Goal: Task Accomplishment & Management: Use online tool/utility

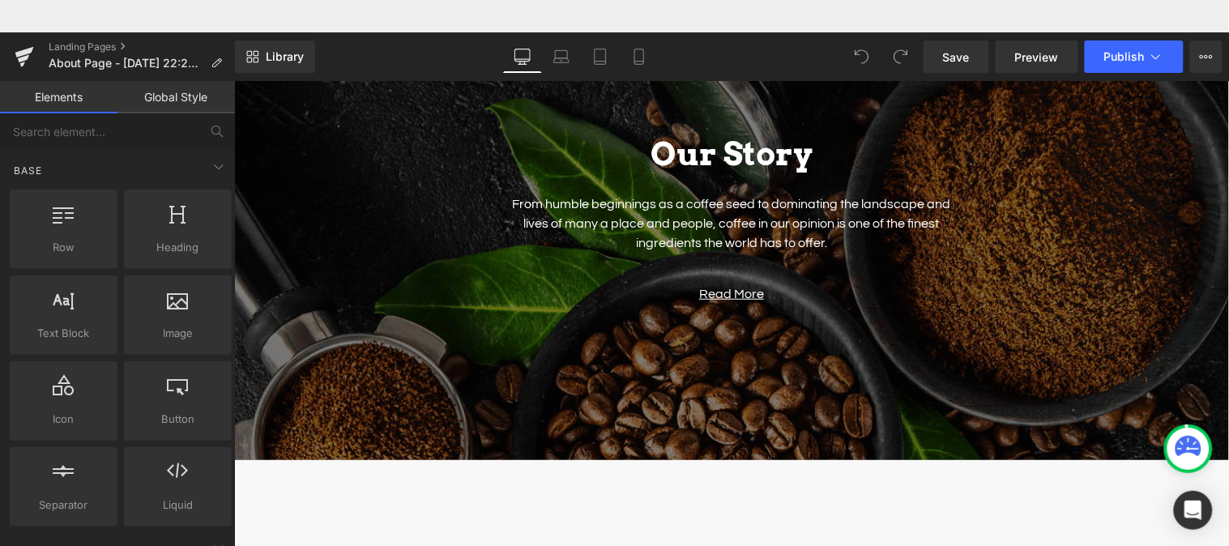
scroll to position [191, 0]
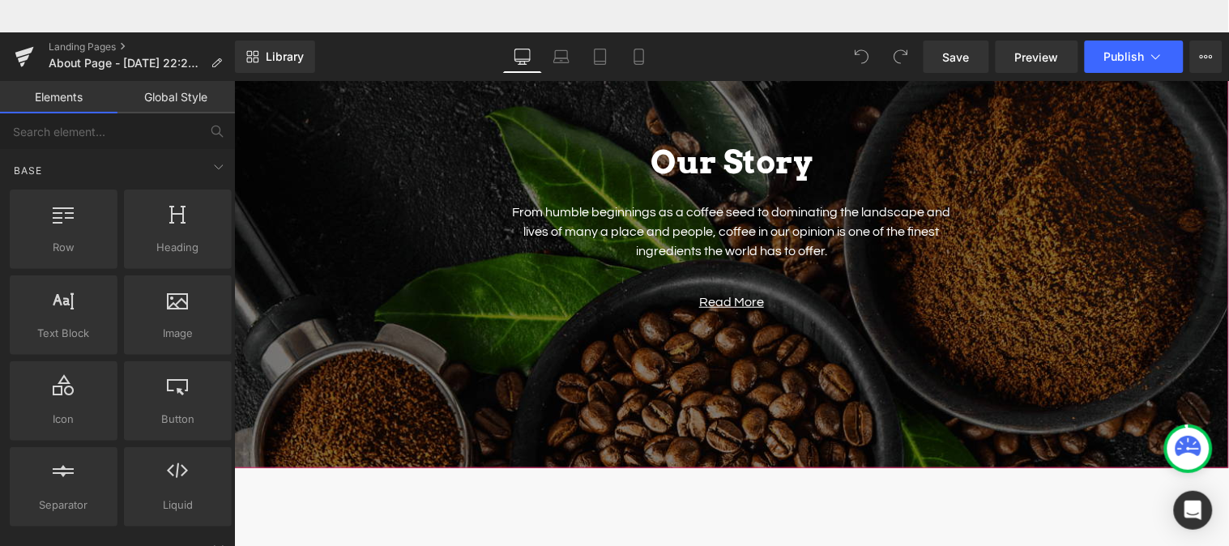
click at [364, 132] on span "Our Story Heading From humble beginnings as a coffee seed to dominating the lan…" at bounding box center [730, 220] width 995 height 209
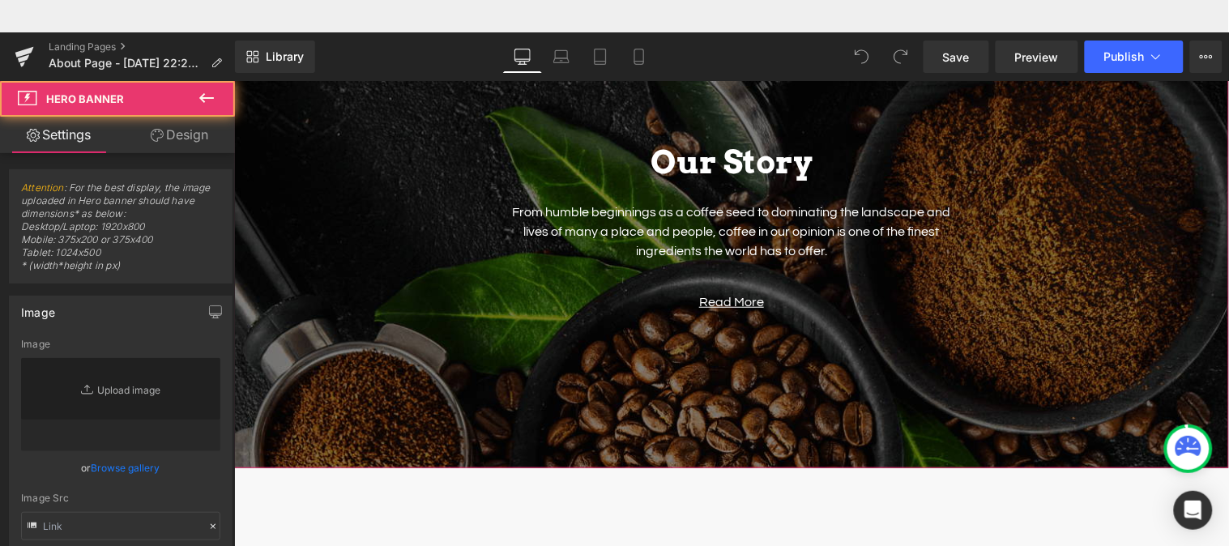
type input "[URL][DOMAIN_NAME]"
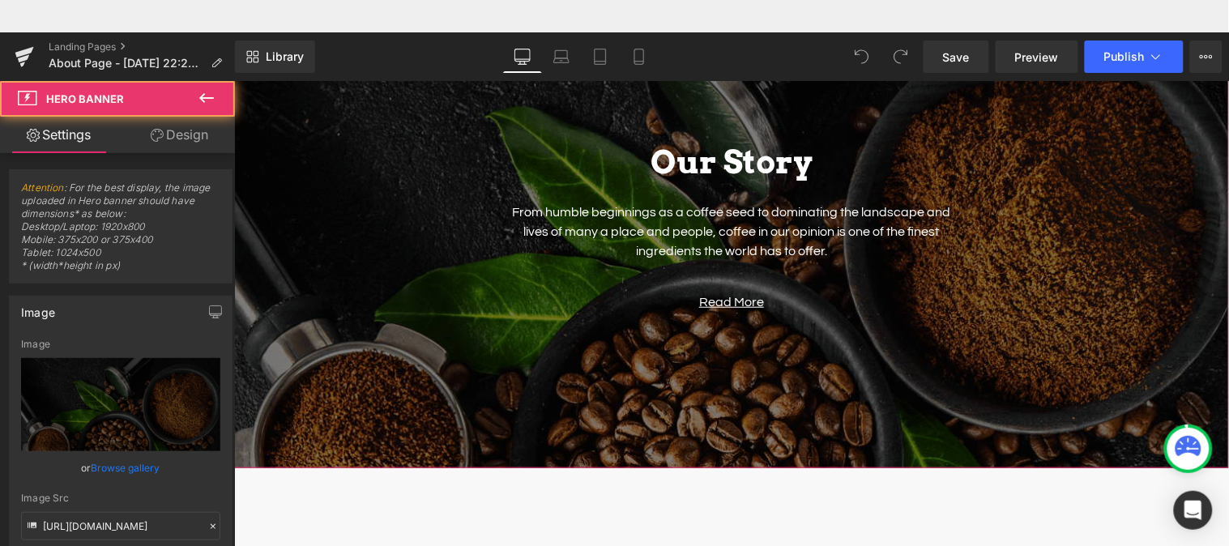
click at [371, 143] on span "Our Story Heading From humble beginnings as a coffee seed to dominating the lan…" at bounding box center [730, 220] width 995 height 209
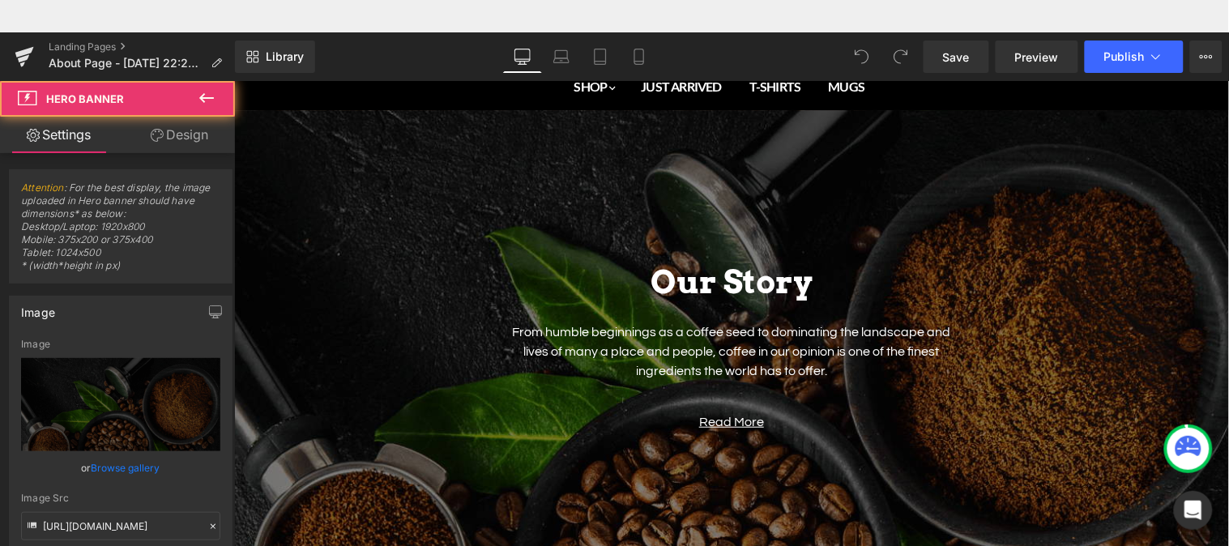
scroll to position [68, 0]
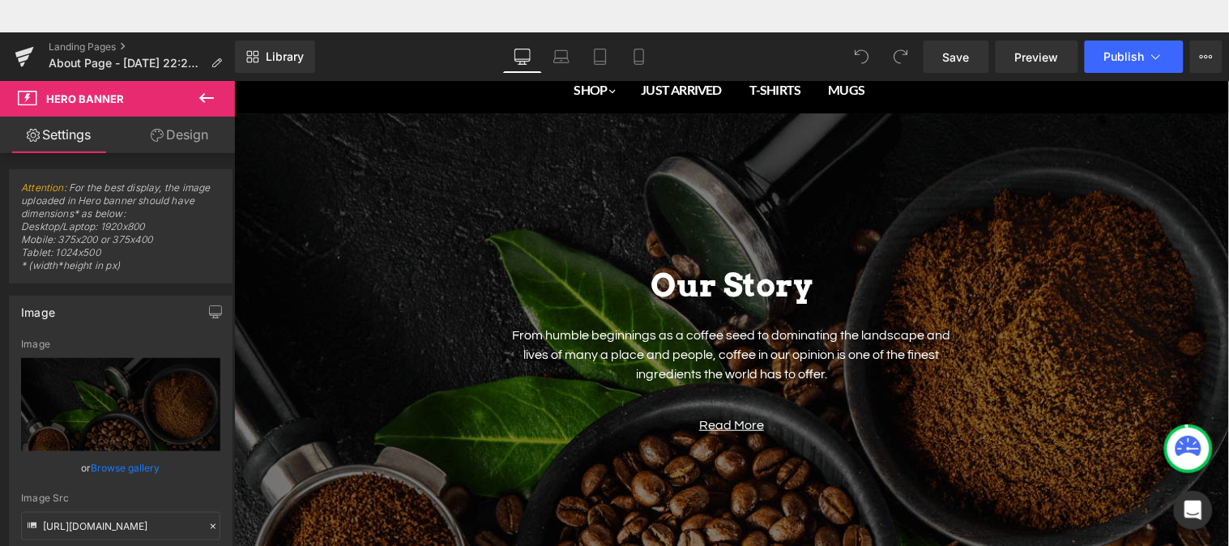
click at [500, 110] on ul "SHOP Just Arrived [DATE] Best Sellers JUST ARRIVED T-SHIRTS MUGS" at bounding box center [718, 89] width 954 height 48
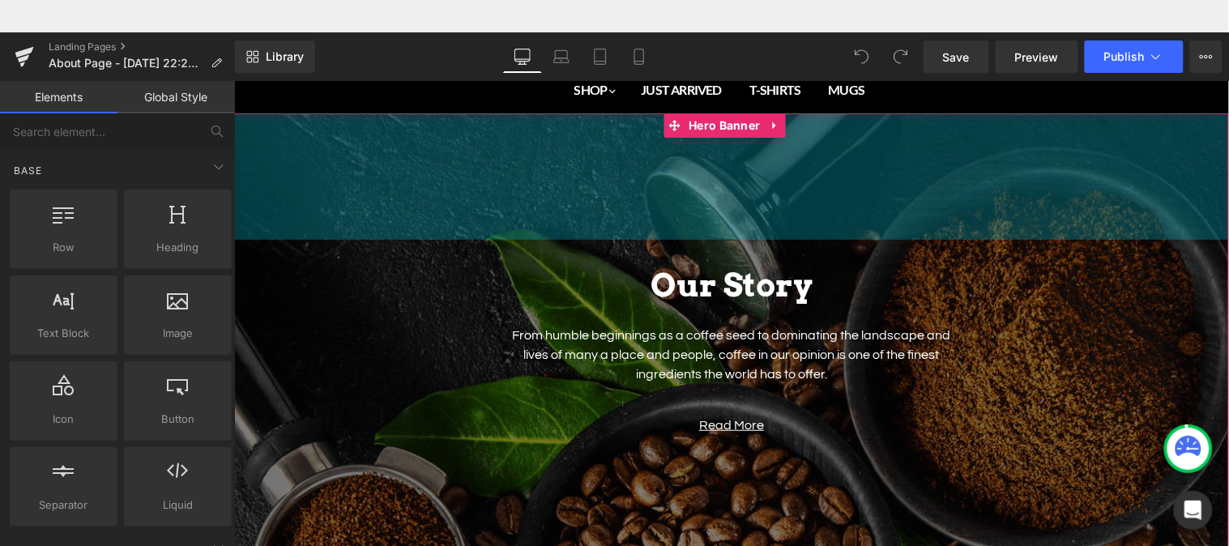
click at [479, 134] on div "156px" at bounding box center [730, 176] width 995 height 126
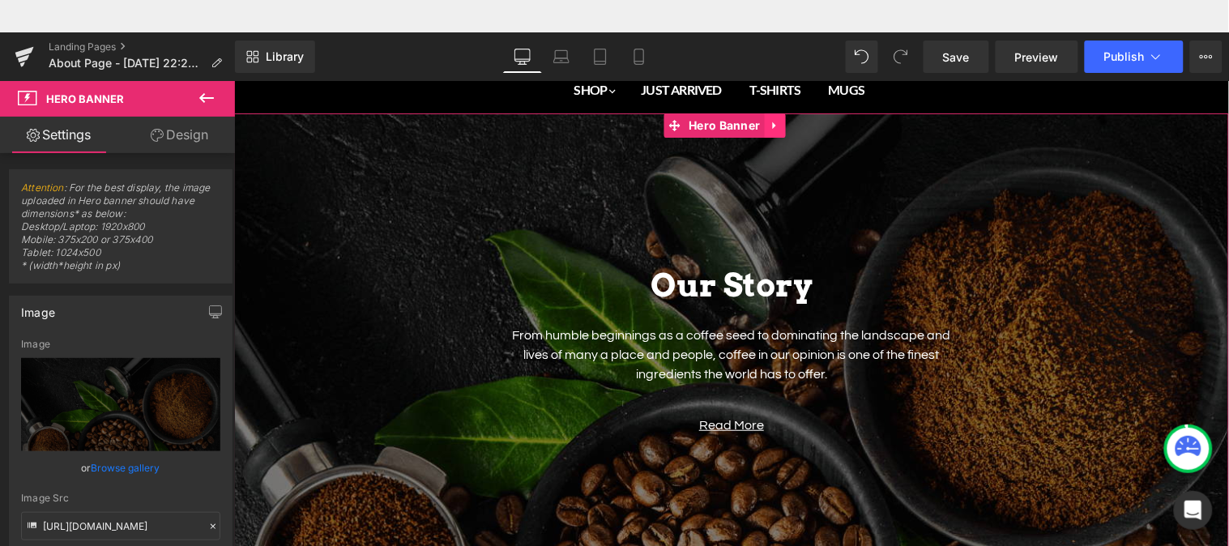
click at [778, 124] on icon "Main content" at bounding box center [774, 125] width 11 height 12
click at [785, 126] on icon "Main content" at bounding box center [784, 124] width 11 height 11
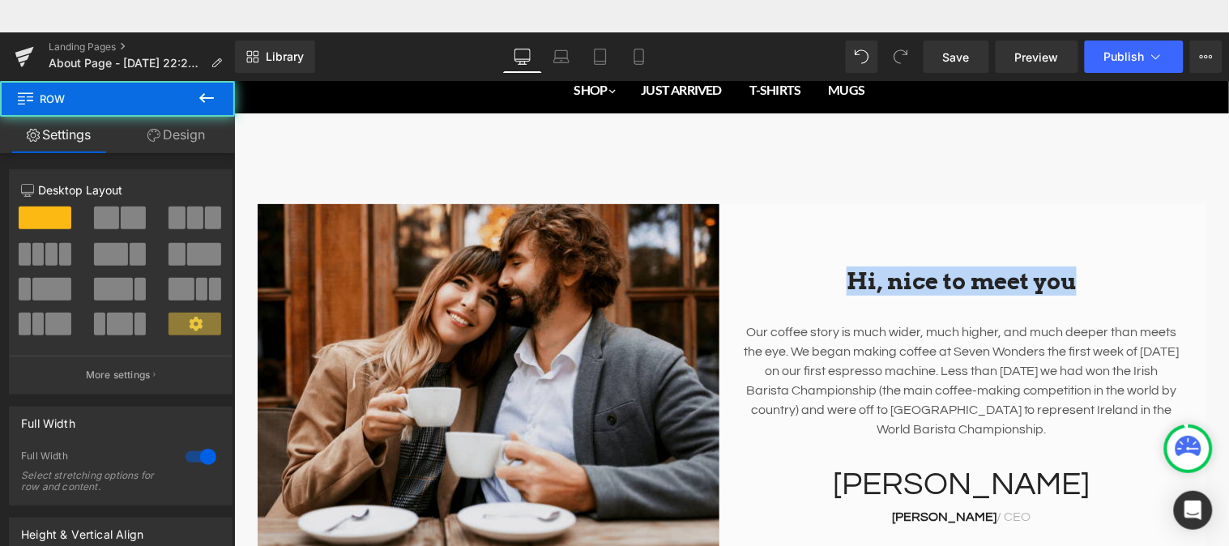
drag, startPoint x: 1118, startPoint y: 167, endPoint x: 1226, endPoint y: 83, distance: 136.2
click at [1226, 83] on html "Skip to content Menu Cancel" at bounding box center [730, 228] width 995 height 497
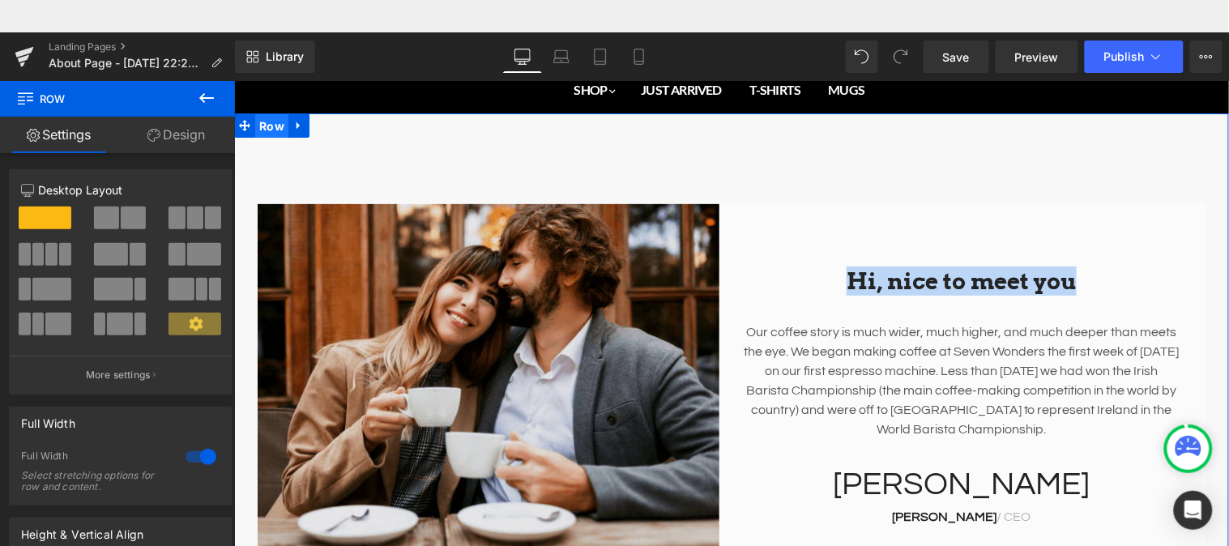
click at [268, 129] on span "Row" at bounding box center [270, 125] width 33 height 24
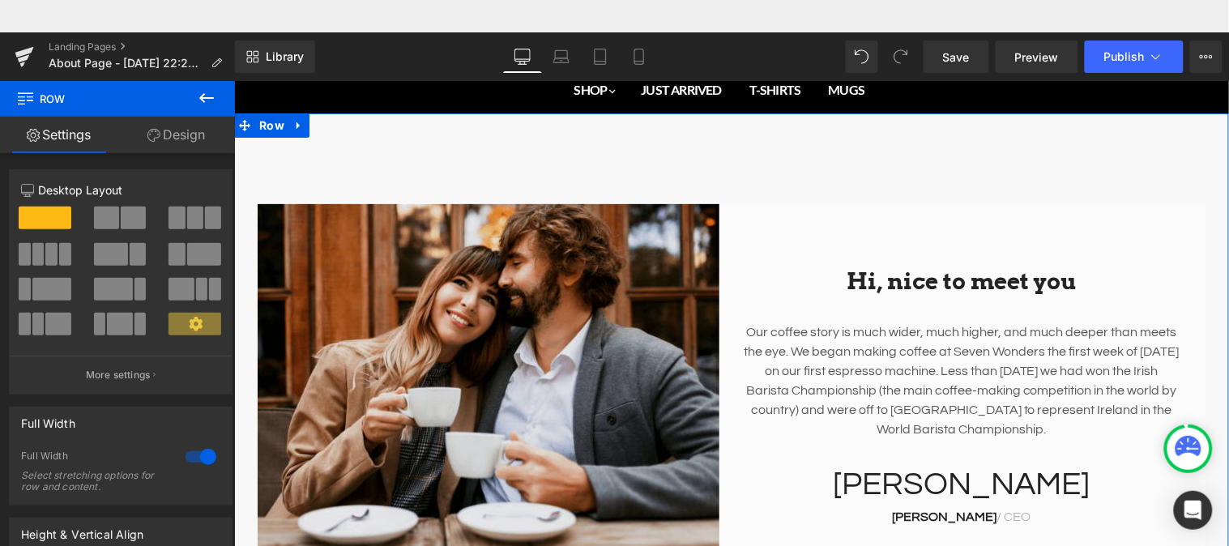
click at [395, 130] on div "Hi, nice to meet you Heading Our coffee story is much wider, much higher, and m…" at bounding box center [730, 388] width 995 height 550
click at [51, 219] on span at bounding box center [45, 218] width 53 height 23
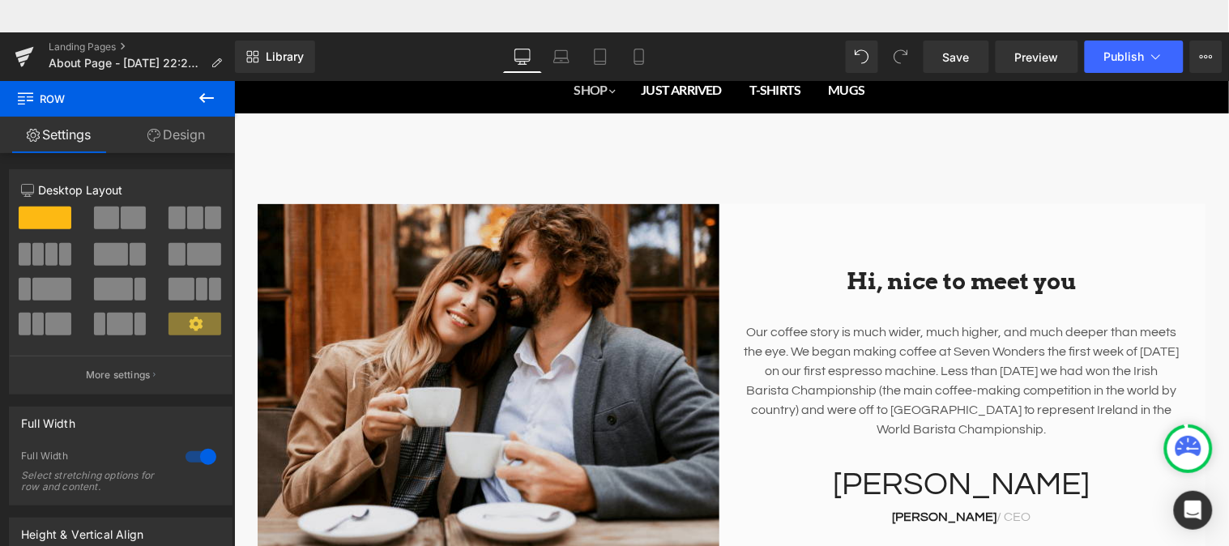
drag, startPoint x: 277, startPoint y: 266, endPoint x: 567, endPoint y: 96, distance: 336.2
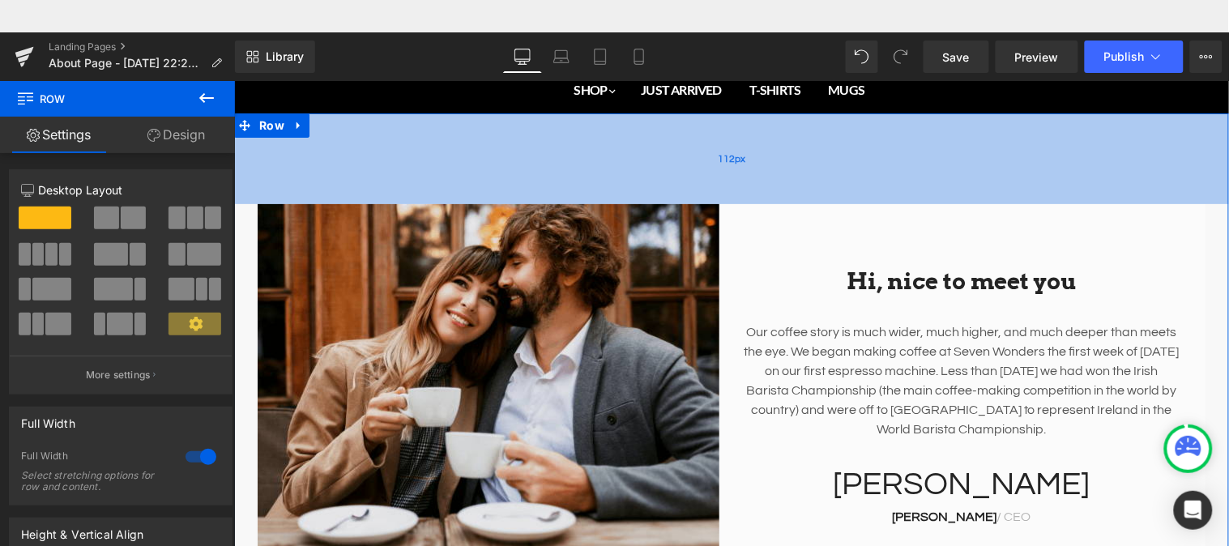
click at [717, 156] on span "112px" at bounding box center [731, 158] width 28 height 11
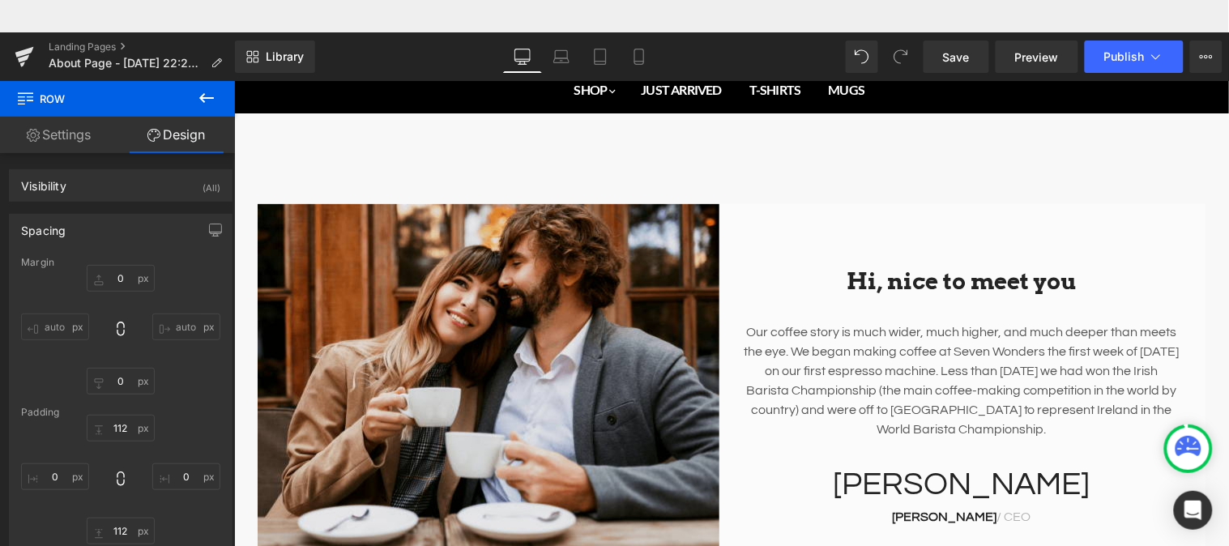
click at [207, 90] on icon at bounding box center [206, 97] width 19 height 19
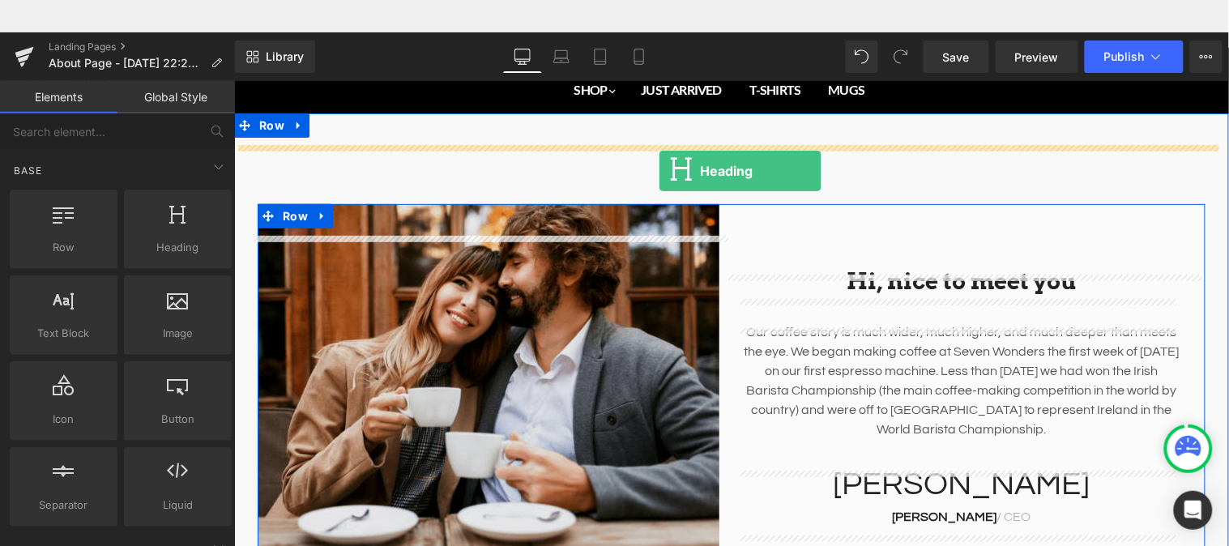
drag, startPoint x: 387, startPoint y: 297, endPoint x: 658, endPoint y: 138, distance: 314.1
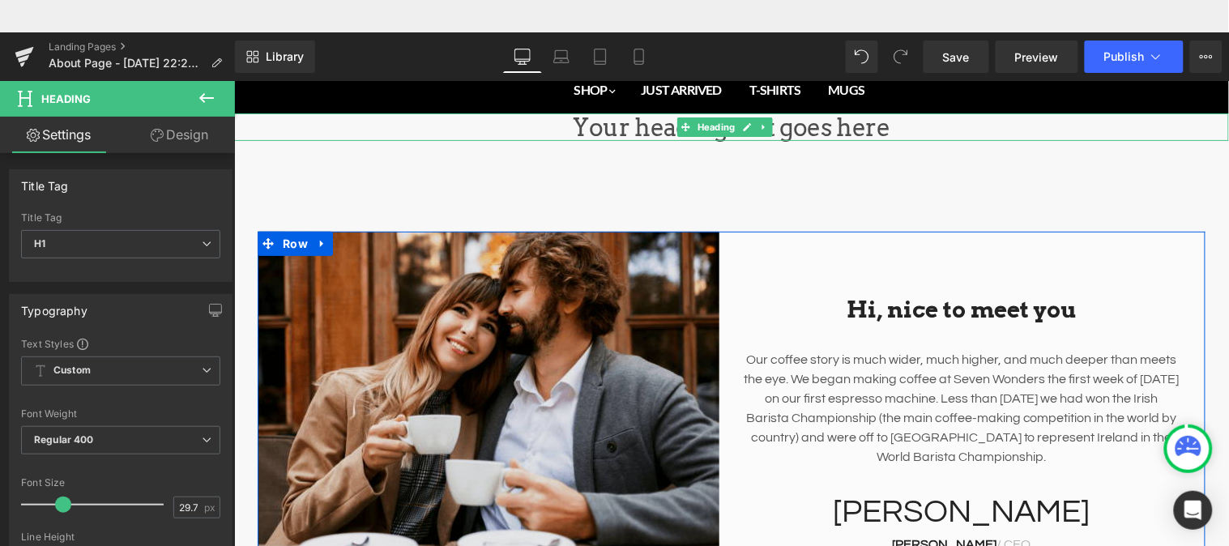
click at [784, 123] on h1 "Your heading text goes here" at bounding box center [730, 127] width 995 height 28
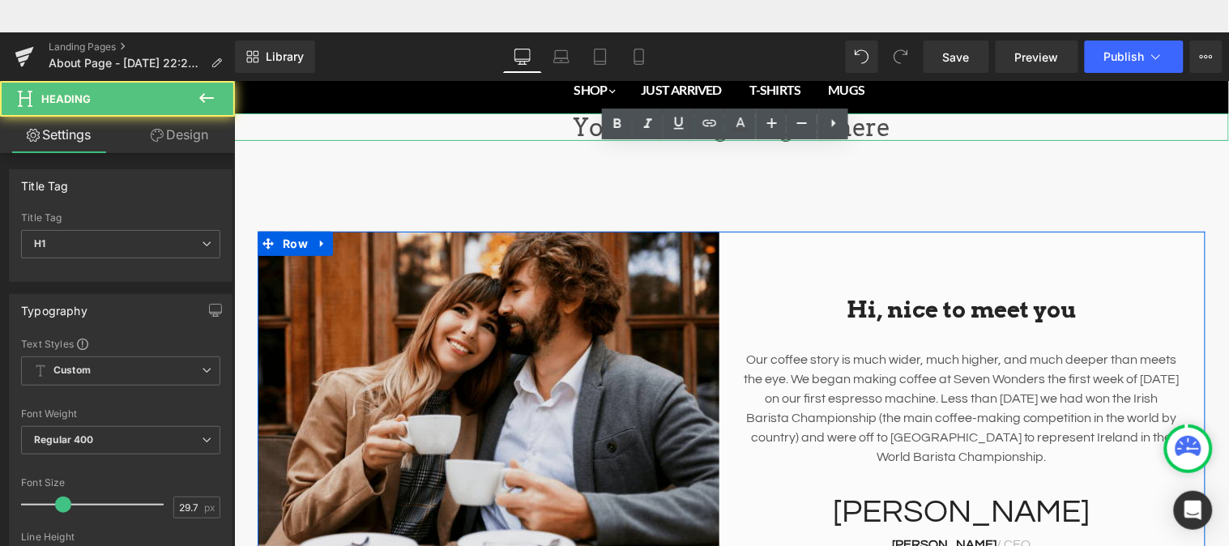
click at [792, 124] on icon at bounding box center [801, 122] width 19 height 19
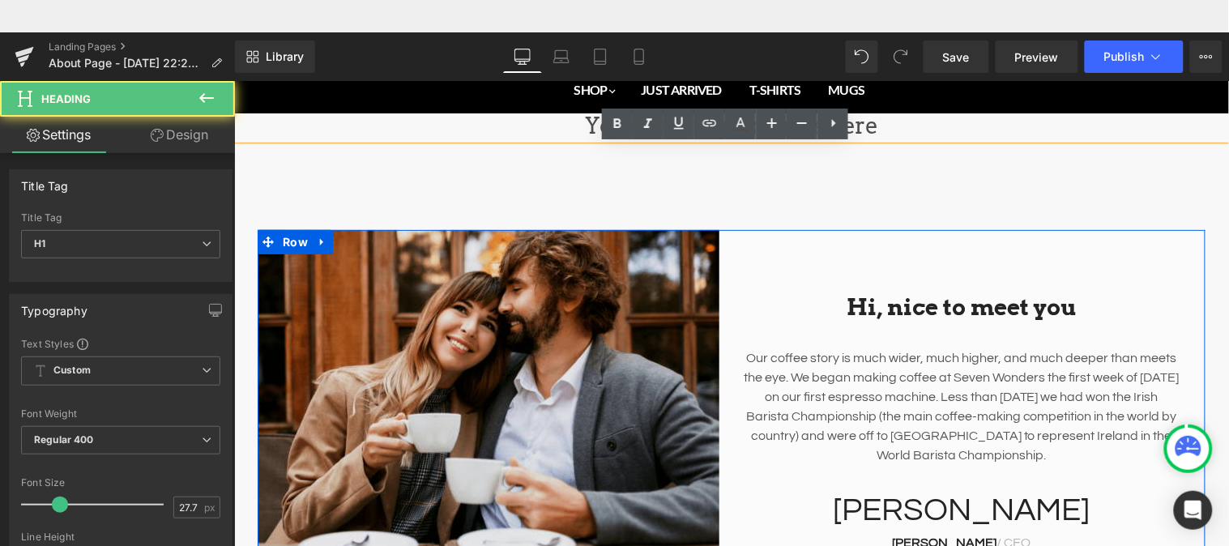
click at [786, 124] on link at bounding box center [801, 124] width 31 height 31
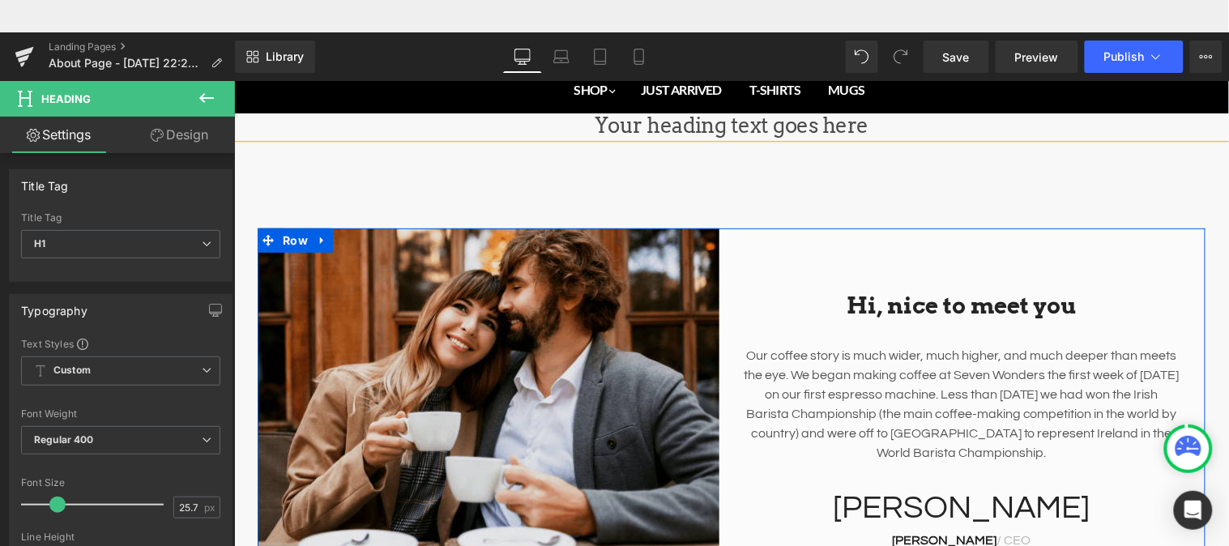
click at [784, 123] on h1 "Your heading text goes here" at bounding box center [730, 125] width 995 height 24
click at [0, 0] on icon at bounding box center [0, 0] width 0 height 0
type input "23.75"
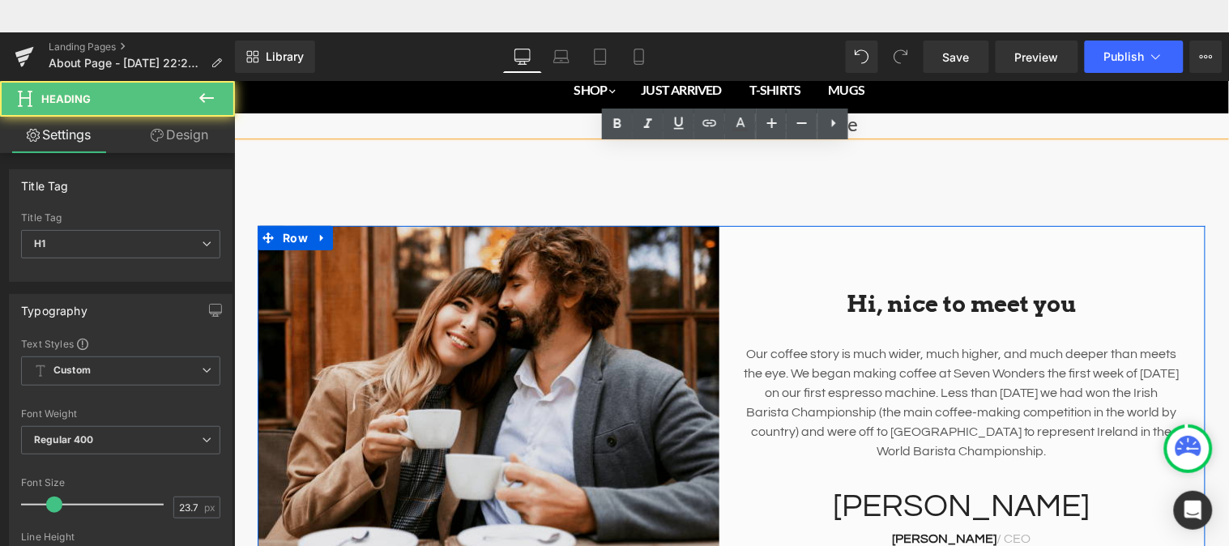
click at [786, 109] on ul "Text Color Highlight Color #333333" at bounding box center [725, 109] width 246 height 0
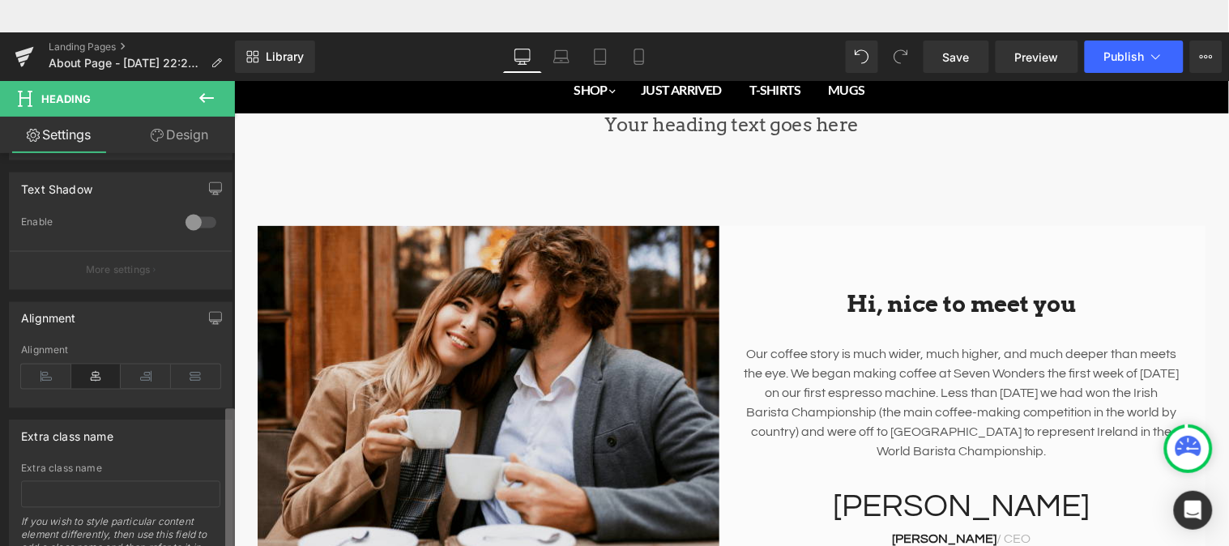
scroll to position [681, 0]
click at [227, 467] on b at bounding box center [230, 488] width 10 height 156
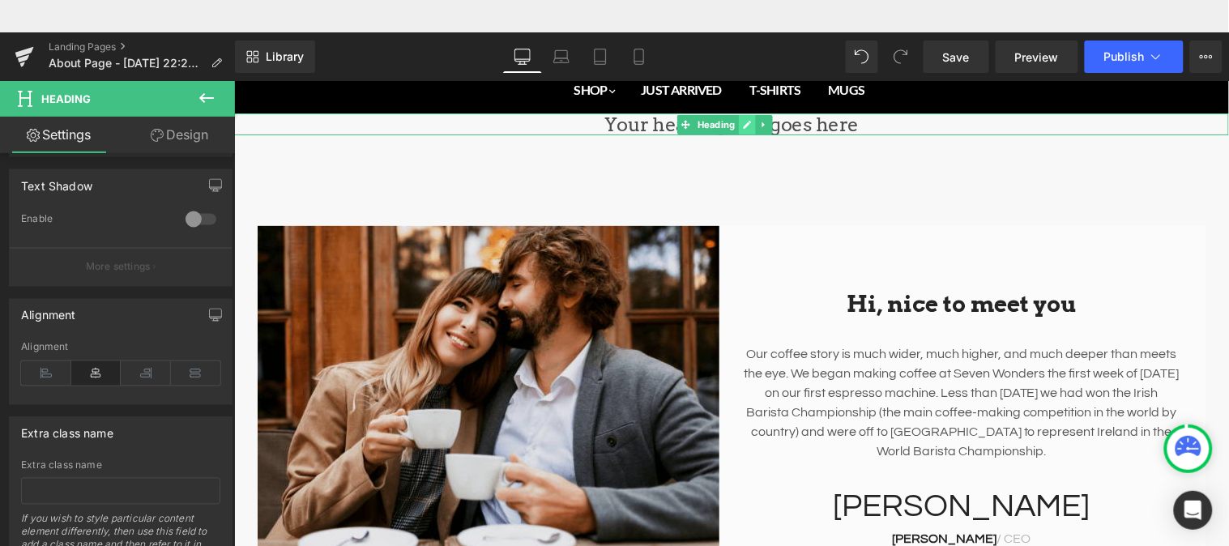
click at [744, 126] on icon "Main content" at bounding box center [746, 124] width 8 height 8
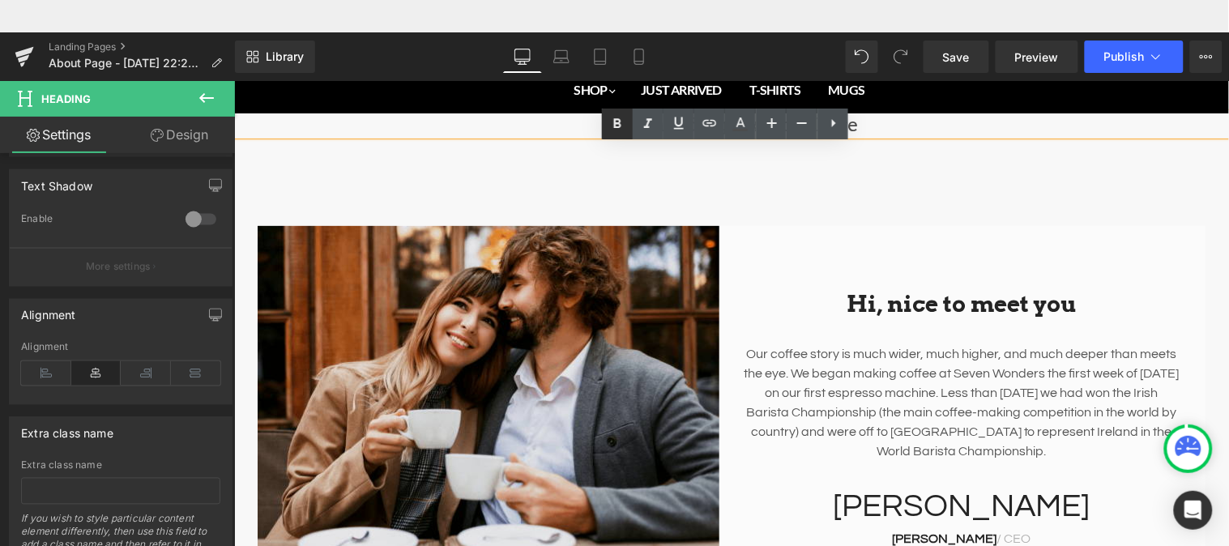
click at [614, 121] on icon at bounding box center [617, 123] width 7 height 10
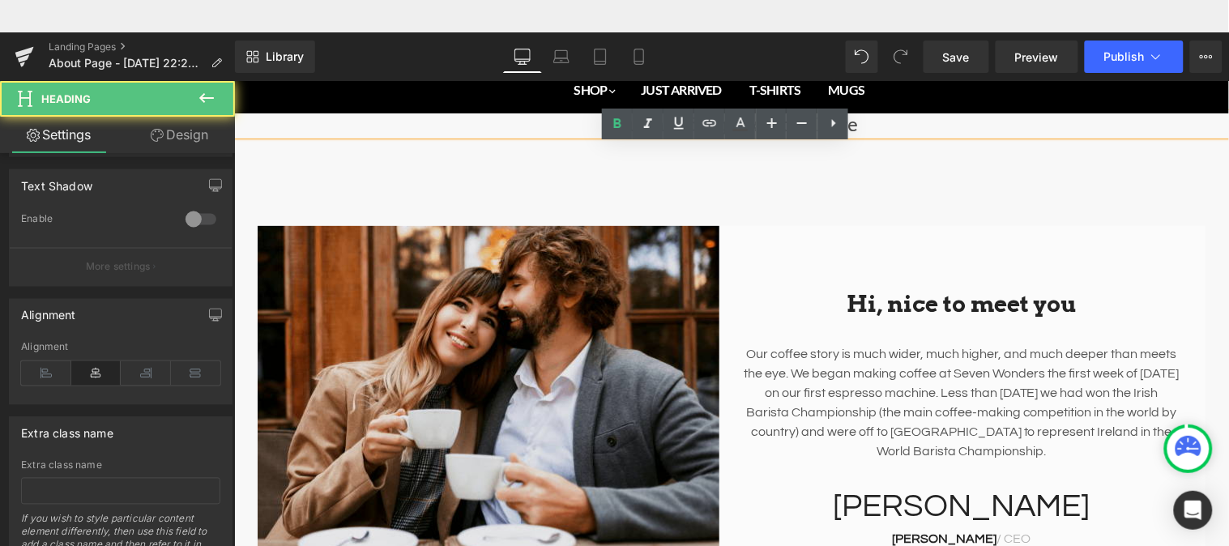
click at [897, 127] on h1 "Your heading text goes here" at bounding box center [730, 124] width 995 height 22
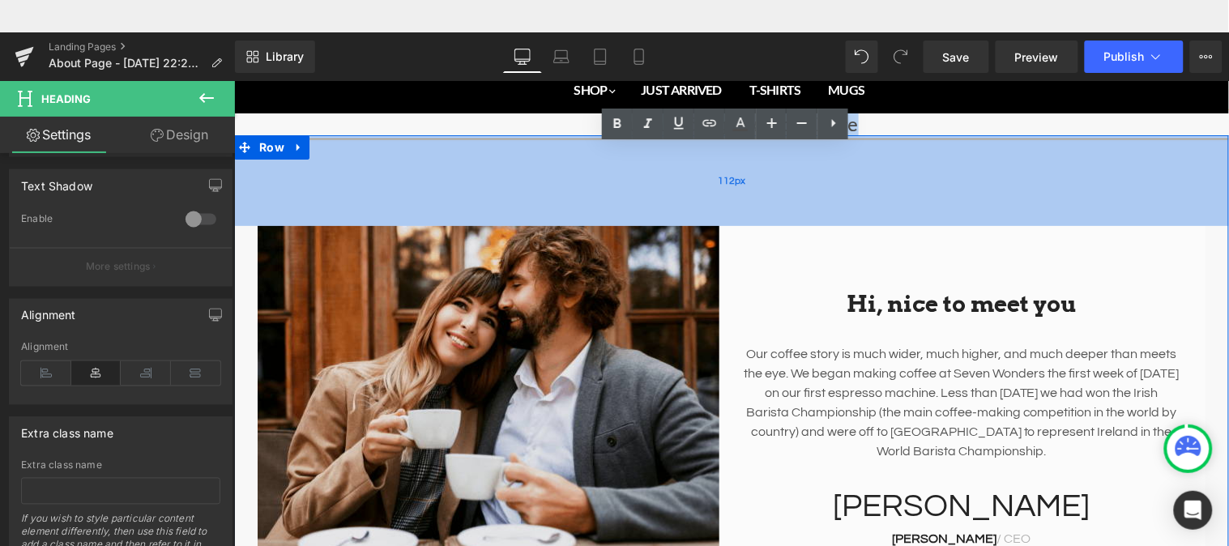
drag, startPoint x: 897, startPoint y: 127, endPoint x: 570, endPoint y: 137, distance: 327.4
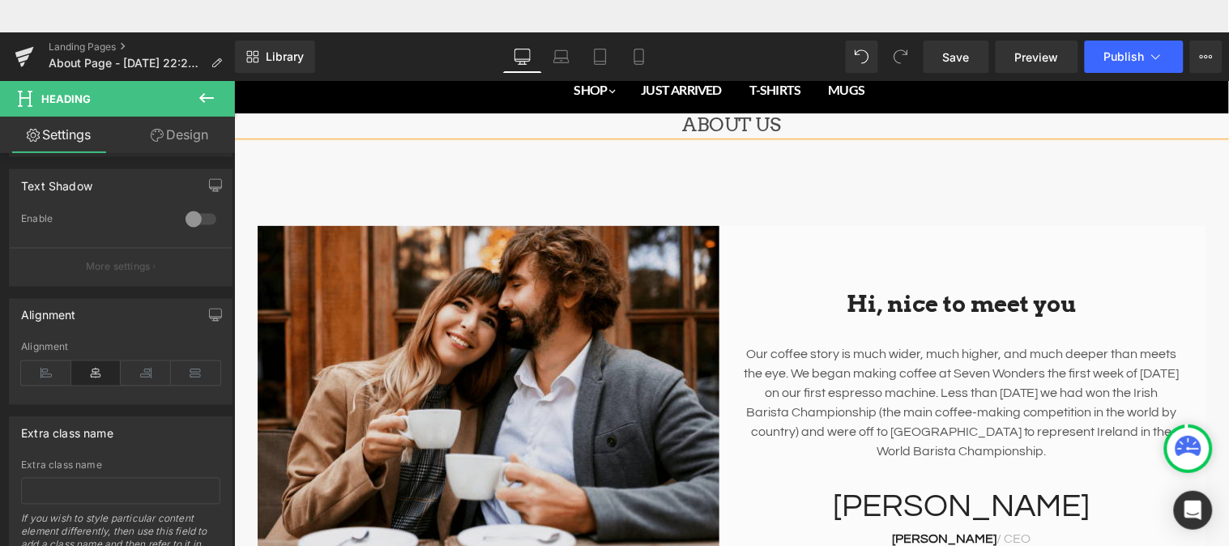
click at [688, 122] on h1 "ABOUT US" at bounding box center [730, 124] width 995 height 22
drag, startPoint x: 455, startPoint y: 75, endPoint x: 690, endPoint y: 123, distance: 239.9
click at [0, 0] on icon at bounding box center [0, 0] width 0 height 0
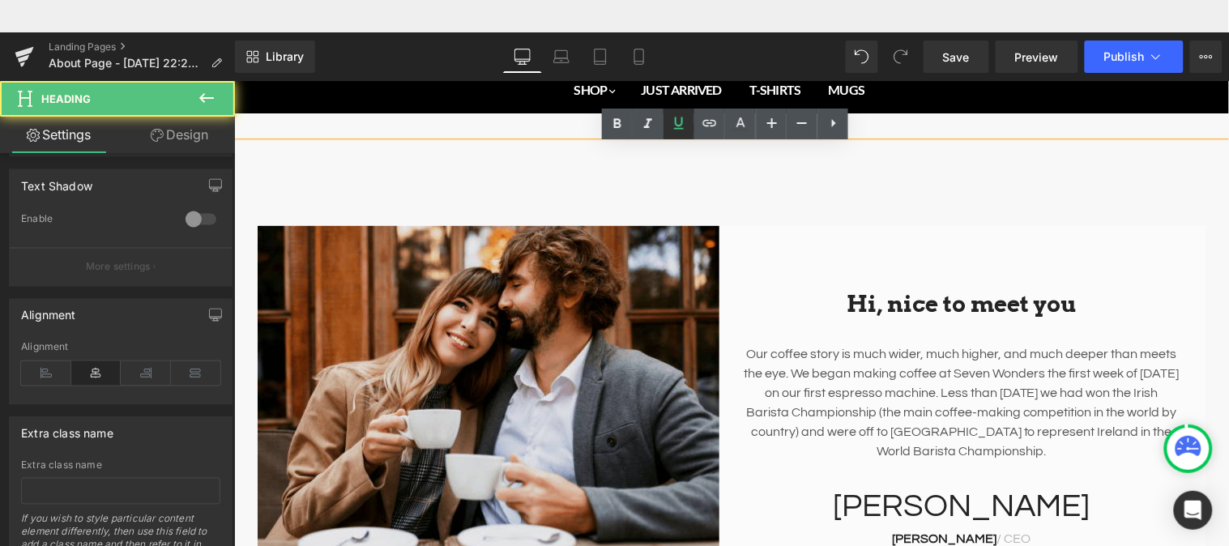
click at [690, 123] on link at bounding box center [678, 124] width 31 height 31
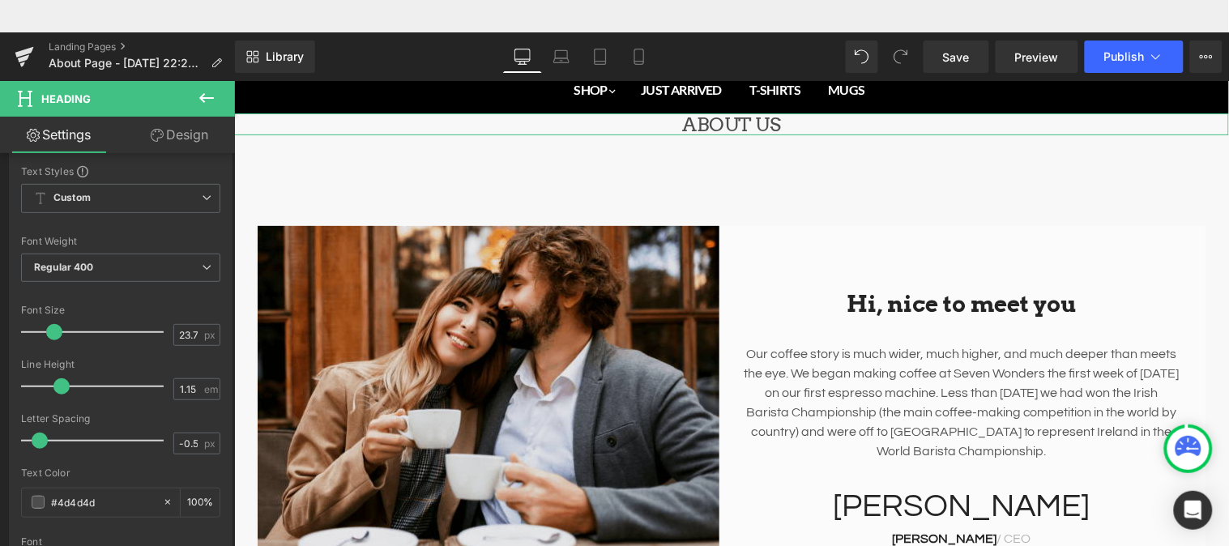
scroll to position [180, 0]
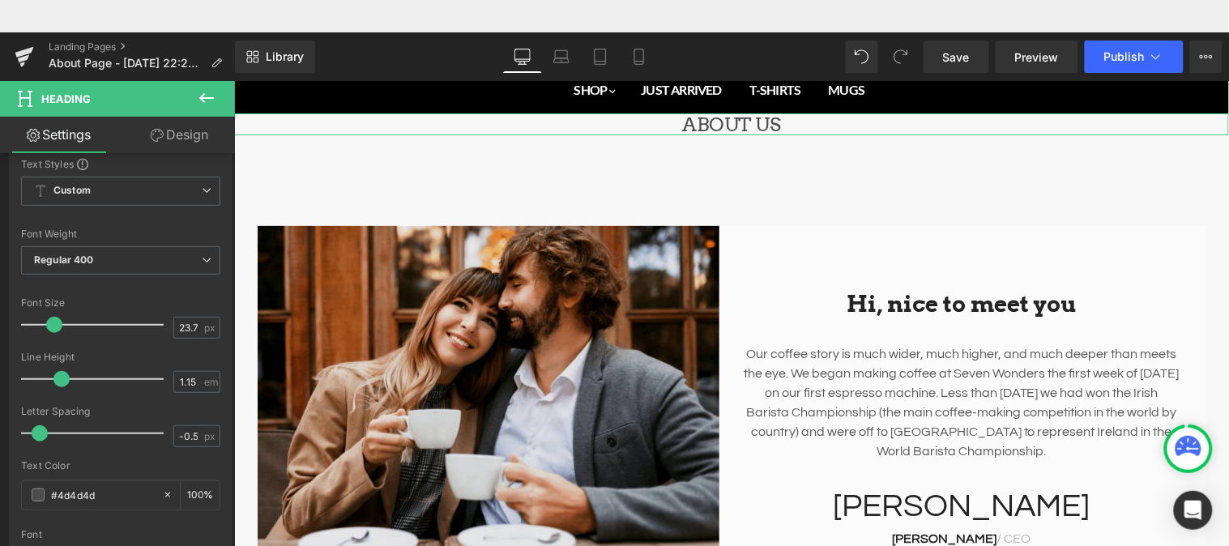
click at [229, 266] on b at bounding box center [231, 302] width 6 height 156
click at [162, 197] on span "Custom Setup Global Style" at bounding box center [120, 191] width 199 height 29
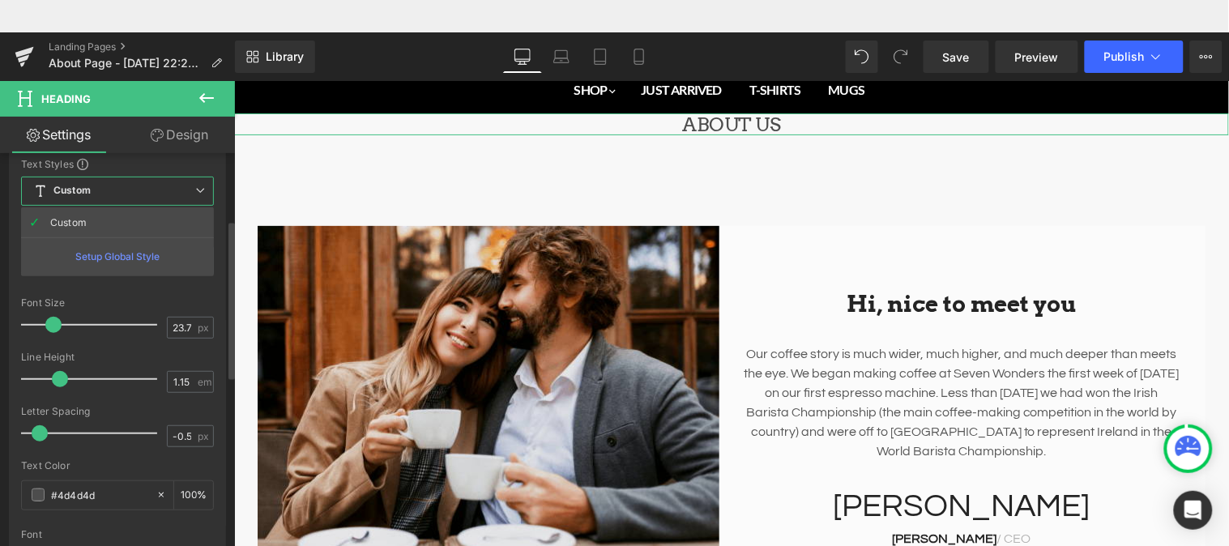
click at [197, 188] on icon at bounding box center [200, 190] width 10 height 10
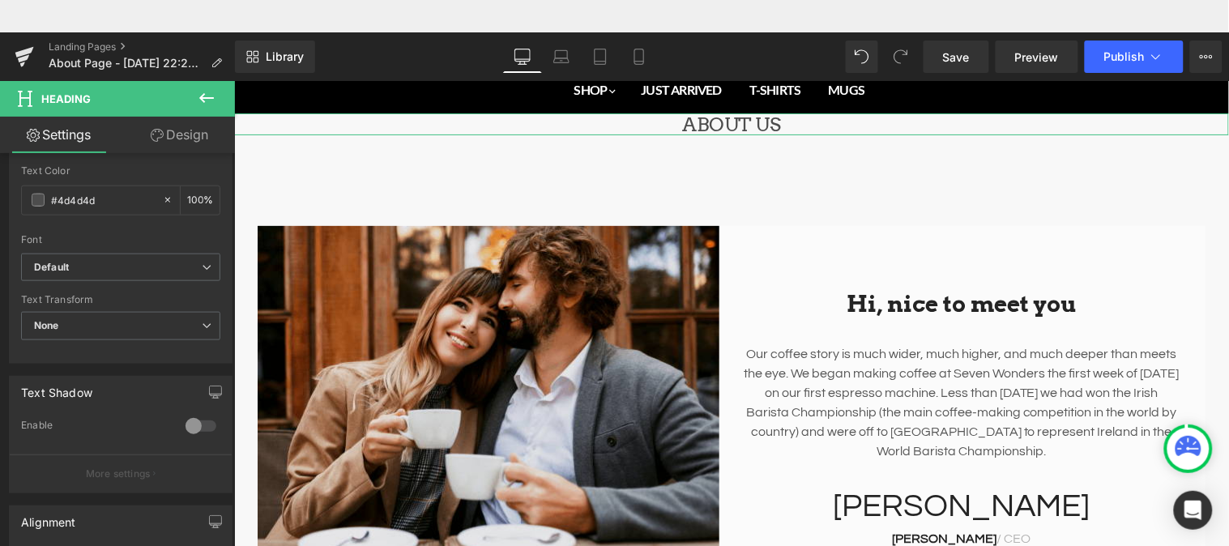
scroll to position [478, 0]
click at [233, 344] on b at bounding box center [231, 412] width 6 height 156
click at [136, 264] on b "Default" at bounding box center [118, 265] width 168 height 14
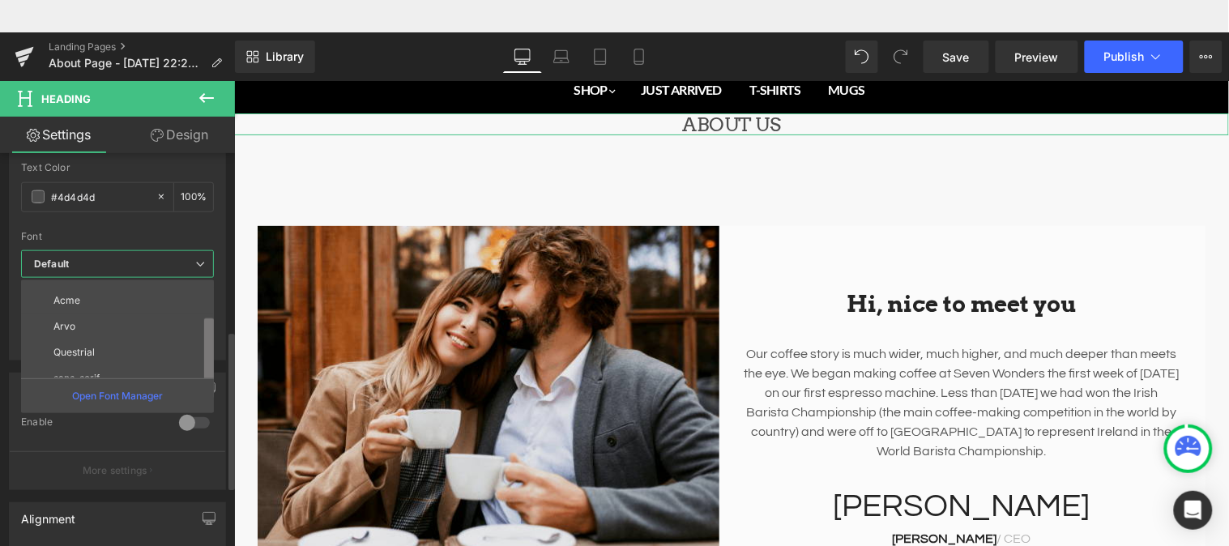
scroll to position [58, 0]
click at [205, 381] on ul "Default Lato Acme [GEOGRAPHIC_DATA] Questrial sans-serif Open Font Manager" at bounding box center [117, 346] width 193 height 133
click at [140, 361] on li "sans-serif" at bounding box center [121, 365] width 200 height 26
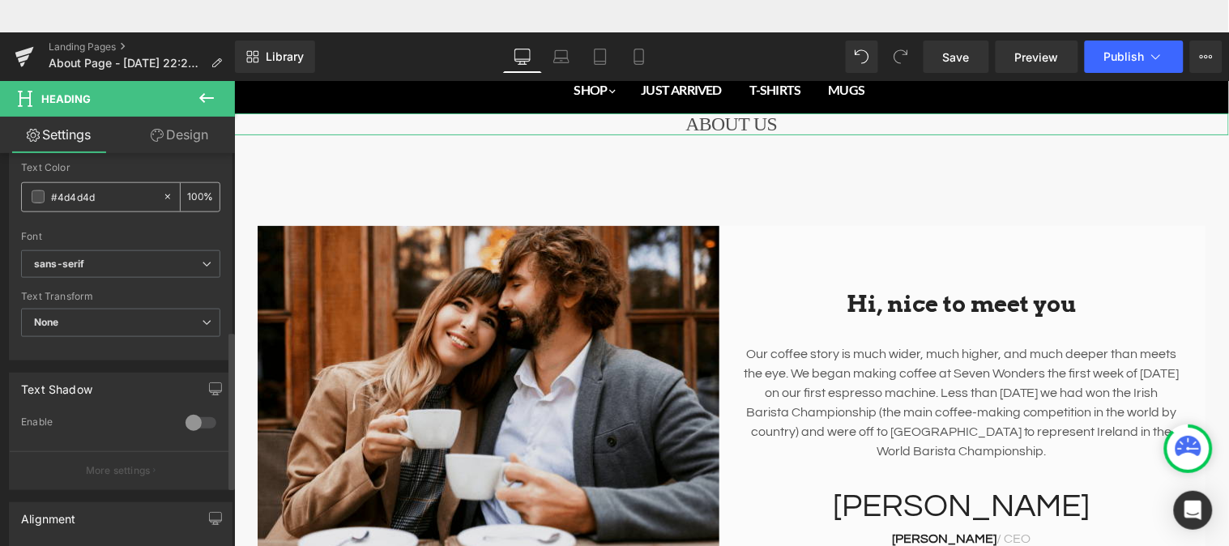
click at [133, 195] on input "#4d4d4d" at bounding box center [103, 197] width 104 height 18
drag, startPoint x: 116, startPoint y: 195, endPoint x: 59, endPoint y: 197, distance: 56.7
click at [59, 197] on input "#4d4d4d" at bounding box center [103, 197] width 104 height 18
type input "#0"
type input "0"
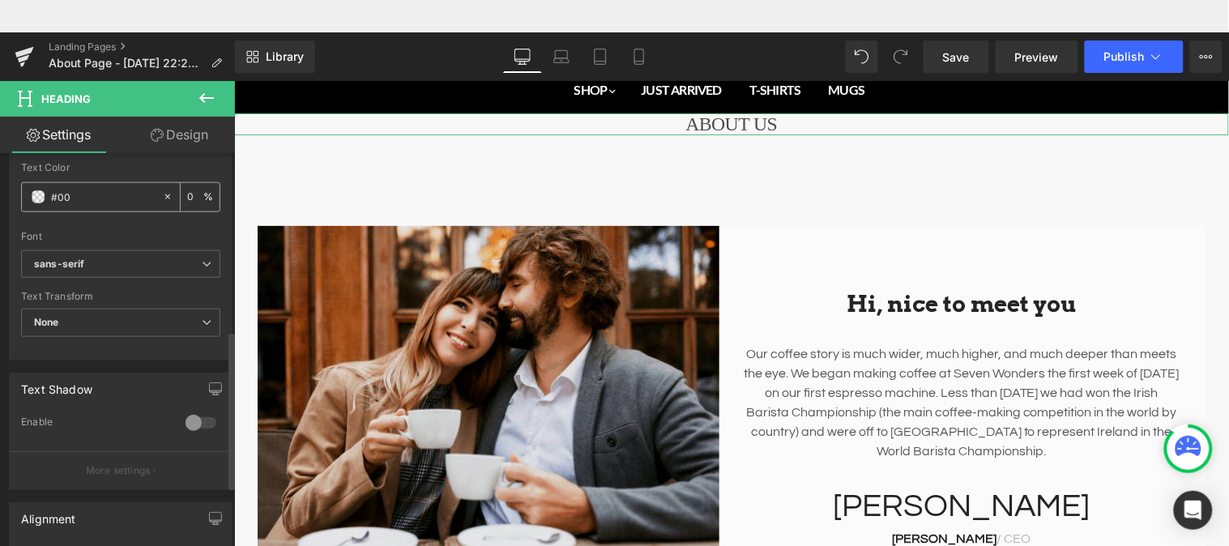
type input "#000"
type input "100"
type input "#00000"
type input "0"
type input "#000000"
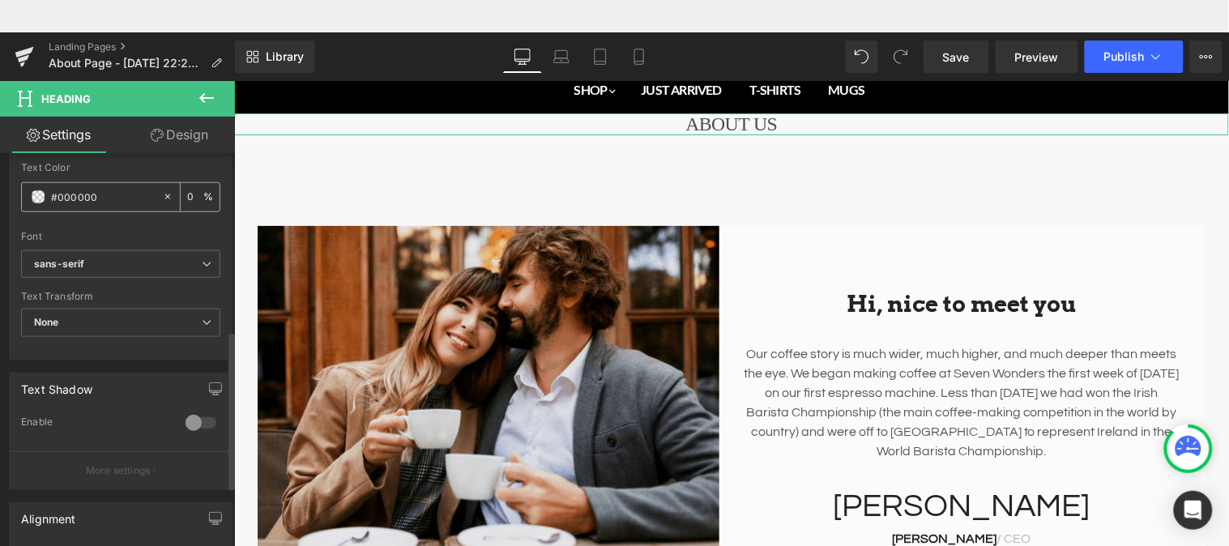
type input "100"
type input "#000000"
click at [216, 232] on div "Text Styles Custom Custom Setup Global Style Custom Setup Global Style Thin 100…" at bounding box center [121, 109] width 222 height 501
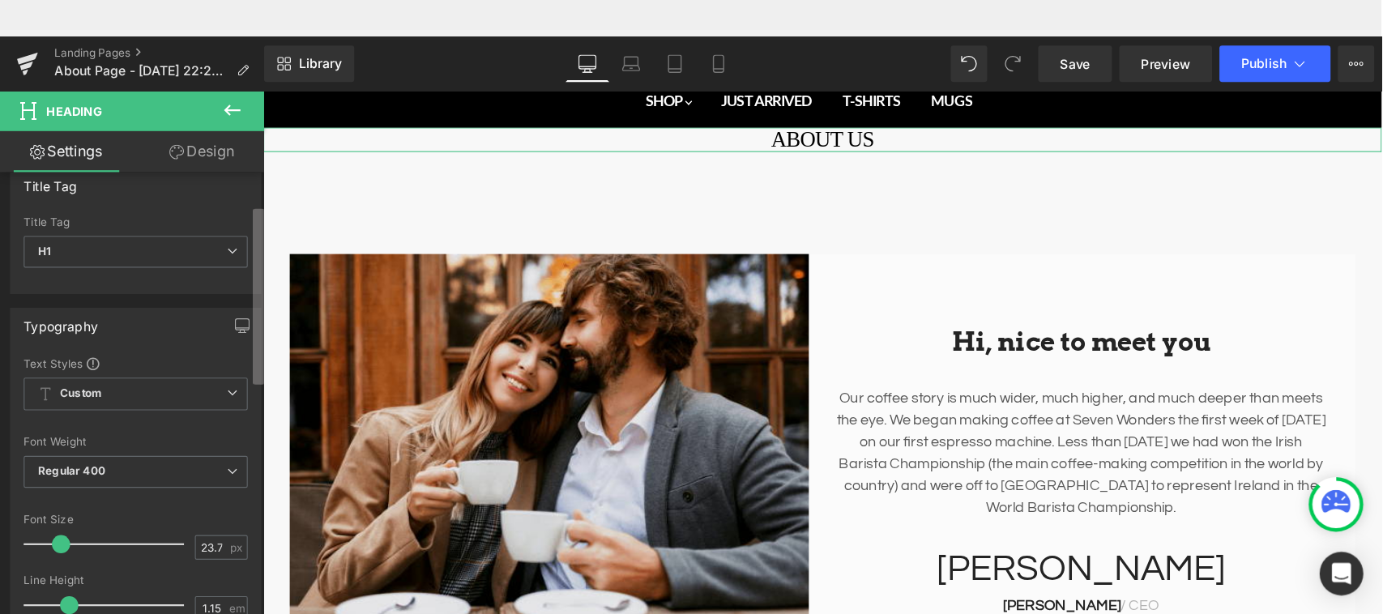
scroll to position [0, 0]
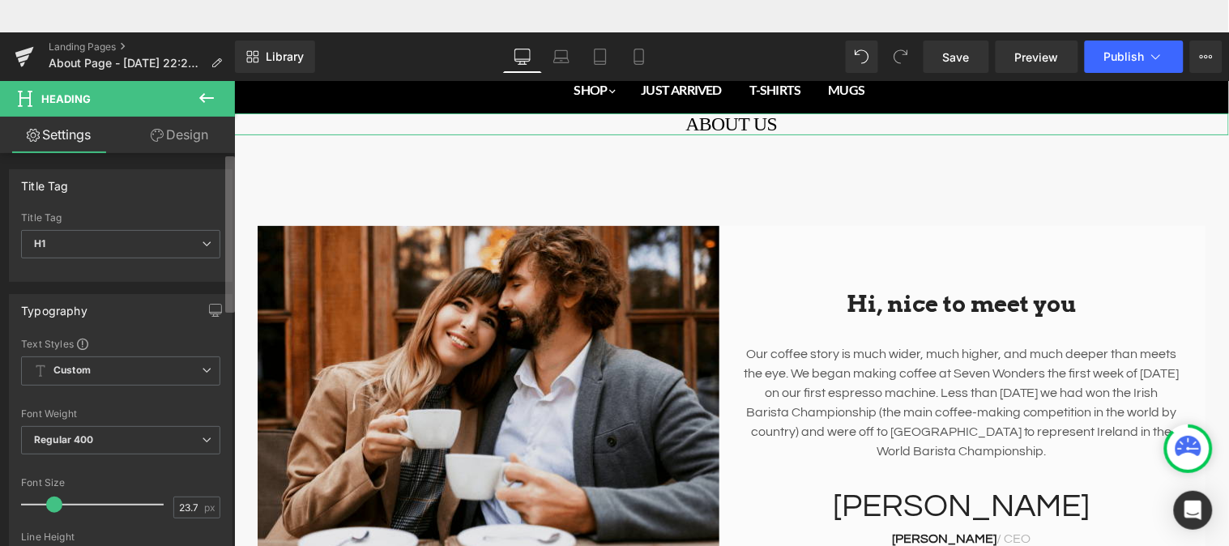
click at [220, 165] on div "Title Tag H1 H2 H3 H4 H5 H6 Title Tag H1 H1 H2 H3 H4 H5 H6 Typography Text Styl…" at bounding box center [117, 369] width 235 height 432
click at [727, 125] on span "Heading" at bounding box center [715, 123] width 45 height 19
click at [763, 125] on icon "Main content" at bounding box center [762, 124] width 9 height 10
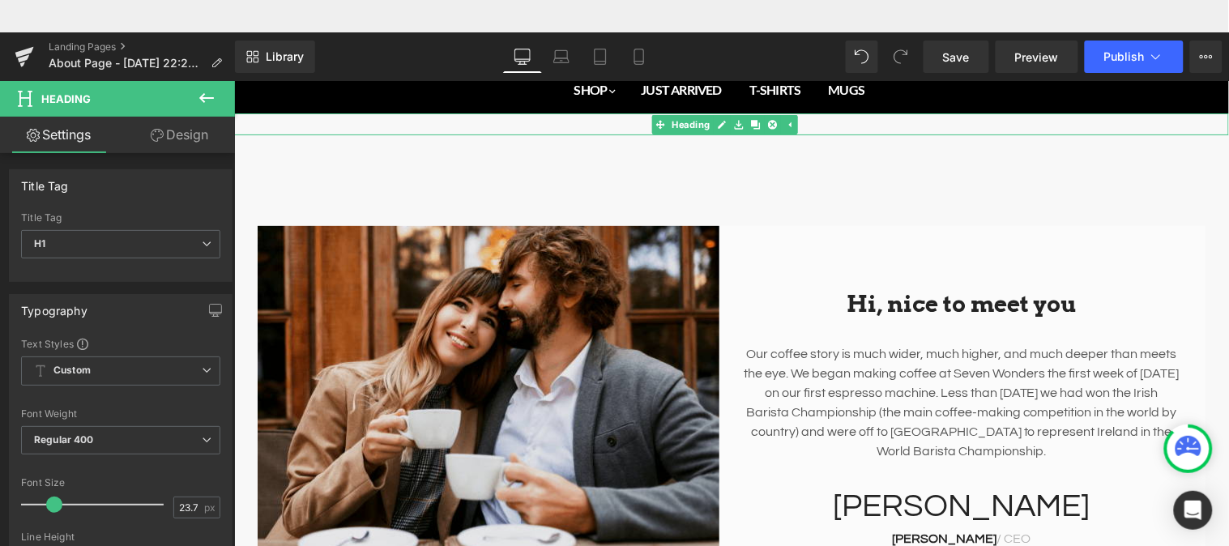
click at [836, 122] on h1 "ABOUT US" at bounding box center [730, 124] width 995 height 22
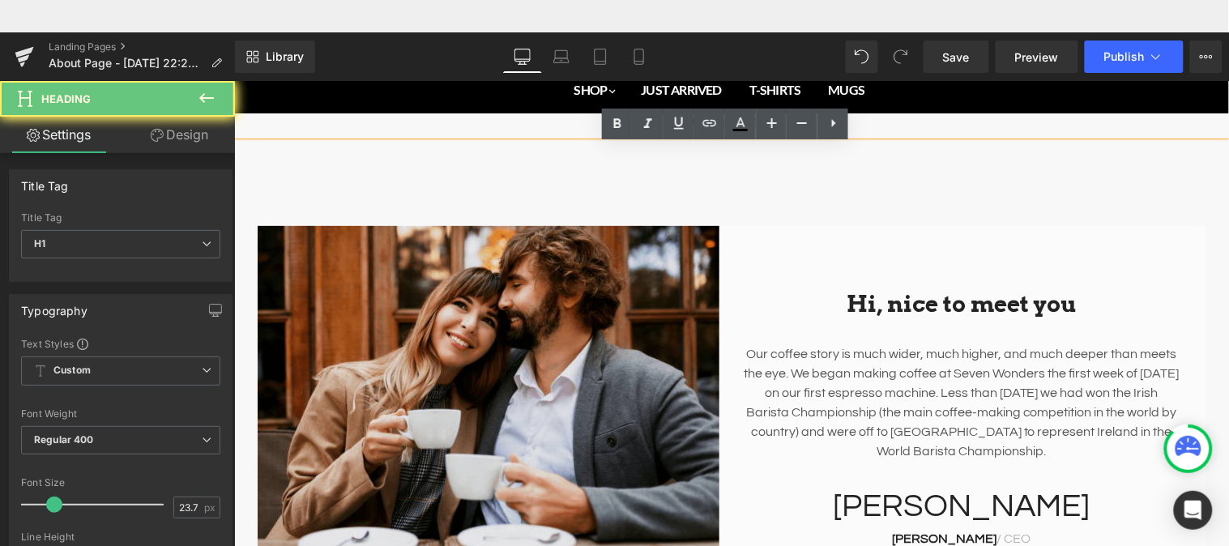
drag, startPoint x: 603, startPoint y: 75, endPoint x: 837, endPoint y: 123, distance: 239.9
click at [837, 123] on icon at bounding box center [833, 122] width 19 height 19
click at [0, 0] on icon at bounding box center [0, 0] width 0 height 0
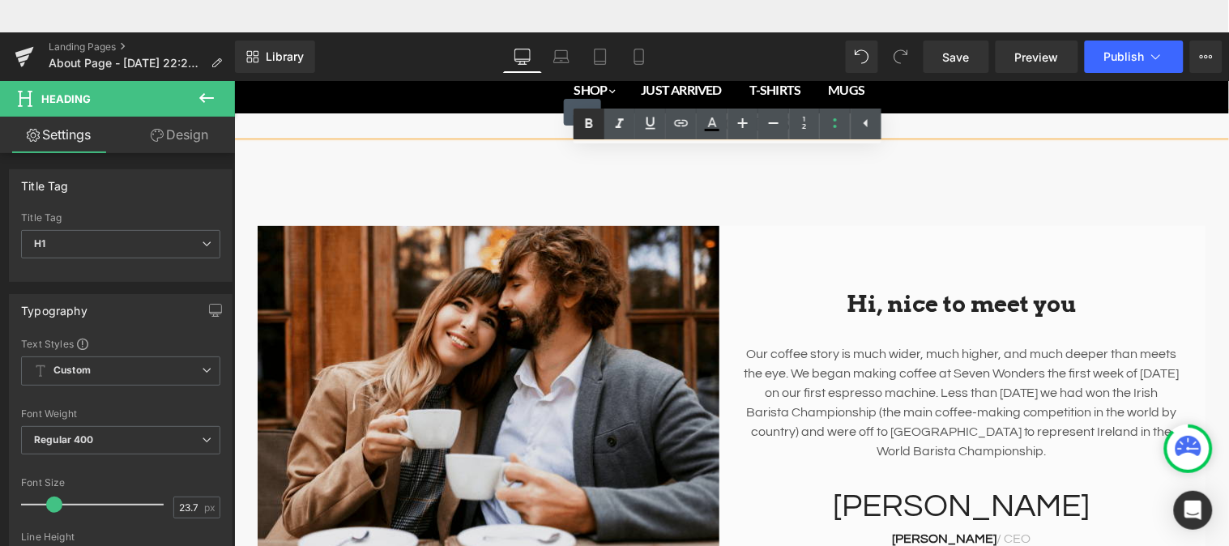
click at [593, 126] on icon at bounding box center [588, 123] width 19 height 19
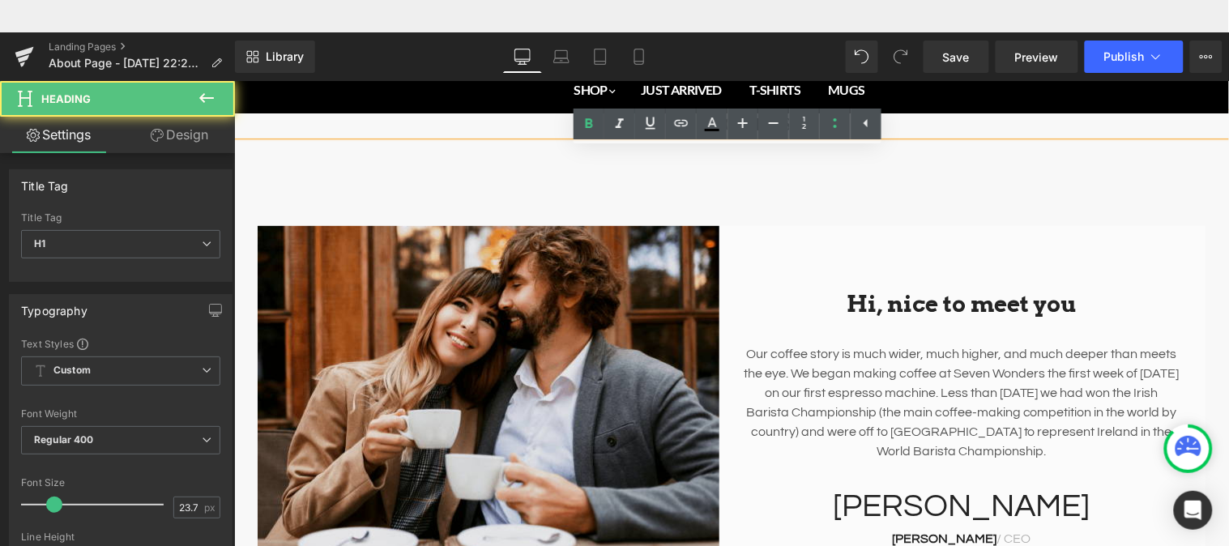
click at [944, 122] on li "ABOUT US" at bounding box center [730, 124] width 995 height 22
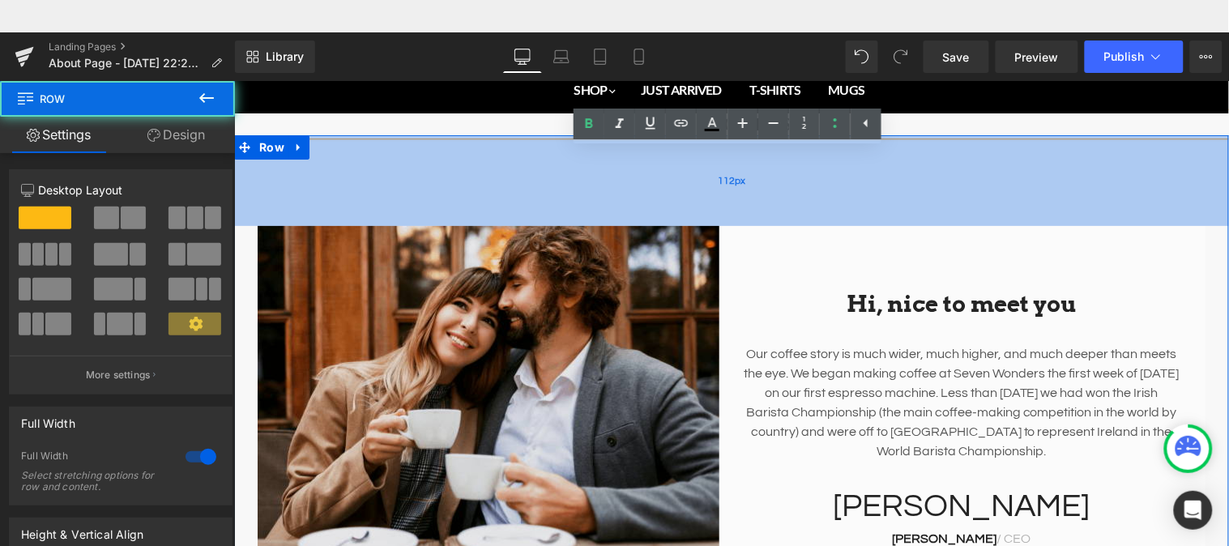
click at [913, 190] on div "112px" at bounding box center [730, 179] width 995 height 91
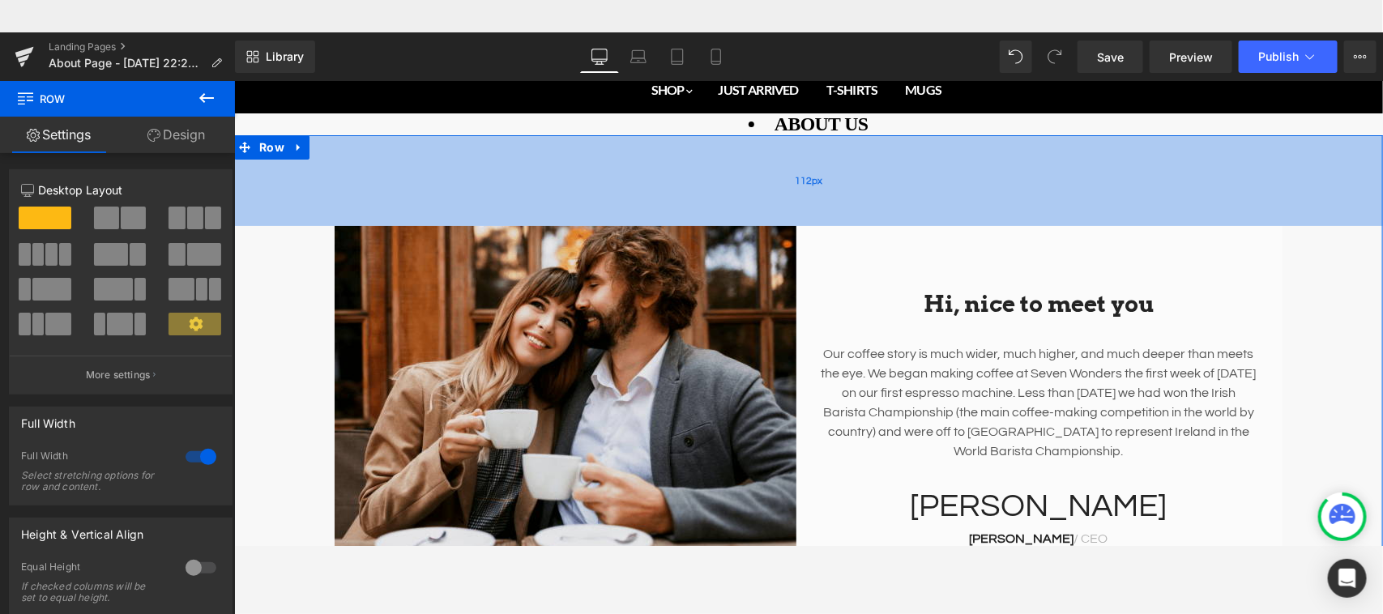
scroll to position [69, 0]
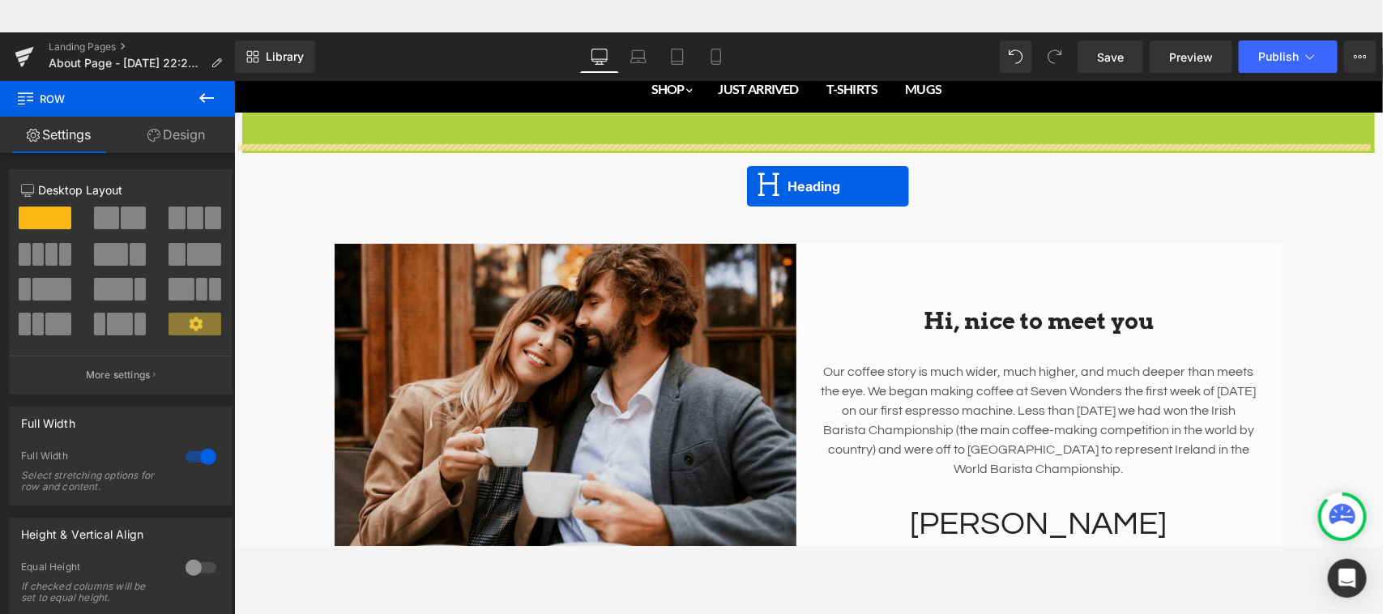
drag, startPoint x: 739, startPoint y: 121, endPoint x: 745, endPoint y: 153, distance: 32.2
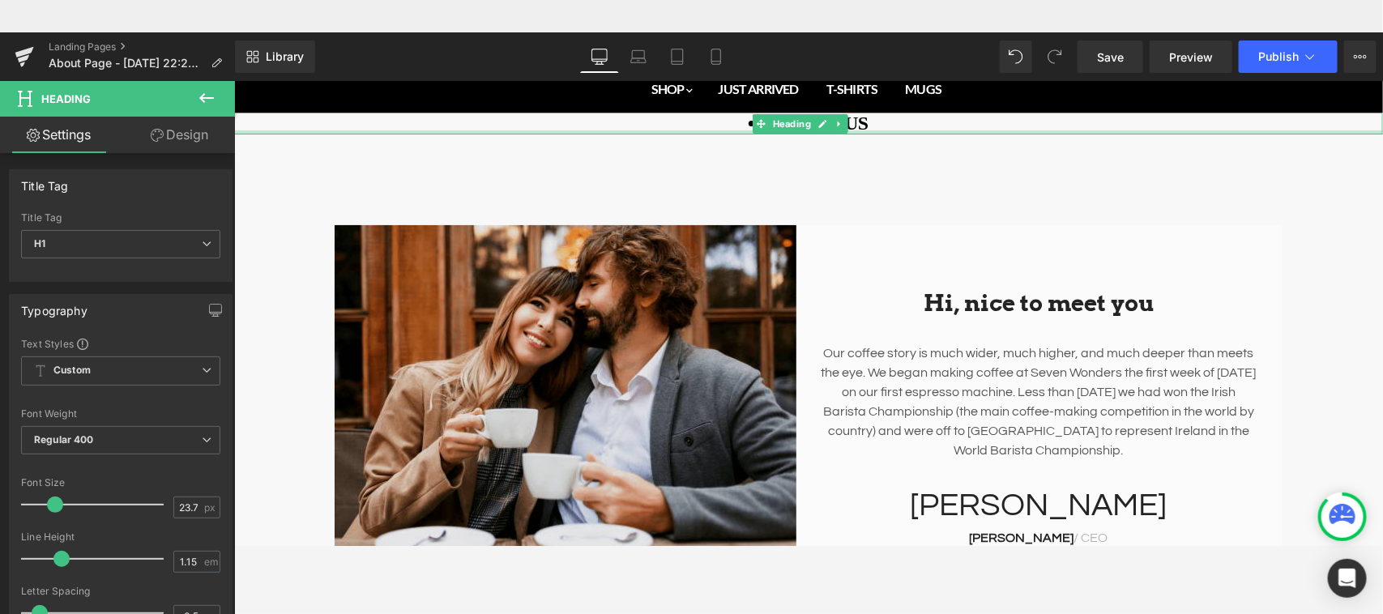
click at [871, 169] on div "Hi, nice to meet you Heading Our coffee story is much wider, much higher, and m…" at bounding box center [807, 409] width 1148 height 550
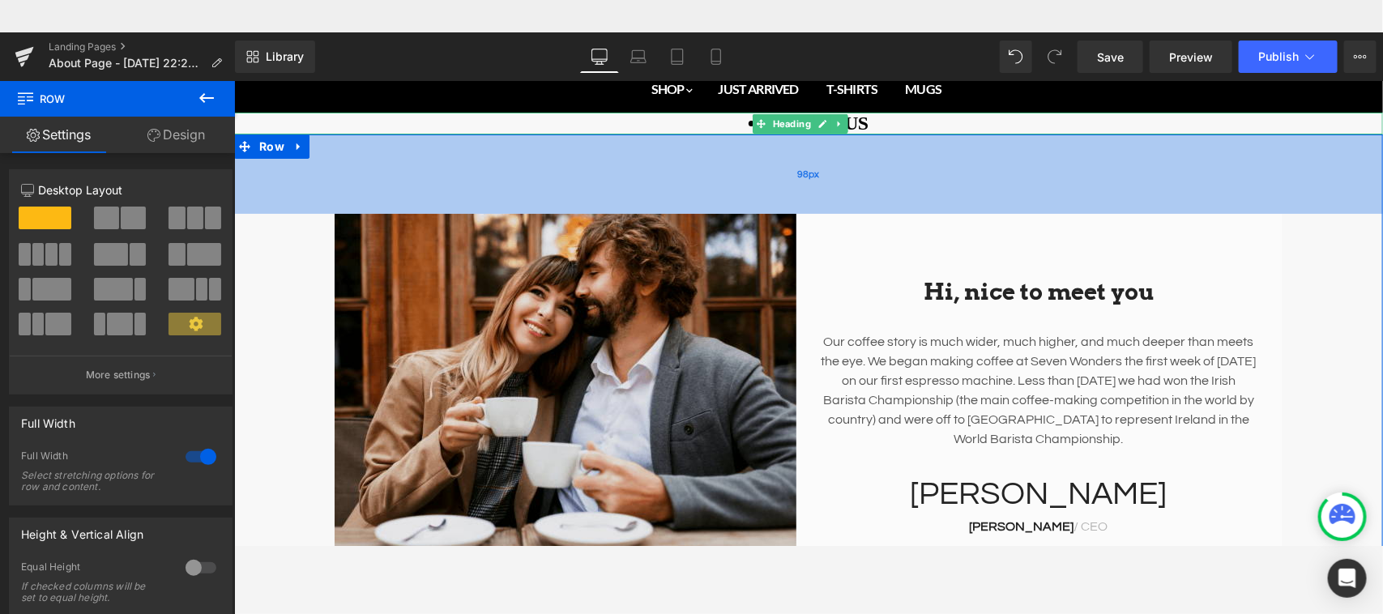
drag, startPoint x: 796, startPoint y: 203, endPoint x: 797, endPoint y: 192, distance: 11.4
click at [797, 192] on div "98px" at bounding box center [807, 173] width 1148 height 79
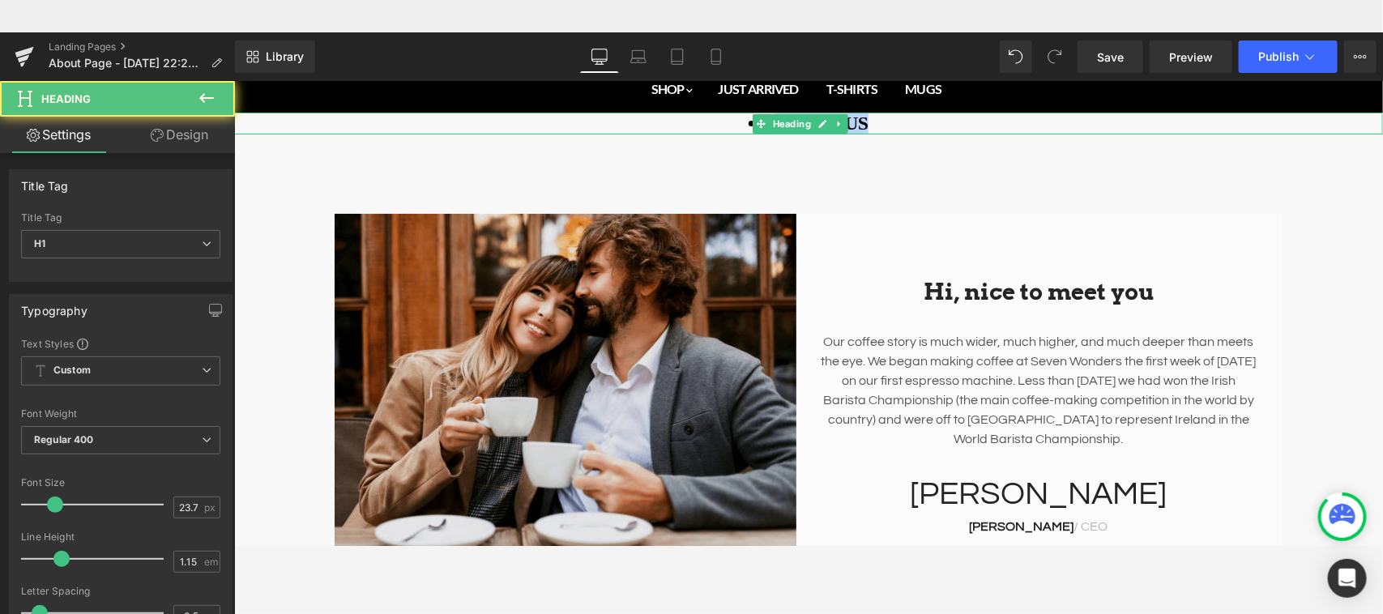
drag, startPoint x: 773, startPoint y: 121, endPoint x: 733, endPoint y: 118, distance: 39.8
click at [733, 118] on li "ABOUT US" at bounding box center [807, 123] width 1148 height 22
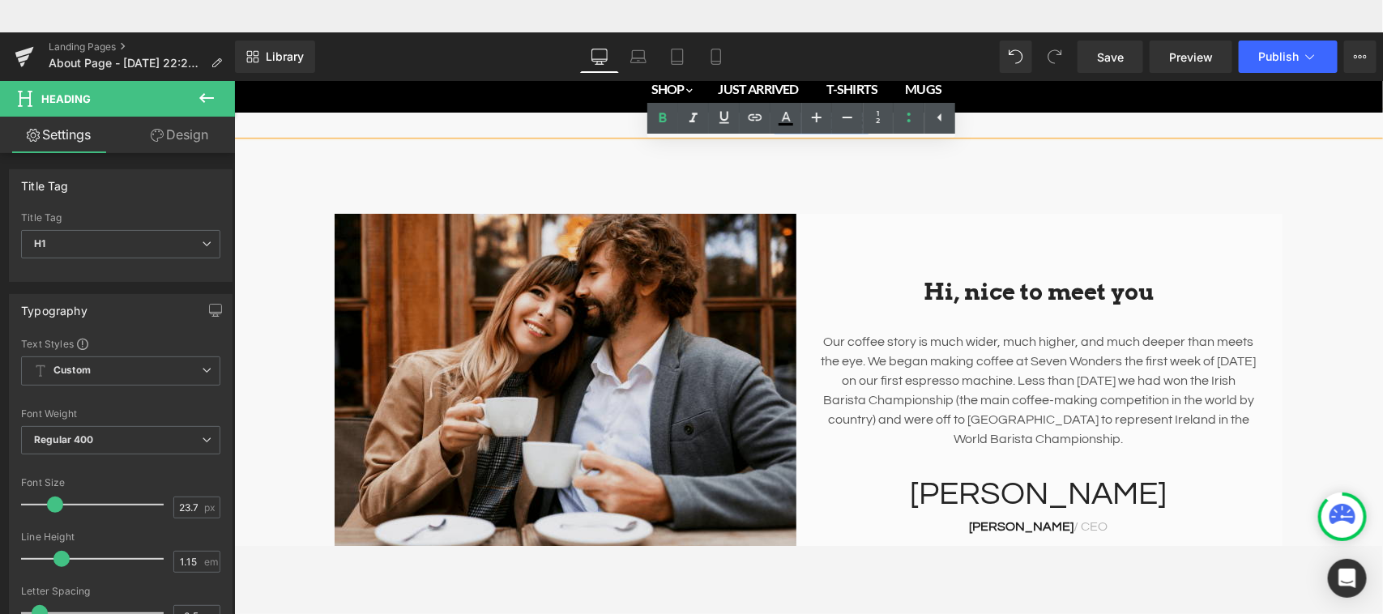
click at [619, 122] on li "ABOUT US" at bounding box center [807, 123] width 1148 height 22
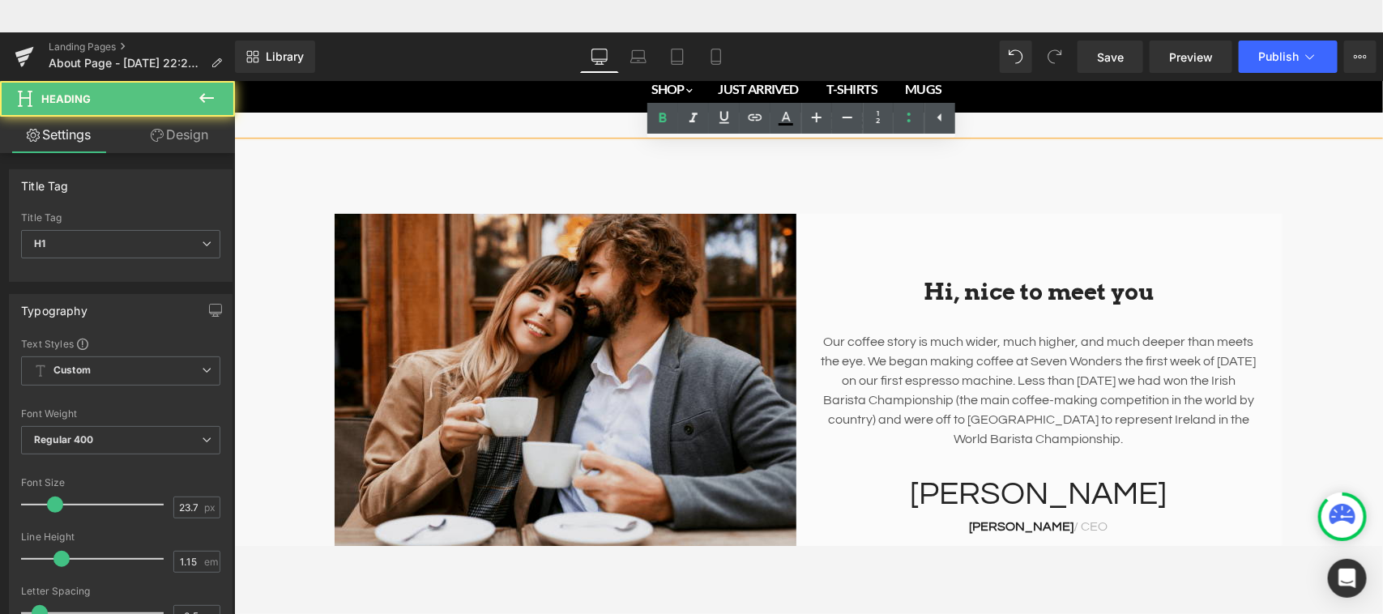
click at [975, 115] on li "ABOUT US" at bounding box center [807, 123] width 1148 height 22
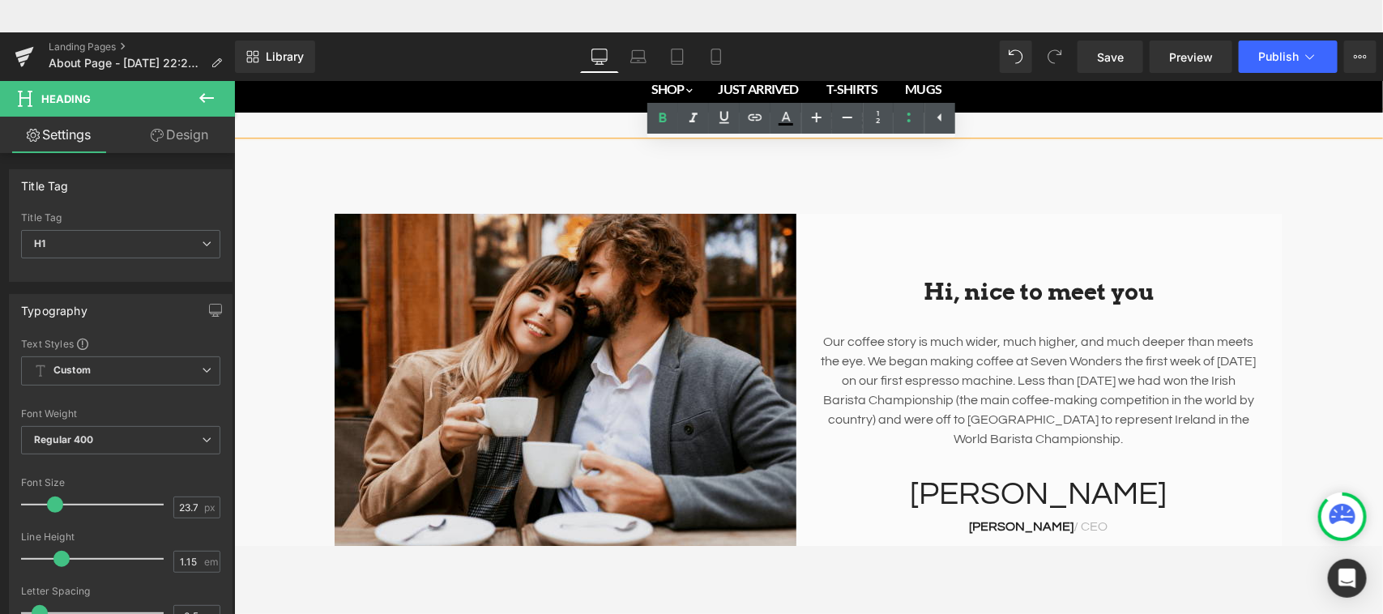
drag, startPoint x: 974, startPoint y: 117, endPoint x: 1100, endPoint y: 173, distance: 137.4
click at [865, 125] on li "ABOUT US" at bounding box center [807, 123] width 1148 height 22
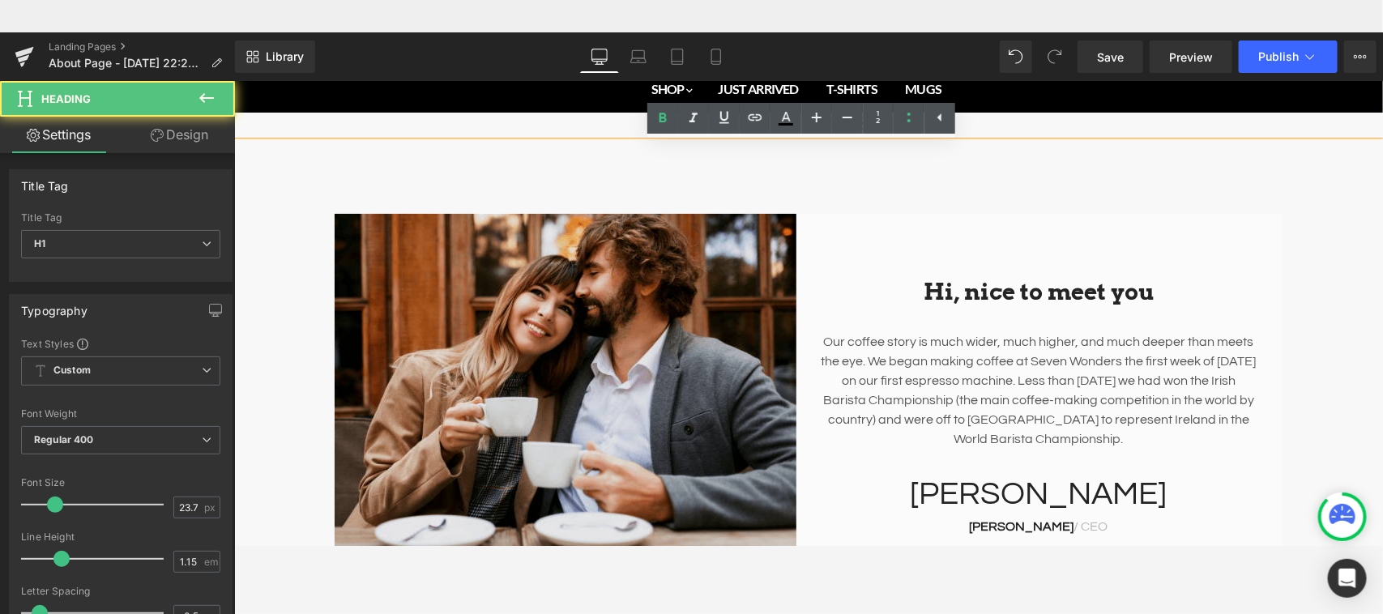
click at [1030, 126] on li "ABOUT US" at bounding box center [807, 123] width 1148 height 22
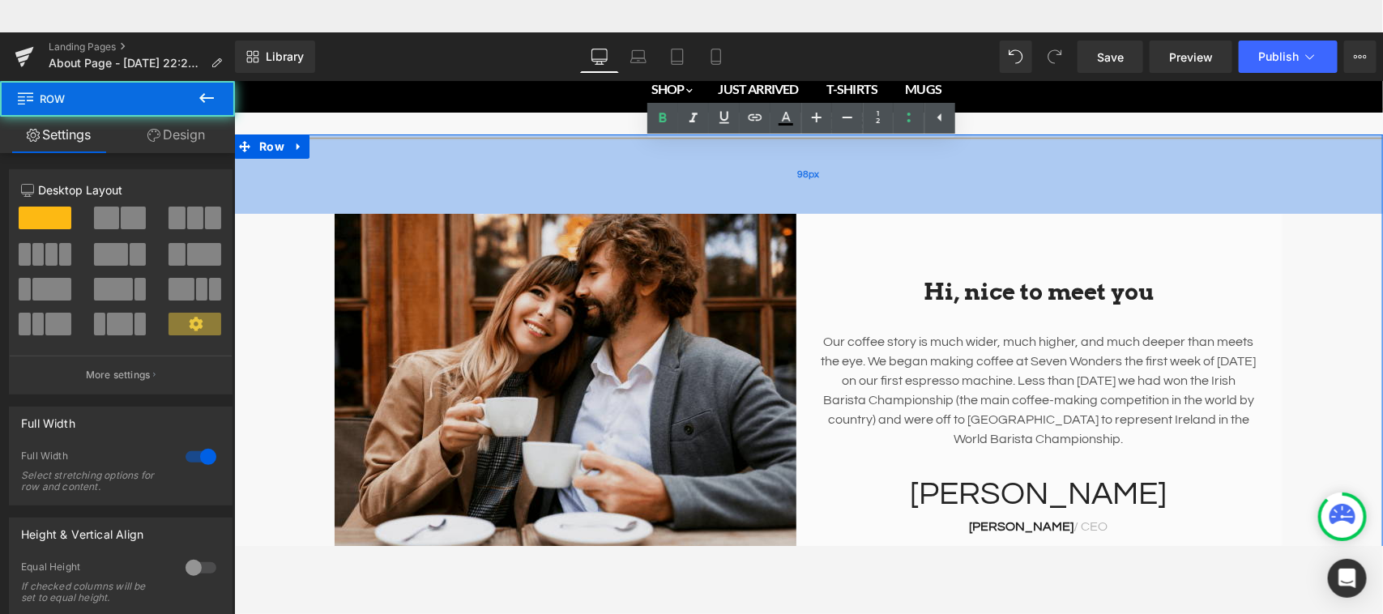
click at [731, 154] on div "98px" at bounding box center [807, 173] width 1148 height 79
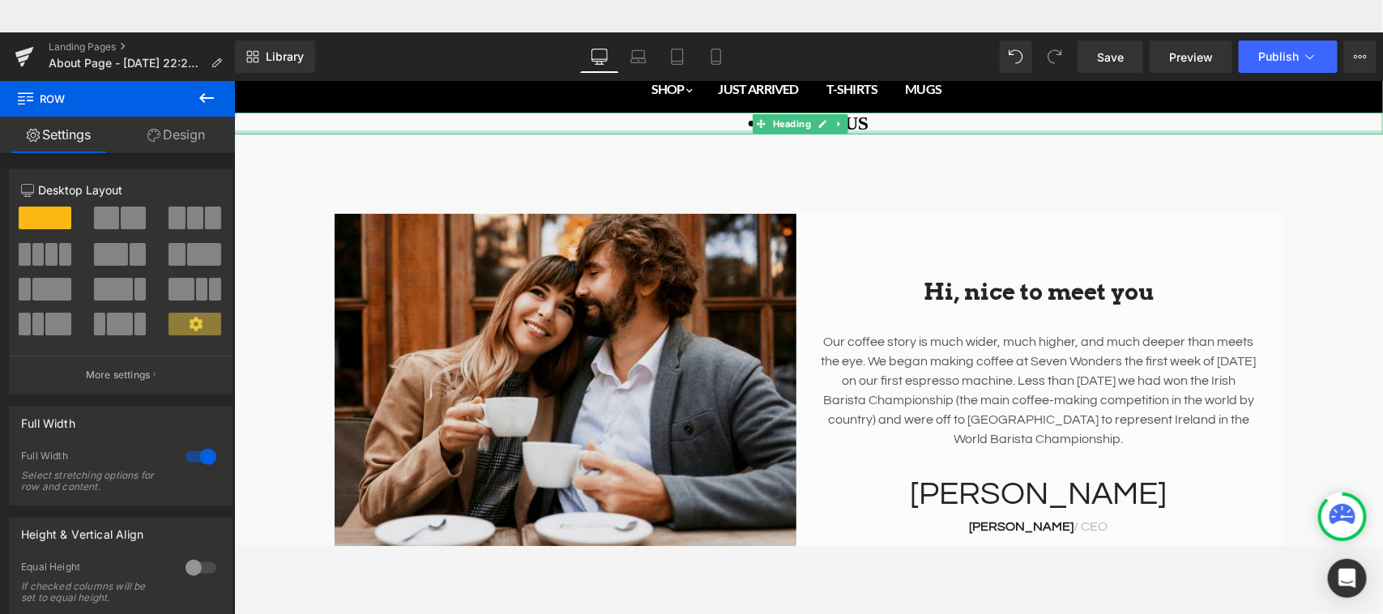
click at [735, 130] on div "Main content" at bounding box center [807, 132] width 1148 height 4
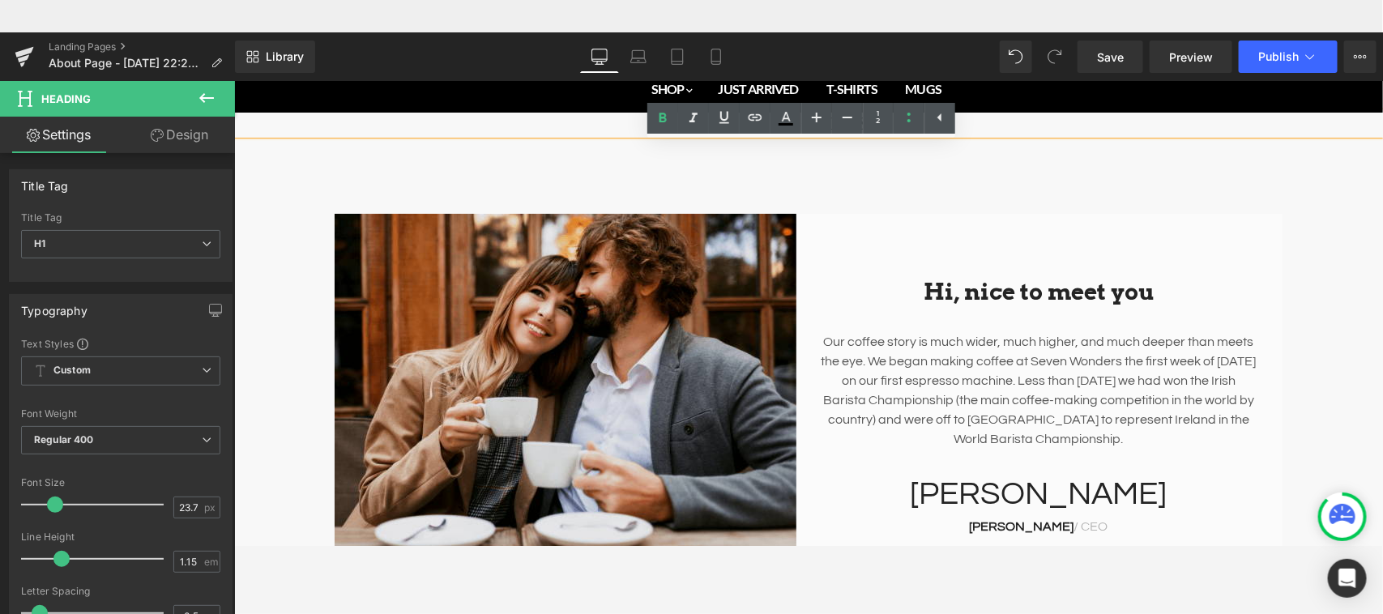
click at [998, 126] on li "ABOUT US" at bounding box center [807, 123] width 1148 height 22
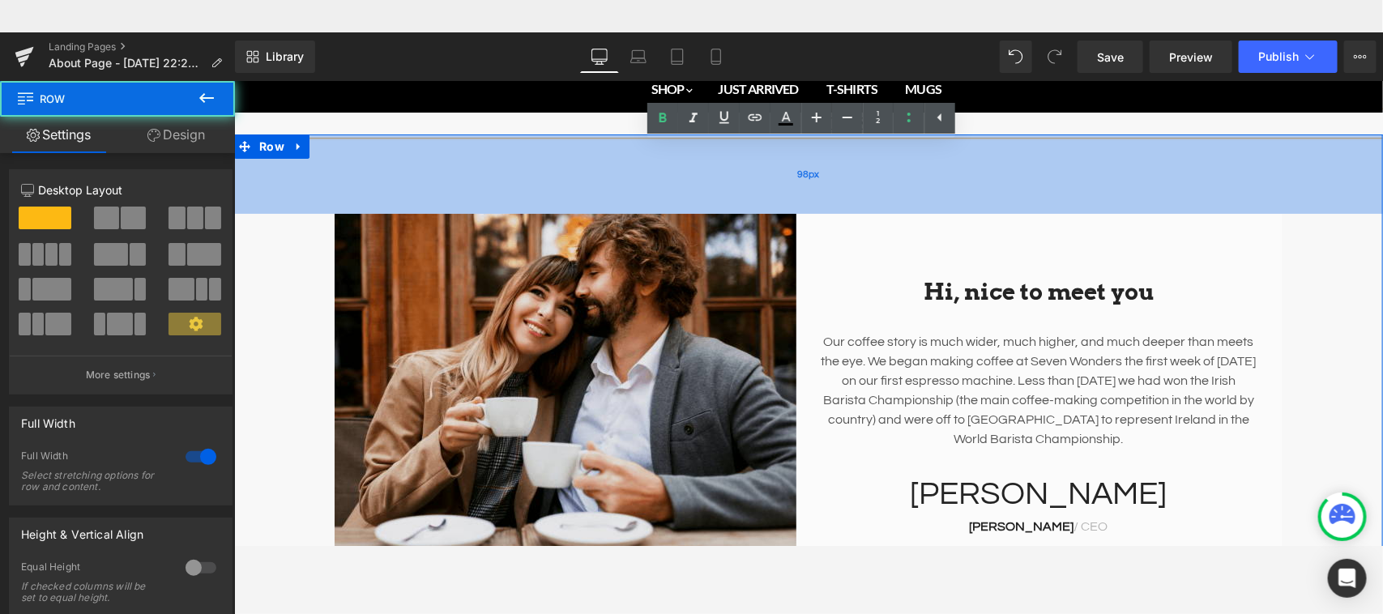
click at [801, 182] on div "98px" at bounding box center [807, 173] width 1148 height 79
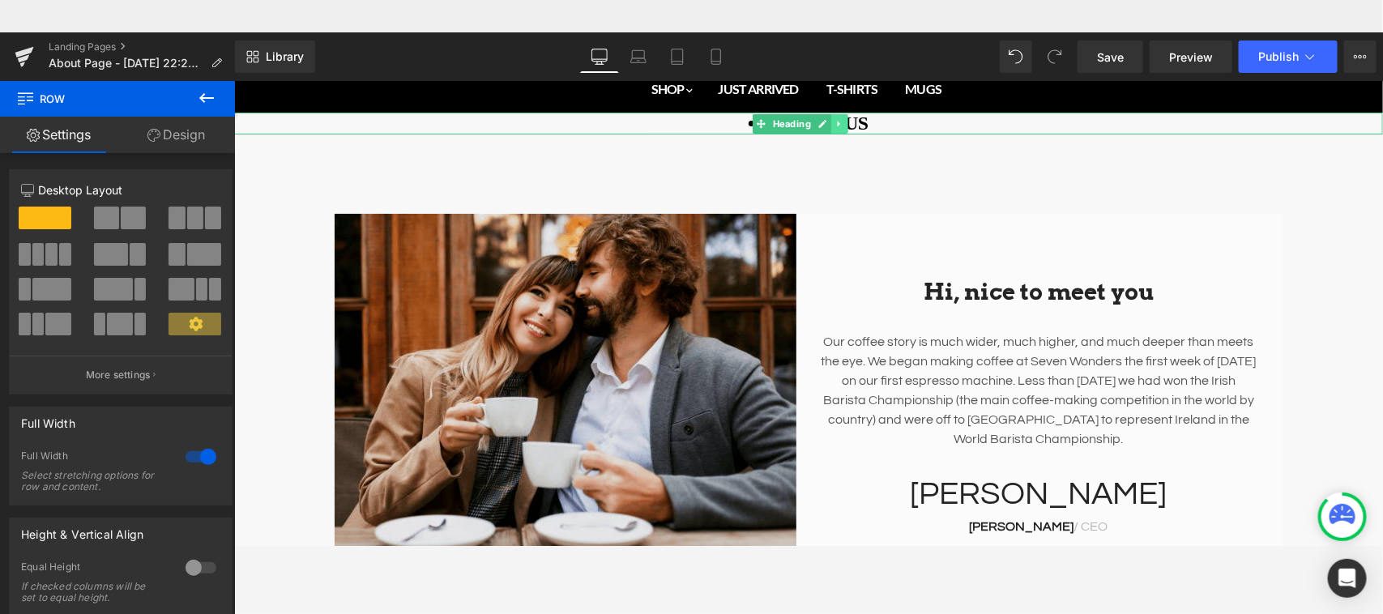
click at [837, 121] on icon "Main content" at bounding box center [838, 123] width 2 height 6
click at [852, 121] on icon "Main content" at bounding box center [847, 122] width 9 height 9
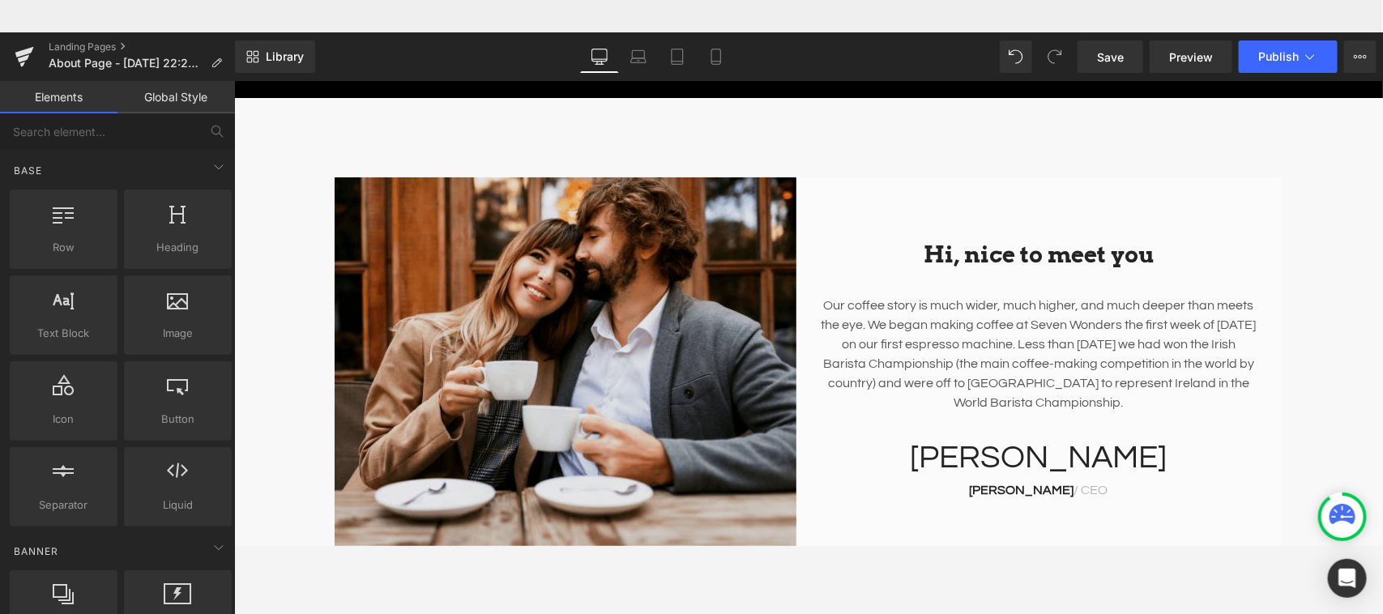
scroll to position [0, 0]
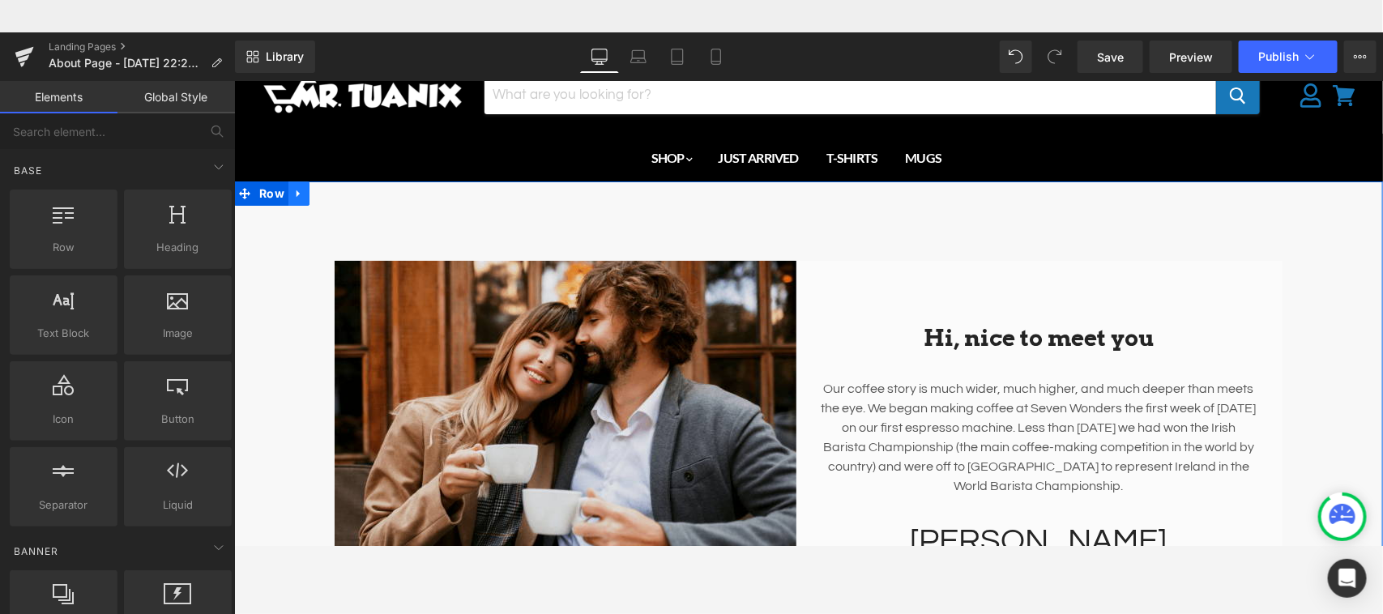
click at [296, 192] on icon "Main content" at bounding box center [297, 193] width 3 height 7
click at [334, 188] on icon "Main content" at bounding box center [339, 192] width 11 height 11
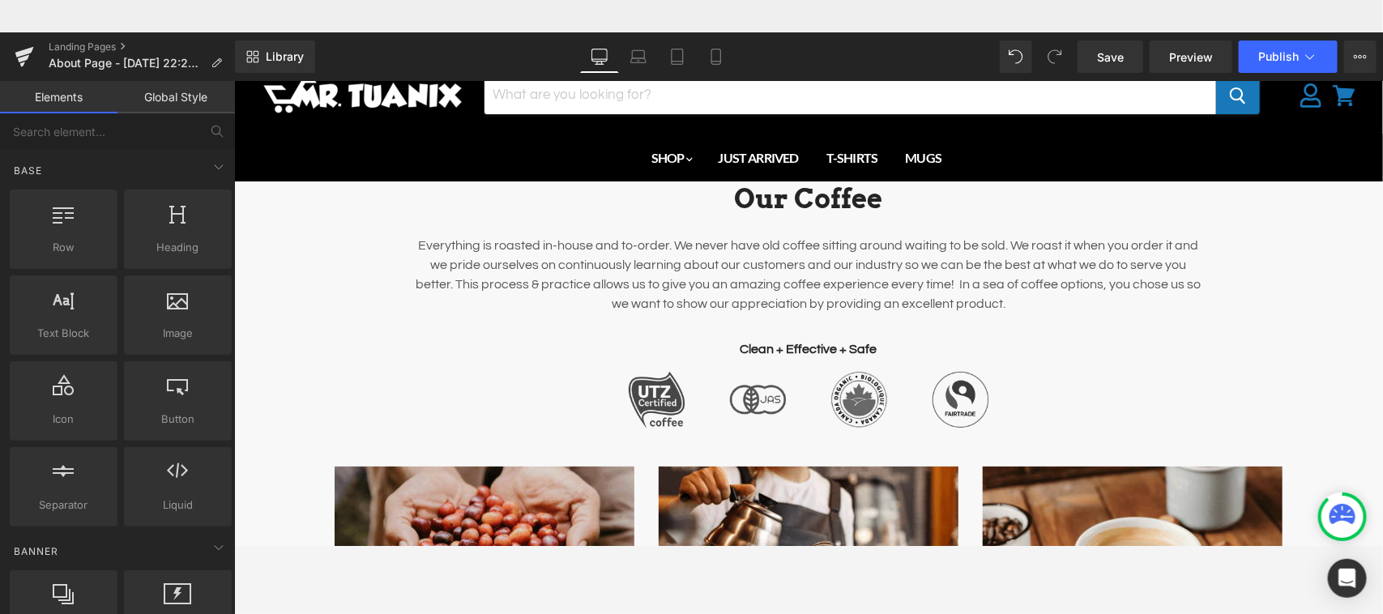
drag, startPoint x: 1376, startPoint y: 131, endPoint x: 1615, endPoint y: 125, distance: 239.0
drag, startPoint x: 1376, startPoint y: 92, endPoint x: 1615, endPoint y: 107, distance: 239.4
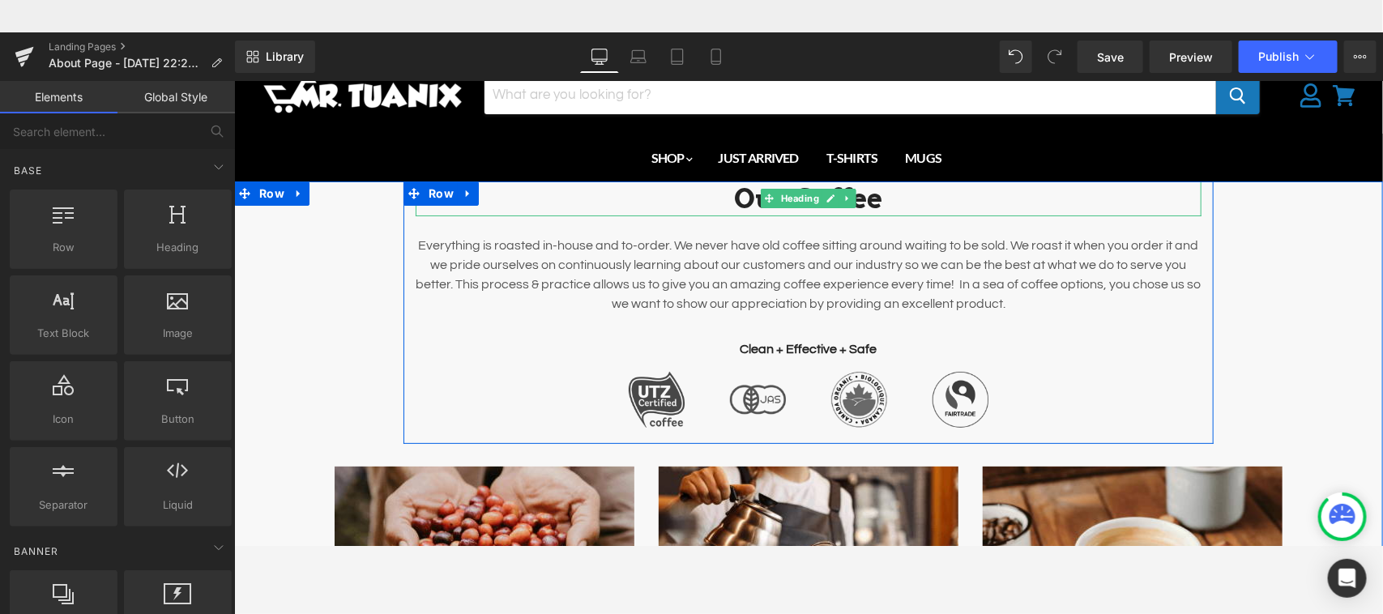
click at [862, 198] on h2 "Our Coffee" at bounding box center [808, 198] width 786 height 35
click at [0, 0] on link at bounding box center [0, 0] width 0 height 0
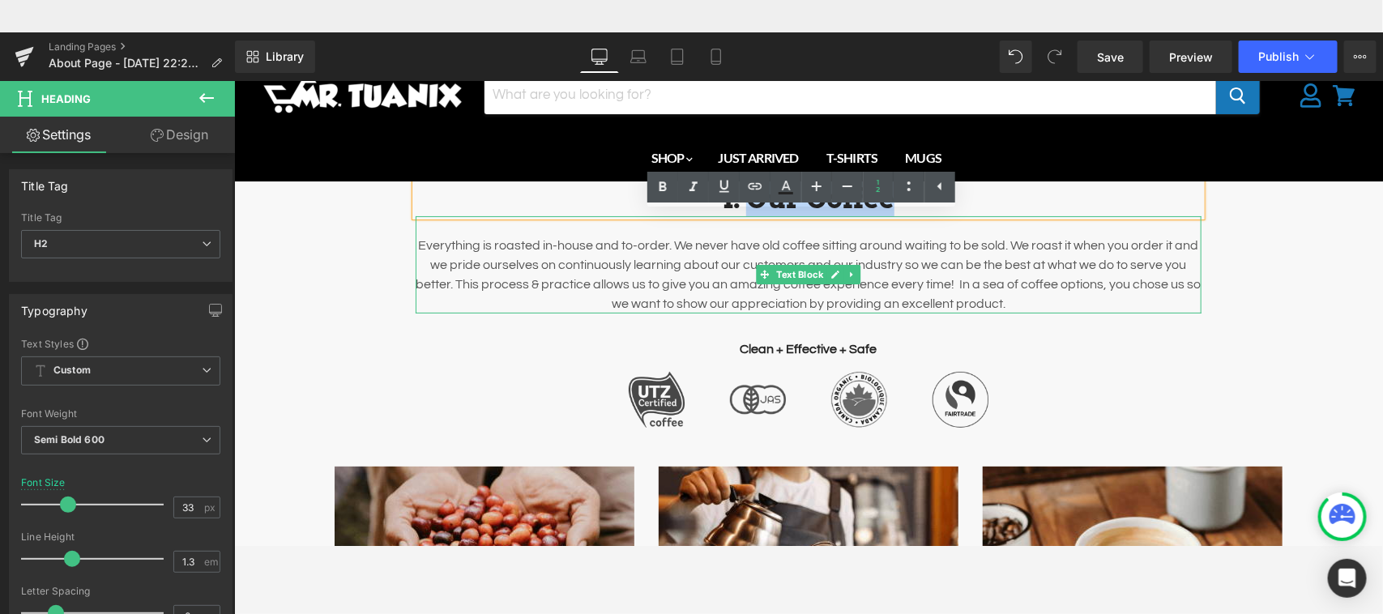
click at [647, 260] on p "Everything is roasted in-house and to-order. We never have old coffee sitting a…" at bounding box center [808, 274] width 786 height 78
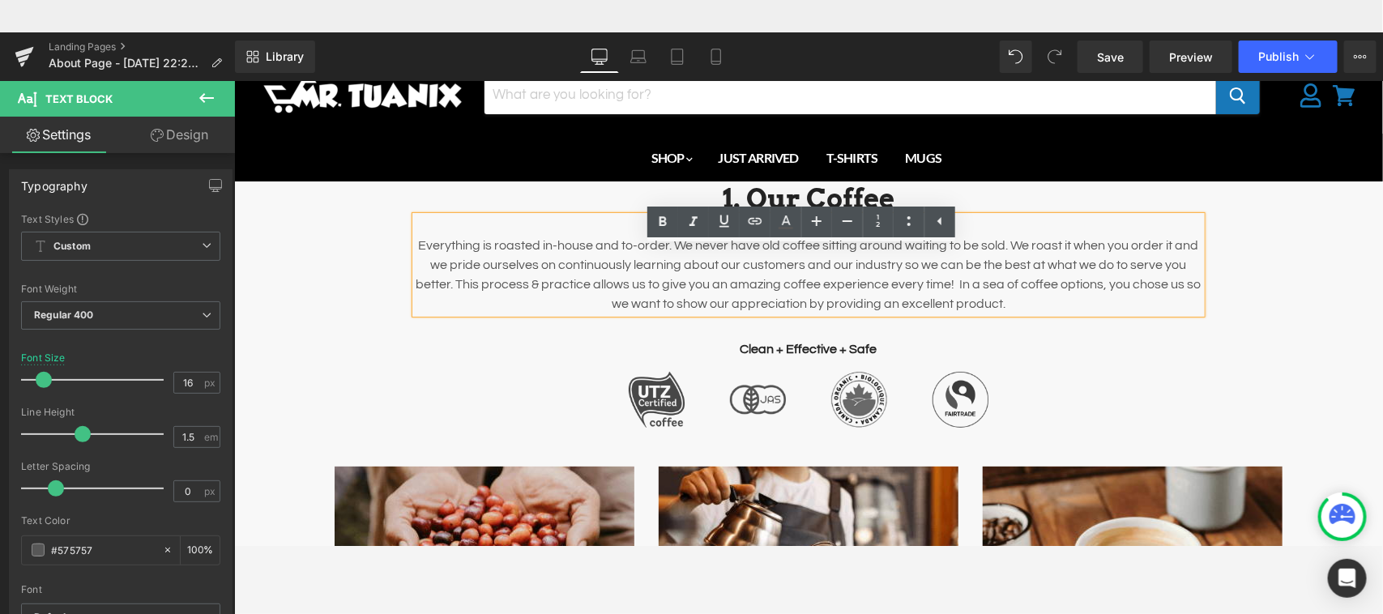
click at [362, 364] on div "Our Coffee Heading Everything is roasted in-house and to-order. We never have o…" at bounding box center [807, 539] width 1148 height 717
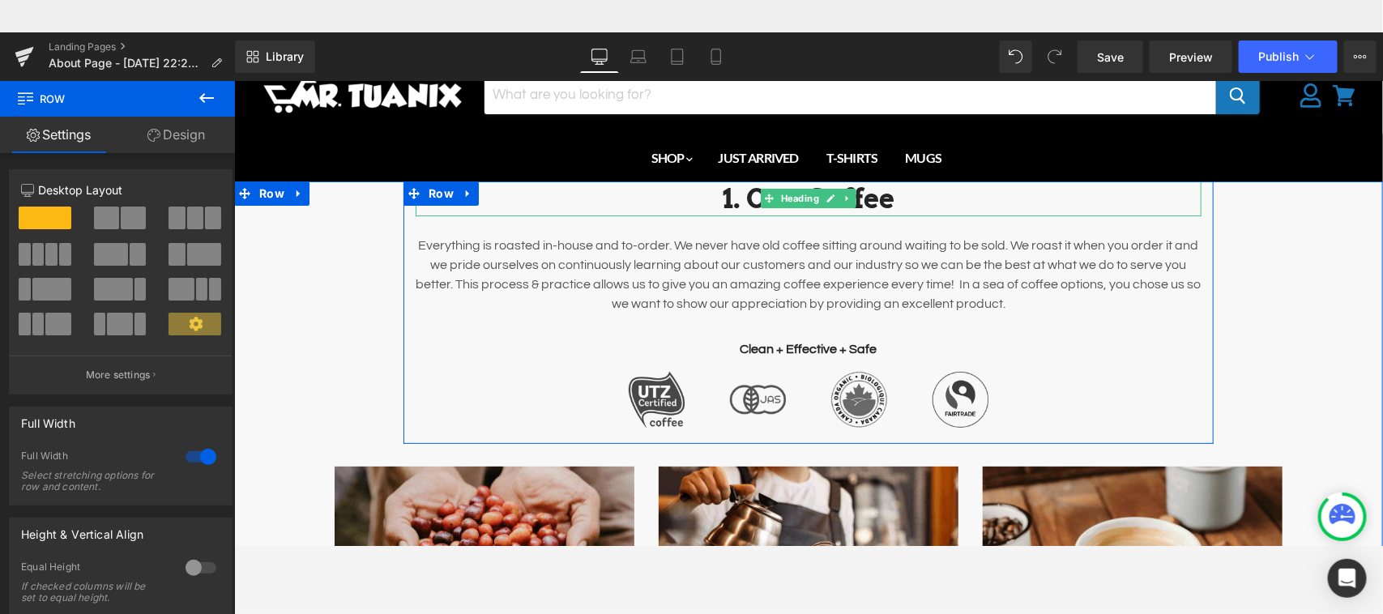
click at [737, 199] on li "Our Coffee" at bounding box center [808, 198] width 786 height 35
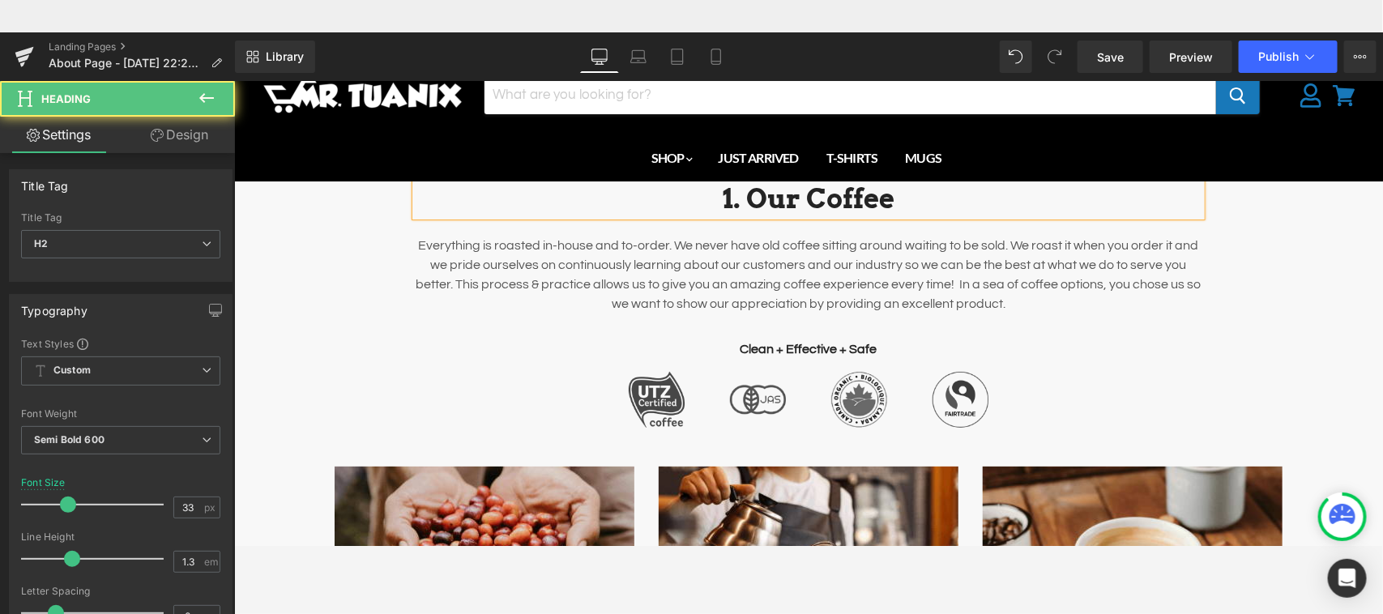
drag, startPoint x: 727, startPoint y: 199, endPoint x: 715, endPoint y: 198, distance: 12.2
click at [715, 198] on li "Our Coffee" at bounding box center [808, 198] width 786 height 35
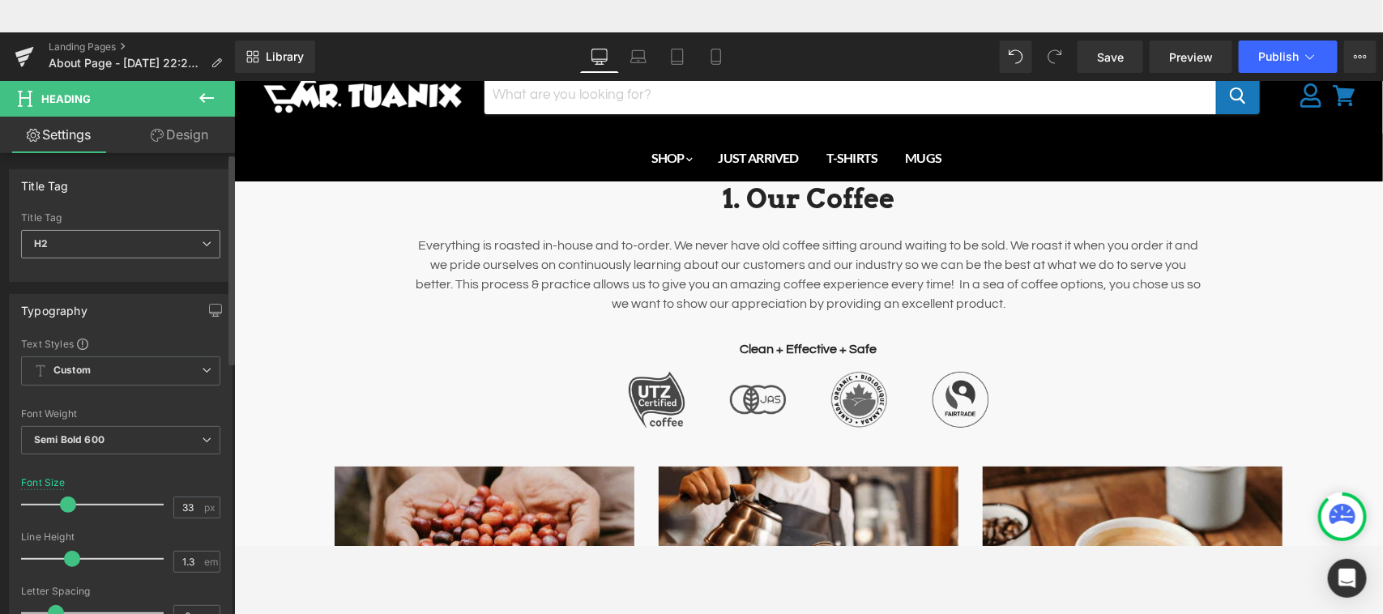
click at [130, 253] on span "H2" at bounding box center [120, 244] width 199 height 28
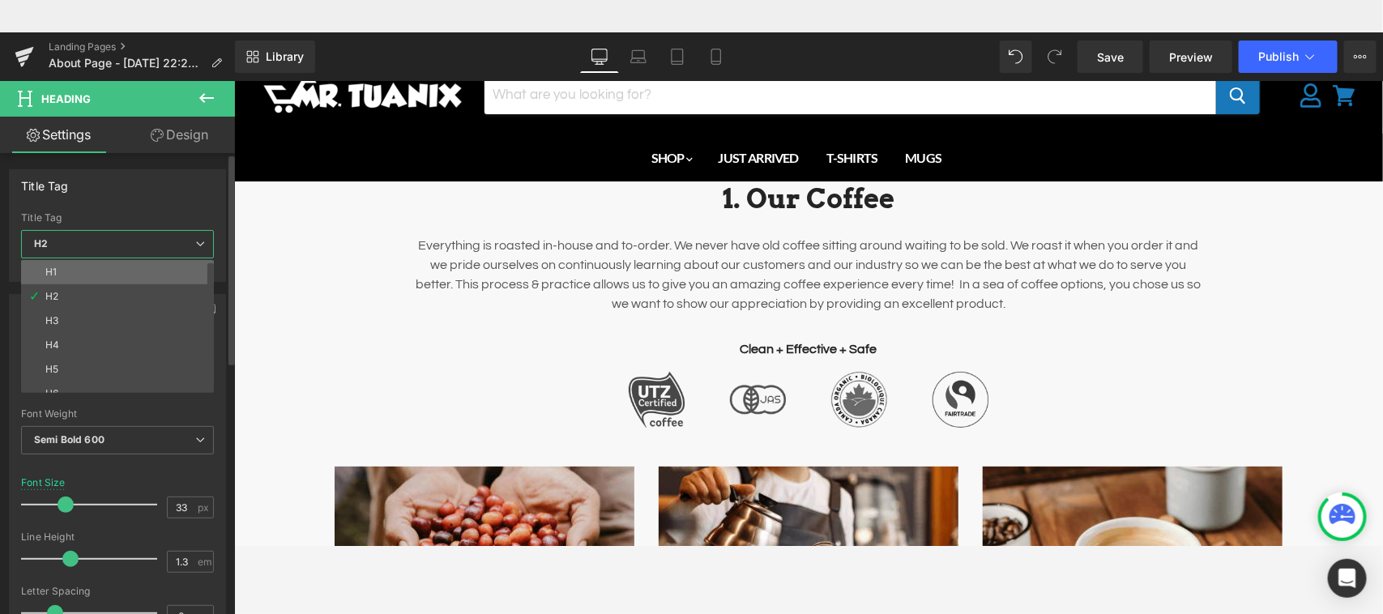
click at [116, 277] on li "H1" at bounding box center [121, 272] width 200 height 24
type input "35"
type input "1.2"
type input "#3a3a3a"
type input "100"
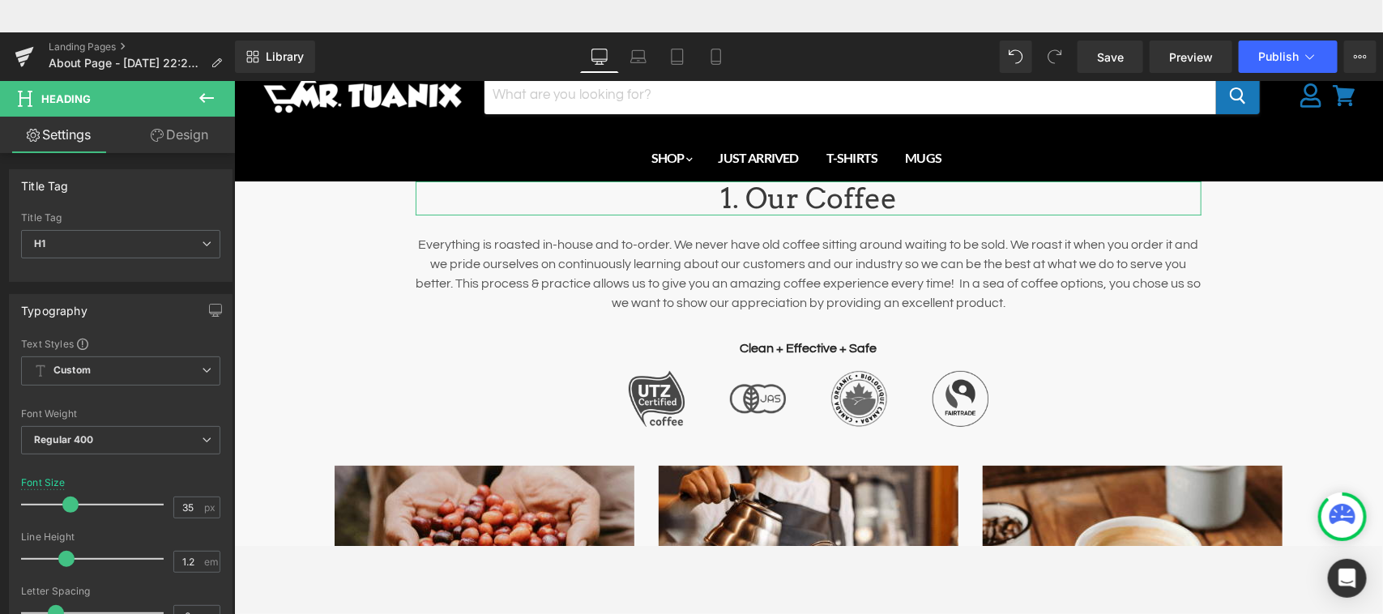
click at [231, 207] on b at bounding box center [231, 260] width 6 height 209
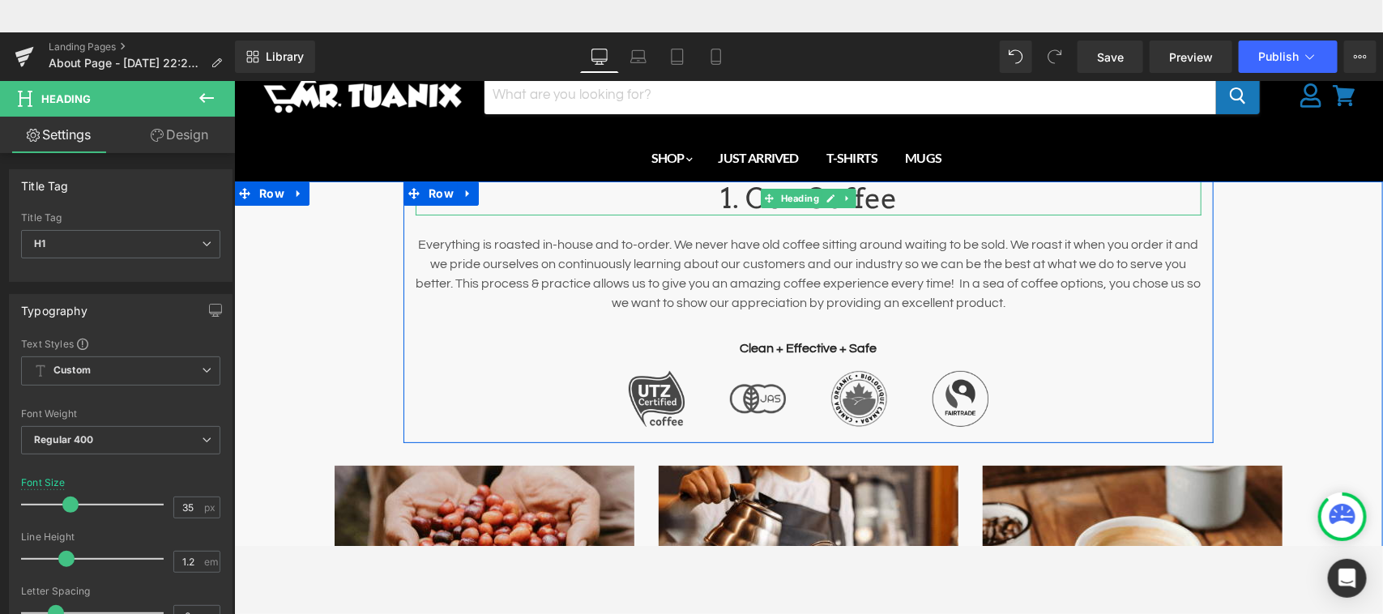
click at [719, 194] on li "Our Coffee" at bounding box center [808, 198] width 786 height 34
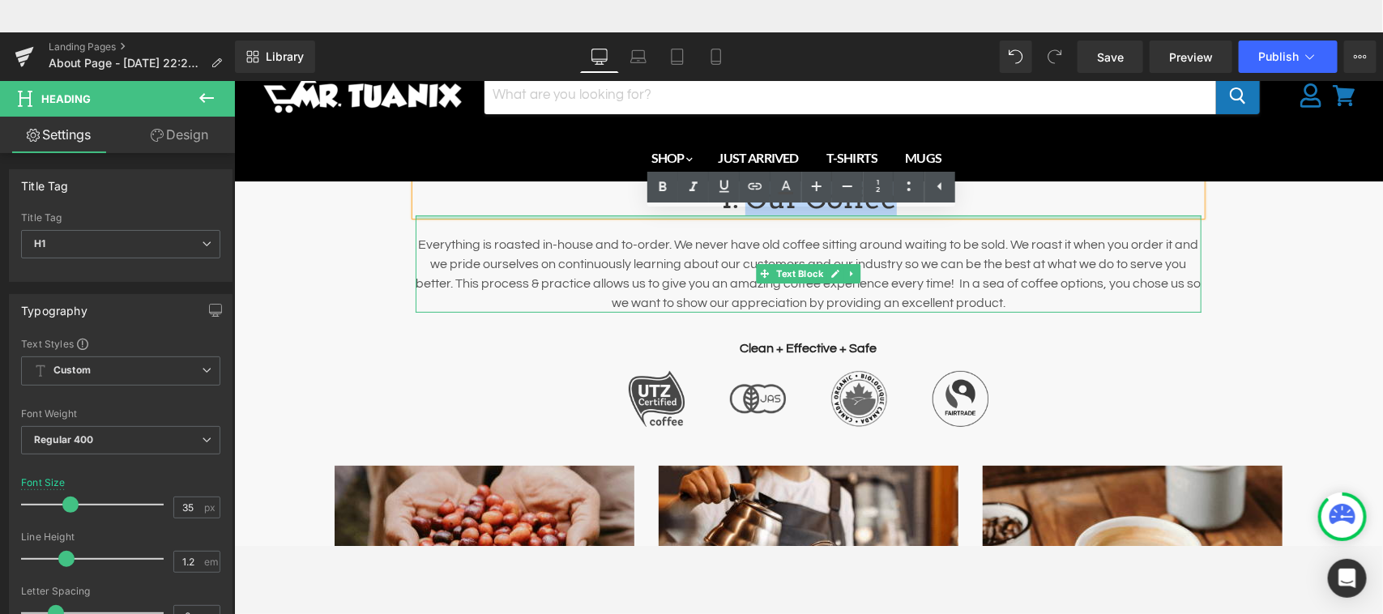
drag, startPoint x: 927, startPoint y: 207, endPoint x: 667, endPoint y: 215, distance: 260.1
click at [667, 215] on div "Our Coffee Heading Everything is roasted in-house and to-order. We never have o…" at bounding box center [808, 308] width 810 height 254
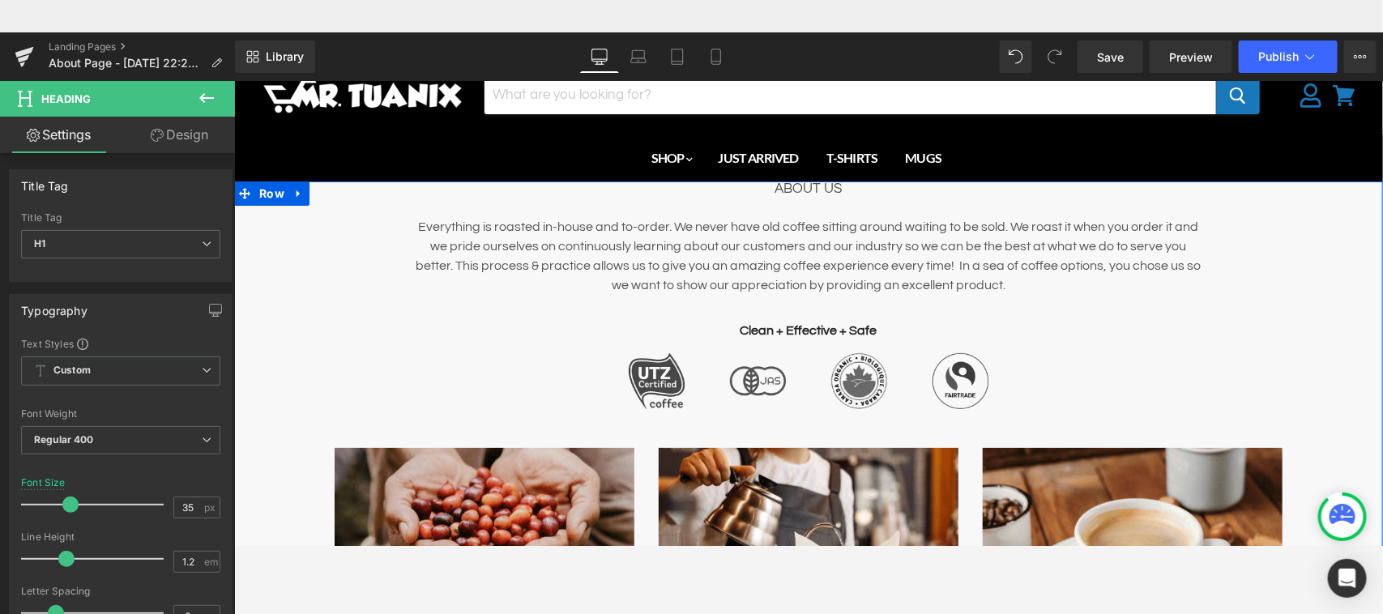
click at [1228, 281] on div "ABOUT US Heading Everything is roasted in-house and to-order. We never have old…" at bounding box center [807, 530] width 1148 height 698
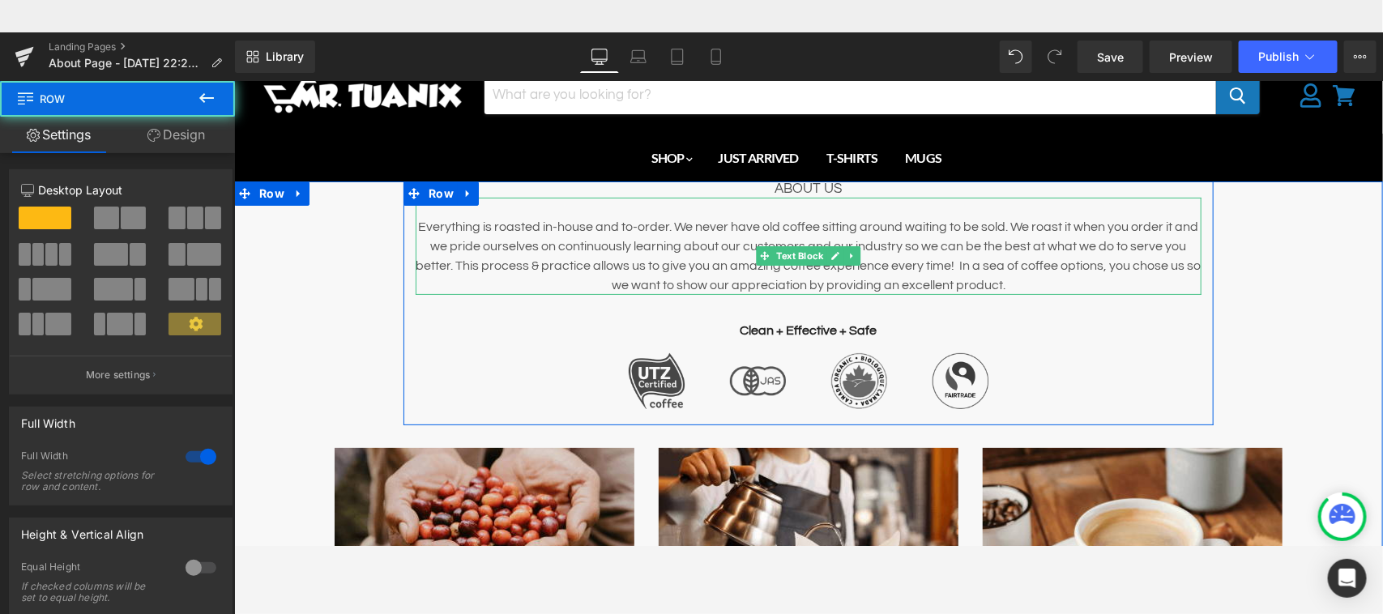
click at [1012, 240] on p "Everything is roasted in-house and to-order. We never have old coffee sitting a…" at bounding box center [808, 255] width 786 height 78
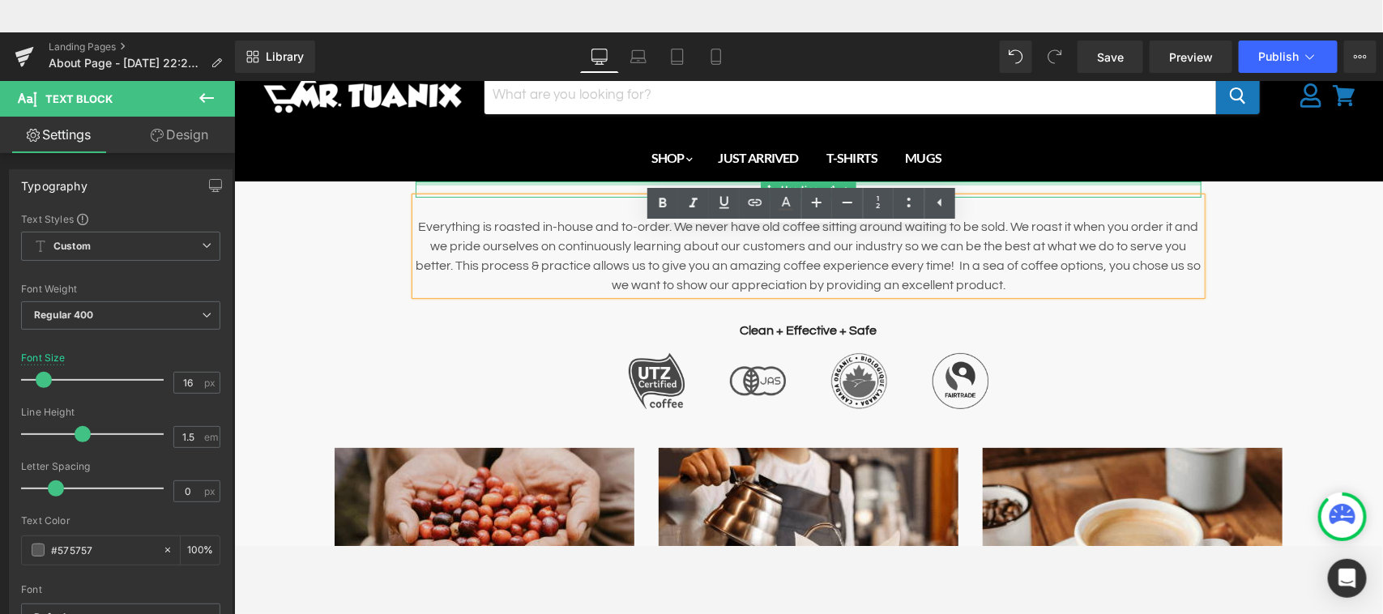
click at [976, 182] on div "Main content" at bounding box center [808, 183] width 786 height 4
click at [976, 182] on div "ABOUT US" at bounding box center [808, 189] width 786 height 16
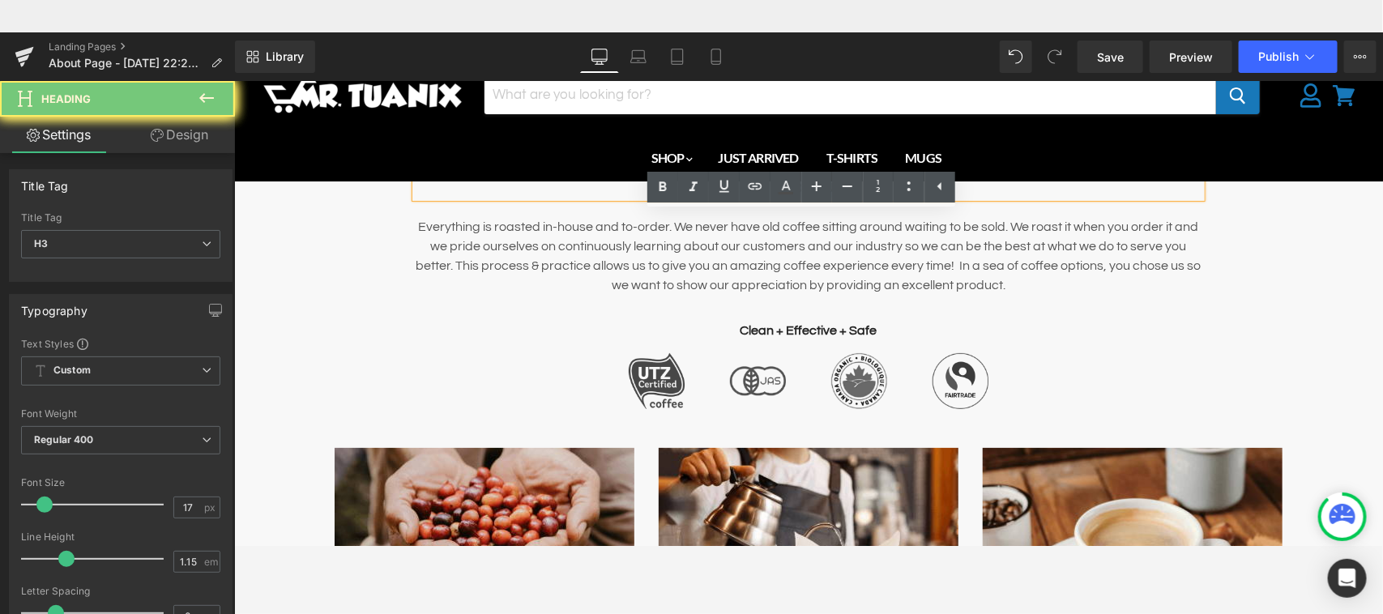
click at [976, 182] on div "ABOUT US" at bounding box center [808, 189] width 786 height 16
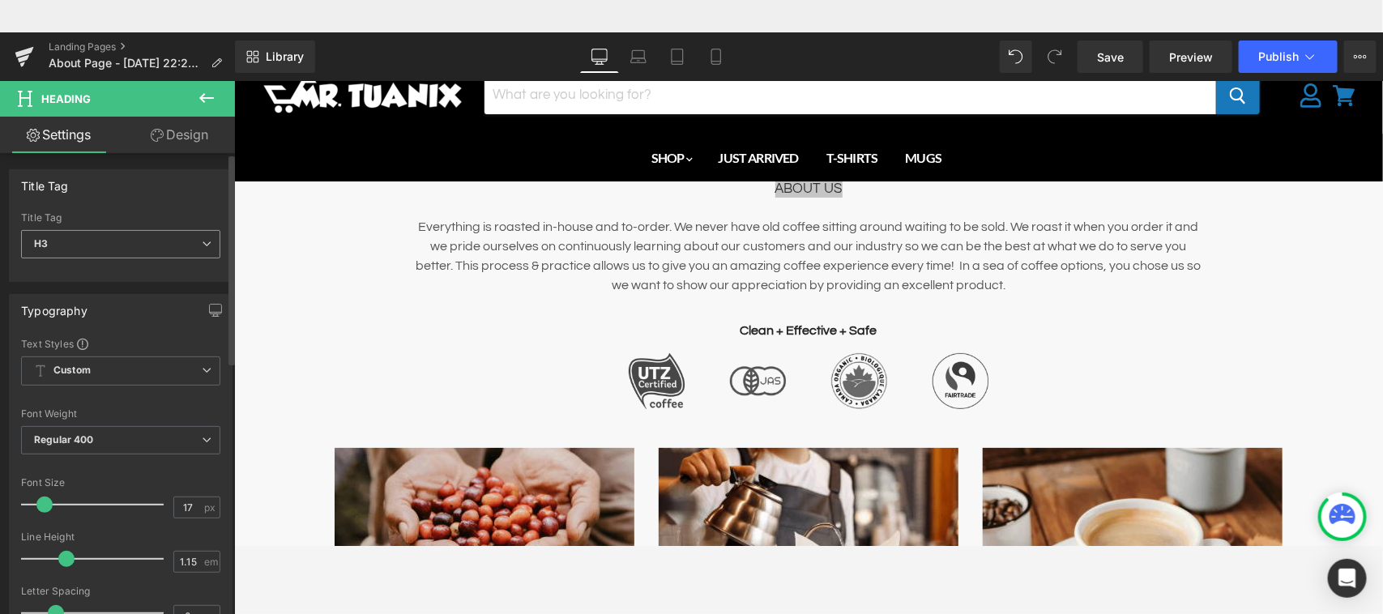
click at [192, 237] on span "H3" at bounding box center [120, 244] width 199 height 28
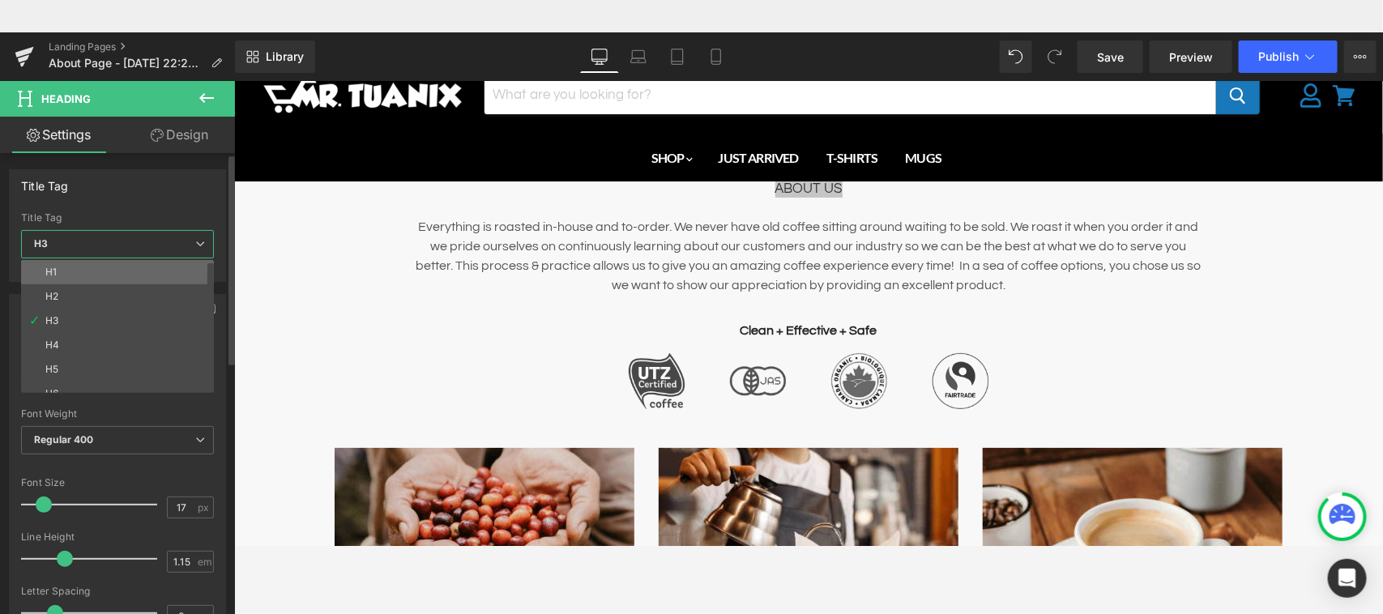
click at [94, 275] on li "H1" at bounding box center [121, 272] width 200 height 24
type input "100"
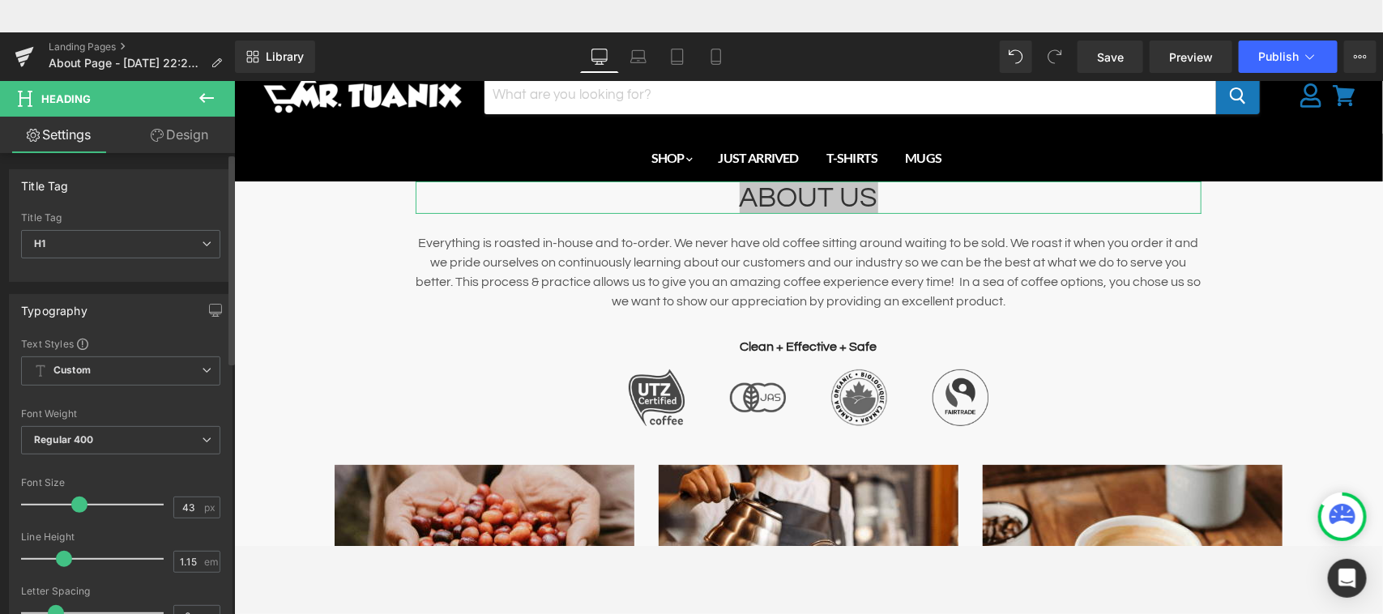
type input "46"
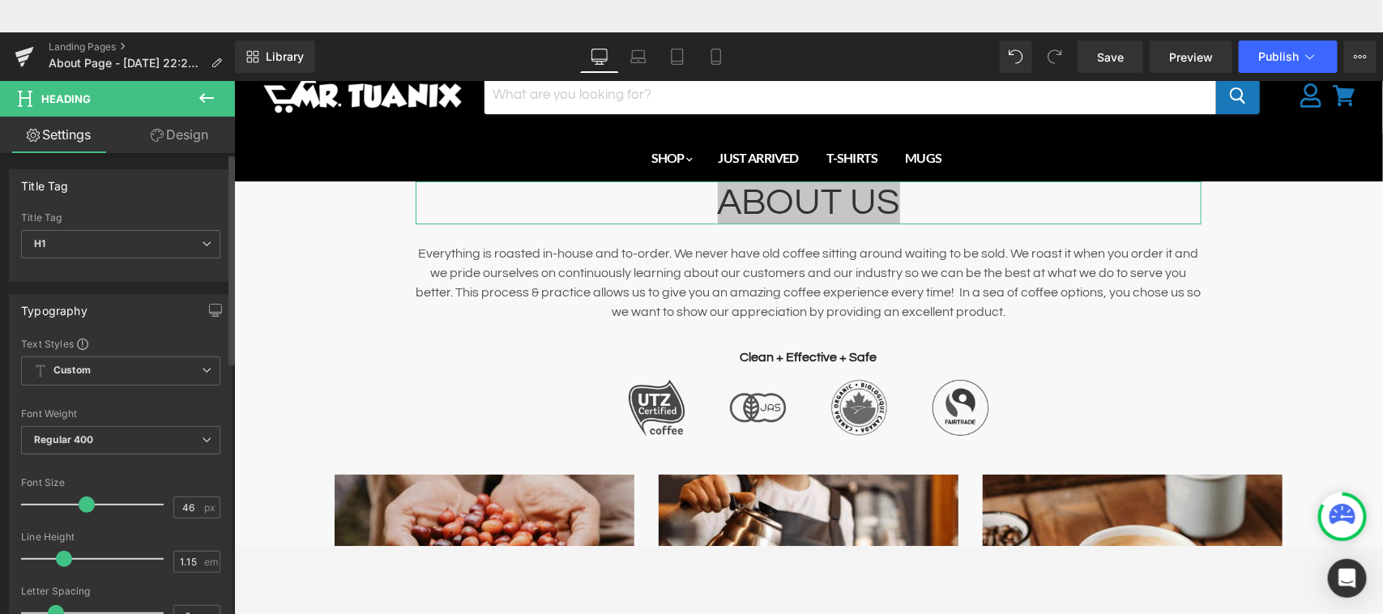
drag, startPoint x: 46, startPoint y: 505, endPoint x: 86, endPoint y: 509, distance: 39.9
click at [86, 509] on span at bounding box center [87, 504] width 16 height 16
click at [136, 374] on span "Custom Setup Global Style" at bounding box center [120, 370] width 199 height 29
drag, startPoint x: 204, startPoint y: 334, endPoint x: 228, endPoint y: 367, distance: 40.5
click at [228, 367] on div "Title Tag H1 H2 H3 H4 H5 H6 Title Tag H1 H1 H2 H3 H4 H5 H6 Typography Text Styl…" at bounding box center [117, 403] width 235 height 501
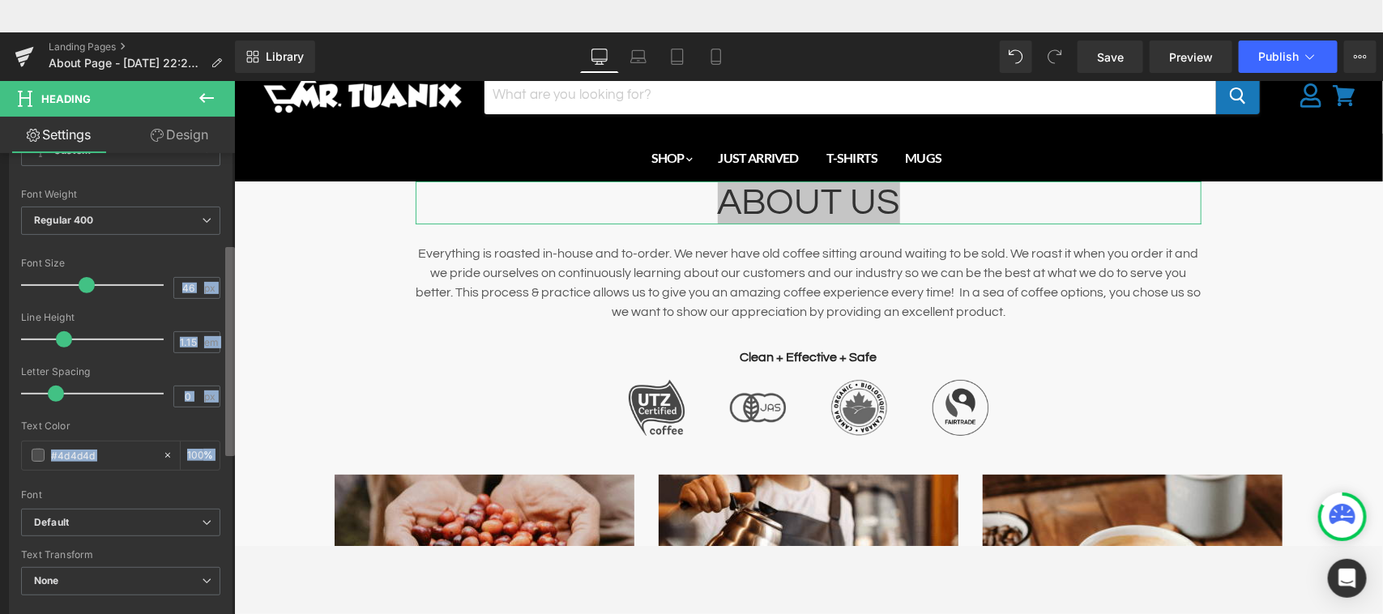
scroll to position [221, 0]
click at [229, 435] on b at bounding box center [230, 356] width 10 height 209
click at [202, 215] on icon at bounding box center [207, 219] width 10 height 10
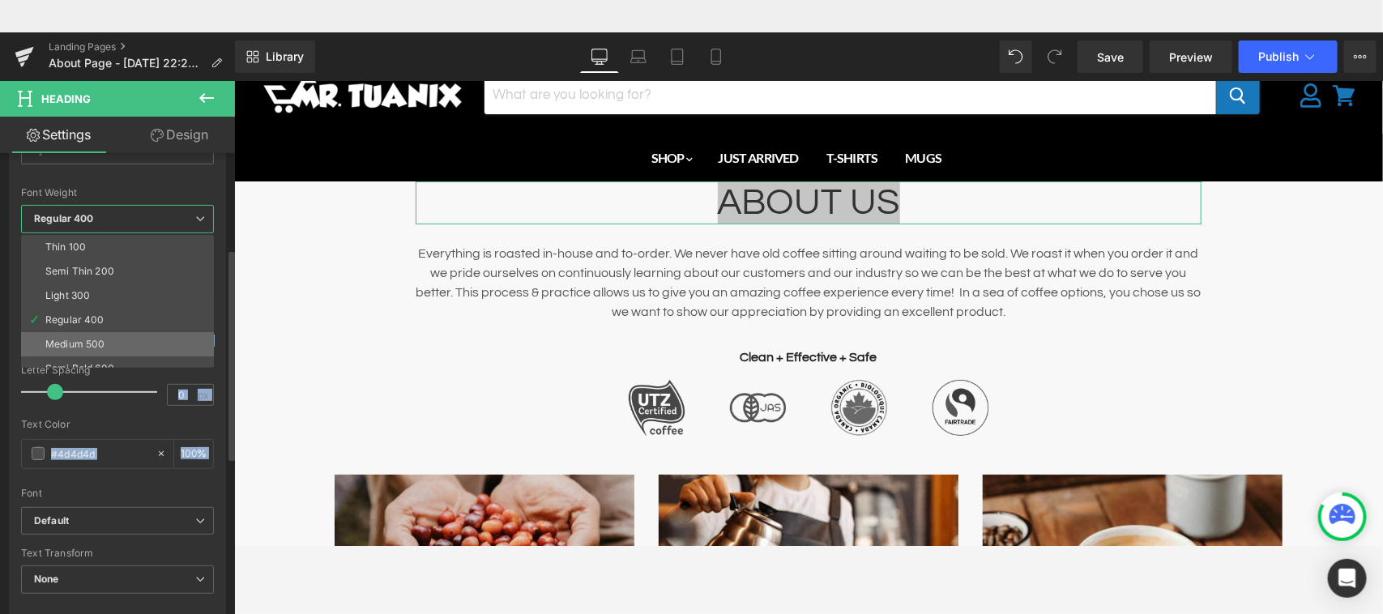
click at [134, 342] on li "Medium 500" at bounding box center [121, 344] width 200 height 24
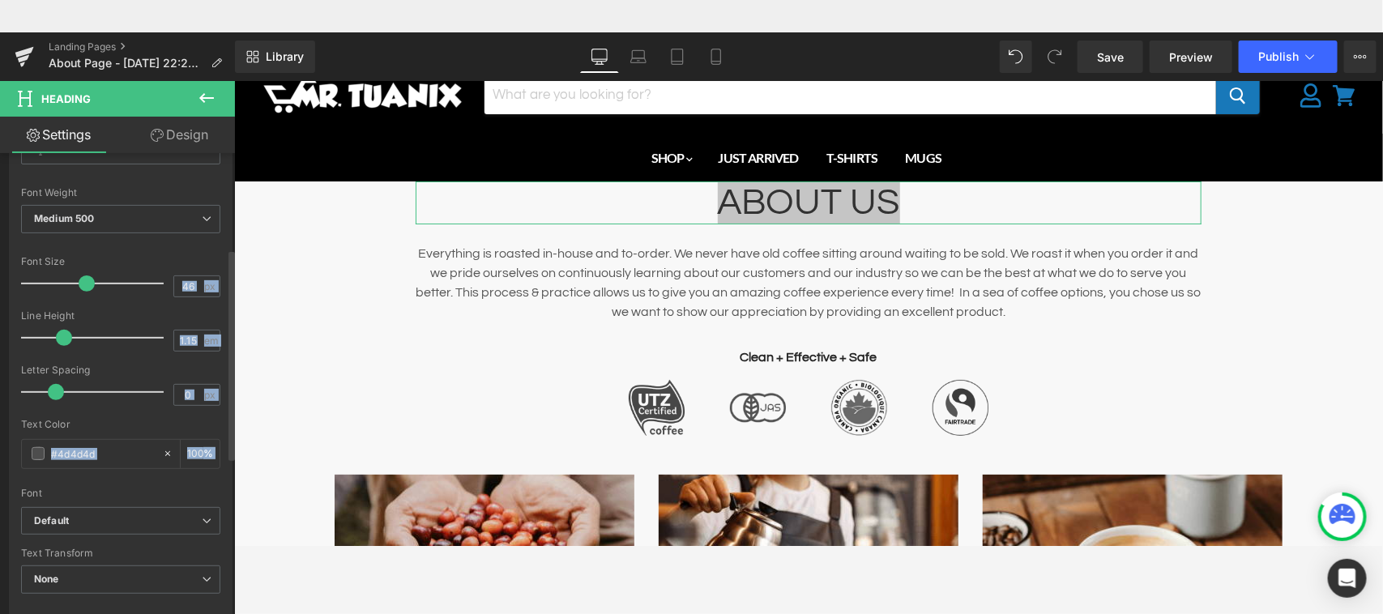
click at [207, 253] on div "Font Default Lato Acme [GEOGRAPHIC_DATA] Questrial sans-serif Default Default L…" at bounding box center [120, 311] width 199 height 391
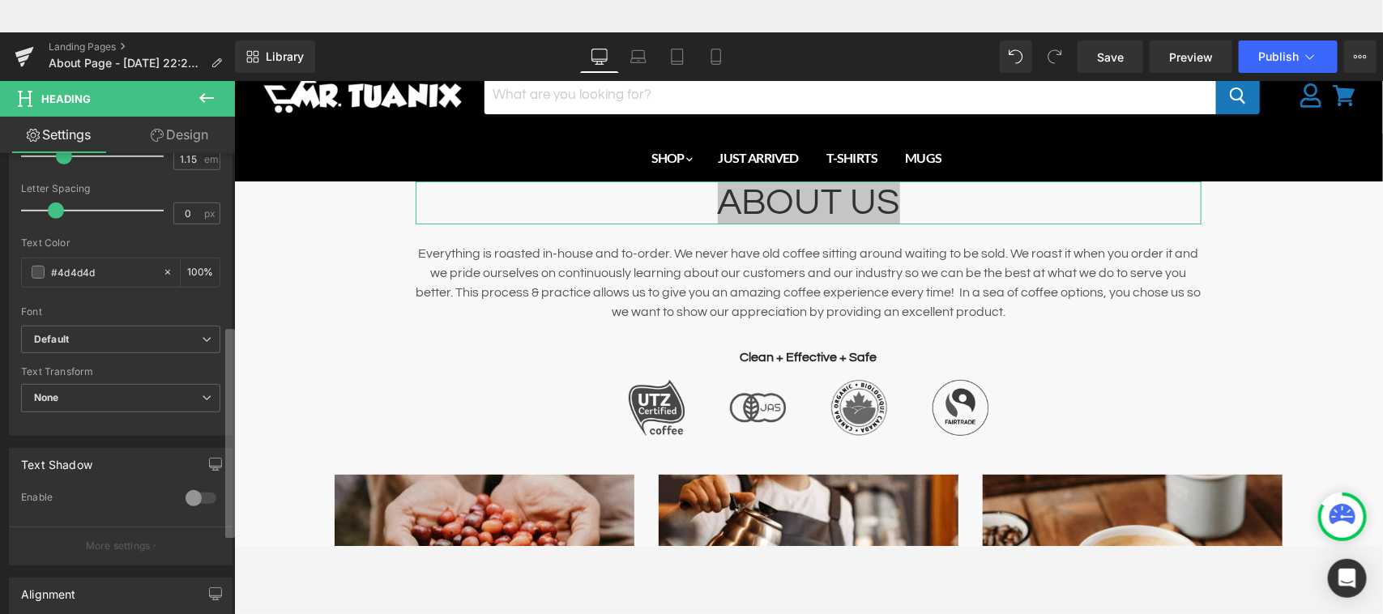
scroll to position [406, 0]
click at [232, 358] on b at bounding box center [230, 433] width 10 height 209
drag, startPoint x: 103, startPoint y: 271, endPoint x: 59, endPoint y: 270, distance: 43.8
click at [59, 270] on input "#4d4d4d" at bounding box center [103, 269] width 104 height 18
type input "#00"
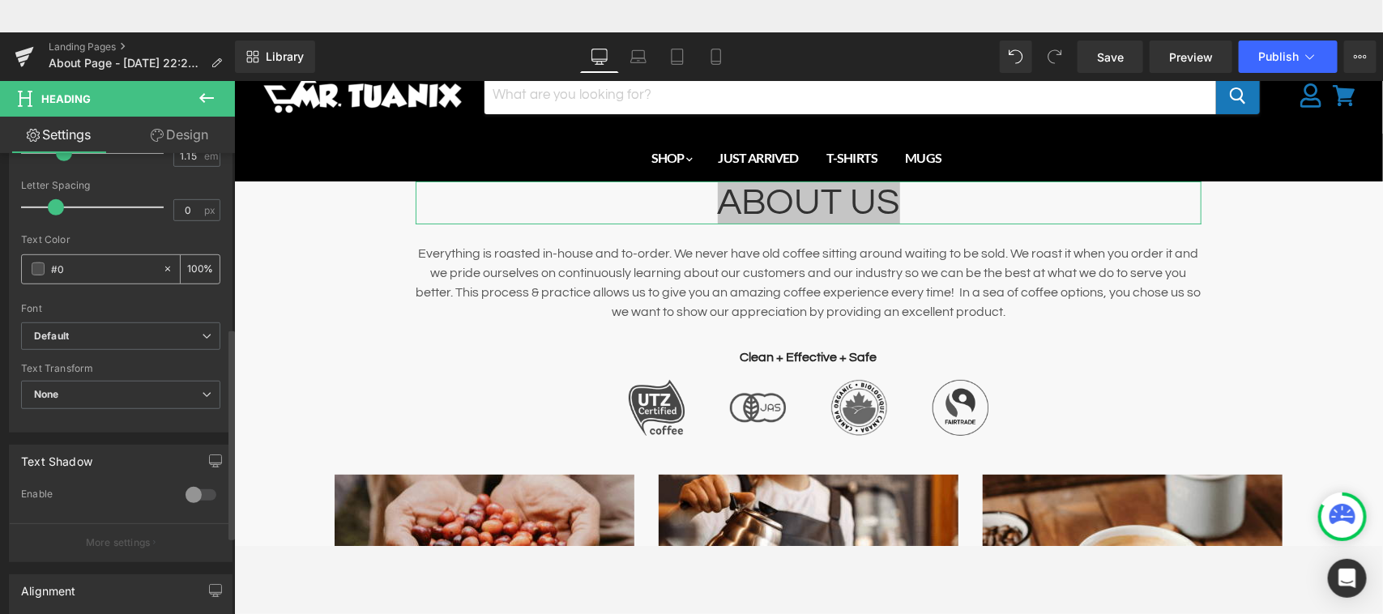
type input "0"
type input "#000"
type input "100"
type input "#000000"
type input "100"
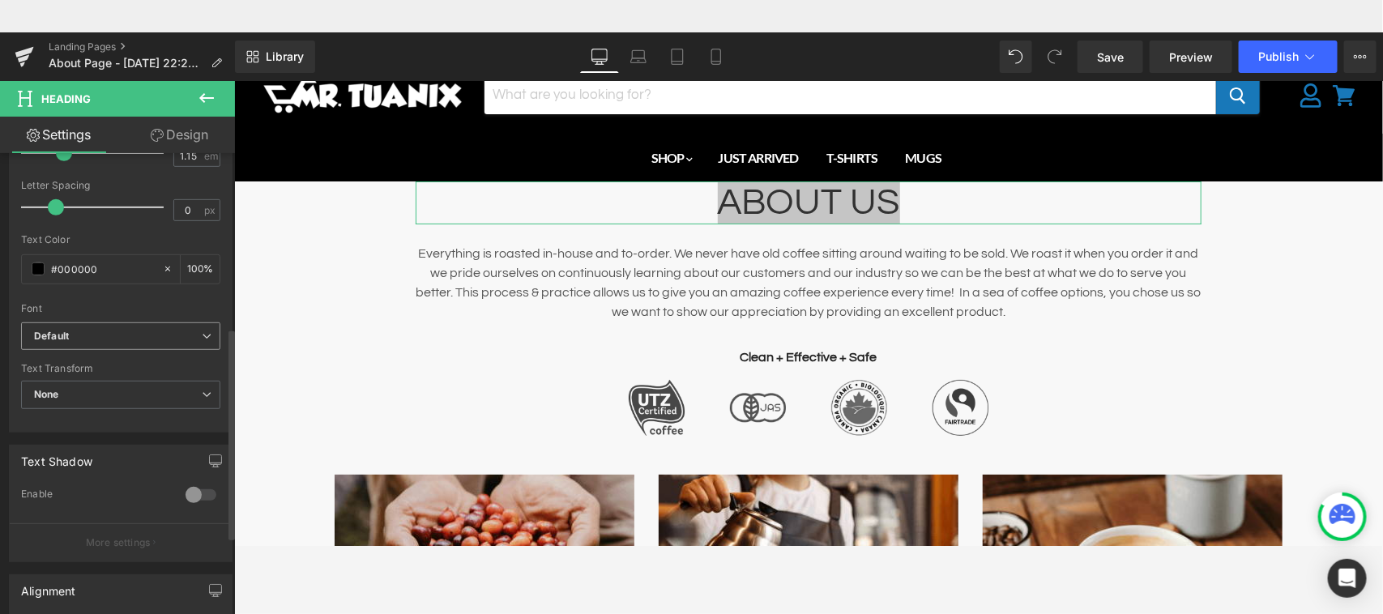
type input "#000000"
click at [130, 338] on b "Default" at bounding box center [118, 337] width 168 height 14
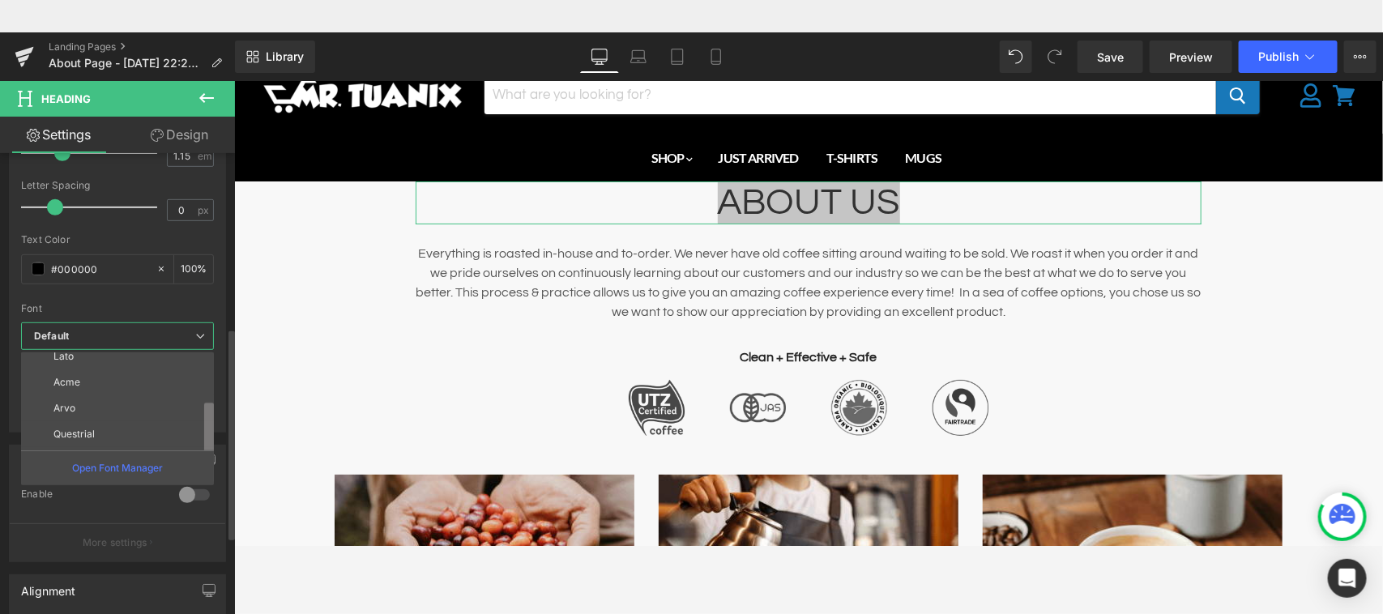
scroll to position [58, 0]
click at [201, 463] on ul "Default Lato Acme [GEOGRAPHIC_DATA] Questrial sans-serif Open Font Manager" at bounding box center [117, 418] width 193 height 133
click at [118, 433] on li "sans-serif" at bounding box center [121, 437] width 200 height 26
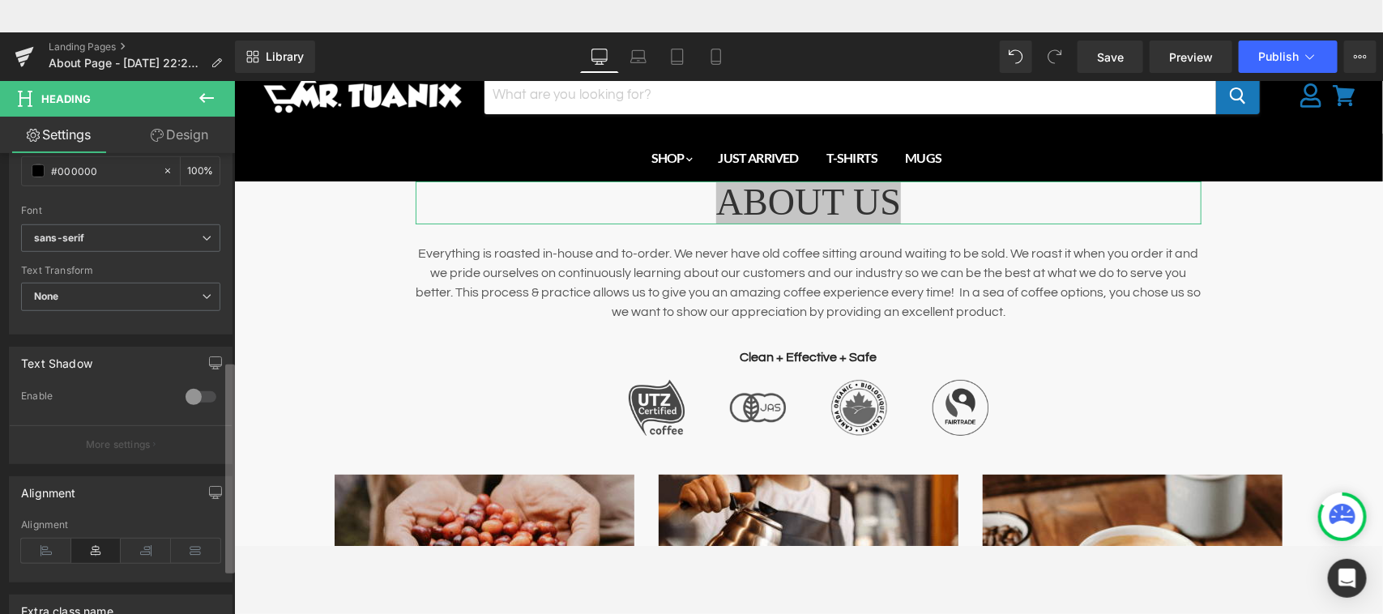
scroll to position [475, 0]
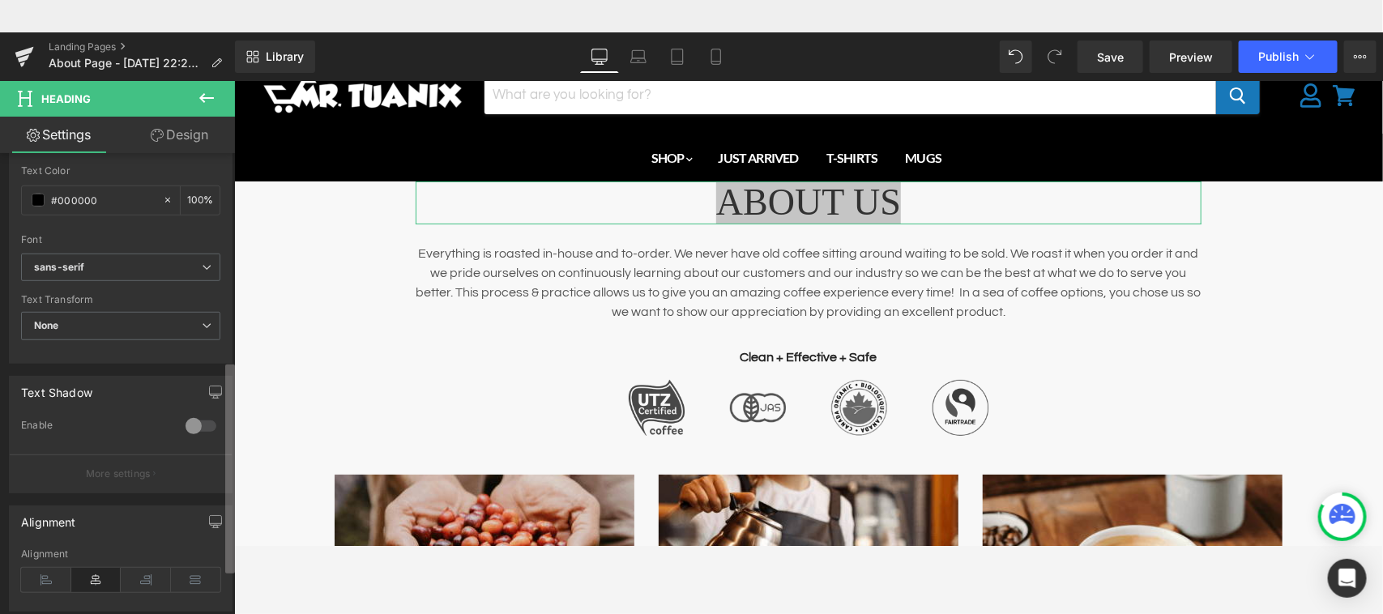
click at [232, 437] on b at bounding box center [230, 468] width 10 height 209
click at [162, 276] on span "sans-serif" at bounding box center [120, 268] width 199 height 28
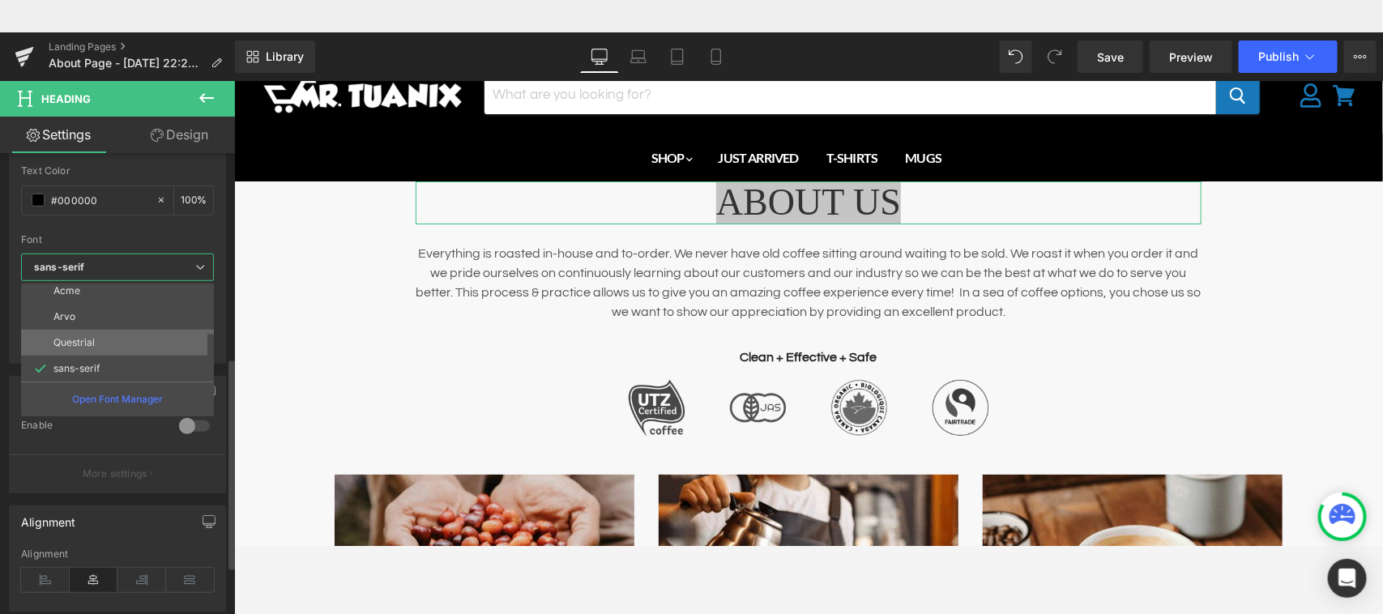
click at [134, 340] on li "Questrial" at bounding box center [121, 343] width 200 height 26
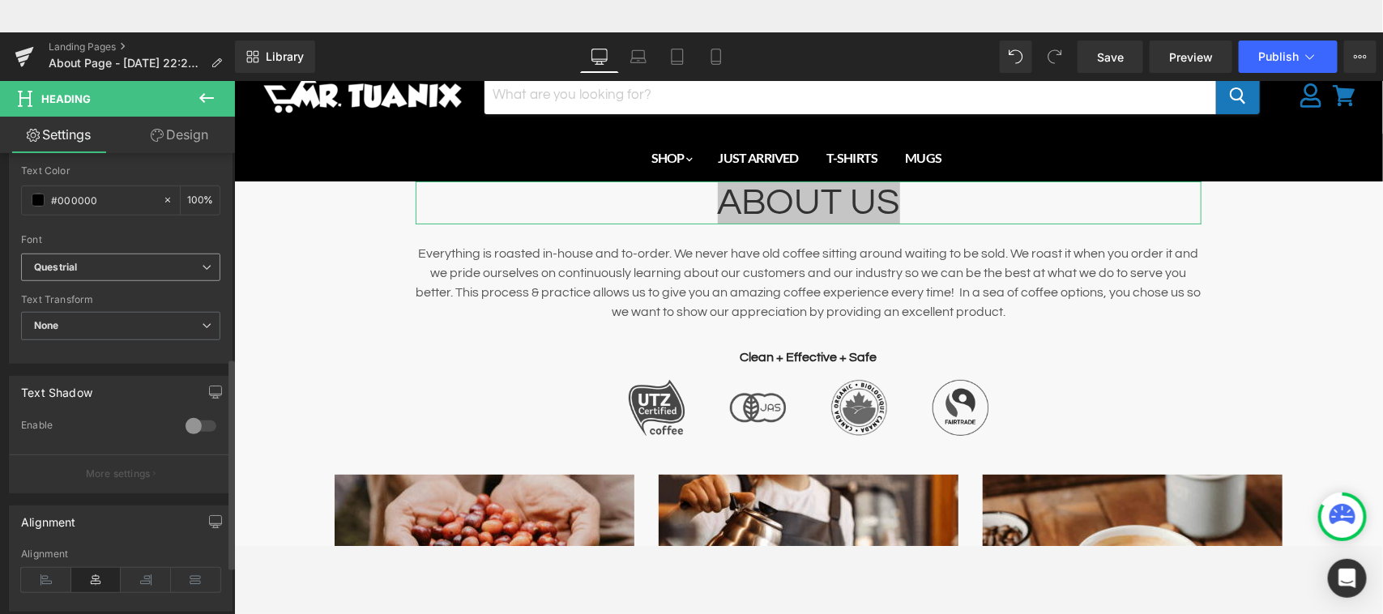
click at [164, 269] on b "Questrial" at bounding box center [118, 268] width 168 height 14
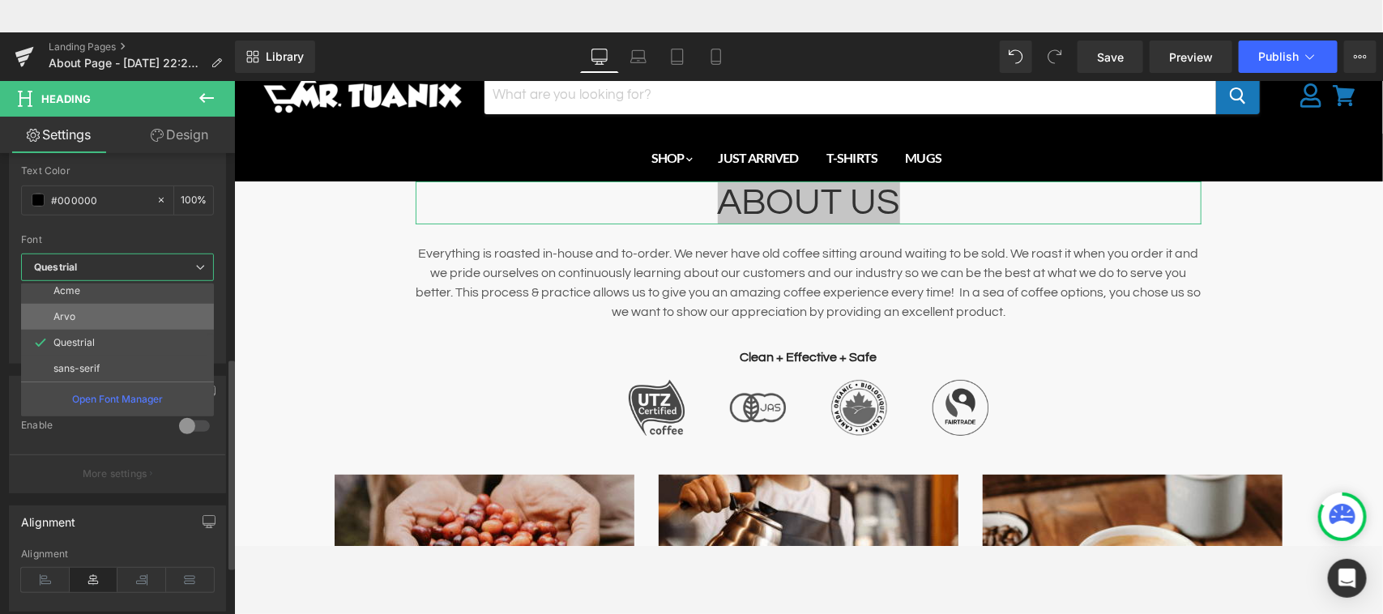
click at [134, 317] on li "Arvo" at bounding box center [121, 317] width 200 height 26
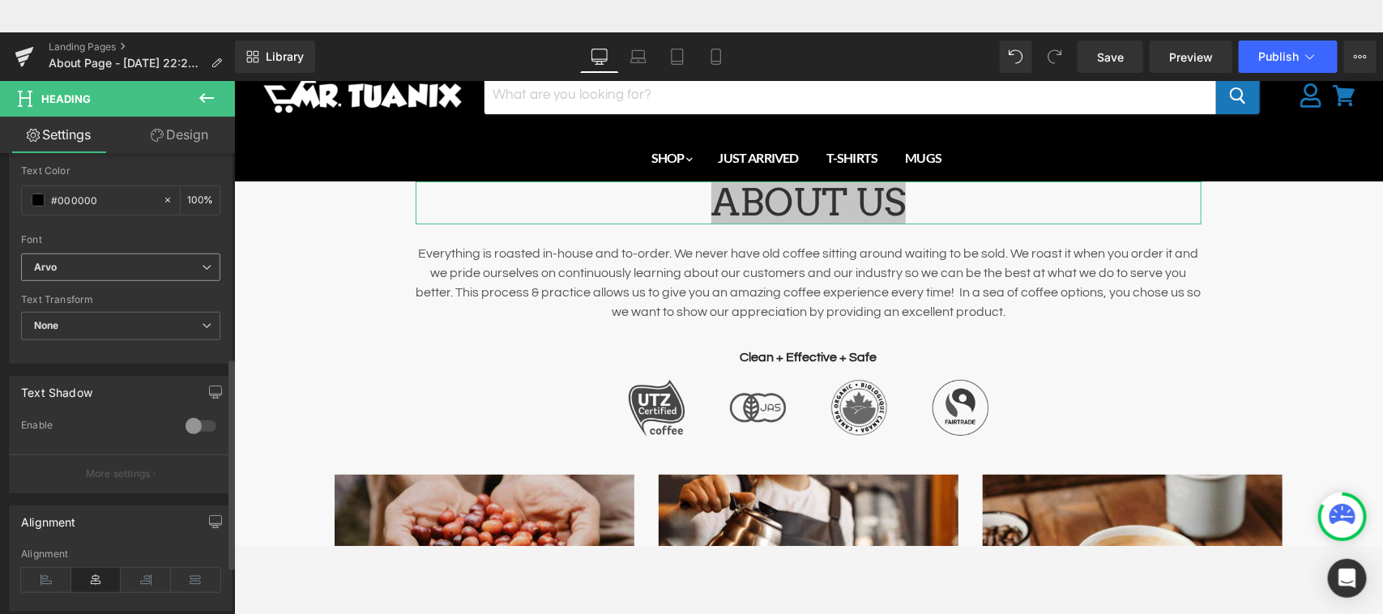
click at [180, 261] on b "Arvo" at bounding box center [118, 268] width 168 height 14
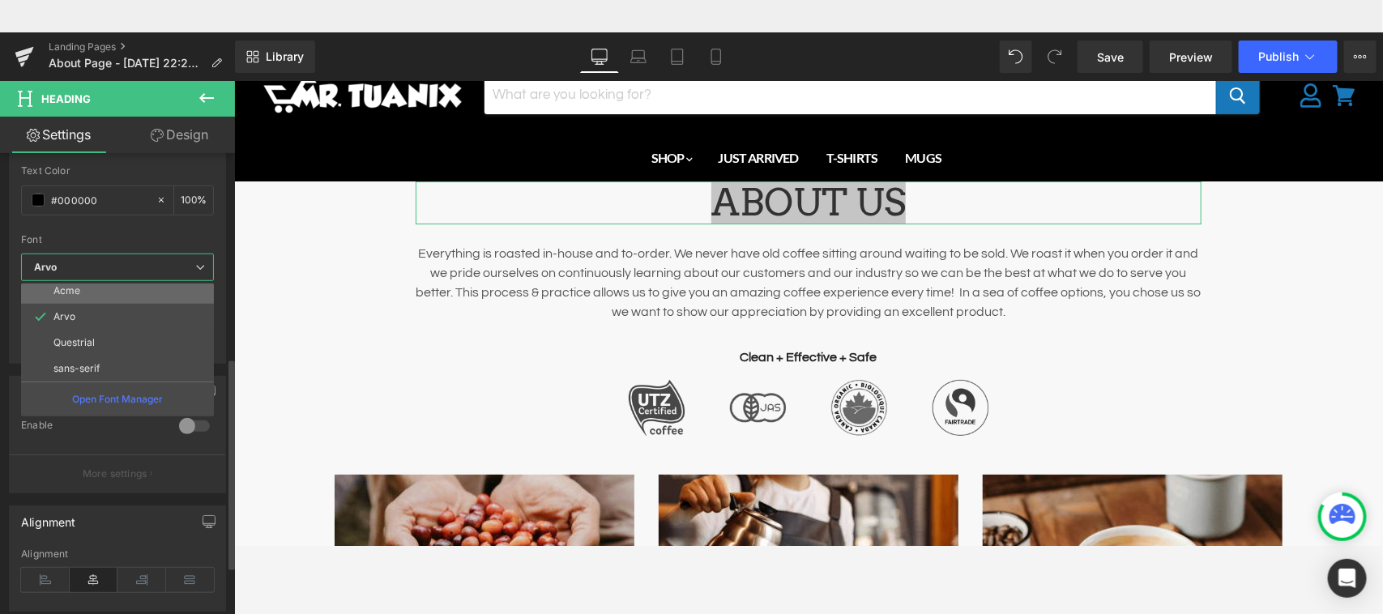
click at [168, 289] on li "Acme" at bounding box center [121, 291] width 200 height 26
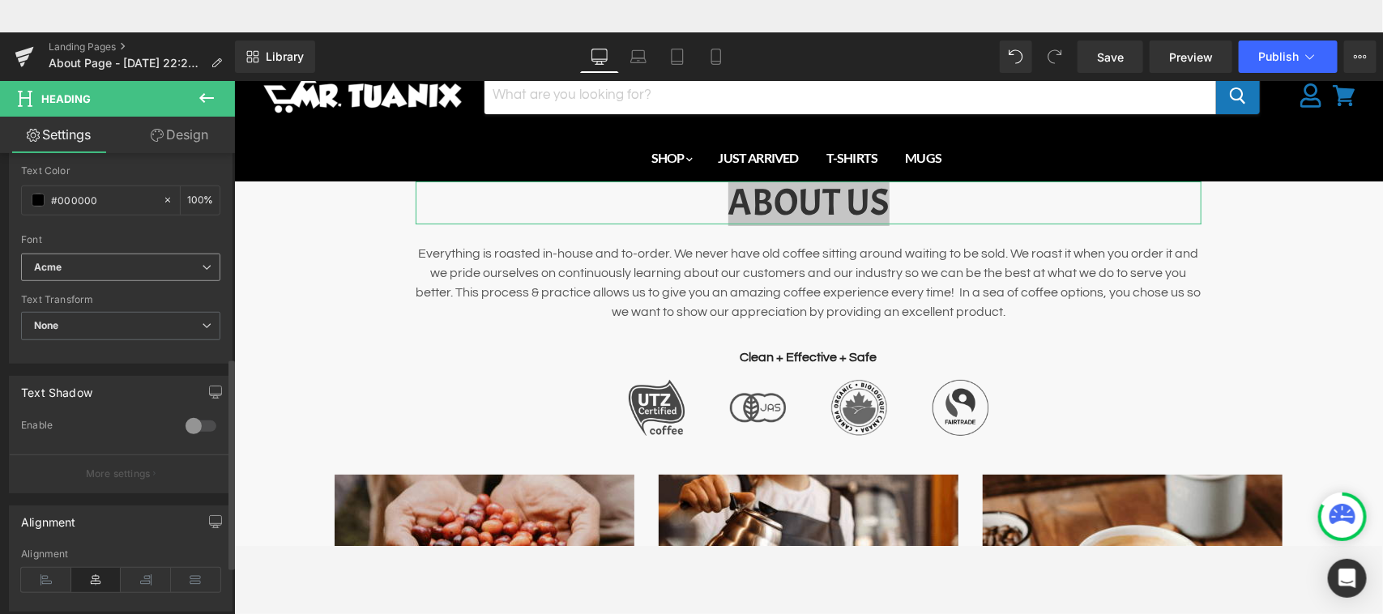
click at [181, 269] on b "Acme" at bounding box center [118, 268] width 168 height 14
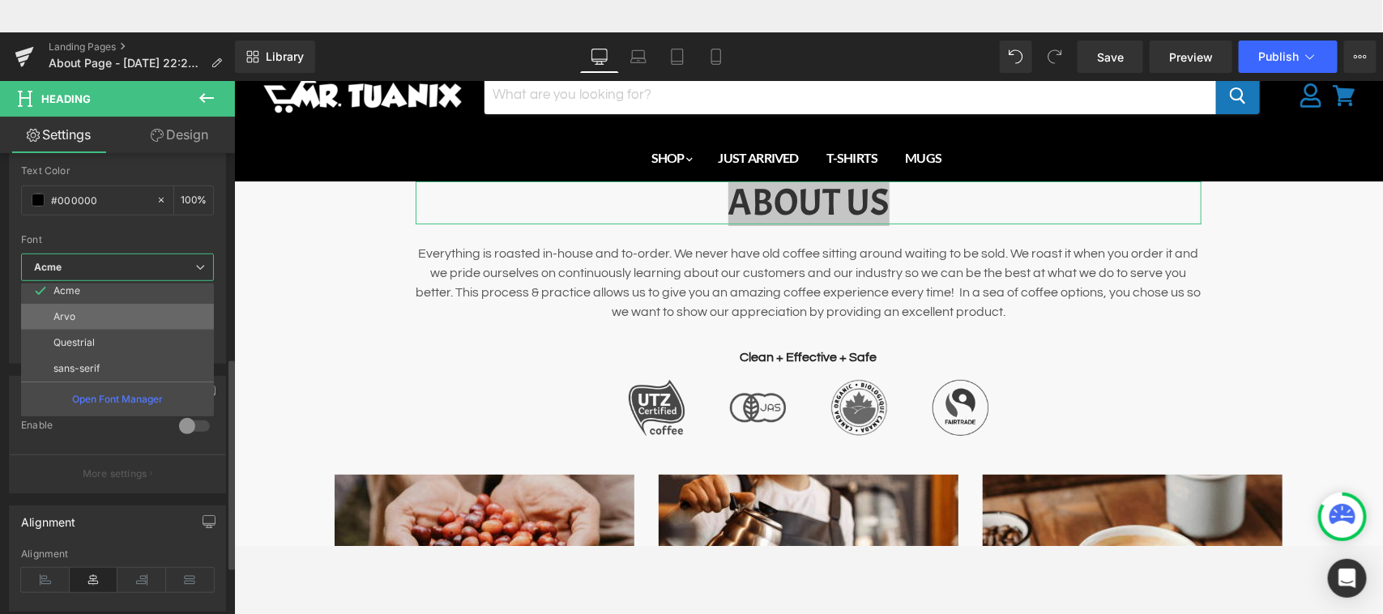
click at [146, 313] on li "Arvo" at bounding box center [121, 317] width 200 height 26
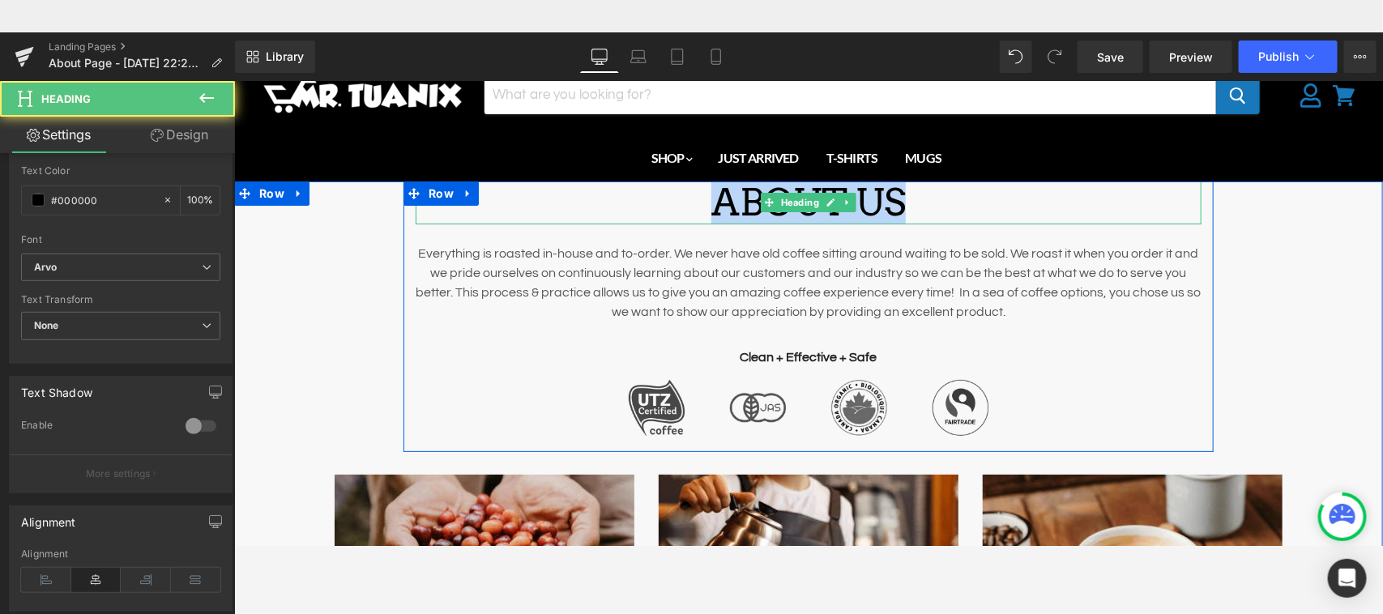
click at [1075, 206] on div "ABOUT US" at bounding box center [808, 202] width 786 height 43
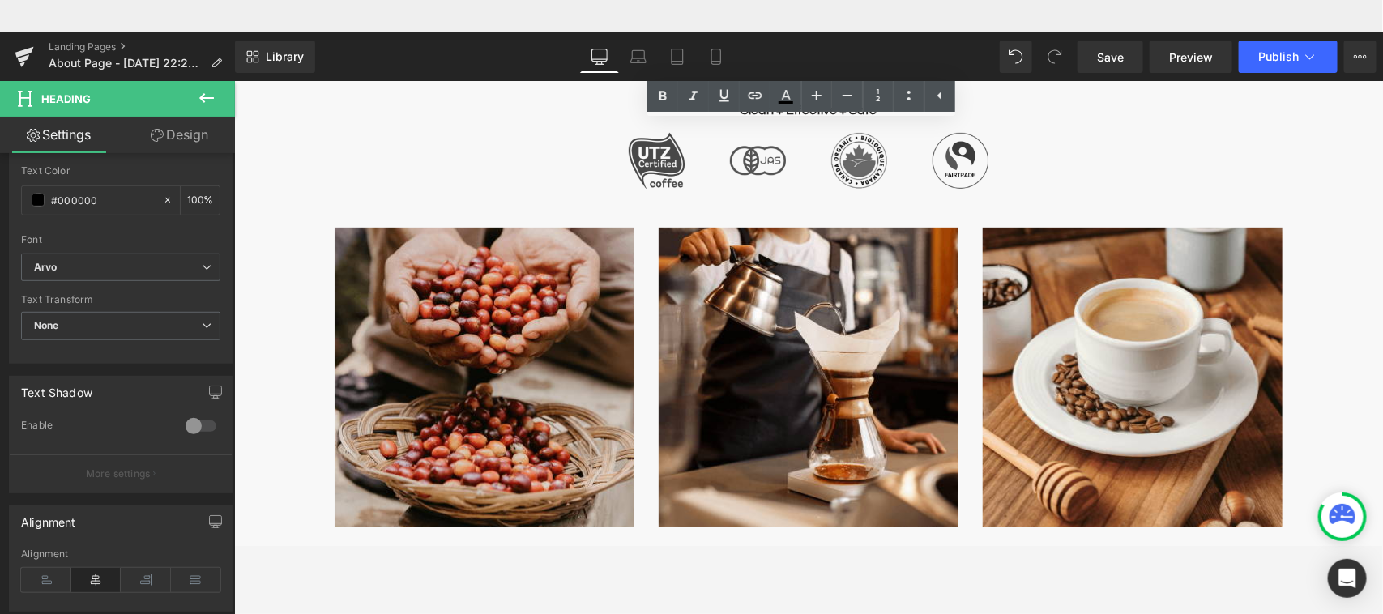
scroll to position [0, 0]
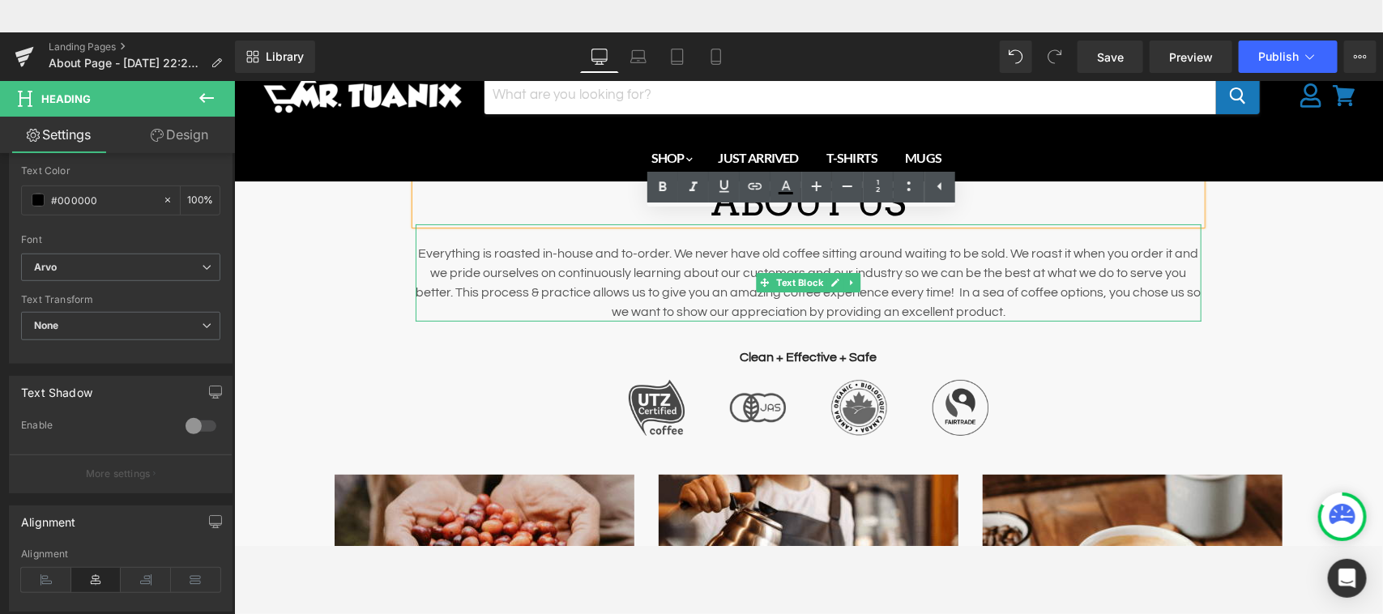
click at [1072, 273] on p "Everything is roasted in-house and to-order. We never have old coffee sitting a…" at bounding box center [808, 282] width 786 height 78
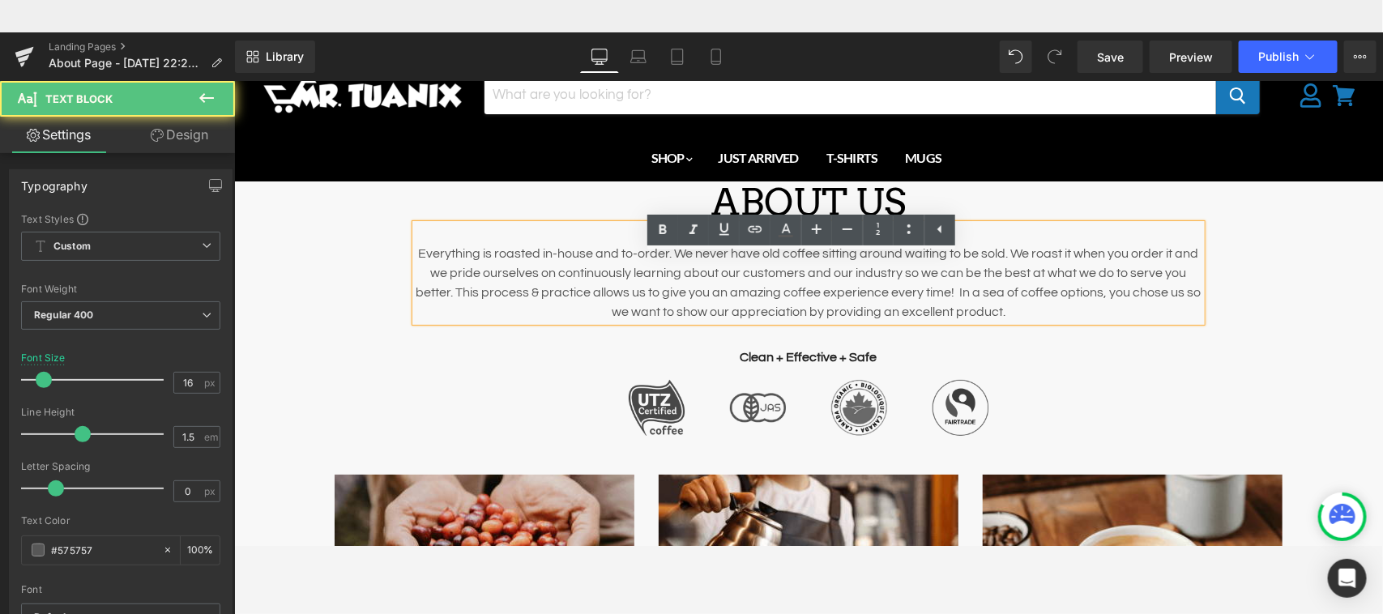
click at [1187, 265] on p "Everything is roasted in-house and to-order. We never have old coffee sitting a…" at bounding box center [808, 282] width 786 height 78
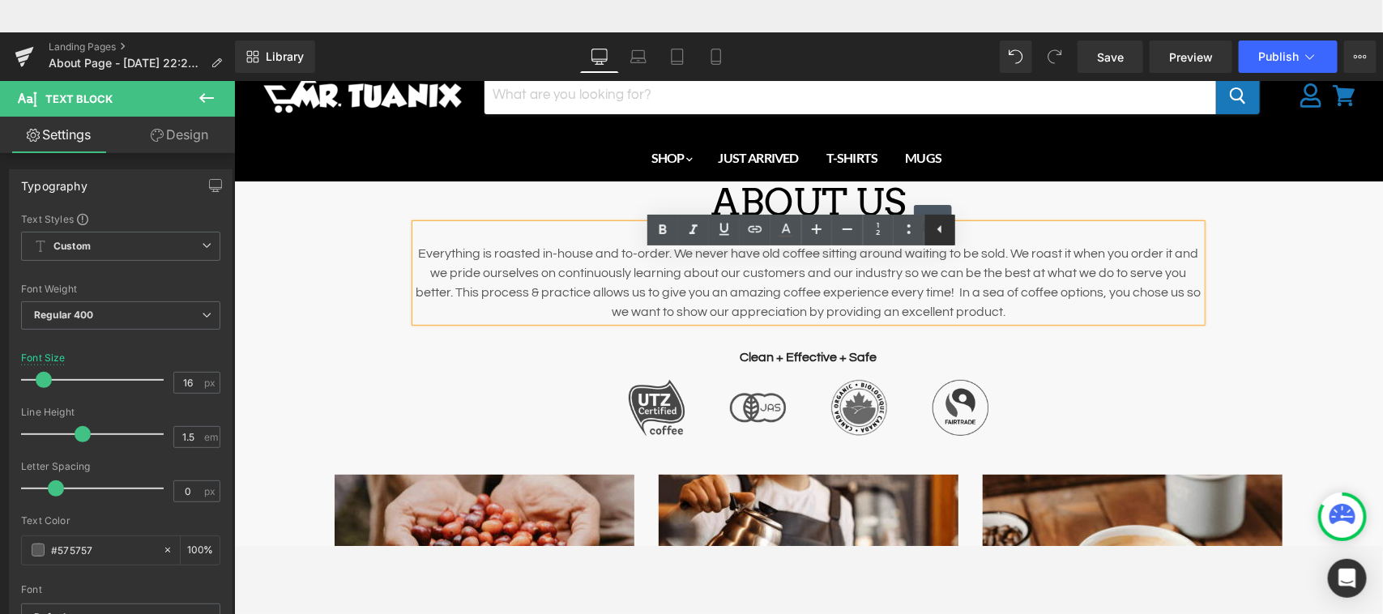
click at [948, 224] on icon at bounding box center [939, 228] width 19 height 19
click at [908, 237] on icon at bounding box center [908, 228] width 19 height 19
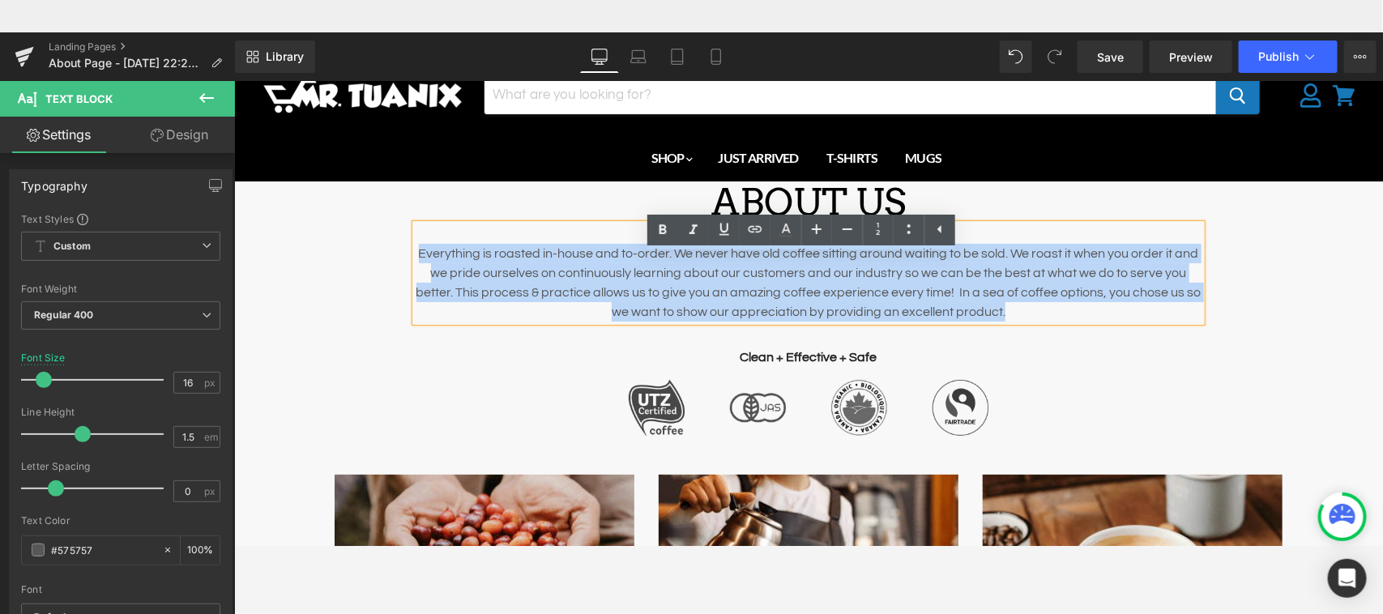
drag, startPoint x: 412, startPoint y: 244, endPoint x: 1154, endPoint y: 317, distance: 745.5
click at [1154, 317] on p "Everything is roasted in-house and to-order. We never have old coffee sitting a…" at bounding box center [808, 282] width 786 height 78
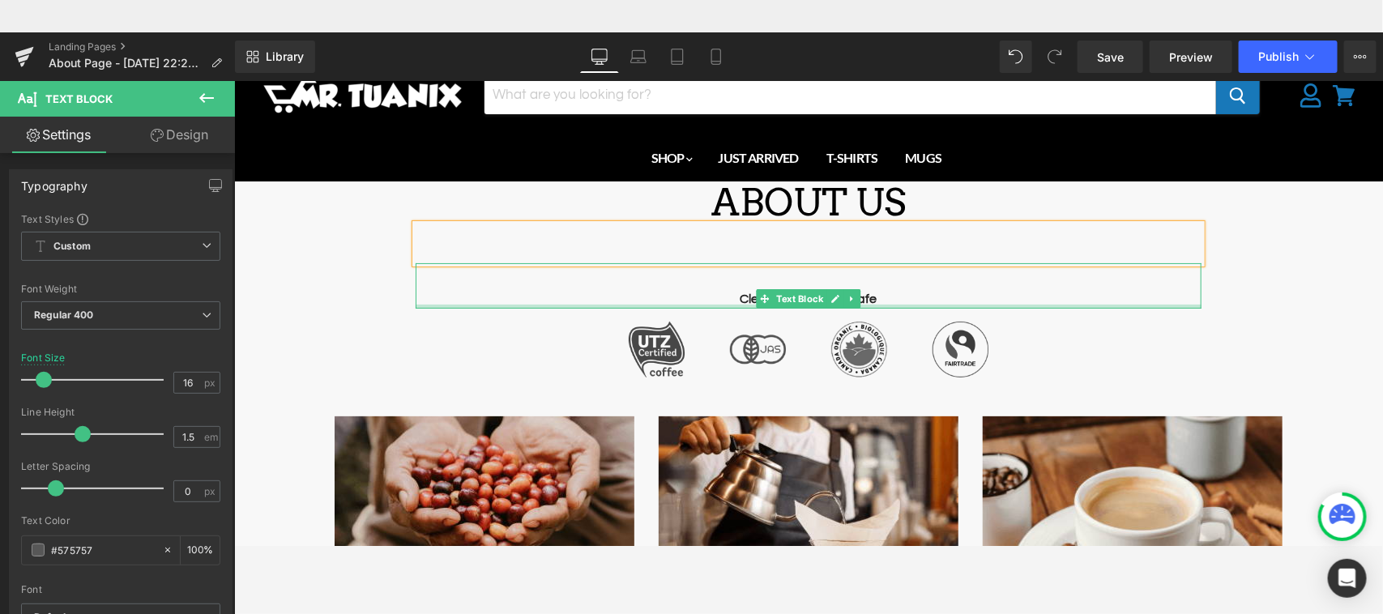
click at [1080, 305] on div "Main content" at bounding box center [808, 306] width 786 height 4
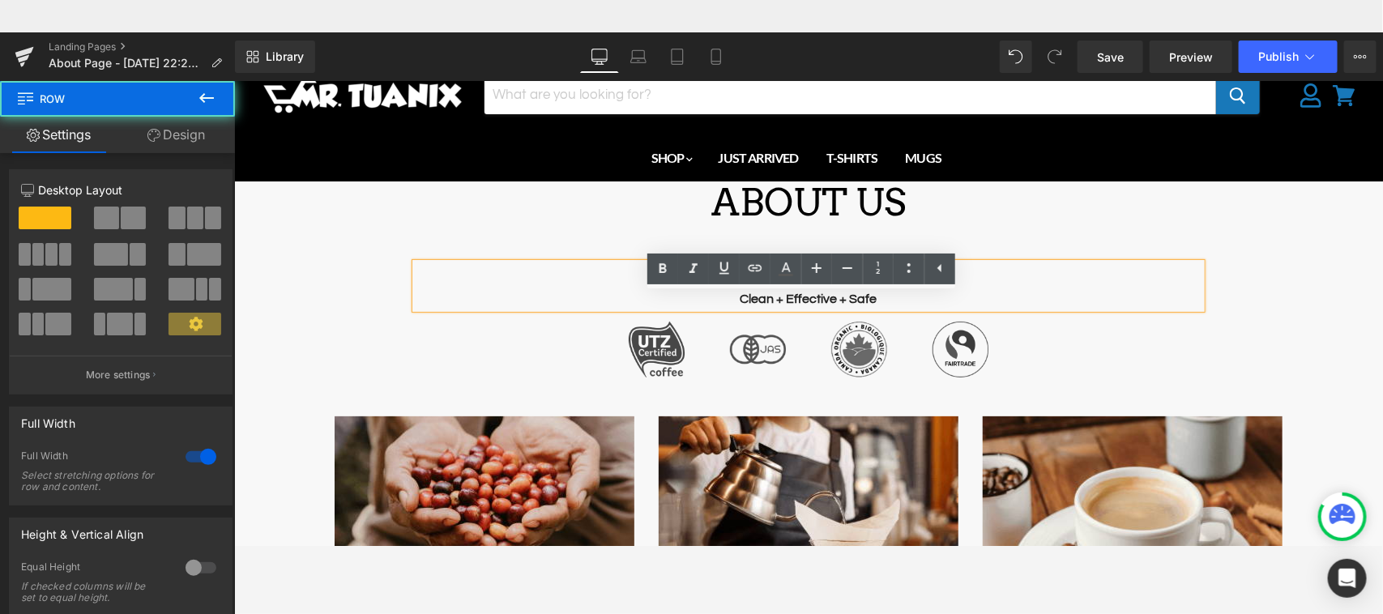
click at [1228, 262] on div "ABOUT US Heading Text Block Clean + Effective + Safe Text Block Image Image Ima…" at bounding box center [807, 514] width 1148 height 667
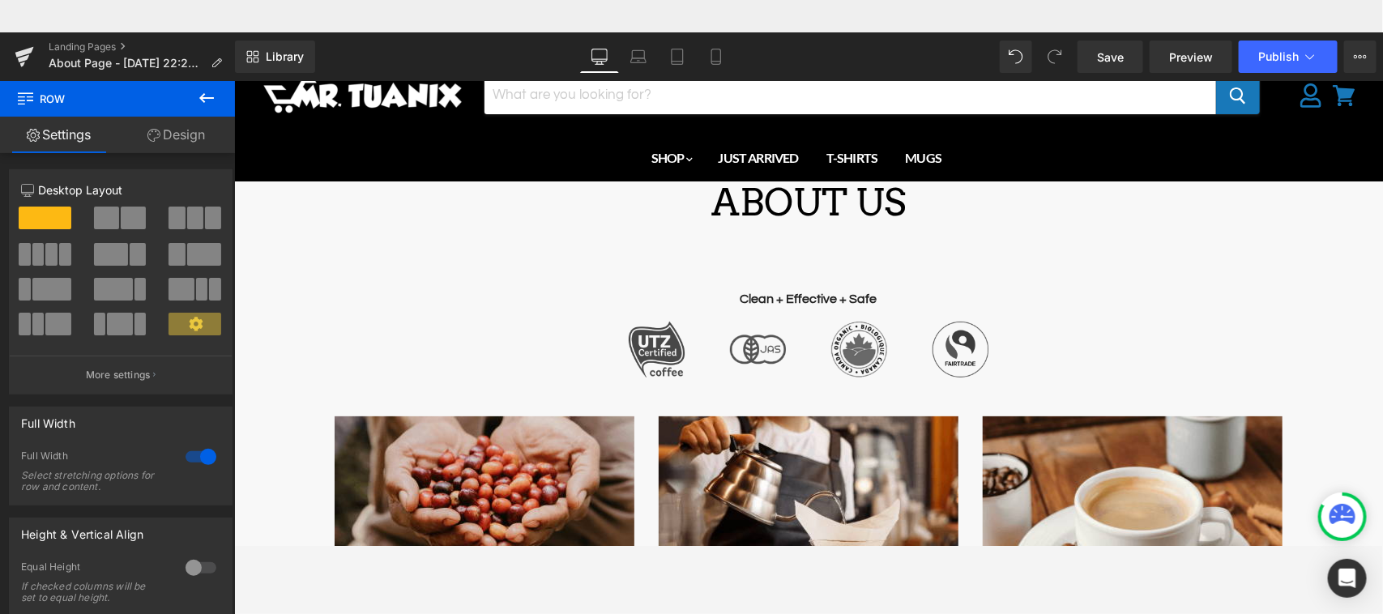
click at [215, 104] on icon at bounding box center [206, 97] width 19 height 19
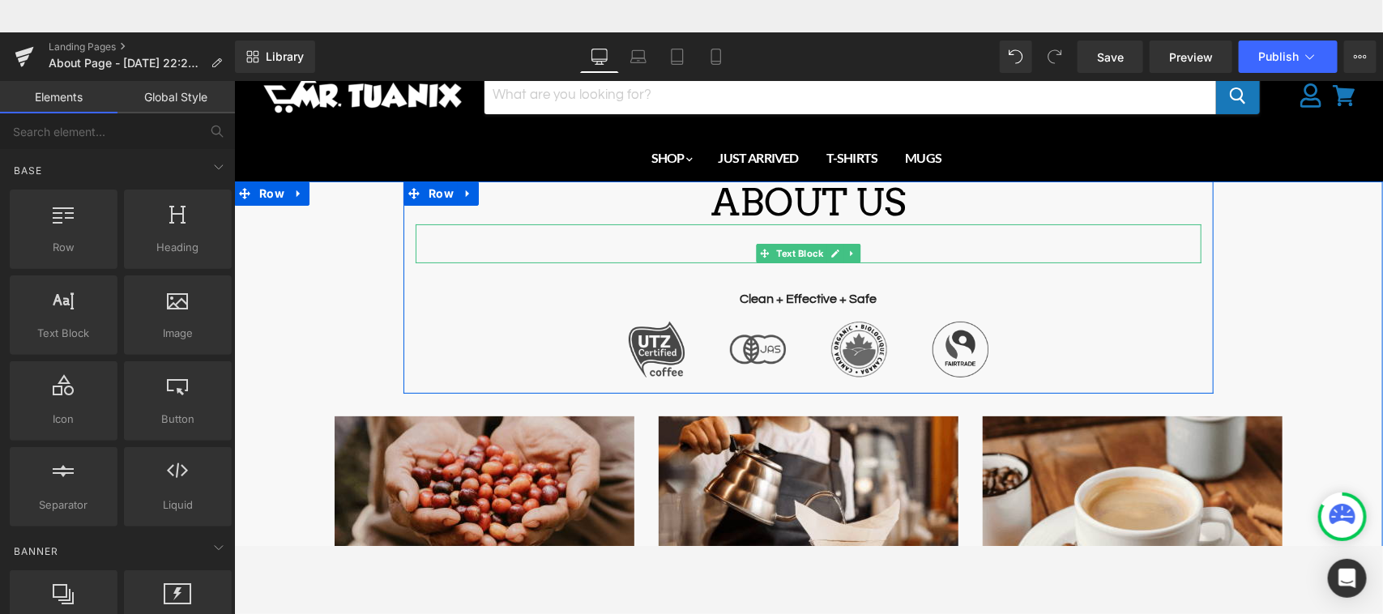
click at [433, 238] on div "Main content" at bounding box center [808, 243] width 786 height 39
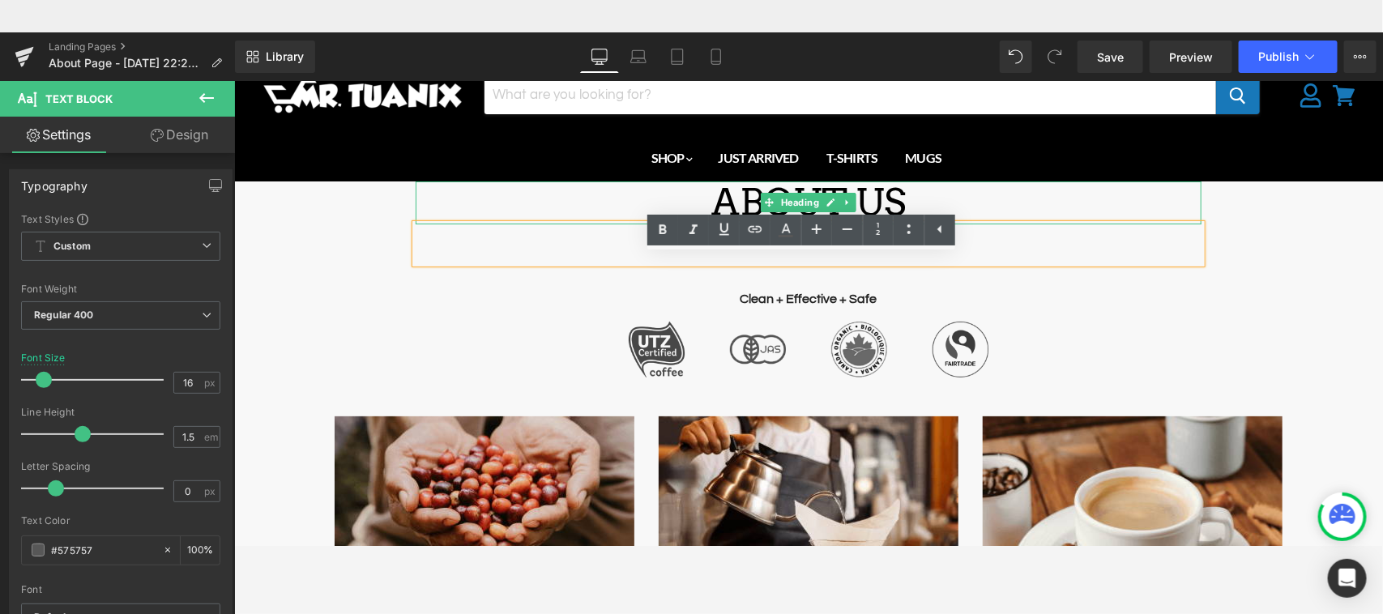
click at [443, 210] on div "ABOUT US" at bounding box center [808, 202] width 786 height 43
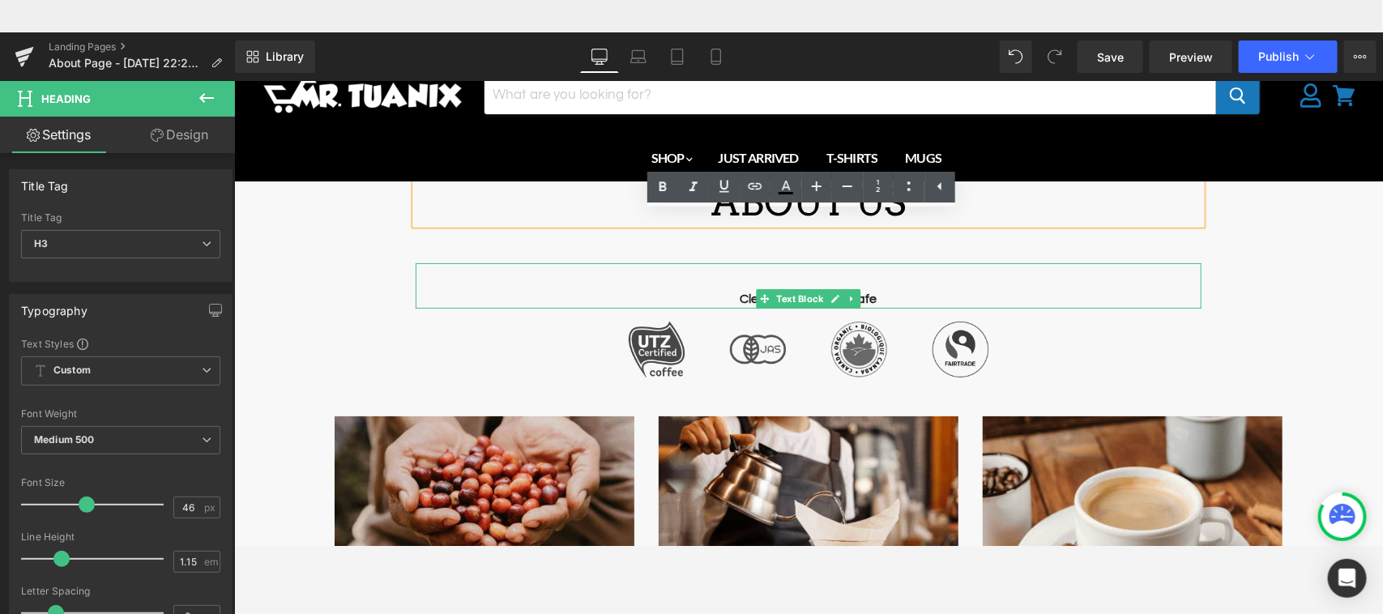
click at [427, 292] on p "Clean + Effective + Safe" at bounding box center [808, 297] width 786 height 19
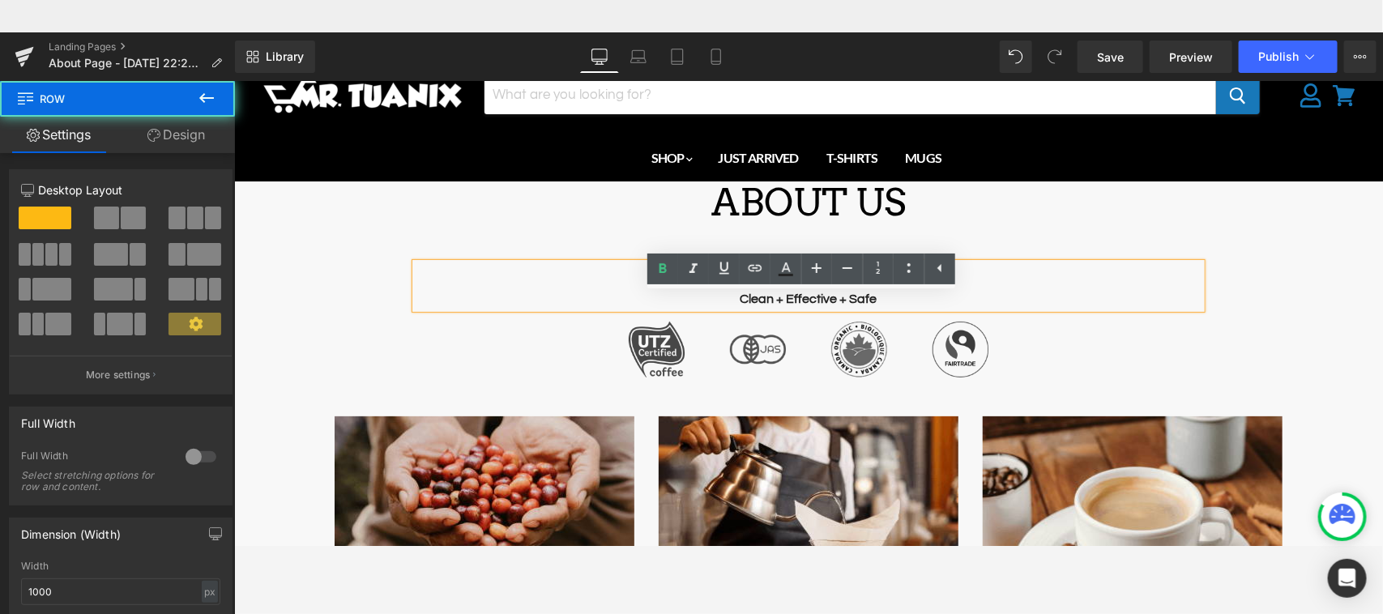
click at [453, 348] on div "ABOUT US Heading Text Block Clean + Effective + Safe Text Block Image Image Ima…" at bounding box center [808, 283] width 810 height 204
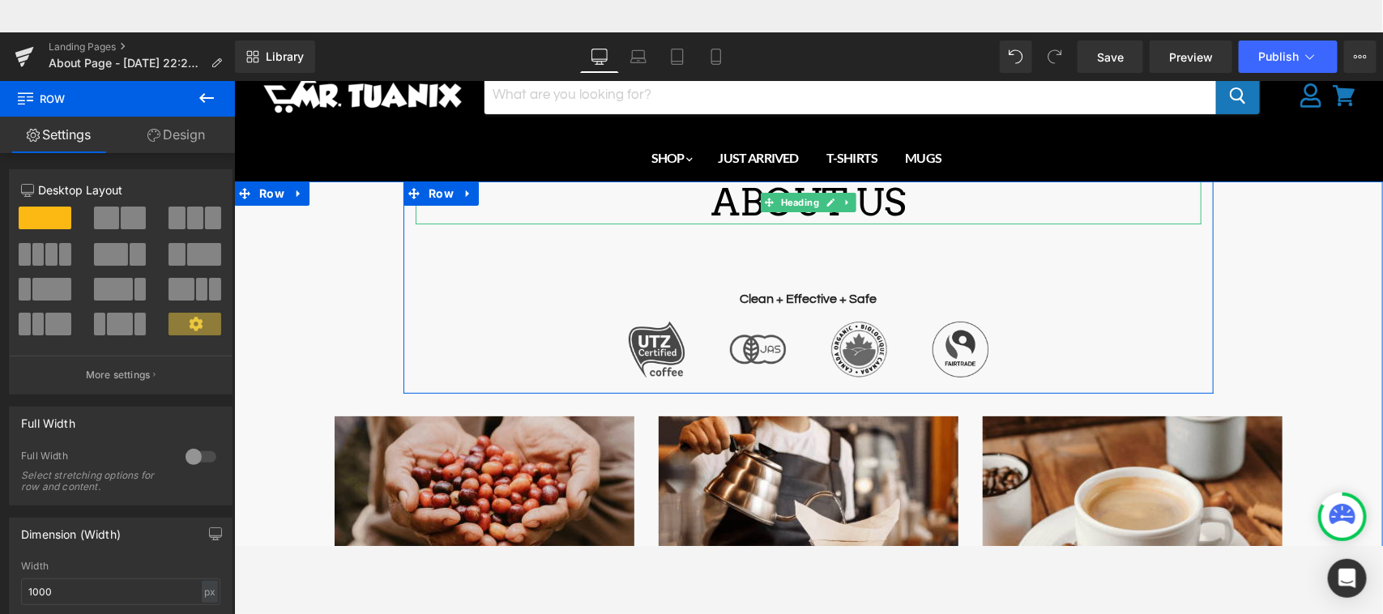
click at [607, 207] on div "ABOUT US" at bounding box center [808, 202] width 786 height 43
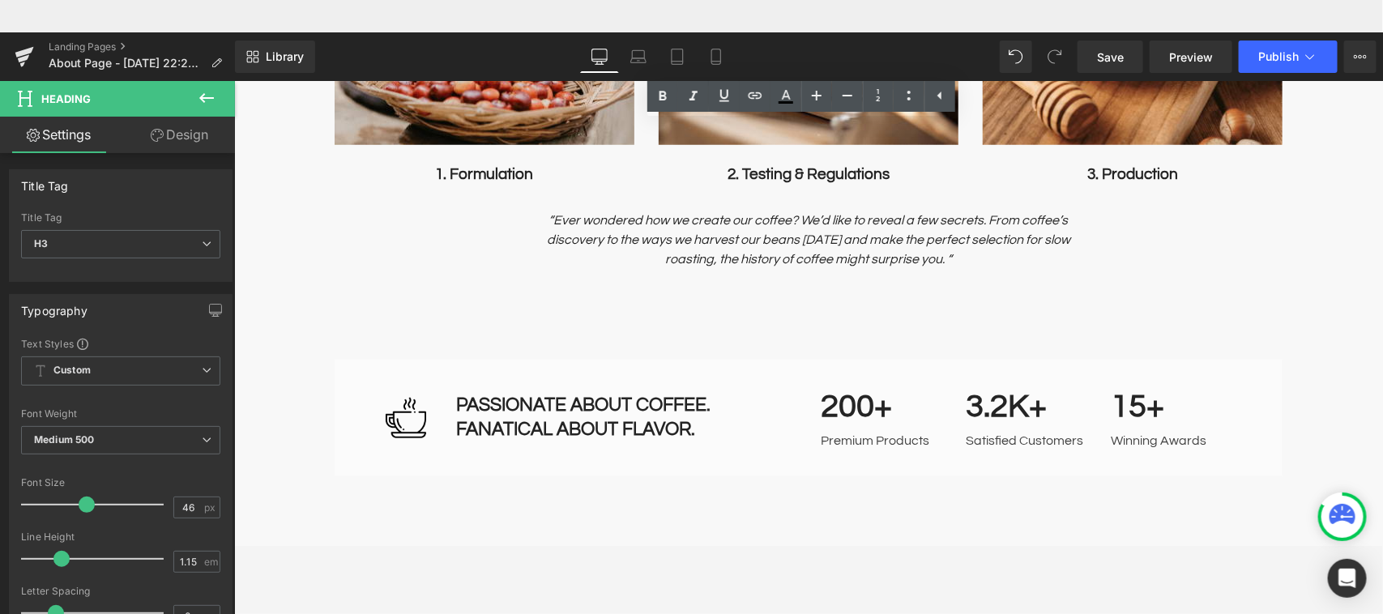
scroll to position [577, 0]
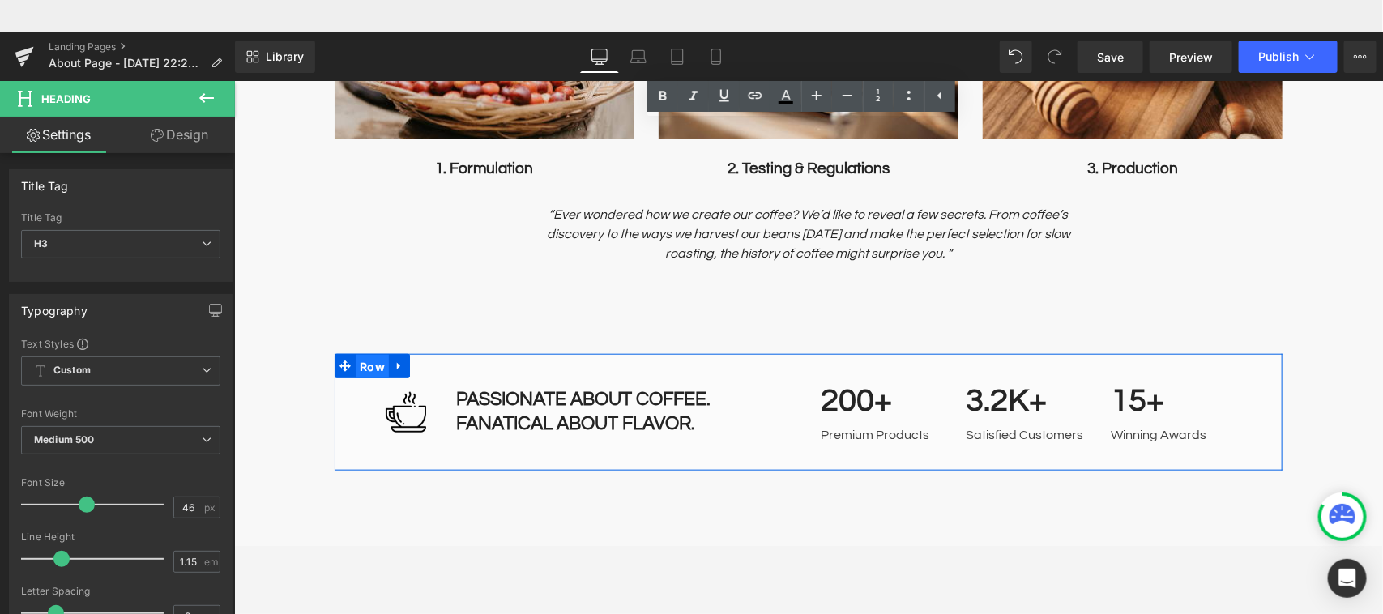
click at [372, 369] on span "Row" at bounding box center [371, 366] width 33 height 24
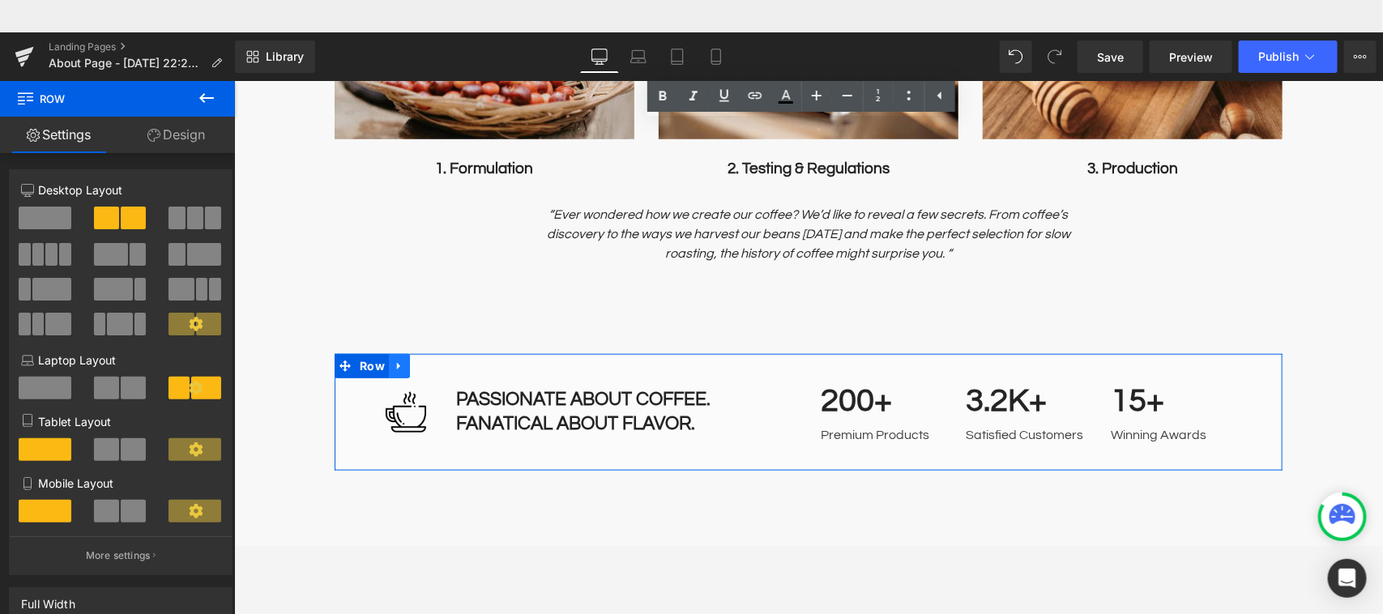
click at [393, 364] on icon "Main content" at bounding box center [398, 365] width 11 height 12
click at [435, 361] on icon "Main content" at bounding box center [440, 365] width 11 height 11
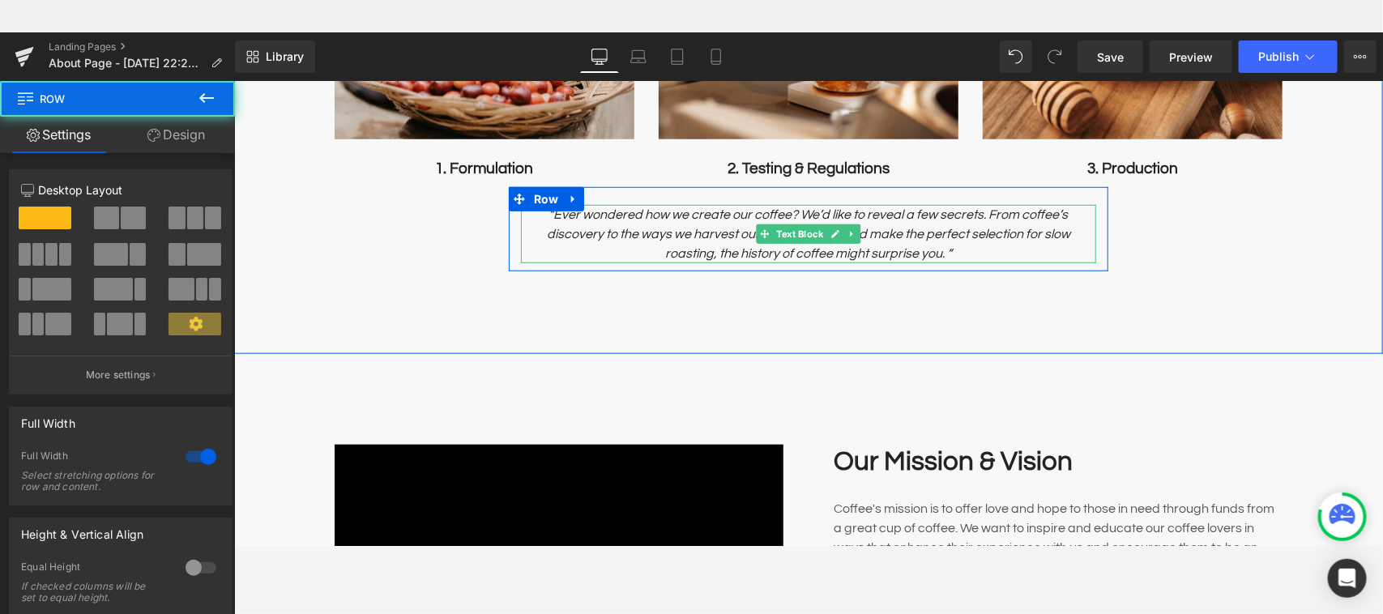
click at [556, 224] on p "“Ever wondered how we create our coffee? We’d like to reveal a few secrets. Fro…" at bounding box center [807, 233] width 575 height 58
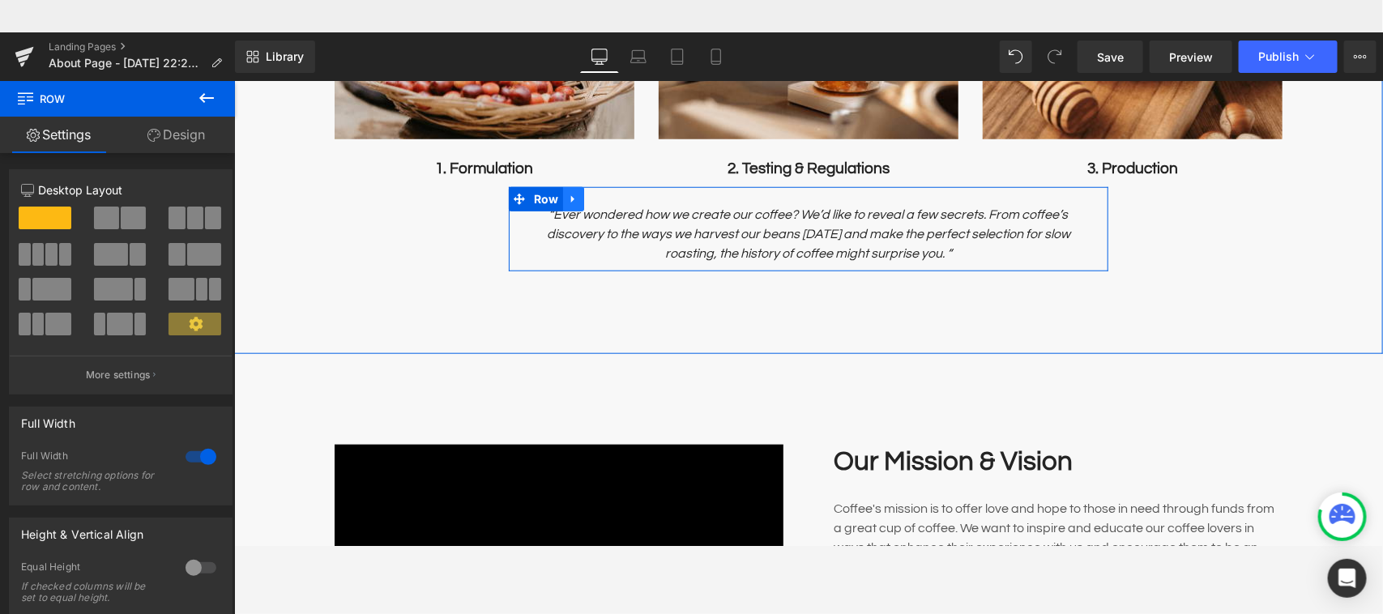
click at [567, 196] on icon "Main content" at bounding box center [572, 198] width 11 height 12
click at [609, 198] on icon "Main content" at bounding box center [614, 198] width 11 height 12
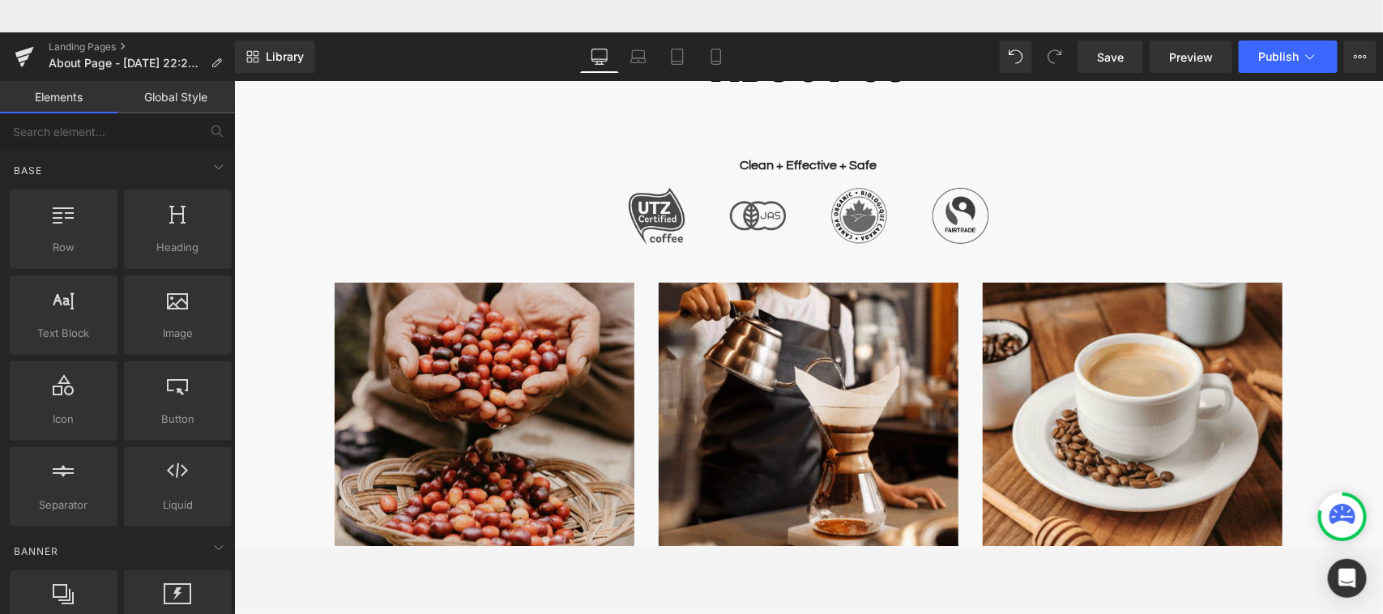
scroll to position [127, 0]
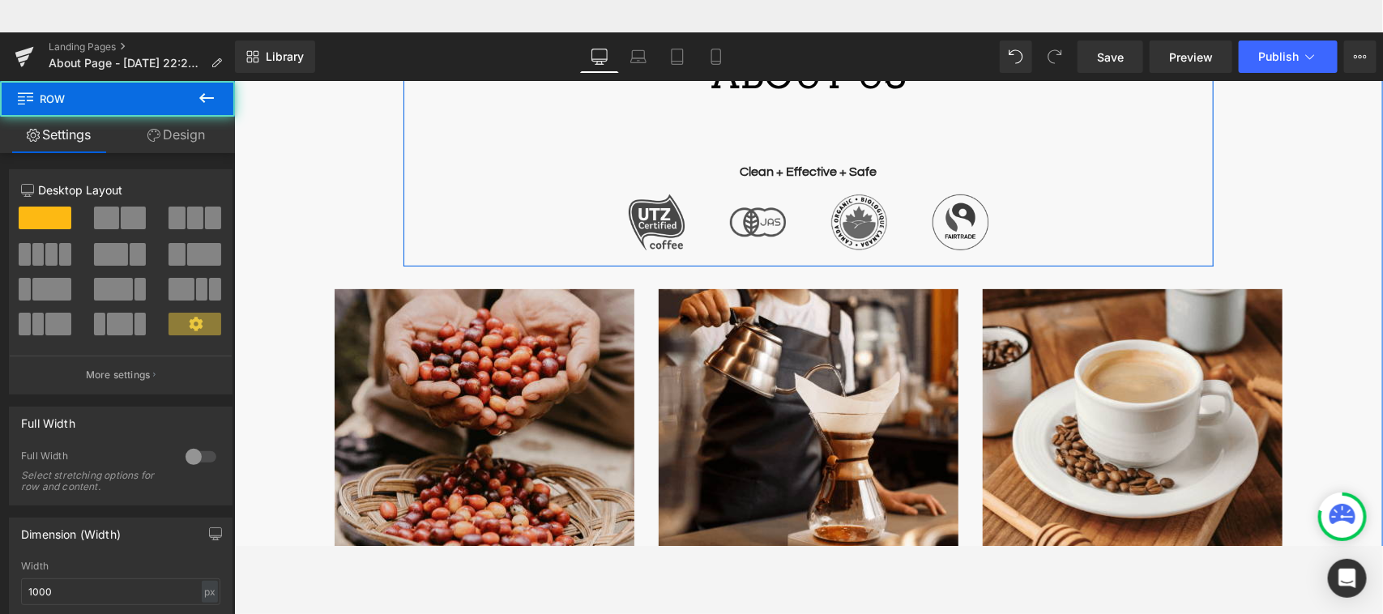
click at [1173, 198] on div "ABOUT US Heading Text Block Clean + Effective + Safe Text Block Image Image Ima…" at bounding box center [808, 155] width 810 height 204
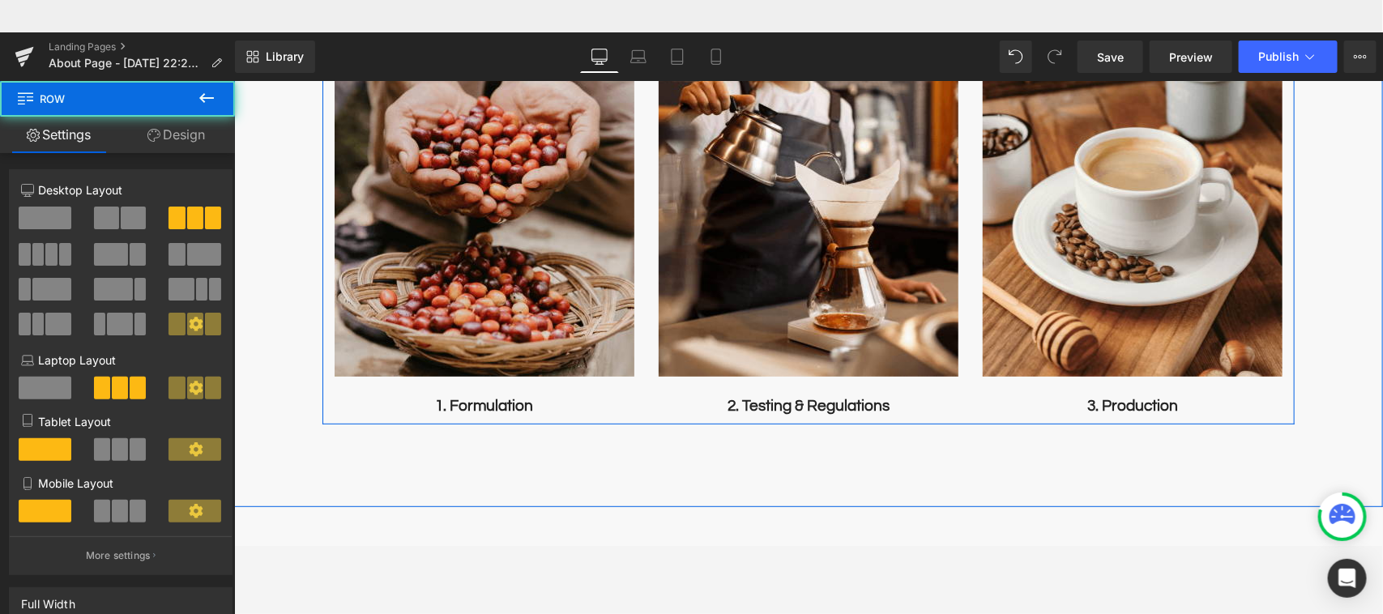
click at [1228, 403] on div "Image 3. Production Text Block" at bounding box center [1131, 245] width 324 height 339
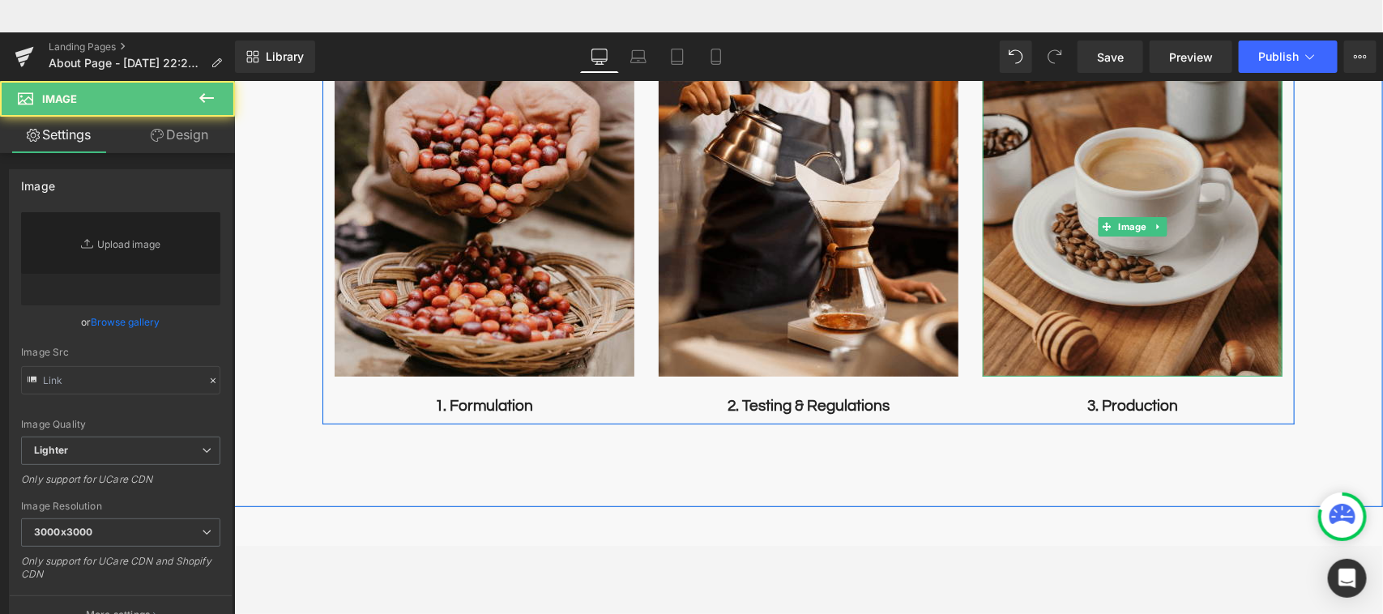
type input "[URL][DOMAIN_NAME]"
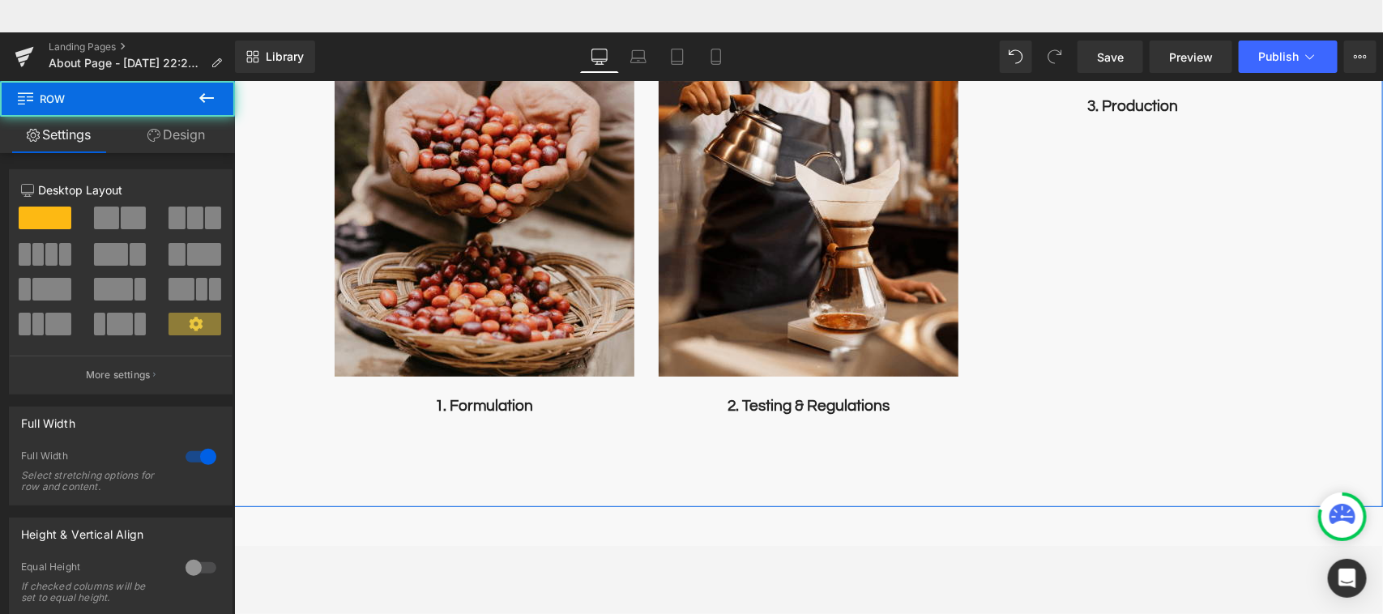
click at [411, 471] on div "Image 1. Formulation Text Block Image 2. Testing & Regulations Text Block 3. Pr…" at bounding box center [807, 279] width 1148 height 453
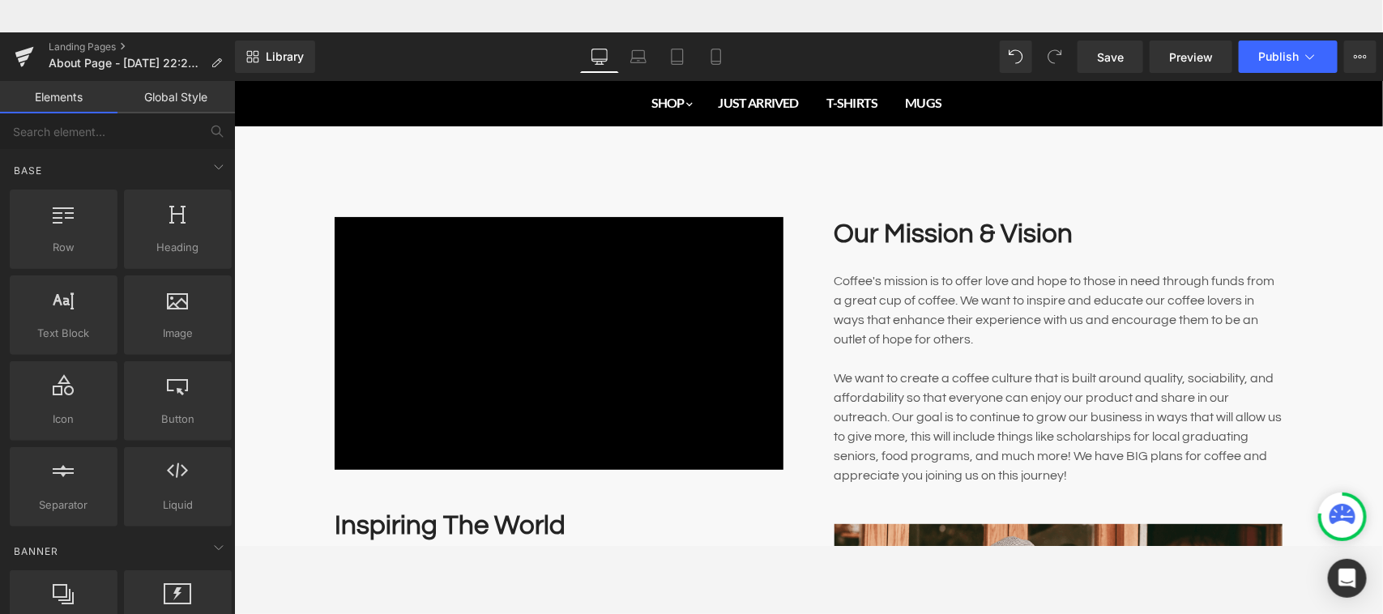
scroll to position [0, 0]
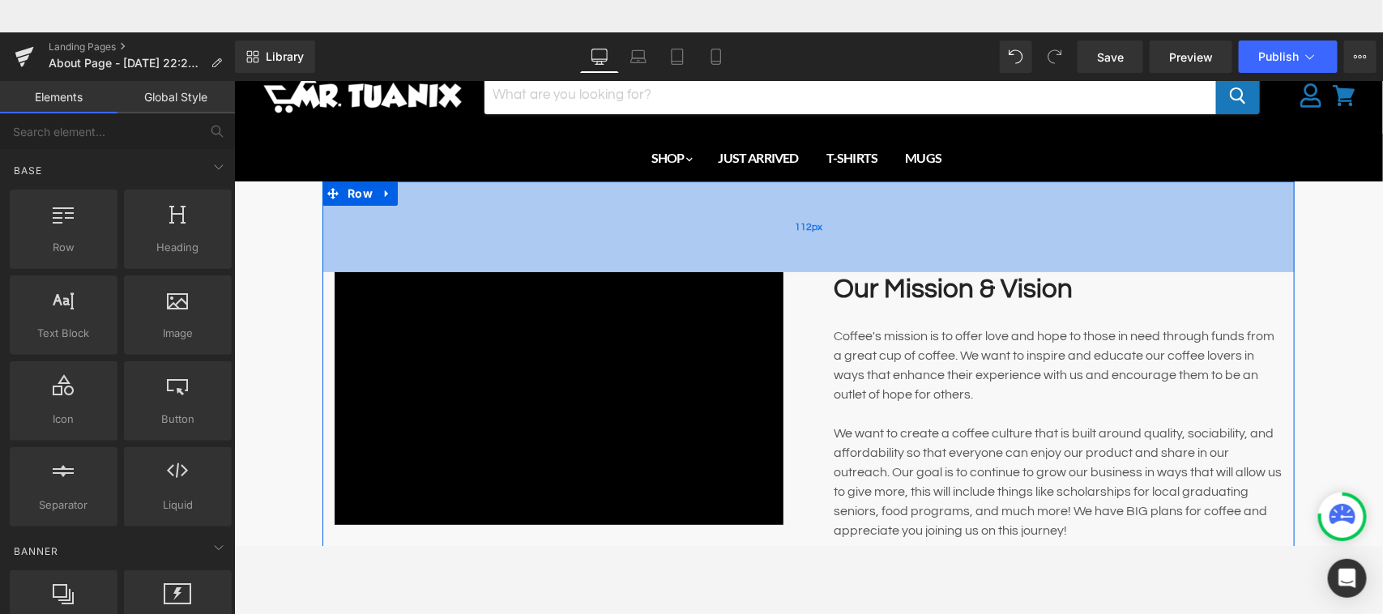
click at [432, 215] on div "112px" at bounding box center [808, 226] width 972 height 91
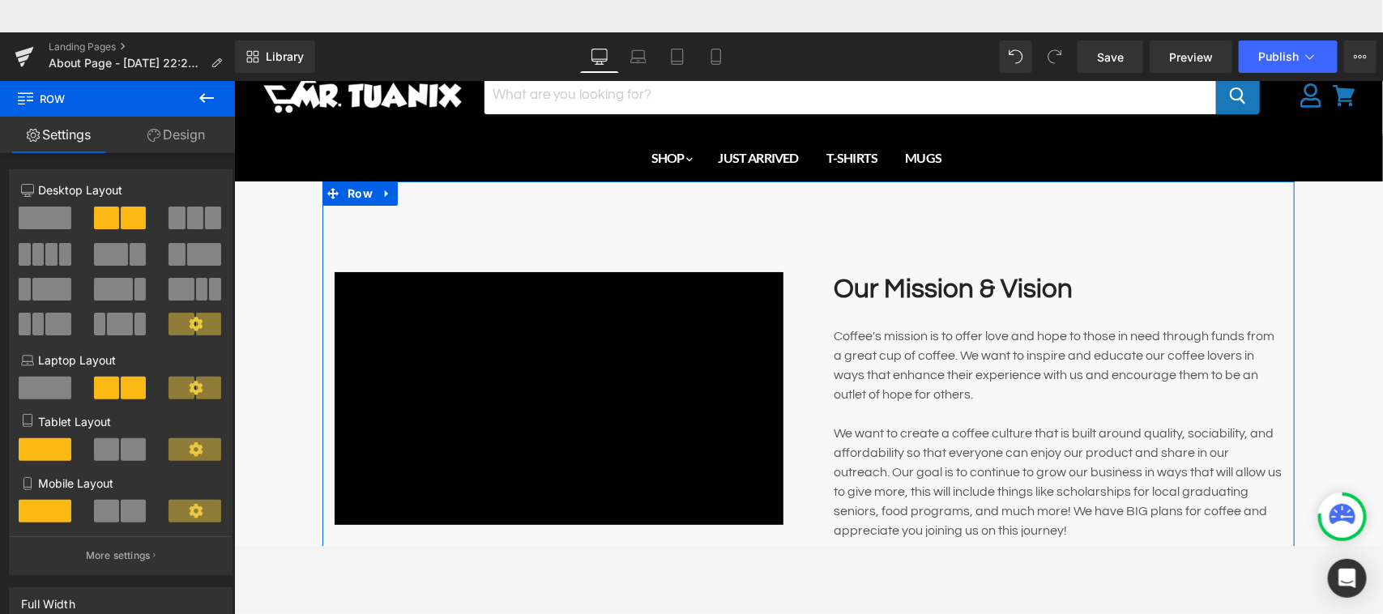
click at [183, 142] on link "Design" at bounding box center [175, 135] width 117 height 36
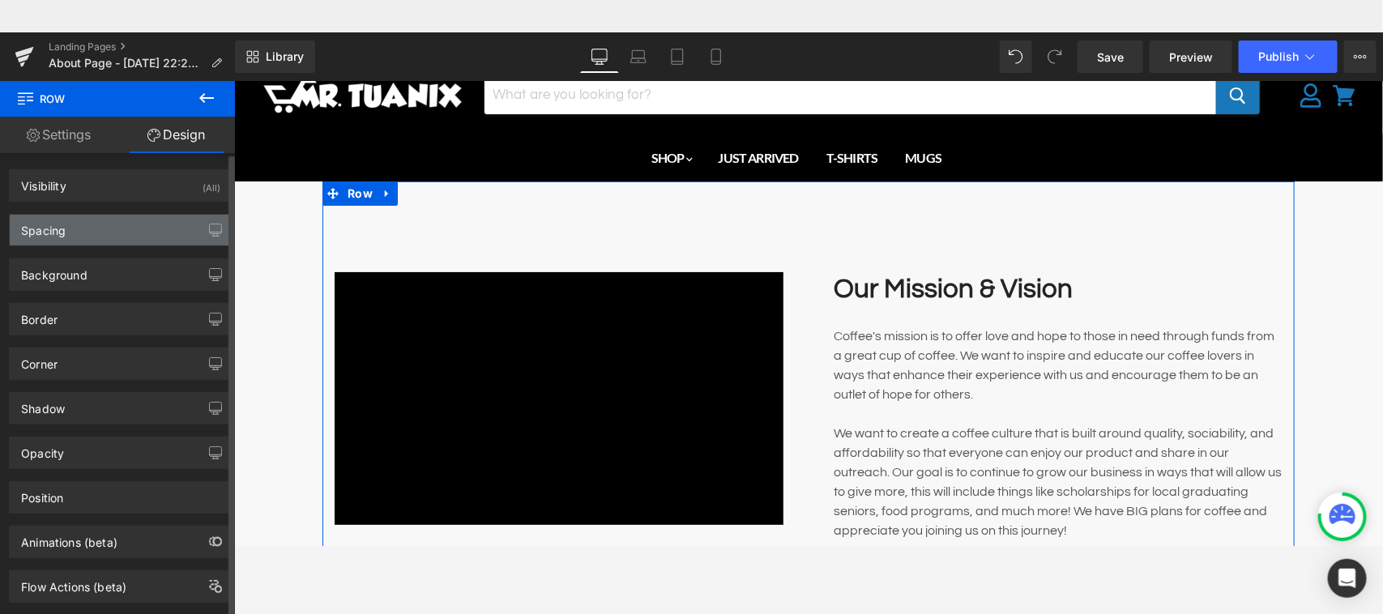
click at [130, 228] on div "Spacing" at bounding box center [121, 230] width 222 height 31
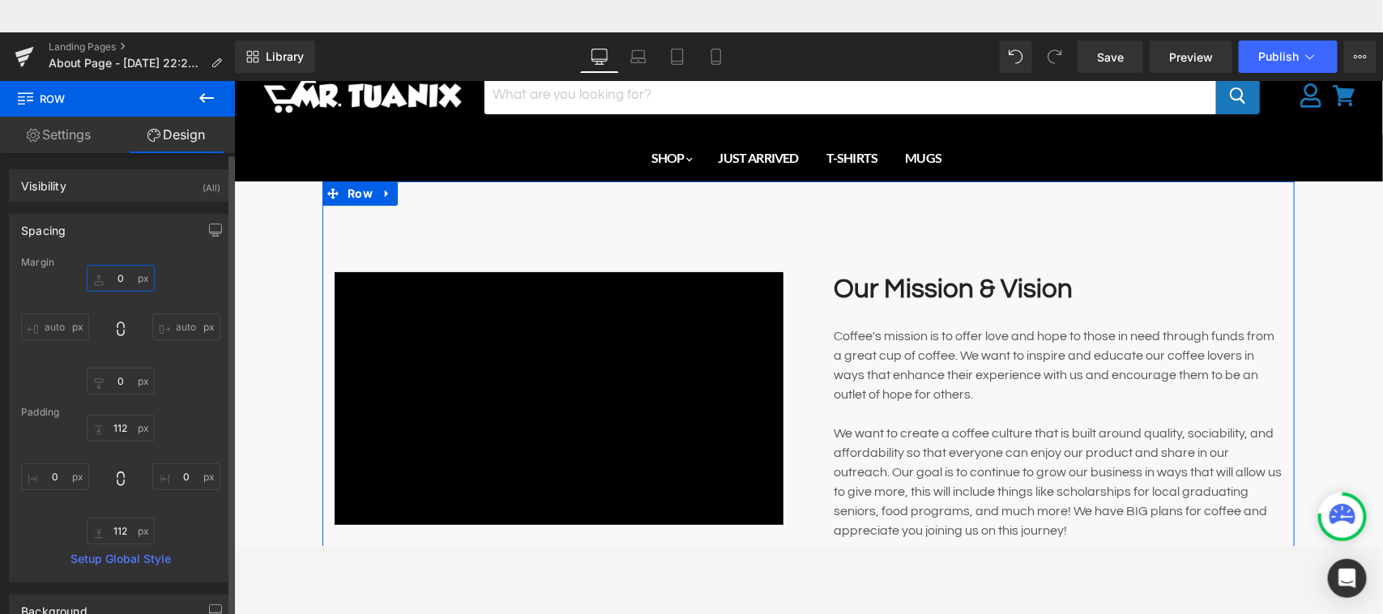
click at [114, 277] on input "0" at bounding box center [121, 278] width 68 height 27
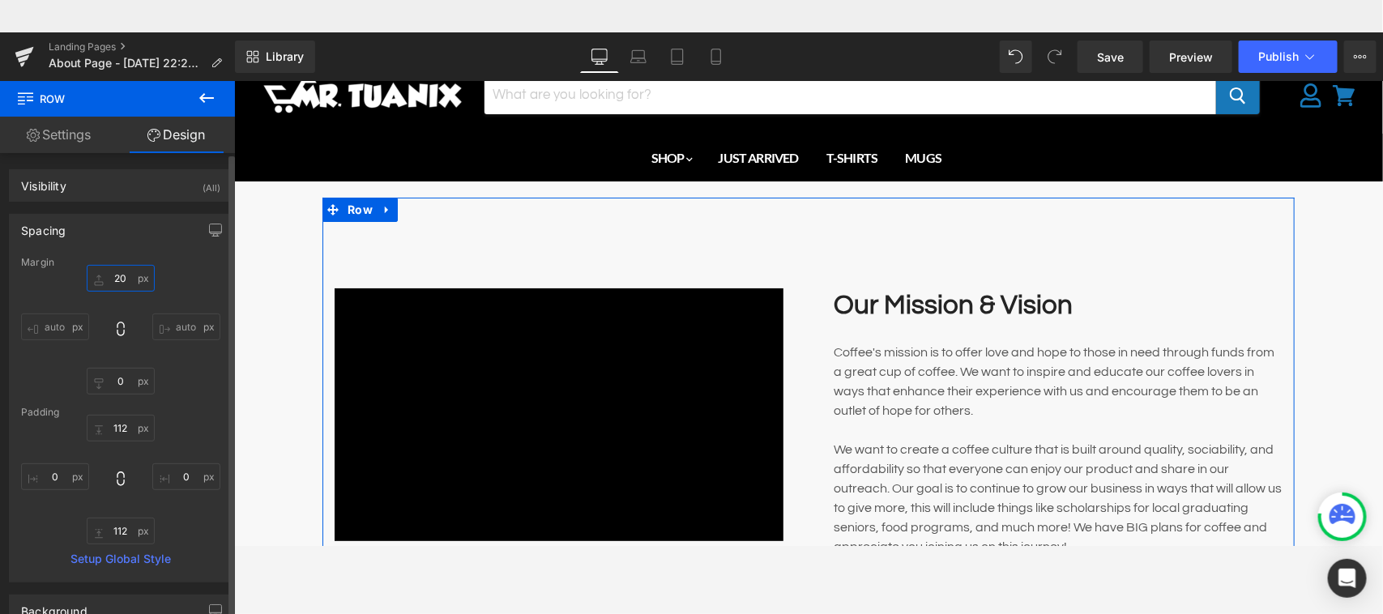
click at [114, 277] on input "20" at bounding box center [121, 278] width 68 height 27
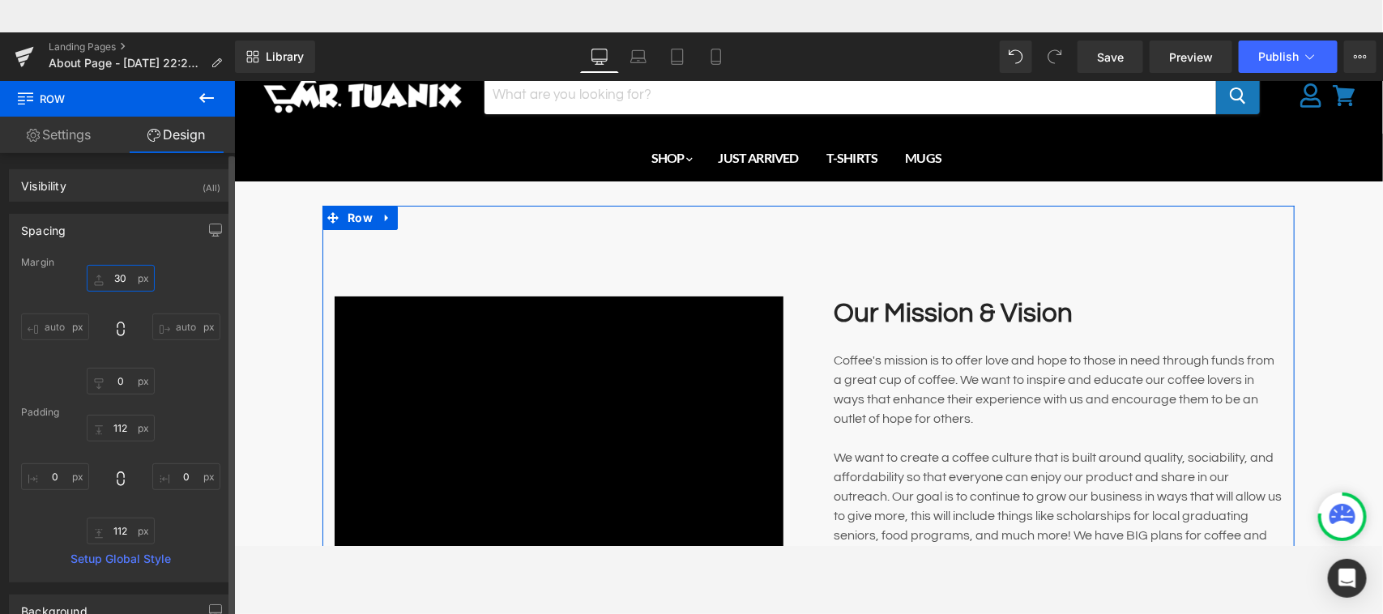
type input "30"
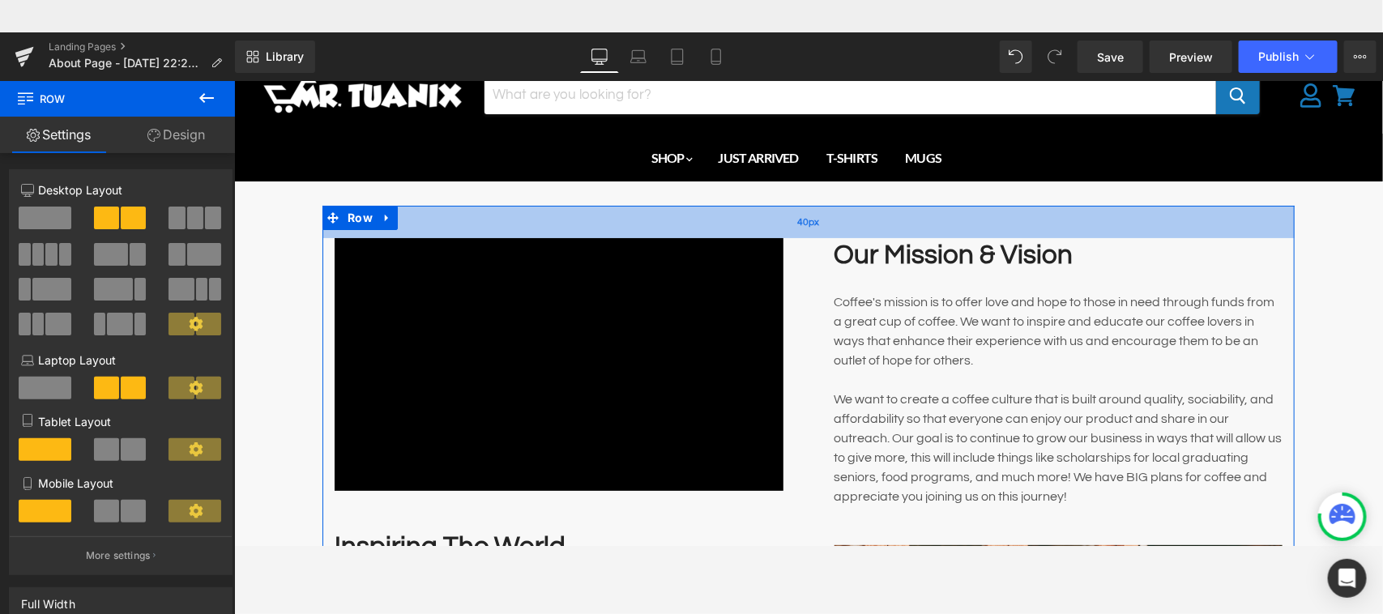
drag, startPoint x: 803, startPoint y: 291, endPoint x: 805, endPoint y: 232, distance: 58.3
click at [805, 232] on div "40px" at bounding box center [808, 221] width 972 height 32
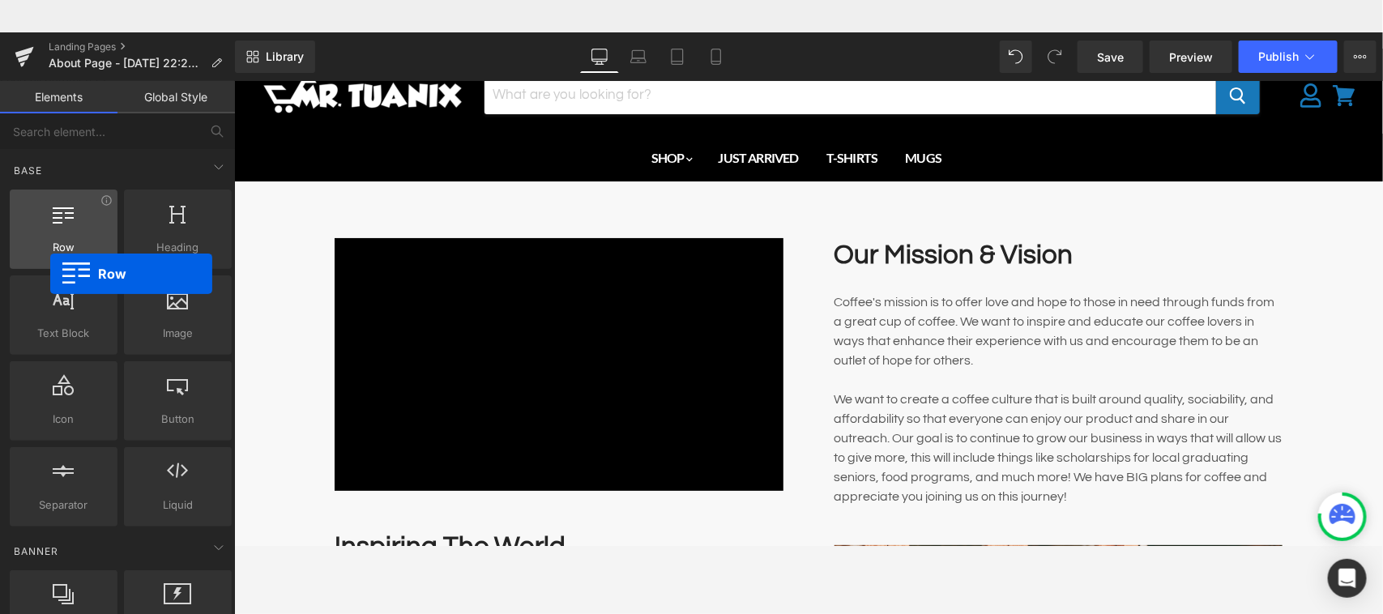
click at [50, 241] on span "Row" at bounding box center [64, 247] width 98 height 17
click at [78, 244] on span "Row" at bounding box center [64, 247] width 98 height 17
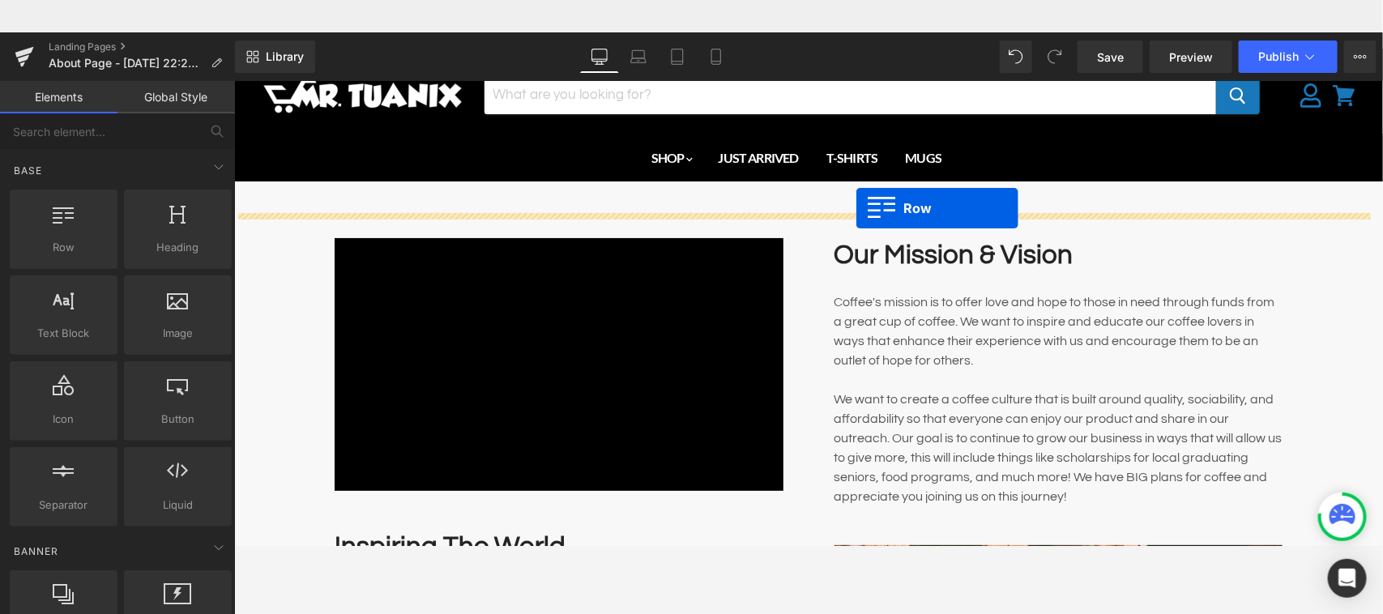
drag, startPoint x: 311, startPoint y: 292, endPoint x: 854, endPoint y: 175, distance: 555.8
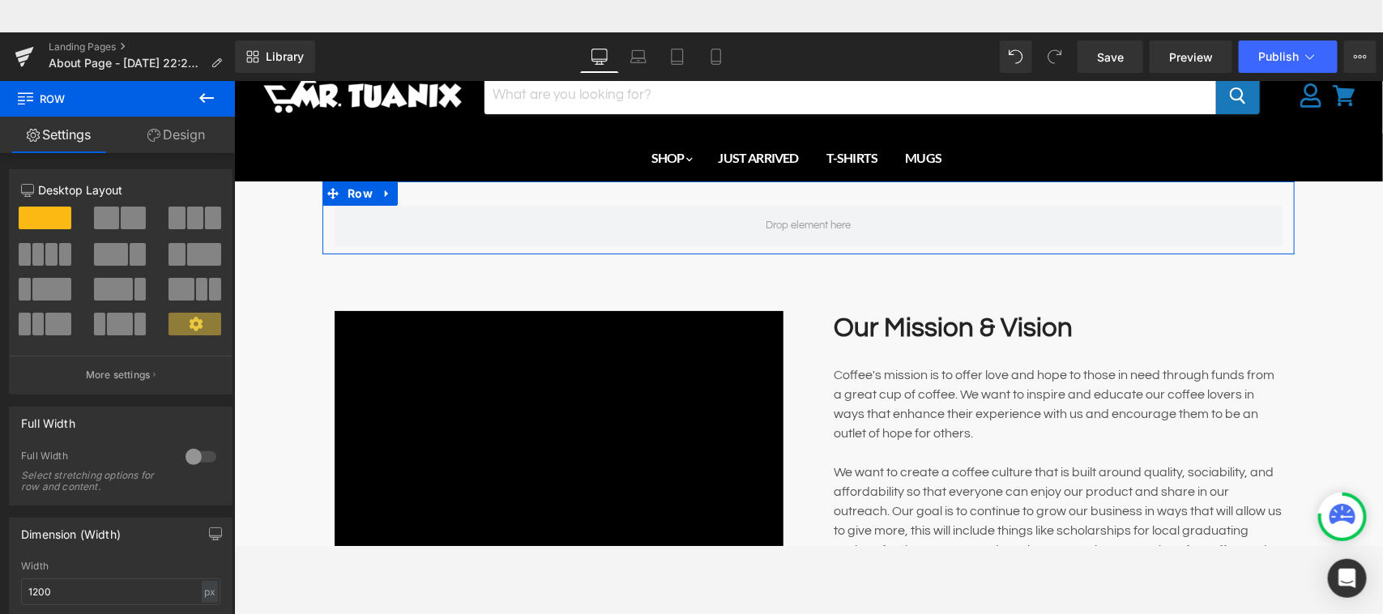
click at [185, 134] on link "Design" at bounding box center [175, 135] width 117 height 36
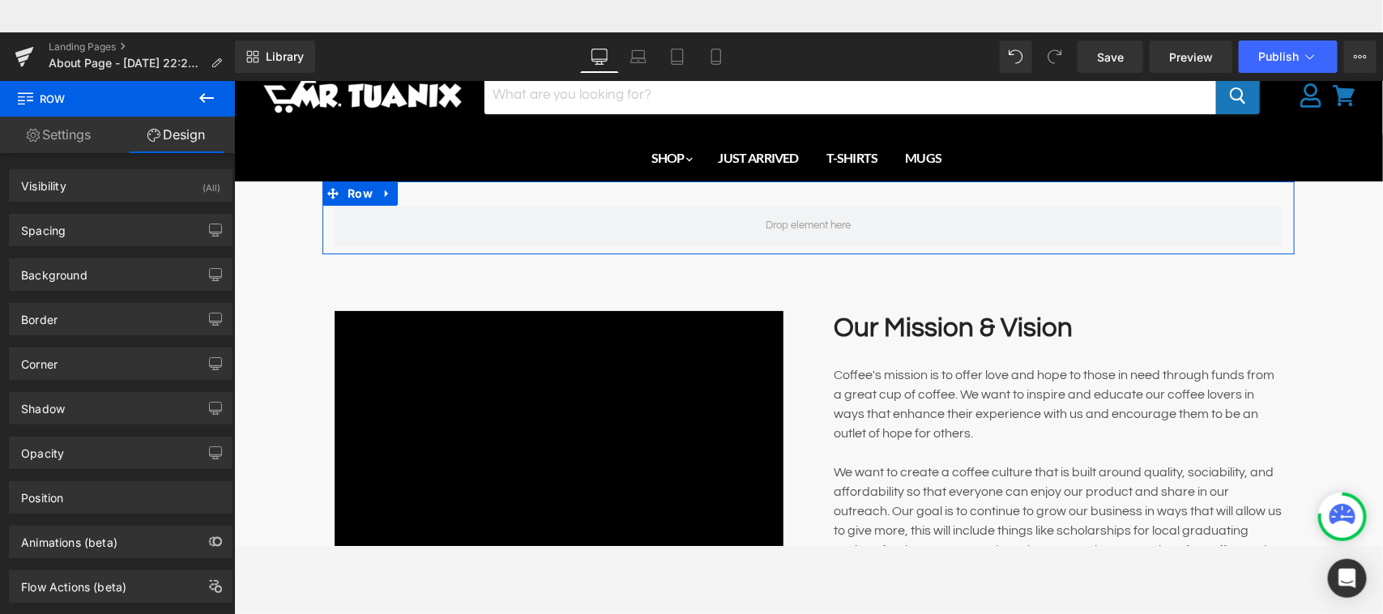
click at [79, 143] on link "Settings" at bounding box center [58, 135] width 117 height 36
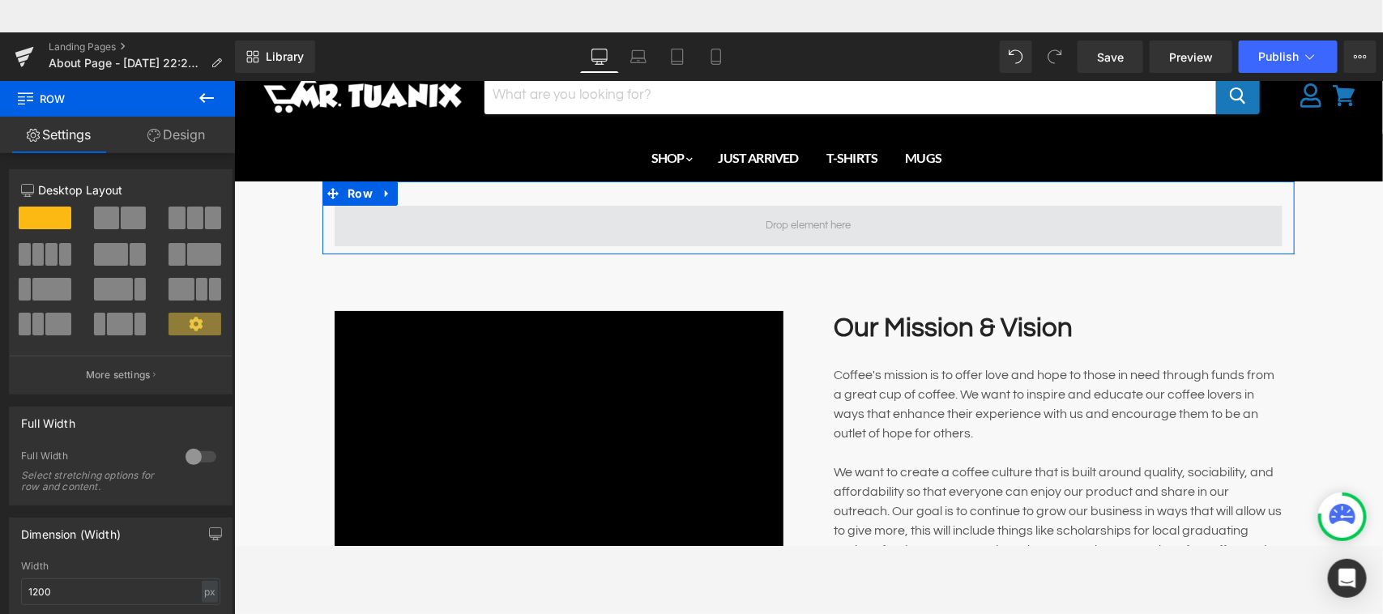
drag, startPoint x: 282, startPoint y: 268, endPoint x: 816, endPoint y: 215, distance: 536.3
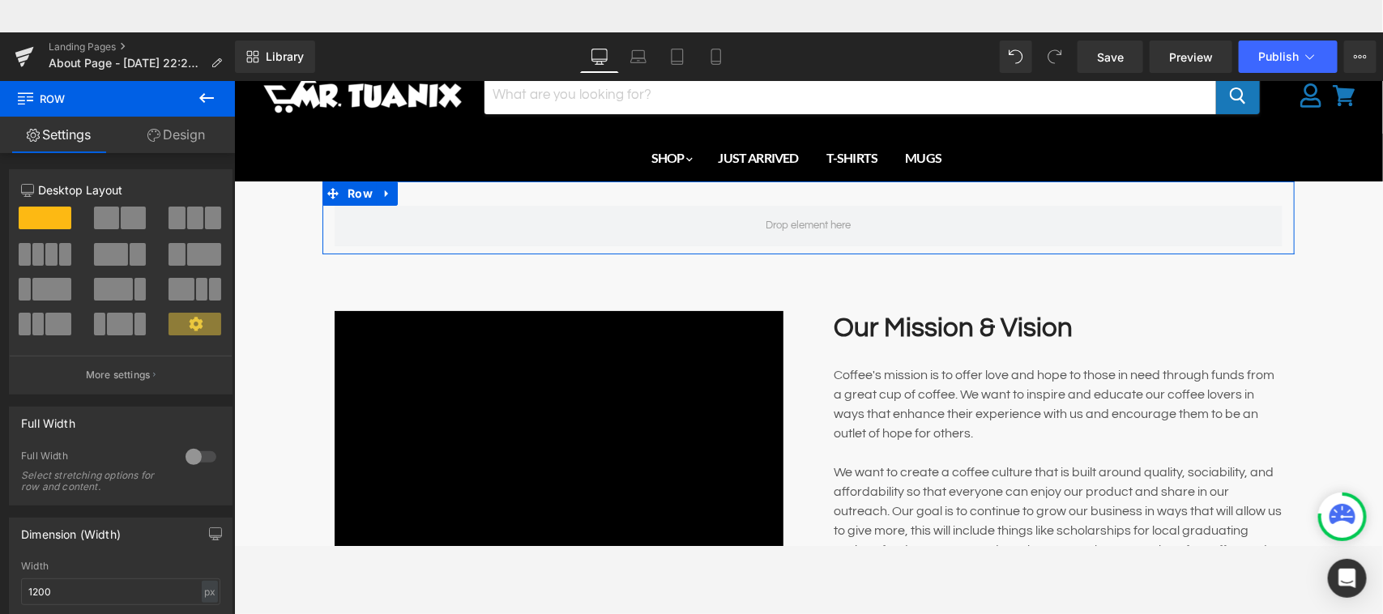
click at [177, 131] on link "Design" at bounding box center [175, 135] width 117 height 36
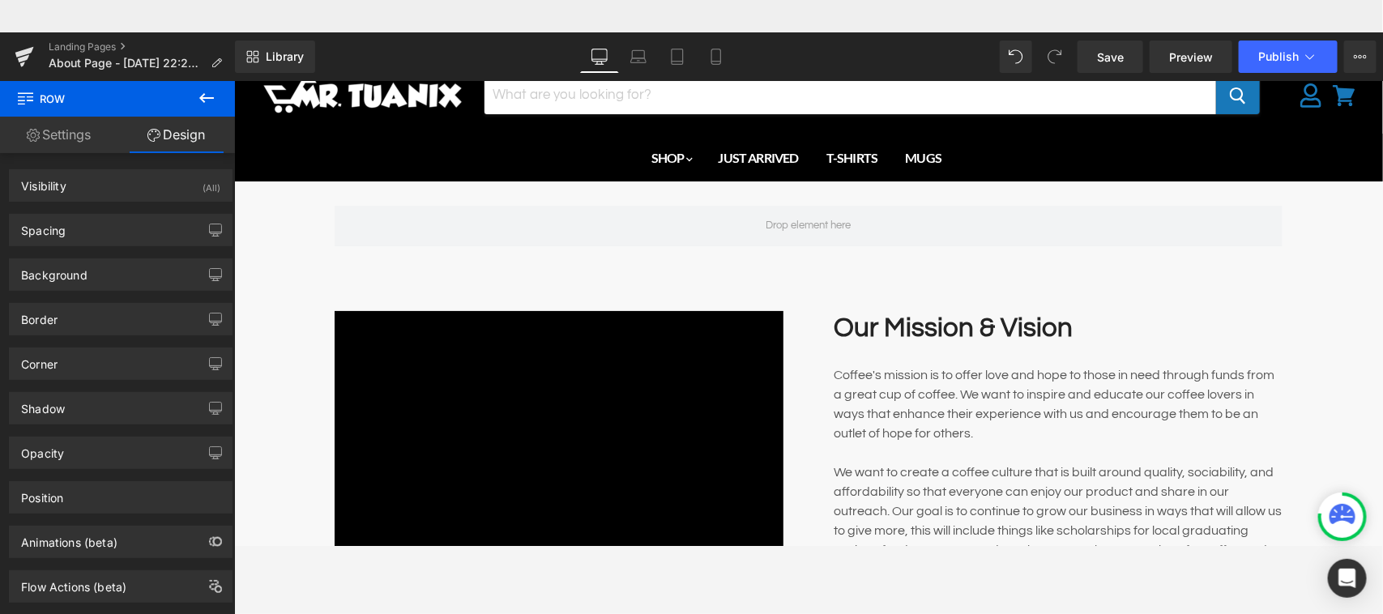
click at [208, 95] on icon at bounding box center [206, 97] width 19 height 19
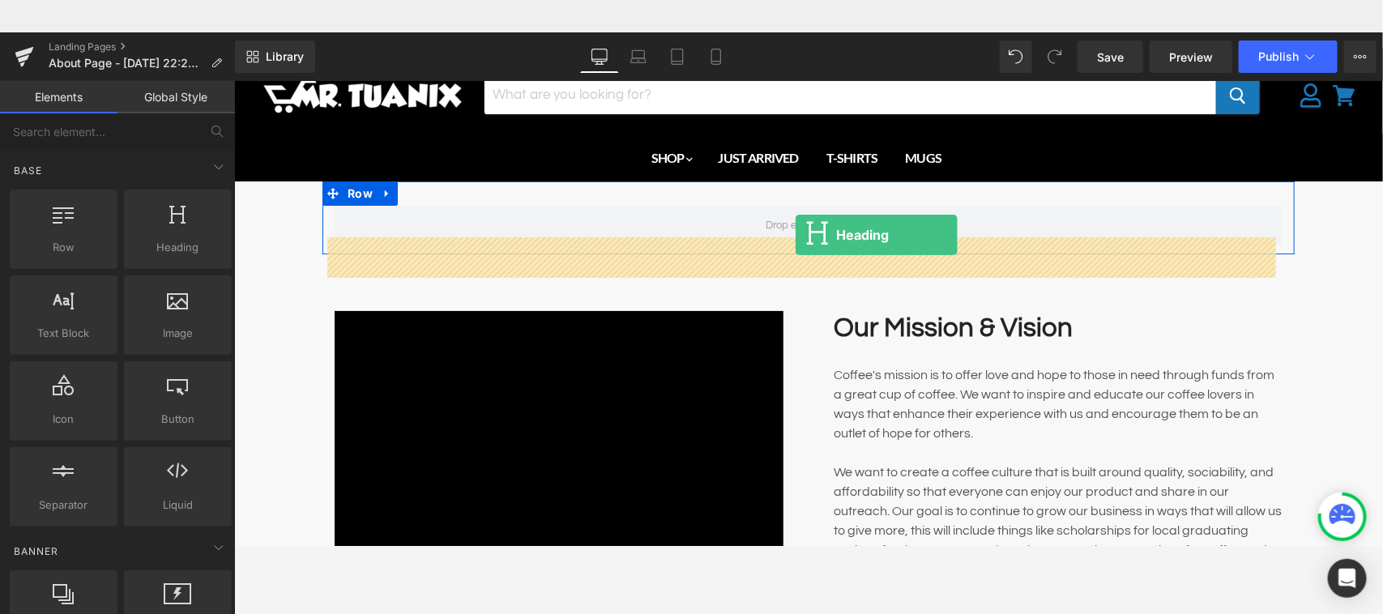
drag, startPoint x: 414, startPoint y: 283, endPoint x: 794, endPoint y: 202, distance: 388.6
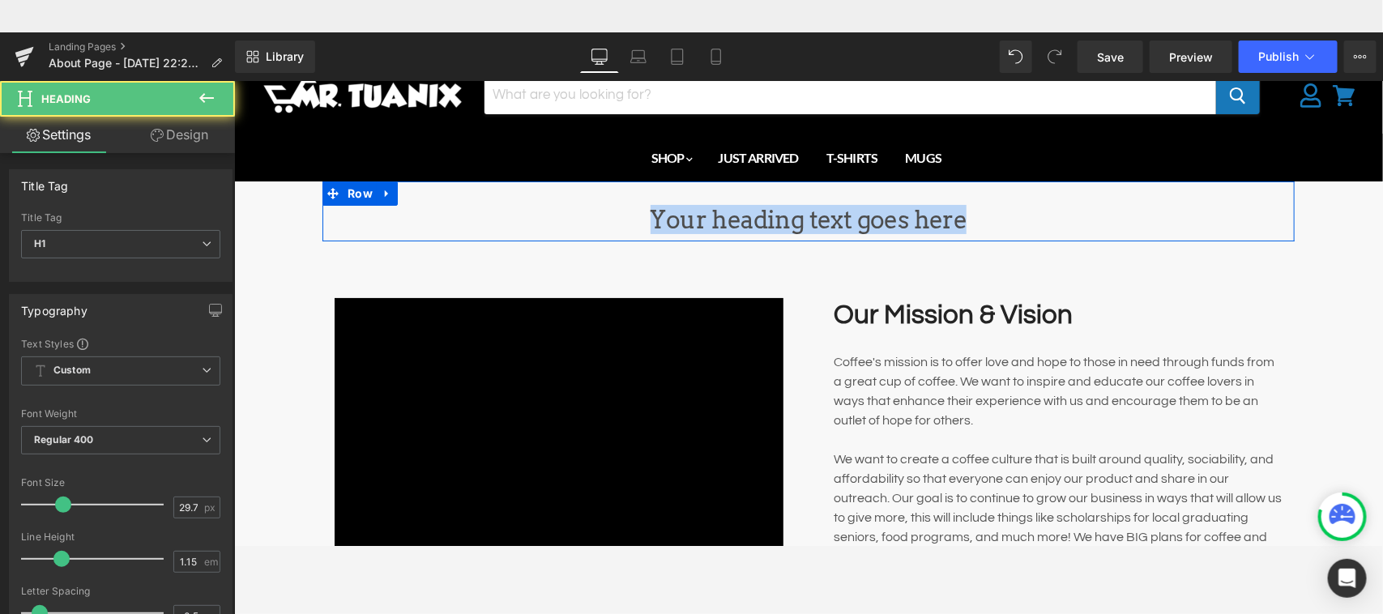
drag, startPoint x: 646, startPoint y: 215, endPoint x: 1016, endPoint y: 198, distance: 371.3
click at [1016, 198] on div "Your heading text goes here Heading Row" at bounding box center [808, 211] width 972 height 60
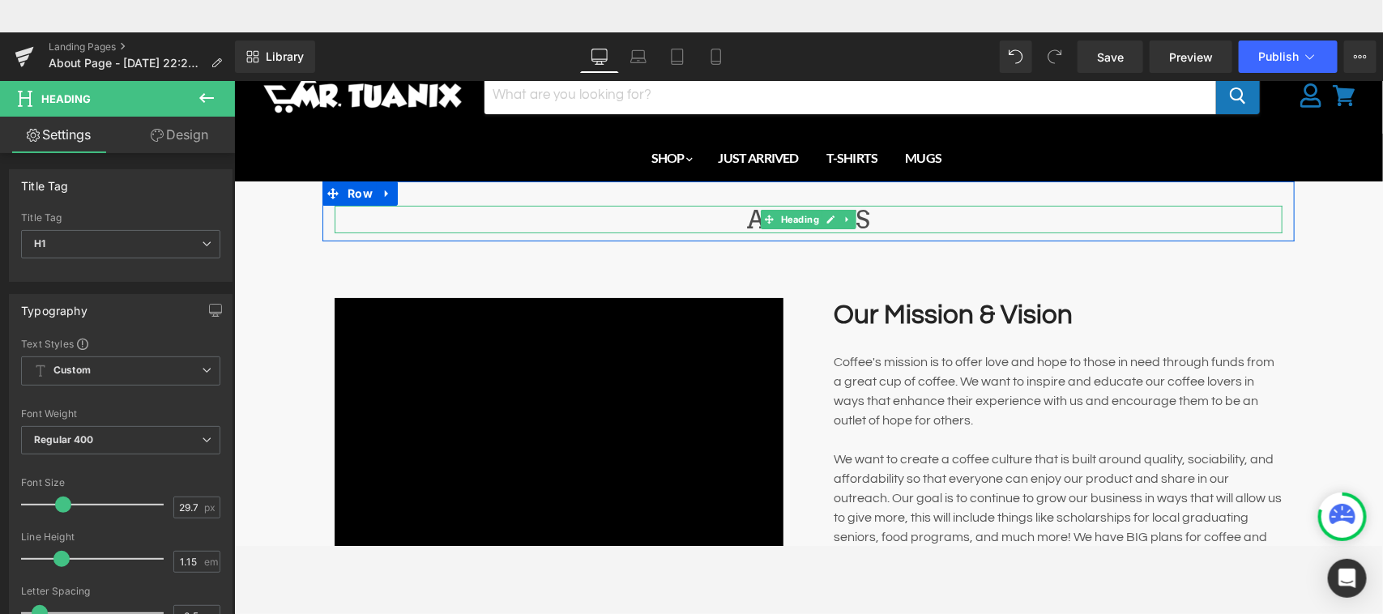
click at [903, 216] on h1 "ABOUT US" at bounding box center [808, 219] width 948 height 28
click at [0, 0] on icon at bounding box center [0, 0] width 0 height 0
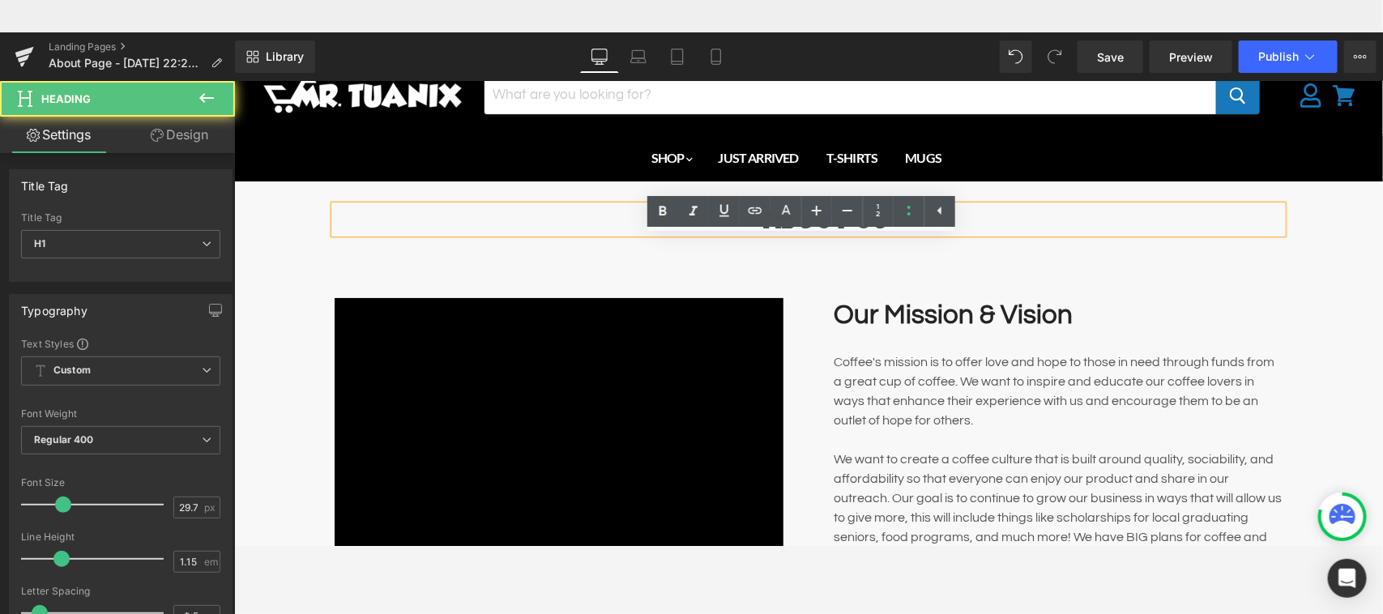
click at [905, 217] on icon at bounding box center [908, 210] width 19 height 19
drag, startPoint x: 670, startPoint y: 168, endPoint x: 905, endPoint y: 217, distance: 239.9
click at [905, 217] on icon at bounding box center [908, 210] width 19 height 19
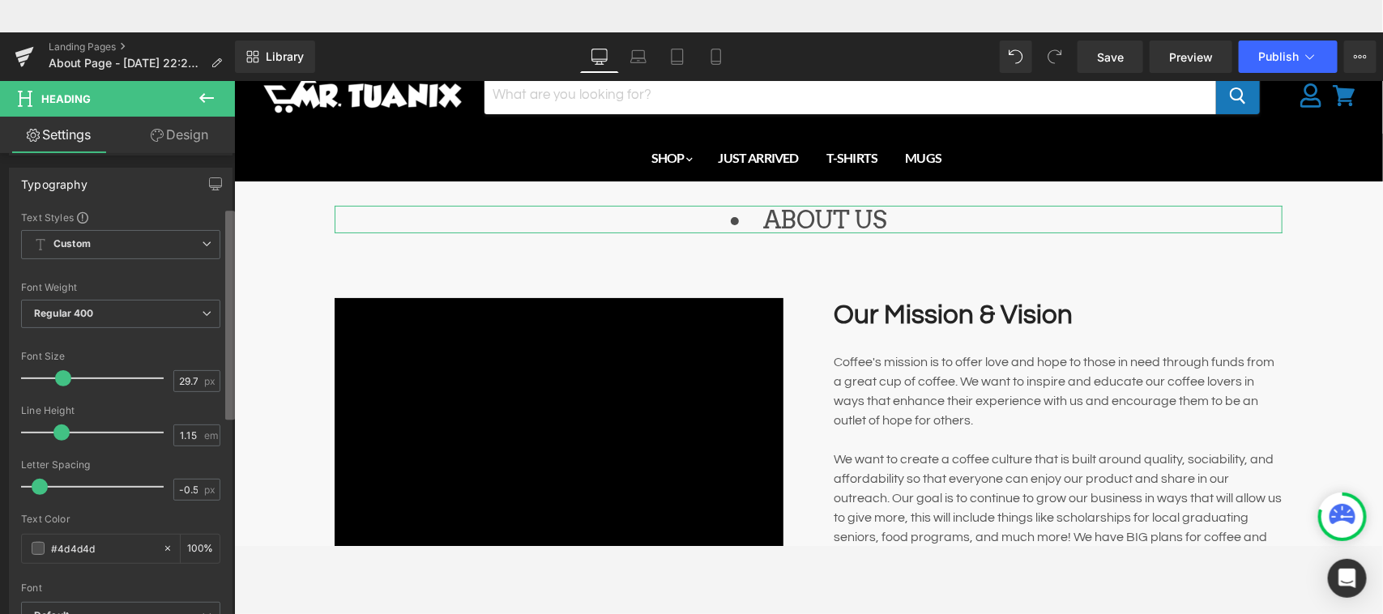
scroll to position [128, 0]
click at [228, 371] on b at bounding box center [230, 315] width 10 height 209
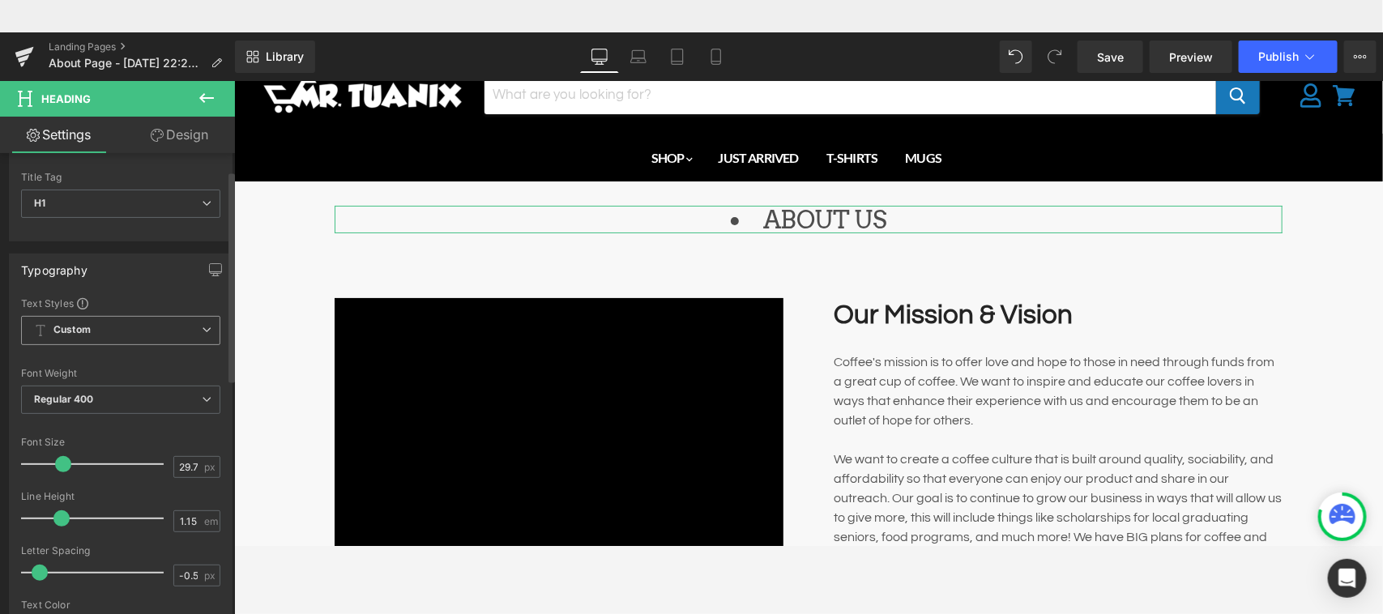
scroll to position [35, 0]
click at [172, 332] on span "Custom Setup Global Style" at bounding box center [120, 336] width 199 height 29
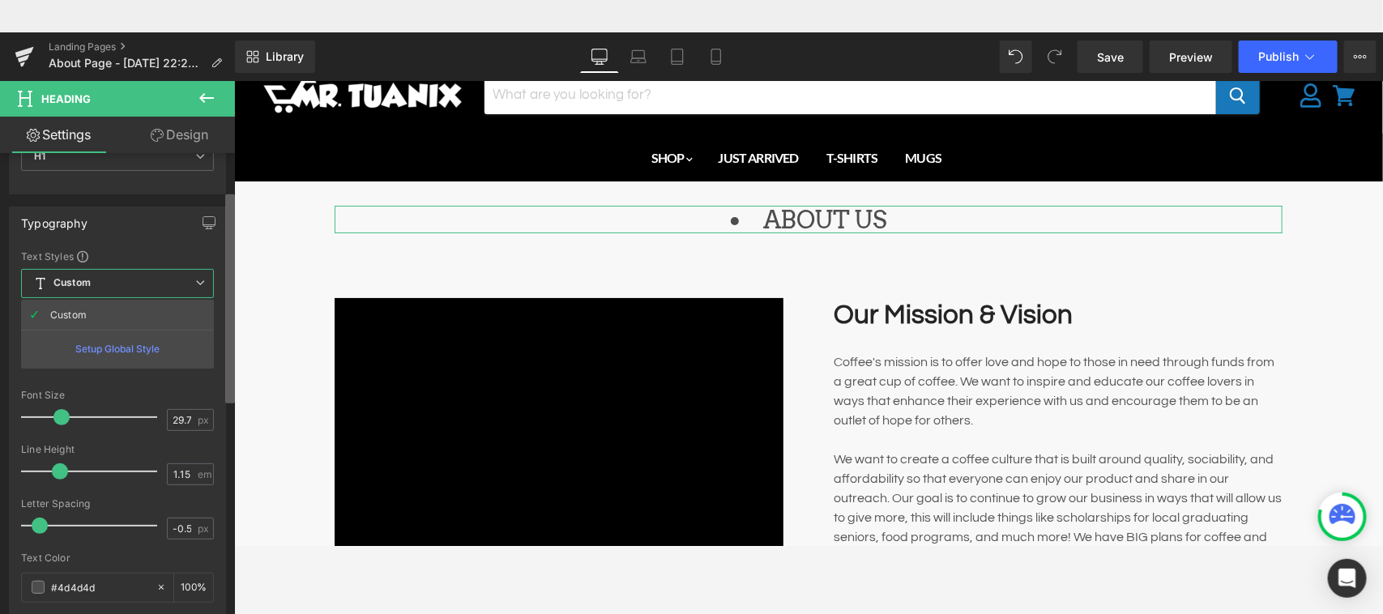
scroll to position [102, 0]
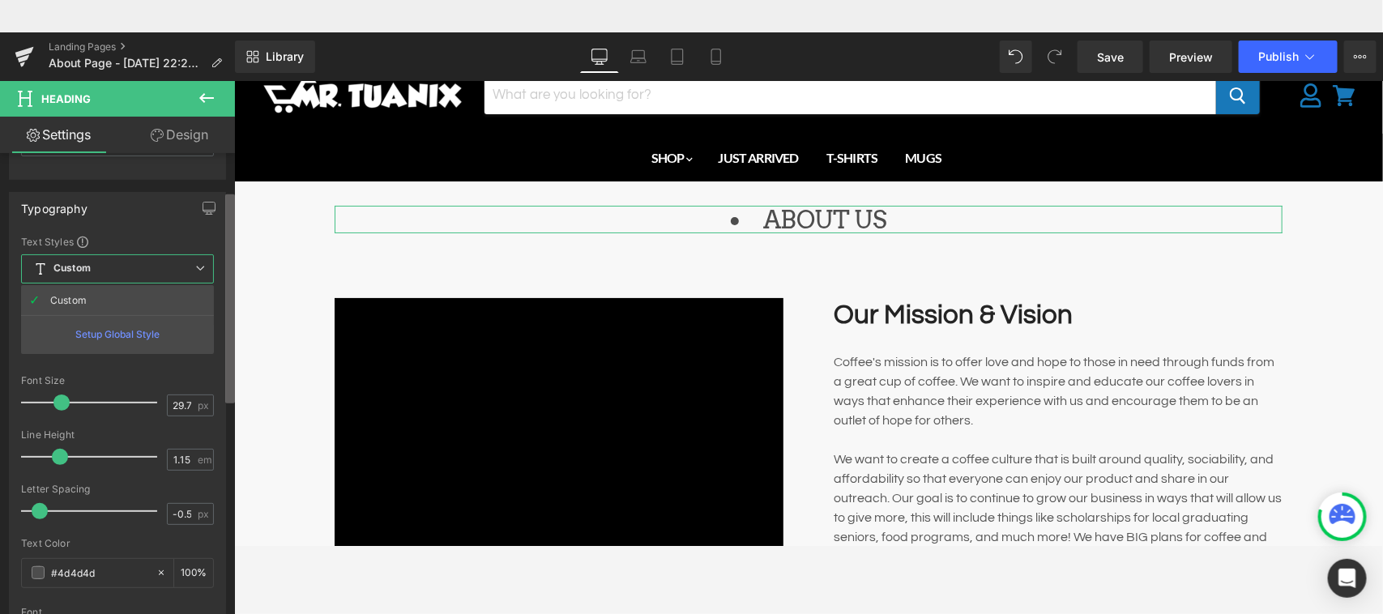
click at [228, 341] on b at bounding box center [230, 298] width 10 height 209
click at [228, 341] on b at bounding box center [230, 304] width 10 height 209
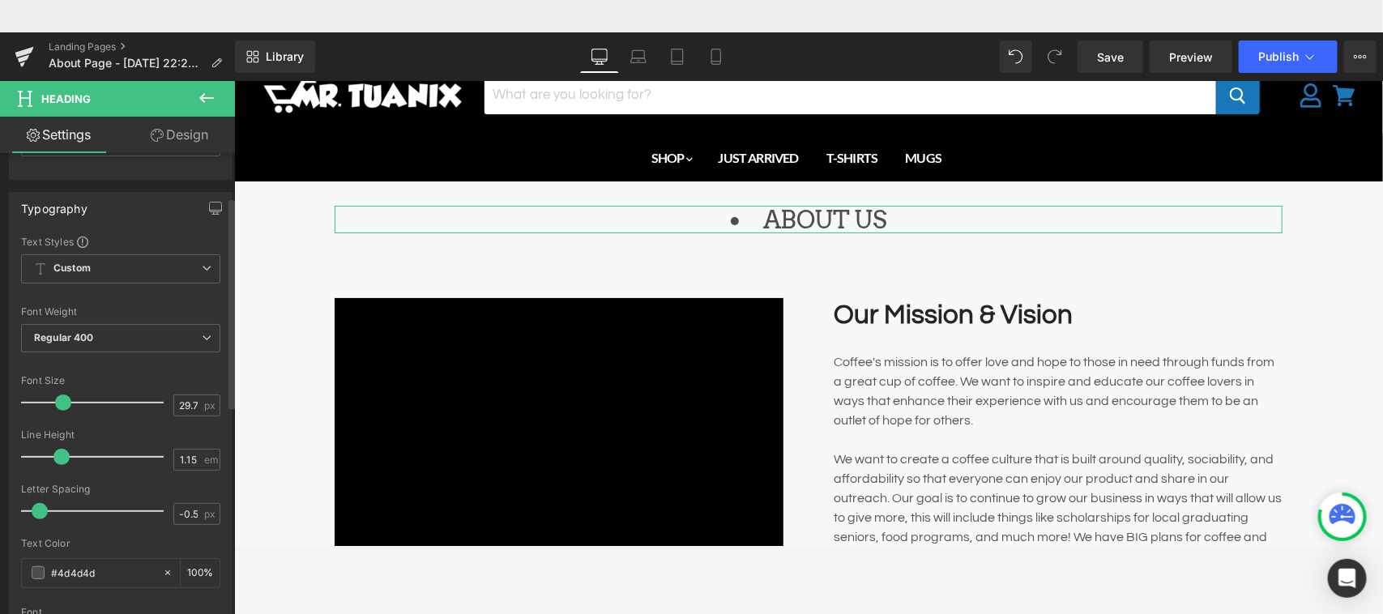
click at [183, 231] on div "Typography Text Styles Custom Custom Setup Global Style Custom Setup Global Sty…" at bounding box center [121, 464] width 224 height 544
click at [175, 341] on span "Regular 400" at bounding box center [120, 338] width 199 height 28
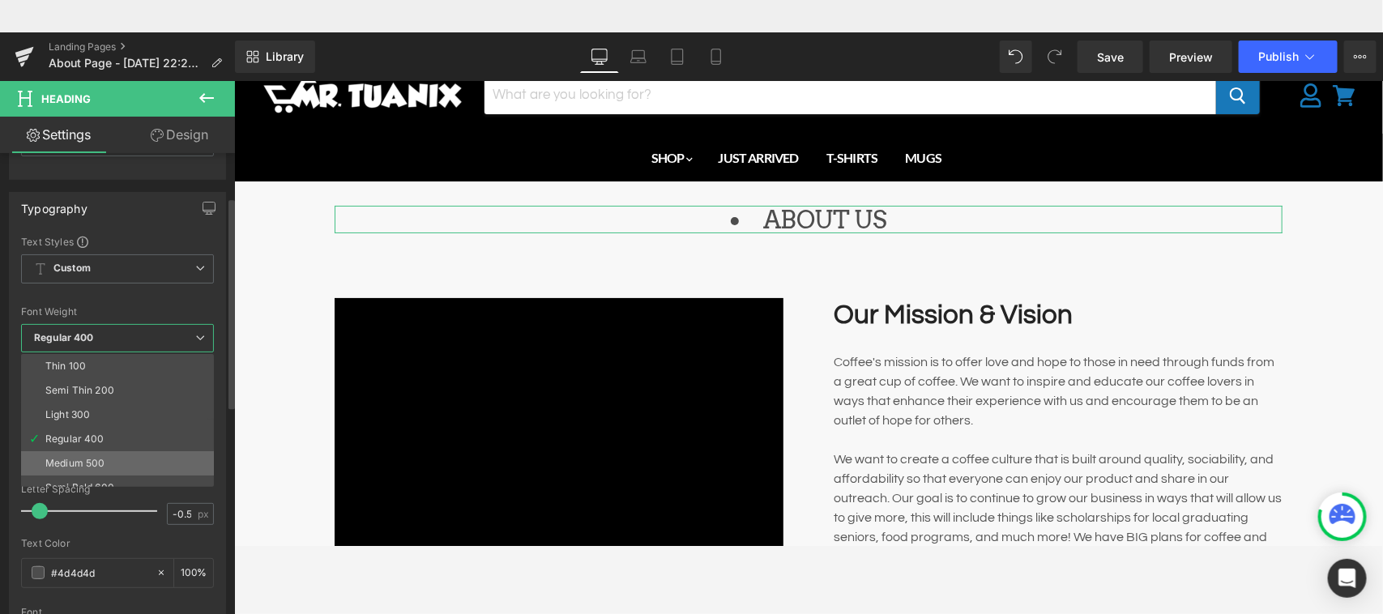
click at [123, 458] on li "Medium 500" at bounding box center [121, 463] width 200 height 24
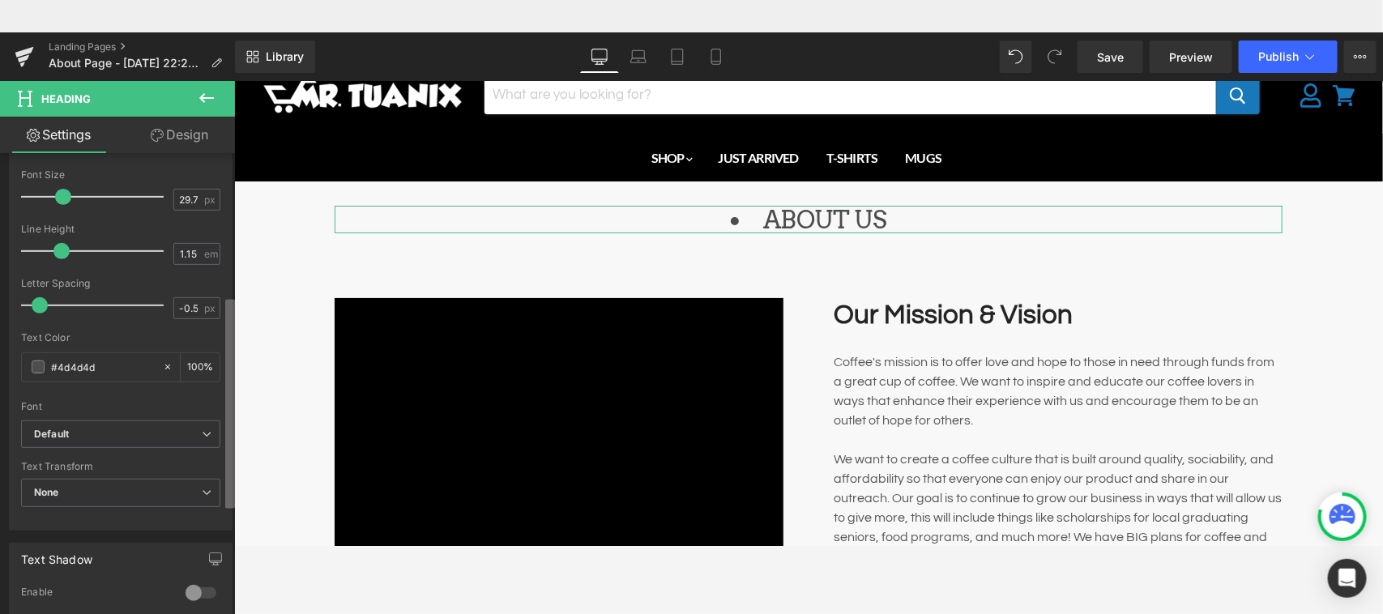
scroll to position [334, 0]
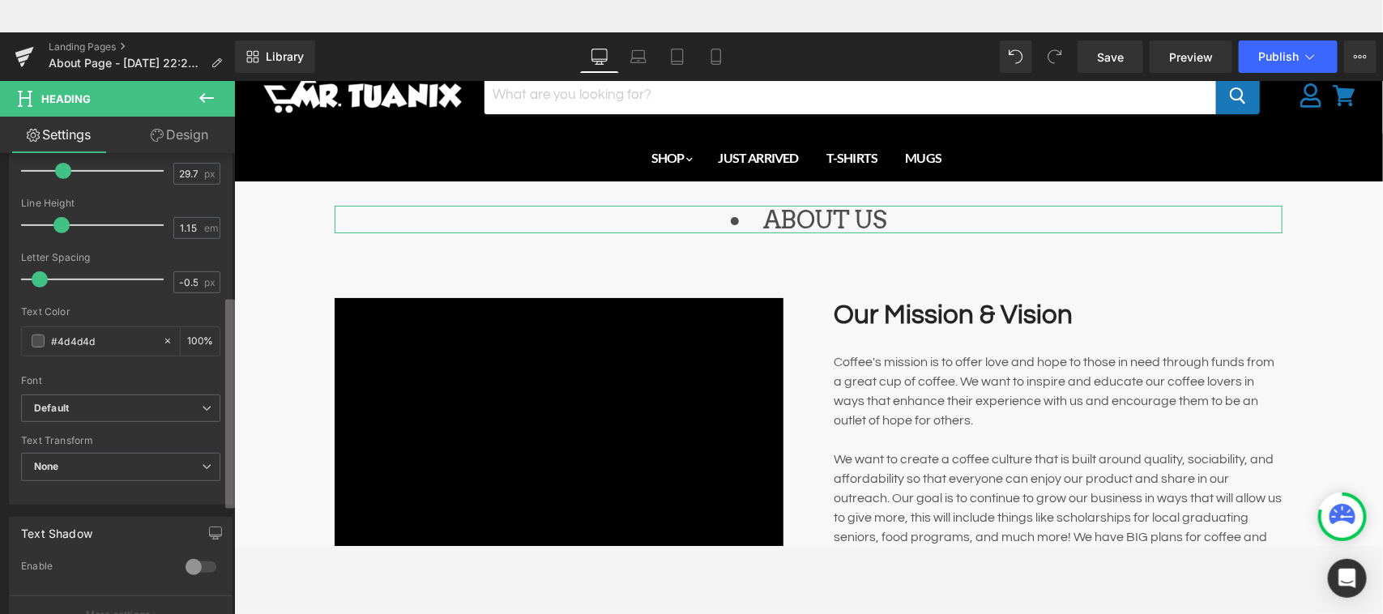
click at [231, 443] on b at bounding box center [230, 404] width 10 height 209
drag, startPoint x: 103, startPoint y: 349, endPoint x: 58, endPoint y: 341, distance: 45.3
click at [58, 341] on input "#4d4d4d" at bounding box center [103, 341] width 104 height 18
type input "#0"
type input "0"
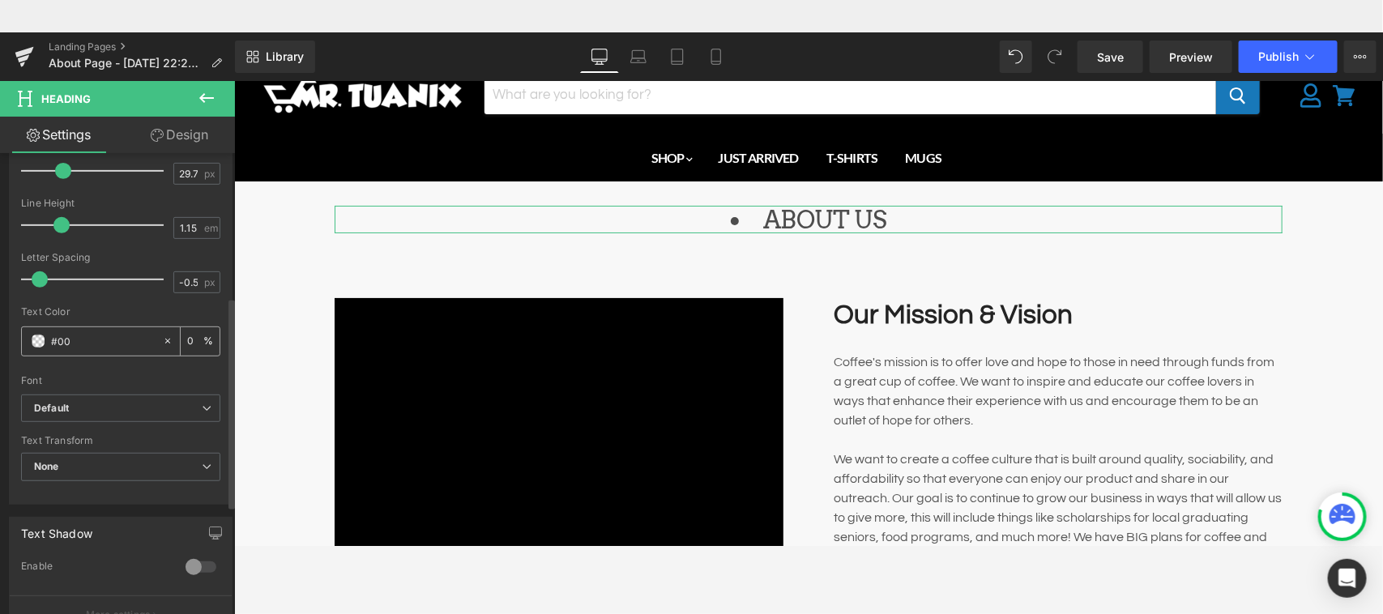
type input "#000"
type input "100"
type input "#00000"
type input "0"
type input "#000000"
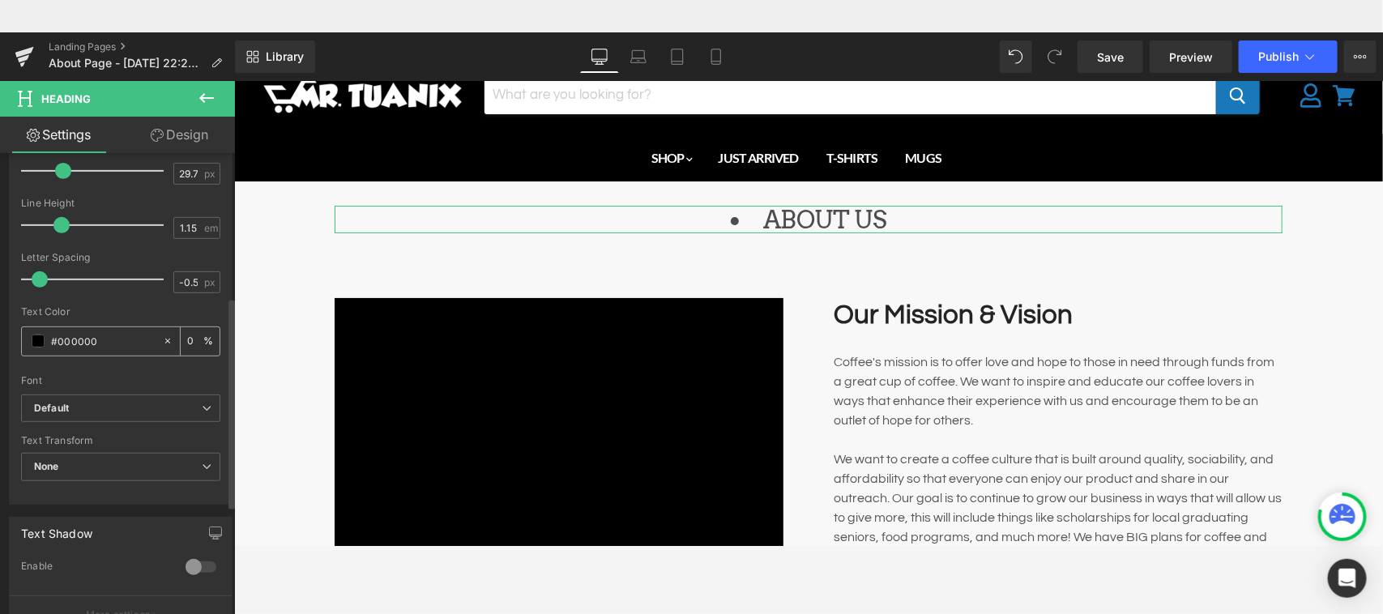
type input "100"
type input "#000000"
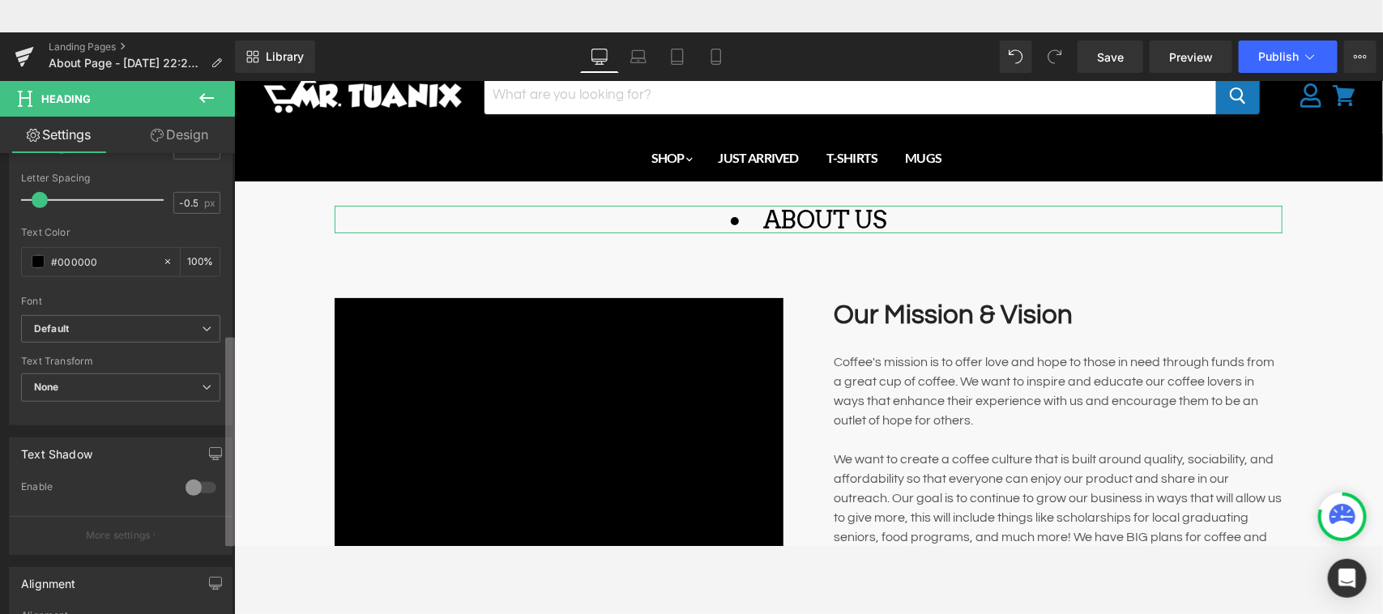
scroll to position [420, 0]
click at [227, 448] on b at bounding box center [230, 441] width 10 height 209
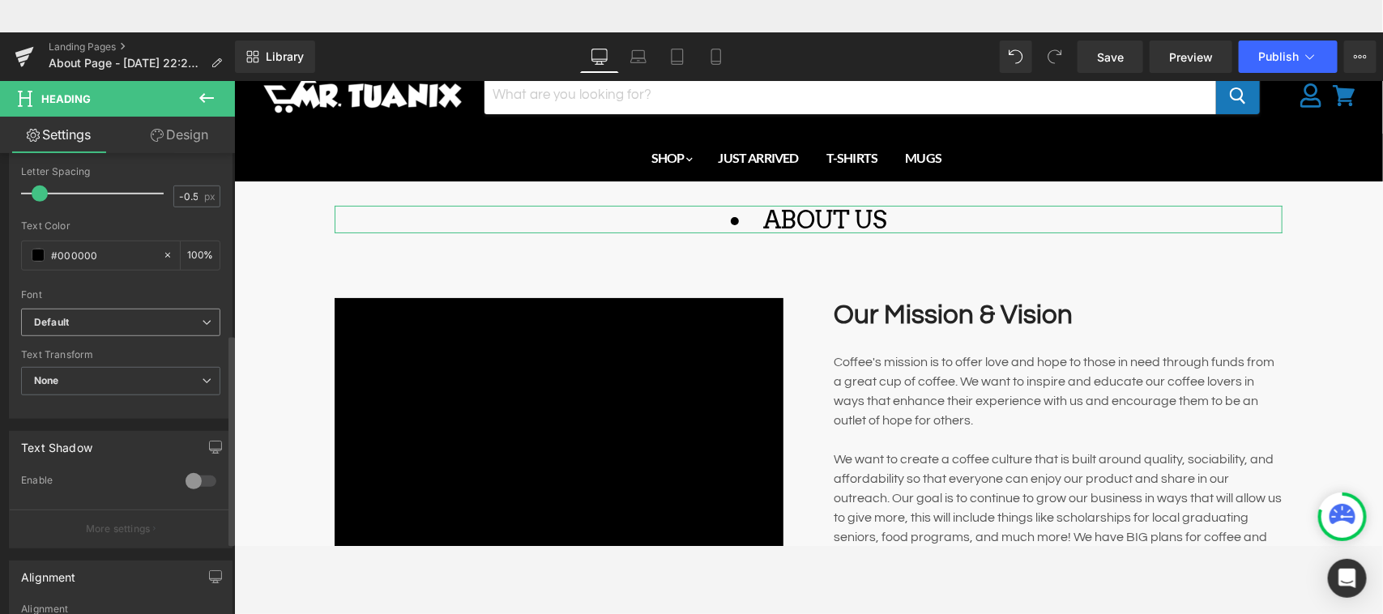
click at [179, 324] on b "Default" at bounding box center [118, 323] width 168 height 14
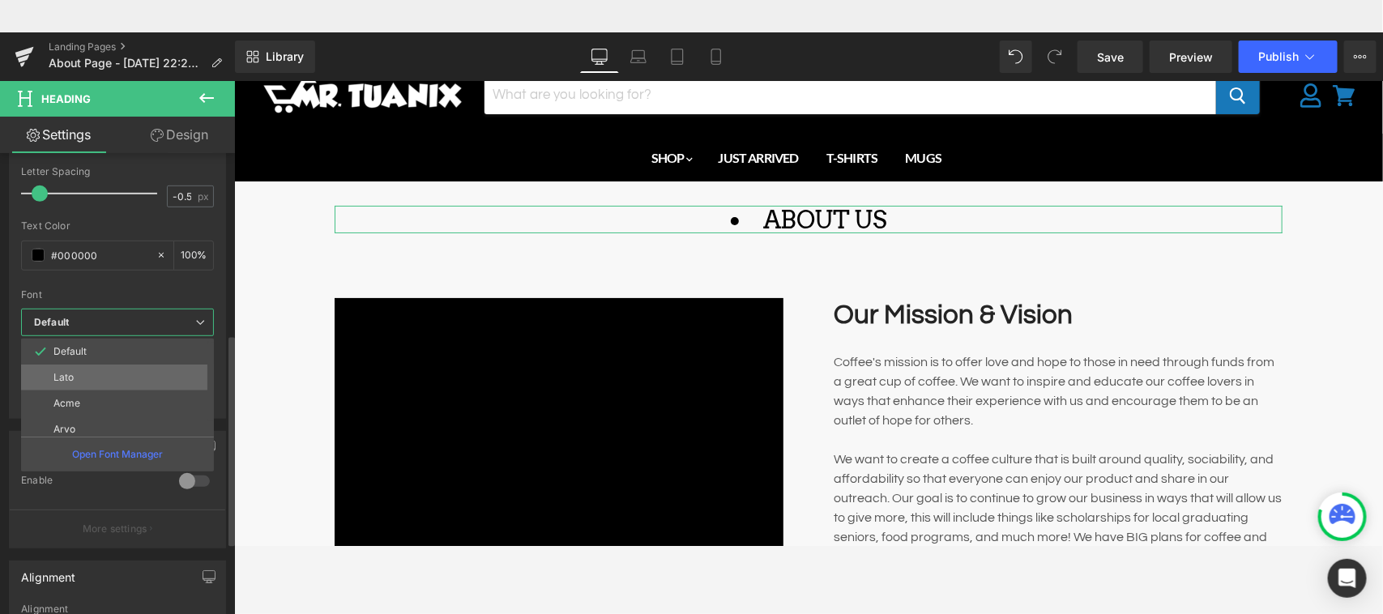
click at [156, 377] on li "Lato" at bounding box center [121, 377] width 200 height 26
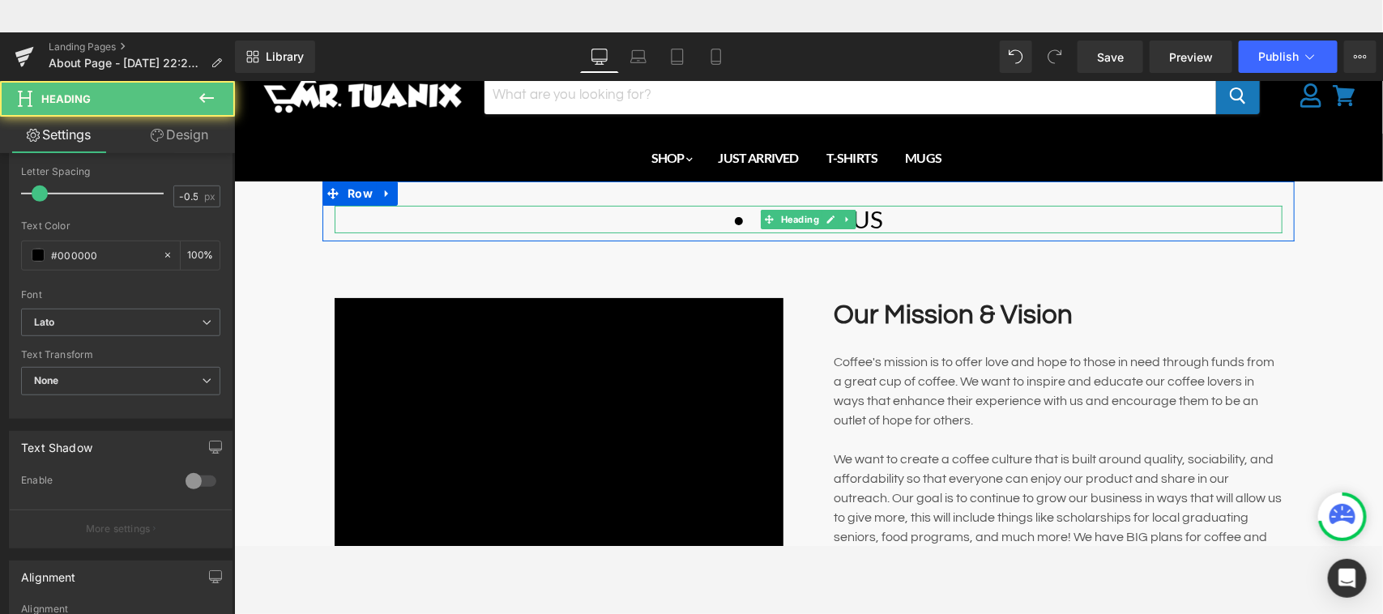
click at [735, 216] on li "ABOUT US" at bounding box center [808, 219] width 948 height 28
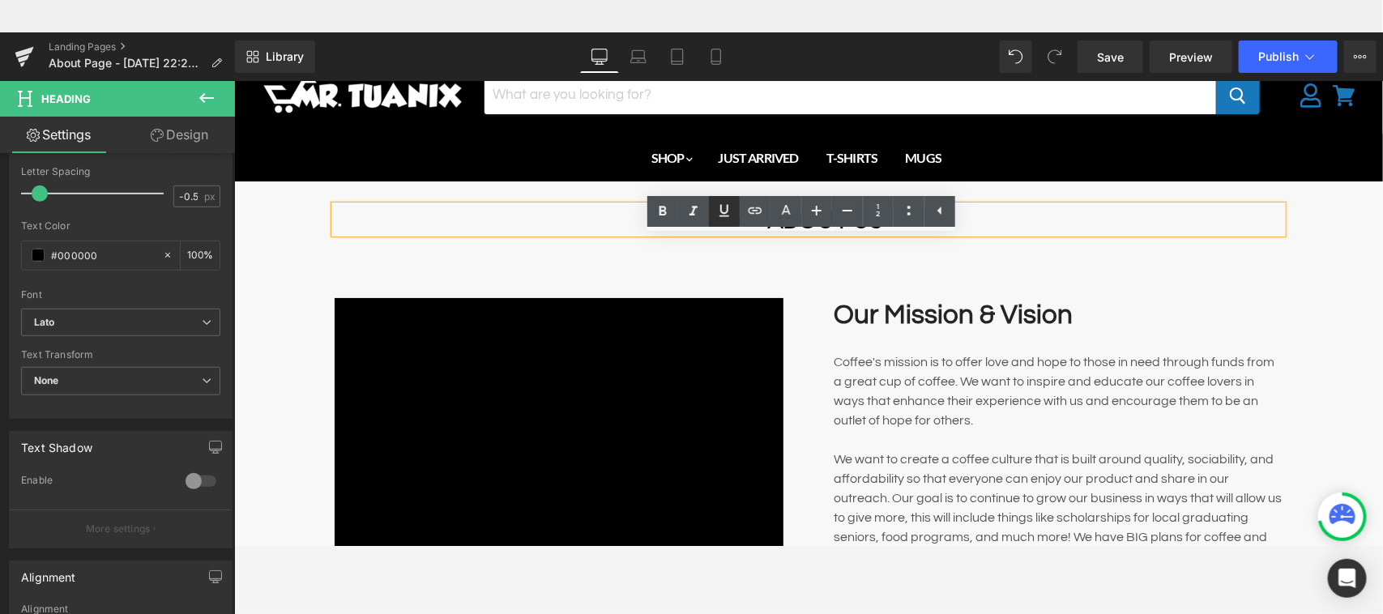
drag, startPoint x: 748, startPoint y: 228, endPoint x: 709, endPoint y: 224, distance: 38.3
click at [709, 224] on ul "Text Color Highlight Color #333333" at bounding box center [801, 213] width 308 height 35
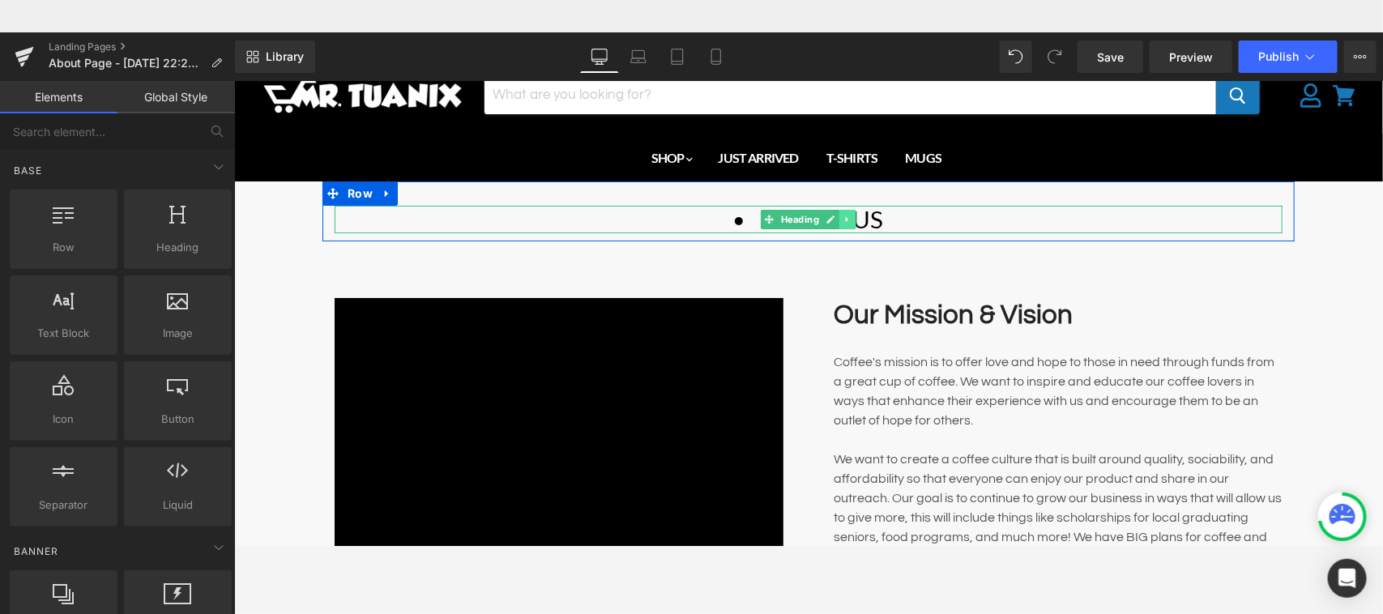
click at [842, 219] on icon "Main content" at bounding box center [846, 219] width 9 height 10
click at [846, 228] on link "Main content" at bounding box center [854, 218] width 17 height 19
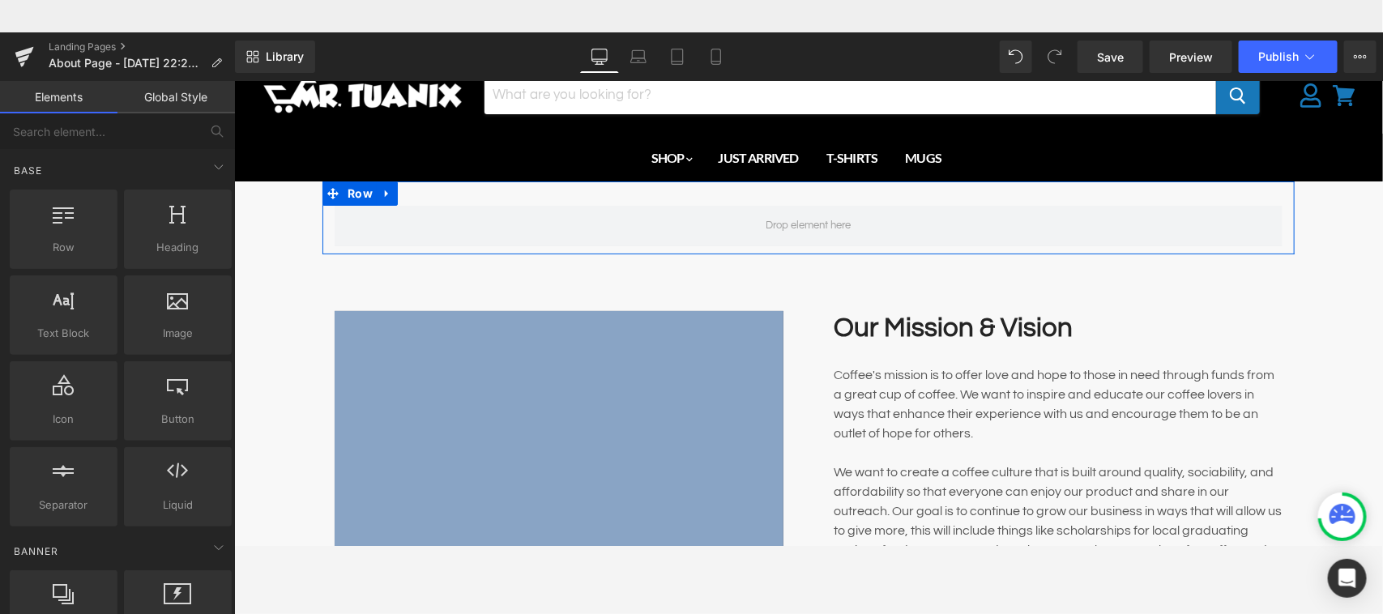
drag, startPoint x: 840, startPoint y: 228, endPoint x: 582, endPoint y: 277, distance: 262.3
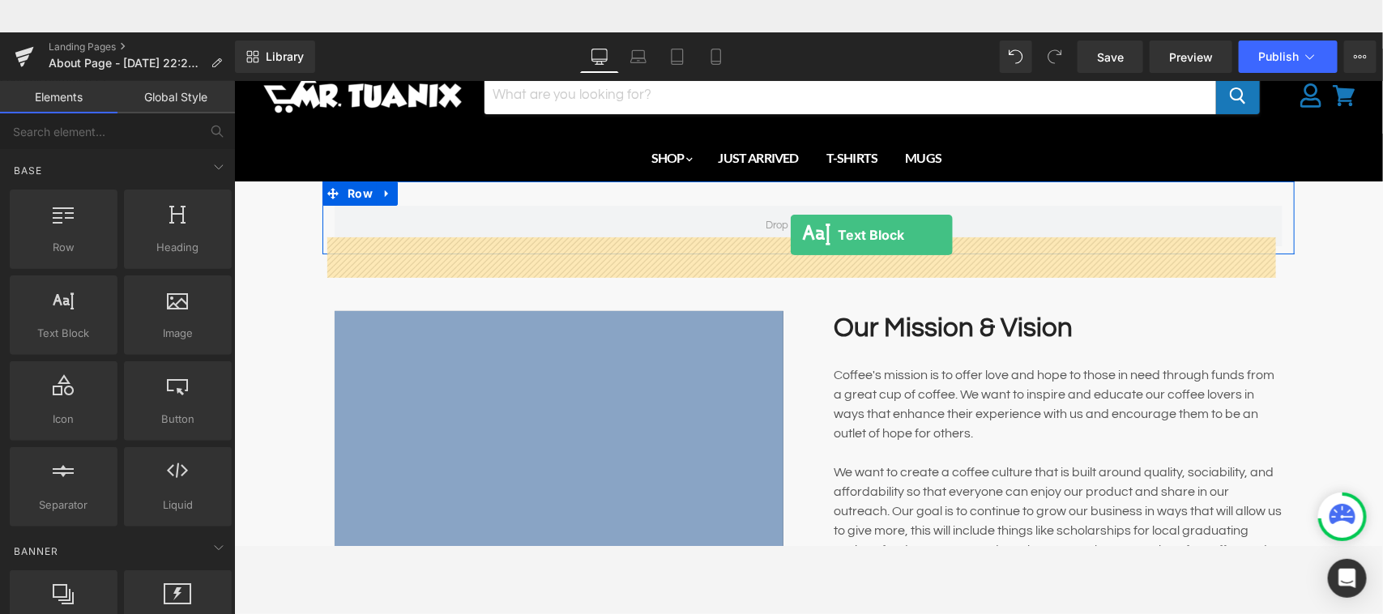
drag, startPoint x: 295, startPoint y: 386, endPoint x: 791, endPoint y: 202, distance: 529.1
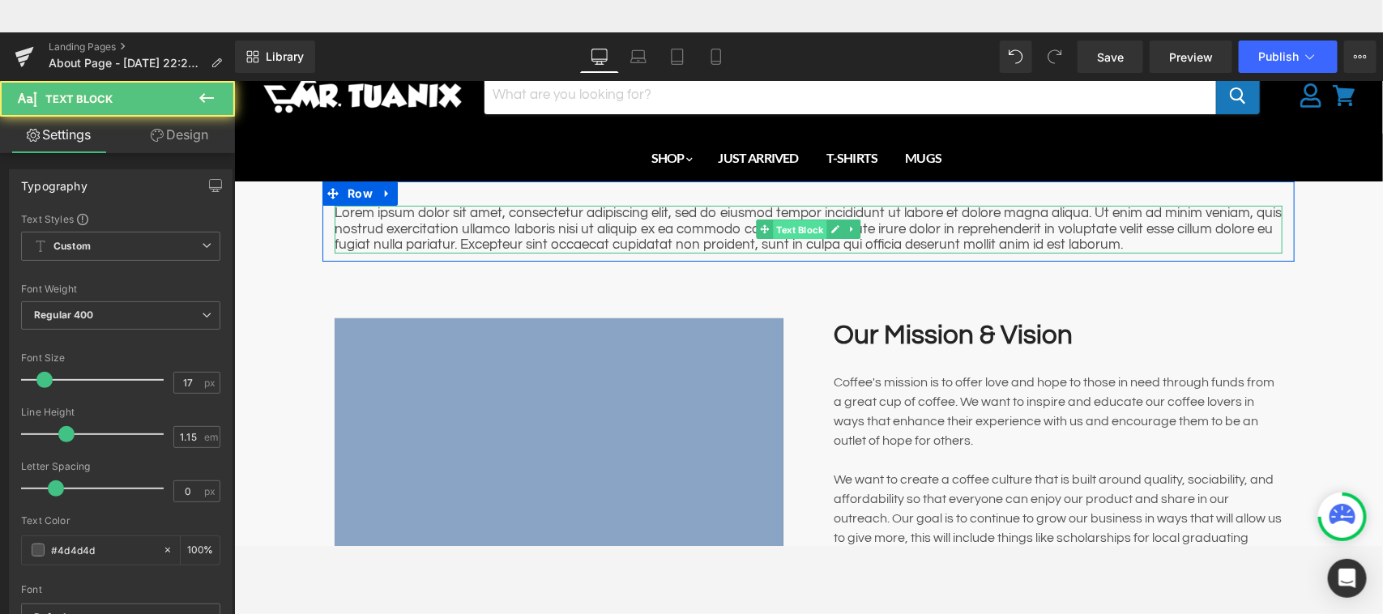
click at [773, 226] on span "Text Block" at bounding box center [798, 228] width 53 height 19
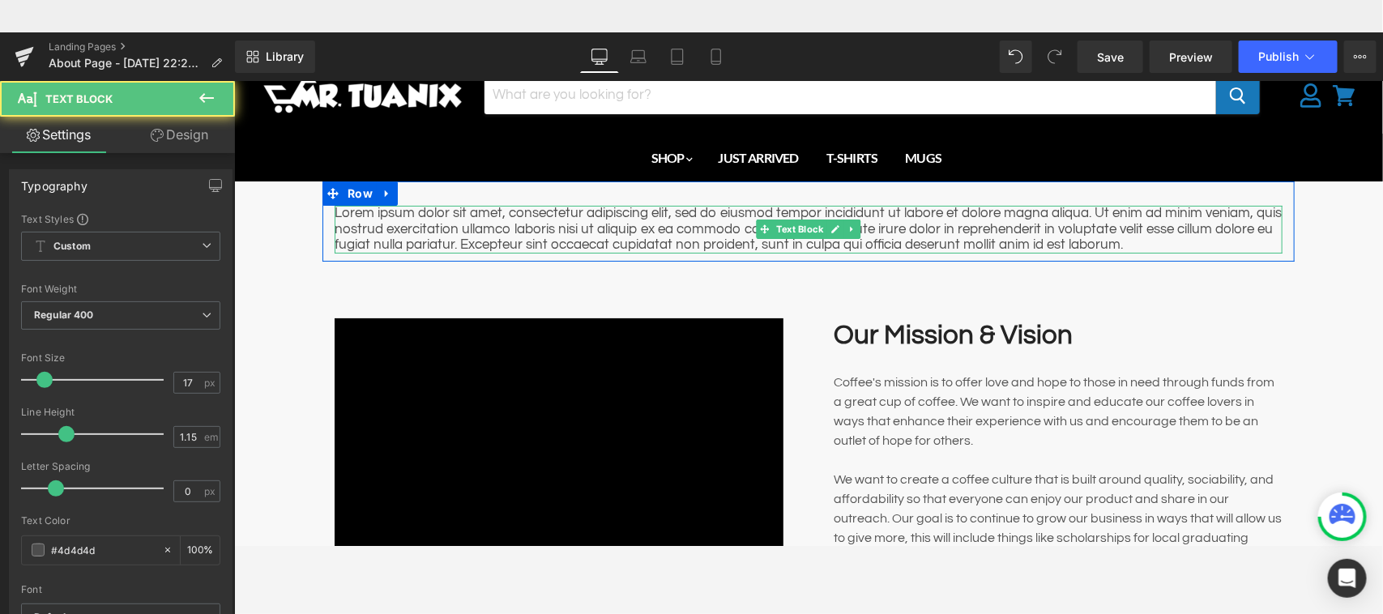
click at [688, 224] on p "Lorem ipsum dolor sit amet, consectetur adipiscing elit, sed do eiusmod tempor …" at bounding box center [808, 229] width 948 height 48
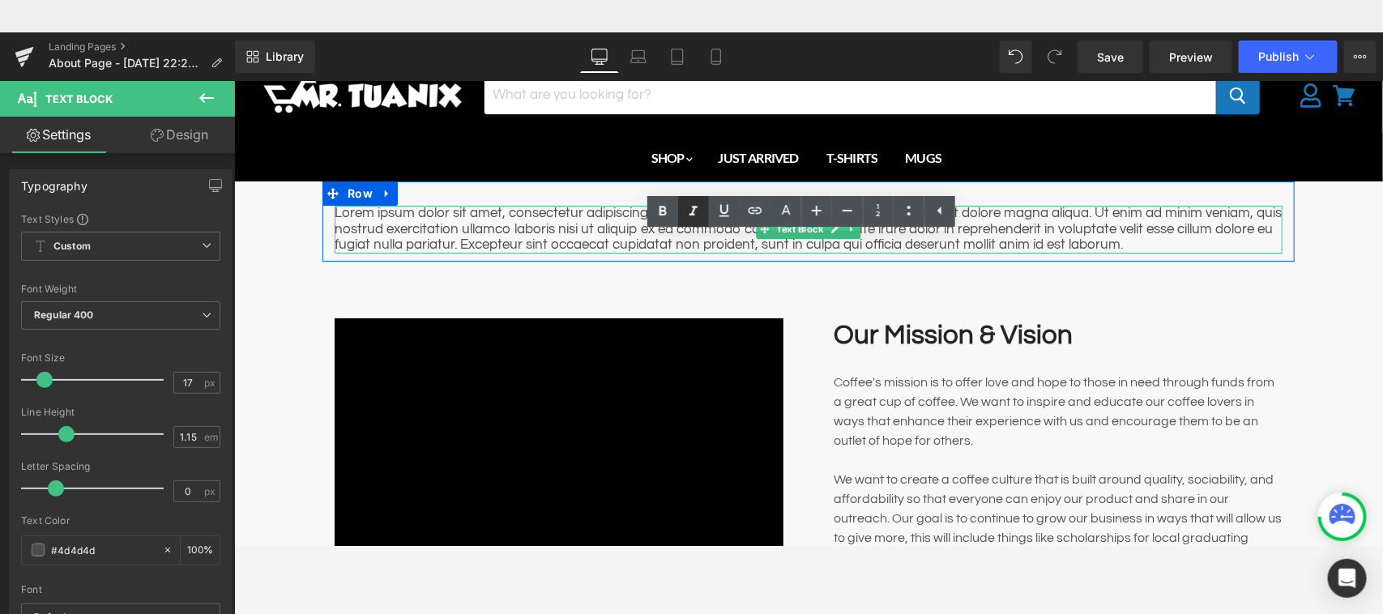
click at [689, 225] on link at bounding box center [693, 211] width 31 height 31
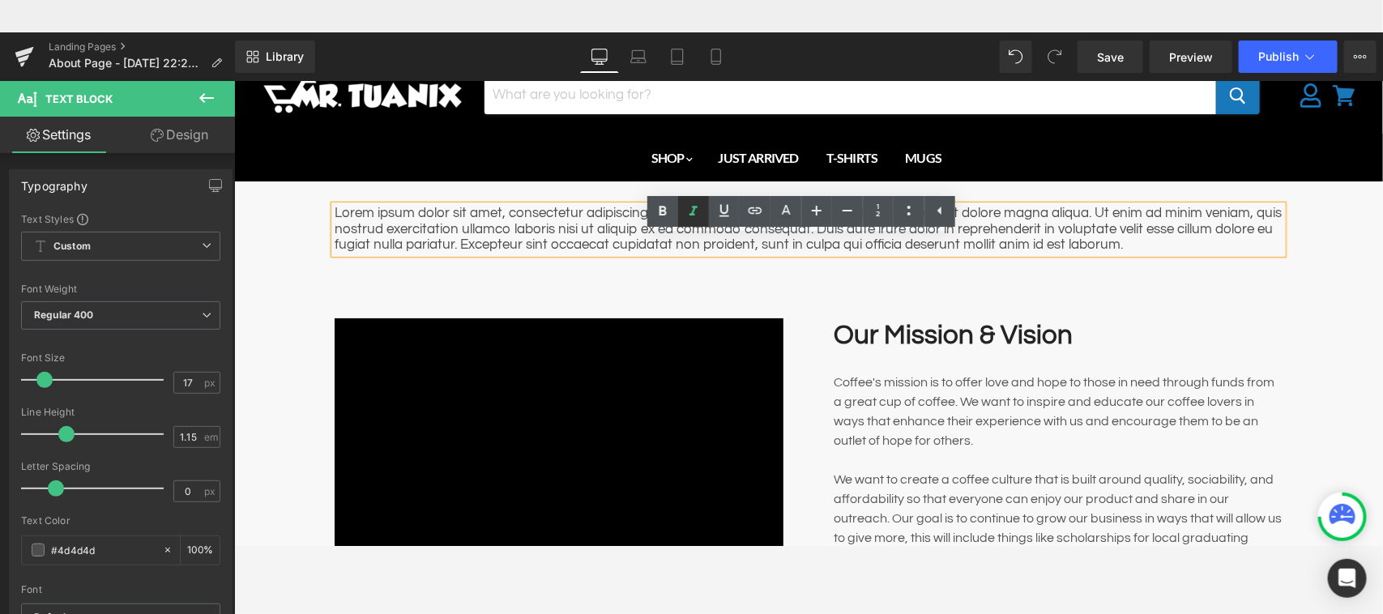
click at [689, 225] on link at bounding box center [693, 211] width 31 height 31
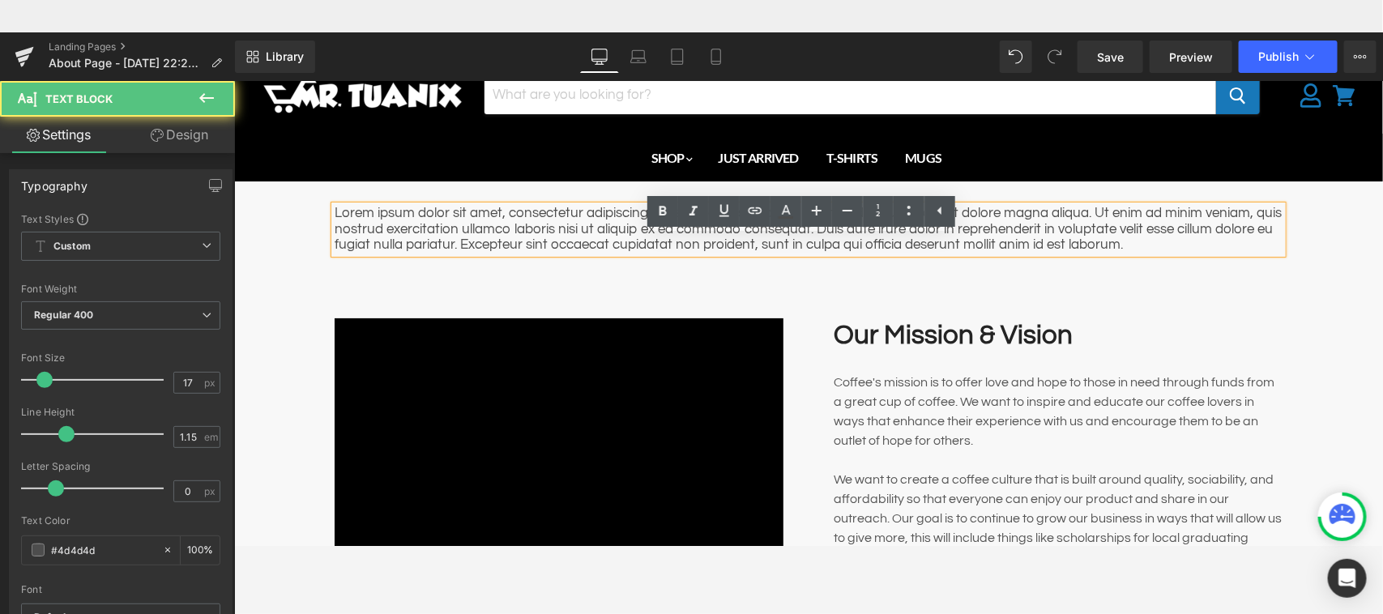
click at [621, 223] on p "Lorem ipsum dolor sit amet, consectetur adipiscing elit, sed do eiusmod tempor …" at bounding box center [808, 229] width 948 height 48
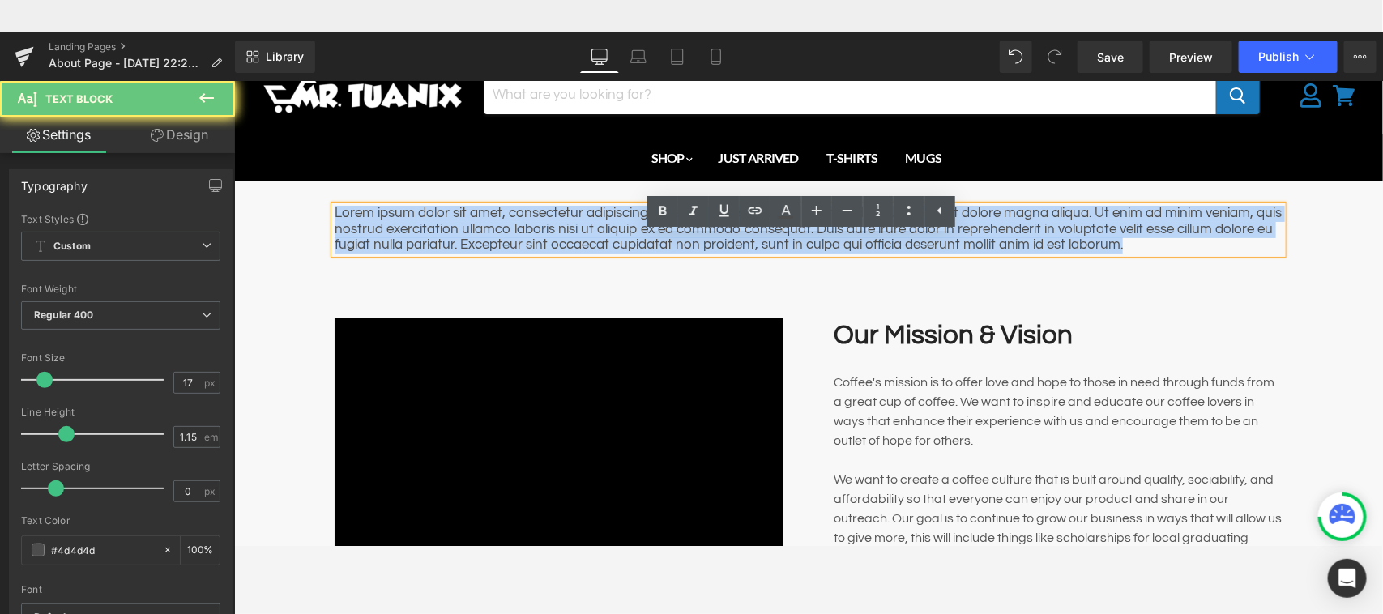
click at [621, 223] on p "Lorem ipsum dolor sit amet, consectetur adipiscing elit, sed do eiusmod tempor …" at bounding box center [808, 229] width 948 height 48
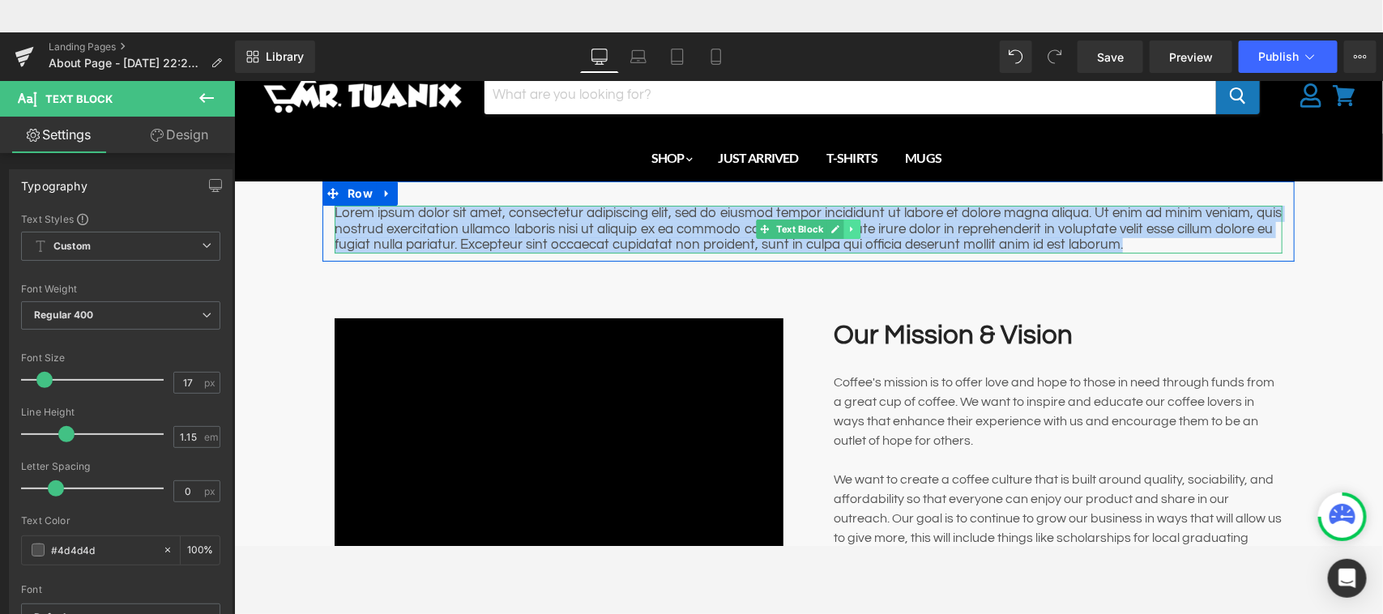
click at [849, 231] on icon "Main content" at bounding box center [850, 229] width 2 height 6
click at [856, 228] on icon "Main content" at bounding box center [859, 228] width 9 height 9
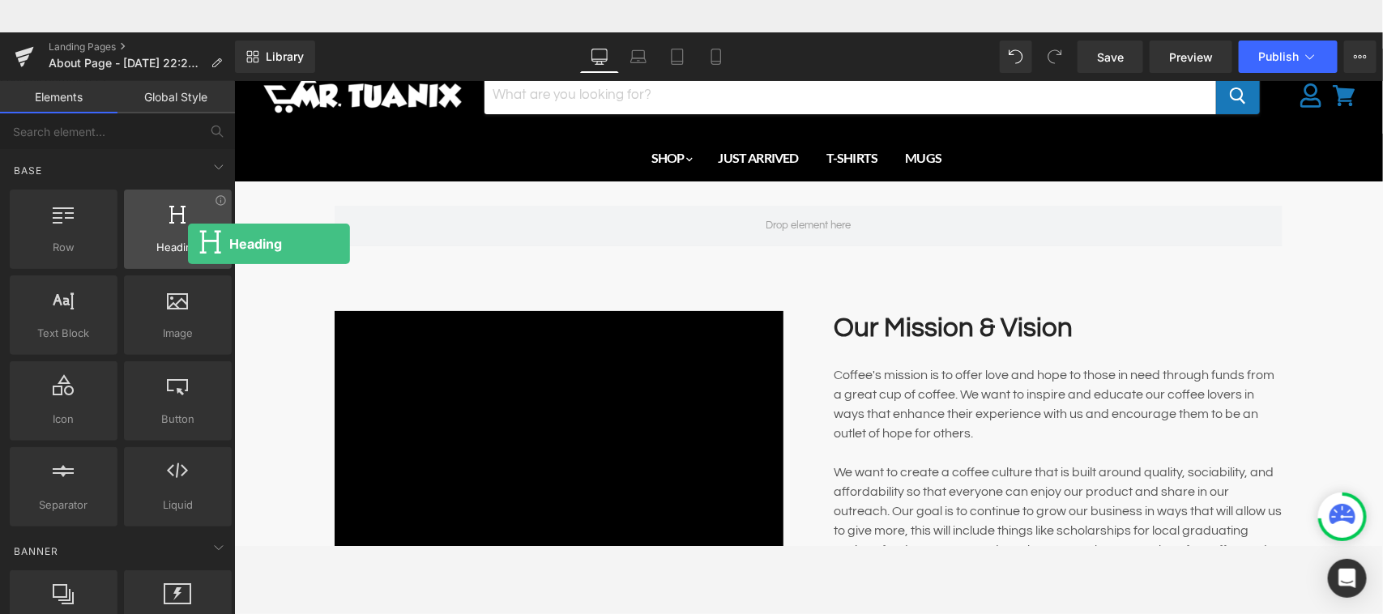
click at [188, 211] on div at bounding box center [178, 220] width 98 height 36
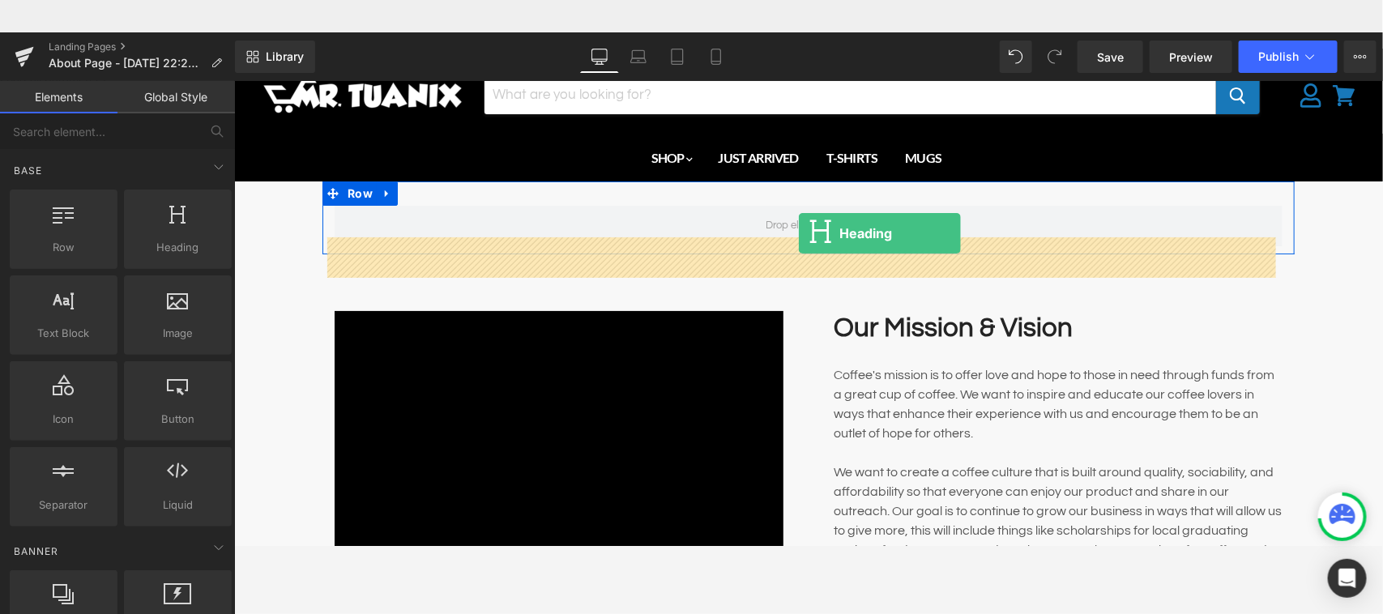
drag, startPoint x: 417, startPoint y: 283, endPoint x: 797, endPoint y: 200, distance: 388.7
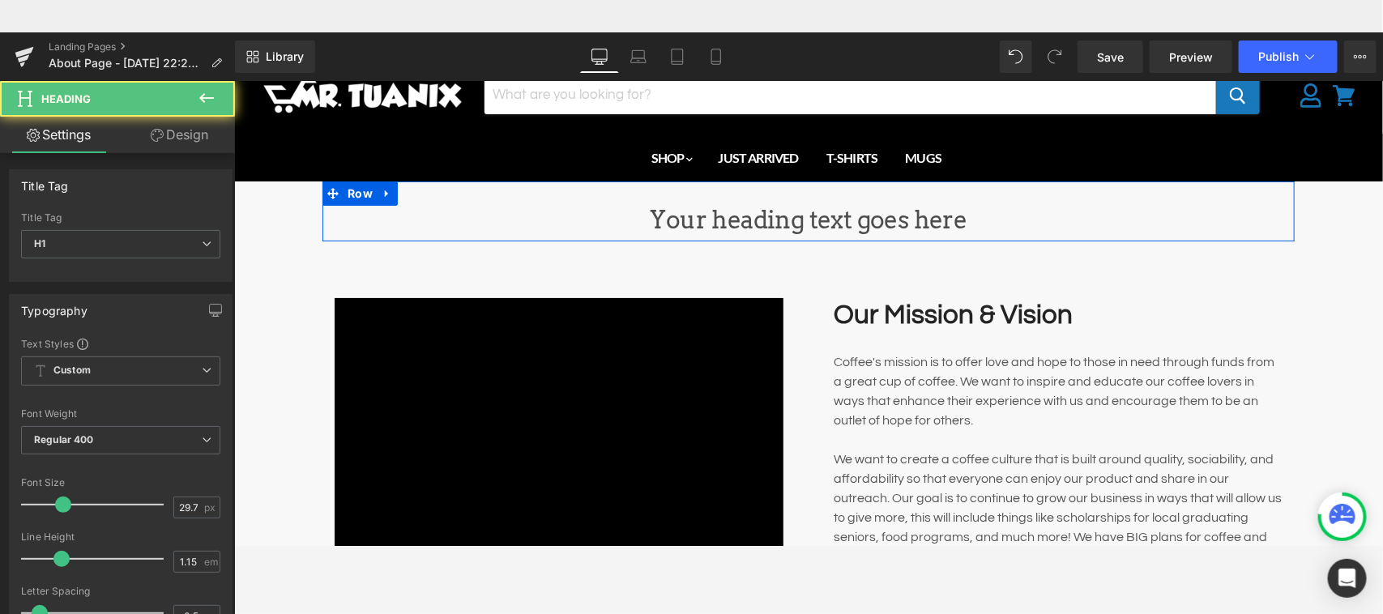
click at [797, 200] on div "Your heading text goes here Heading Row" at bounding box center [808, 211] width 972 height 60
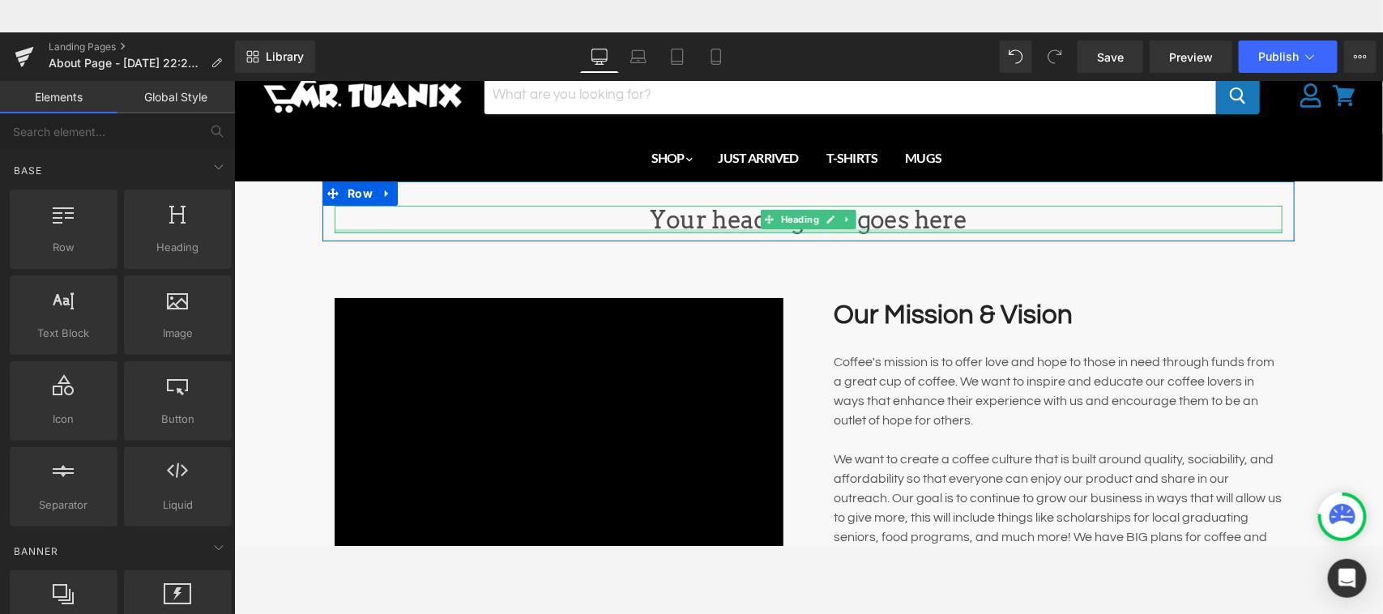
click at [884, 231] on div "Main content" at bounding box center [808, 230] width 948 height 4
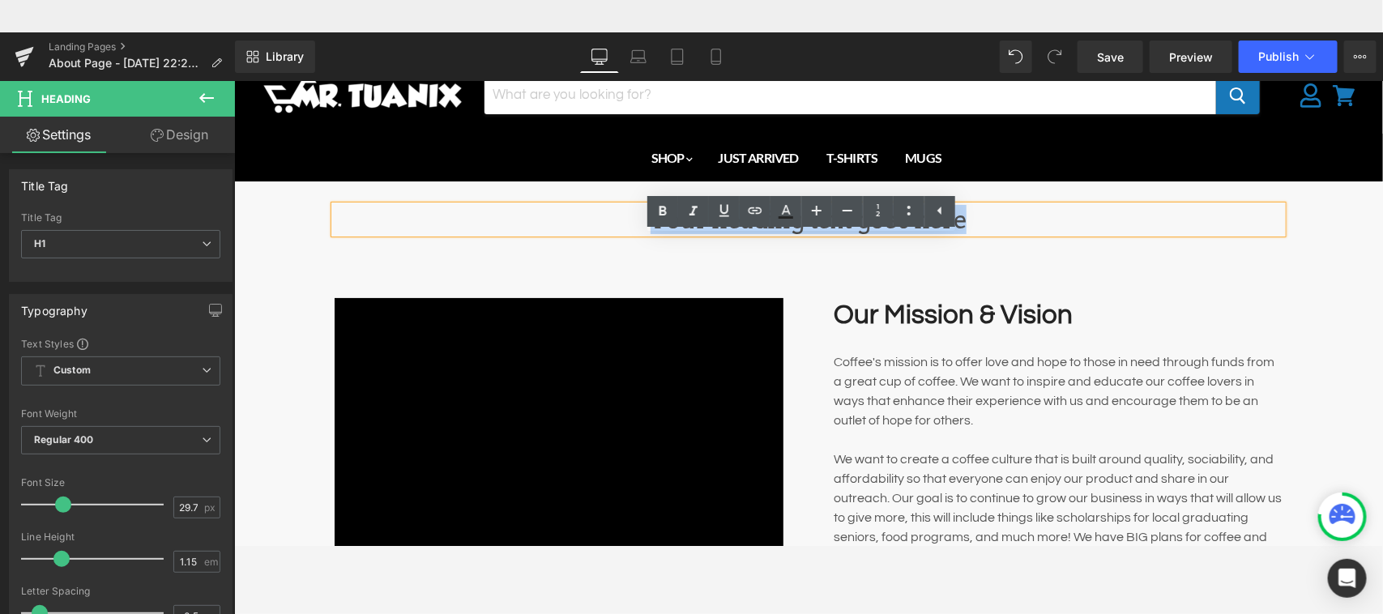
drag, startPoint x: 992, startPoint y: 224, endPoint x: 585, endPoint y: 222, distance: 407.4
click at [585, 222] on h1 "Your heading text goes here" at bounding box center [808, 219] width 948 height 28
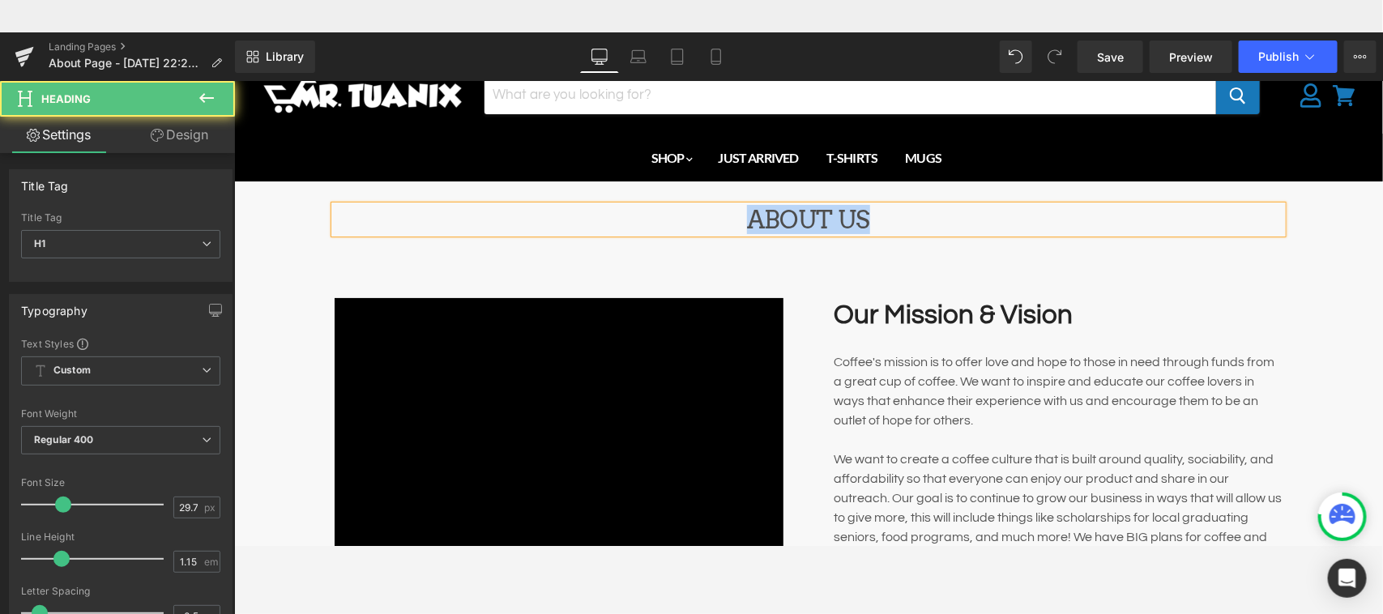
drag, startPoint x: 646, startPoint y: 219, endPoint x: 1118, endPoint y: 261, distance: 474.9
click at [884, 212] on h1 "ABOUT US" at bounding box center [808, 219] width 948 height 28
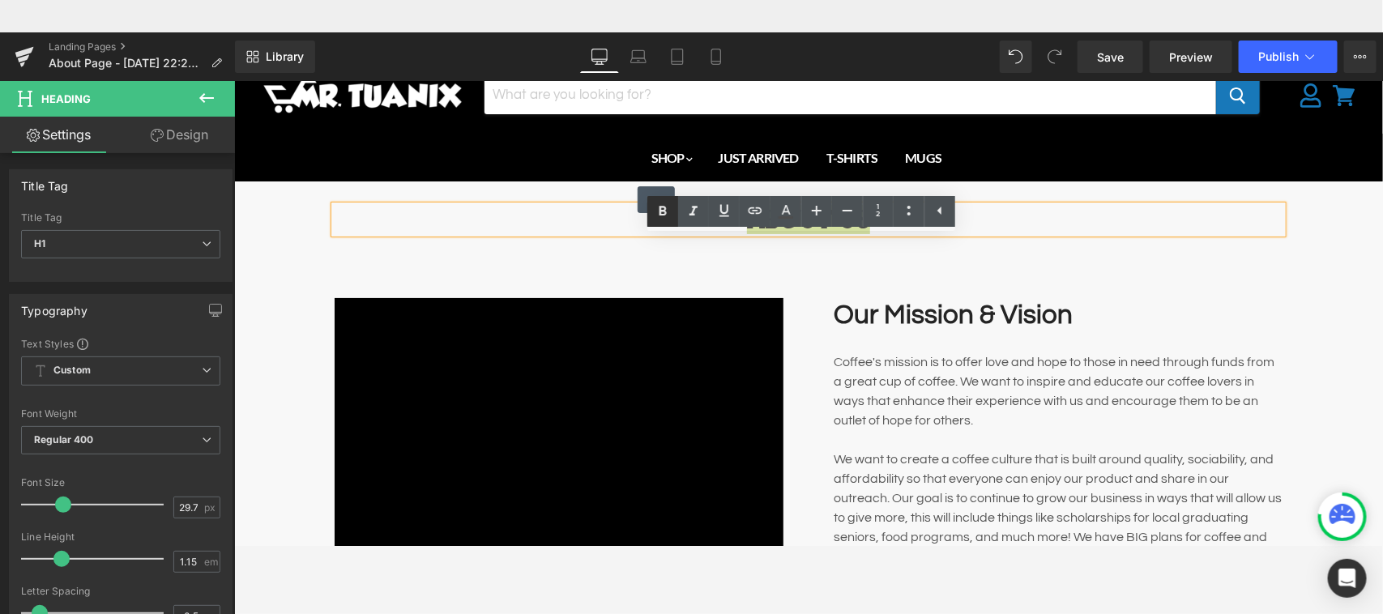
click at [661, 215] on icon at bounding box center [662, 211] width 7 height 10
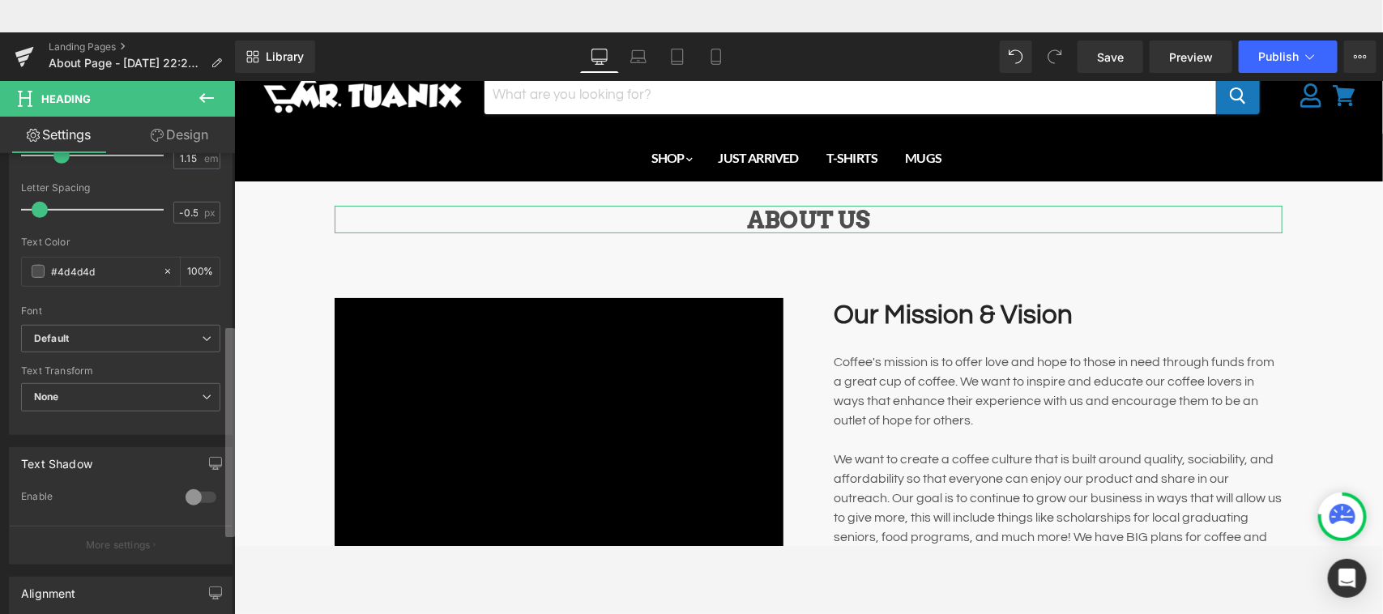
scroll to position [409, 0]
click at [227, 512] on b at bounding box center [230, 437] width 10 height 209
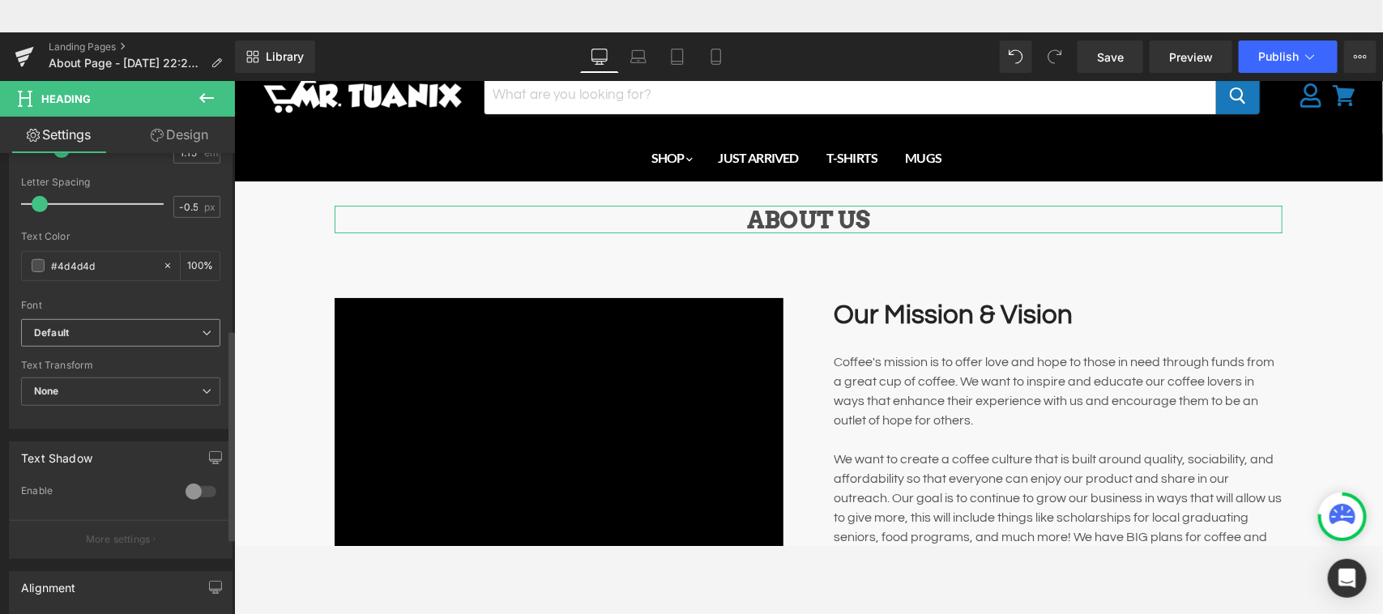
click at [159, 338] on b "Default" at bounding box center [118, 333] width 168 height 14
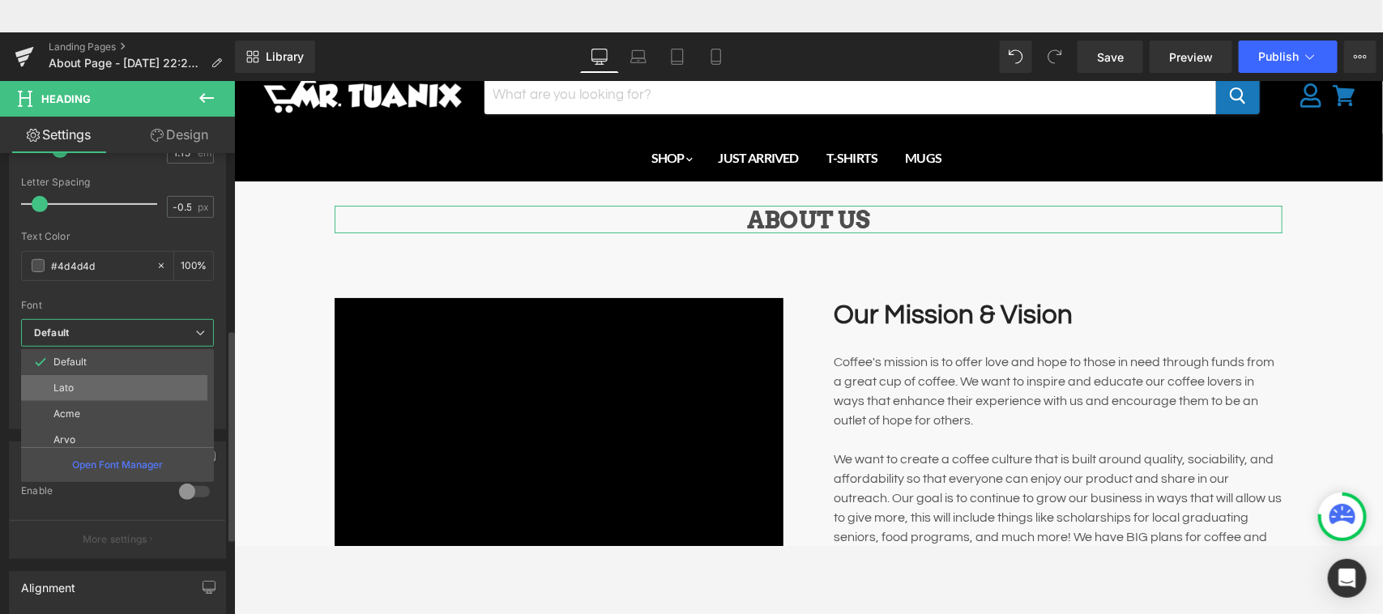
click at [130, 383] on li "Lato" at bounding box center [121, 388] width 200 height 26
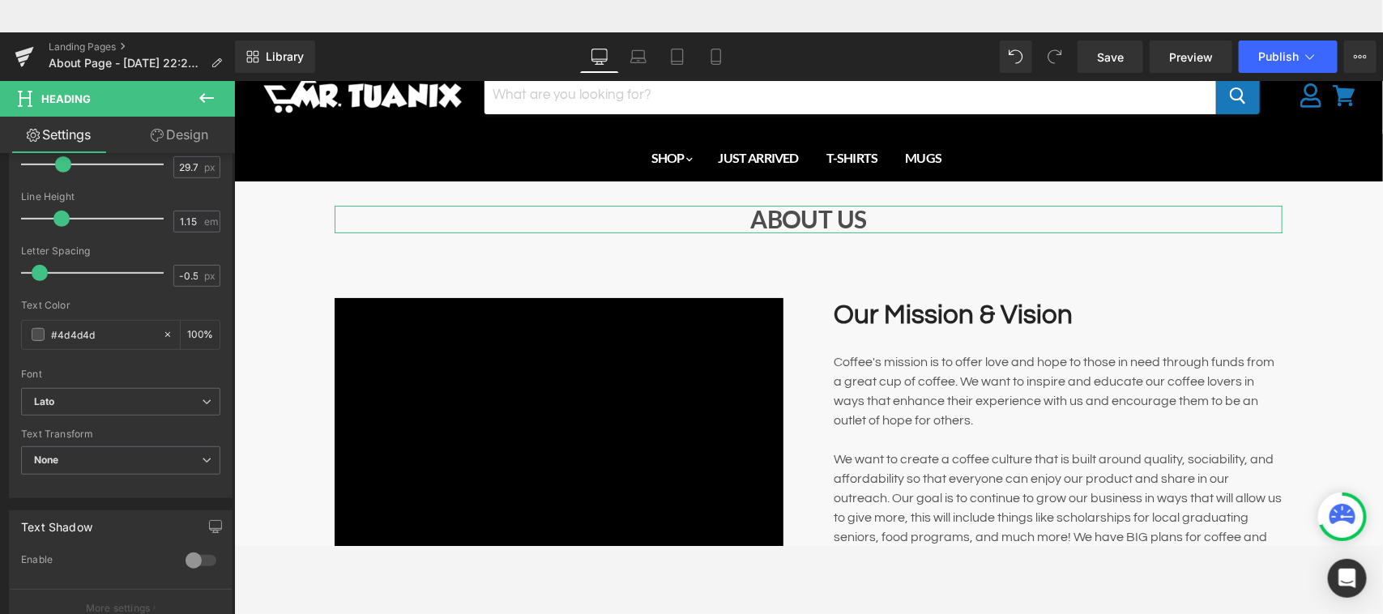
scroll to position [344, 0]
click at [231, 344] on b at bounding box center [231, 409] width 6 height 209
drag, startPoint x: 104, startPoint y: 326, endPoint x: 58, endPoint y: 330, distance: 45.5
click at [58, 330] on input "#4d4d4d" at bounding box center [103, 331] width 104 height 18
type input "#0"
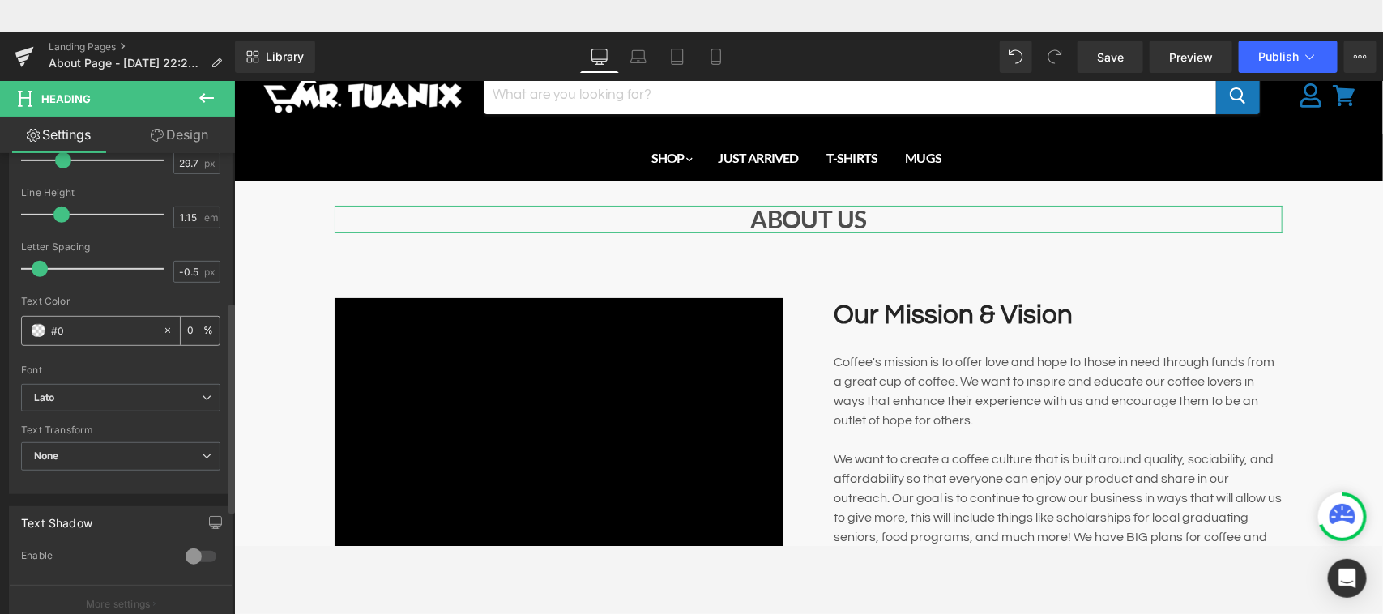
type input "0"
type input "#000"
type input "100"
type input "#00000"
type input "0"
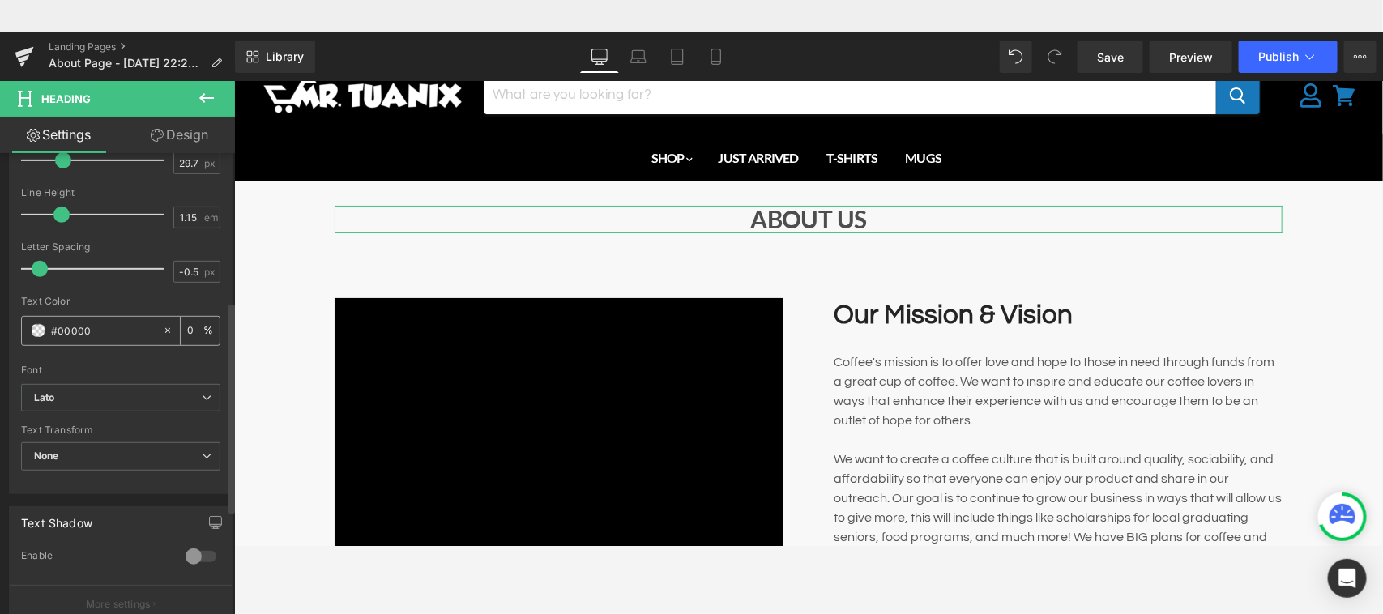
type input "#000000"
type input "100"
type input "#000000"
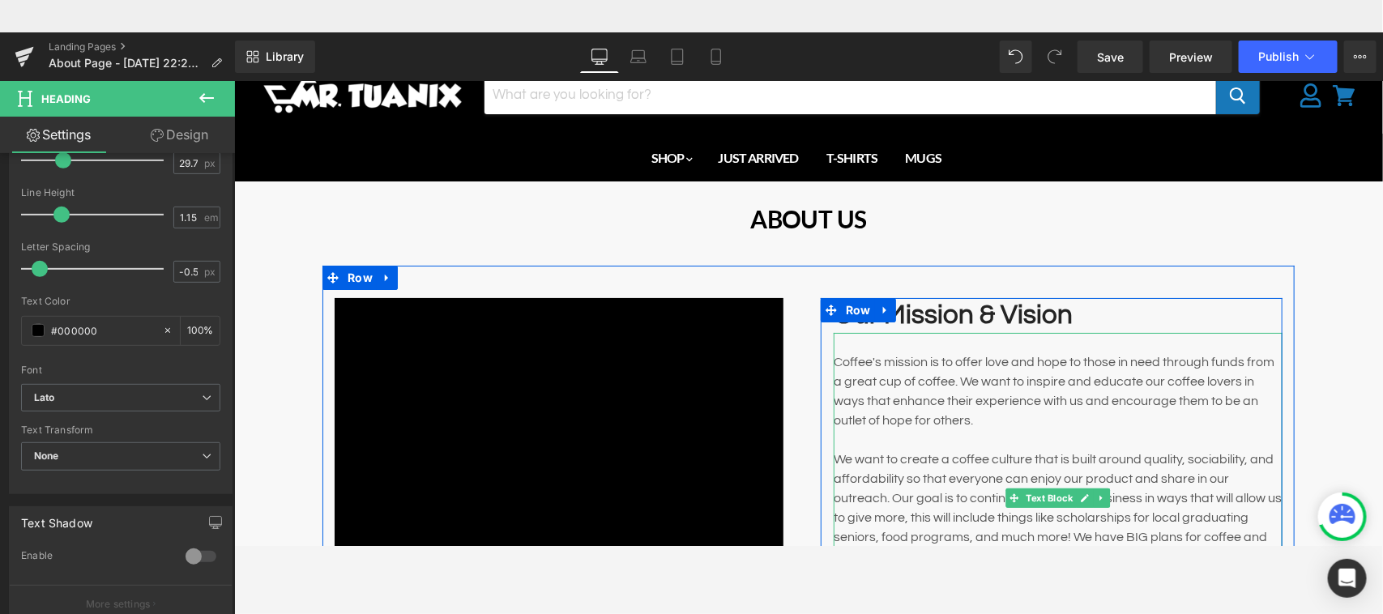
click at [833, 360] on p "Coffee's mission is to offer love and hope to those in need through funds from …" at bounding box center [1057, 391] width 449 height 78
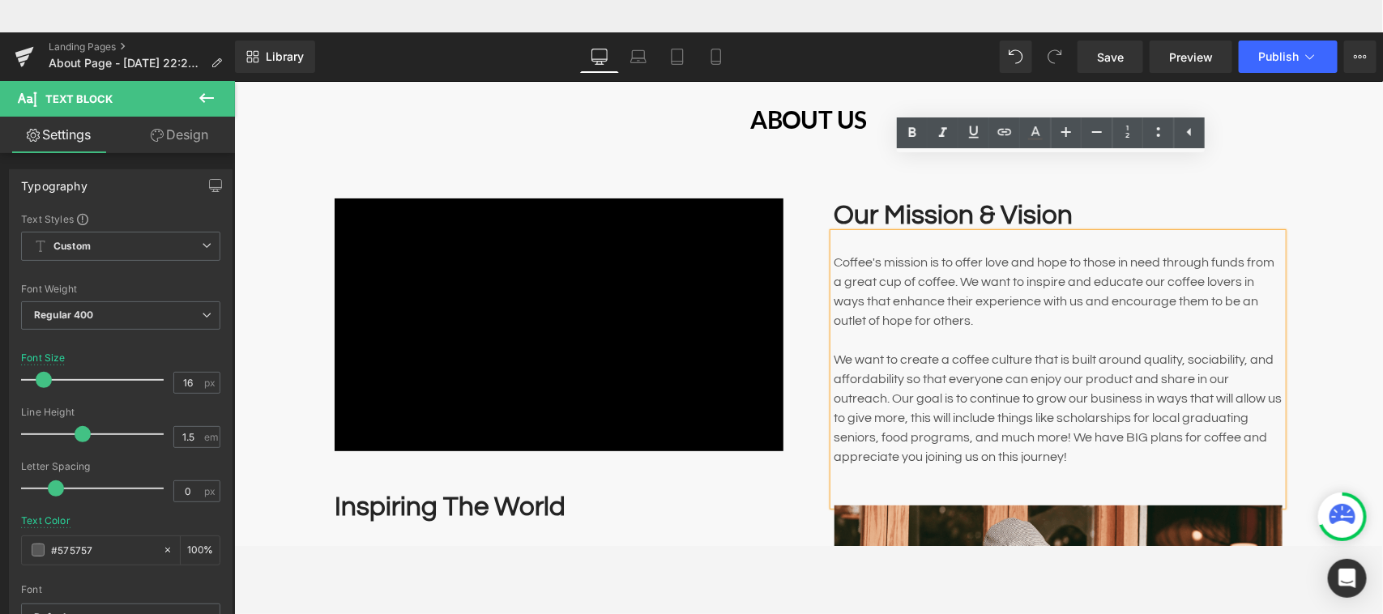
scroll to position [83, 0]
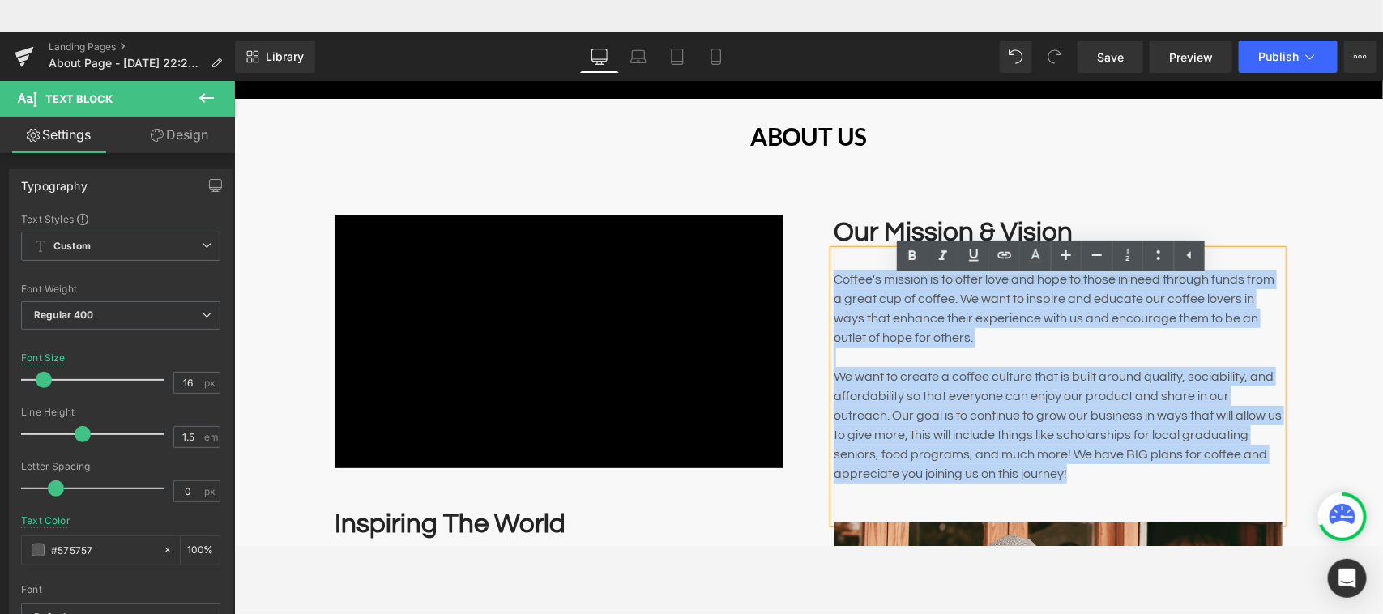
drag, startPoint x: 824, startPoint y: 275, endPoint x: 1259, endPoint y: 489, distance: 483.9
click at [1228, 489] on div "Coffee's mission is to offer love and hope to those in need through funds from …" at bounding box center [1057, 385] width 449 height 272
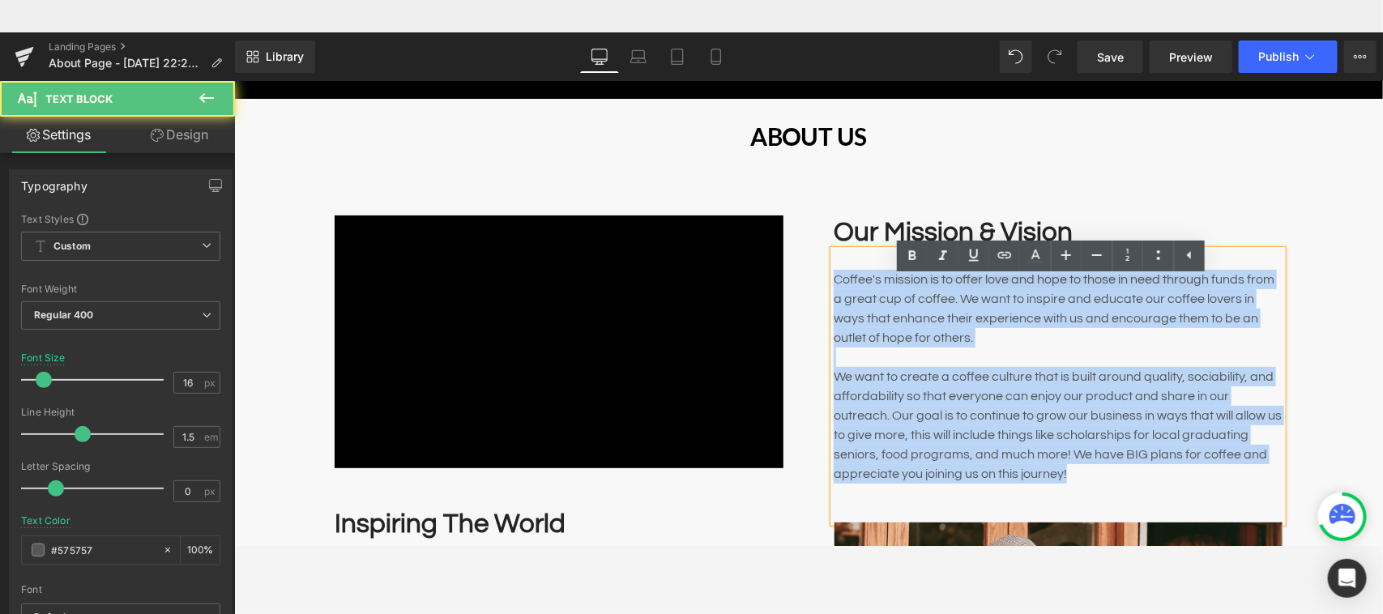
click at [894, 389] on p "We want to create a coffee culture that is built around quality, sociability, a…" at bounding box center [1057, 424] width 449 height 117
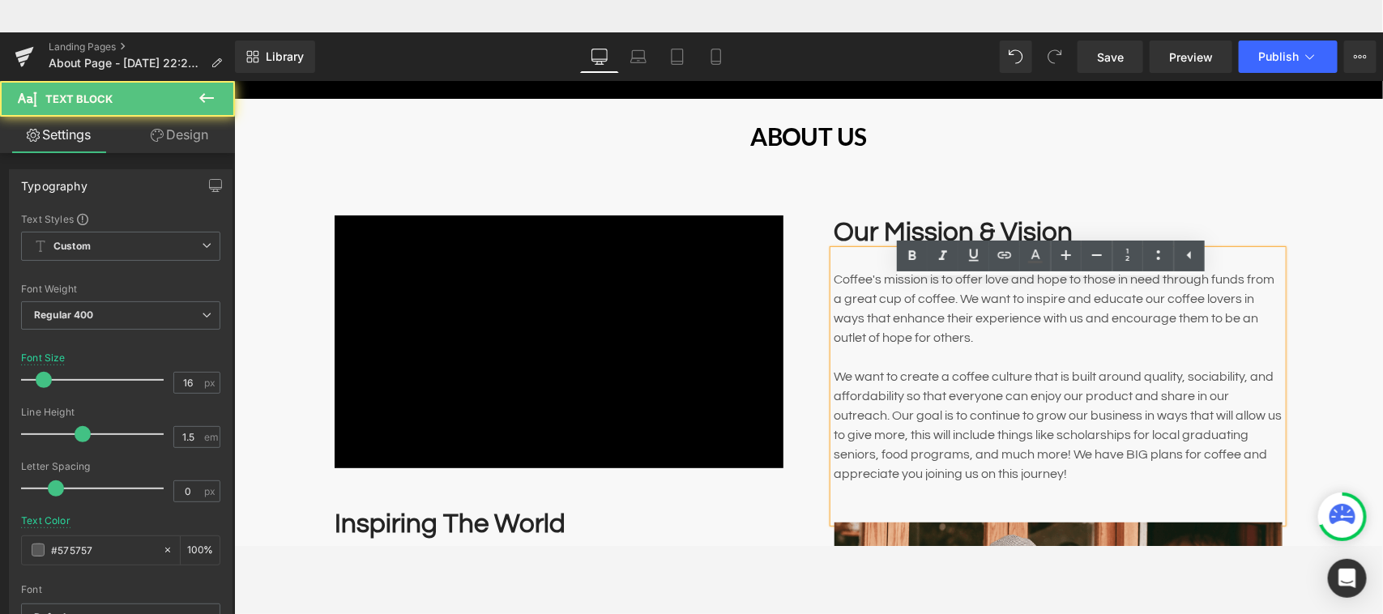
click at [894, 389] on p "We want to create a coffee culture that is built around quality, sociability, a…" at bounding box center [1057, 424] width 449 height 117
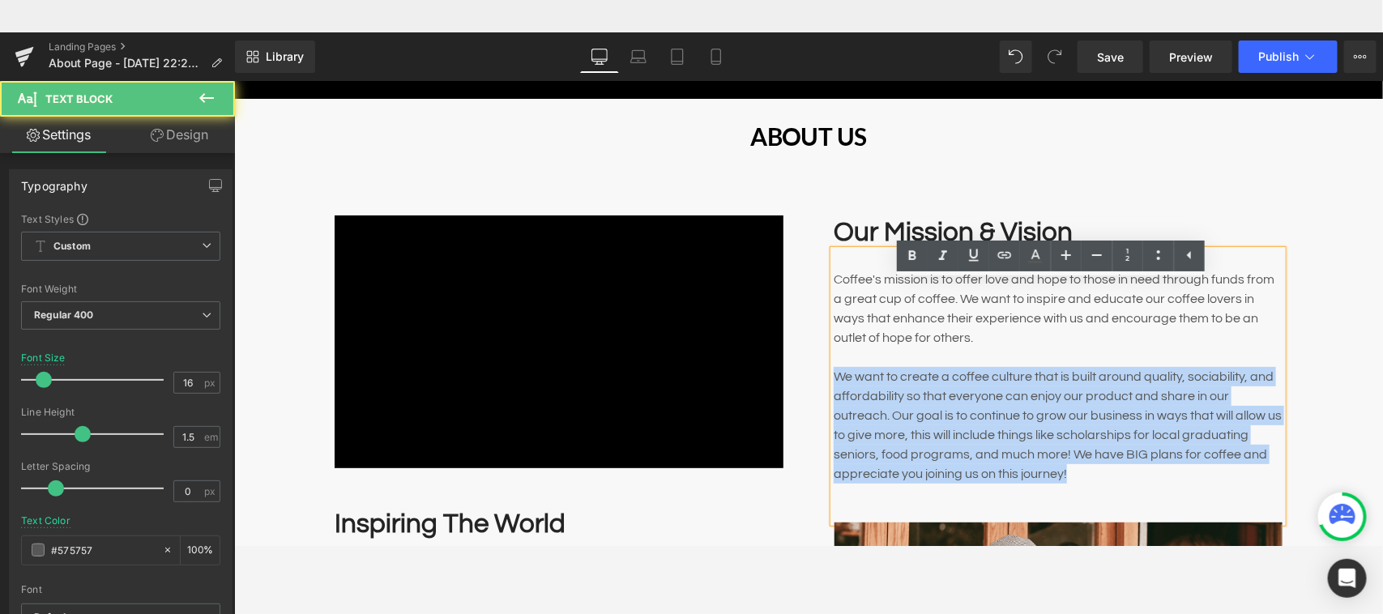
click at [894, 389] on p "We want to create a coffee culture that is built around quality, sociability, a…" at bounding box center [1057, 424] width 449 height 117
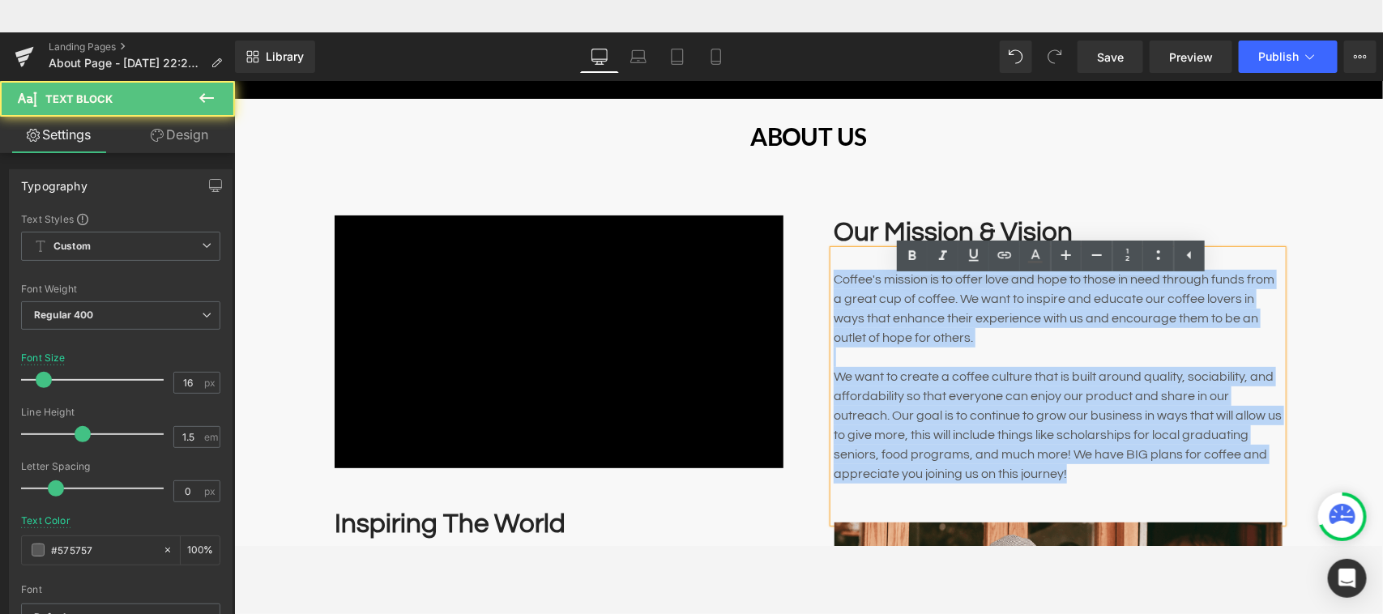
drag, startPoint x: 828, startPoint y: 276, endPoint x: 1104, endPoint y: 488, distance: 347.8
click at [1104, 488] on div "Coffee's mission is to offer love and hope to those in need through funds from …" at bounding box center [1057, 385] width 449 height 272
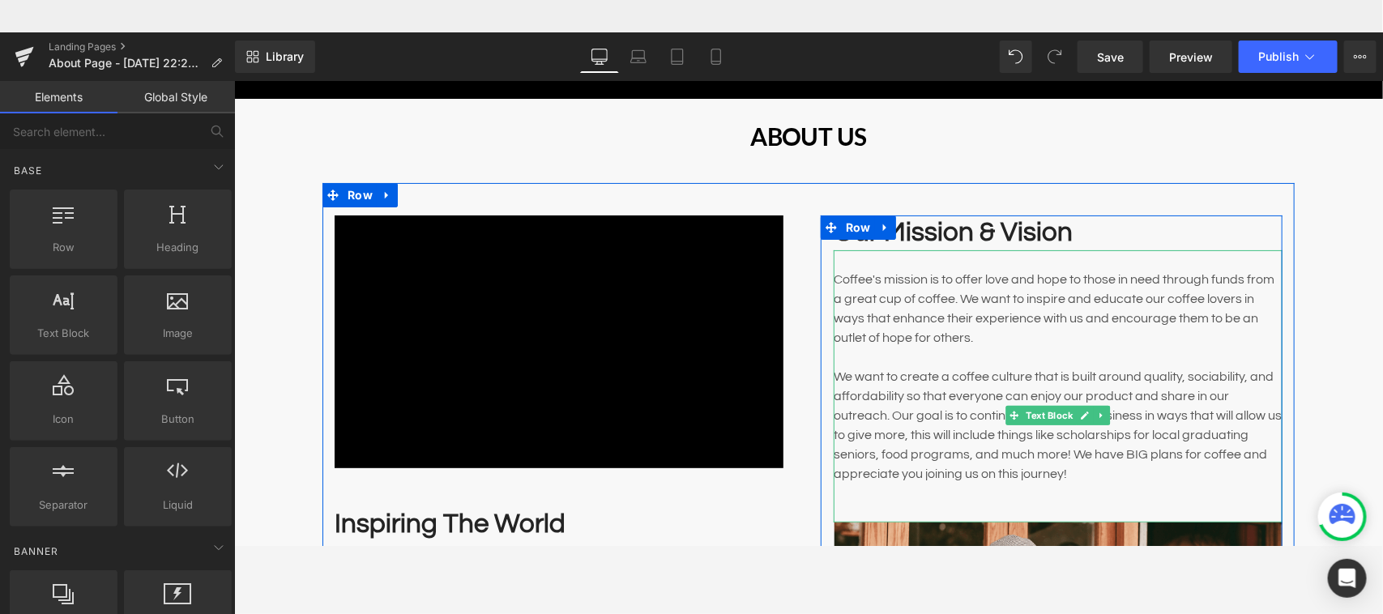
click at [902, 331] on p "Coffee's mission is to offer love and hope to those in need through funds from …" at bounding box center [1057, 308] width 449 height 78
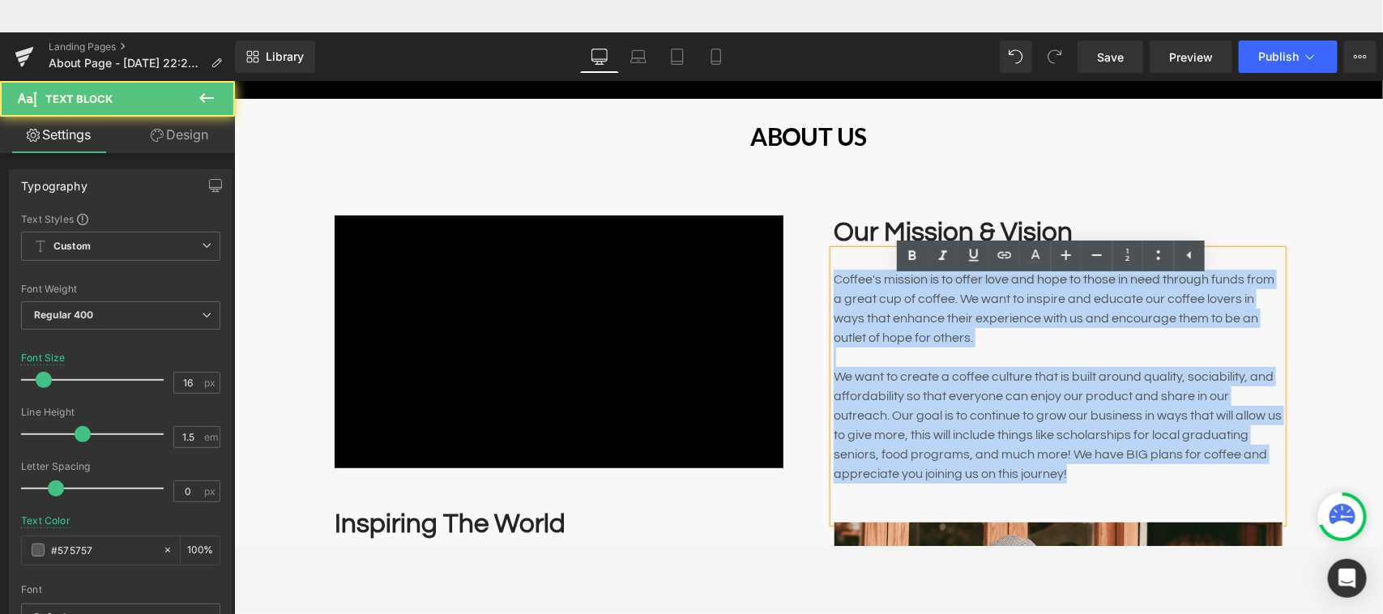
drag, startPoint x: 825, startPoint y: 275, endPoint x: 1169, endPoint y: 475, distance: 397.0
click at [1169, 475] on div "Coffee's mission is to offer love and hope to those in need through funds from …" at bounding box center [1057, 385] width 449 height 272
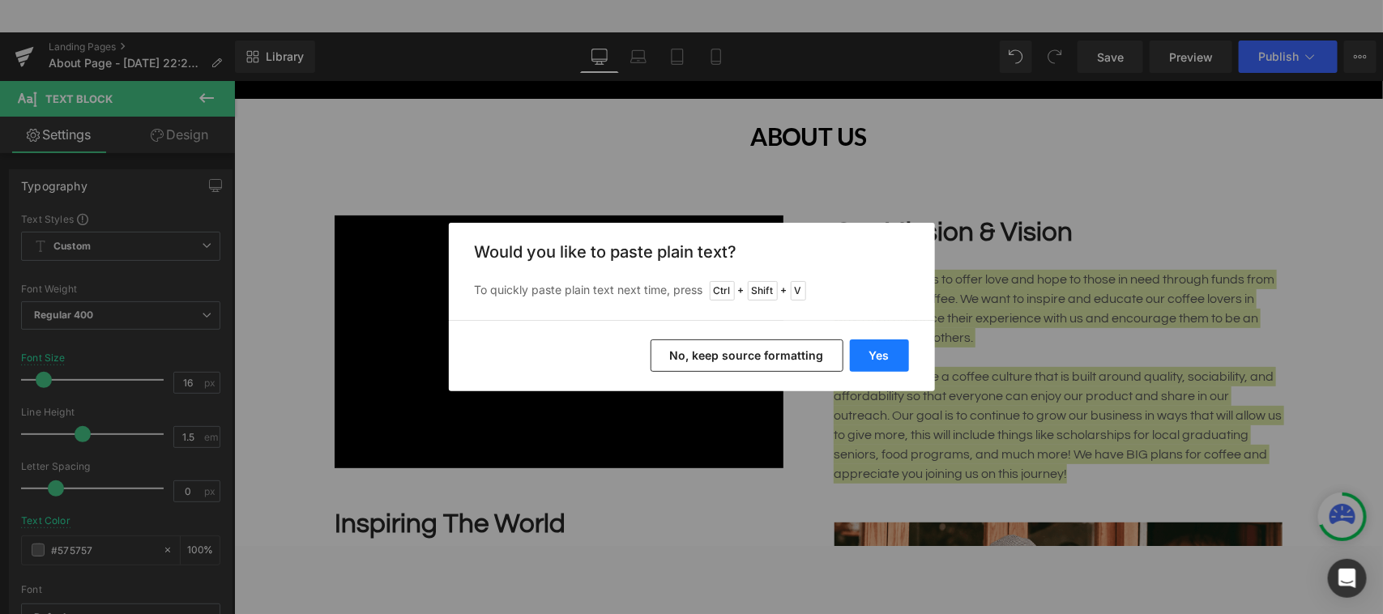
click at [881, 360] on button "Yes" at bounding box center [879, 355] width 59 height 32
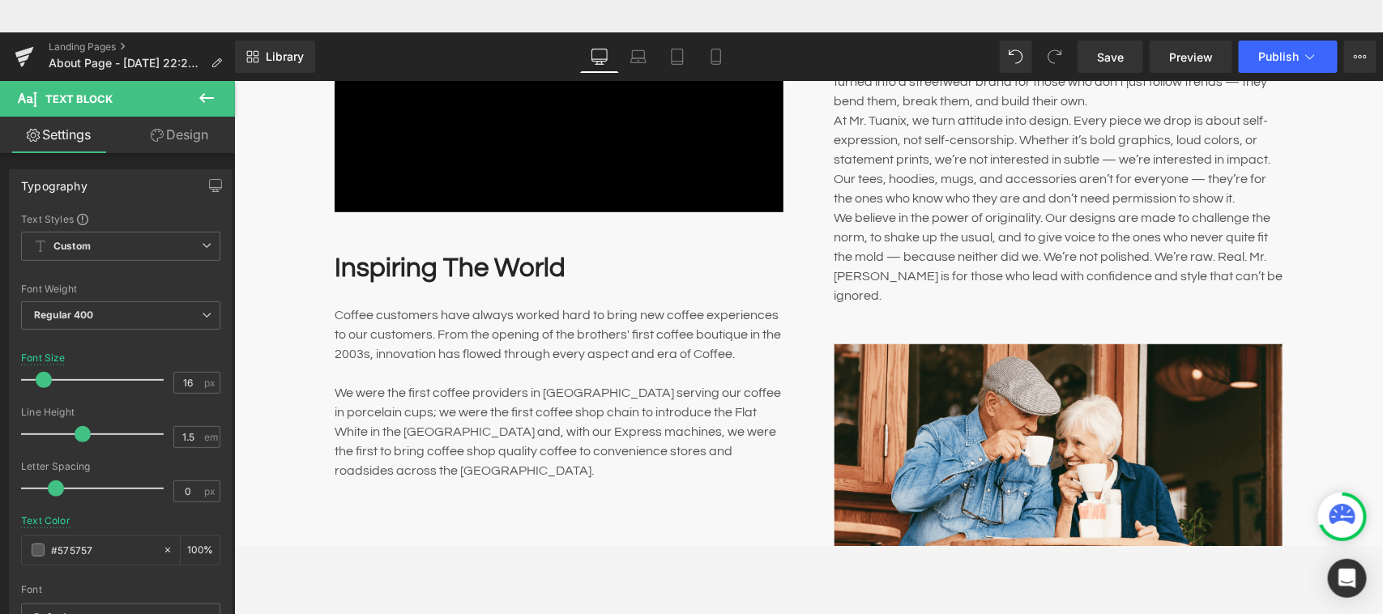
scroll to position [375, 0]
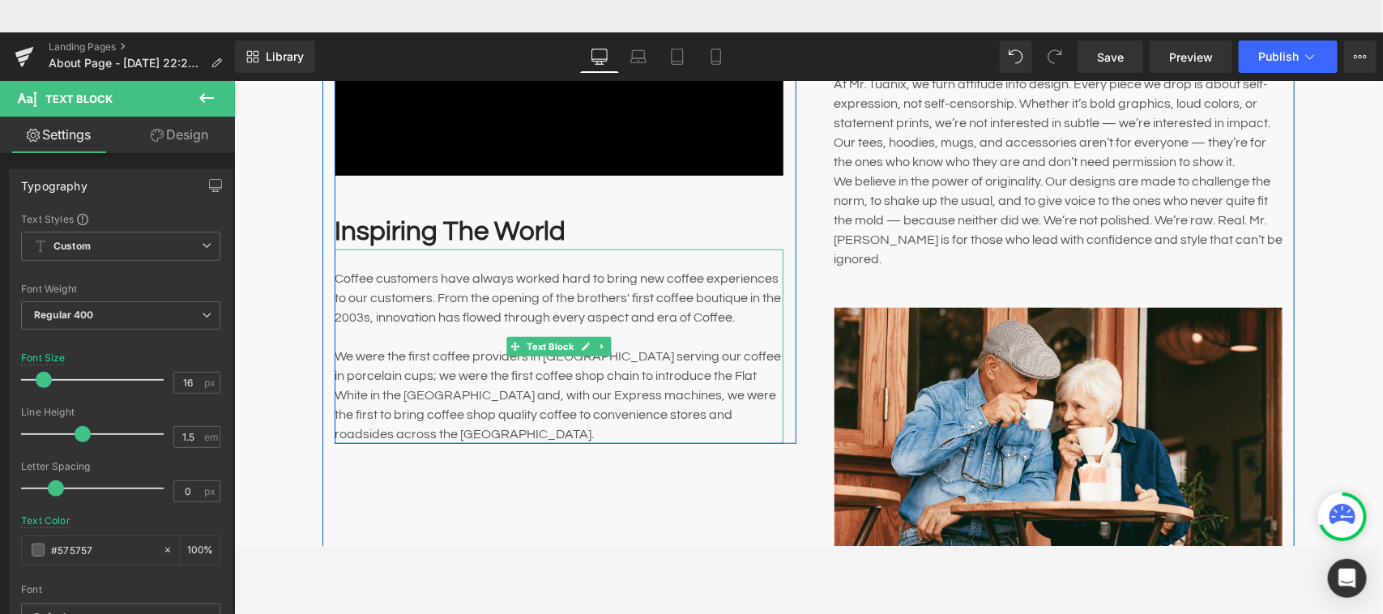
click at [445, 311] on p "Coffee customers have always worked hard to bring new coffee experiences to our…" at bounding box center [558, 355] width 449 height 175
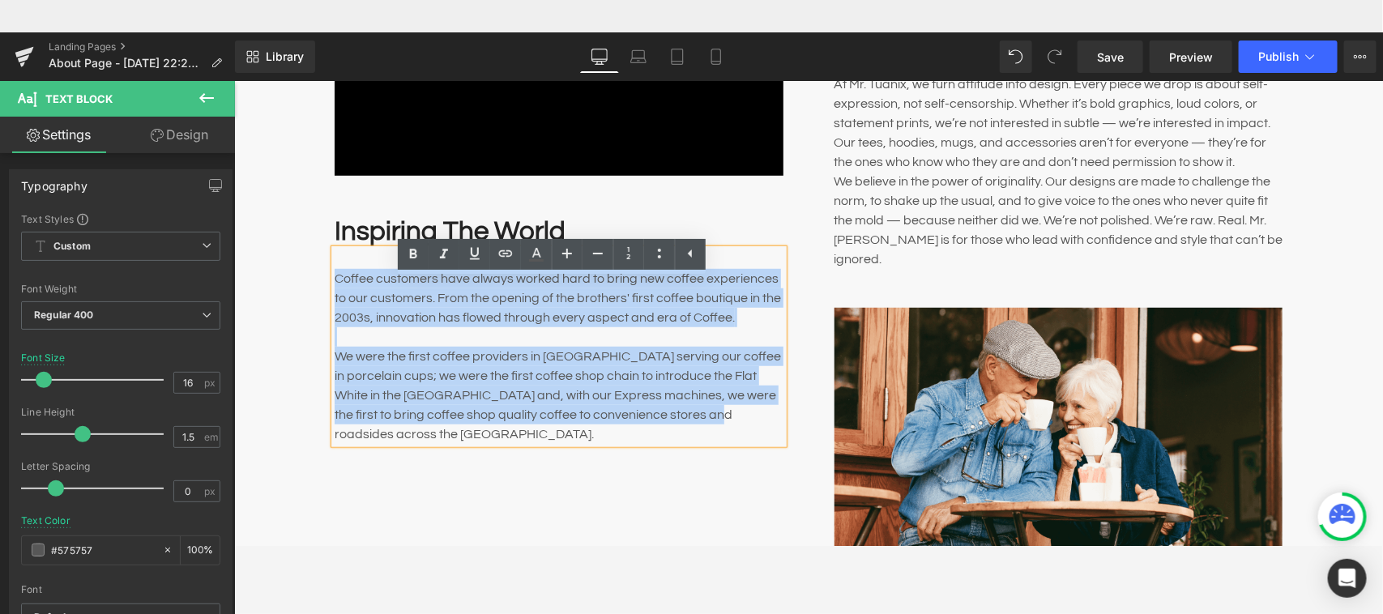
drag, startPoint x: 327, startPoint y: 275, endPoint x: 711, endPoint y: 418, distance: 409.5
click at [711, 418] on p "Coffee customers have always worked hard to bring new coffee experiences to our…" at bounding box center [558, 355] width 449 height 175
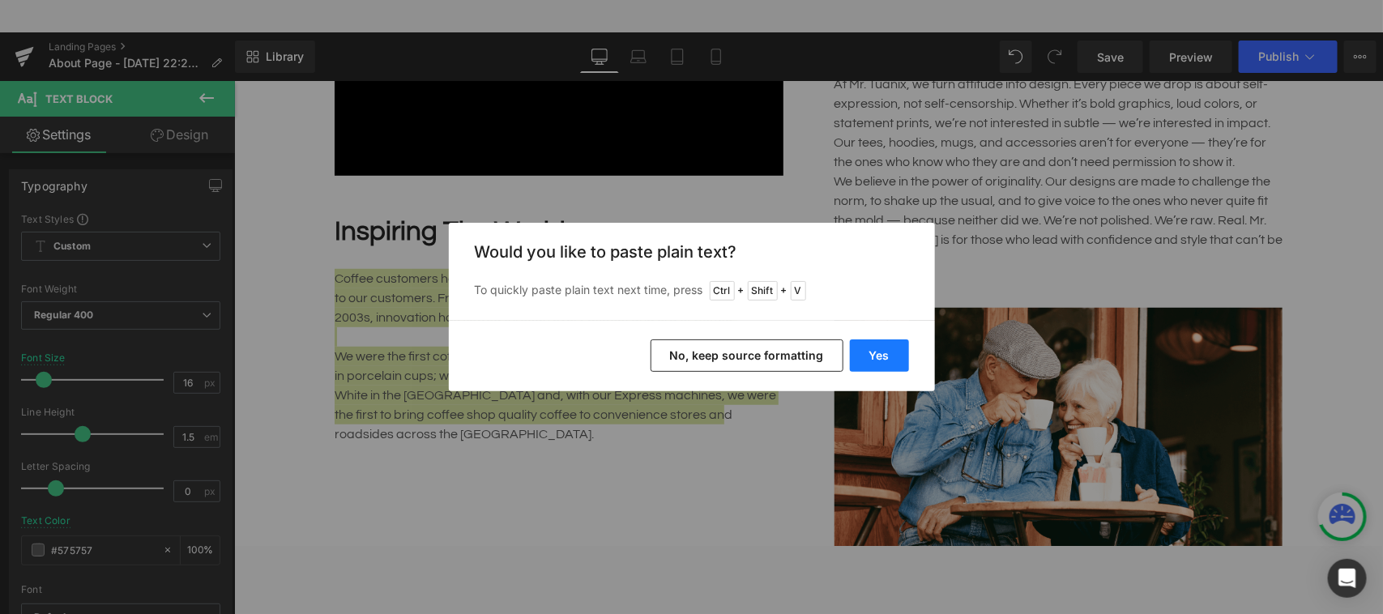
click at [873, 365] on button "Yes" at bounding box center [879, 355] width 59 height 32
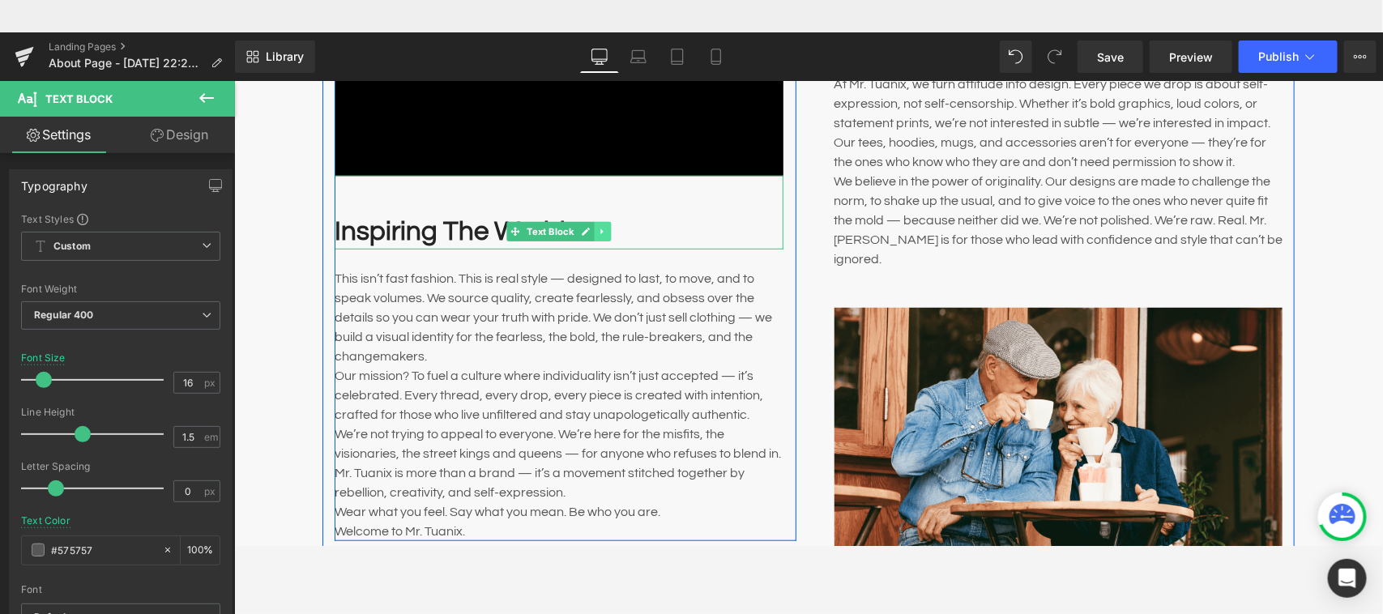
click at [597, 231] on icon "Main content" at bounding box center [601, 231] width 9 height 10
click at [606, 232] on icon "Main content" at bounding box center [610, 231] width 9 height 9
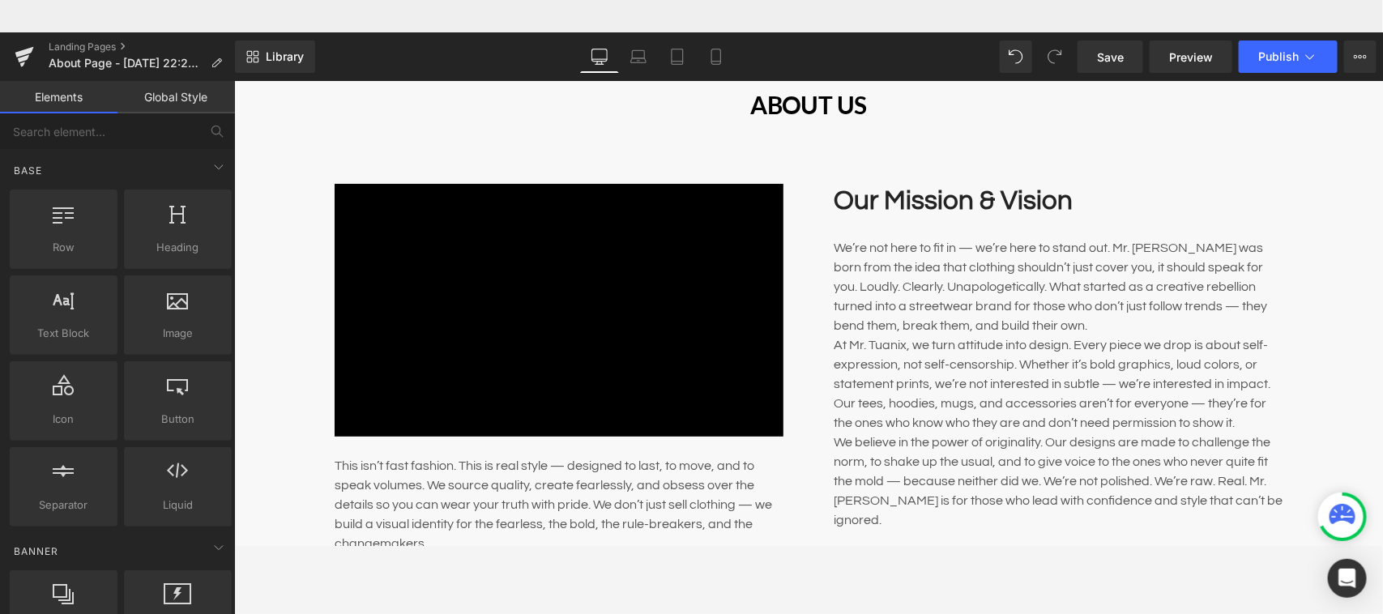
scroll to position [110, 0]
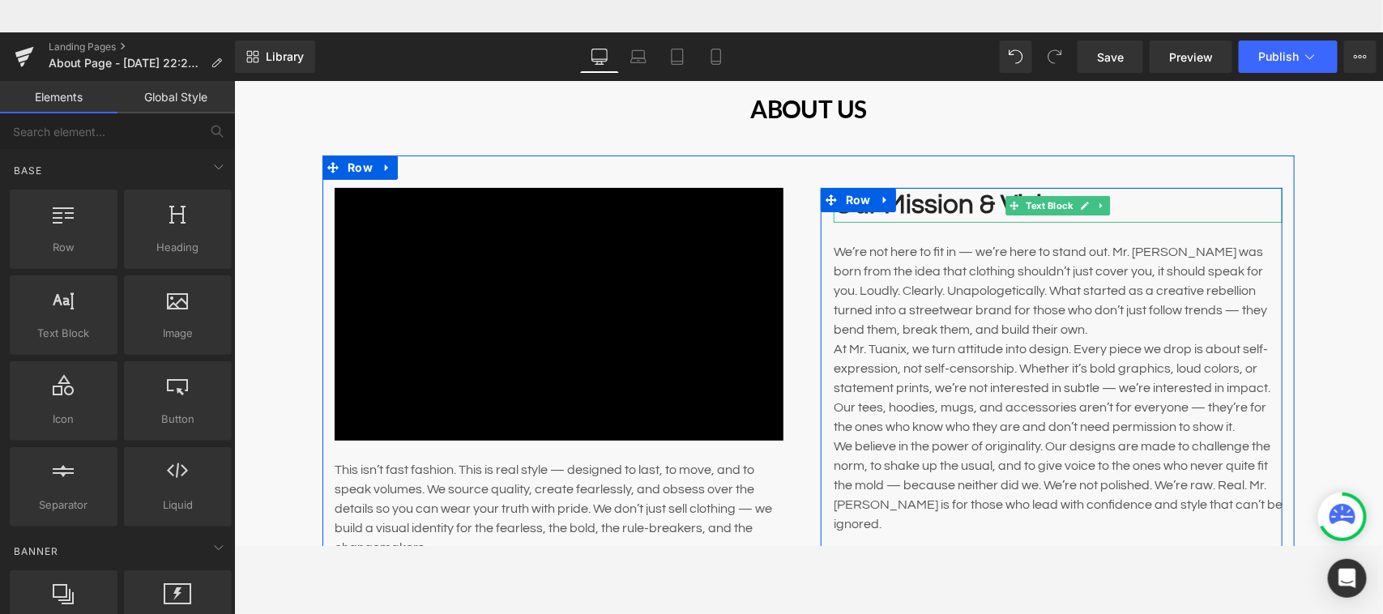
click at [922, 211] on p "Our Mission & Vision" at bounding box center [1057, 204] width 449 height 35
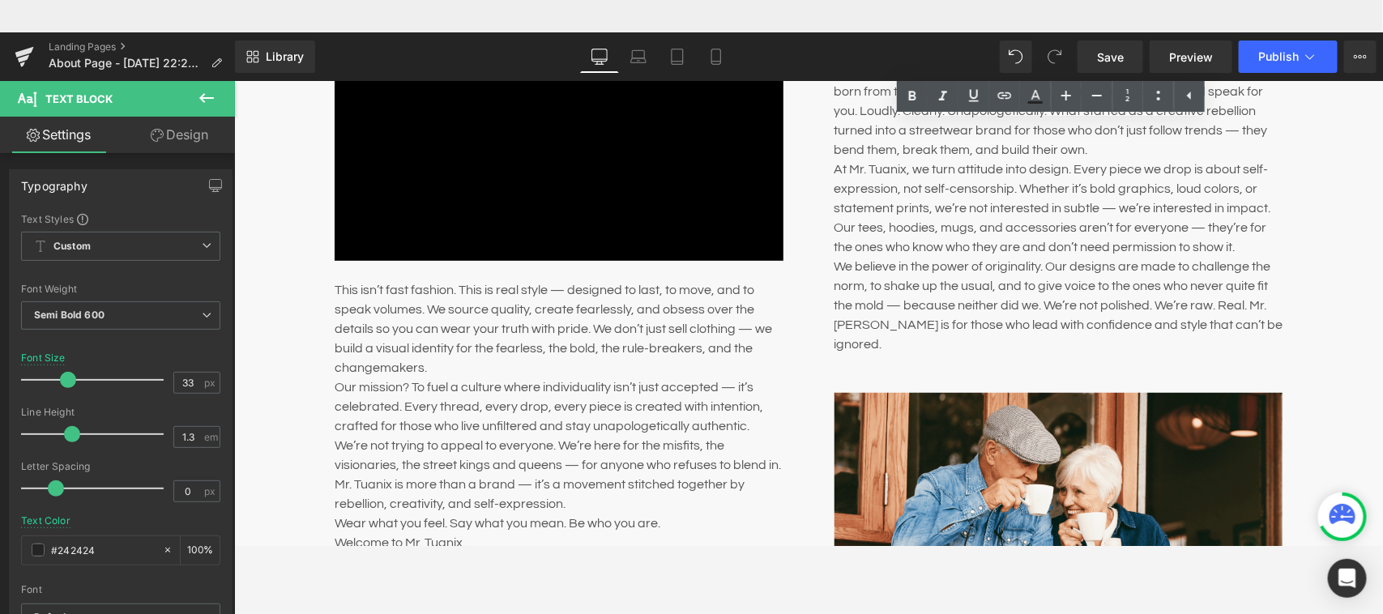
scroll to position [0, 0]
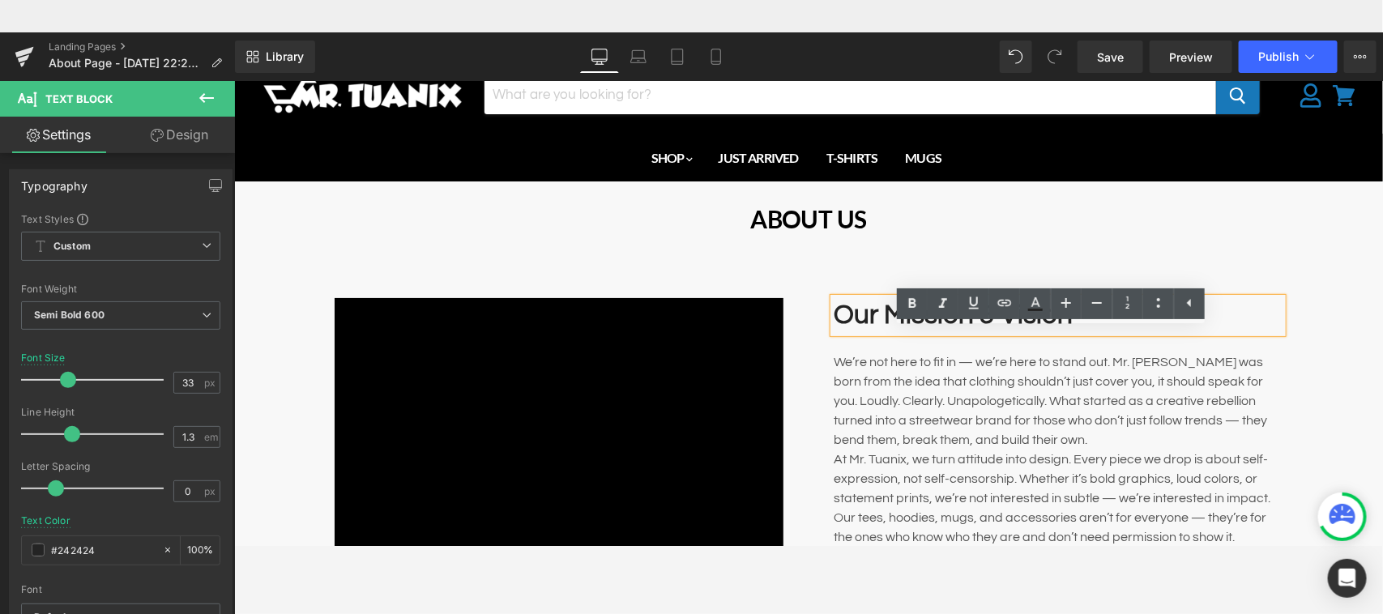
click at [1228, 315] on p "Our Mission & Vision" at bounding box center [1057, 314] width 449 height 35
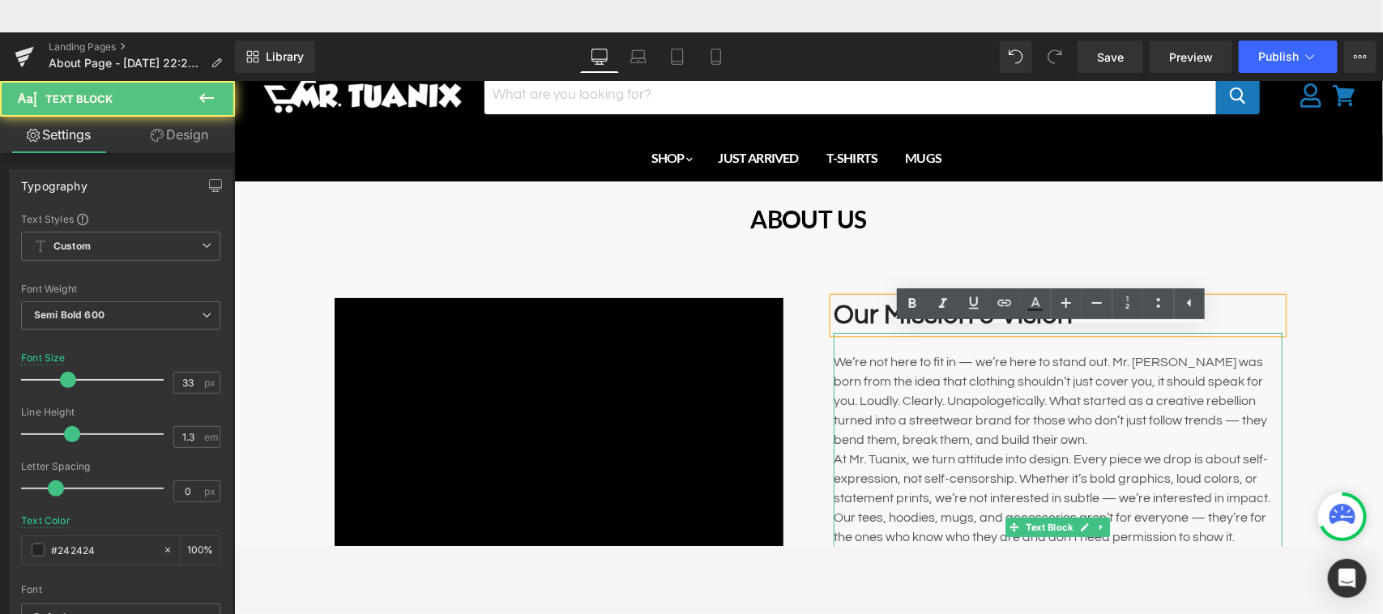
click at [1008, 376] on p "We’re not here to fit in — we’re here to stand out. Mr. [PERSON_NAME] was born …" at bounding box center [1057, 400] width 449 height 97
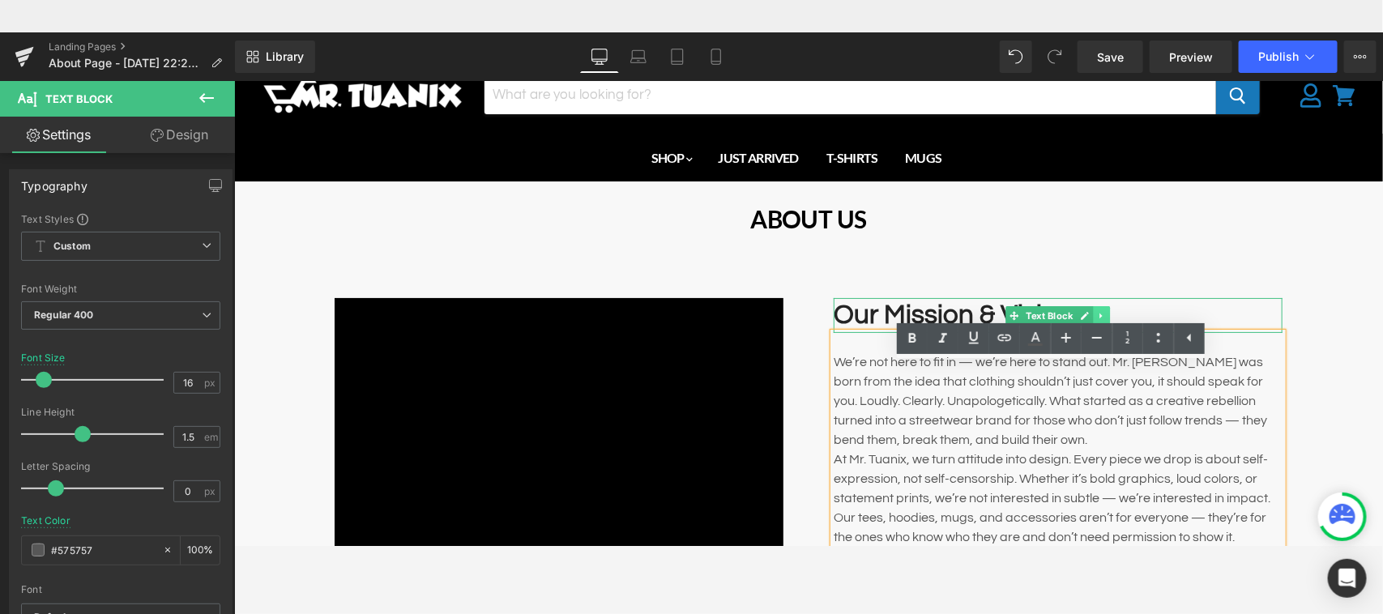
click at [1098, 313] on icon "Main content" at bounding box center [1099, 315] width 2 height 6
click at [1105, 313] on icon "Main content" at bounding box center [1109, 314] width 9 height 9
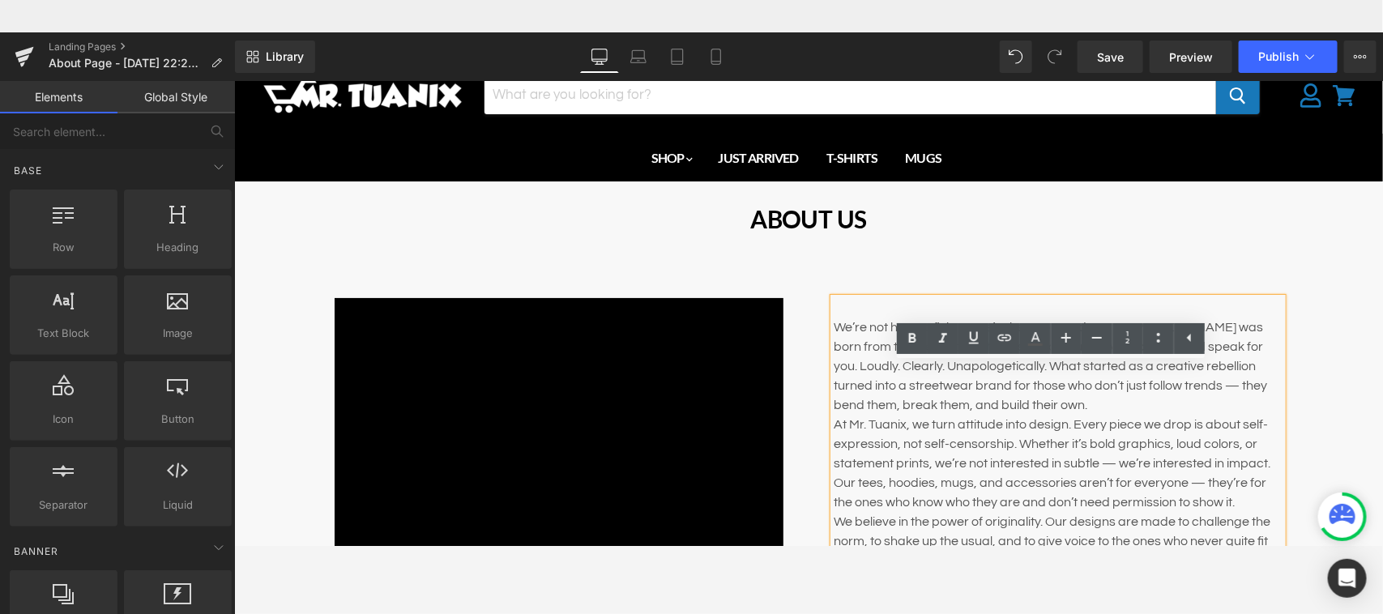
click at [848, 309] on div "We’re not here to fit in — we’re here to stand out. Mr. [PERSON_NAME] was born …" at bounding box center [1057, 472] width 449 height 350
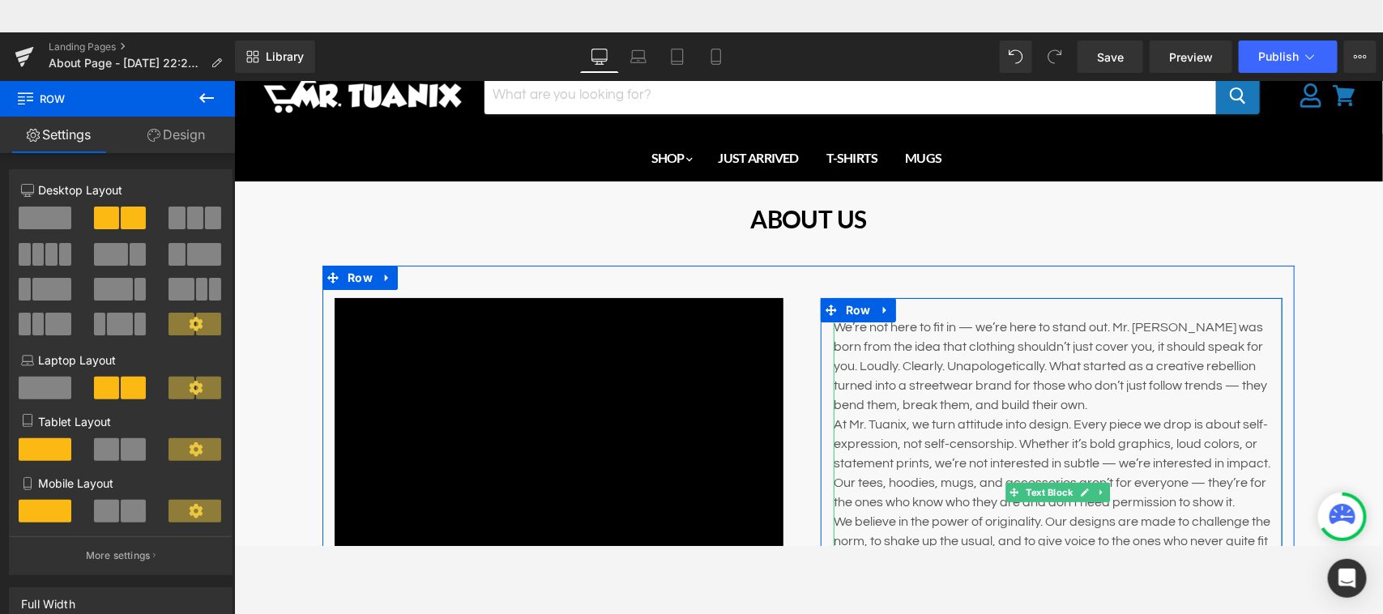
click at [1059, 311] on div "We’re not here to fit in — we’re here to stand out. Mr. [PERSON_NAME] was born …" at bounding box center [1057, 472] width 449 height 350
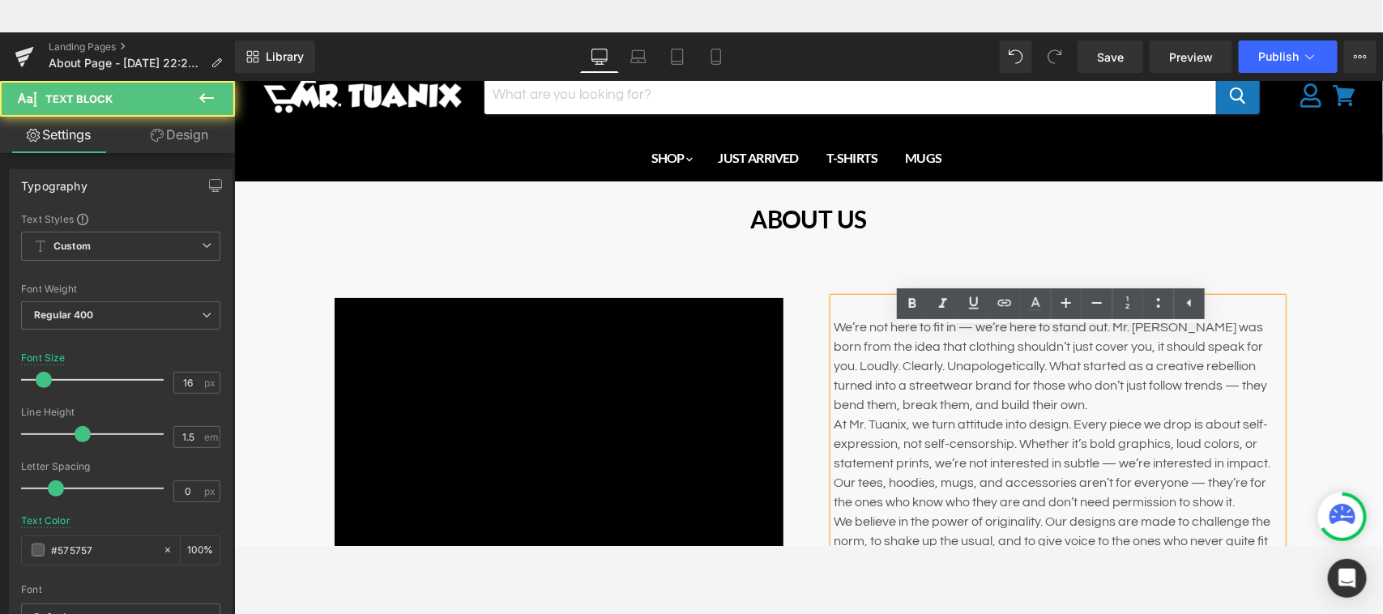
click at [1225, 311] on div "We’re not here to fit in — we’re here to stand out. Mr. [PERSON_NAME] was born …" at bounding box center [1057, 472] width 449 height 350
click at [833, 323] on p "We’re not here to fit in — we’re here to stand out. Mr. [PERSON_NAME] was born …" at bounding box center [1057, 365] width 449 height 97
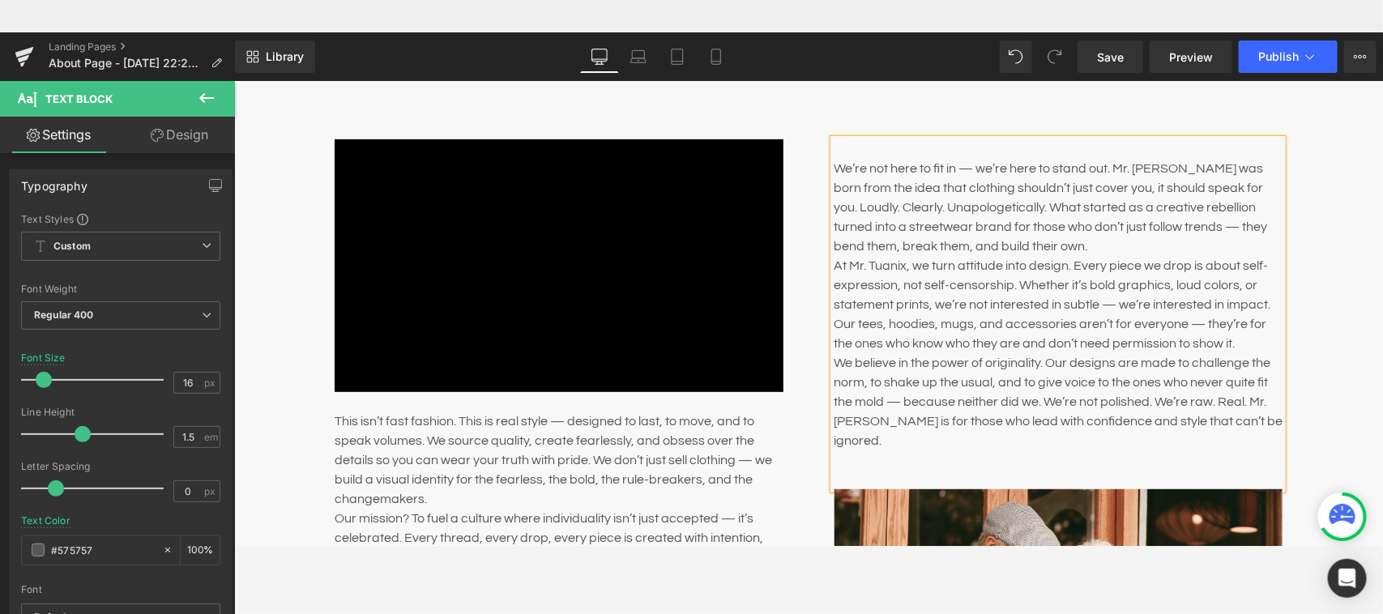
scroll to position [168, 0]
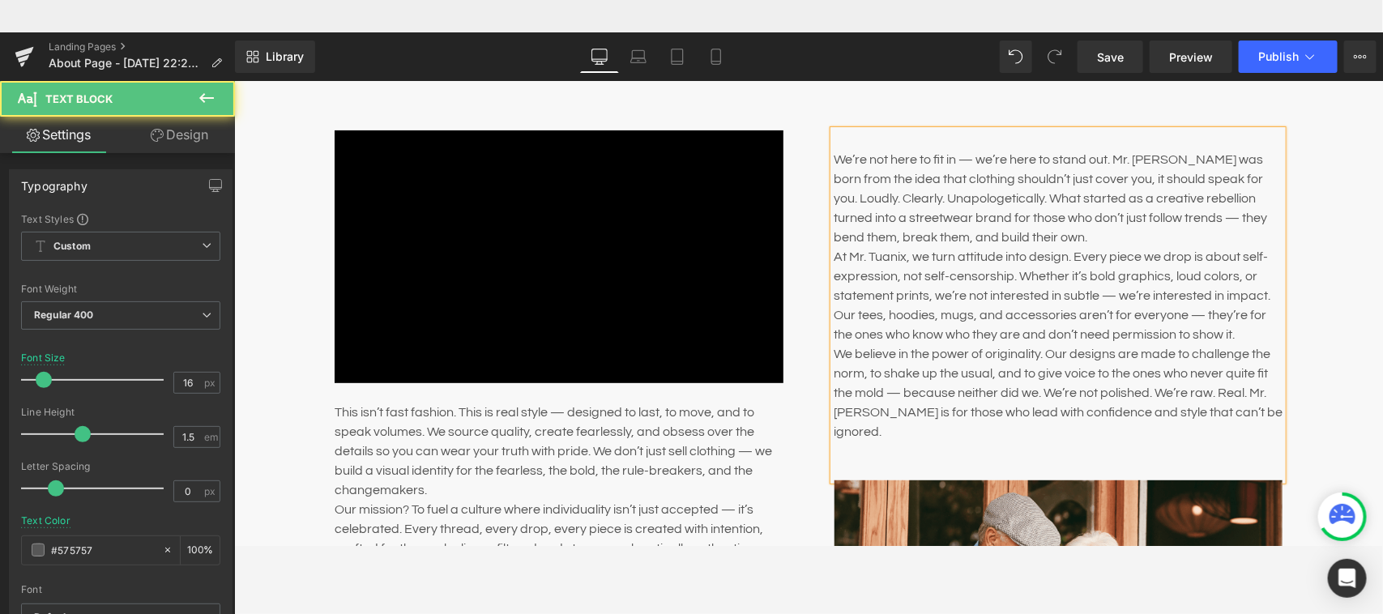
click at [1016, 238] on p "We’re not here to fit in — we’re here to stand out. Mr. [PERSON_NAME] was born …" at bounding box center [1057, 197] width 449 height 97
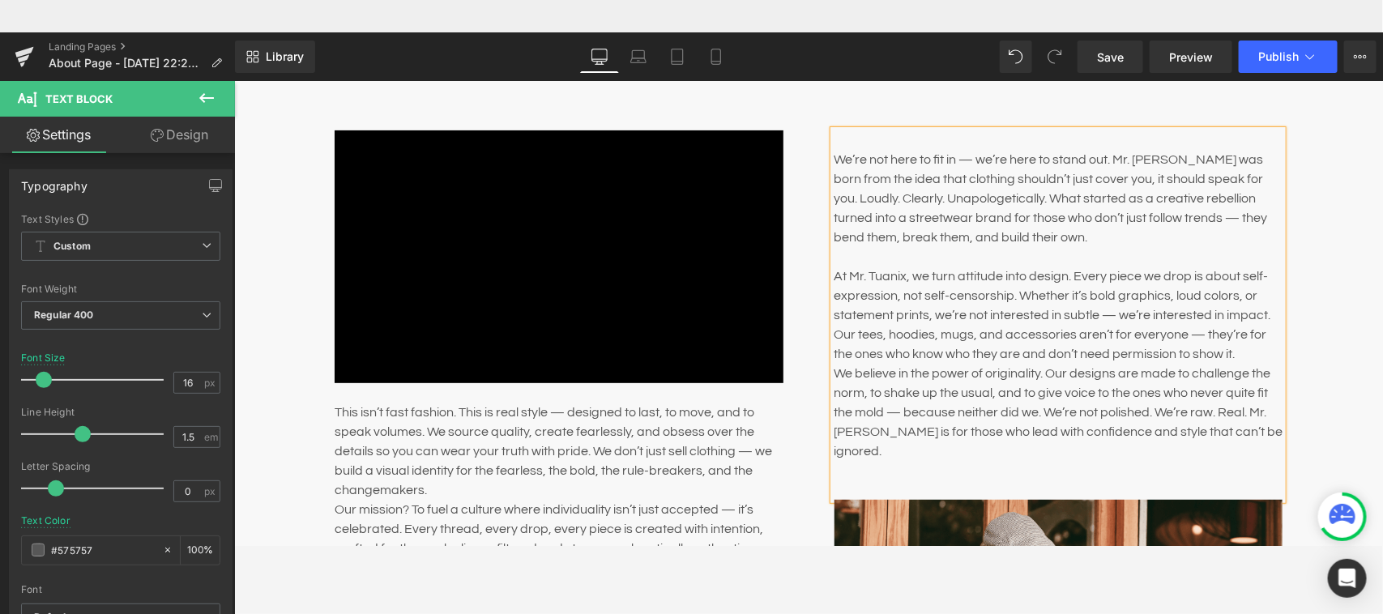
click at [1228, 348] on p "At Mr. Tuanix, we turn attitude into design. Every piece we drop is about self-…" at bounding box center [1057, 314] width 449 height 97
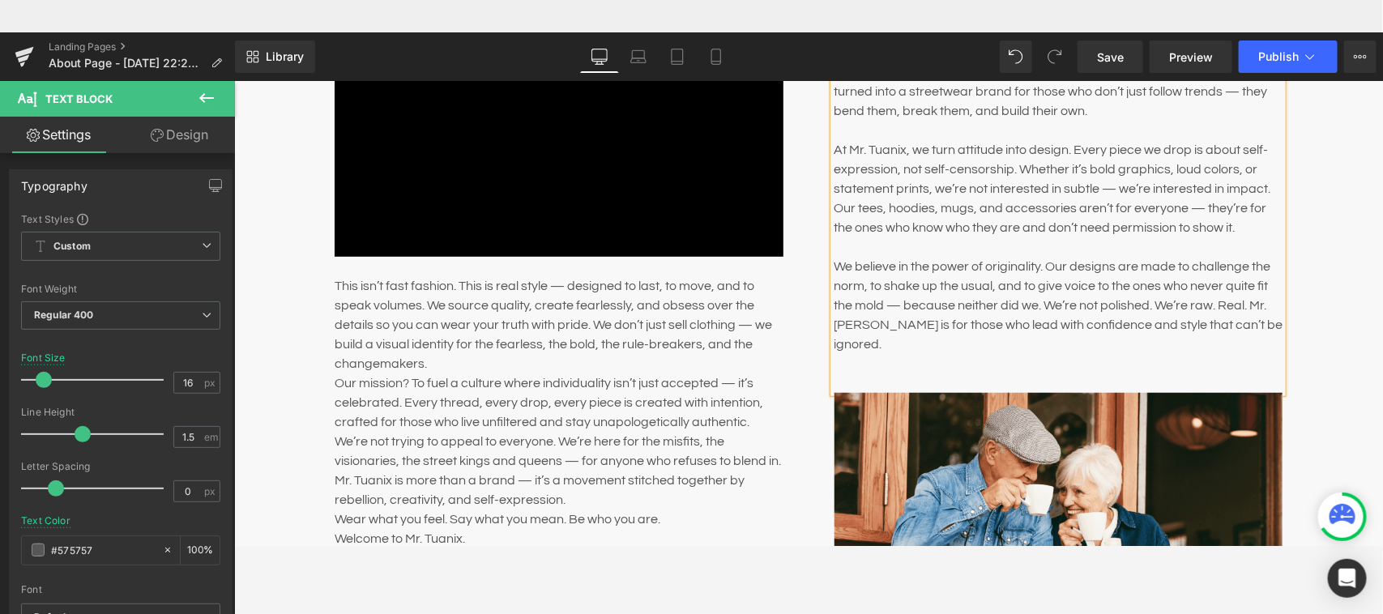
scroll to position [304, 0]
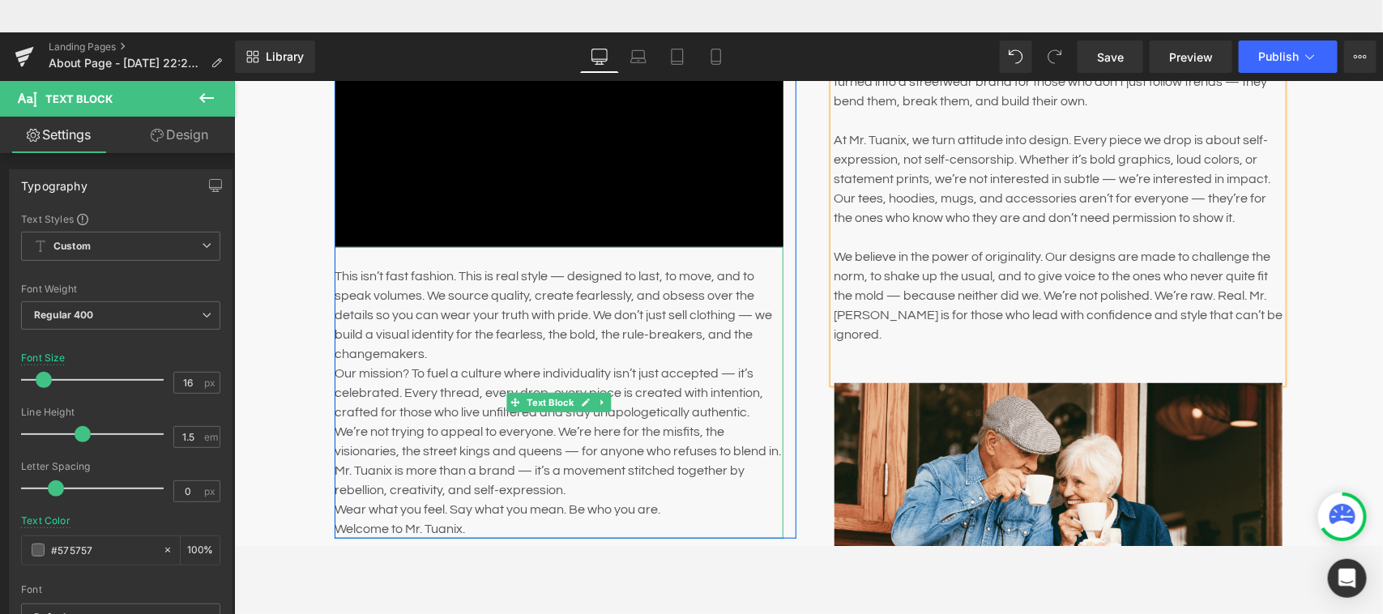
click at [435, 353] on p "This isn’t fast fashion. This is real style — designed to last, to move, and to…" at bounding box center [558, 314] width 449 height 97
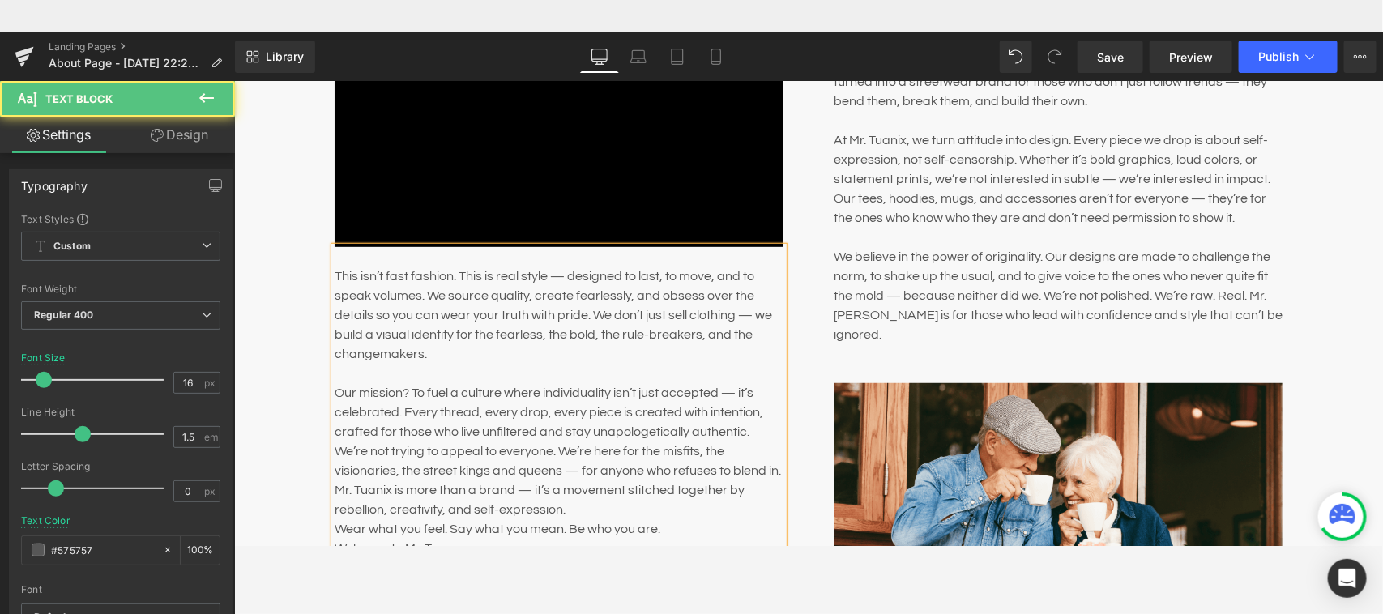
click at [772, 471] on p "We’re not trying to appeal to everyone. We’re here for the misfits, the visiona…" at bounding box center [558, 480] width 449 height 78
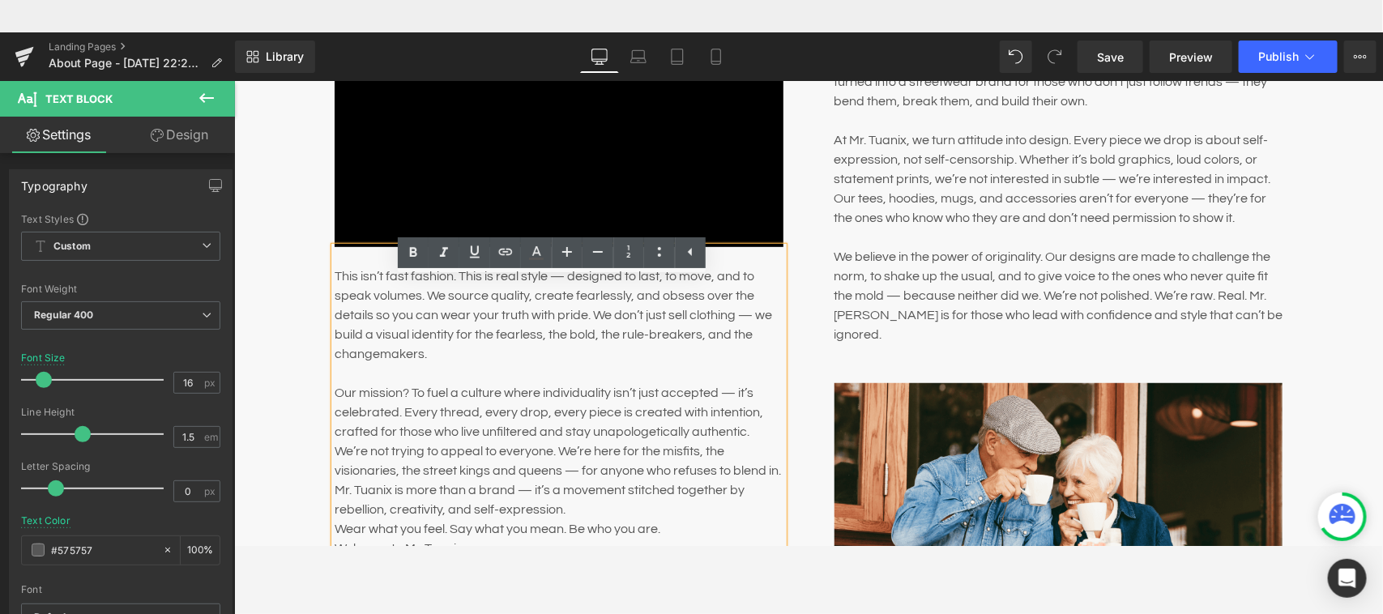
click at [748, 433] on p "Our mission? To fuel a culture where individuality isn’t just accepted — it’s c…" at bounding box center [558, 411] width 449 height 58
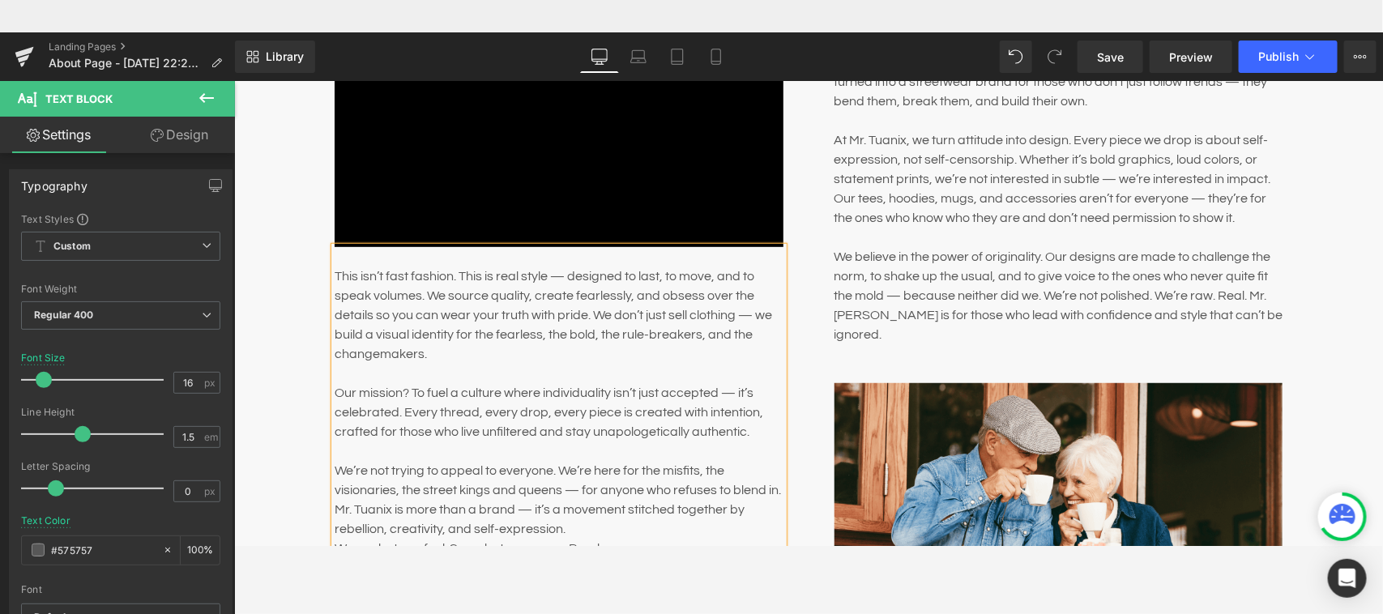
click at [563, 522] on p "We’re not trying to appeal to everyone. We’re here for the misfits, the visiona…" at bounding box center [558, 499] width 449 height 78
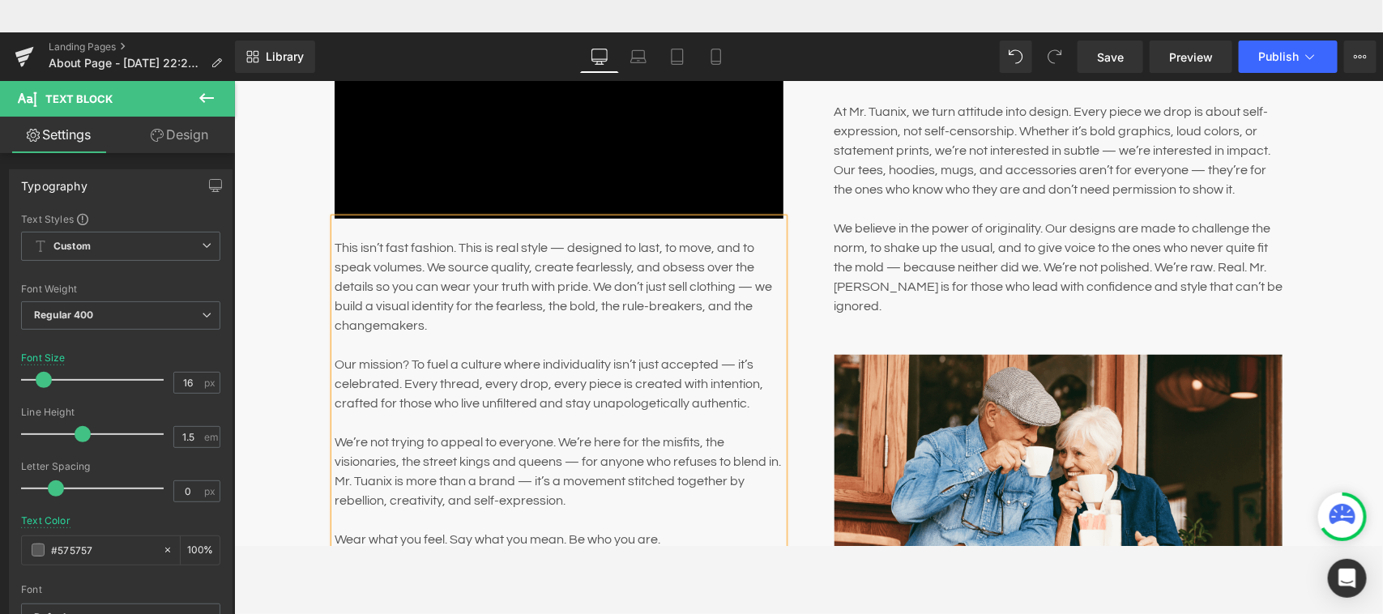
scroll to position [351, 0]
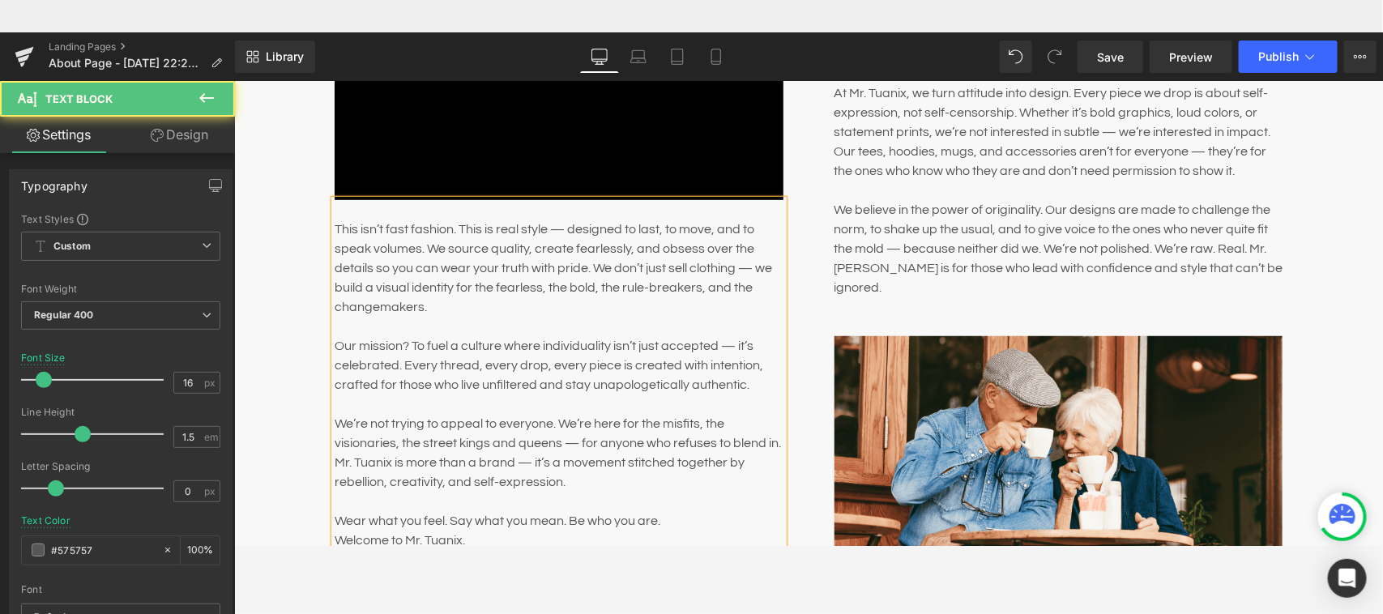
click at [682, 522] on p "Wear what you feel. Say what you mean. Be who you are." at bounding box center [558, 519] width 449 height 19
click at [695, 502] on p "Main content" at bounding box center [558, 500] width 449 height 19
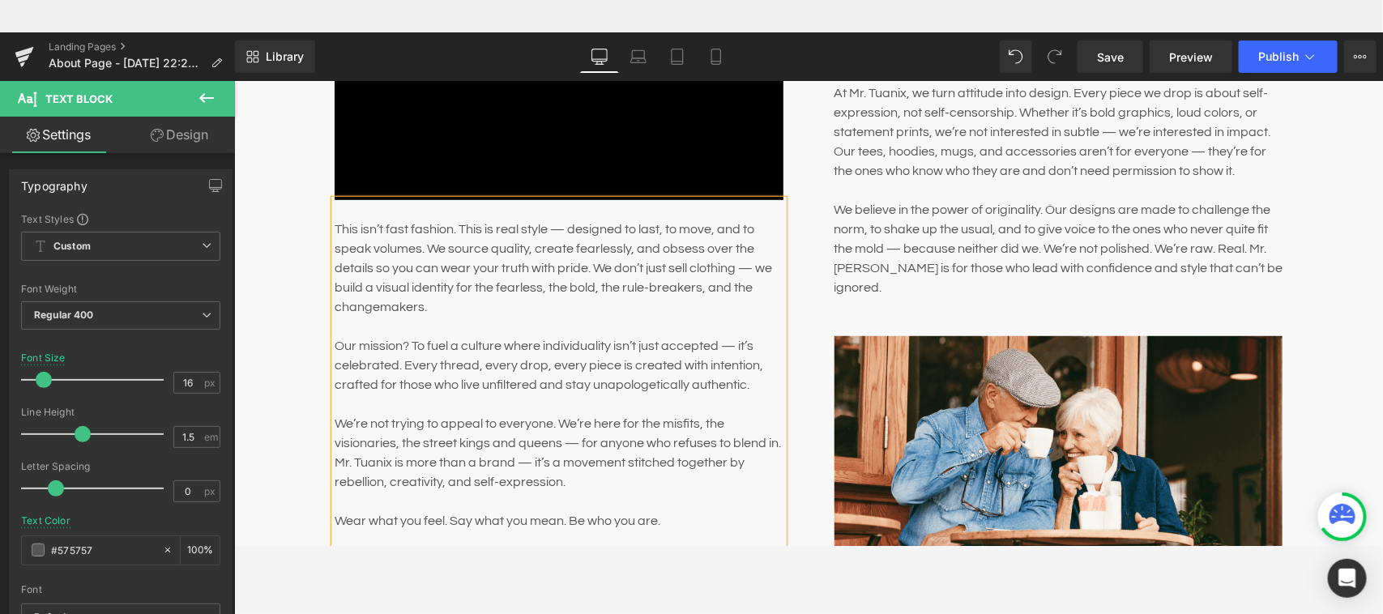
scroll to position [370, 0]
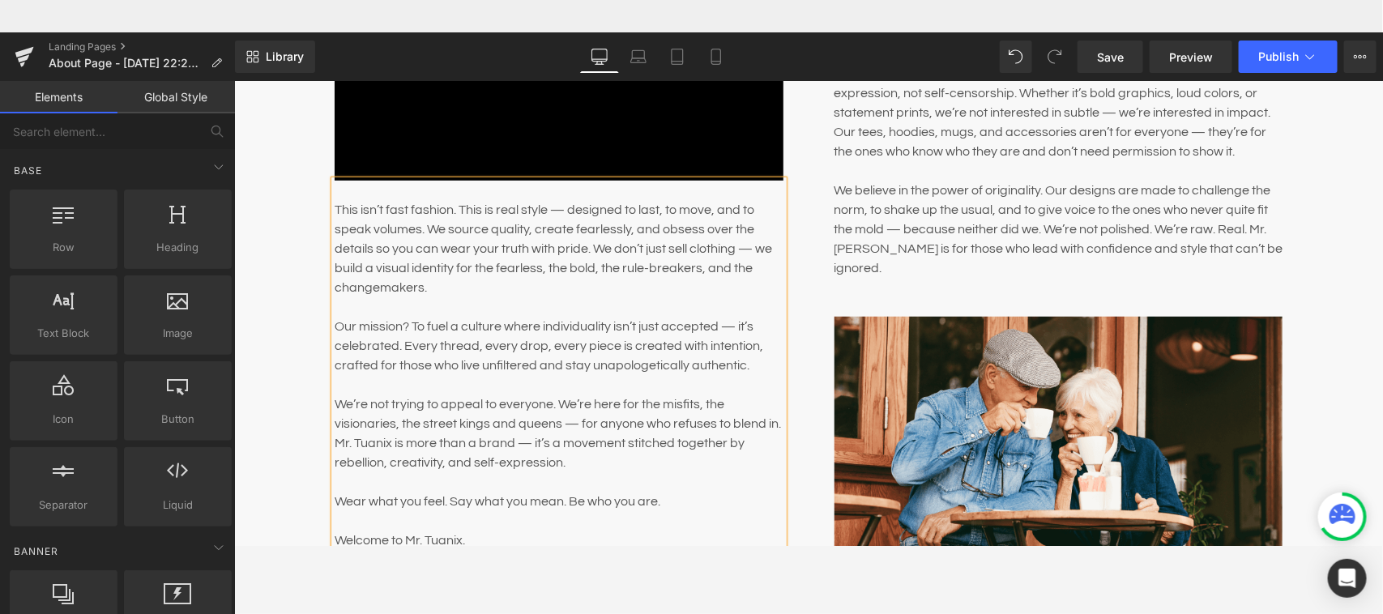
click at [290, 255] on div "ABOUT US Heading Row Youtube This isn’t fast fashion. This is real style — desi…" at bounding box center [807, 511] width 1148 height 1403
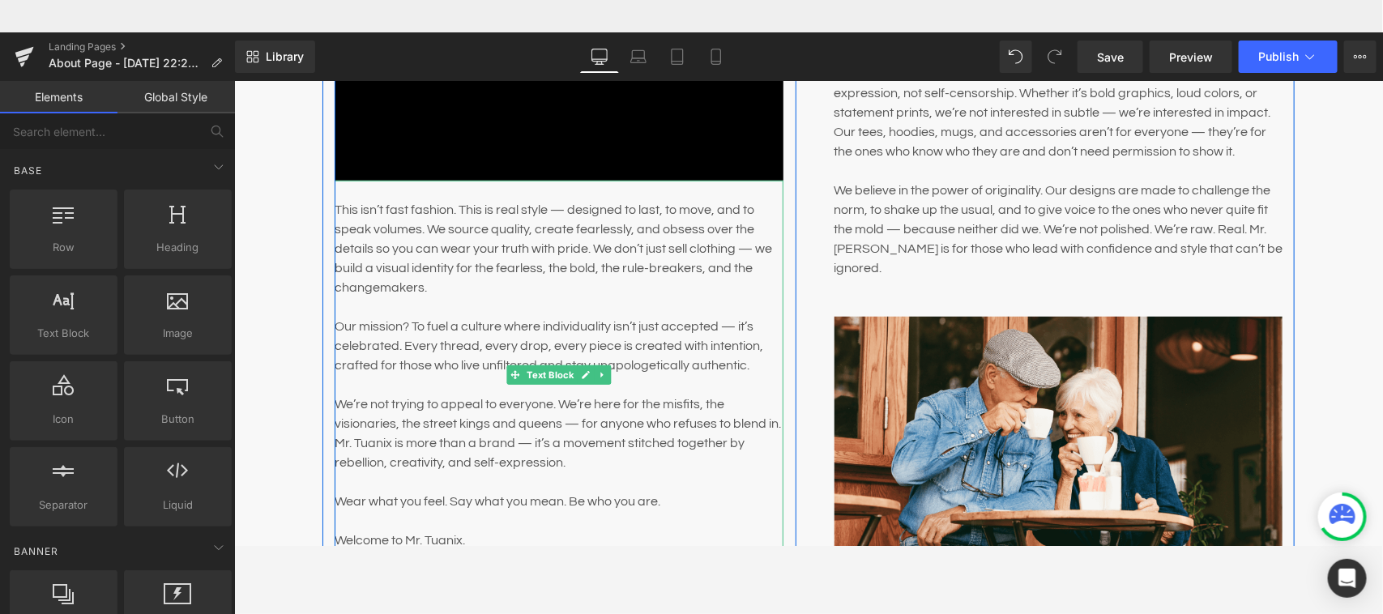
click at [751, 190] on div "This isn’t fast fashion. This is real style — designed to last, to move, and to…" at bounding box center [558, 364] width 449 height 369
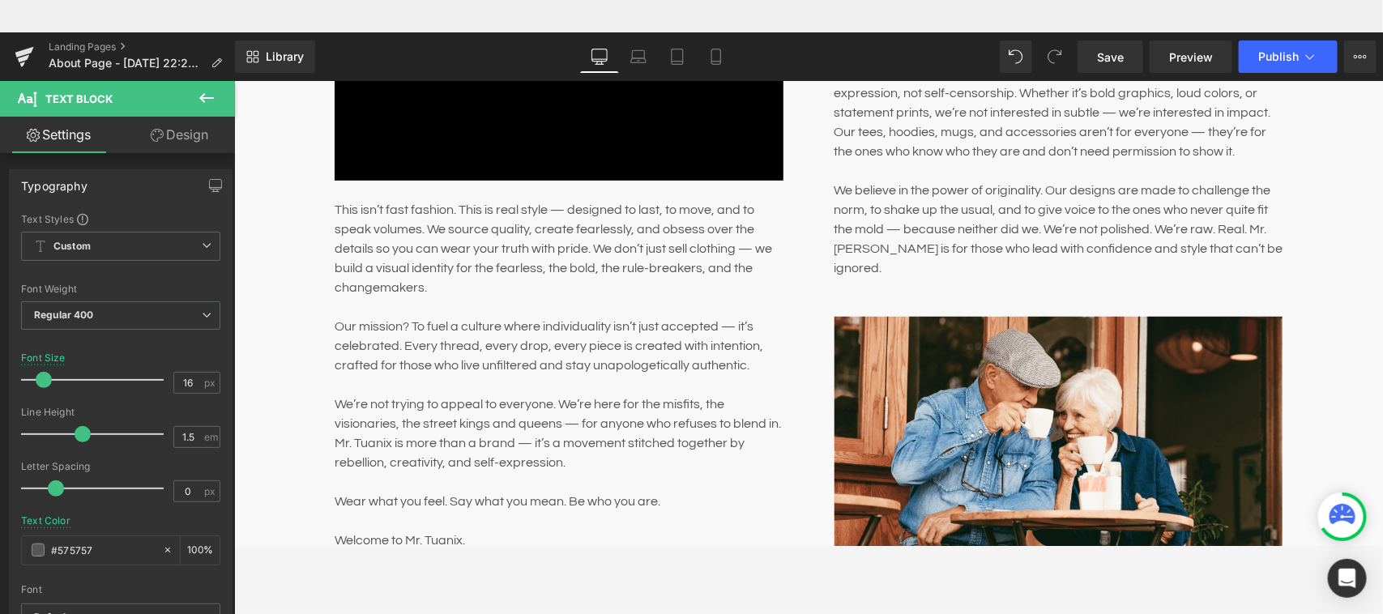
click at [182, 138] on link "Design" at bounding box center [179, 135] width 117 height 36
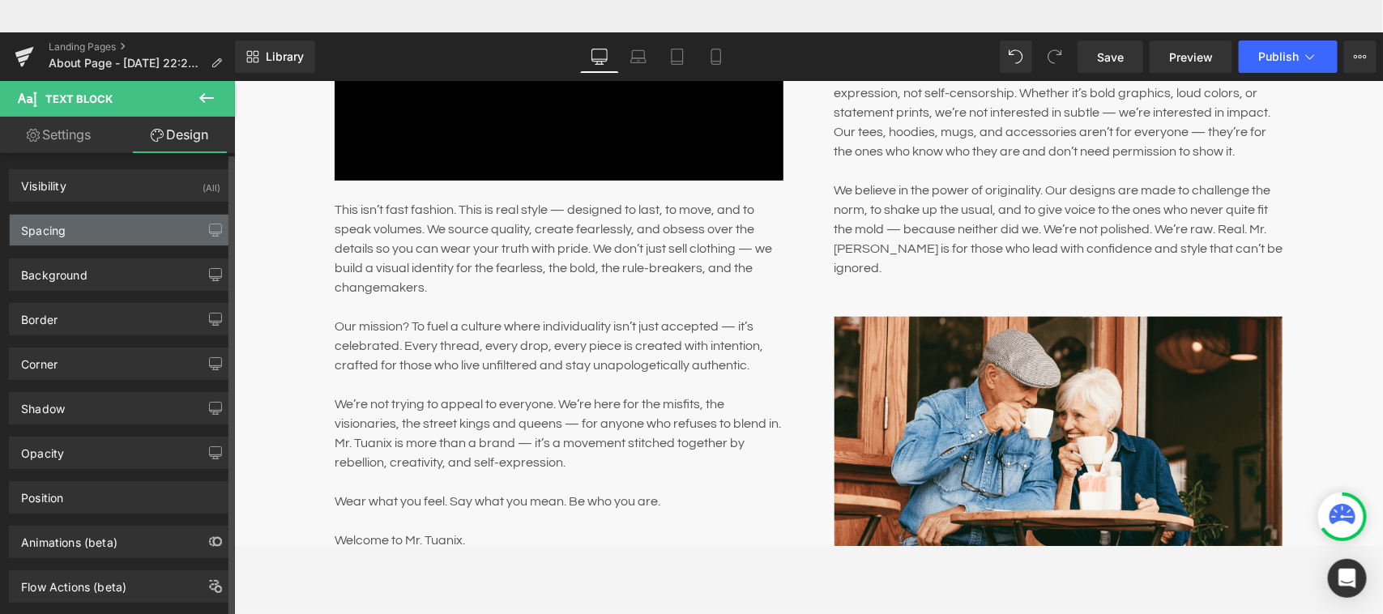
click at [120, 228] on div "Spacing" at bounding box center [121, 230] width 222 height 31
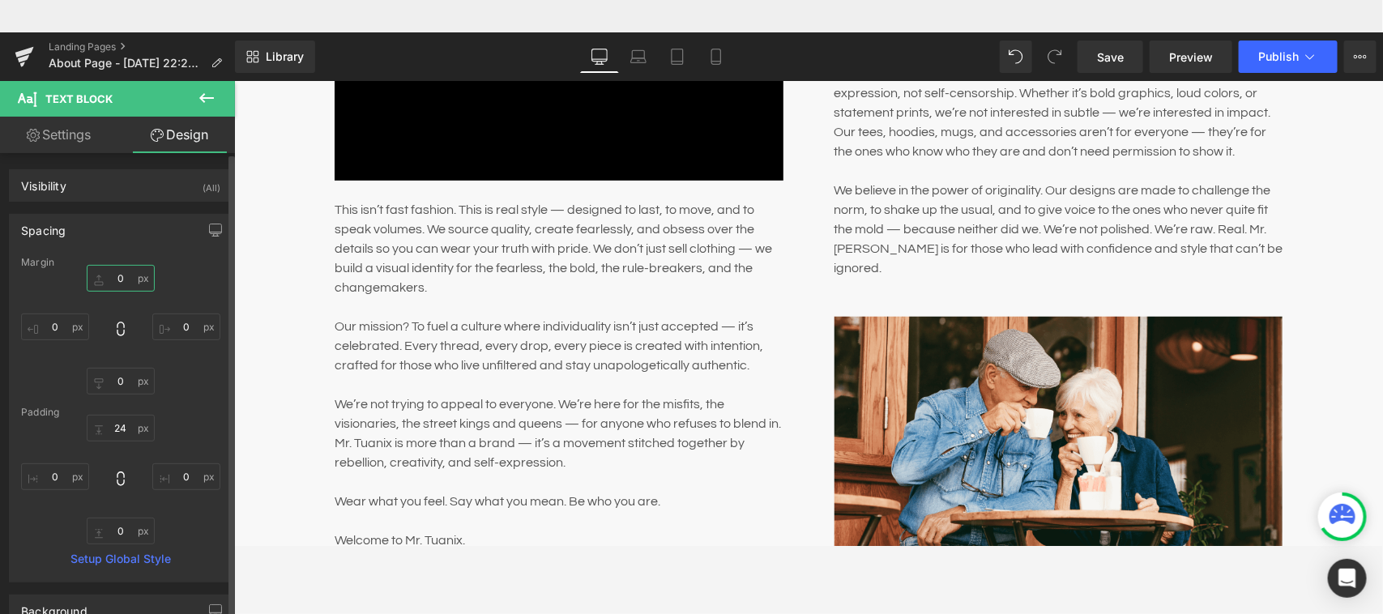
click at [110, 281] on input "0" at bounding box center [121, 278] width 68 height 27
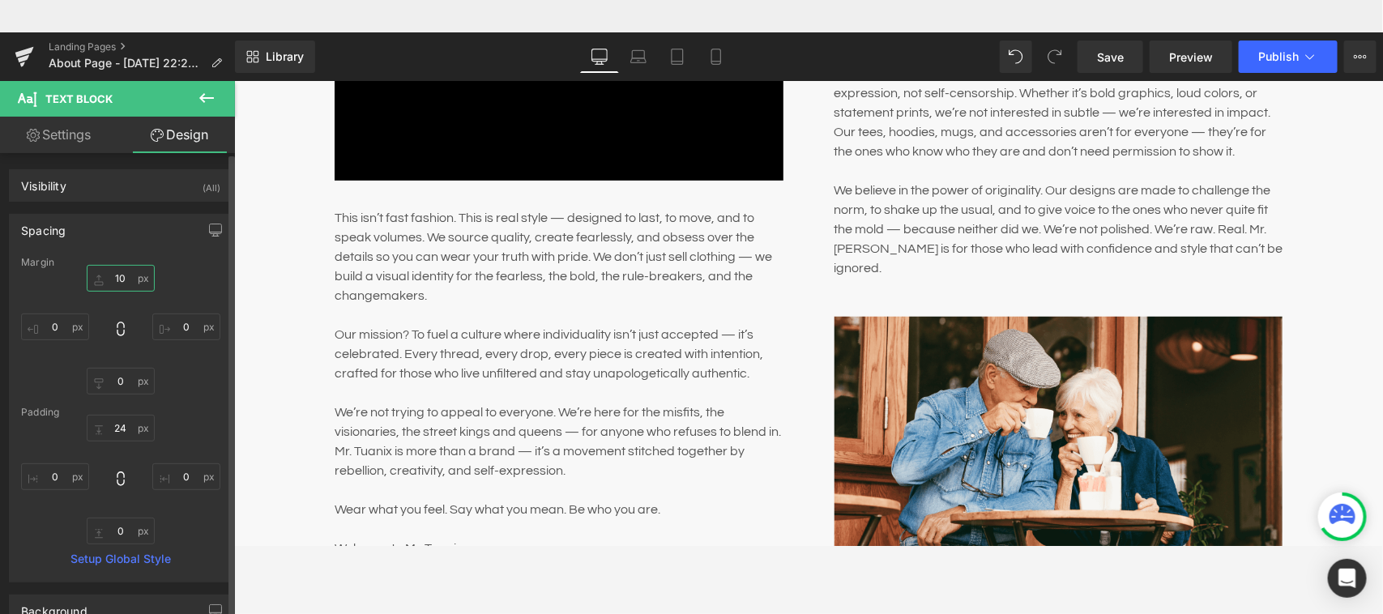
click at [121, 276] on input "10" at bounding box center [121, 278] width 68 height 27
type input "20"
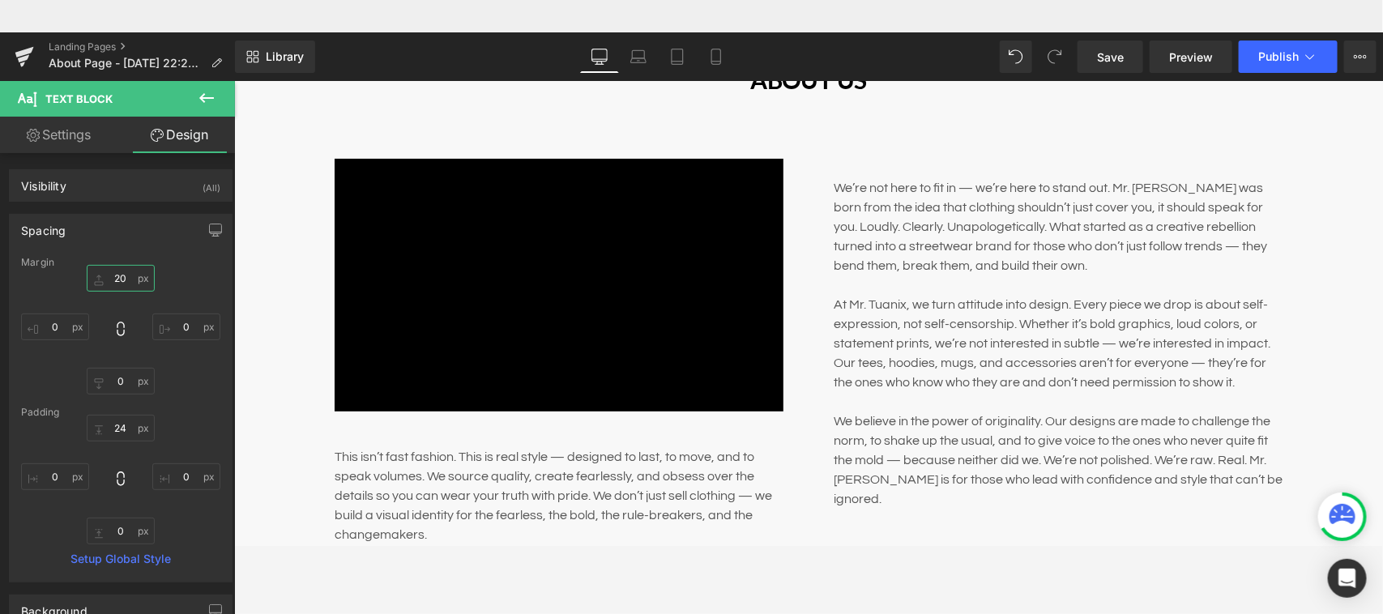
scroll to position [134, 0]
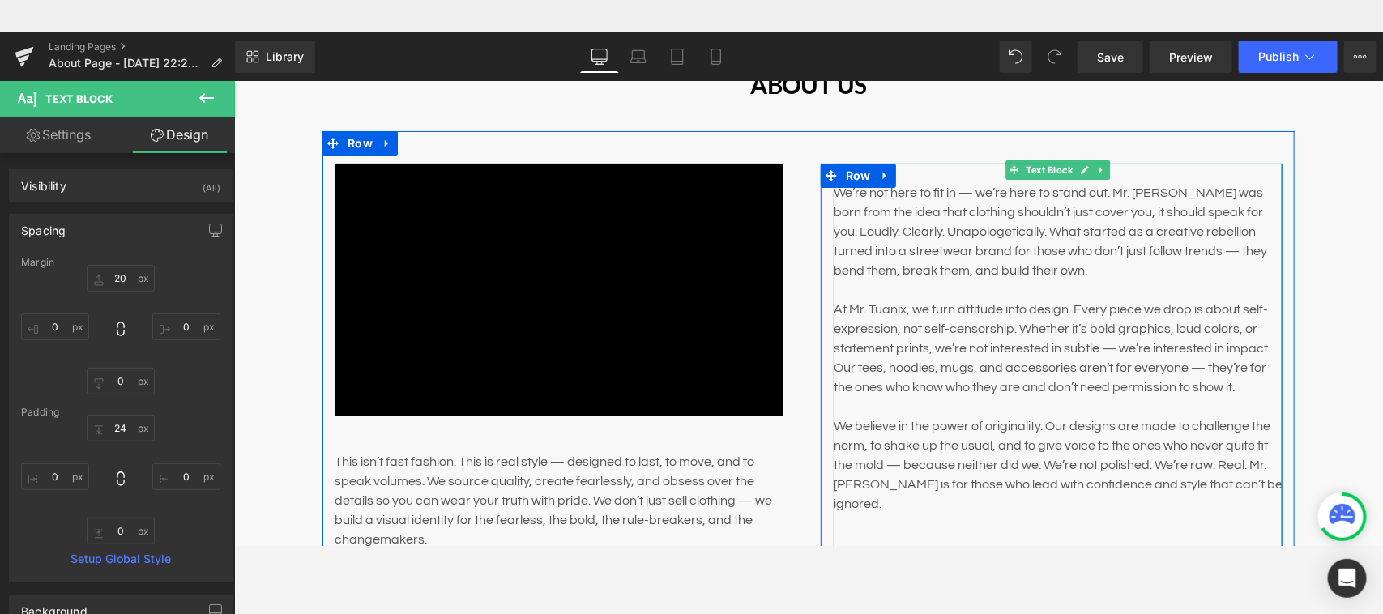
click at [869, 223] on p "We’re not here to fit in — we’re here to stand out. Mr. [PERSON_NAME] was born …" at bounding box center [1057, 230] width 449 height 97
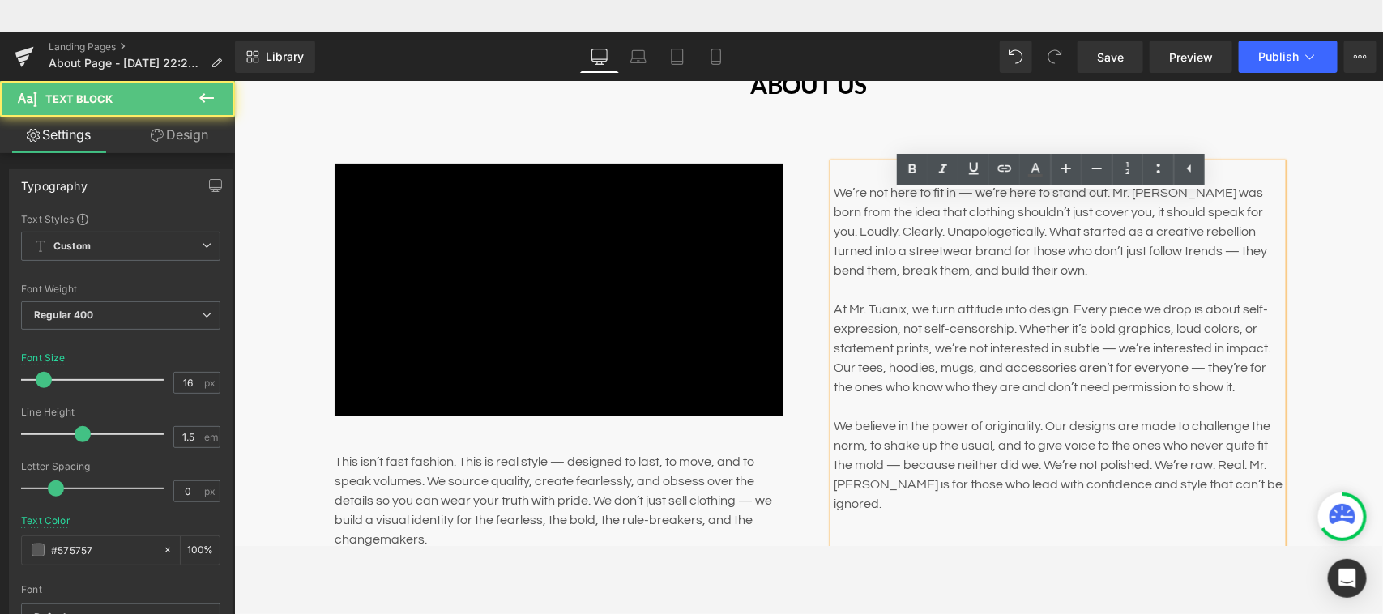
click at [837, 173] on div "We’re not here to fit in — we’re here to stand out. Mr. [PERSON_NAME] was born …" at bounding box center [1057, 357] width 449 height 389
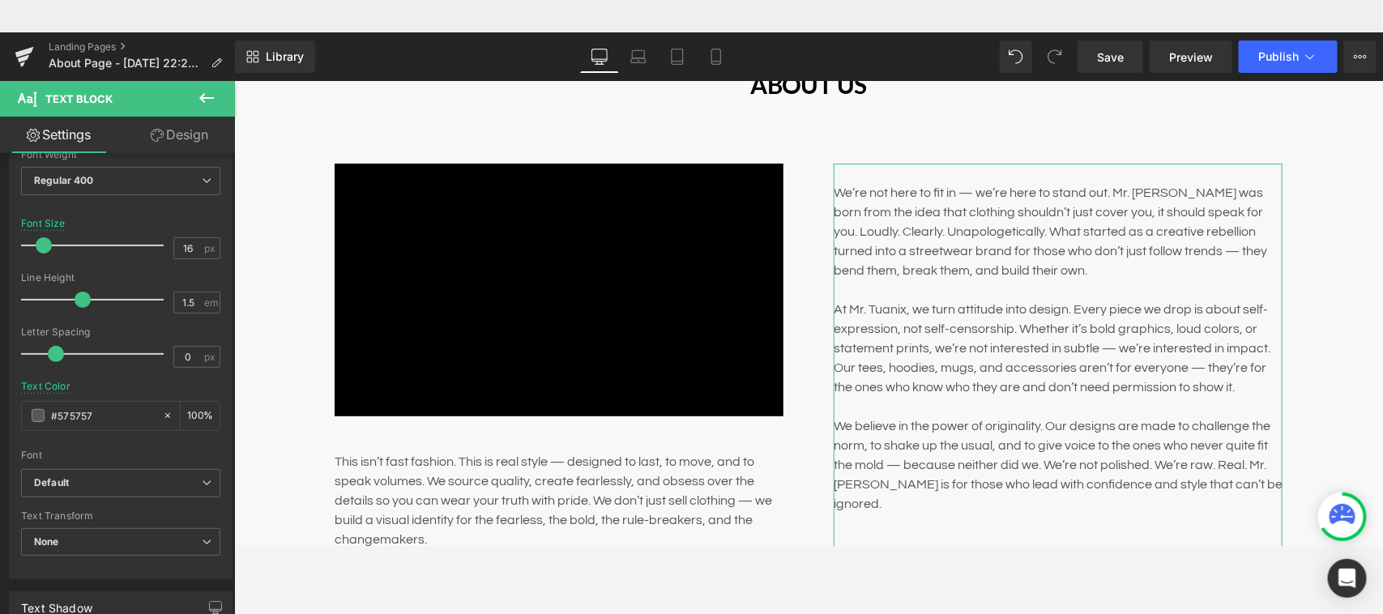
scroll to position [131, 0]
click at [228, 339] on b at bounding box center [231, 337] width 6 height 235
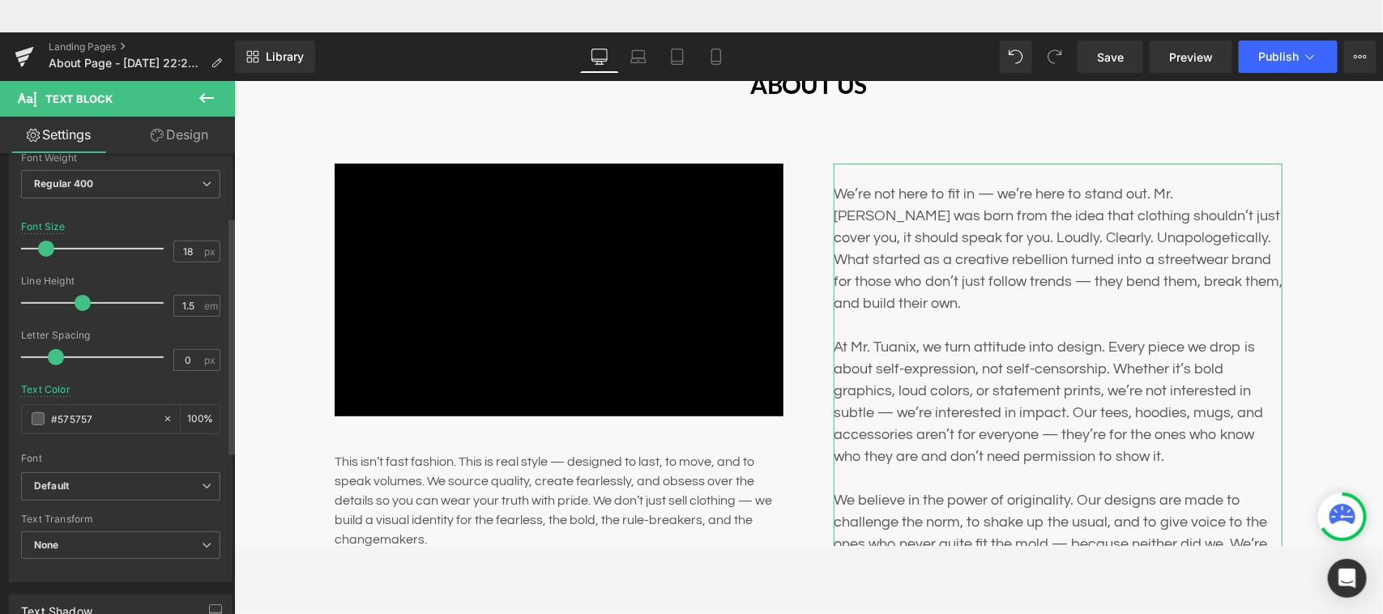
type input "17"
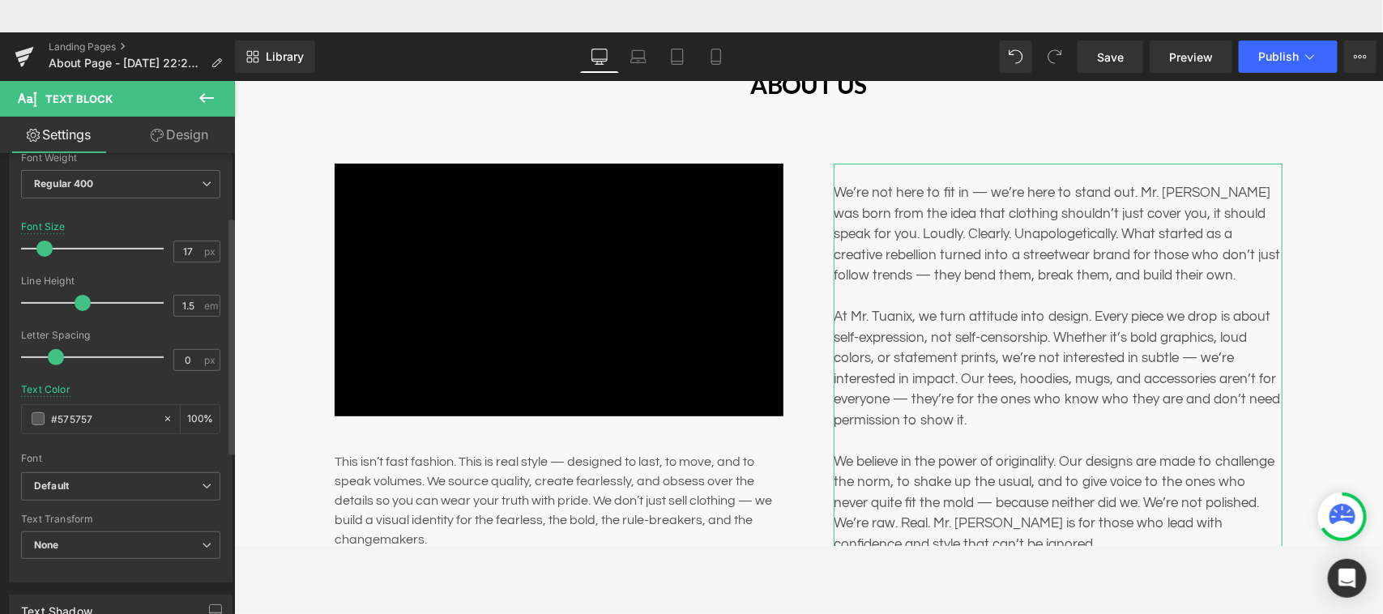
click at [45, 251] on span at bounding box center [44, 249] width 16 height 16
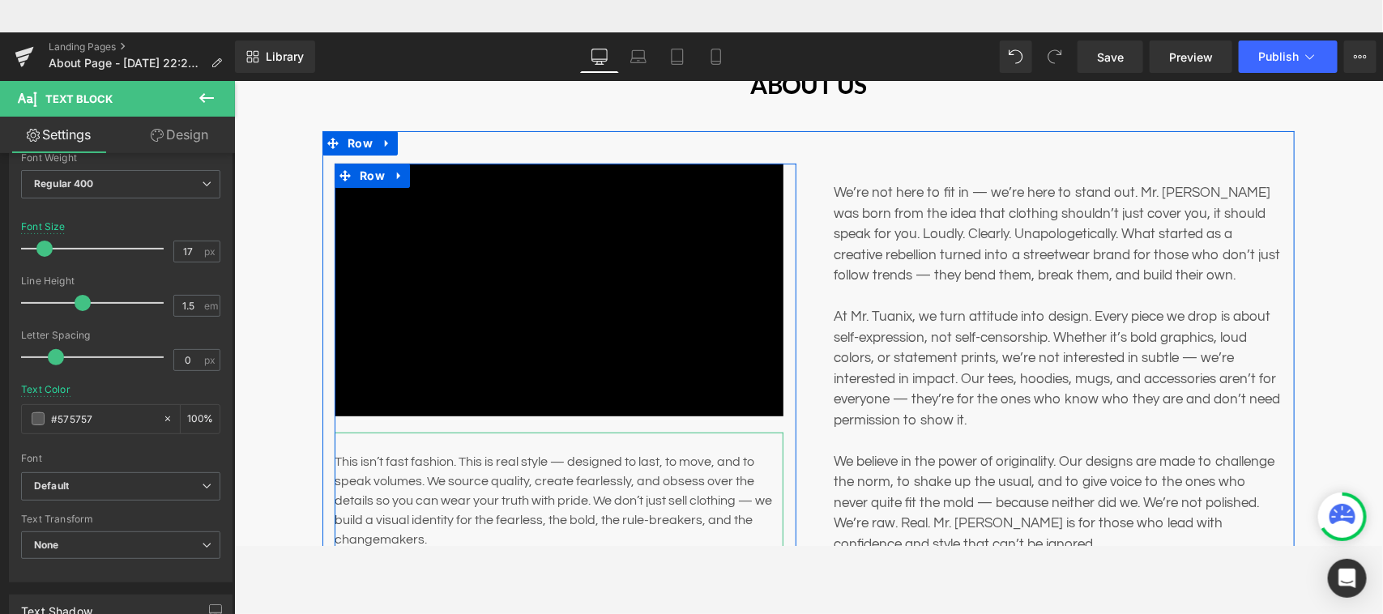
click at [371, 479] on p "This isn’t fast fashion. This is real style — designed to last, to move, and to…" at bounding box center [558, 499] width 449 height 97
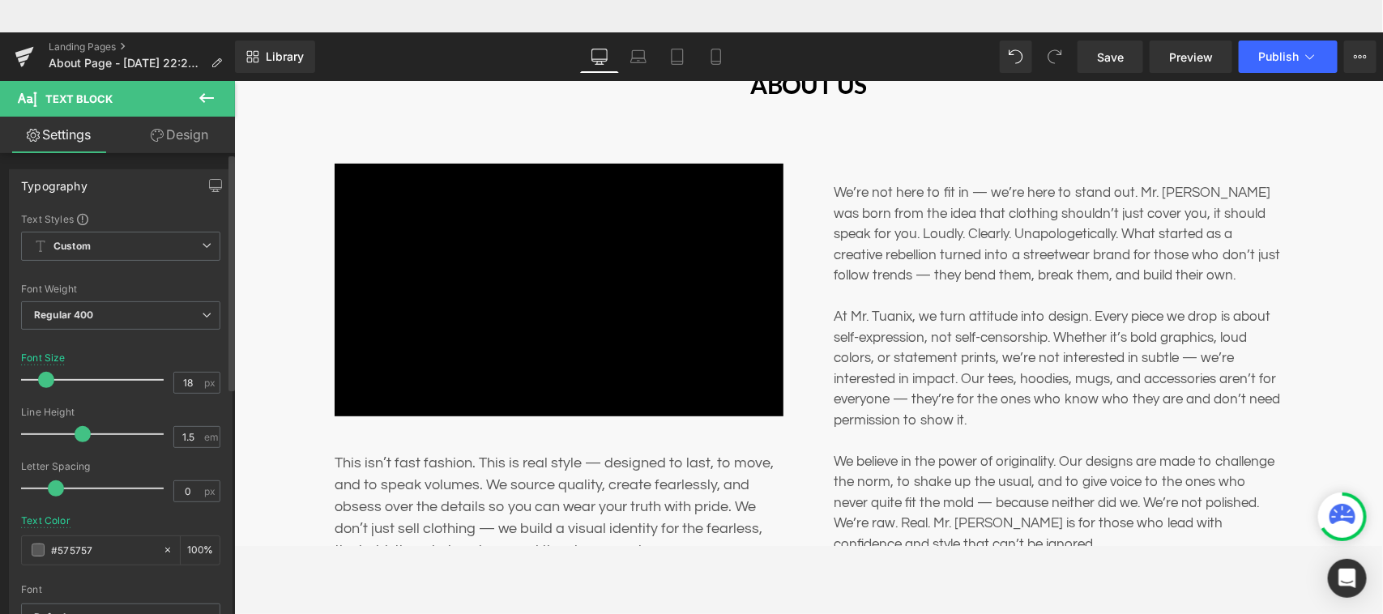
type input "17"
click at [40, 377] on span at bounding box center [44, 380] width 16 height 16
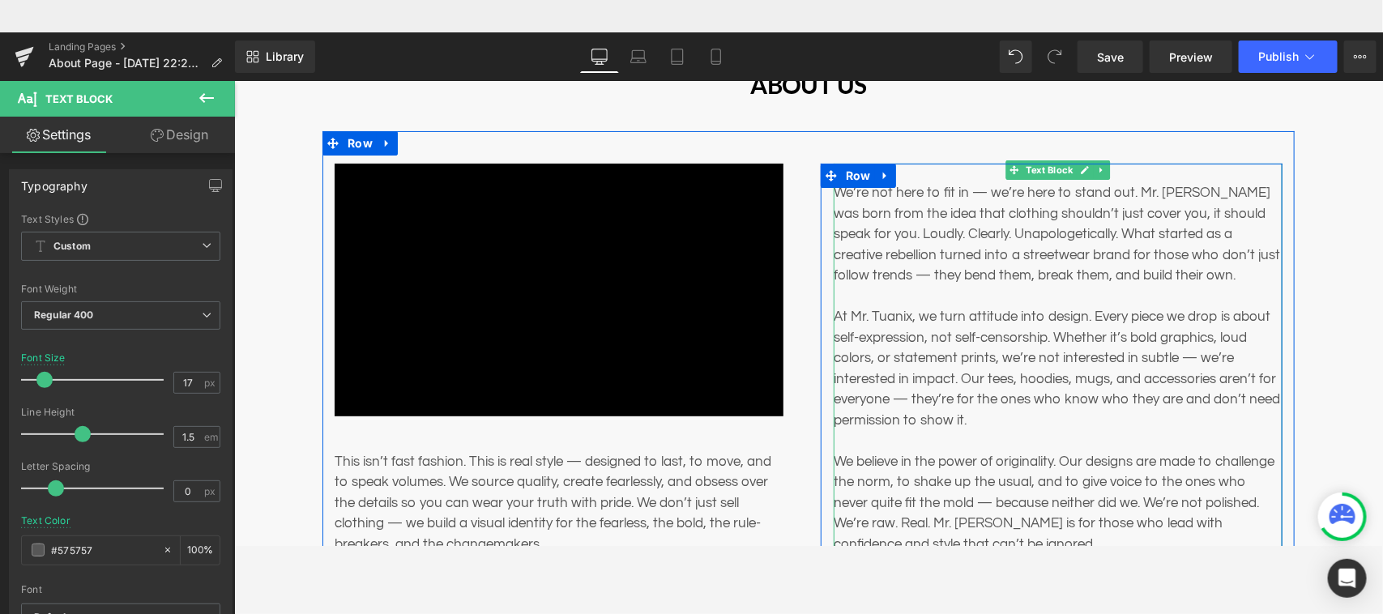
click at [923, 192] on p "We’re not here to fit in — we’re here to stand out. Mr. [PERSON_NAME] was born …" at bounding box center [1057, 234] width 449 height 104
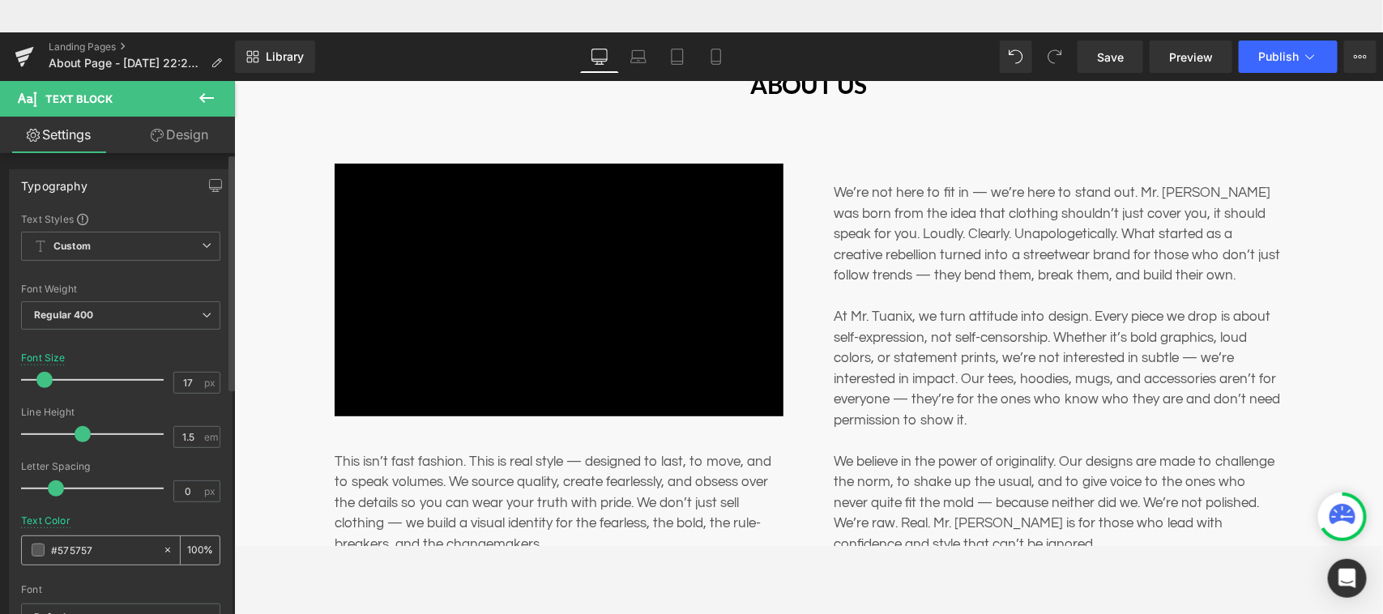
drag, startPoint x: 93, startPoint y: 549, endPoint x: 59, endPoint y: 552, distance: 34.2
click at [59, 545] on input "#575757" at bounding box center [103, 550] width 104 height 18
type input "#0"
type input "0"
type input "#000"
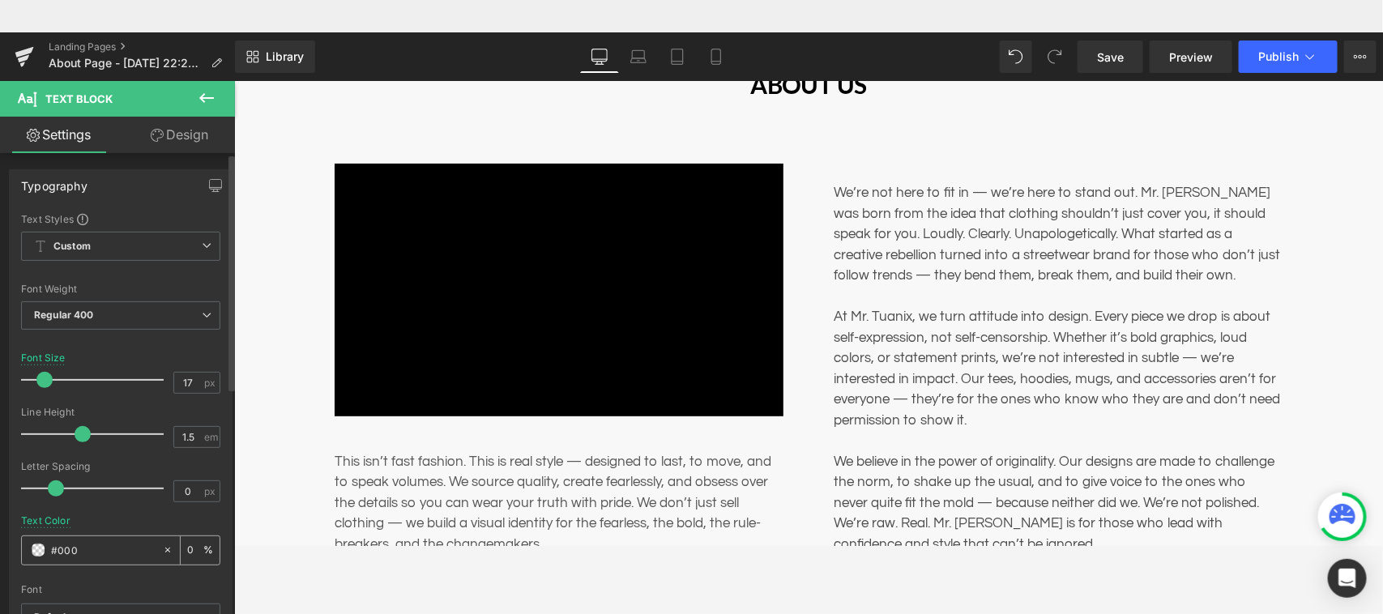
type input "100"
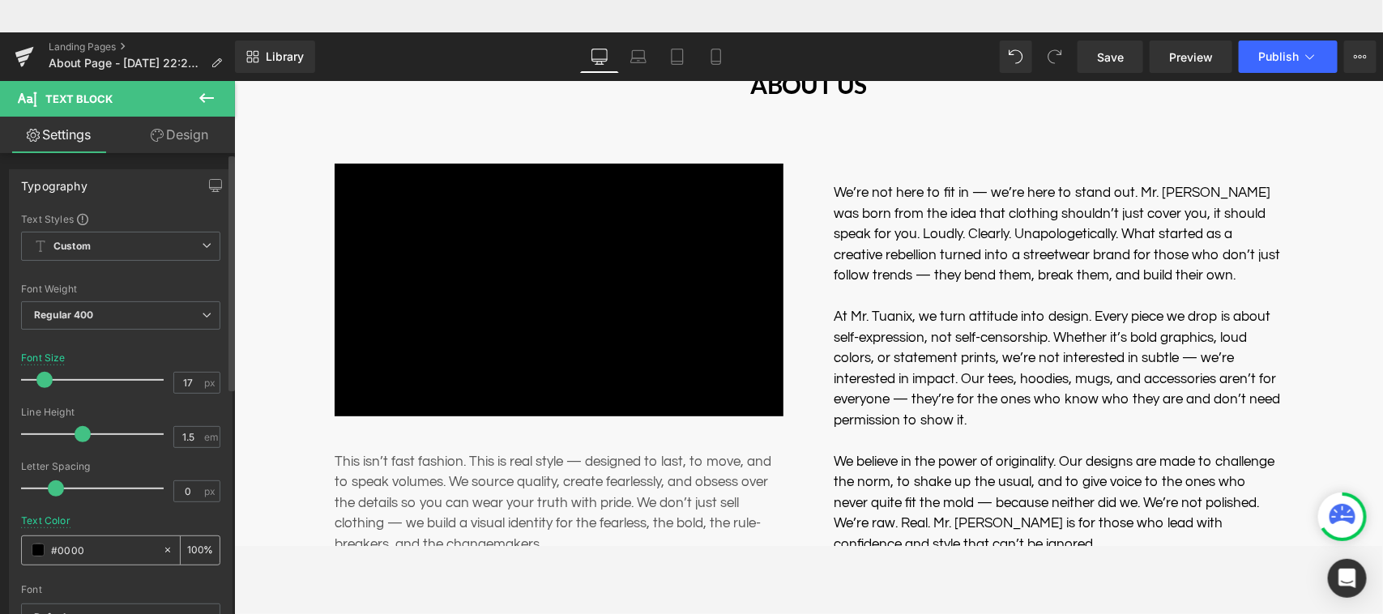
type input "#00000"
type input "0"
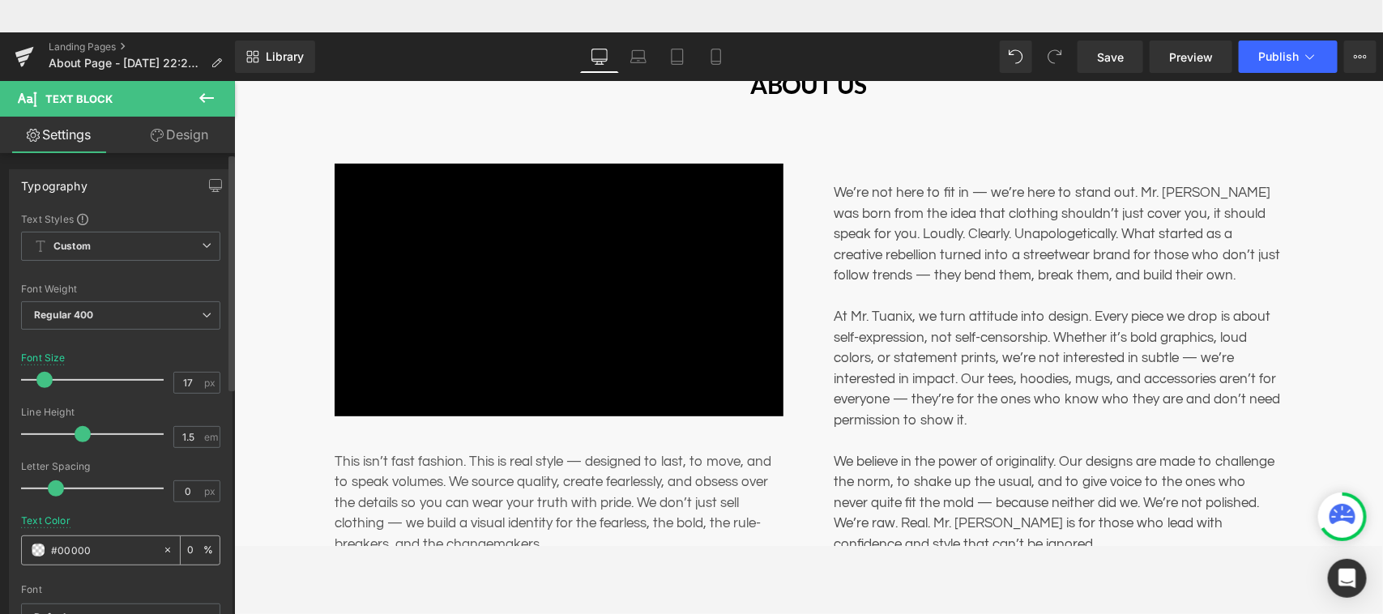
type input "#000000"
type input "100"
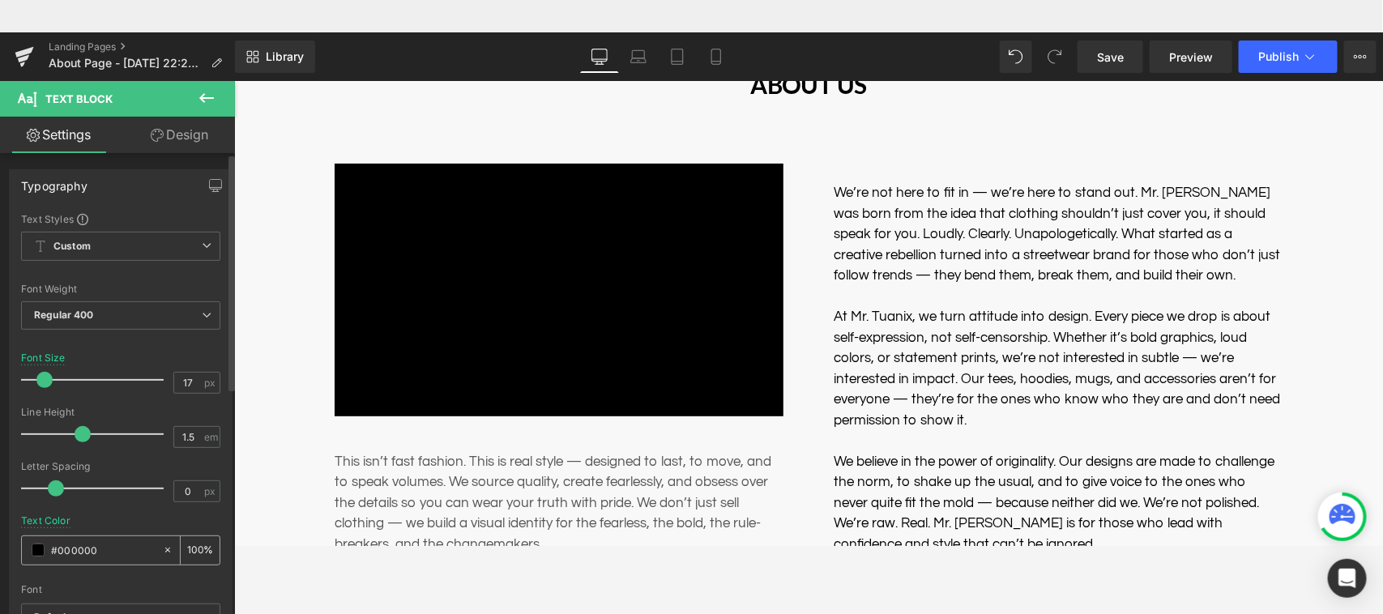
type input "#000000"
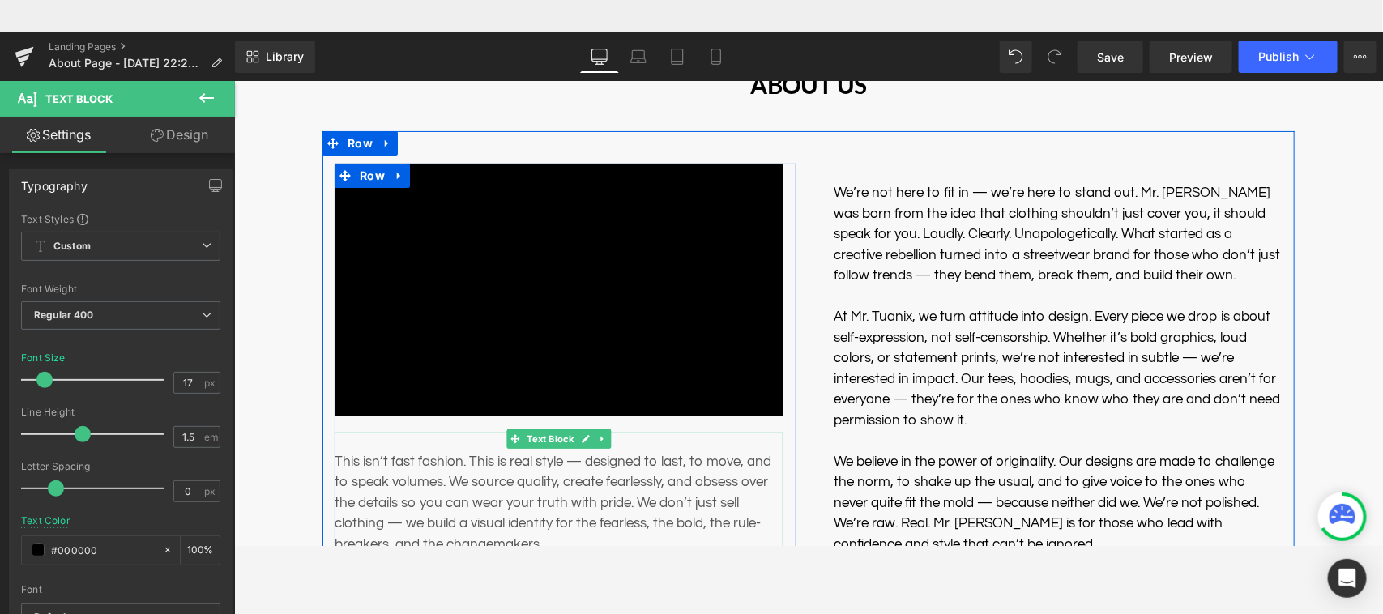
click at [354, 526] on p "This isn’t fast fashion. This is real style — designed to last, to move, and to…" at bounding box center [558, 503] width 449 height 104
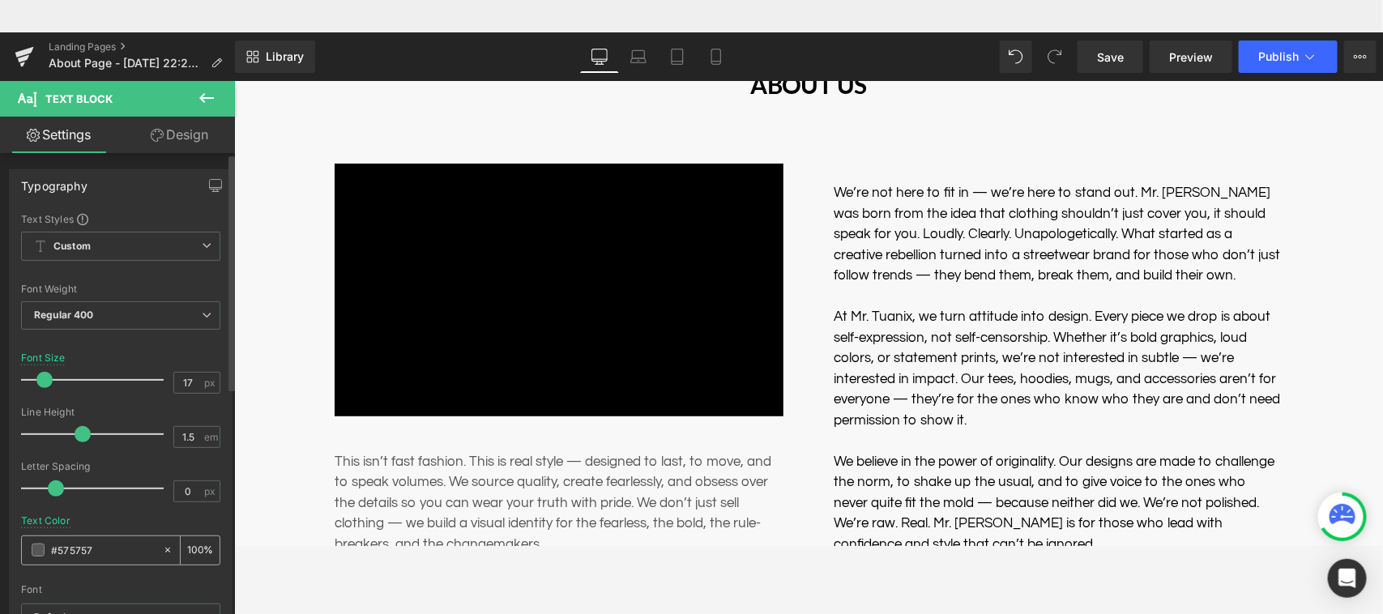
drag, startPoint x: 96, startPoint y: 549, endPoint x: 58, endPoint y: 553, distance: 37.5
click at [58, 545] on input "#575757" at bounding box center [103, 550] width 104 height 18
type input "#0"
type input "0"
type input "#000"
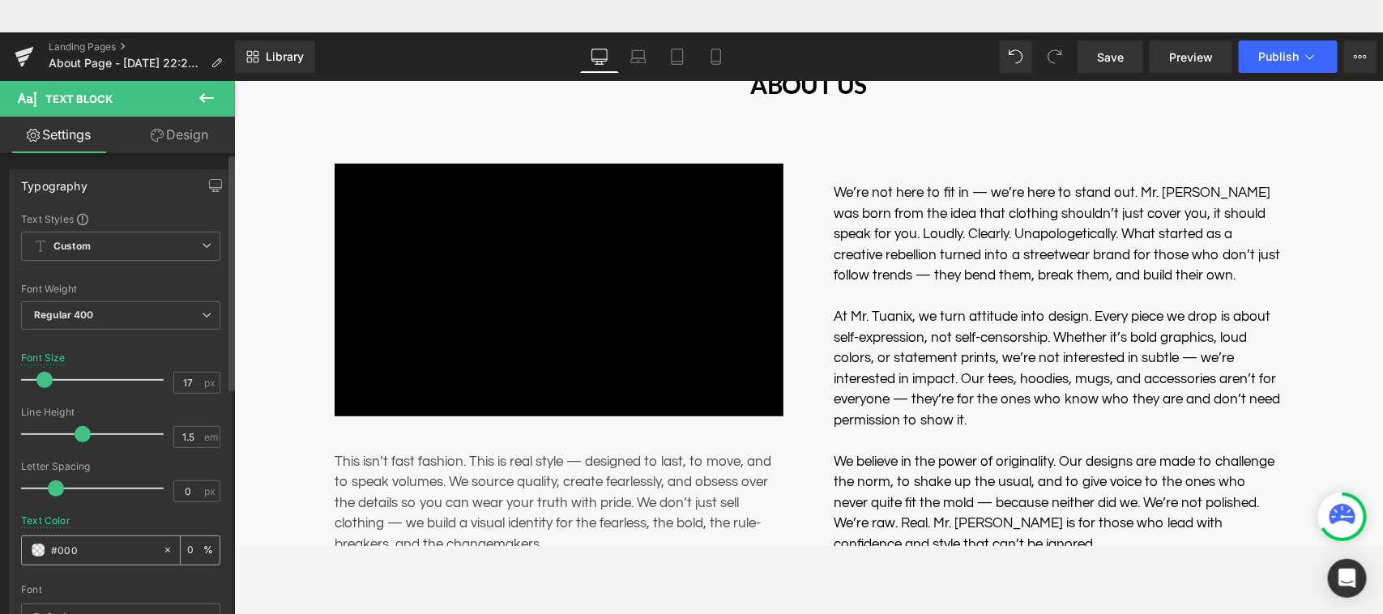
type input "100"
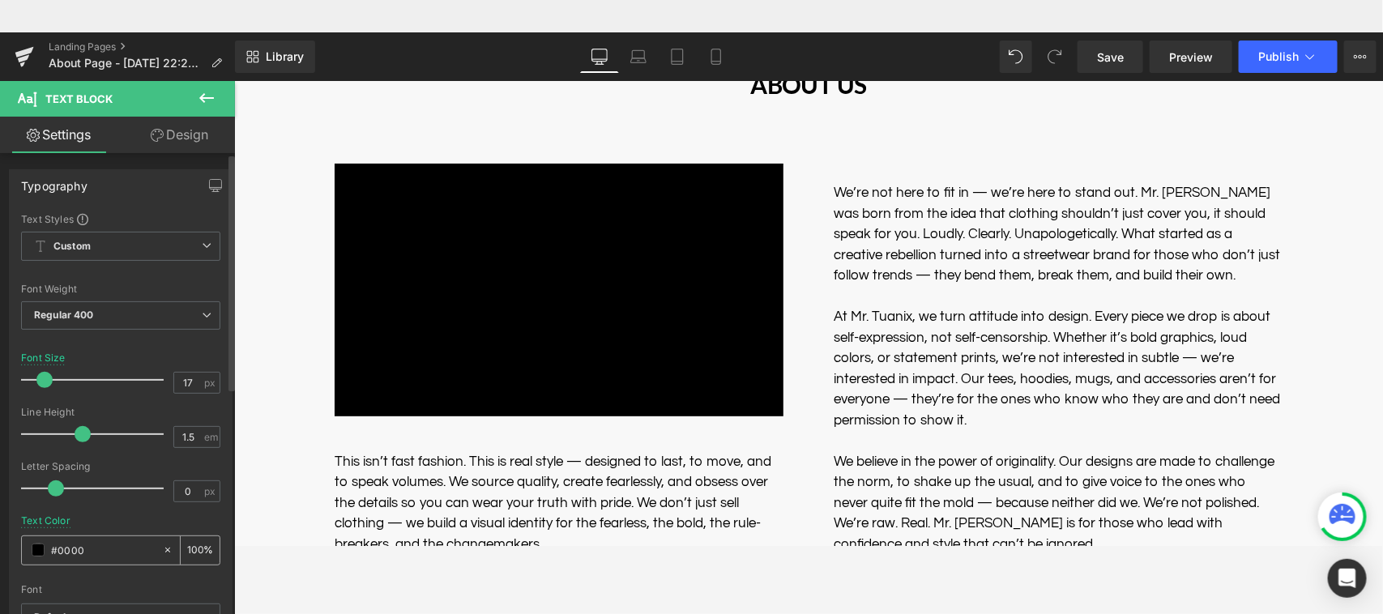
type input "#00000"
type input "0"
type input "#000000"
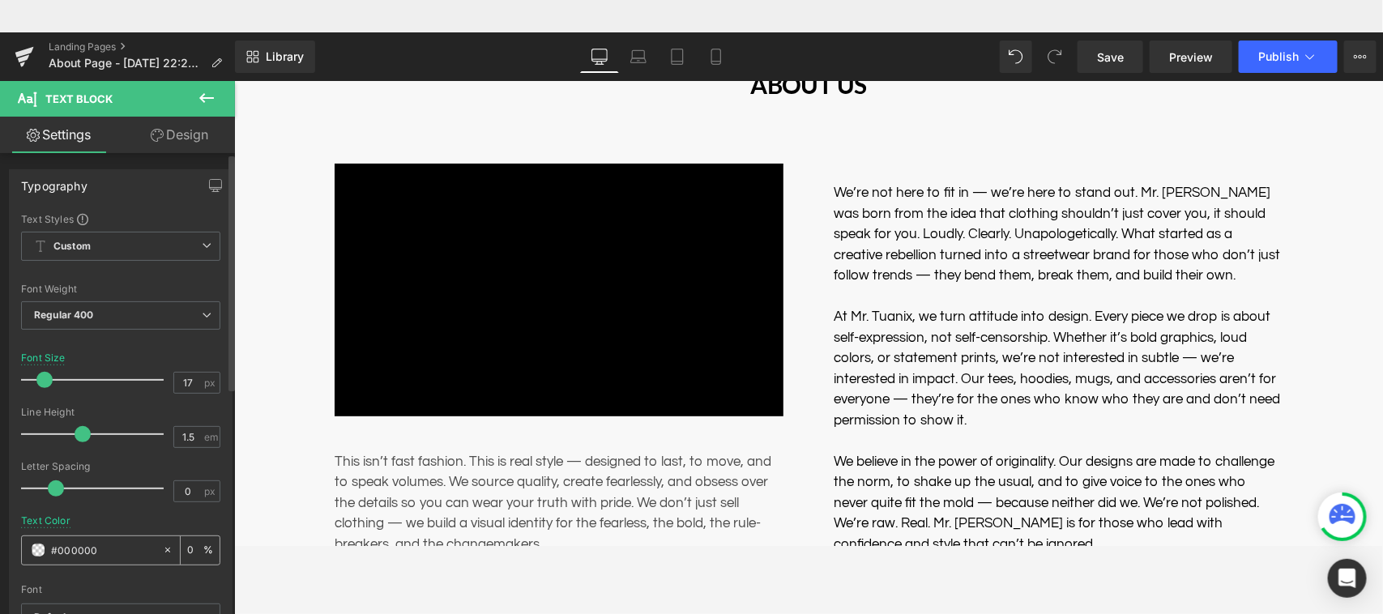
type input "100"
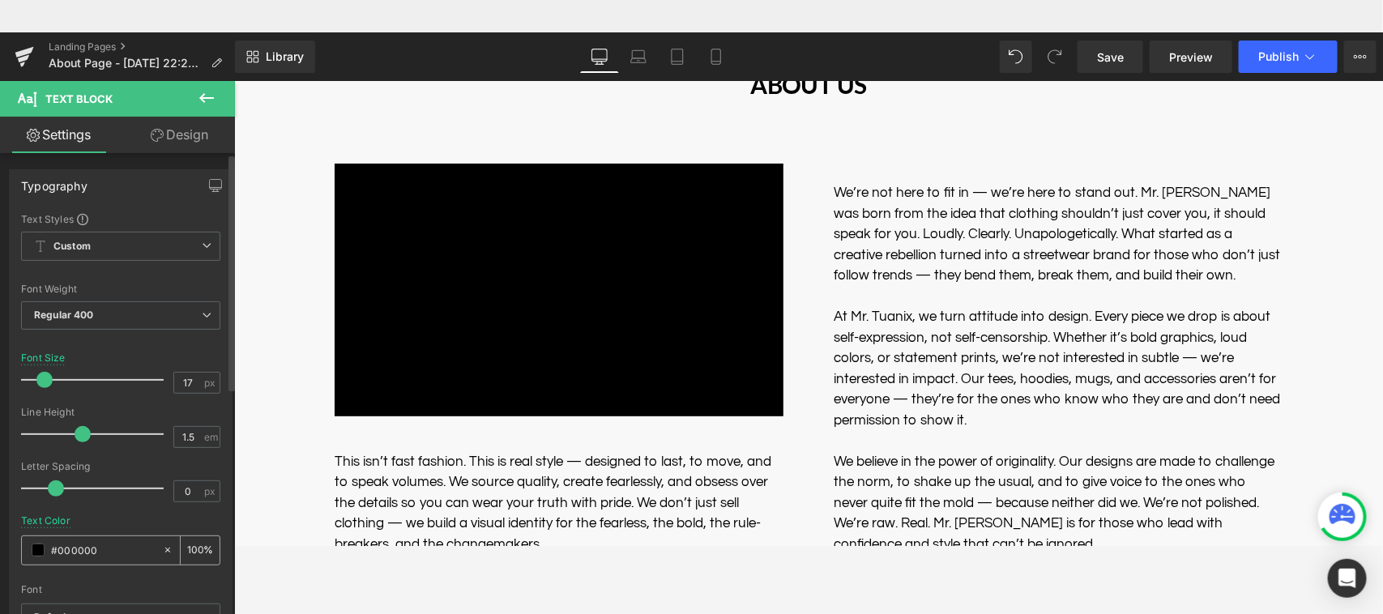
type input "#000000"
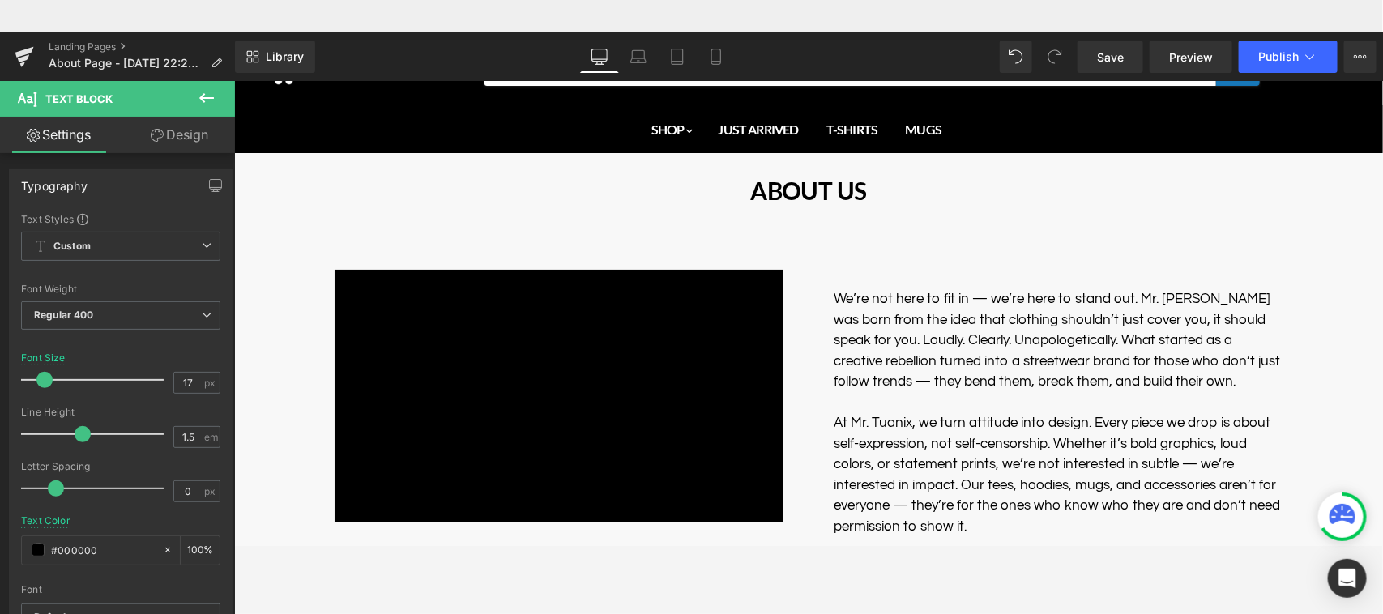
scroll to position [0, 0]
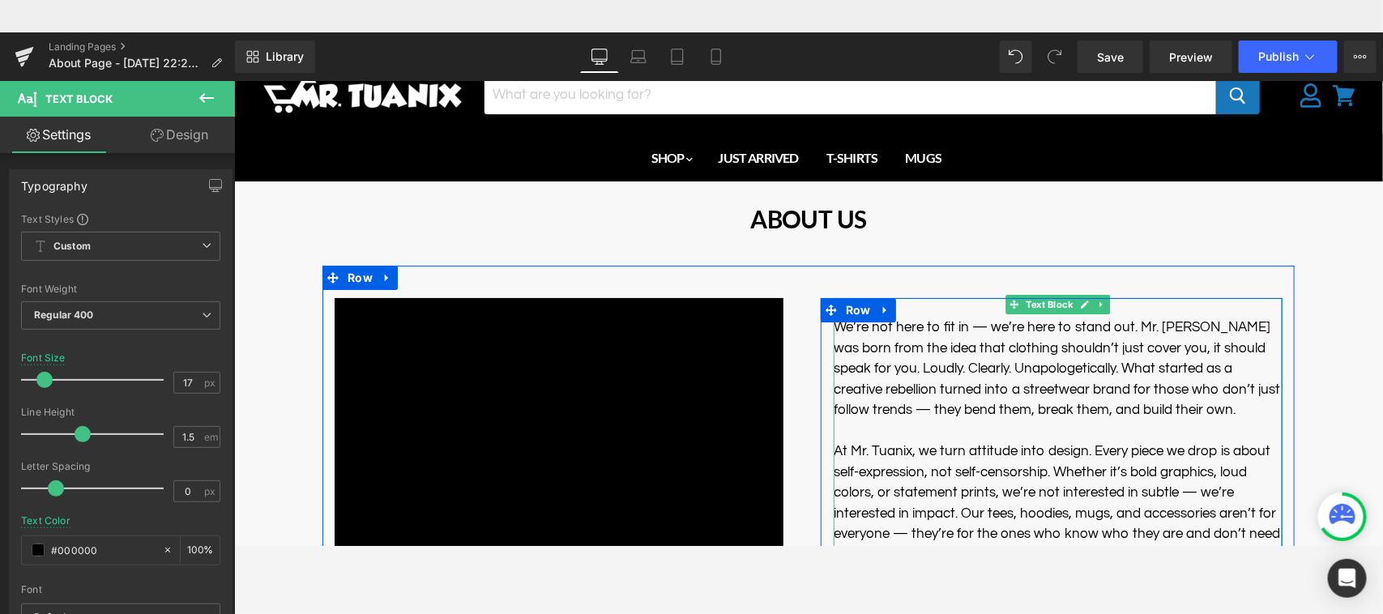
click at [971, 308] on div "We’re not here to fit in — we’re here to stand out. Mr. [PERSON_NAME] was born …" at bounding box center [1057, 512] width 449 height 430
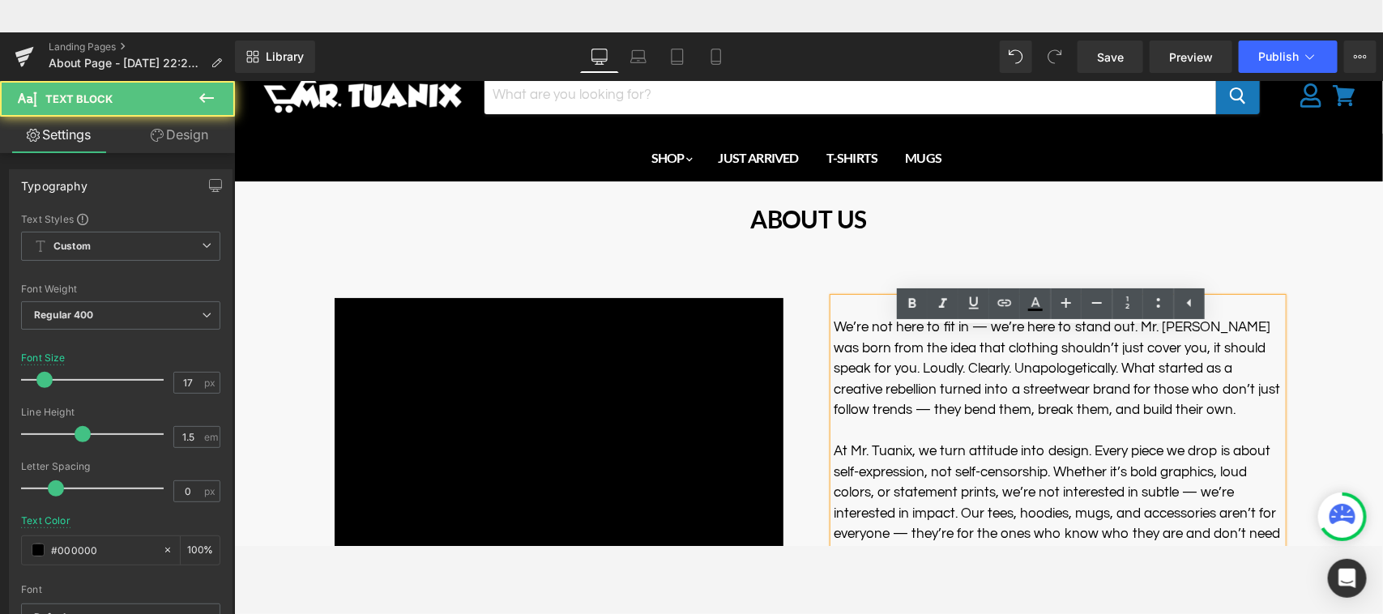
click at [973, 309] on icon at bounding box center [973, 302] width 19 height 19
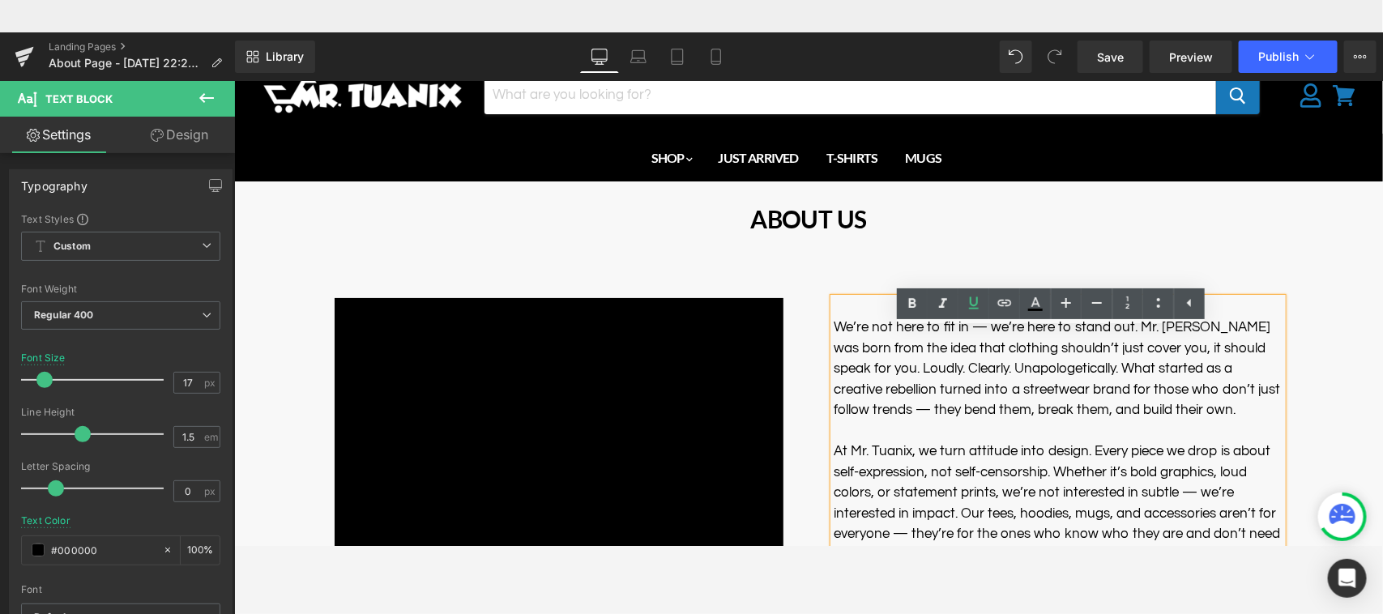
click at [840, 308] on div "We’re not here to fit in — we’re here to stand out. Mr. [PERSON_NAME] was born …" at bounding box center [1057, 512] width 449 height 430
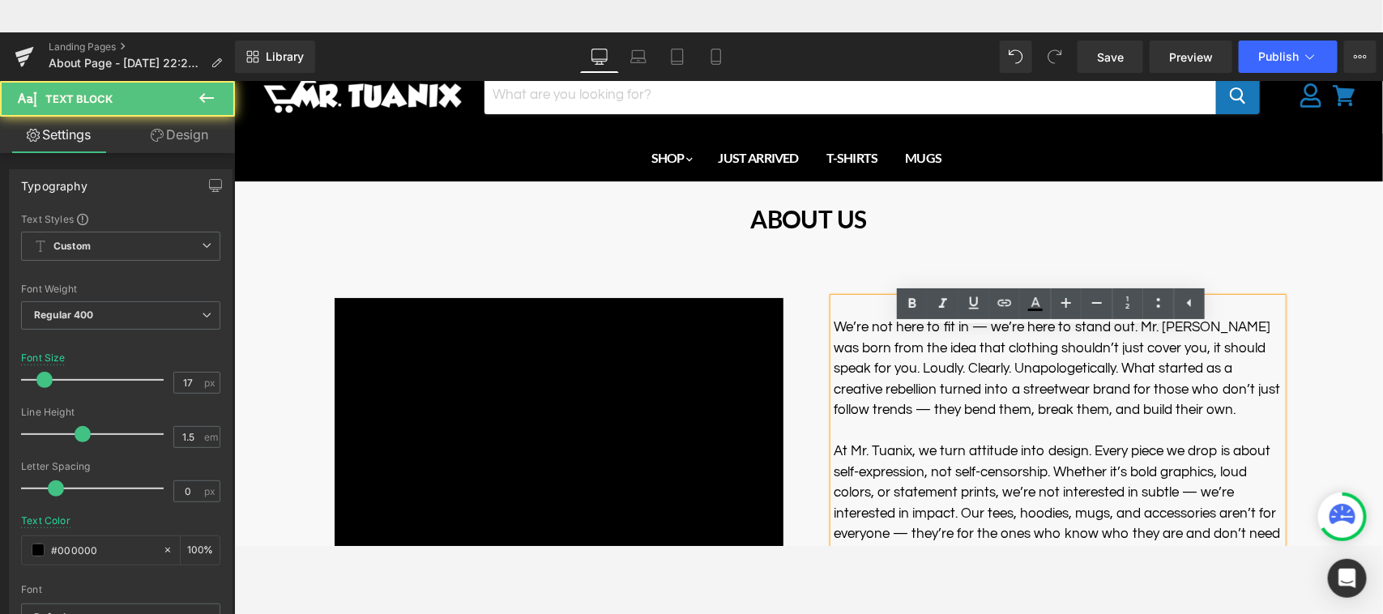
click at [833, 323] on p "We’re not here to fit in — we’re here to stand out. Mr. [PERSON_NAME] was born …" at bounding box center [1057, 369] width 449 height 104
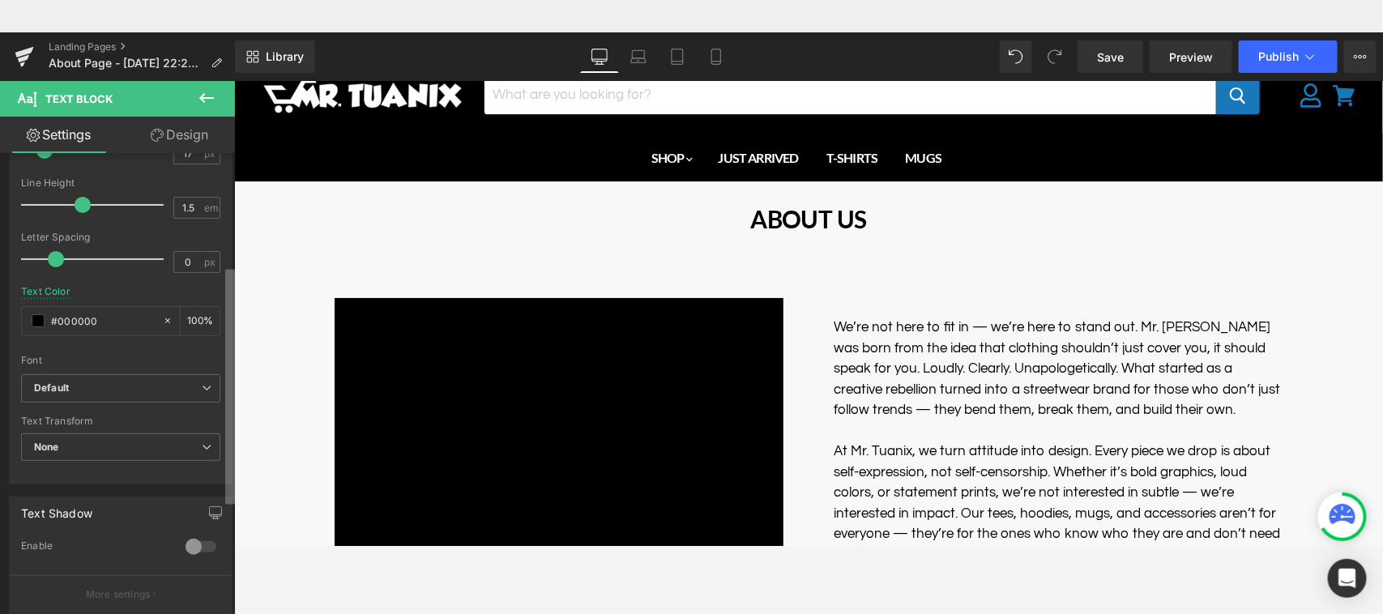
scroll to position [233, 0]
click at [232, 436] on b at bounding box center [230, 387] width 10 height 235
click at [131, 386] on b "Default" at bounding box center [118, 384] width 168 height 14
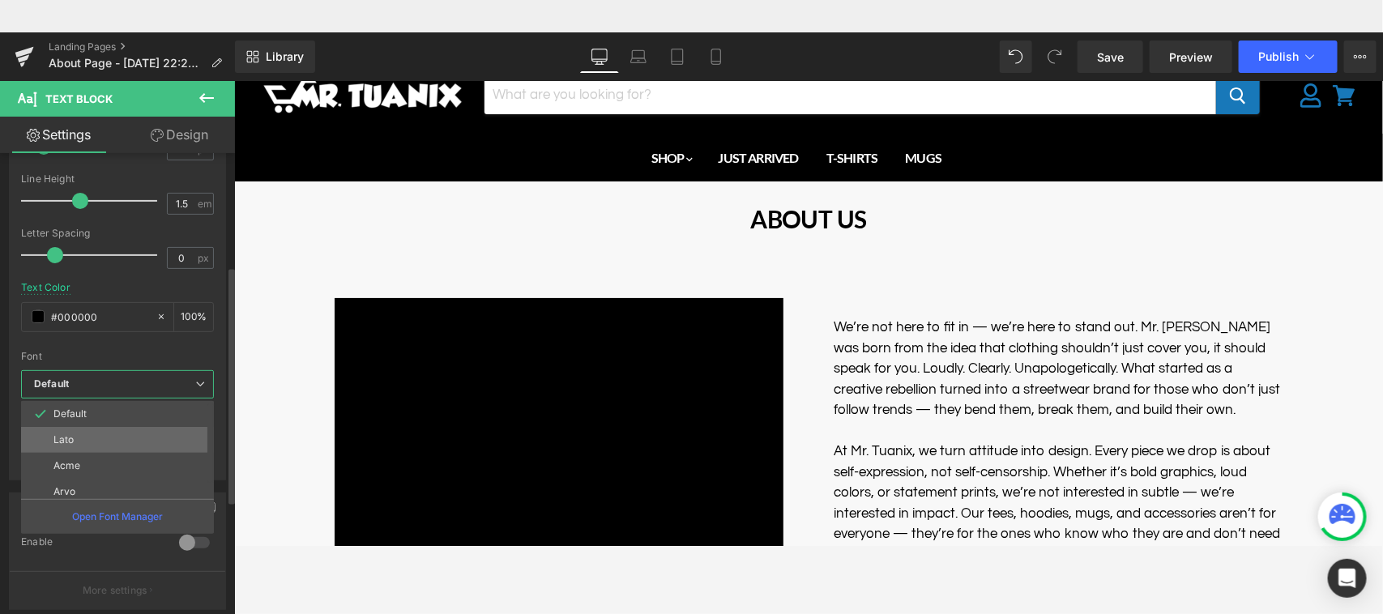
click at [89, 441] on li "Lato" at bounding box center [121, 440] width 200 height 26
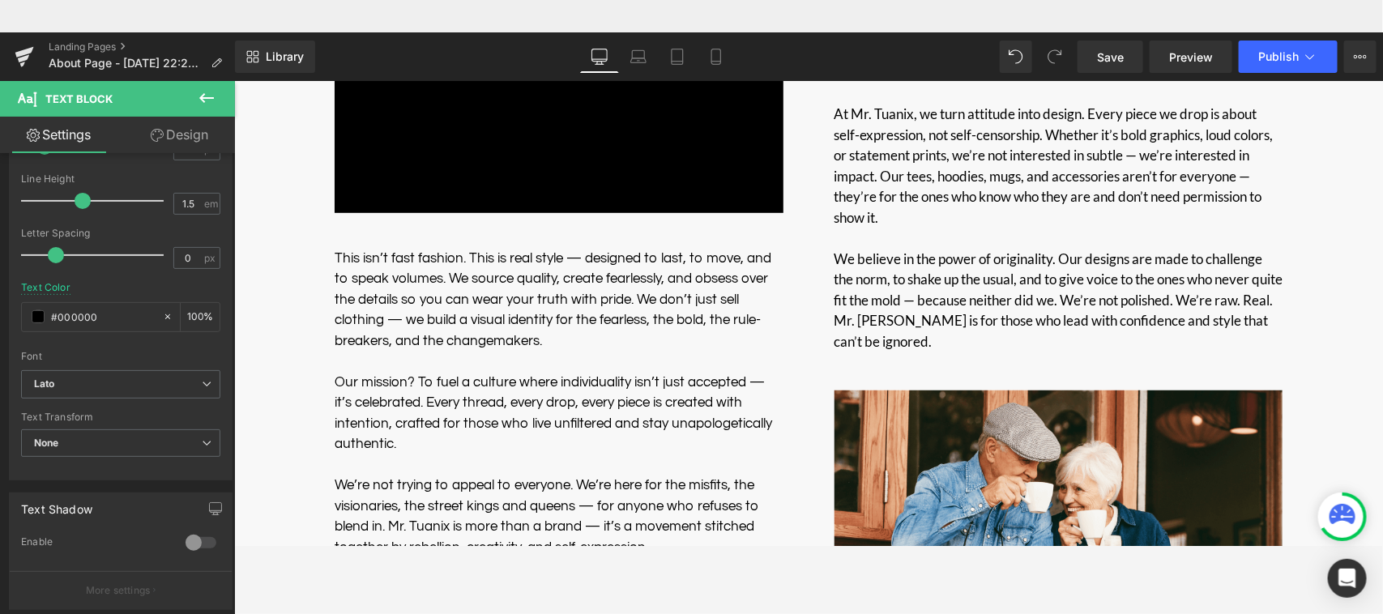
scroll to position [343, 0]
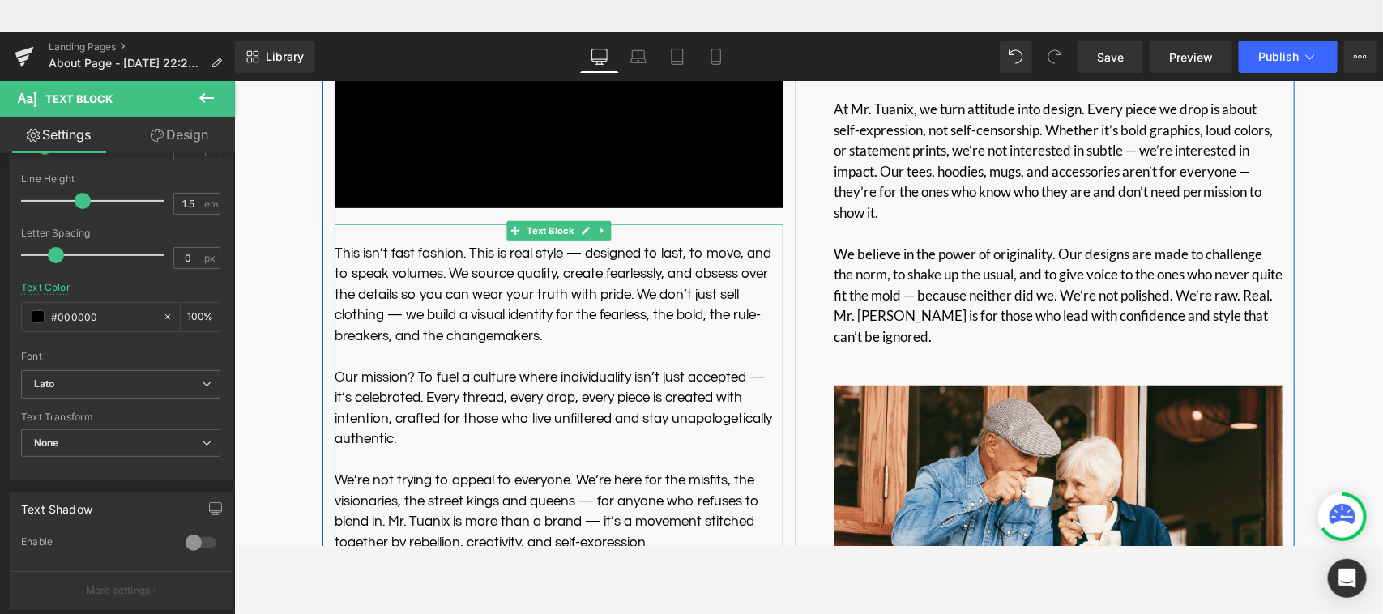
click at [684, 281] on p "This isn’t fast fashion. This is real style — designed to last, to move, and to…" at bounding box center [558, 295] width 449 height 104
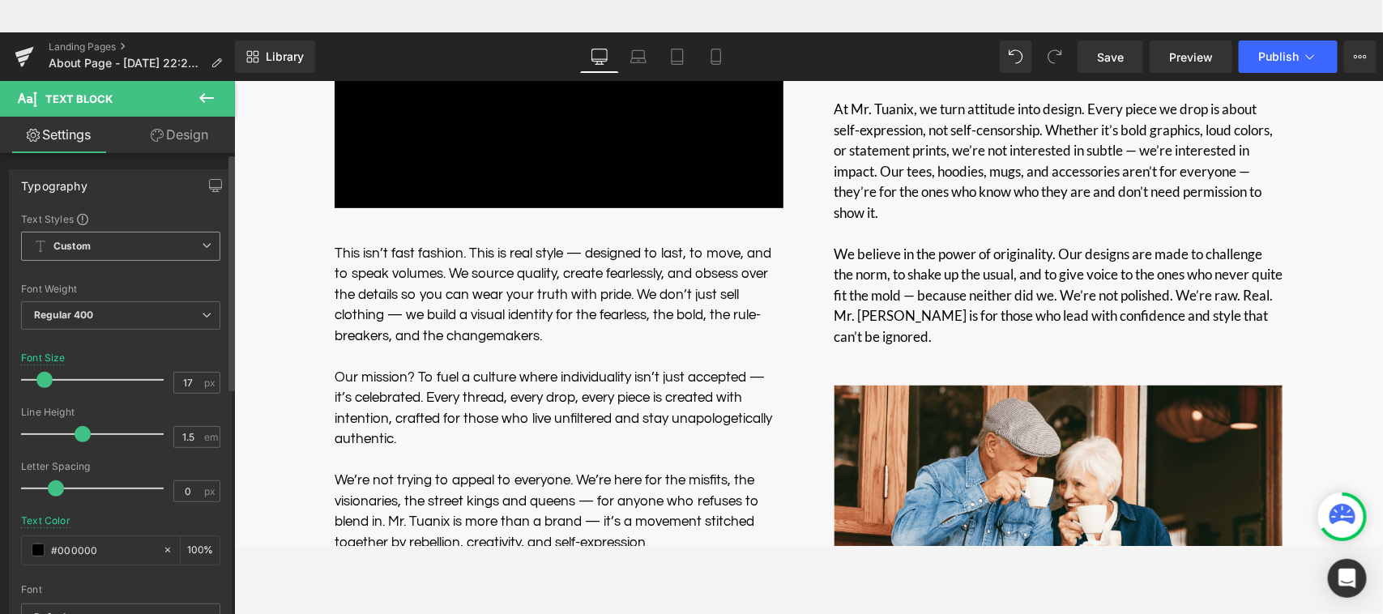
click at [167, 253] on span "Custom Setup Global Style" at bounding box center [120, 246] width 199 height 29
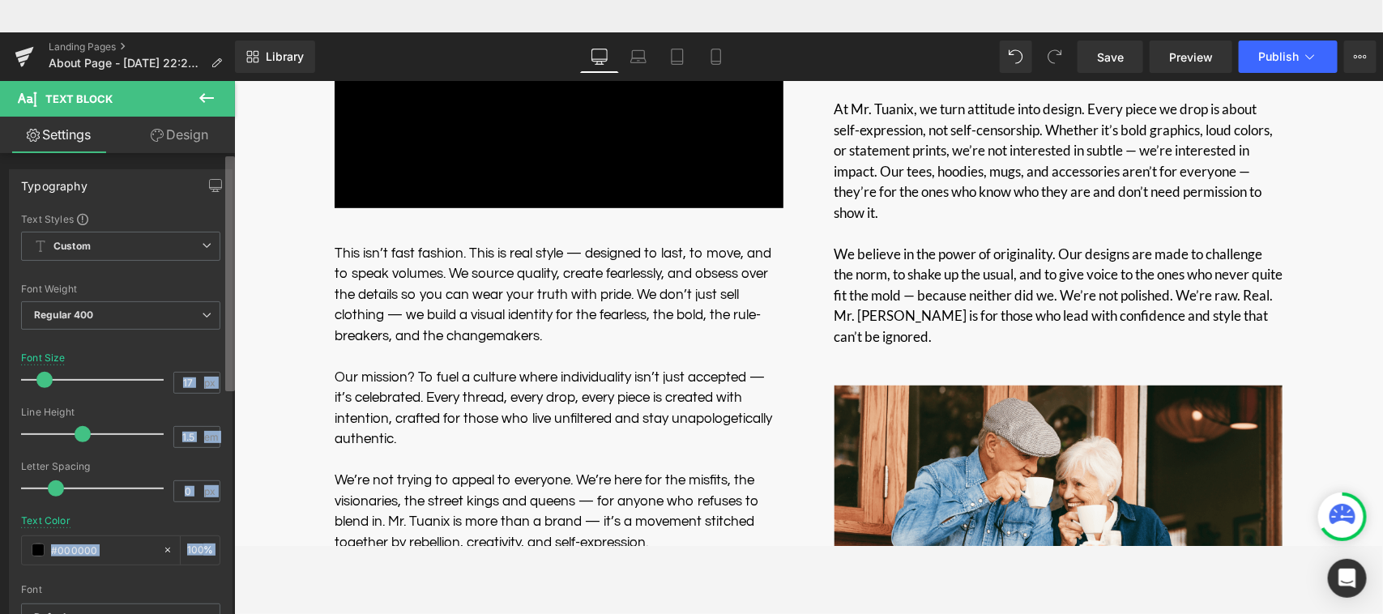
drag, startPoint x: 227, startPoint y: 233, endPoint x: 228, endPoint y: 264, distance: 30.8
click at [228, 264] on div "Typography Text Styles Custom Custom Setup Global Style Custom Setup Global Sty…" at bounding box center [117, 403] width 235 height 501
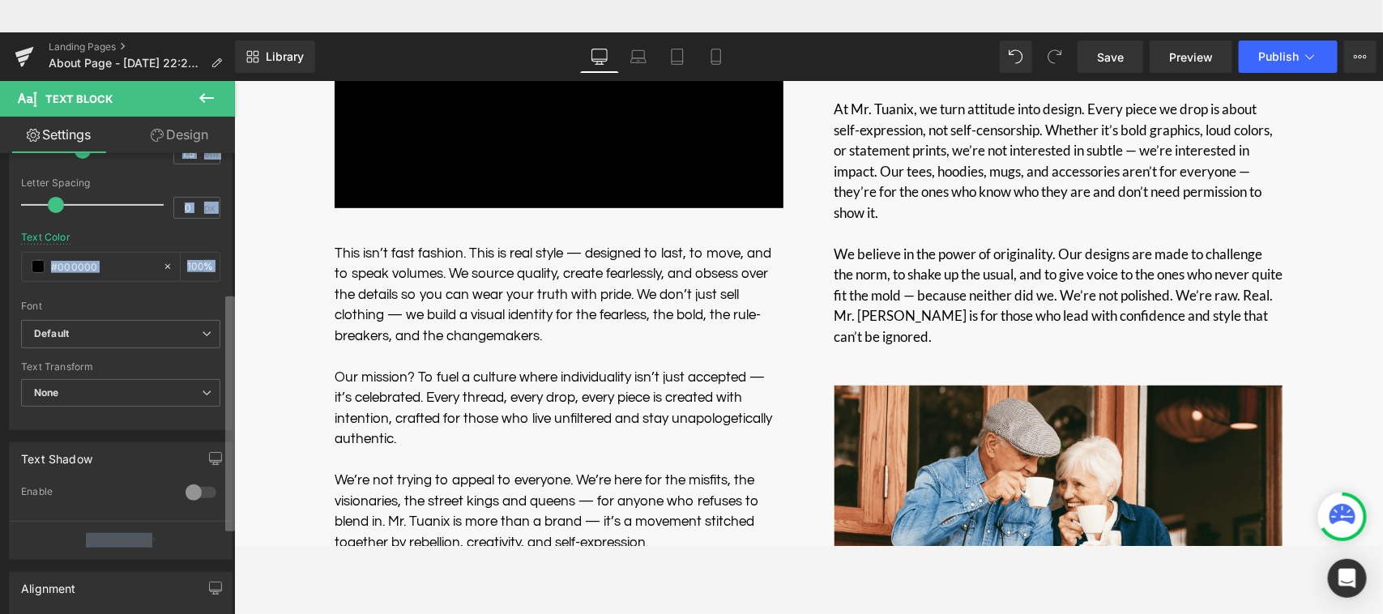
scroll to position [289, 0]
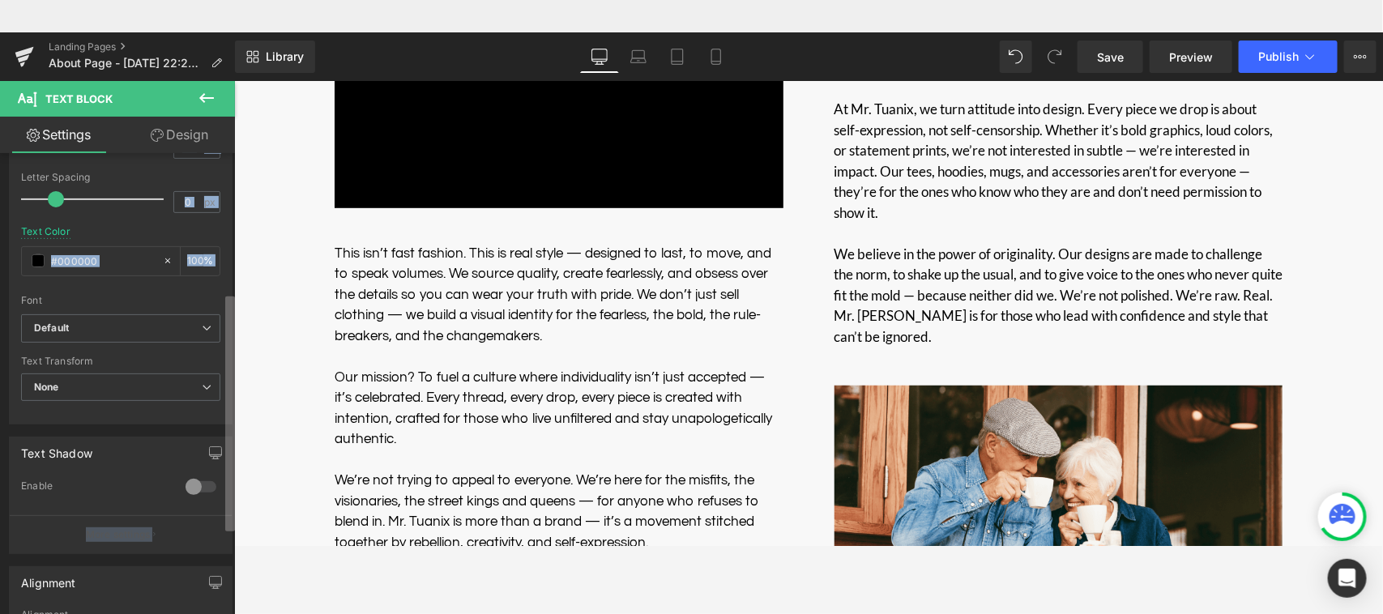
click at [228, 402] on b at bounding box center [230, 413] width 10 height 235
click at [114, 326] on b "Default" at bounding box center [118, 329] width 168 height 14
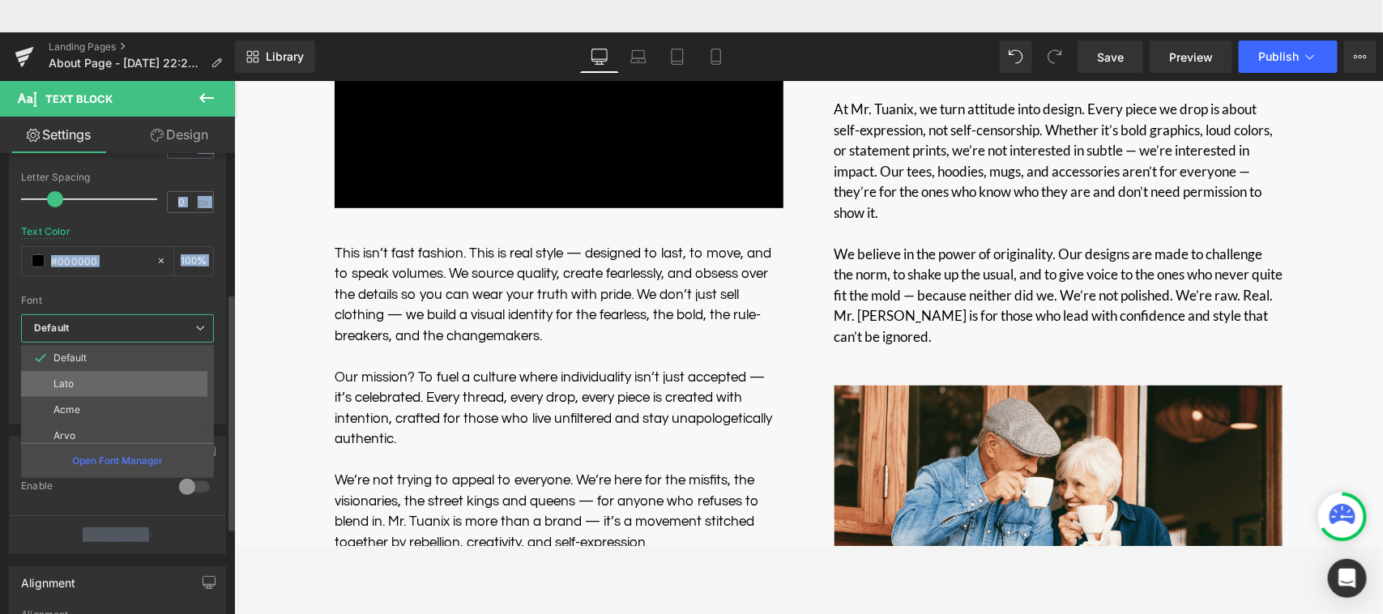
click at [109, 381] on li "Lato" at bounding box center [121, 384] width 200 height 26
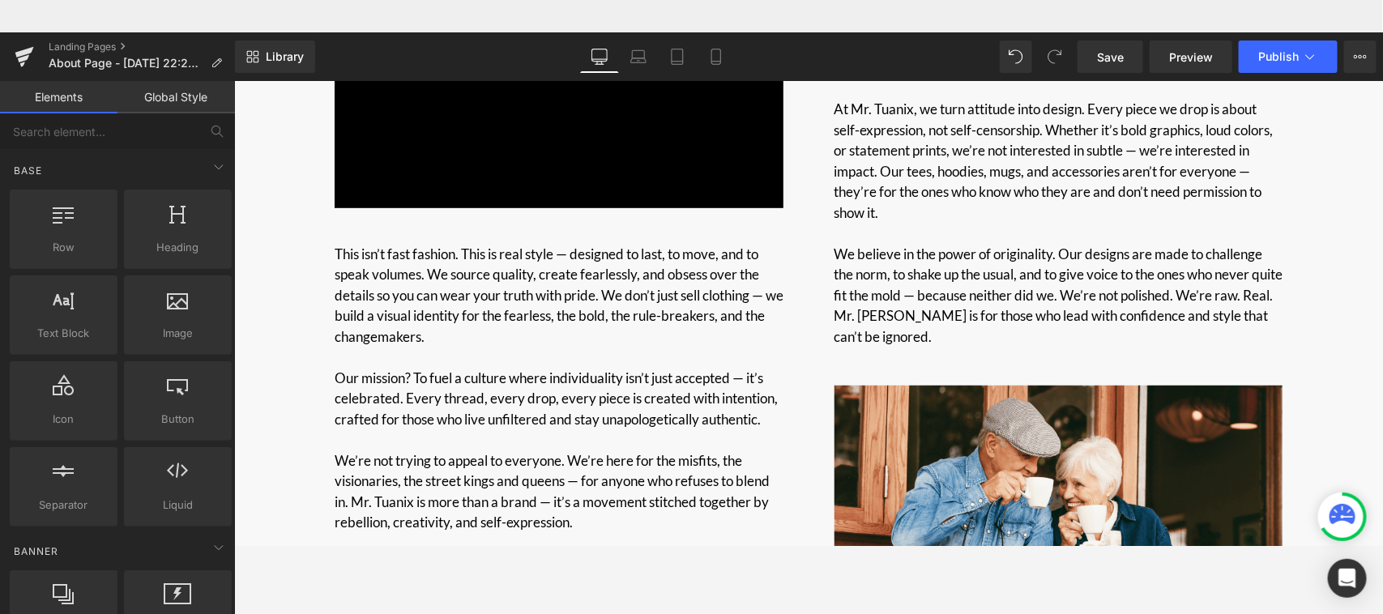
click at [303, 327] on div "ABOUT US Heading Row Youtube This isn’t fast fashion. This is real style — desi…" at bounding box center [807, 560] width 1148 height 1444
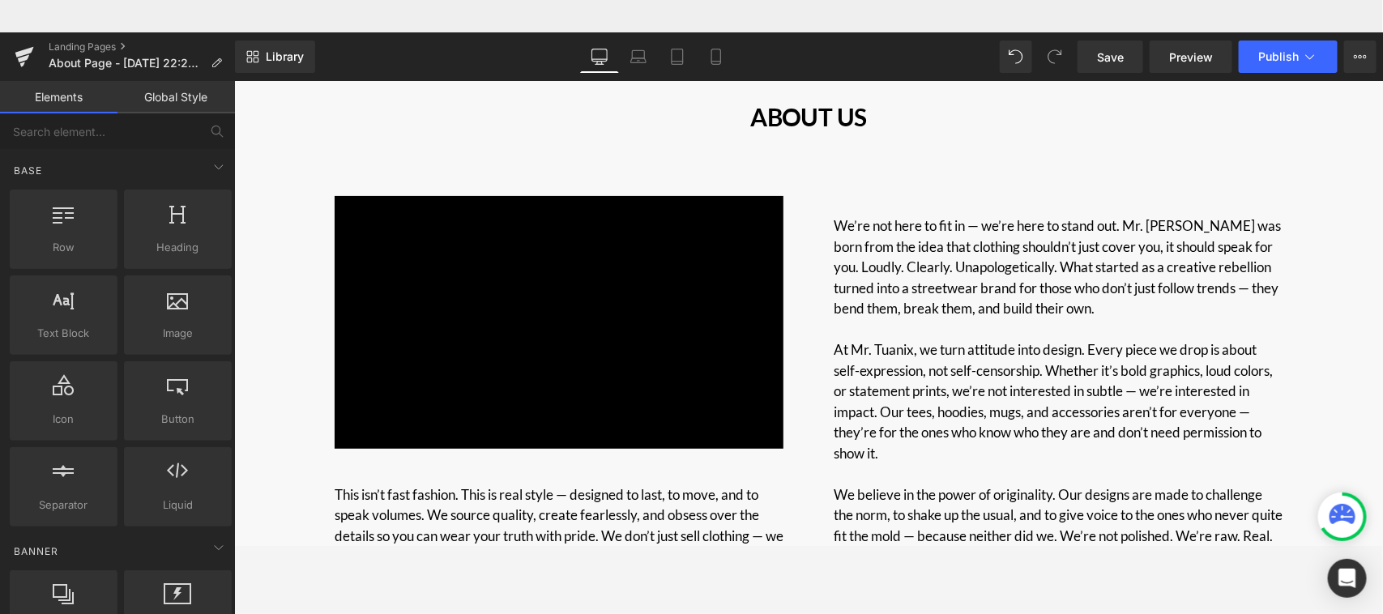
scroll to position [93, 0]
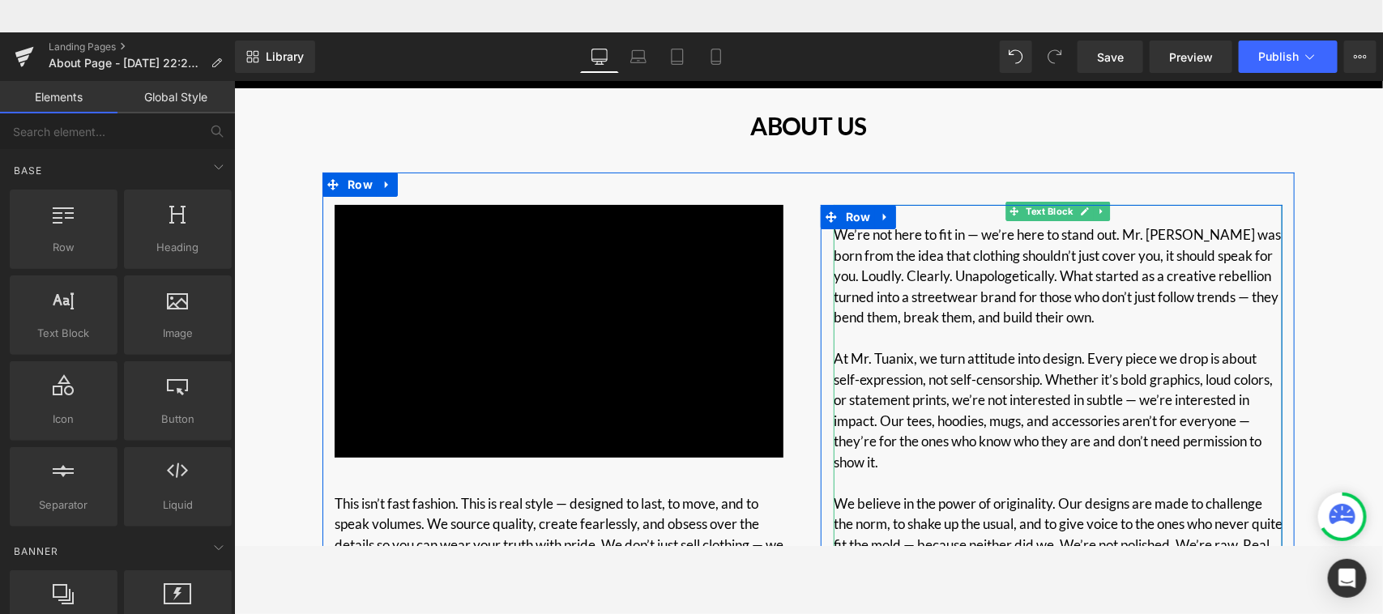
click at [941, 218] on div "We’re not here to fit in — we’re here to stand out. Mr. [PERSON_NAME] was born …" at bounding box center [1057, 419] width 449 height 430
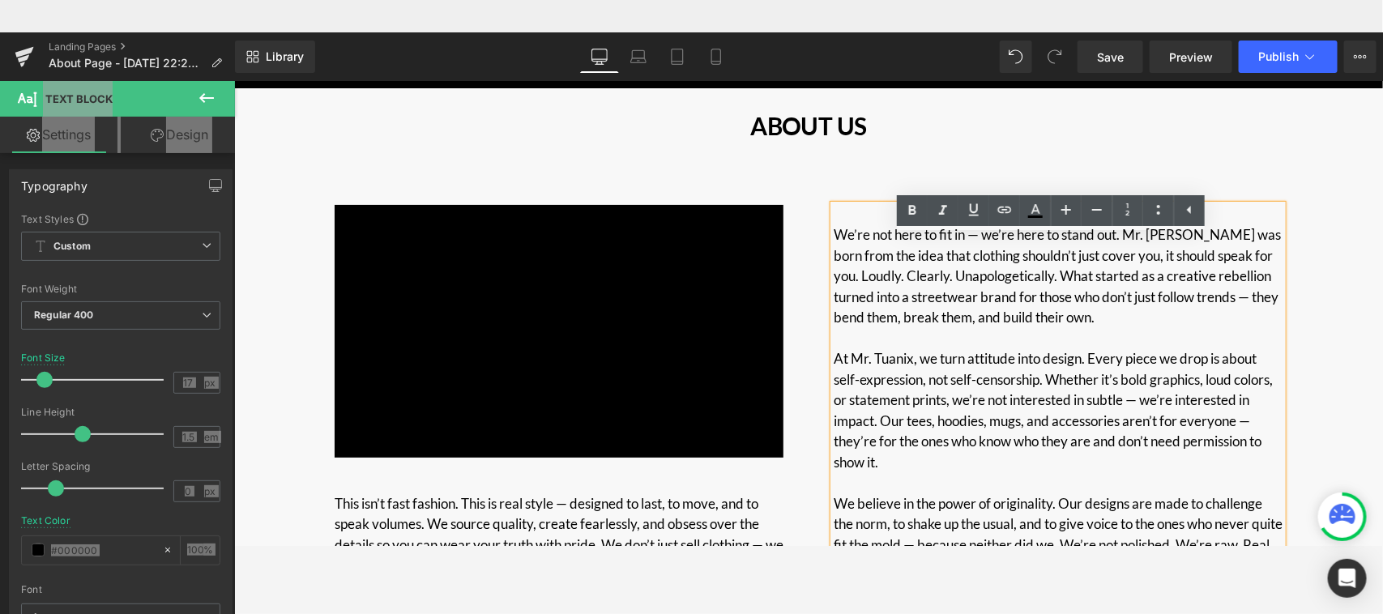
click at [833, 216] on div "We’re not here to fit in — we’re here to stand out. Mr. [PERSON_NAME] was born …" at bounding box center [1057, 419] width 449 height 430
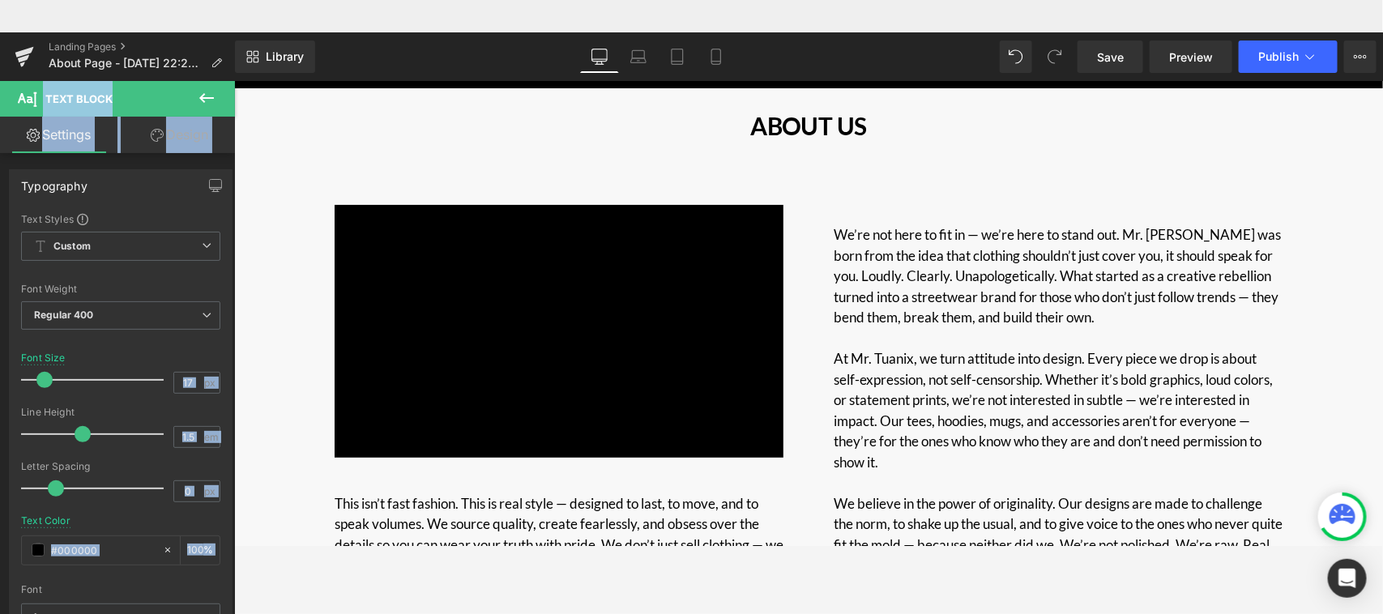
click at [186, 138] on link "Design" at bounding box center [179, 135] width 117 height 36
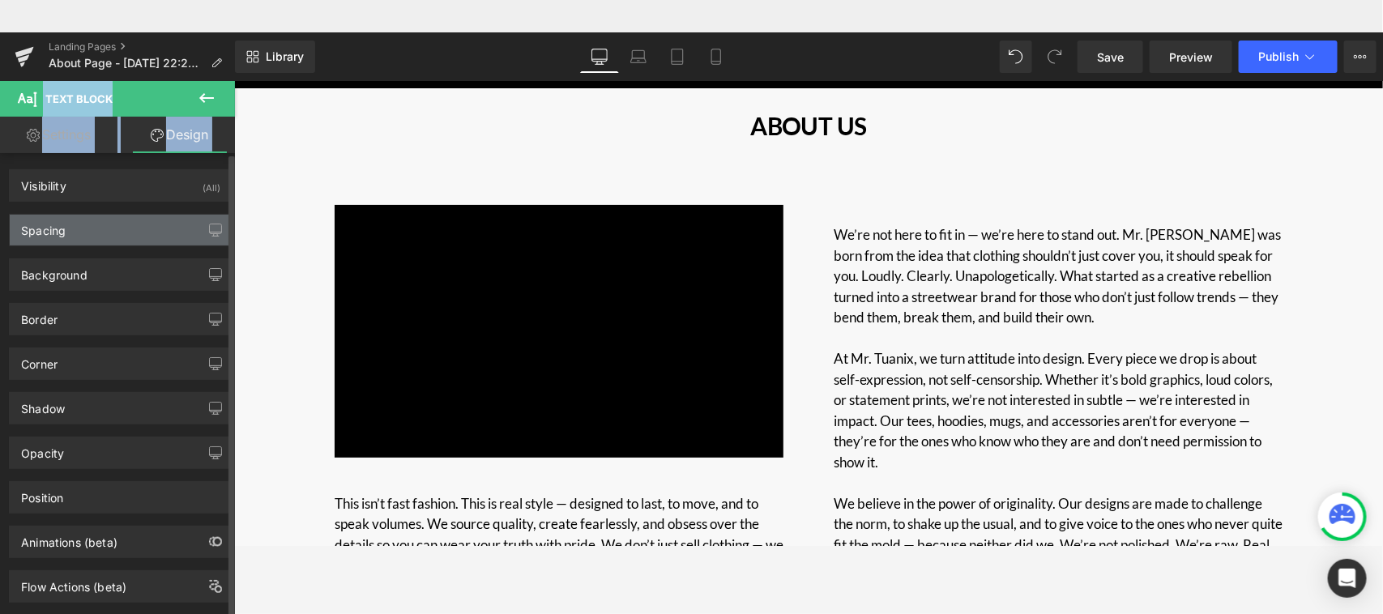
click at [130, 227] on div "Spacing" at bounding box center [121, 230] width 222 height 31
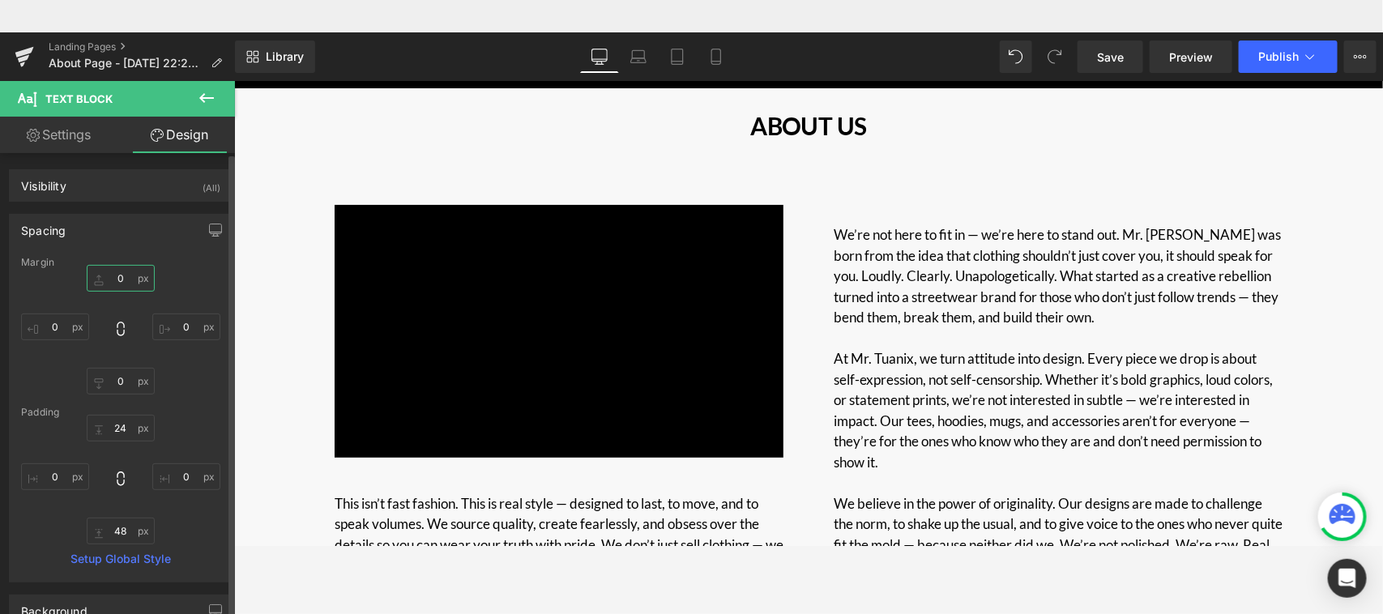
click at [115, 284] on input "0" at bounding box center [121, 278] width 68 height 27
type input "--"
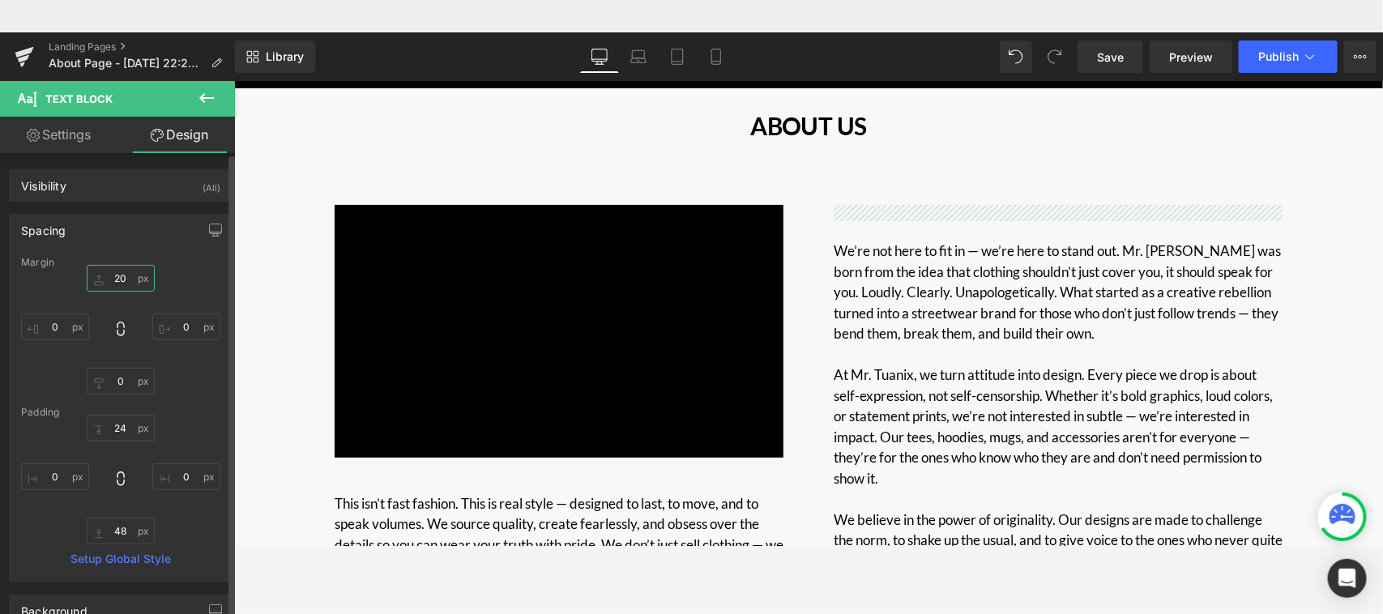
click at [113, 275] on input "20" at bounding box center [121, 278] width 68 height 27
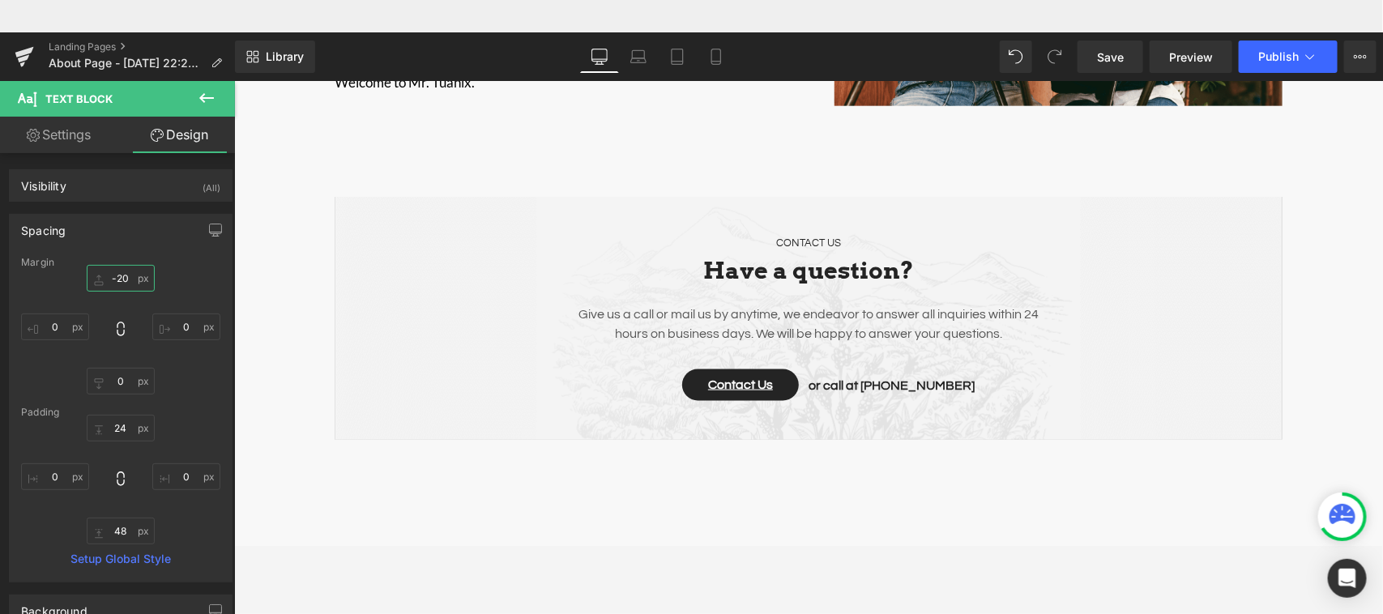
scroll to position [884, 0]
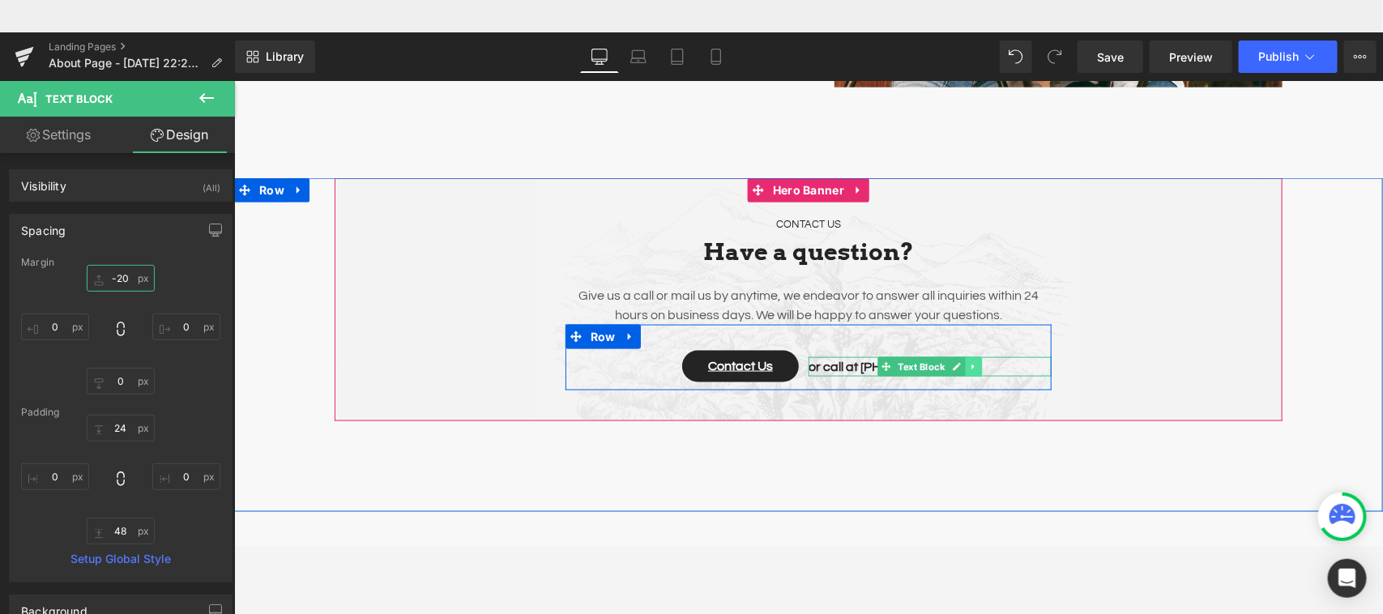
type input "-20"
click at [968, 369] on icon "Main content" at bounding box center [972, 366] width 9 height 10
click at [977, 368] on icon "Main content" at bounding box center [981, 365] width 9 height 9
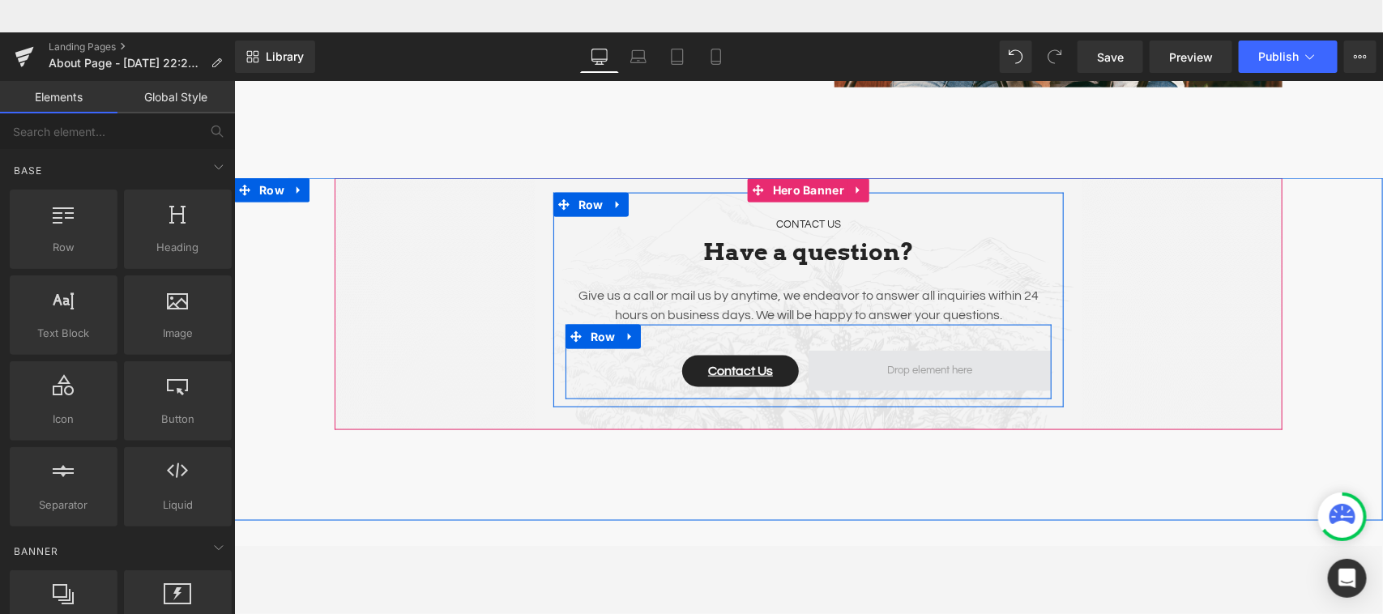
click at [965, 378] on span "Main content" at bounding box center [929, 370] width 96 height 20
click at [886, 370] on span "Main content" at bounding box center [929, 370] width 96 height 20
click at [606, 352] on div "Contact Us Button" at bounding box center [686, 370] width 243 height 40
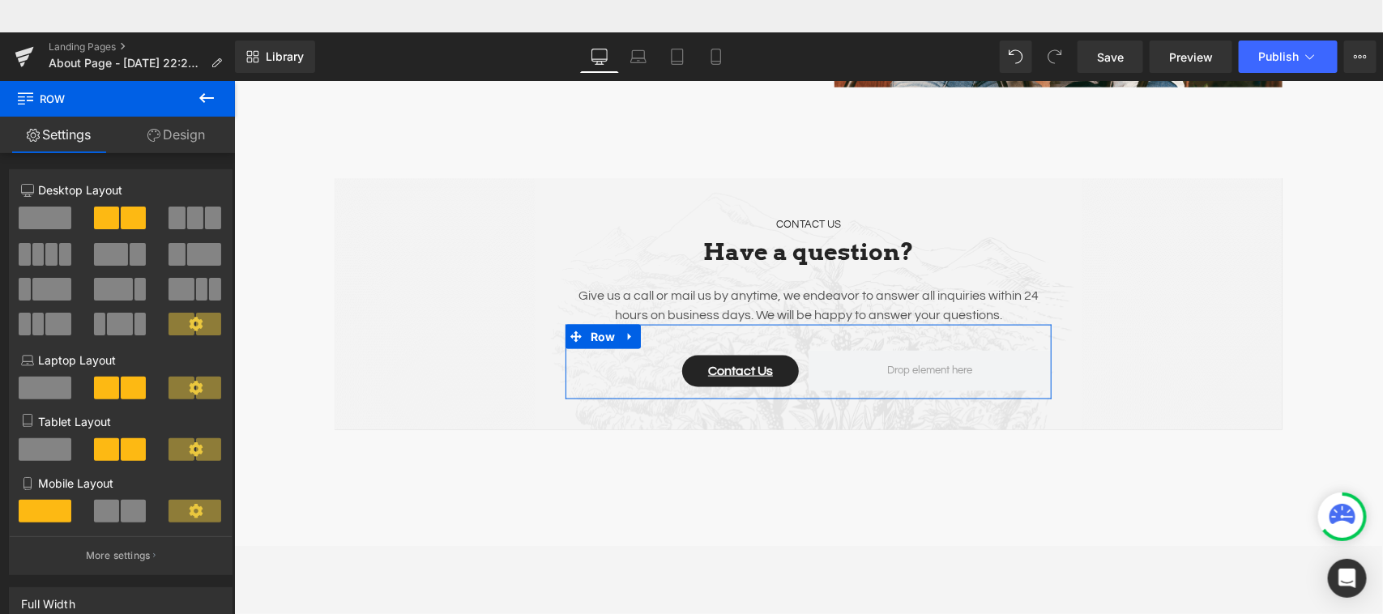
click at [46, 216] on span at bounding box center [45, 218] width 53 height 23
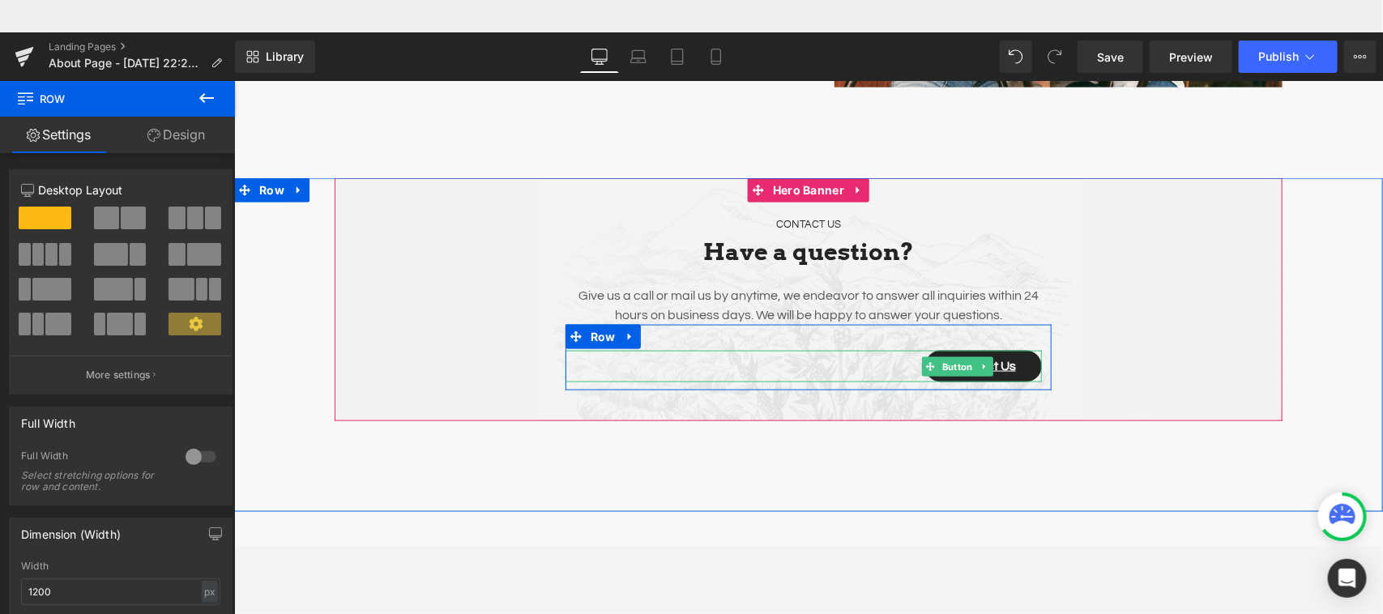
click at [868, 366] on div "Contact Us" at bounding box center [803, 365] width 476 height 31
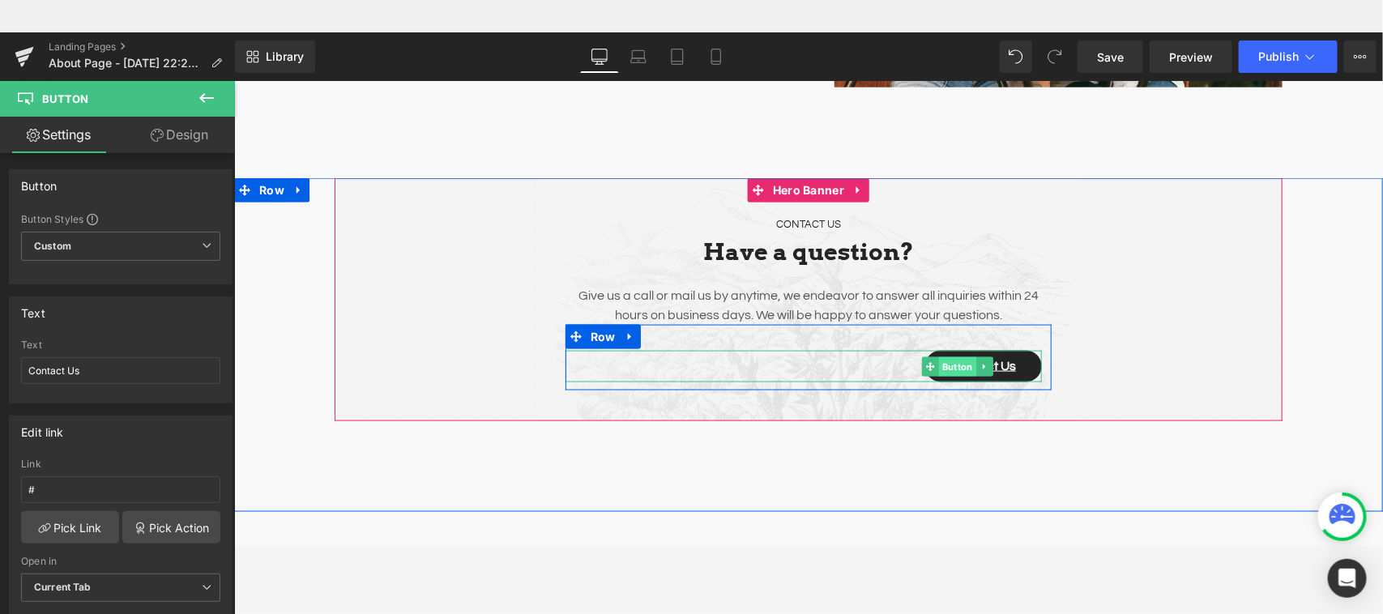
click at [947, 364] on span "Button" at bounding box center [956, 365] width 37 height 19
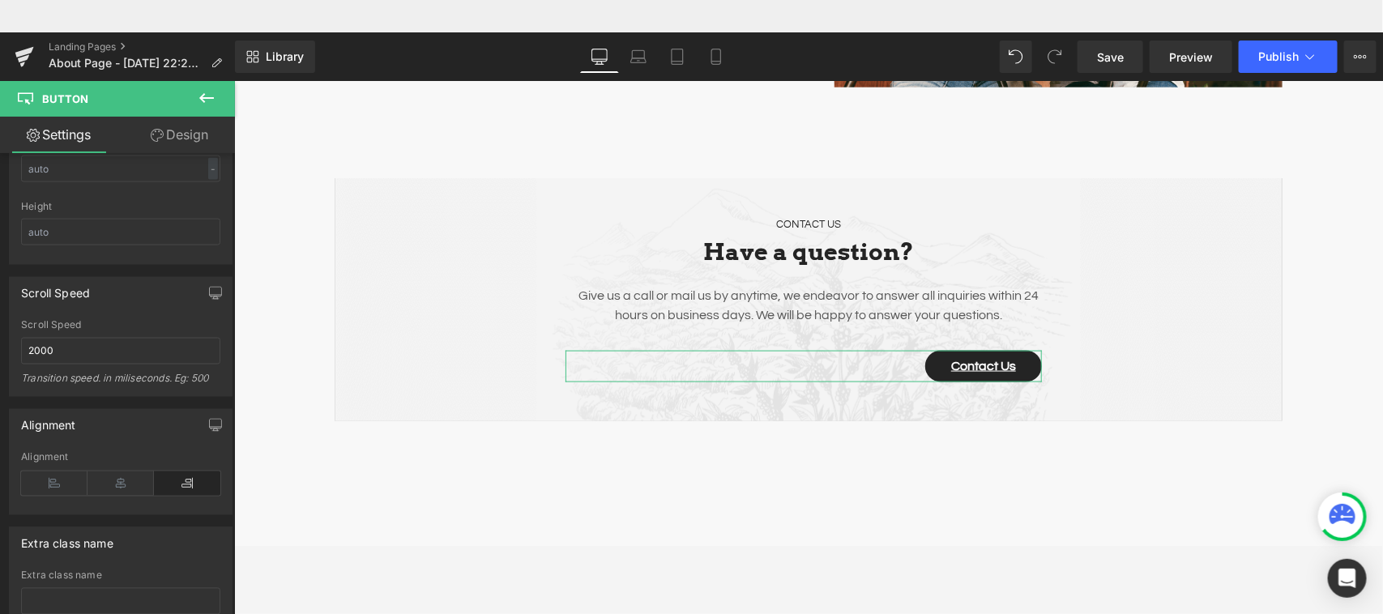
scroll to position [1261, 0]
click at [228, 545] on b at bounding box center [231, 562] width 6 height 131
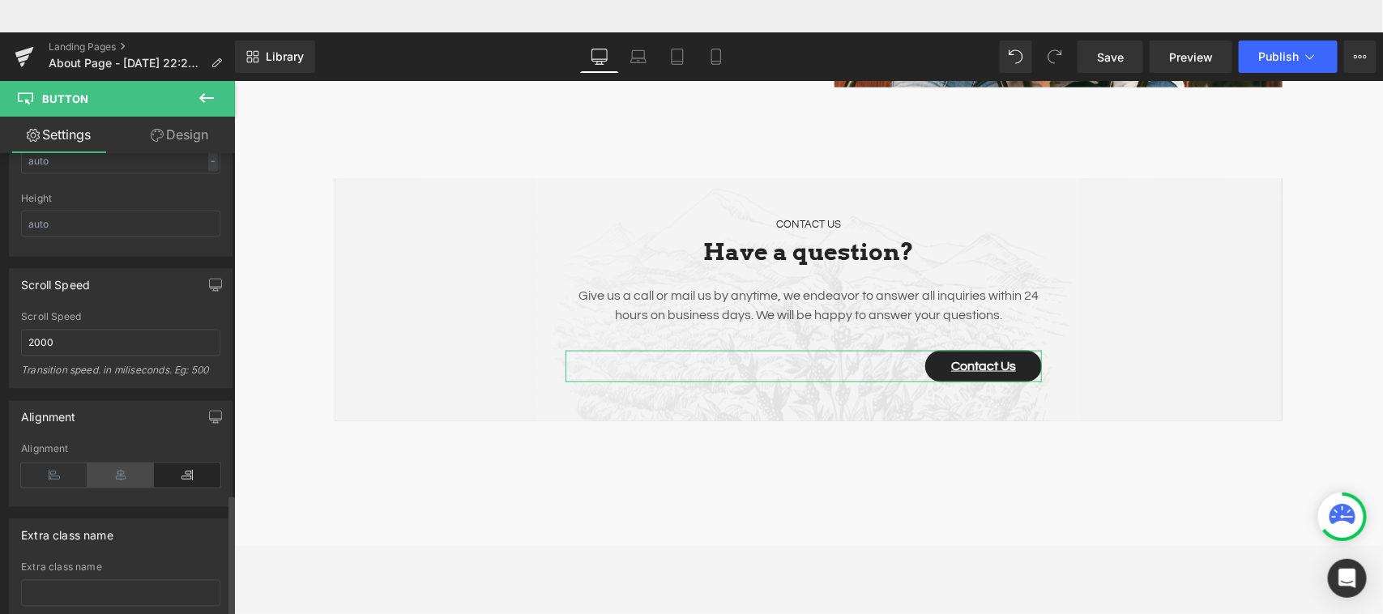
click at [121, 483] on icon at bounding box center [120, 475] width 66 height 24
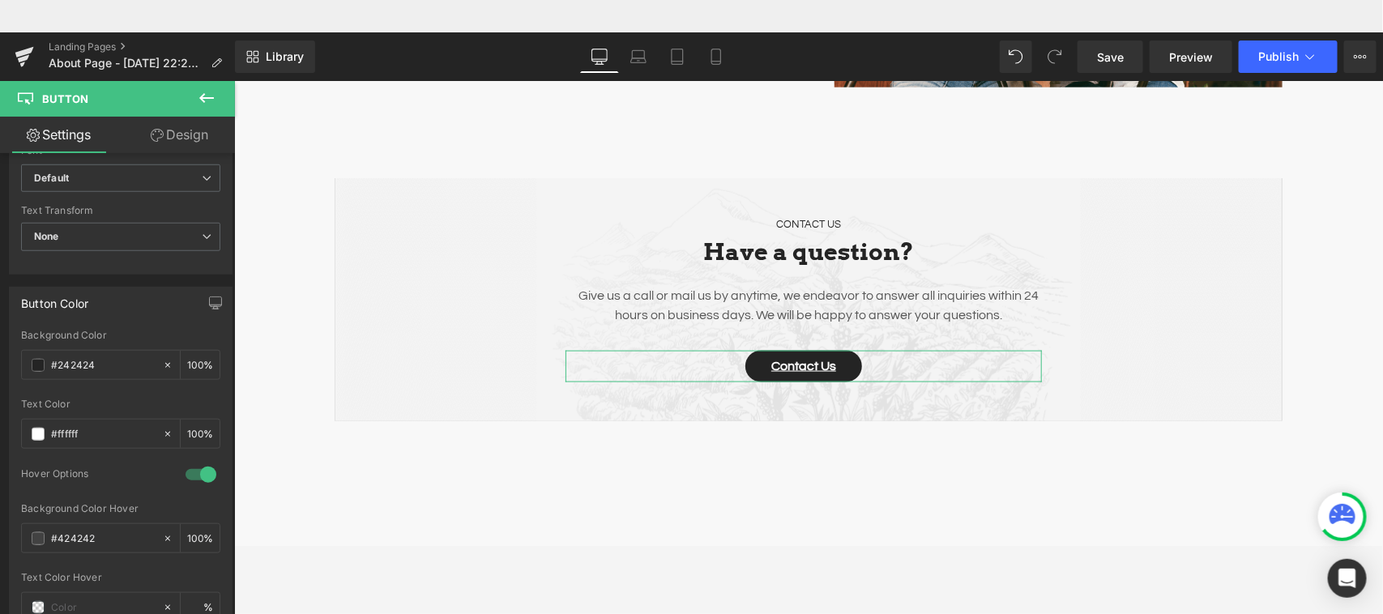
scroll to position [656, 0]
click at [232, 365] on b at bounding box center [231, 399] width 6 height 131
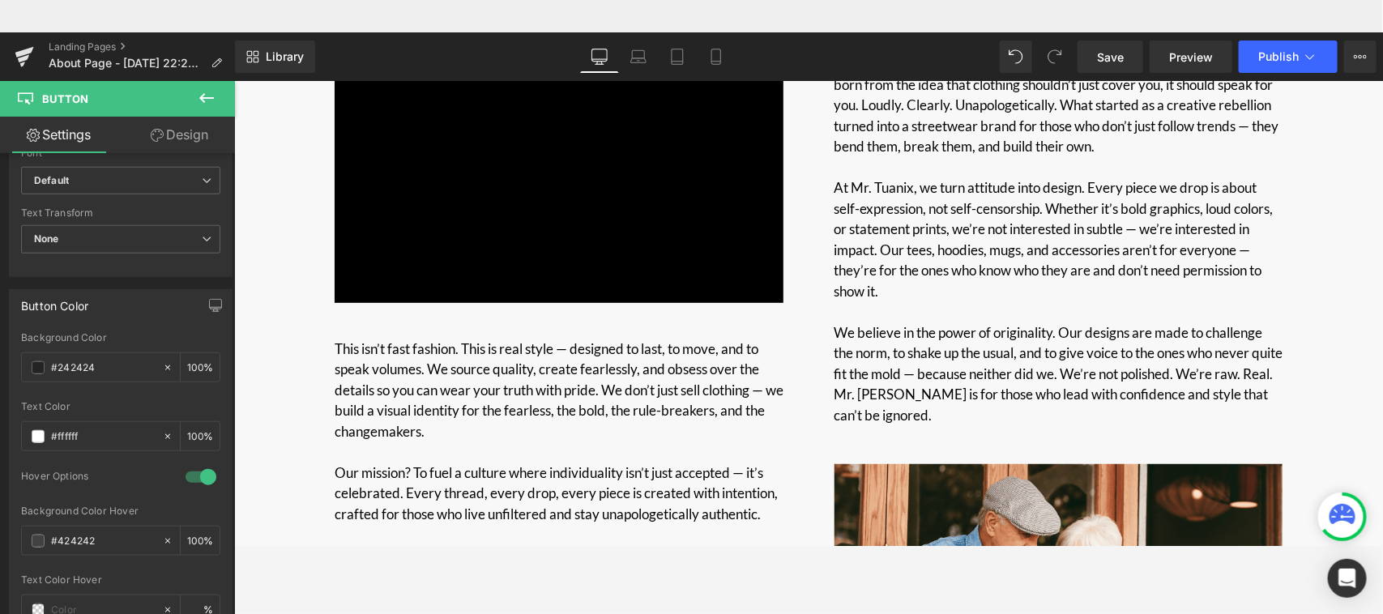
scroll to position [175, 0]
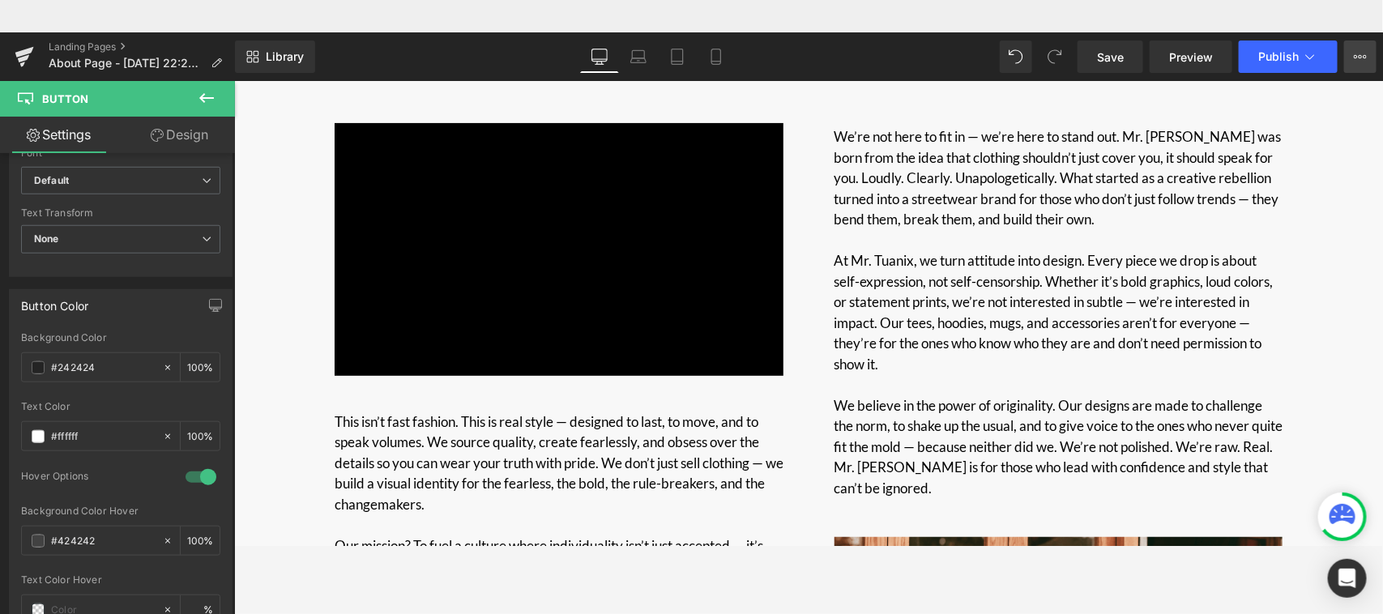
click at [1228, 55] on button "View Live Page View with current Template Save Template to Library Schedule Pub…" at bounding box center [1360, 56] width 32 height 32
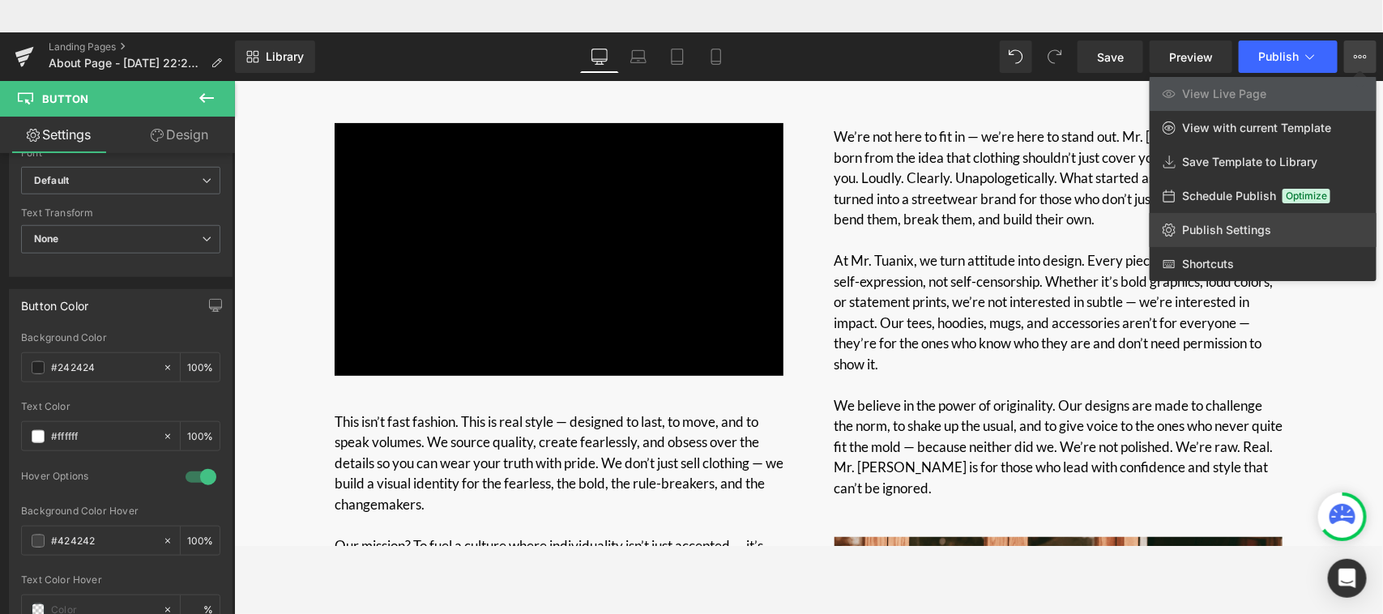
click at [1228, 233] on link "Publish Settings" at bounding box center [1262, 230] width 227 height 34
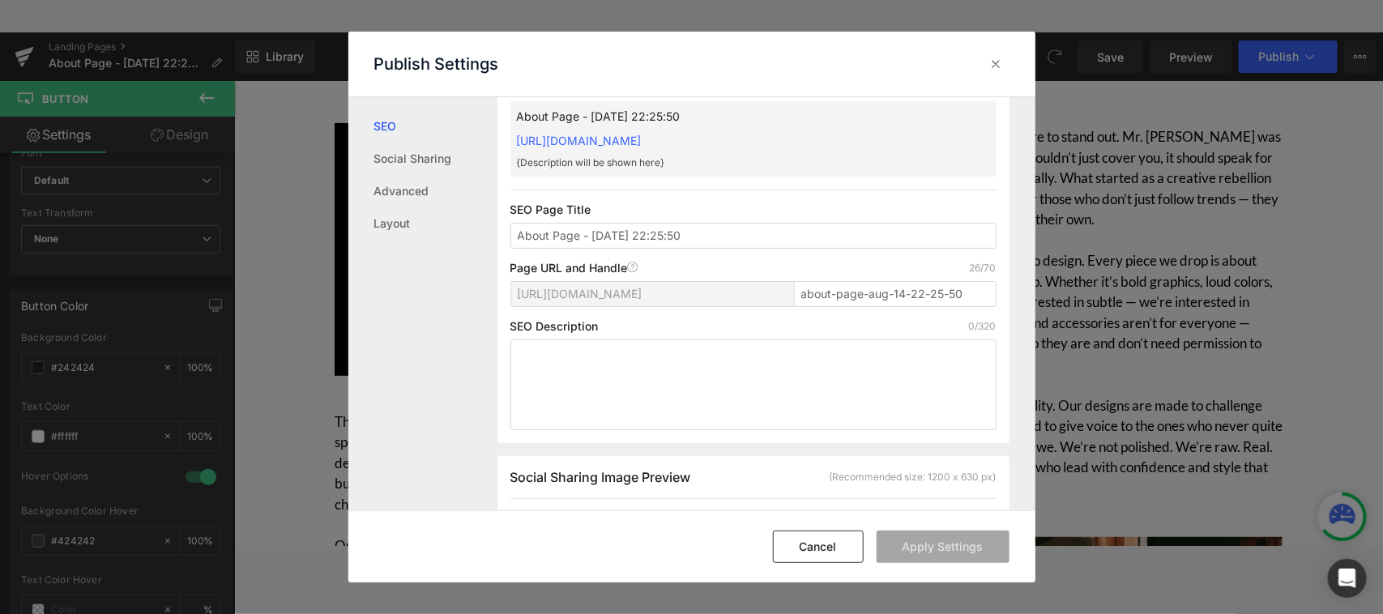
scroll to position [61, 0]
click at [560, 369] on textarea at bounding box center [753, 388] width 486 height 91
click at [565, 233] on input "About Page - [DATE] 22:25:50" at bounding box center [753, 240] width 486 height 26
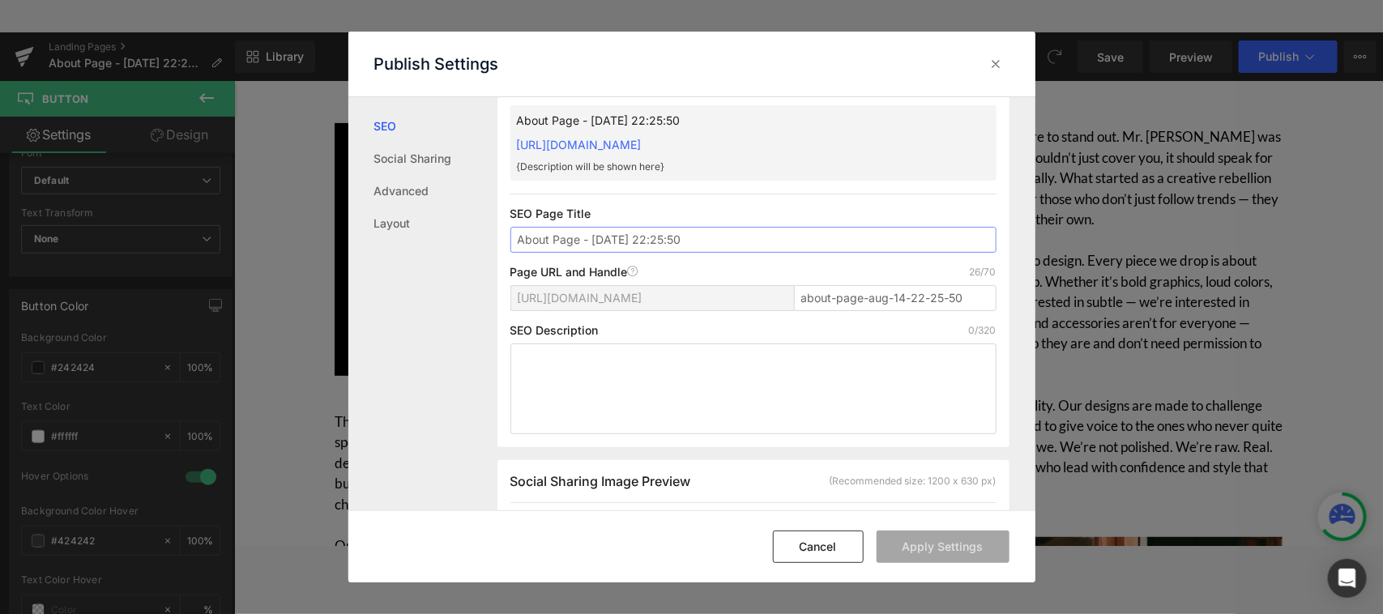
click at [565, 233] on input "About Page - [DATE] 22:25:50" at bounding box center [753, 240] width 486 height 26
type input "About Us - Mr [PERSON_NAME]"
click at [606, 345] on textarea at bounding box center [753, 388] width 486 height 91
click at [1030, 196] on div "Search Result Preview About Us - Mr [PERSON_NAME] [URL][DOMAIN_NAME] {Descripti…" at bounding box center [766, 304] width 538 height 414
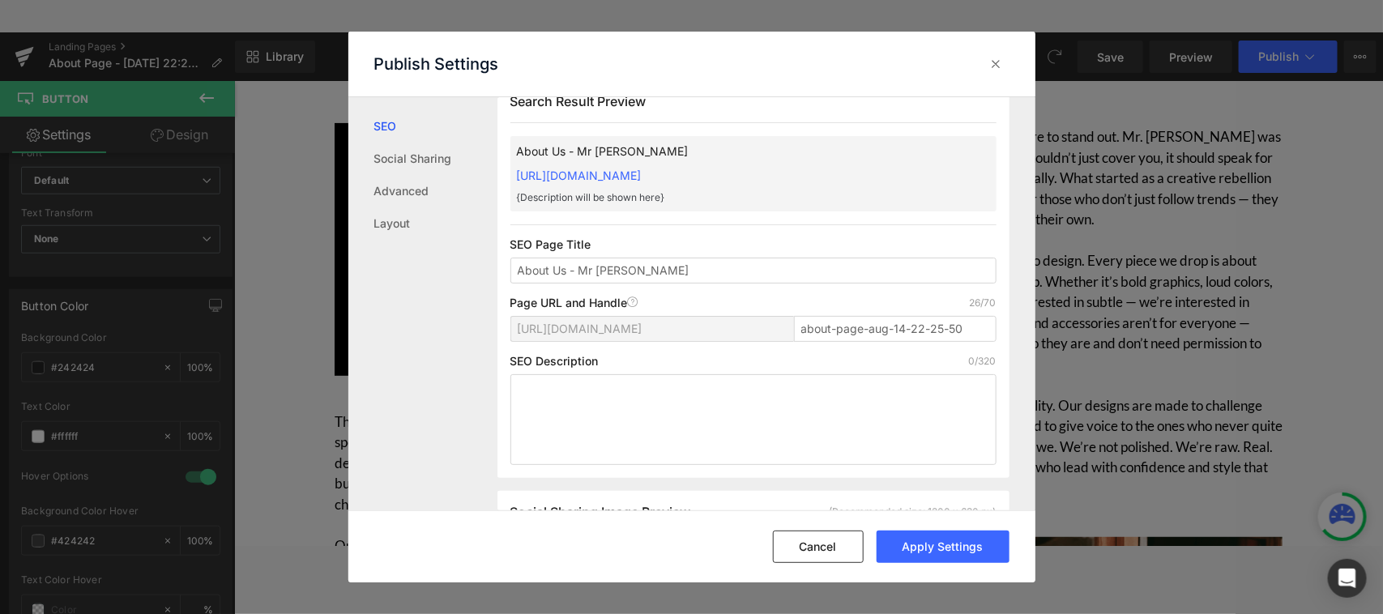
scroll to position [0, 0]
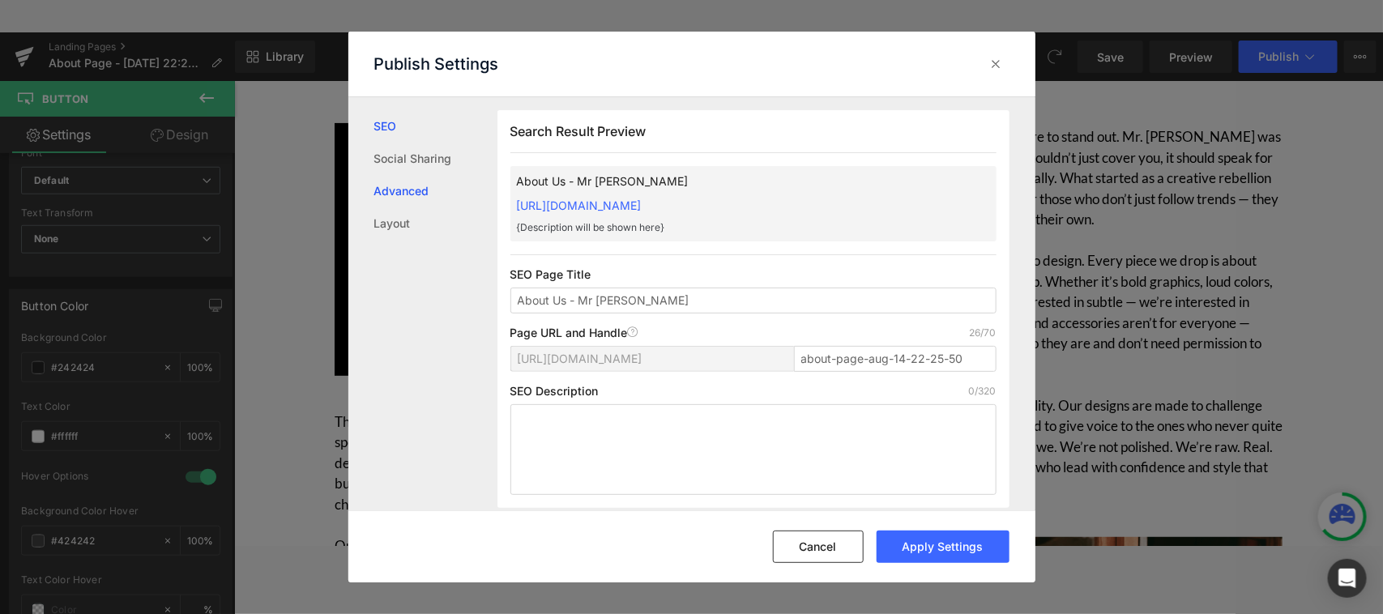
click at [426, 191] on link "Advanced" at bounding box center [435, 191] width 123 height 32
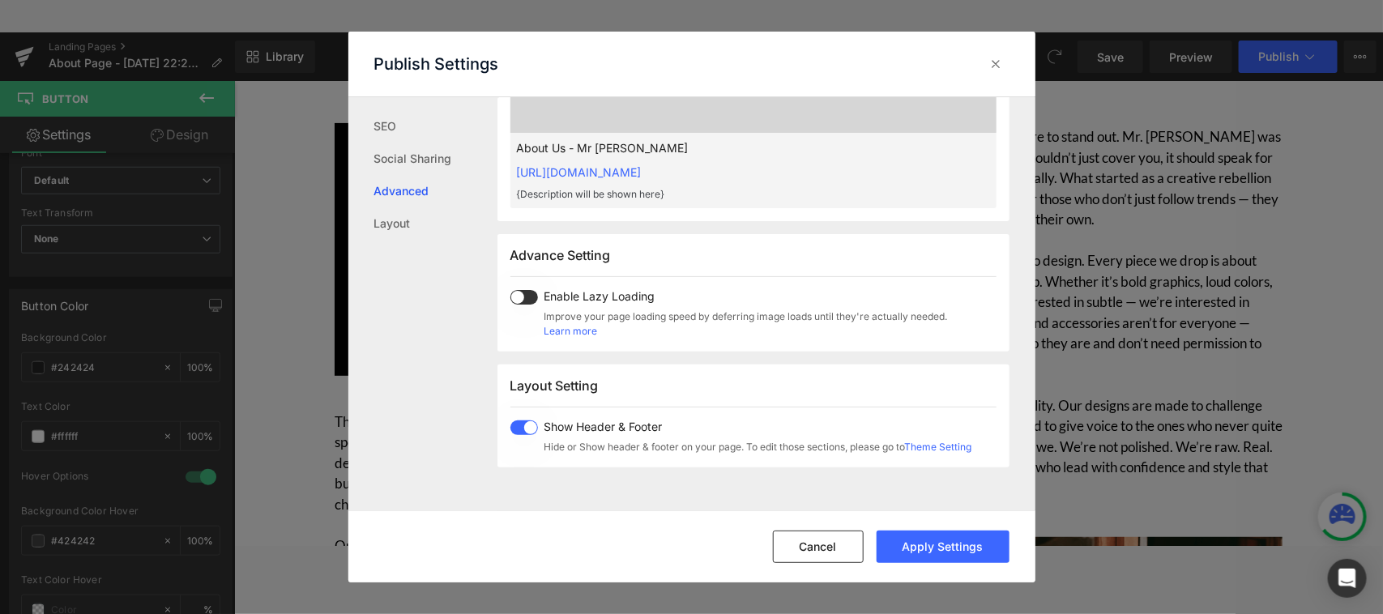
scroll to position [836, 0]
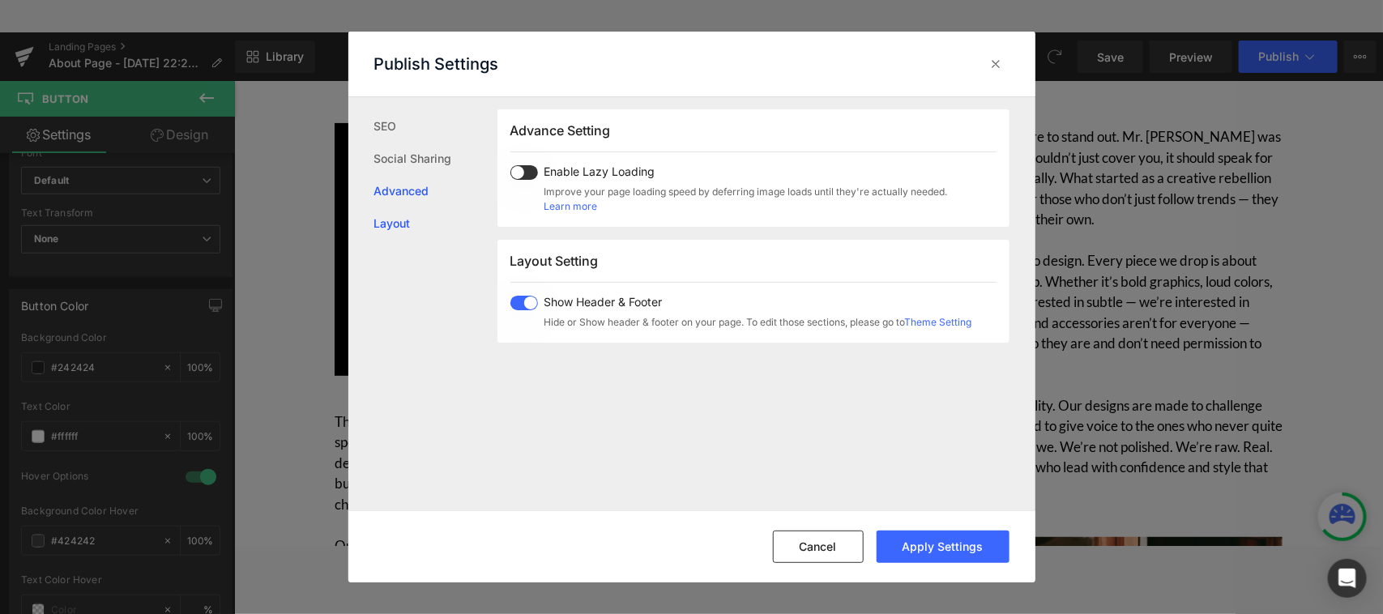
click at [399, 228] on link "Layout" at bounding box center [435, 223] width 123 height 32
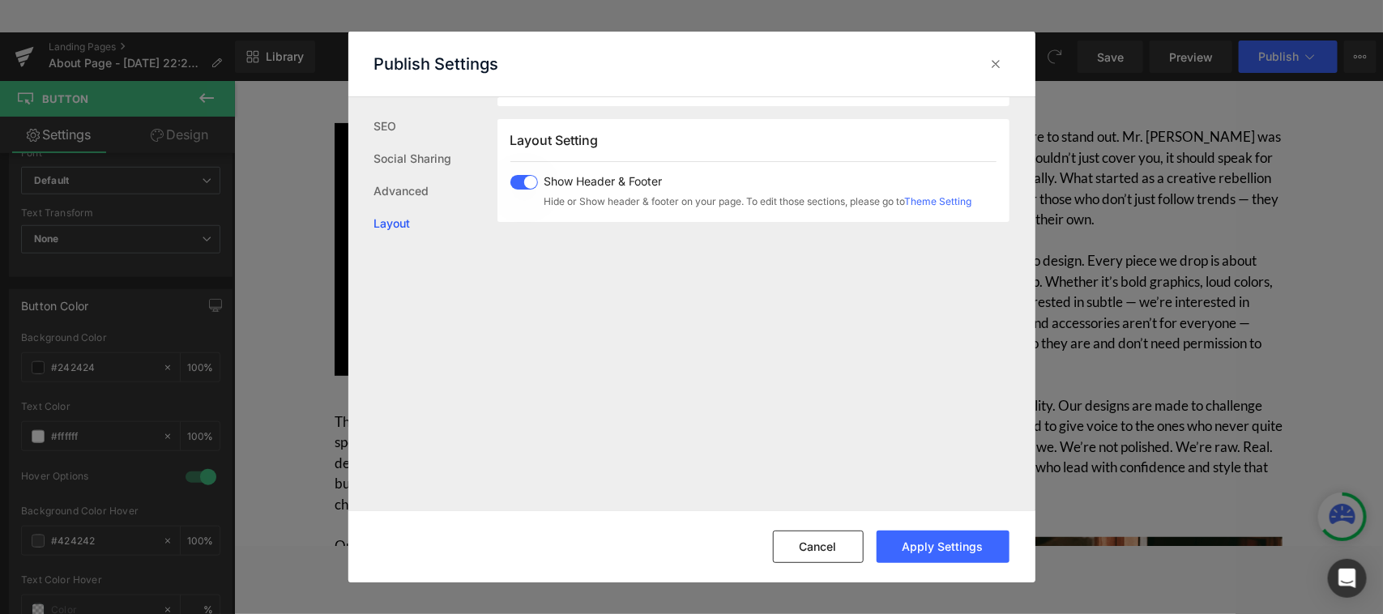
scroll to position [965, 0]
click at [390, 118] on link "SEO" at bounding box center [435, 126] width 123 height 32
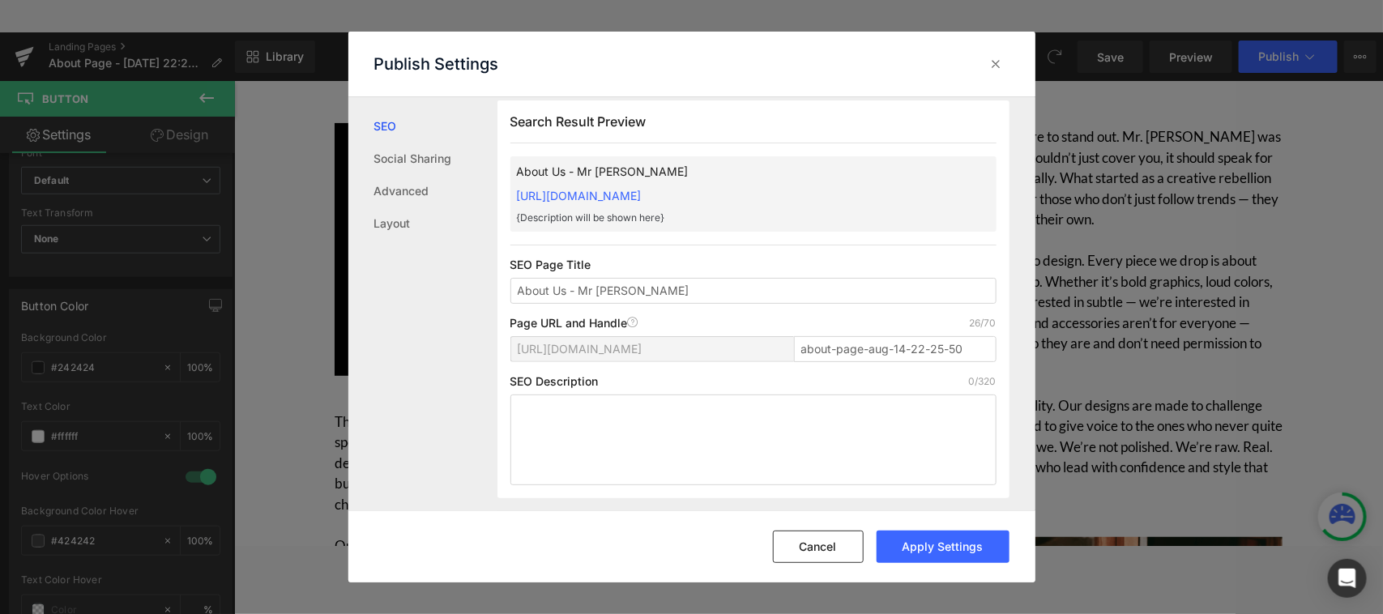
scroll to position [1, 0]
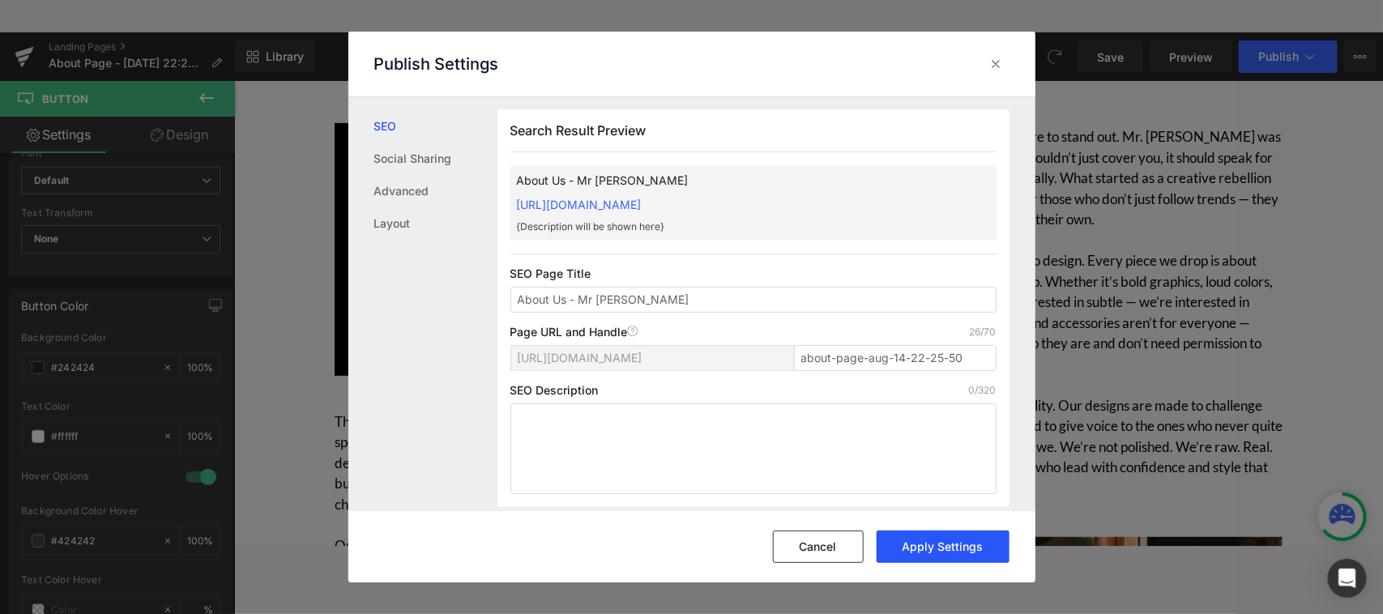
click at [961, 545] on button "Apply Settings" at bounding box center [942, 546] width 133 height 32
click at [822, 361] on input "about-page-aug-14-22-25-50" at bounding box center [895, 358] width 202 height 26
paste input "us"
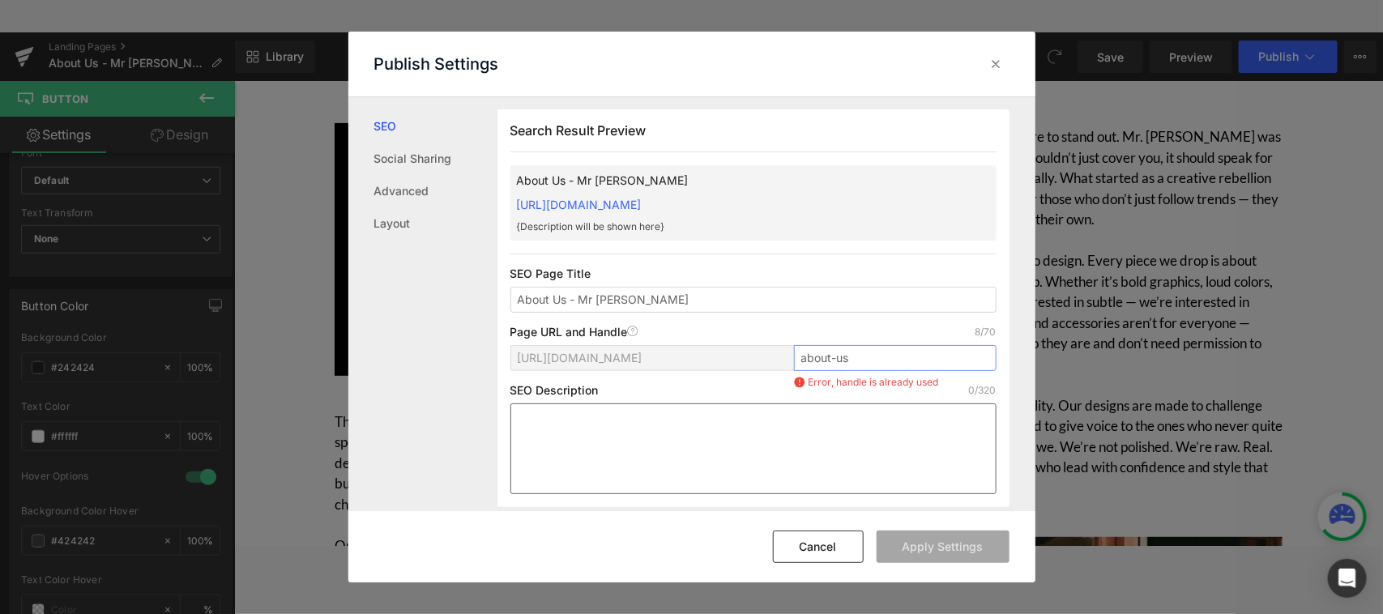
type input "about-us"
click at [848, 455] on textarea at bounding box center [753, 448] width 486 height 91
click at [760, 386] on div "SEO Description 0/320" at bounding box center [753, 390] width 486 height 13
click at [773, 436] on textarea at bounding box center [753, 448] width 486 height 91
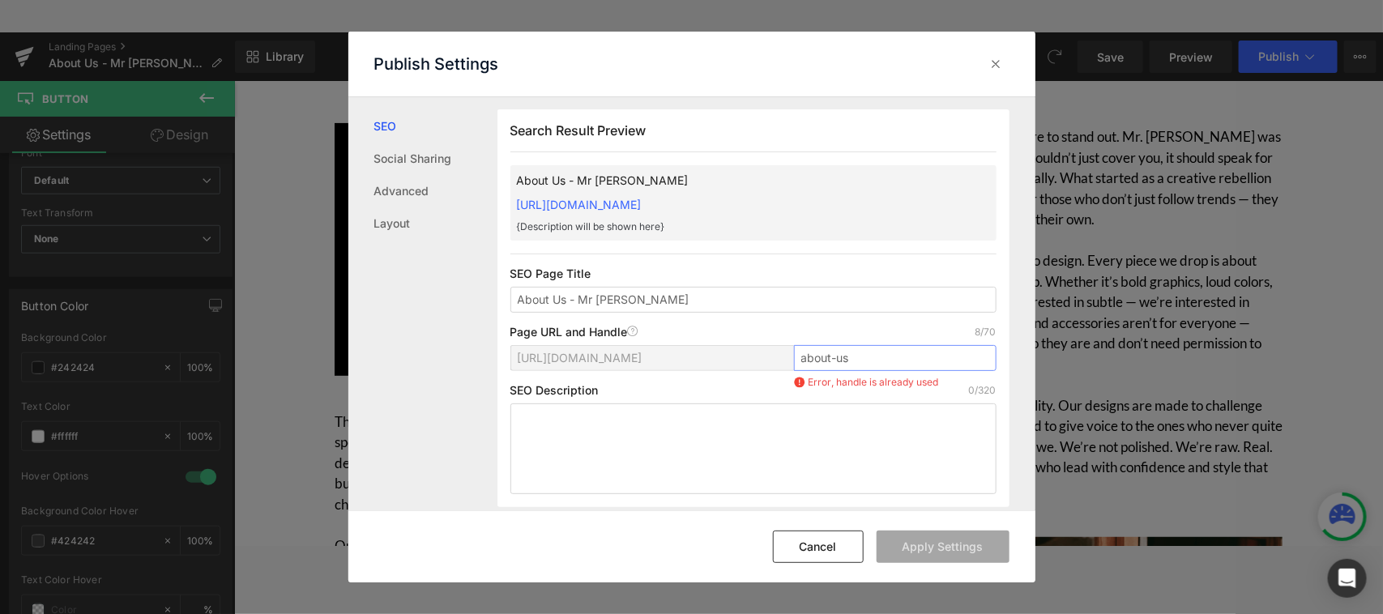
click at [860, 352] on input "about-us" at bounding box center [895, 358] width 202 height 26
click at [997, 70] on icon at bounding box center [996, 64] width 16 height 16
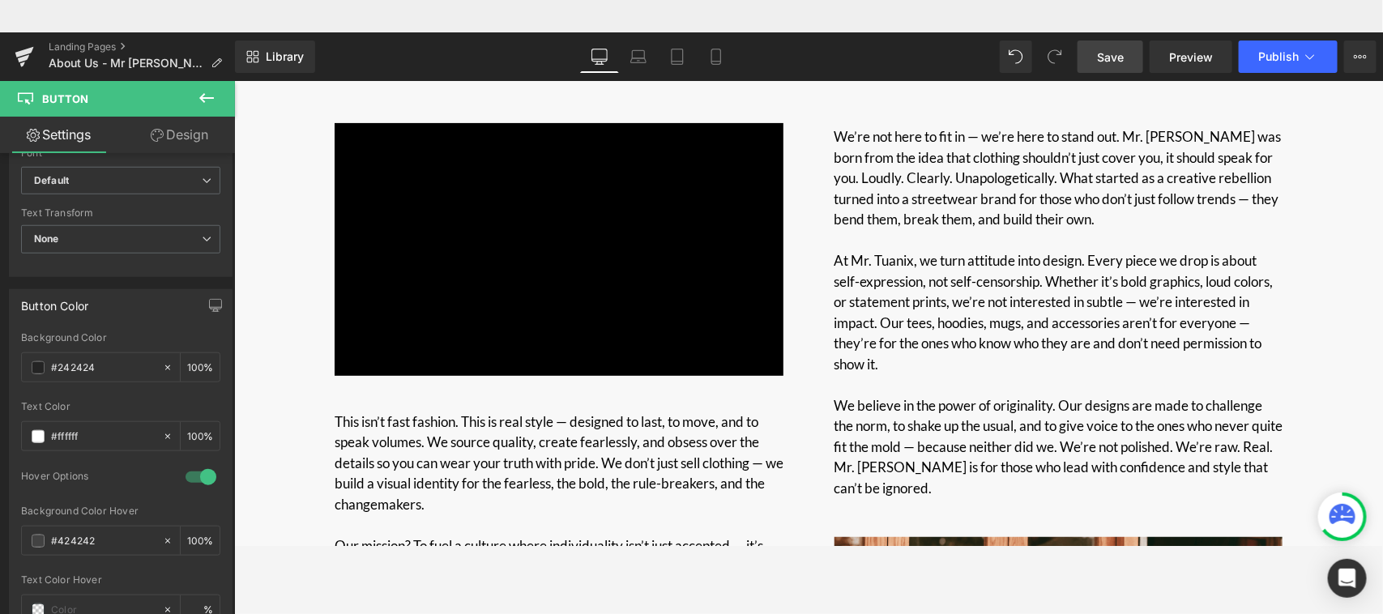
click at [1106, 59] on span "Save" at bounding box center [1110, 57] width 27 height 17
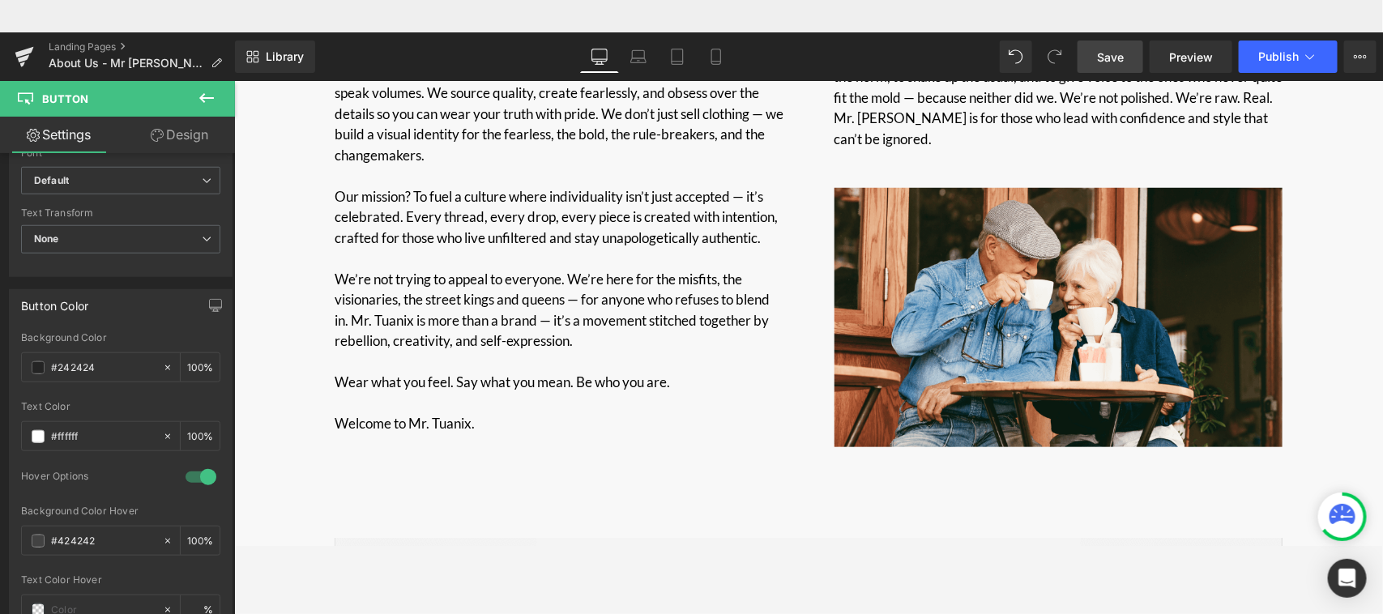
scroll to position [884, 0]
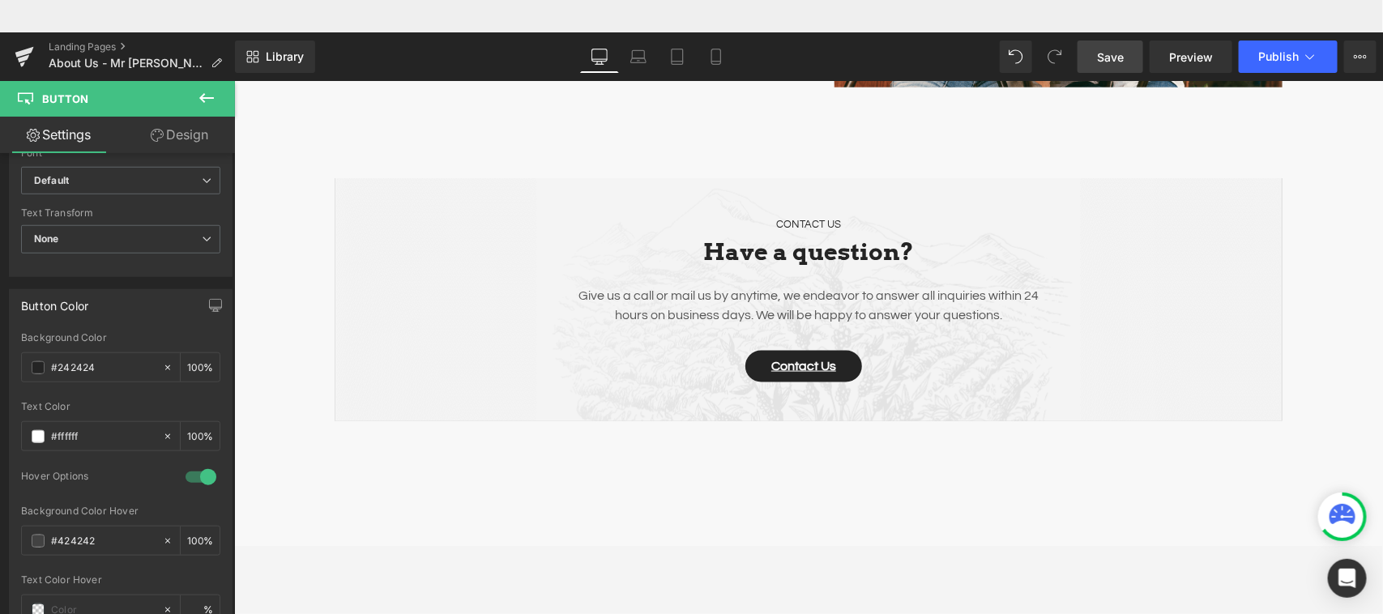
click at [1228, 521] on icon at bounding box center [1342, 514] width 26 height 20
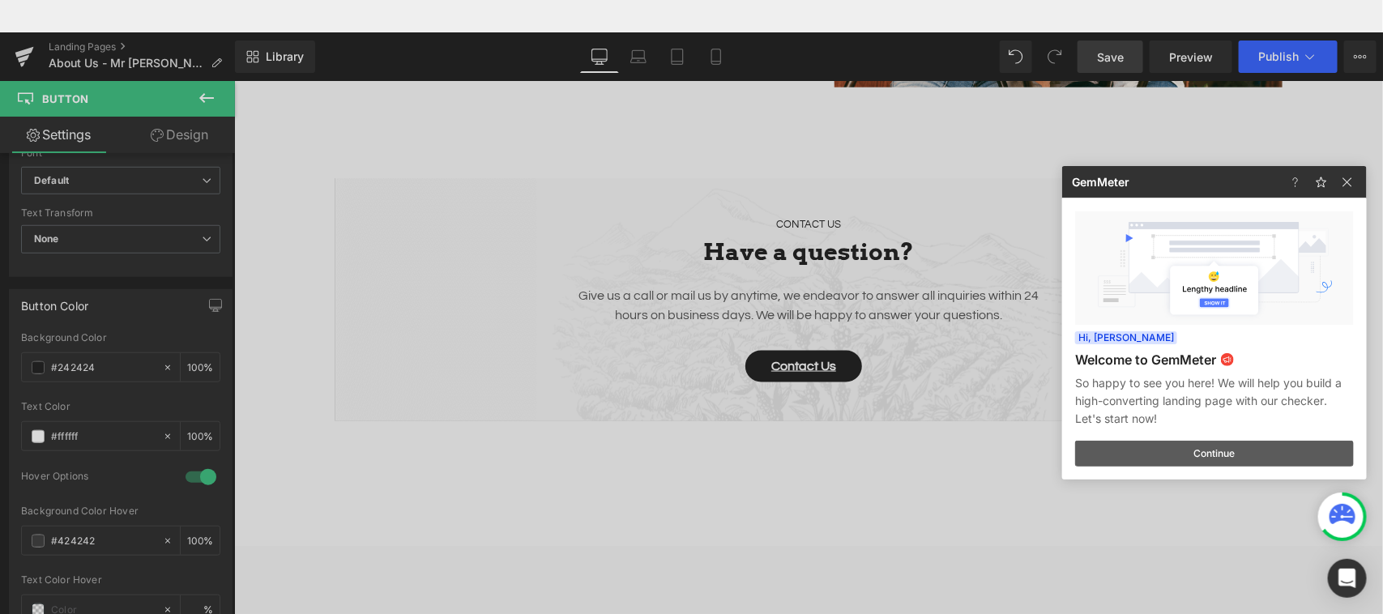
click at [1228, 454] on button "Continue" at bounding box center [1214, 454] width 279 height 26
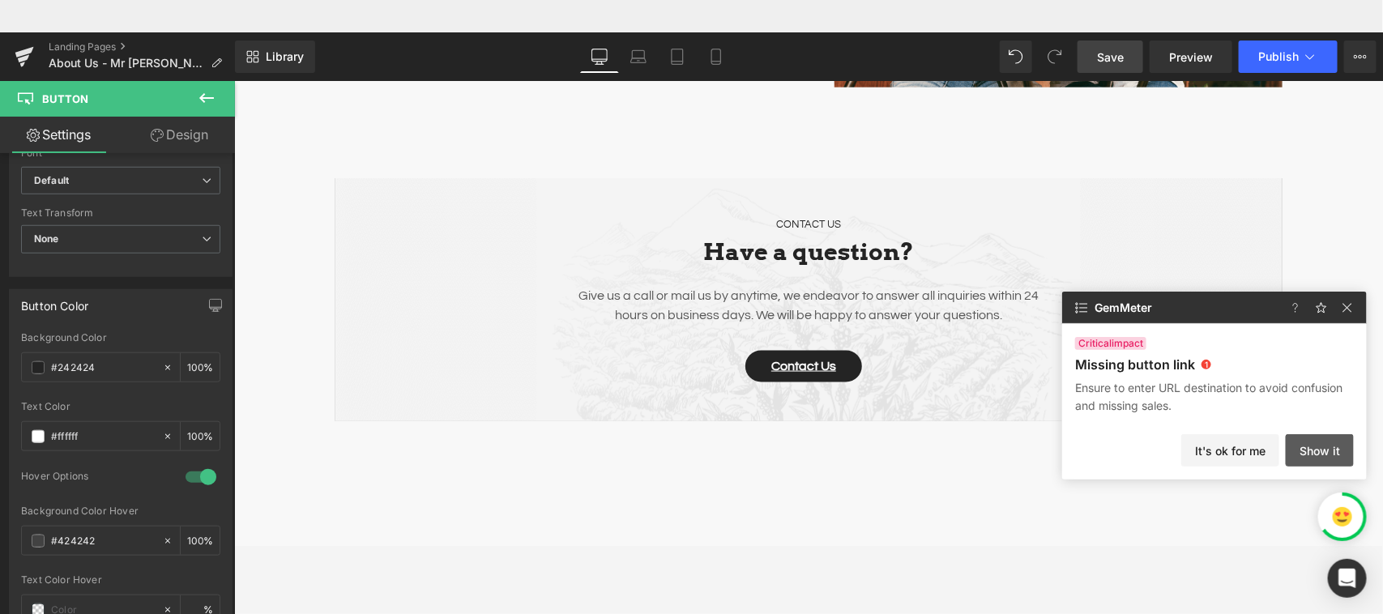
click at [1228, 460] on button "Show it" at bounding box center [1319, 450] width 68 height 32
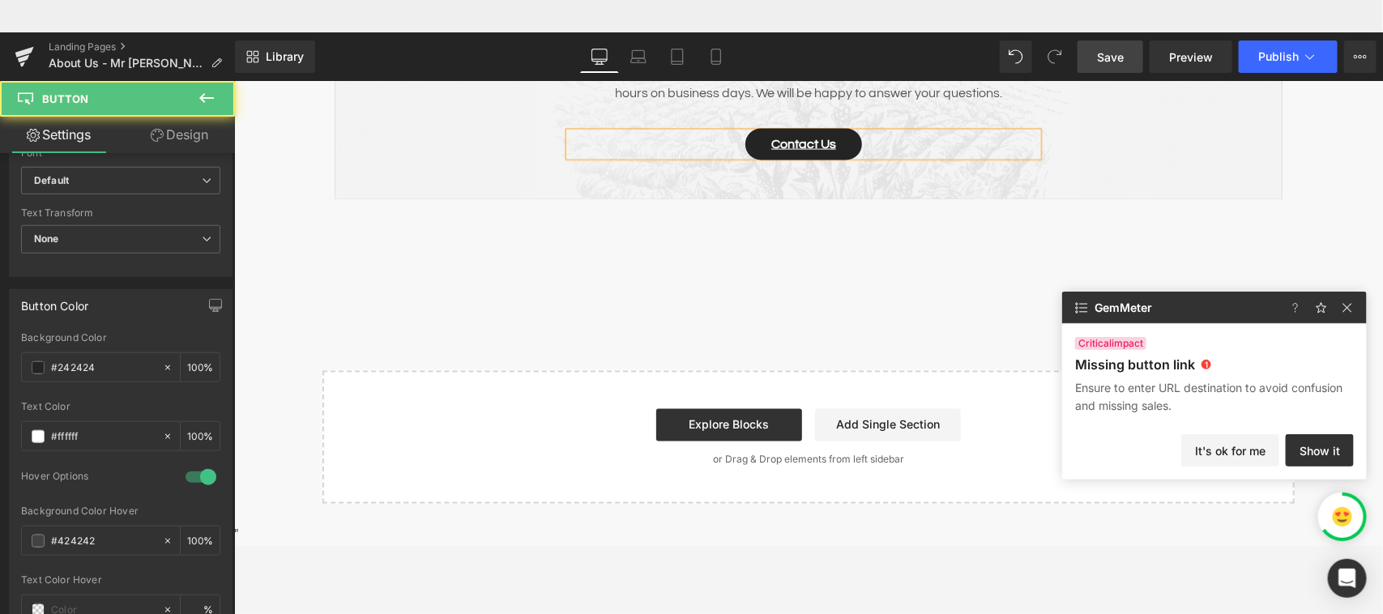
scroll to position [264, 0]
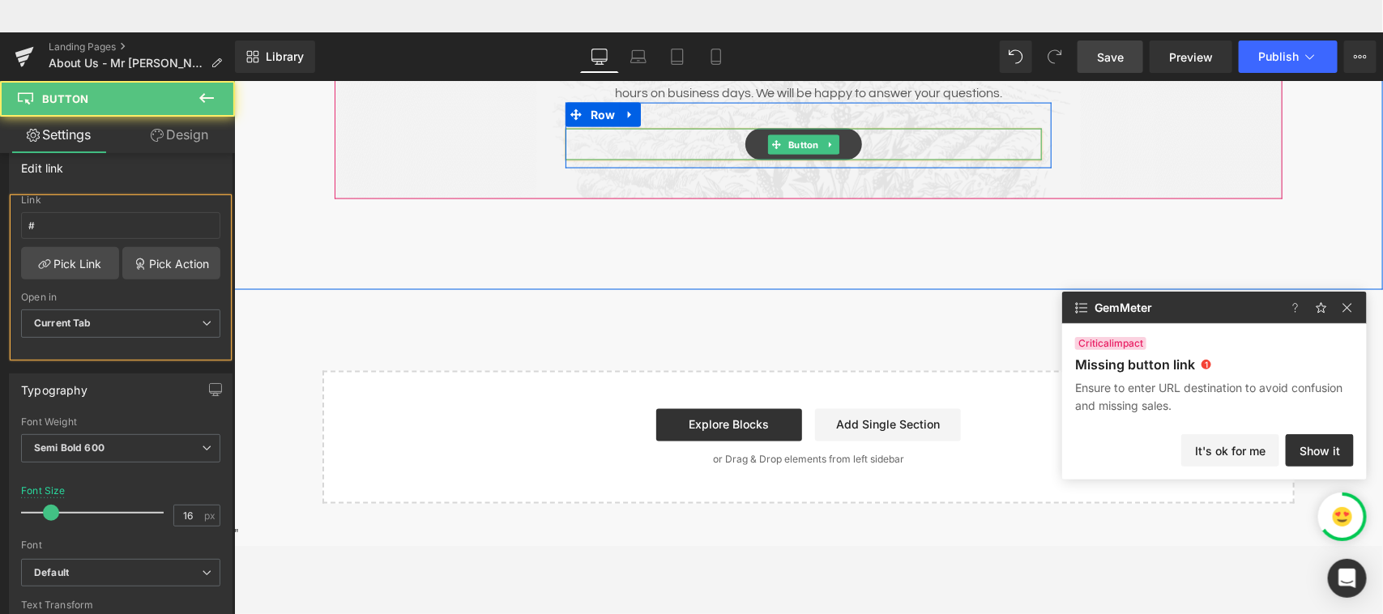
click at [838, 143] on link "Contact Us" at bounding box center [802, 143] width 117 height 31
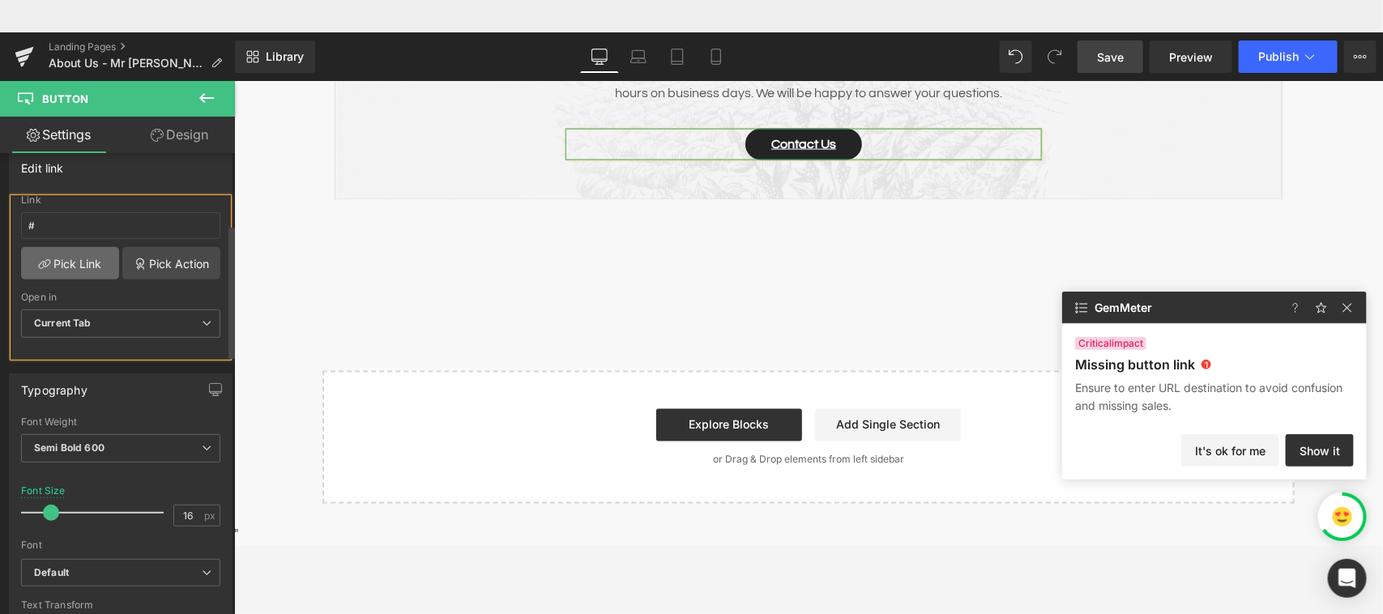
click at [75, 261] on link "Pick Link" at bounding box center [70, 263] width 98 height 32
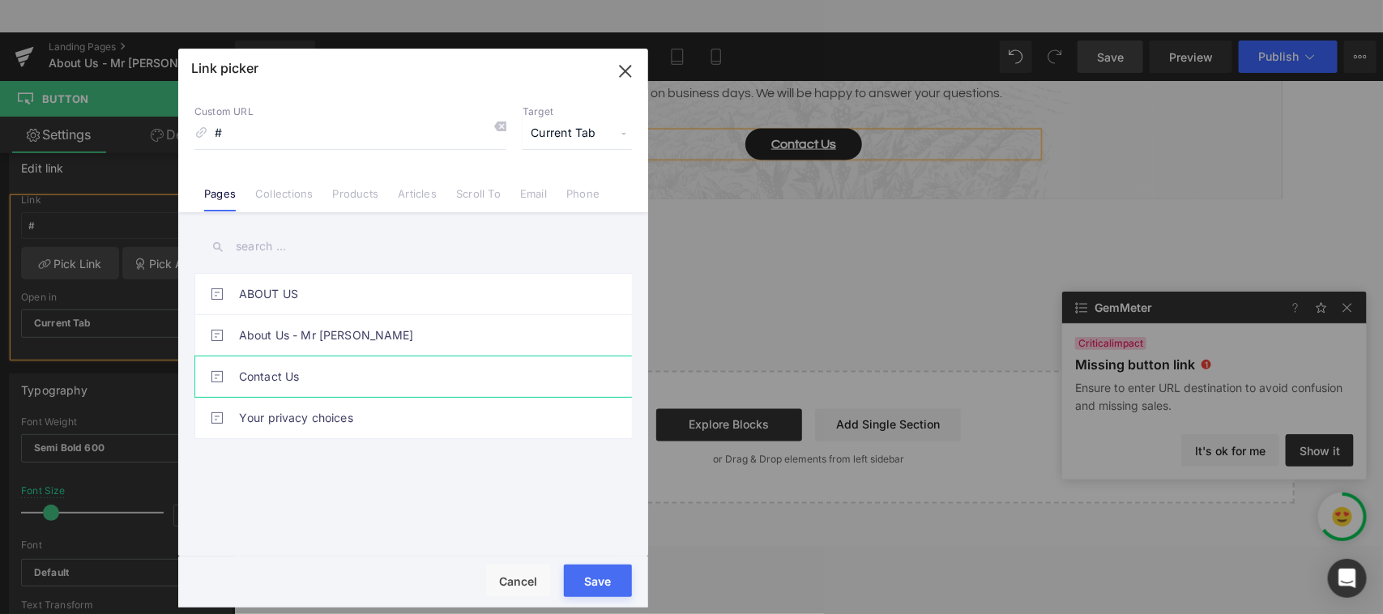
click at [336, 369] on link "Contact Us" at bounding box center [417, 376] width 356 height 40
type input "/pages/contact-us"
click at [592, 545] on button "Save" at bounding box center [598, 581] width 68 height 32
type input "/pages/contact-us"
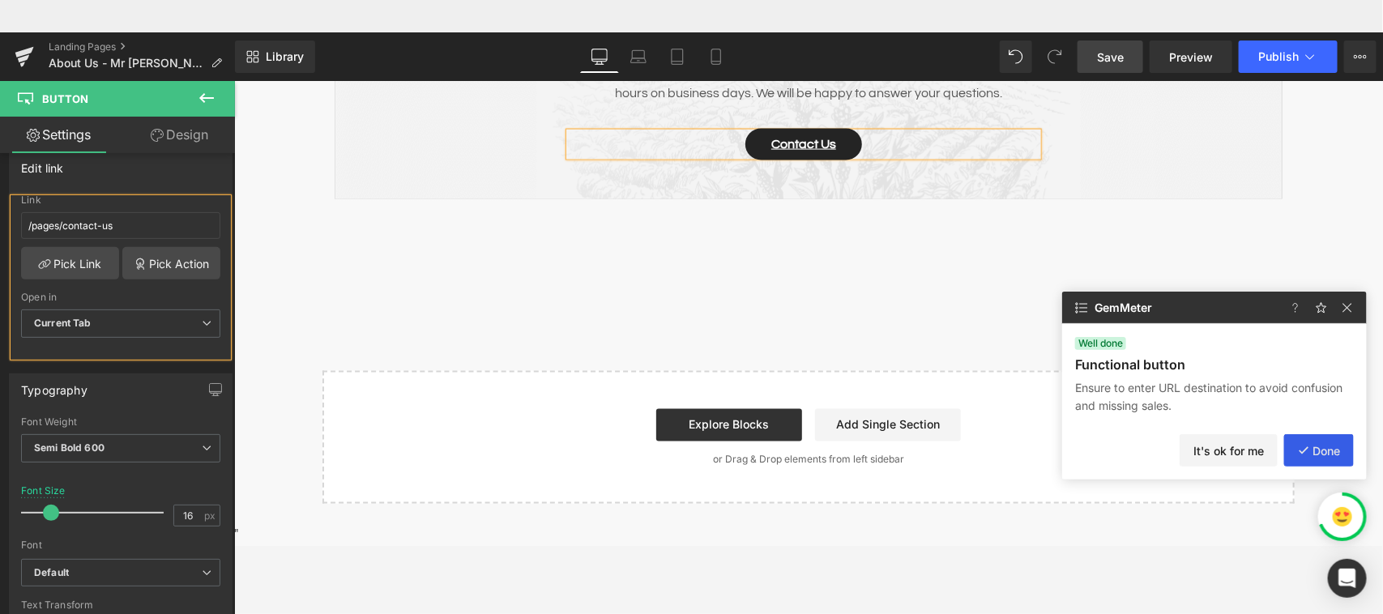
click at [1228, 458] on button "Done" at bounding box center [1319, 450] width 70 height 32
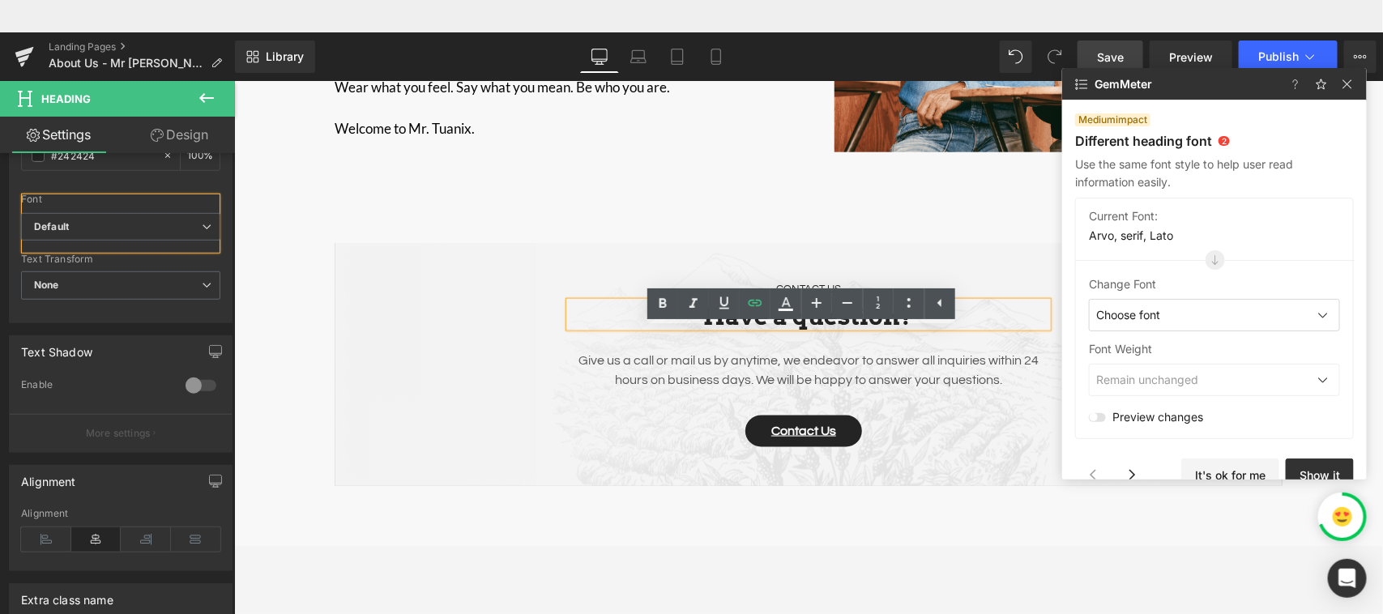
scroll to position [810, 0]
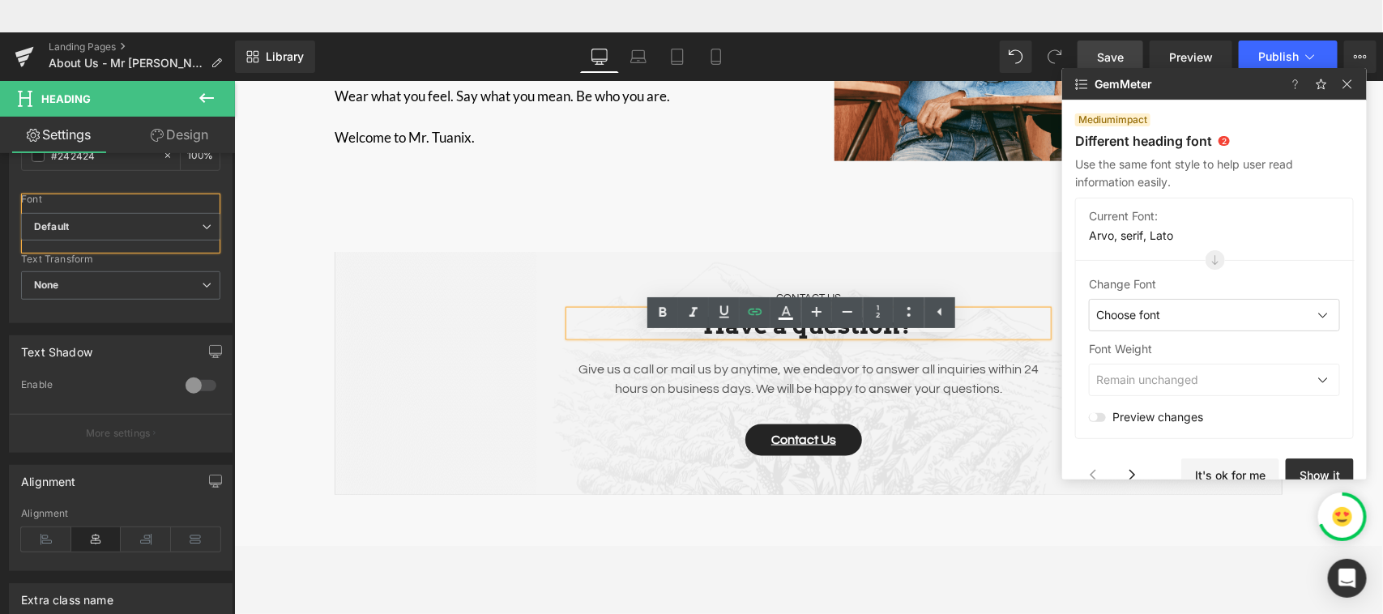
click at [1228, 313] on div "Choose font" at bounding box center [1214, 315] width 251 height 32
click at [1197, 379] on div "Lato" at bounding box center [1179, 383] width 181 height 32
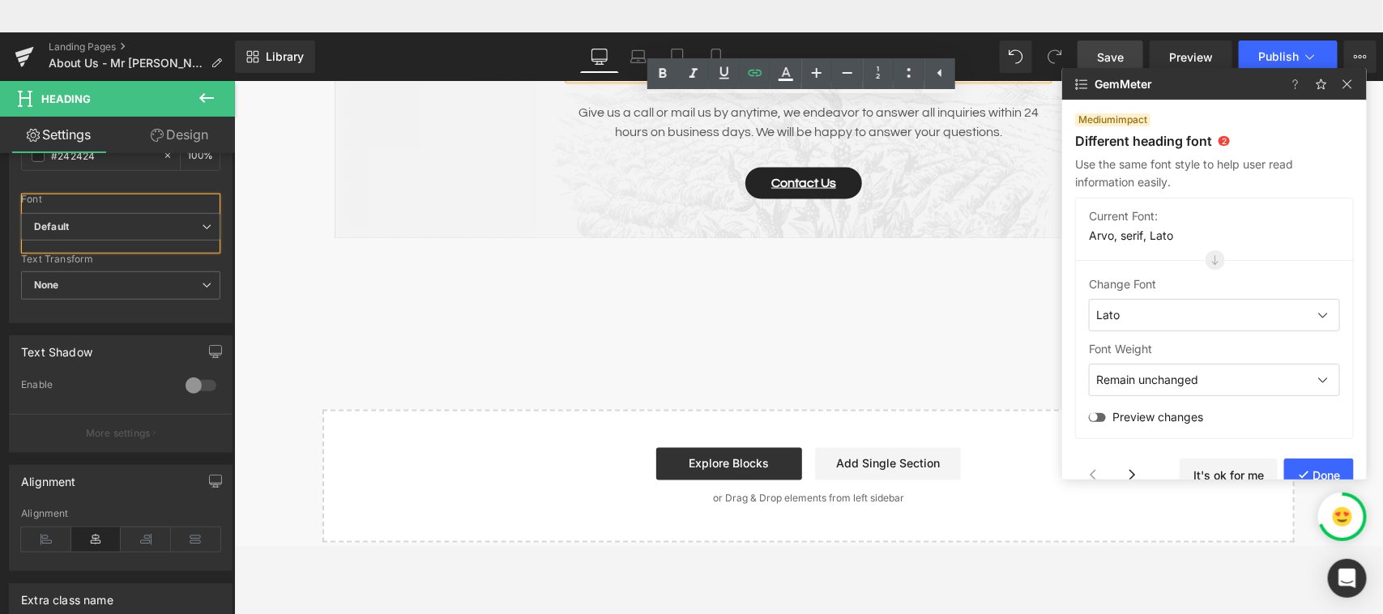
scroll to position [1091, 0]
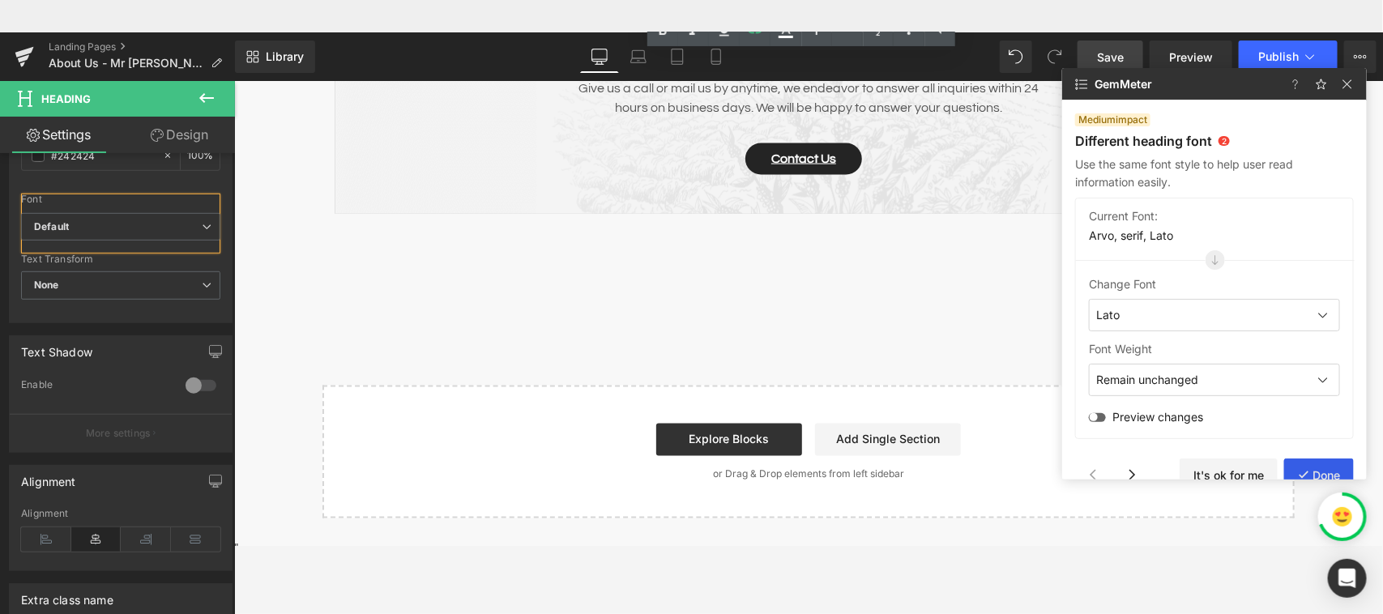
click at [1228, 471] on button "Done" at bounding box center [1319, 474] width 70 height 32
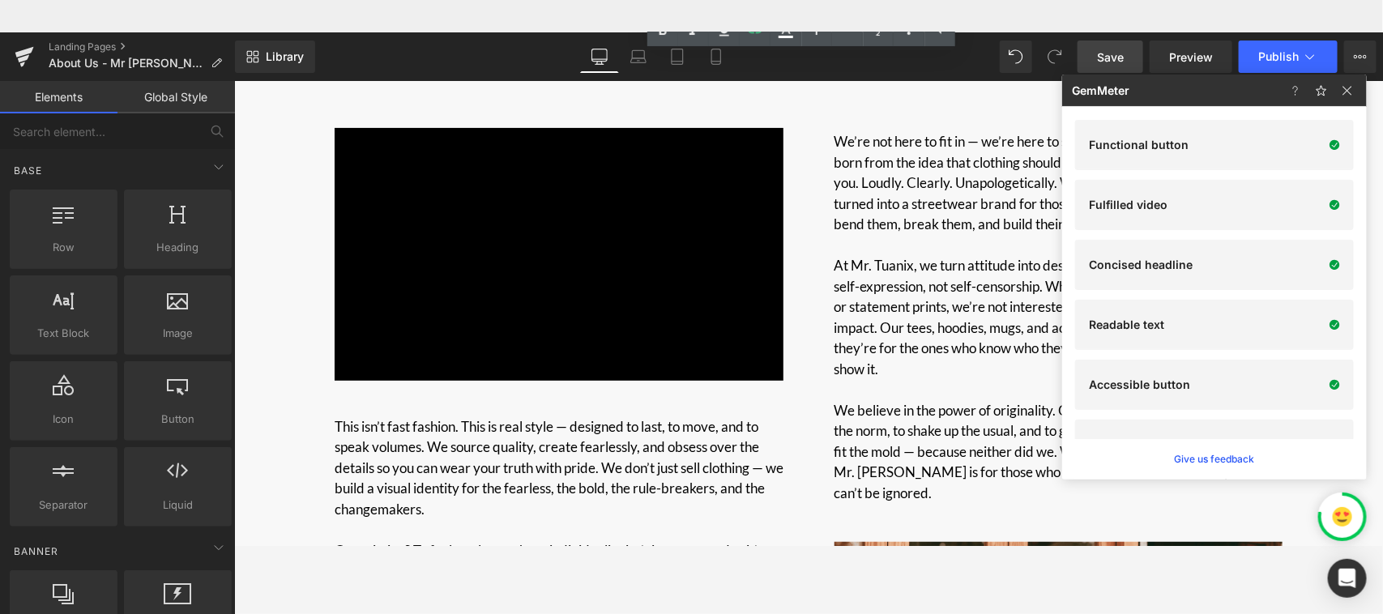
scroll to position [138, 0]
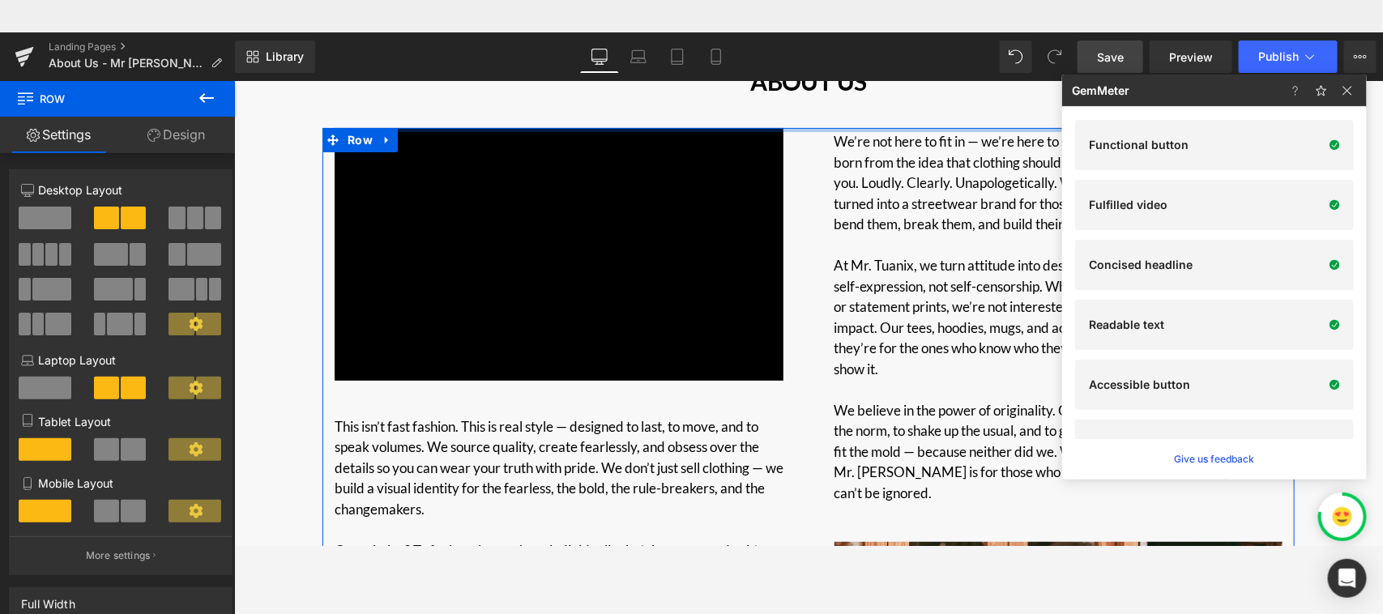
drag, startPoint x: 789, startPoint y: 145, endPoint x: 794, endPoint y: 118, distance: 27.2
click at [925, 87] on h1 "ABOUT US" at bounding box center [808, 81] width 948 height 28
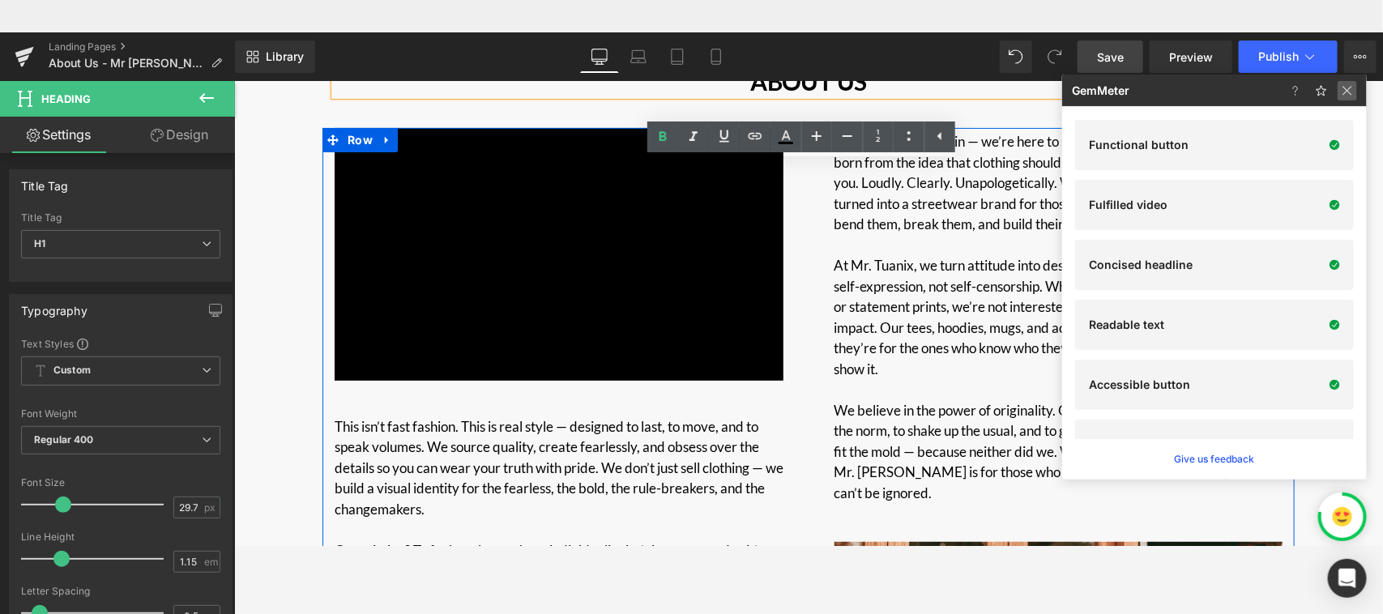
click at [1228, 92] on img at bounding box center [1346, 90] width 19 height 19
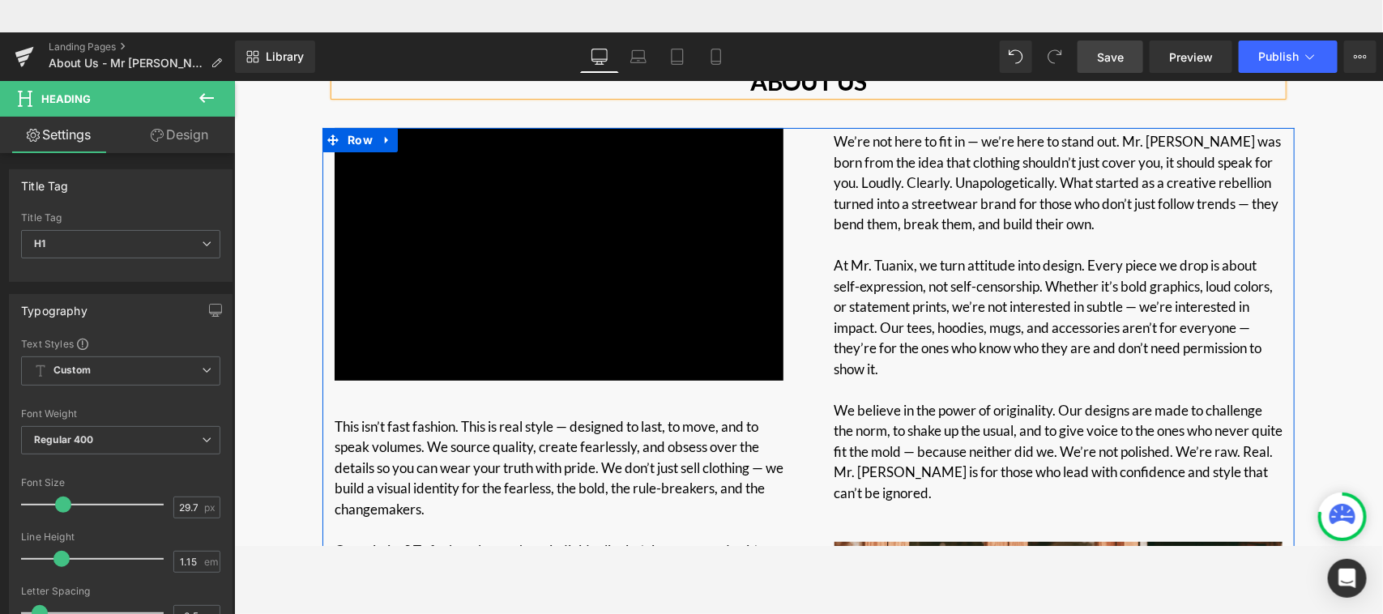
click at [1228, 511] on icon at bounding box center [1348, 510] width 3 height 3
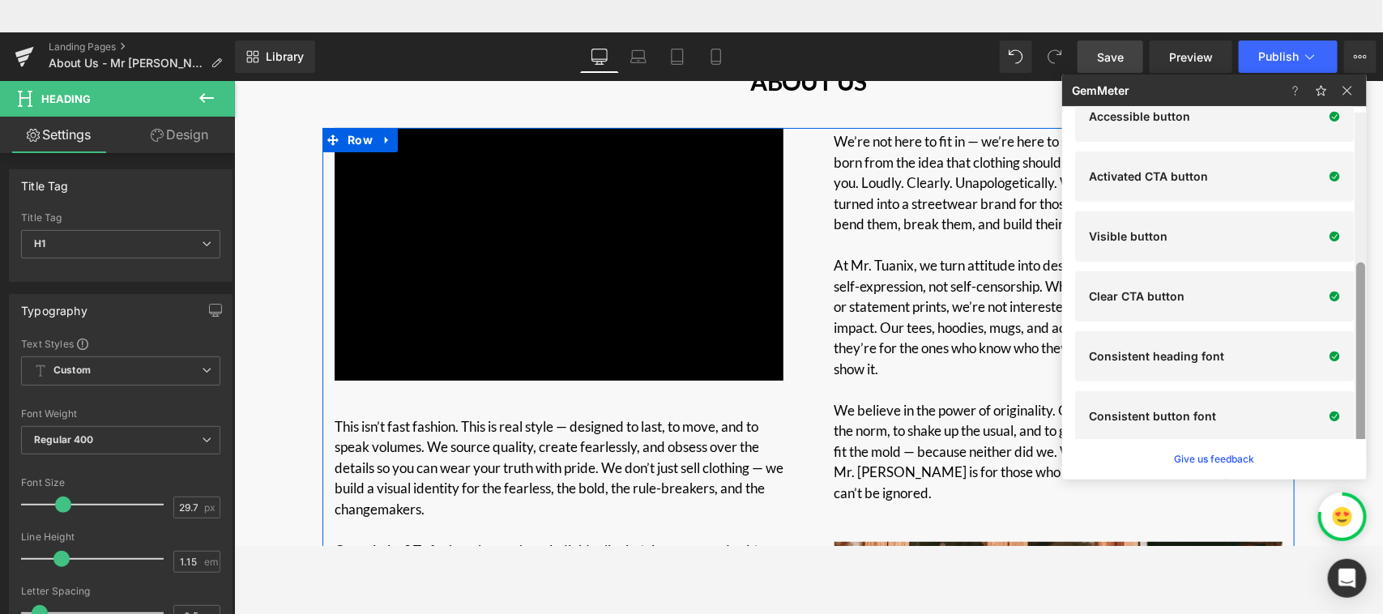
scroll to position [274, 0]
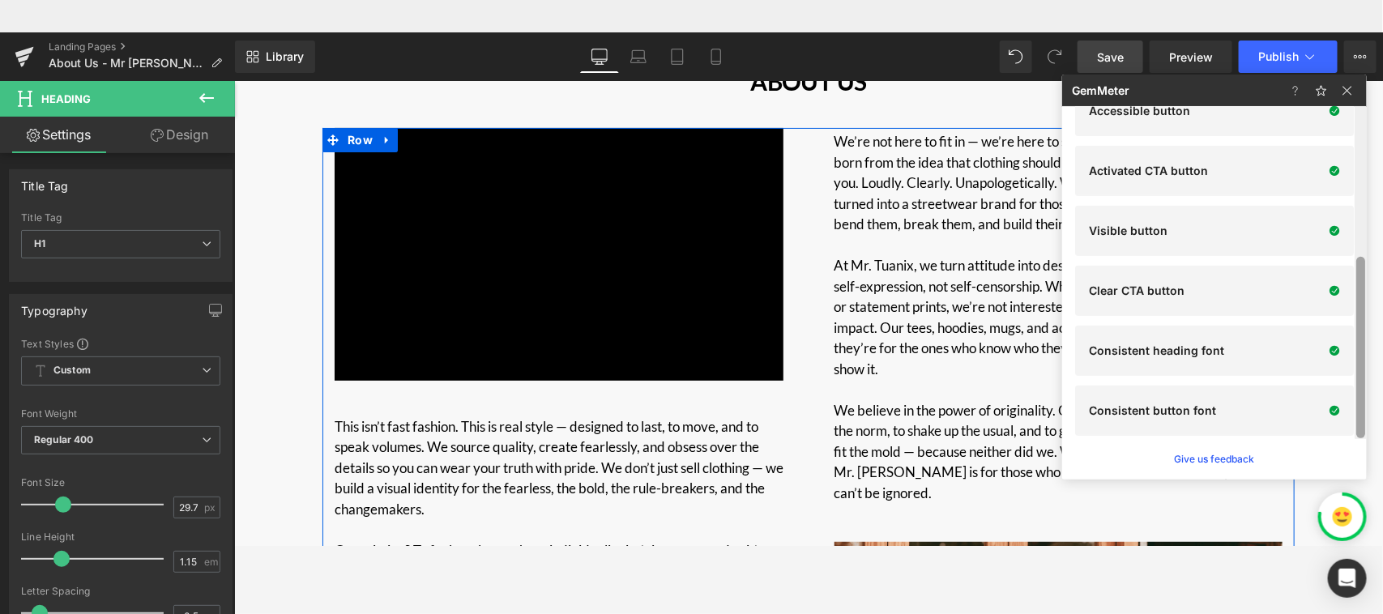
drag, startPoint x: 1361, startPoint y: 185, endPoint x: 1359, endPoint y: 354, distance: 169.3
click at [1228, 354] on div at bounding box center [1360, 347] width 9 height 181
click at [1228, 92] on img at bounding box center [1346, 90] width 19 height 19
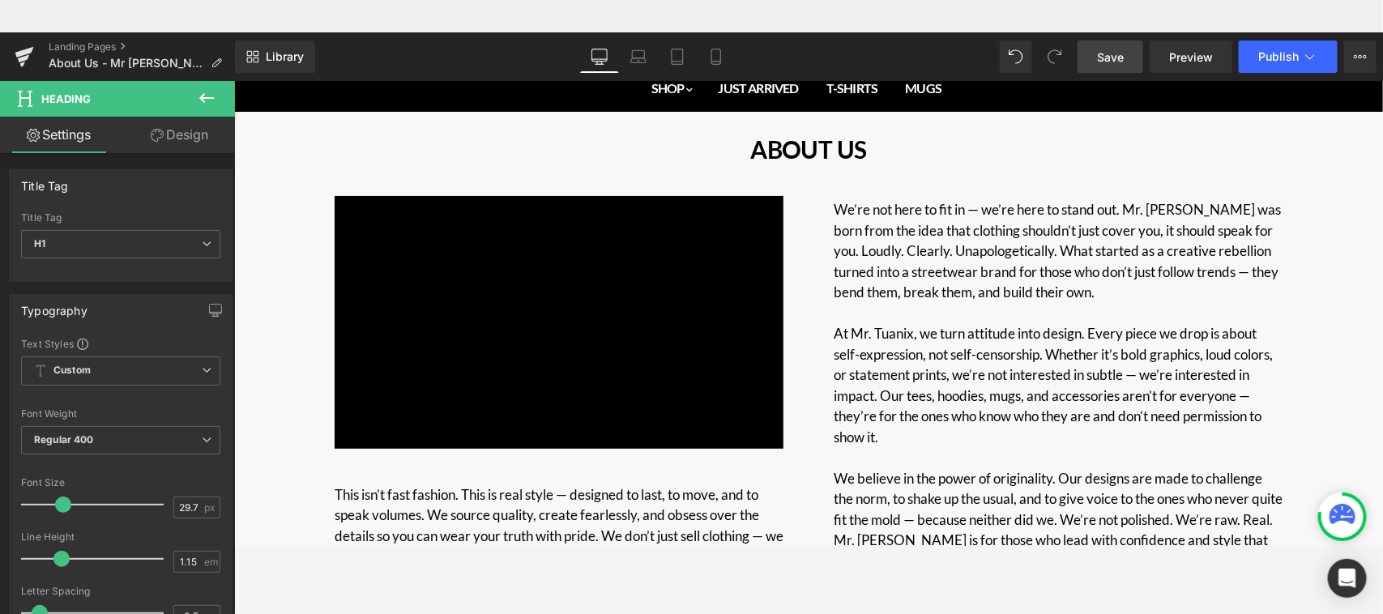
scroll to position [75, 0]
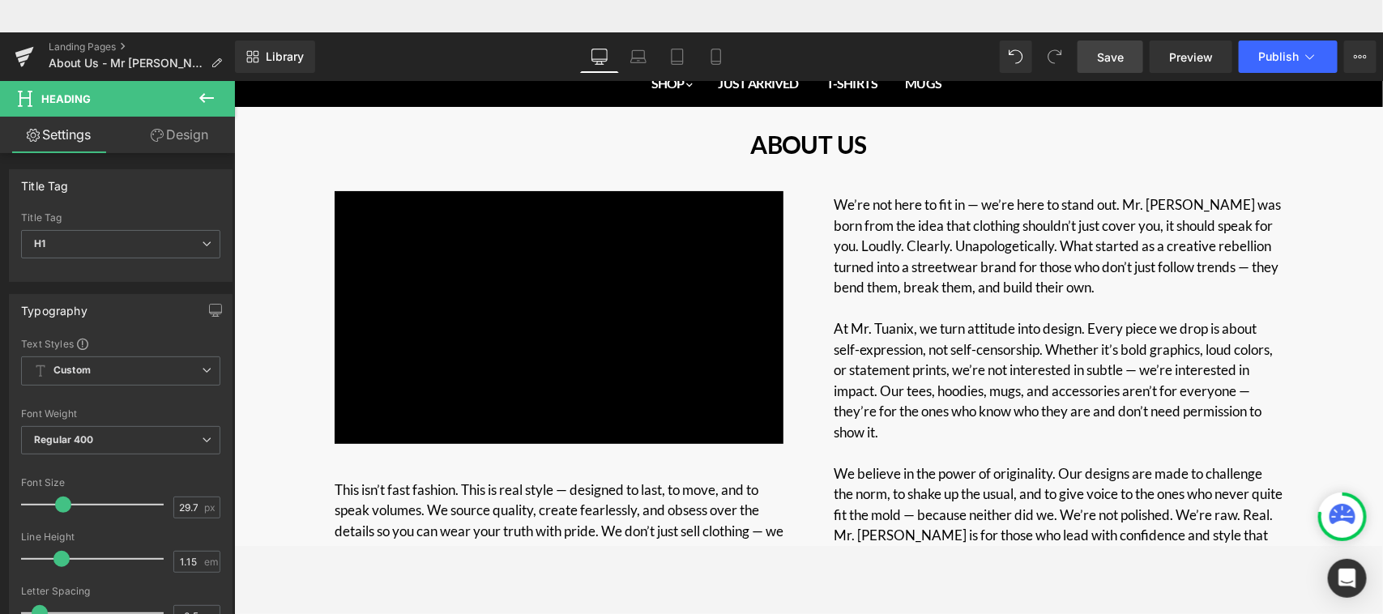
click at [199, 95] on icon at bounding box center [206, 97] width 19 height 19
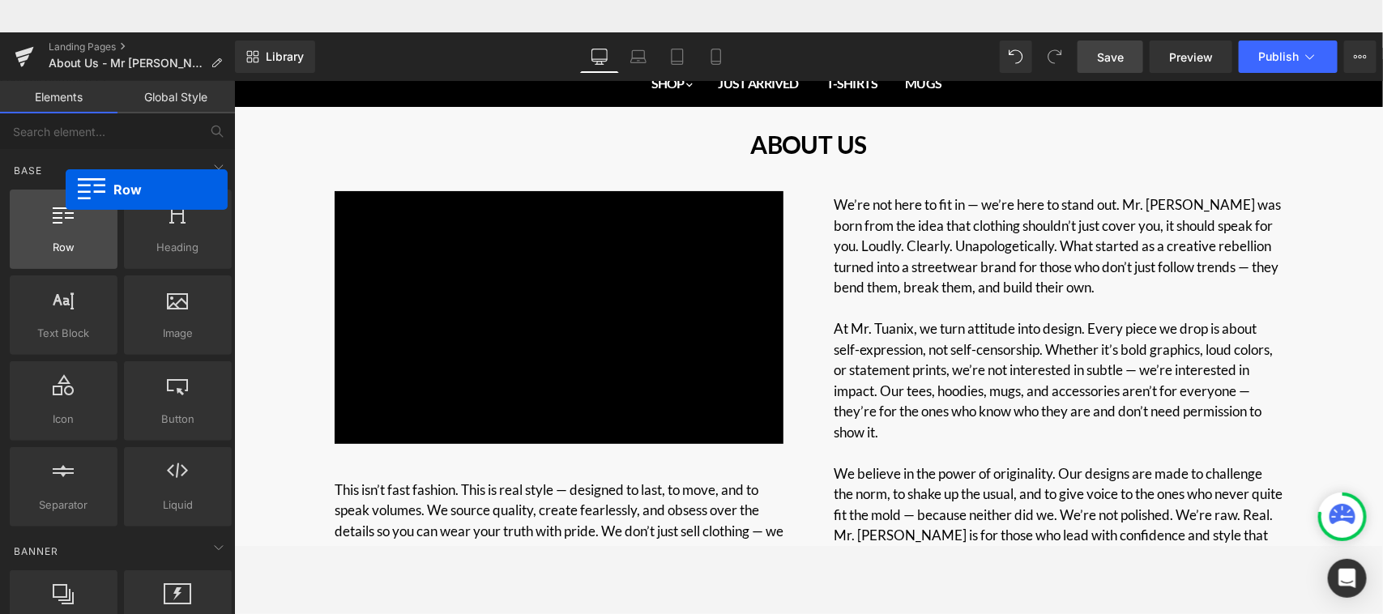
click at [66, 232] on div at bounding box center [64, 220] width 98 height 36
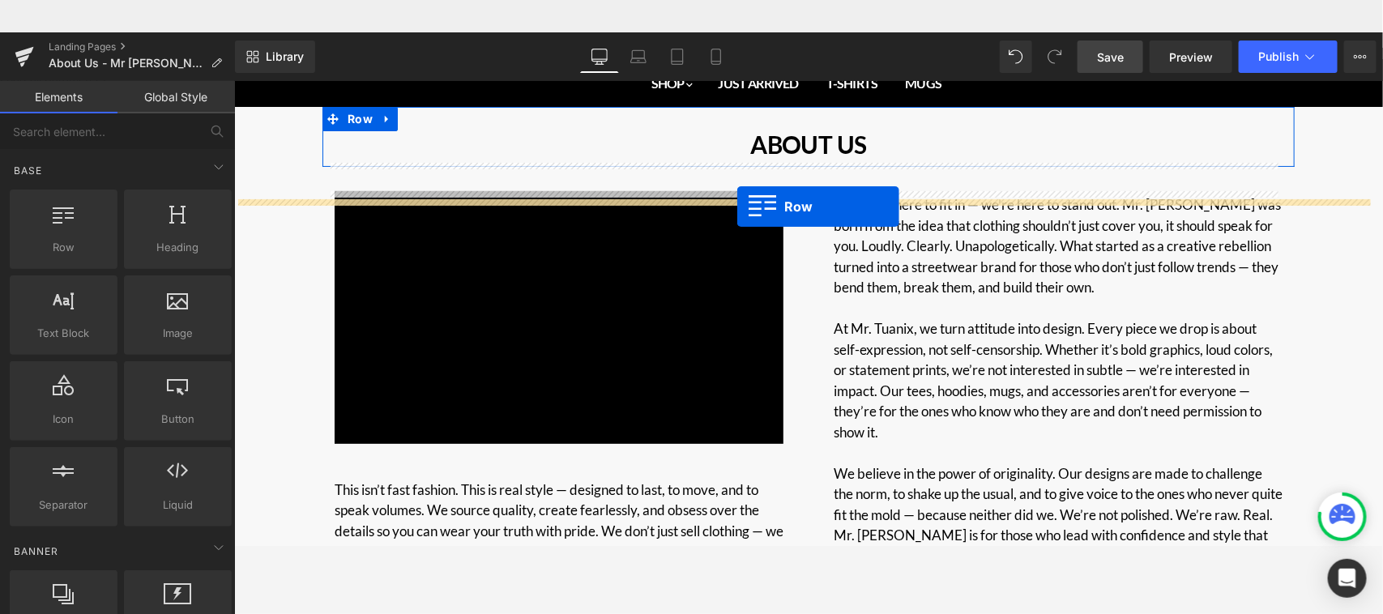
drag, startPoint x: 303, startPoint y: 279, endPoint x: 735, endPoint y: 173, distance: 445.3
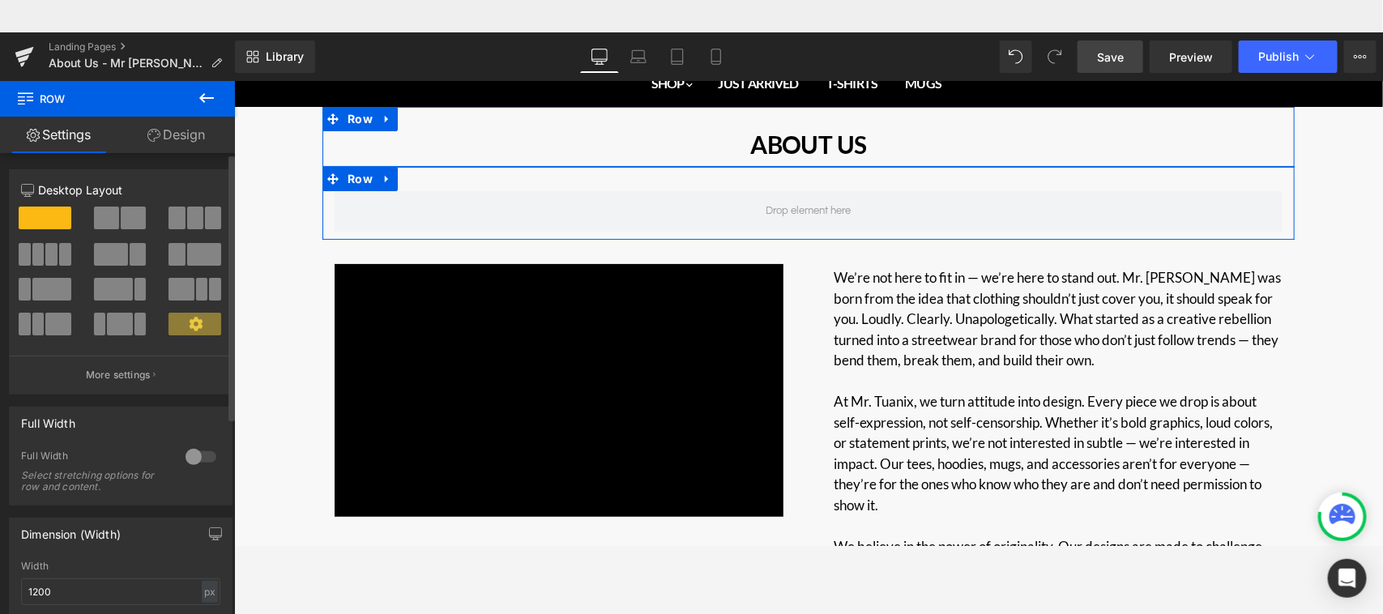
click at [121, 221] on span at bounding box center [133, 218] width 25 height 23
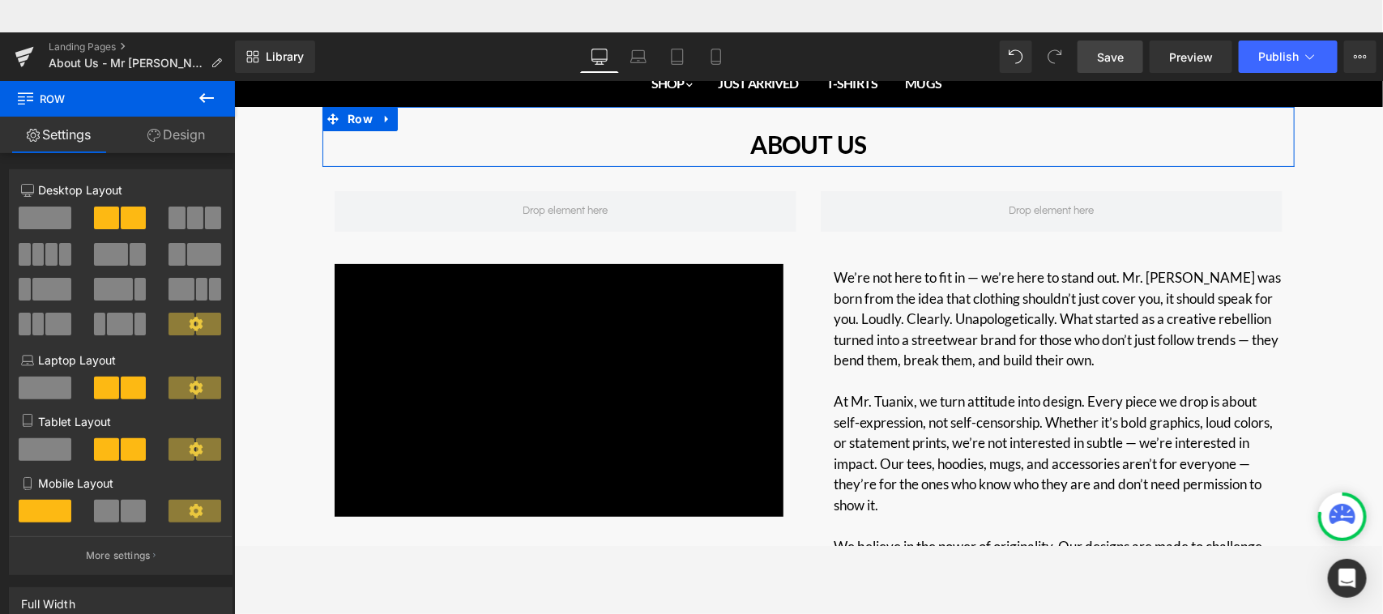
click at [209, 98] on icon at bounding box center [206, 98] width 15 height 10
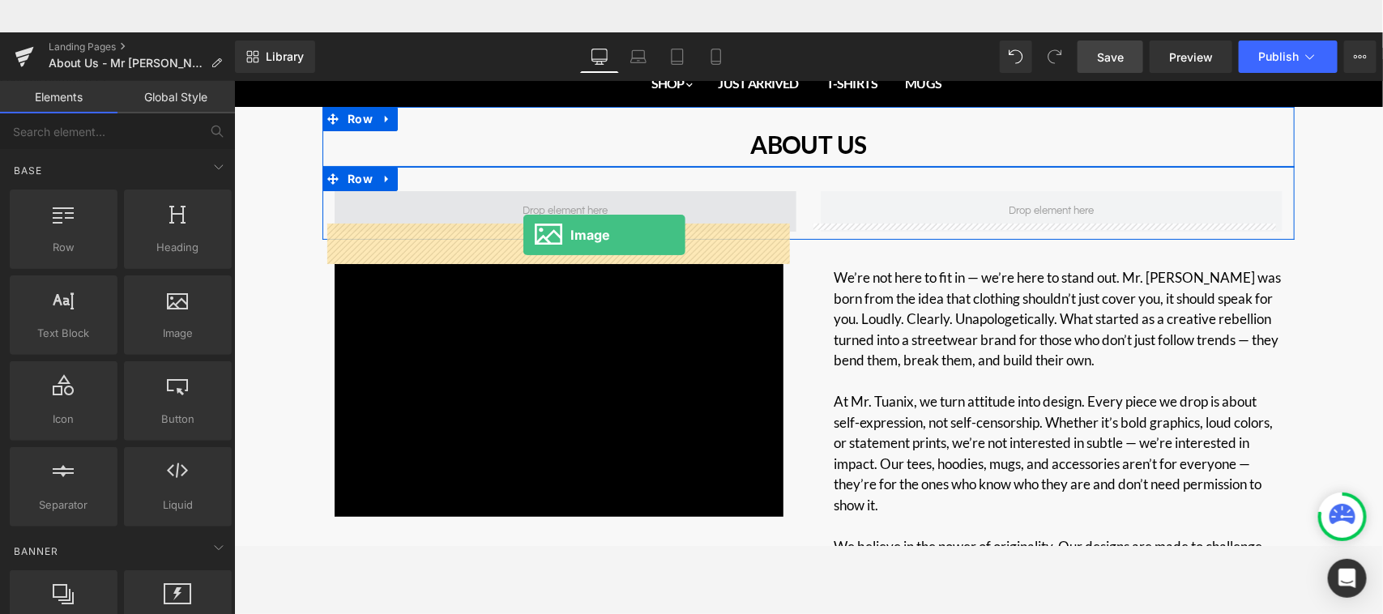
drag, startPoint x: 401, startPoint y: 360, endPoint x: 522, endPoint y: 202, distance: 199.4
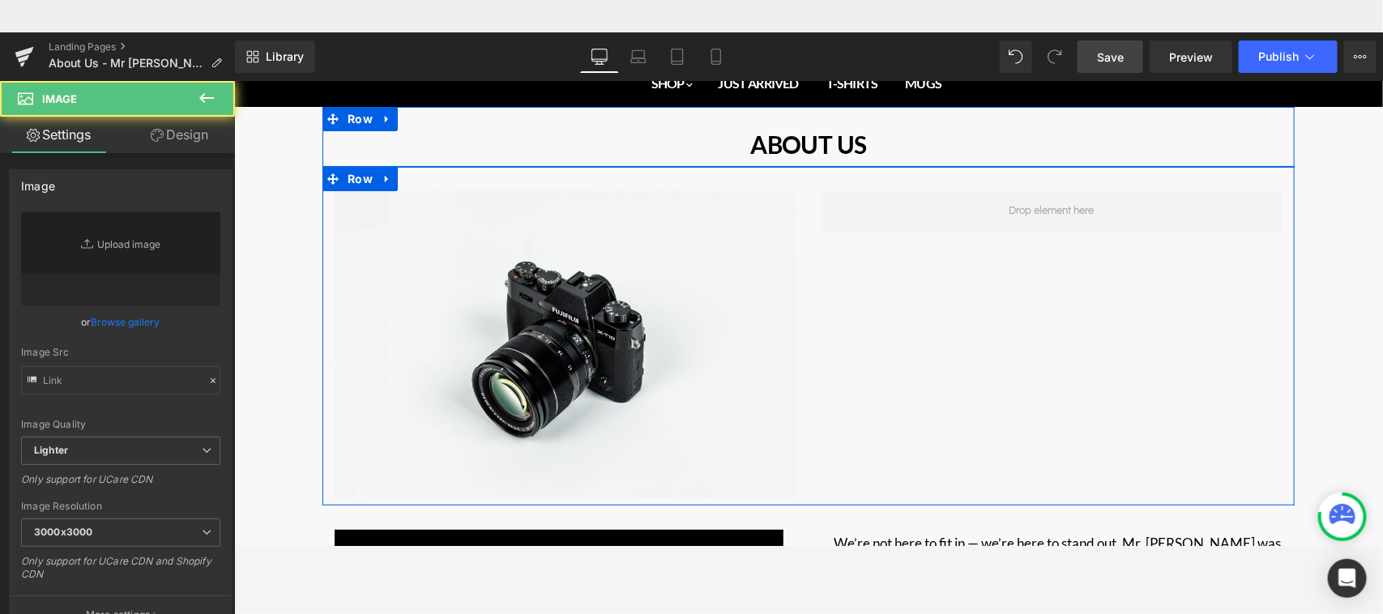
type input "//[DOMAIN_NAME][URL]"
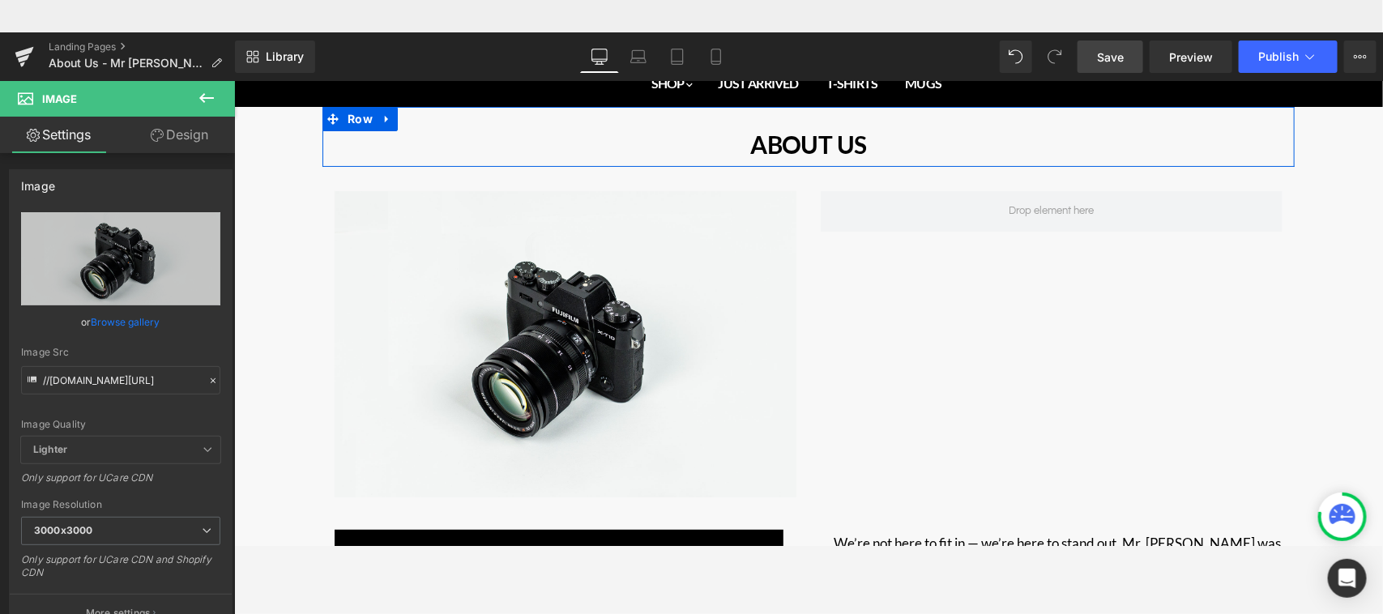
click at [211, 94] on icon at bounding box center [206, 97] width 19 height 19
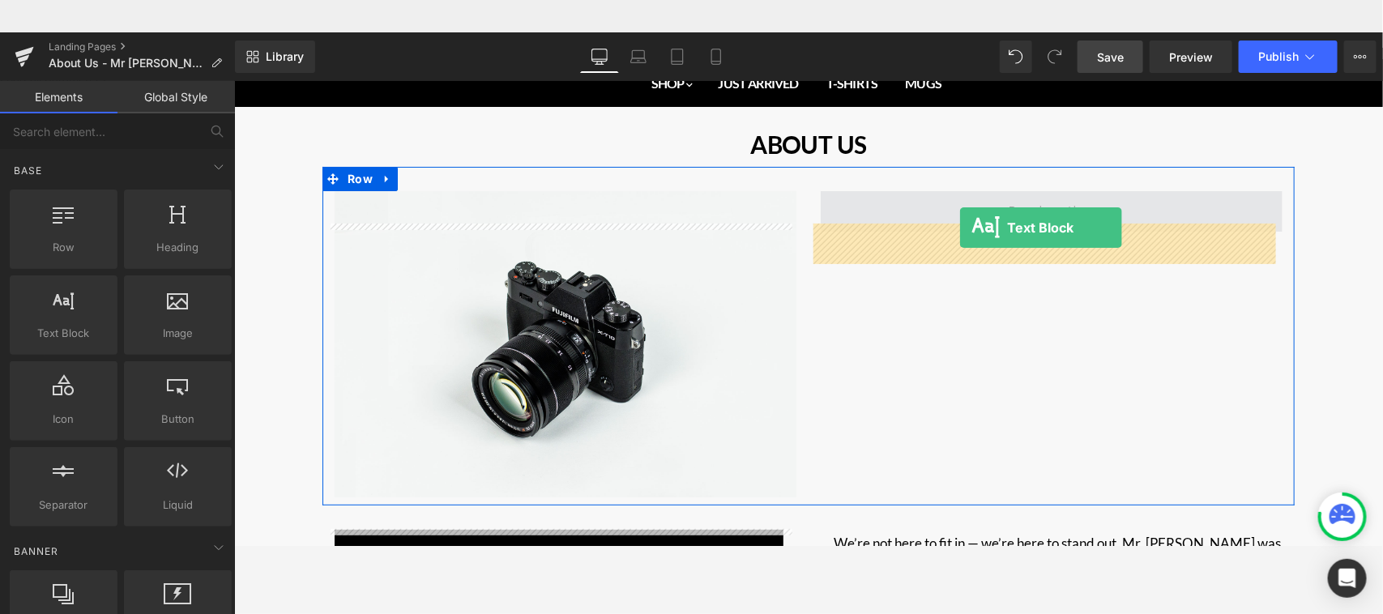
drag, startPoint x: 298, startPoint y: 377, endPoint x: 958, endPoint y: 194, distance: 685.0
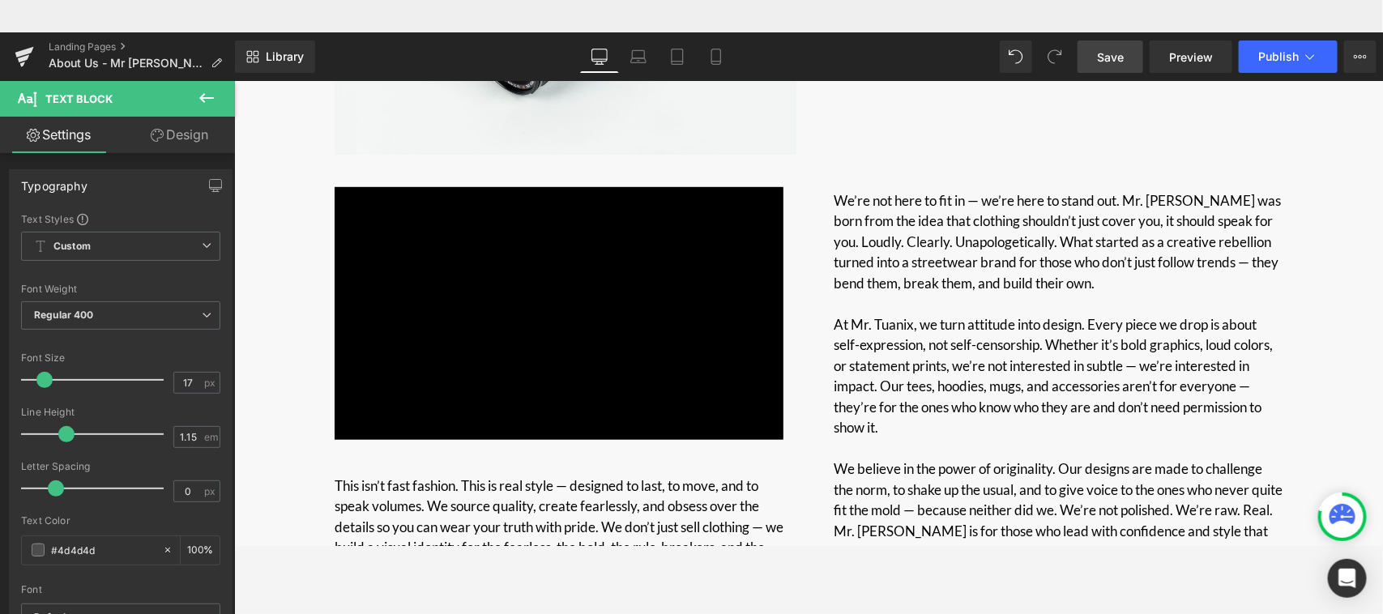
scroll to position [475, 0]
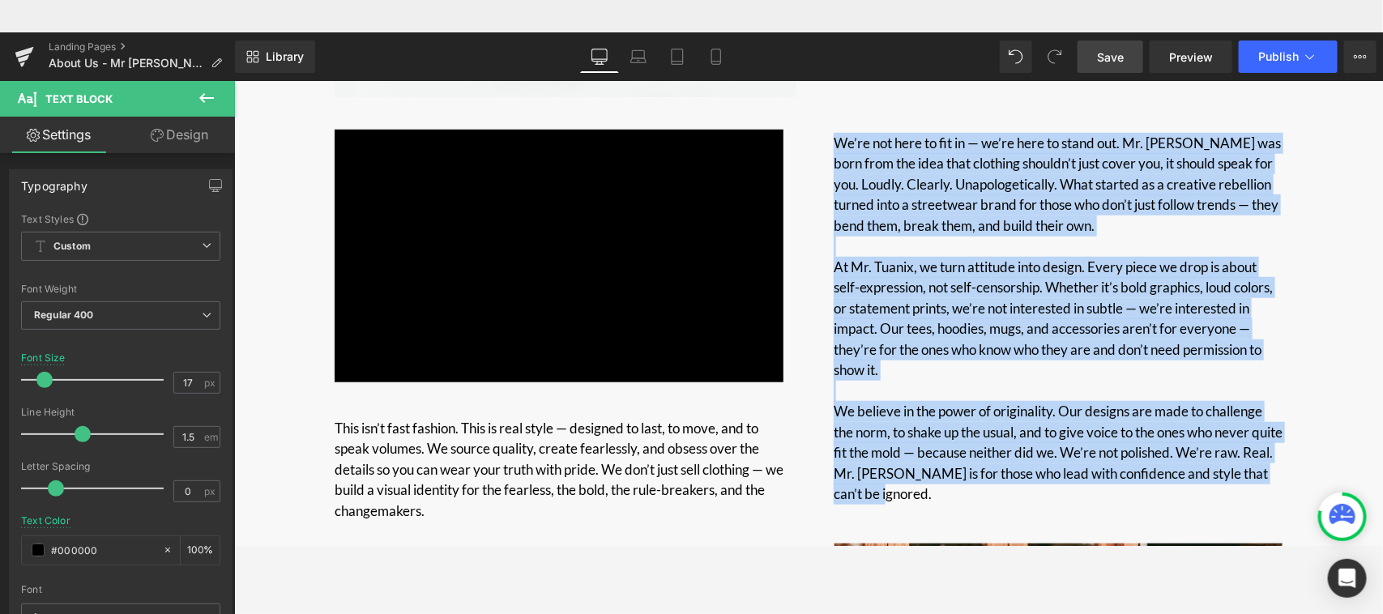
drag, startPoint x: 898, startPoint y: 499, endPoint x: 810, endPoint y: 122, distance: 386.8
click at [810, 122] on div "ABOUT US Heading Row Image Lorem ipsum dolor sit amet, consectetur adipiscing e…" at bounding box center [807, 572] width 1148 height 1733
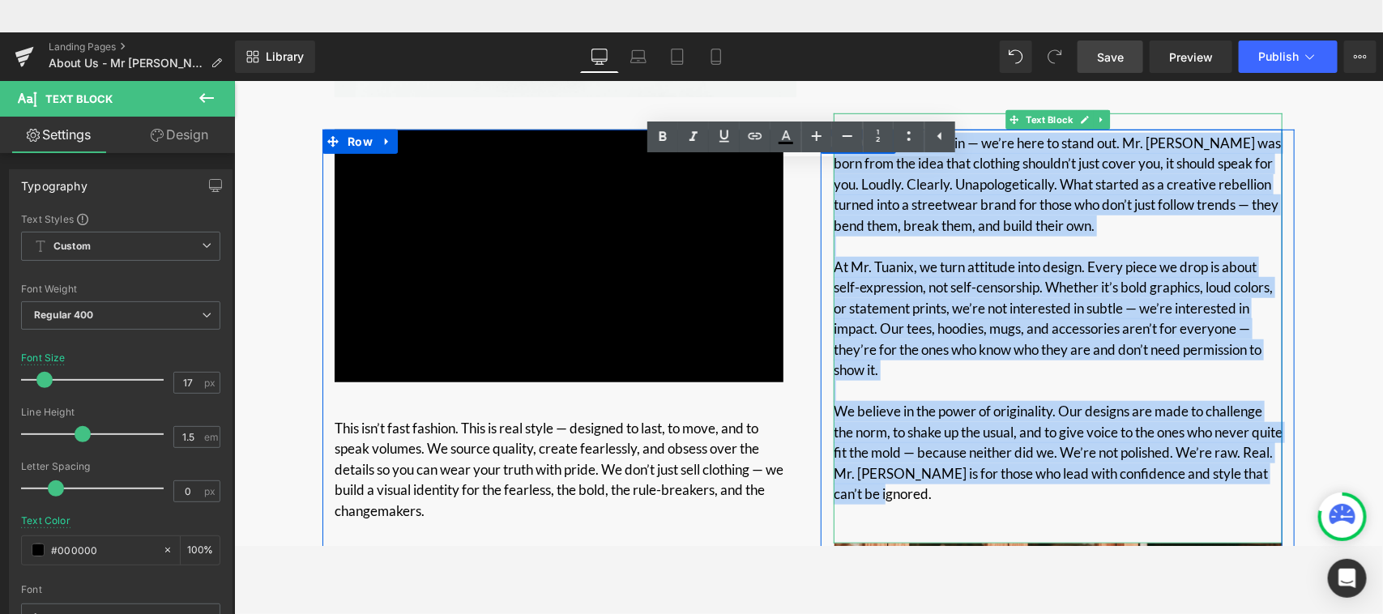
copy div "Lo’ip dol sita co adi el — se’do eius te incid utl. Et. Dolore mag aliq enim ad…"
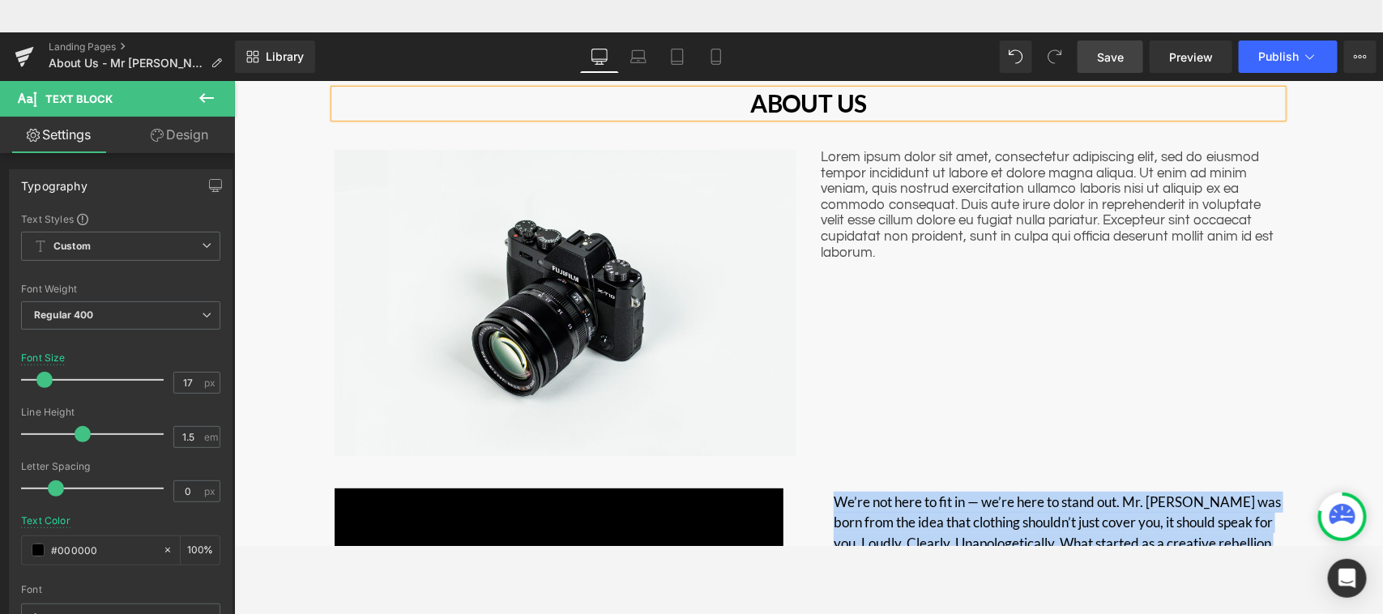
scroll to position [70, 0]
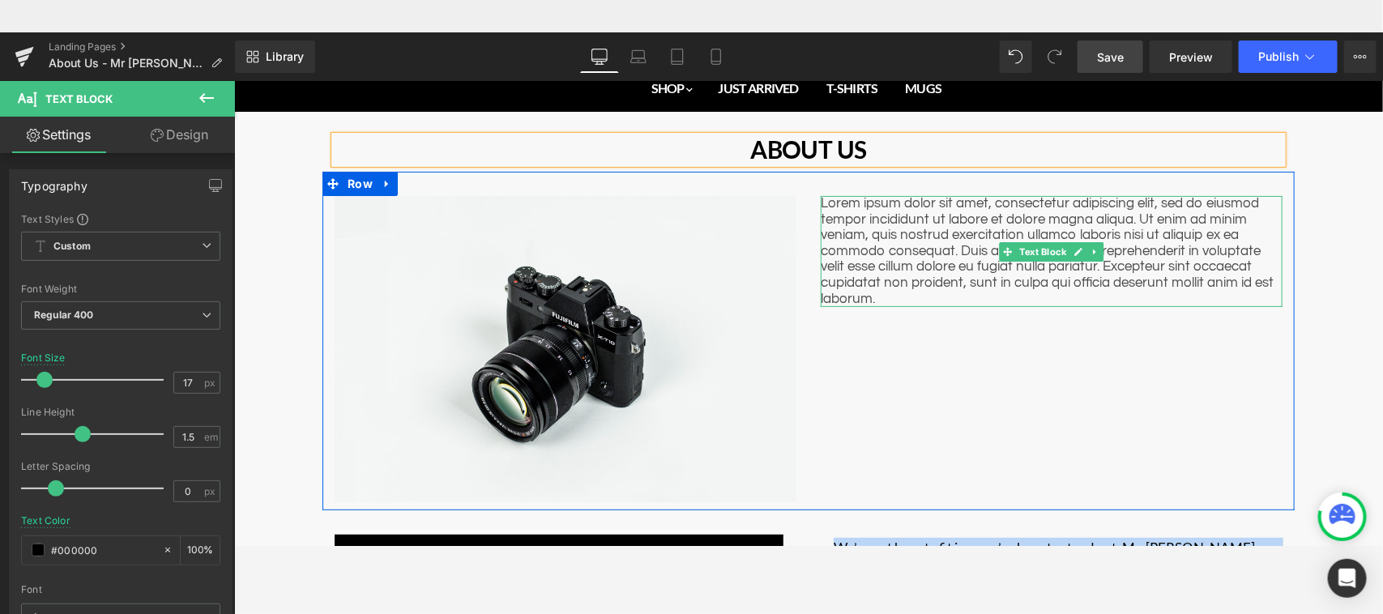
click at [907, 255] on p "Lorem ipsum dolor sit amet, consectetur adipiscing elit, sed do eiusmod tempor …" at bounding box center [1051, 250] width 462 height 111
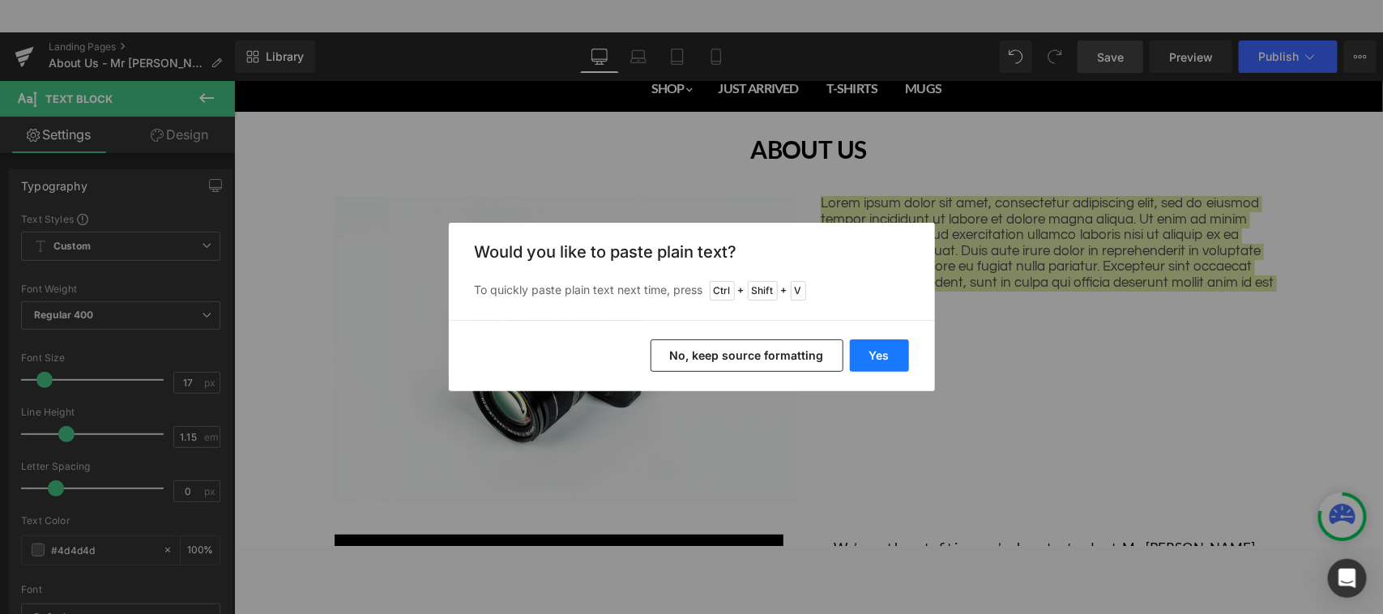
click at [888, 362] on button "Yes" at bounding box center [879, 355] width 59 height 32
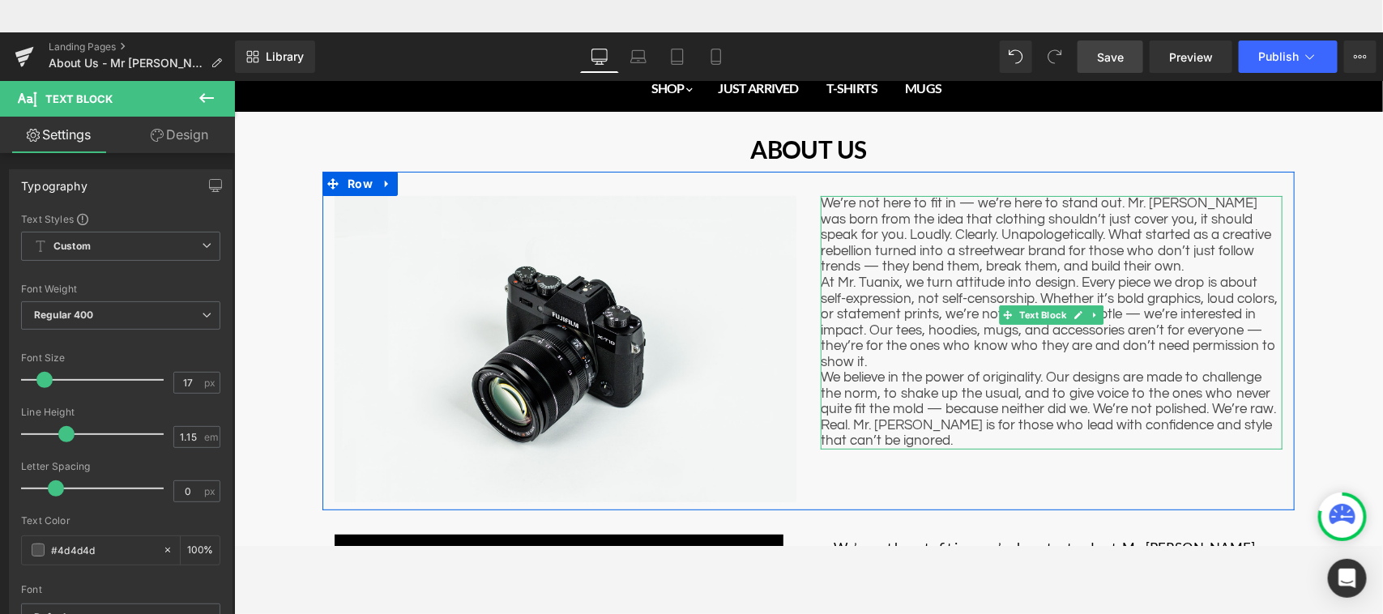
click at [1083, 265] on p "We’re not here to fit in — we’re here to stand out. Mr. [PERSON_NAME] was born …" at bounding box center [1051, 234] width 462 height 79
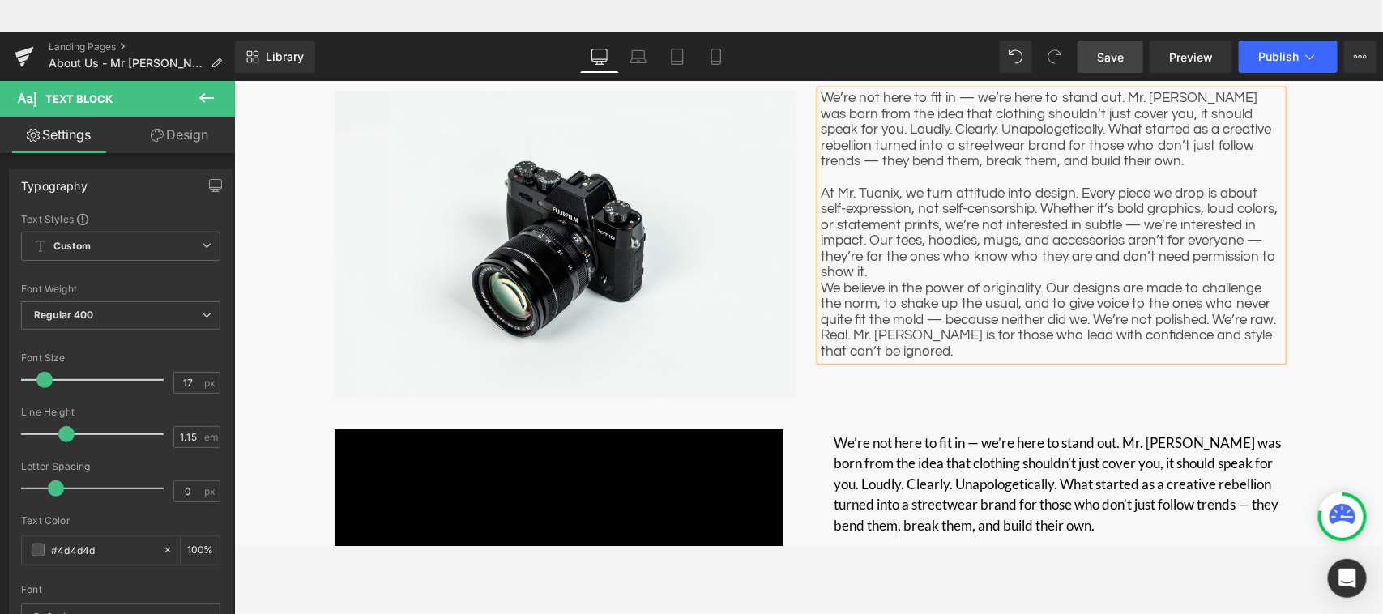
scroll to position [159, 0]
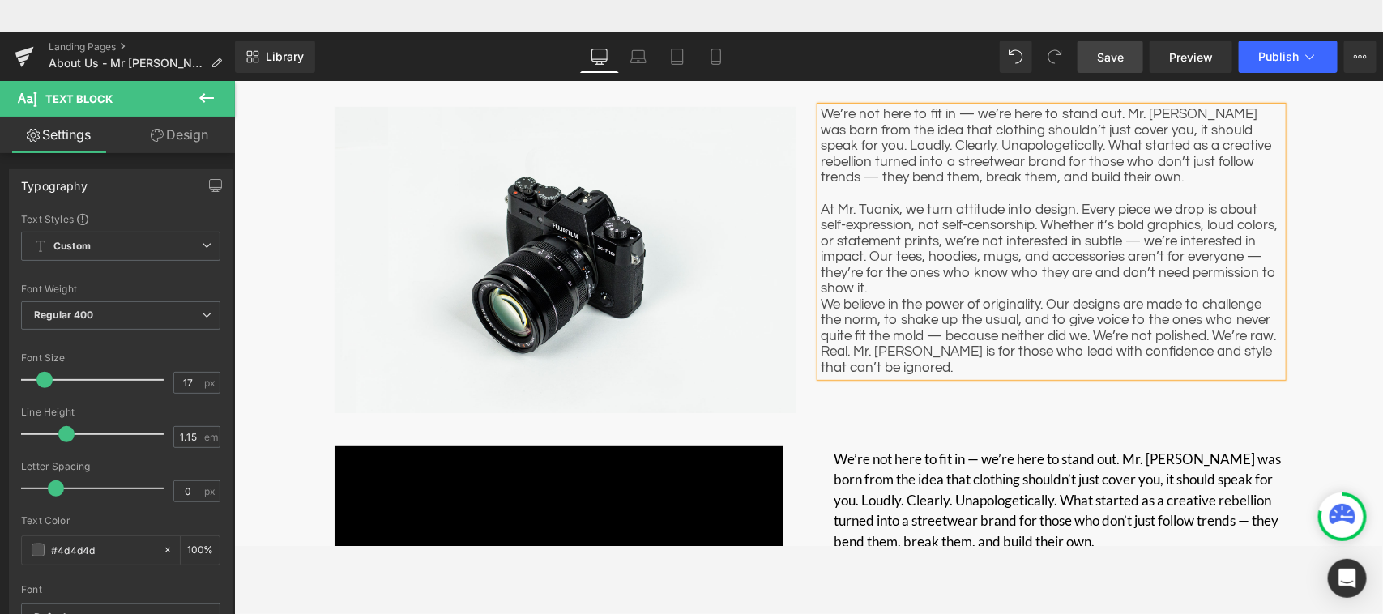
click at [1228, 271] on p "At Mr. Tuanix, we turn attitude into design. Every piece we drop is about self-…" at bounding box center [1051, 249] width 462 height 95
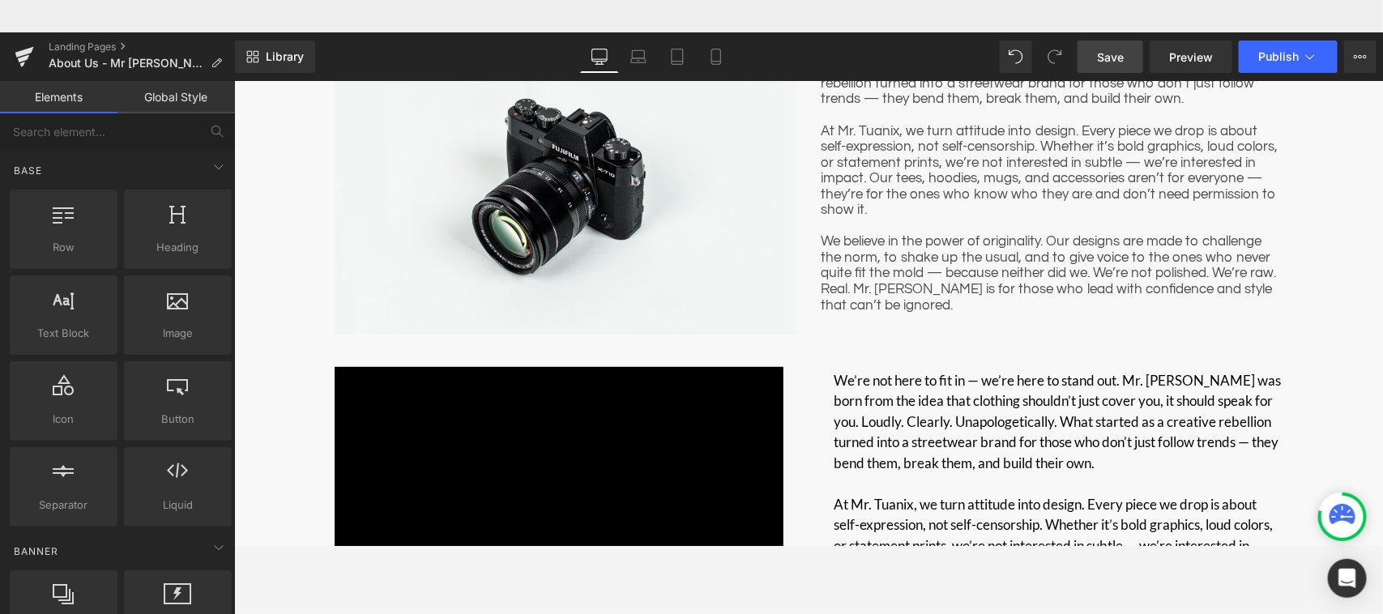
scroll to position [228, 0]
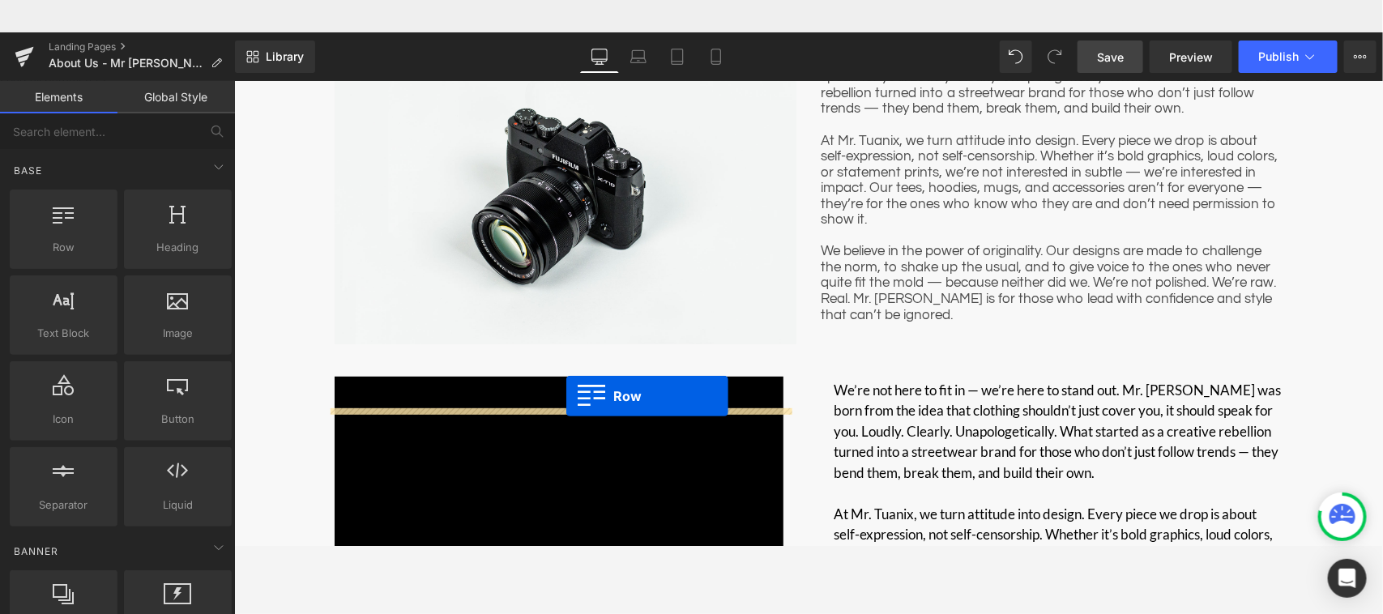
drag, startPoint x: 298, startPoint y: 272, endPoint x: 565, endPoint y: 362, distance: 281.2
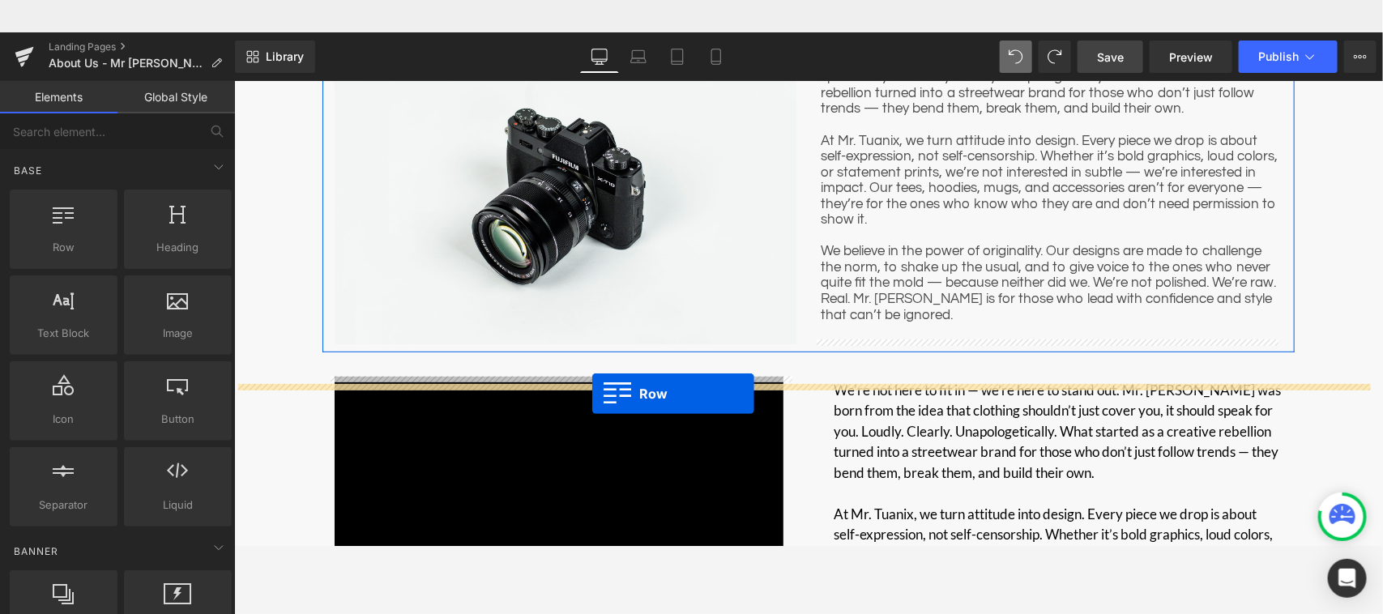
drag, startPoint x: 305, startPoint y: 292, endPoint x: 590, endPoint y: 360, distance: 293.9
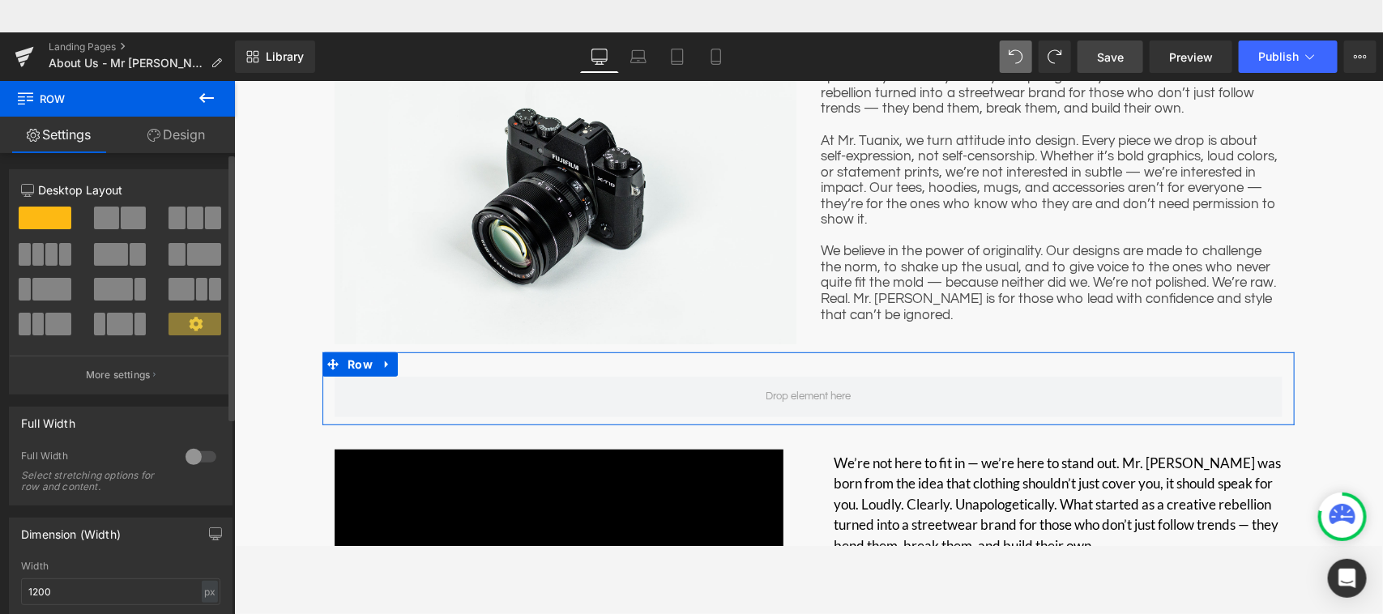
click at [111, 220] on span at bounding box center [106, 218] width 25 height 23
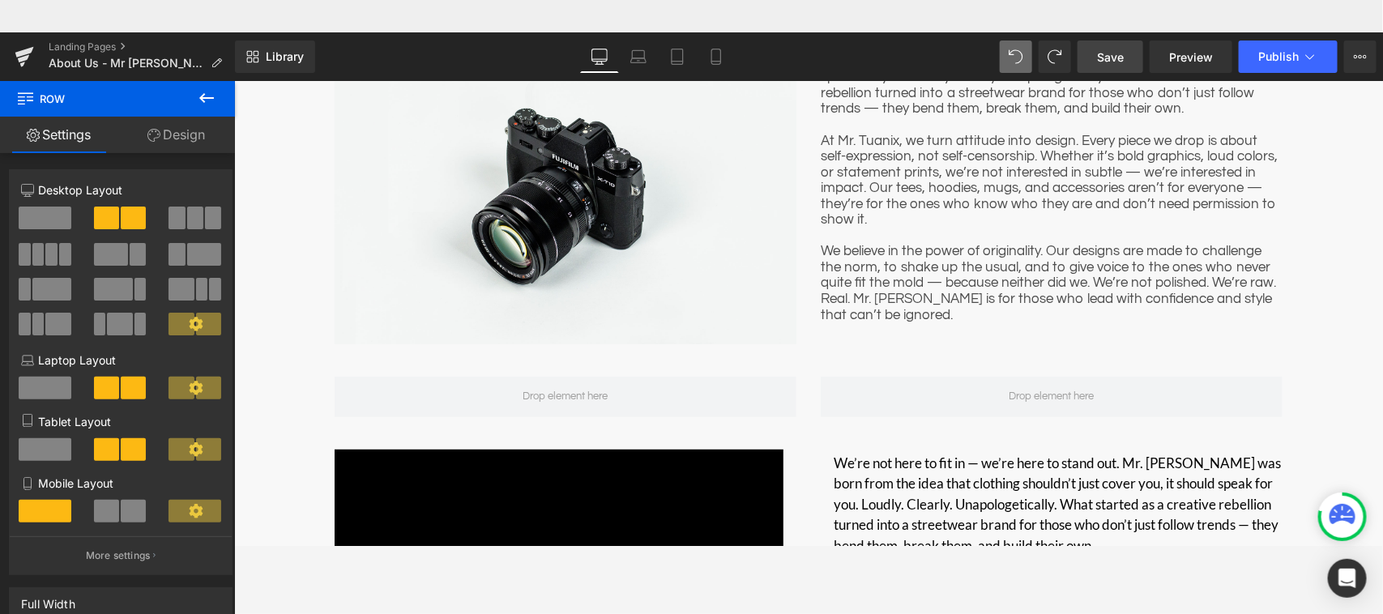
click at [207, 106] on icon at bounding box center [206, 97] width 19 height 19
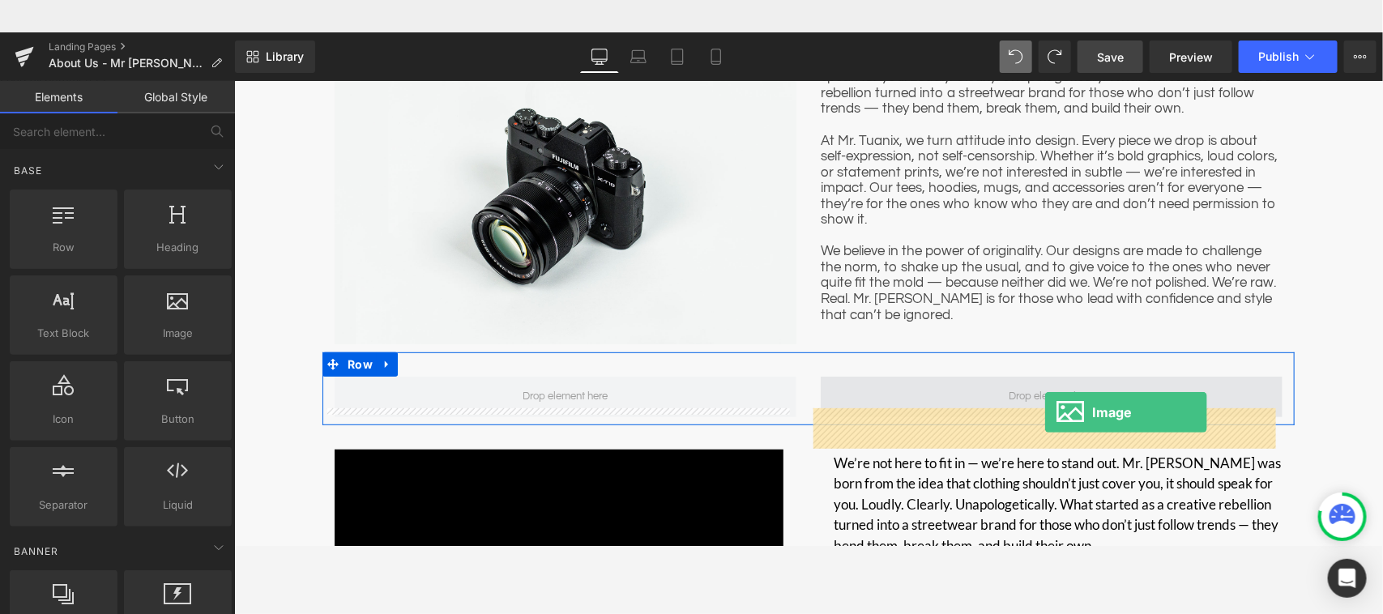
drag, startPoint x: 403, startPoint y: 369, endPoint x: 1043, endPoint y: 378, distance: 639.9
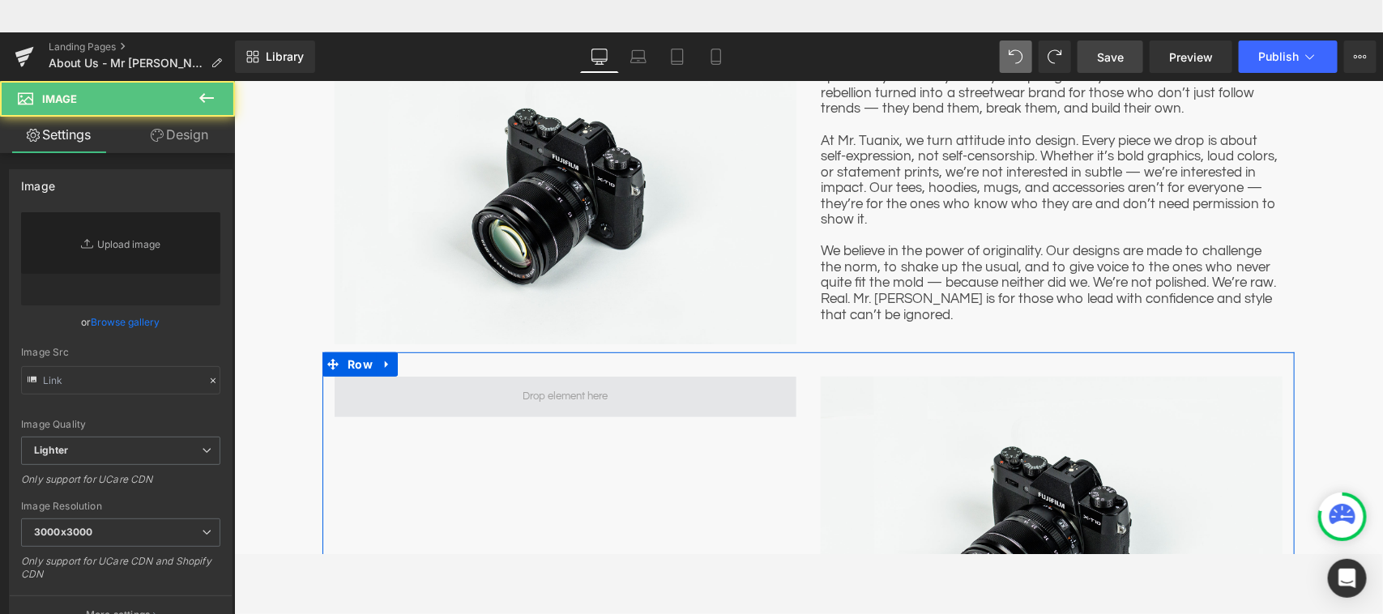
type input "//[DOMAIN_NAME][URL]"
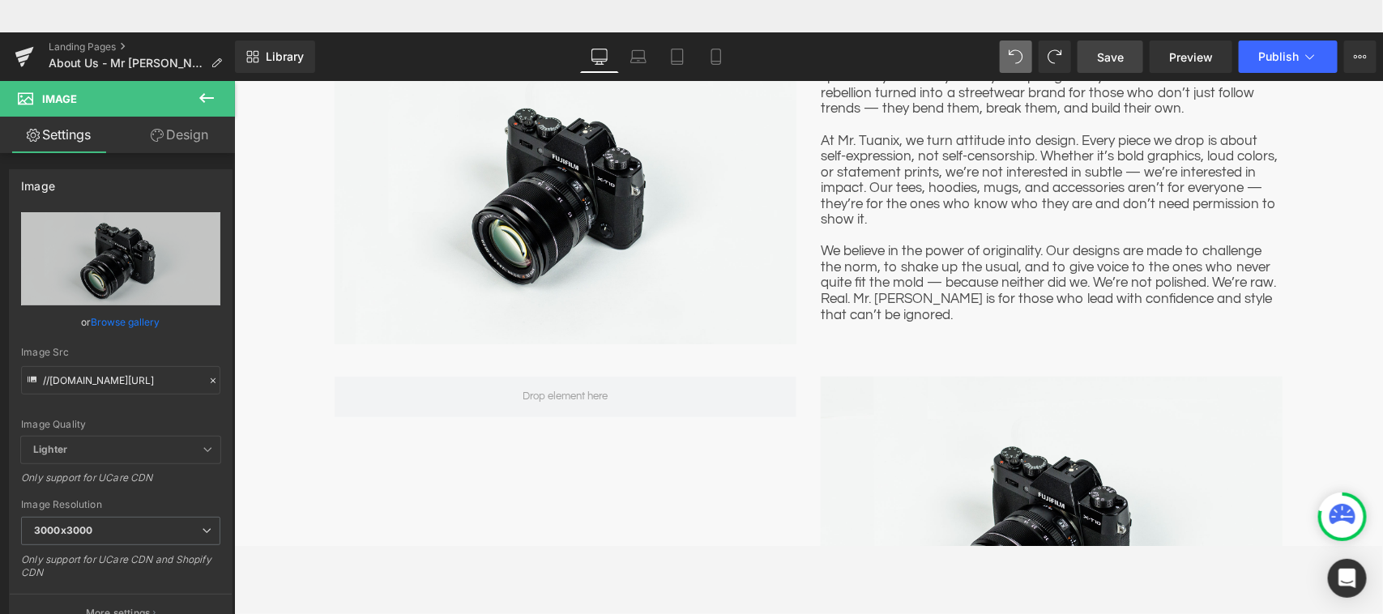
click at [197, 96] on icon at bounding box center [206, 97] width 19 height 19
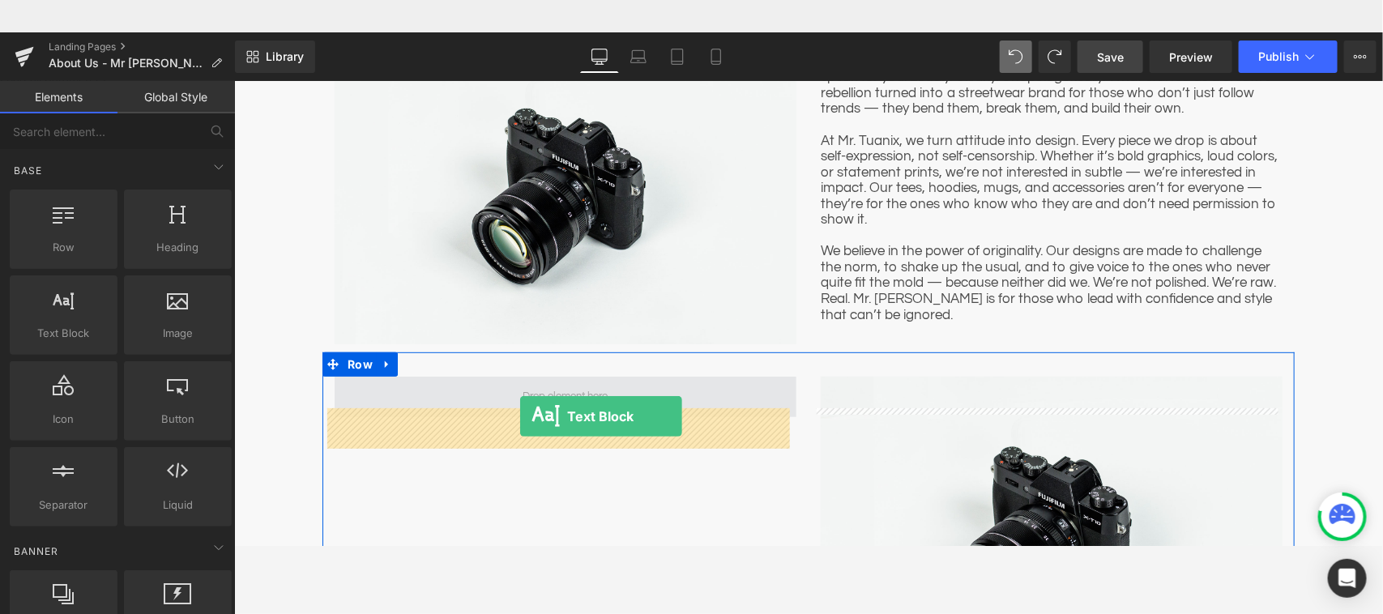
drag, startPoint x: 292, startPoint y: 364, endPoint x: 518, endPoint y: 382, distance: 226.7
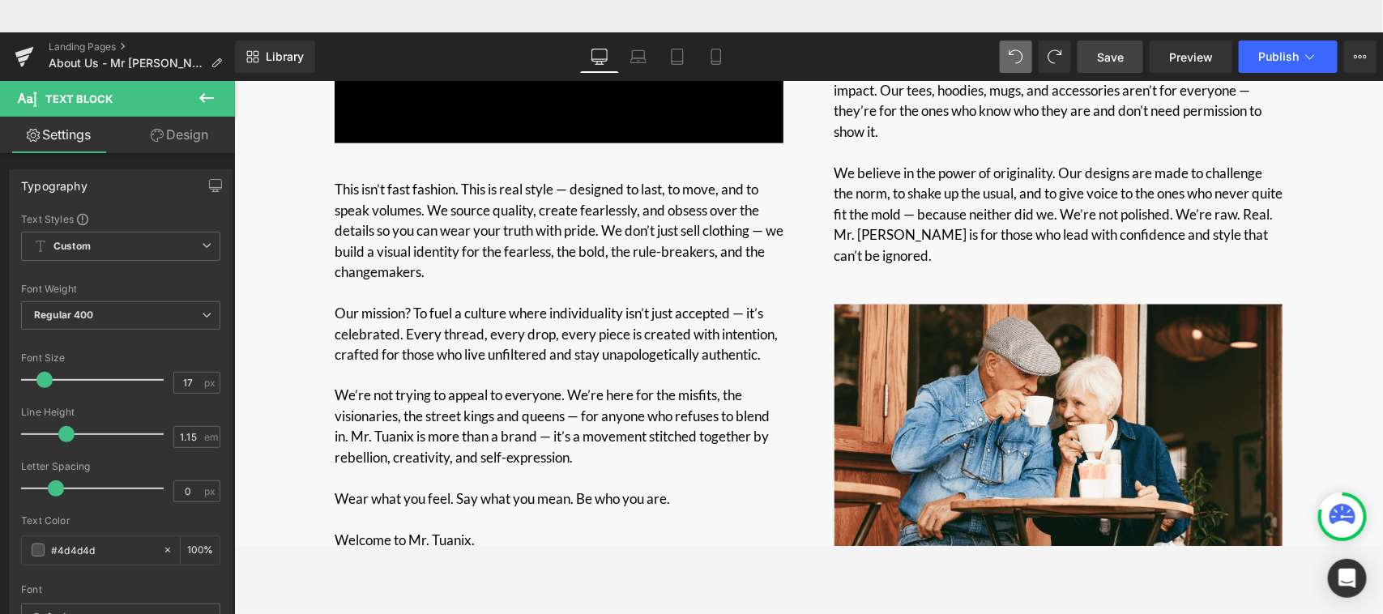
scroll to position [1100, 0]
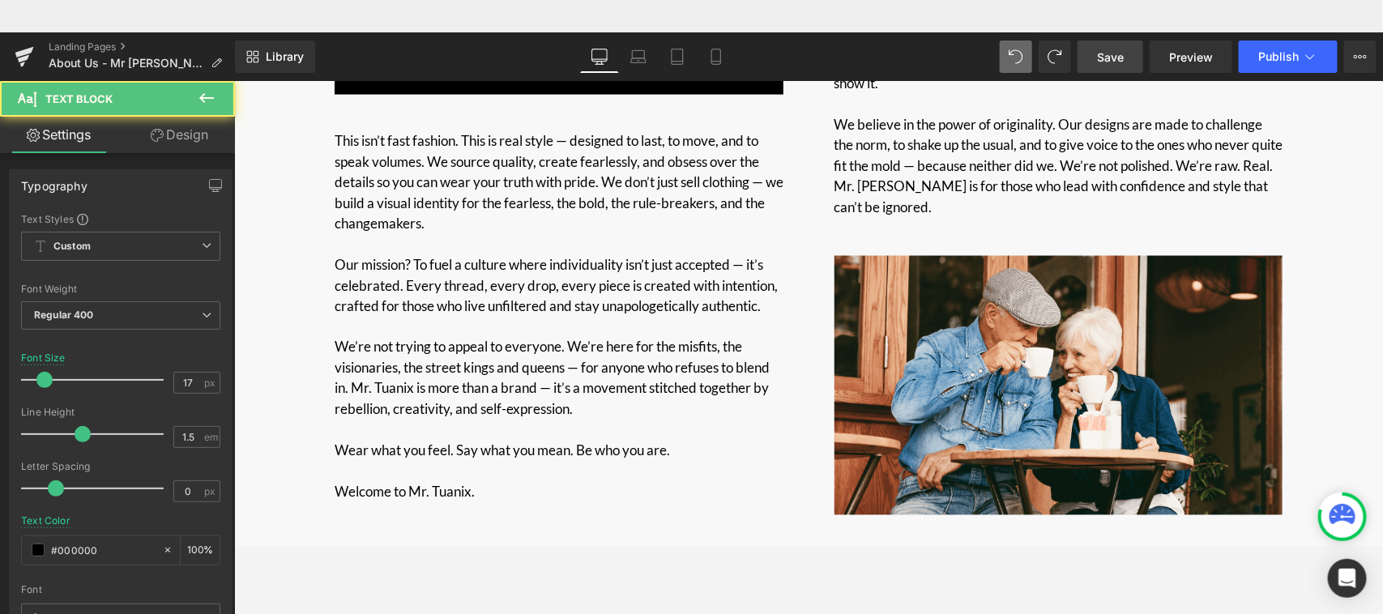
drag, startPoint x: 484, startPoint y: 484, endPoint x: 275, endPoint y: 269, distance: 300.1
click at [275, 269] on div "ABOUT US Heading Row Image We’re not here to fit in — we’re here to stand out. …" at bounding box center [807, 117] width 1148 height 2072
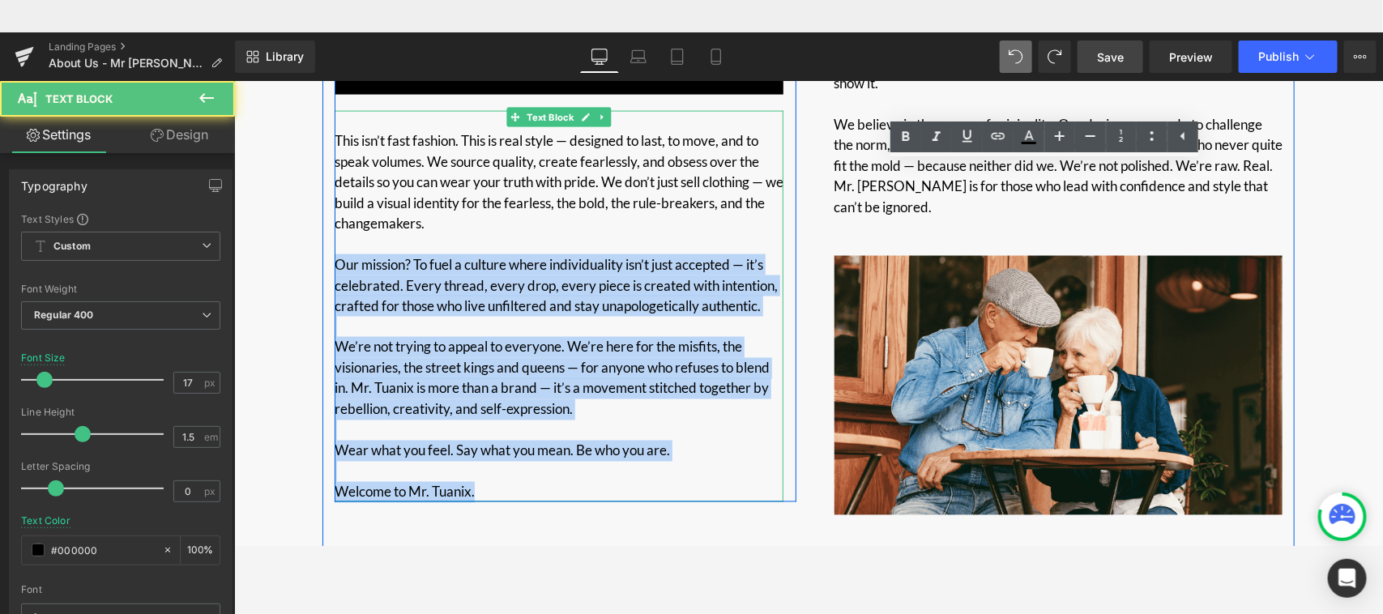
click at [506, 409] on p "We’re not trying to appeal to everyone. We’re here for the misfits, the visiona…" at bounding box center [558, 377] width 449 height 83
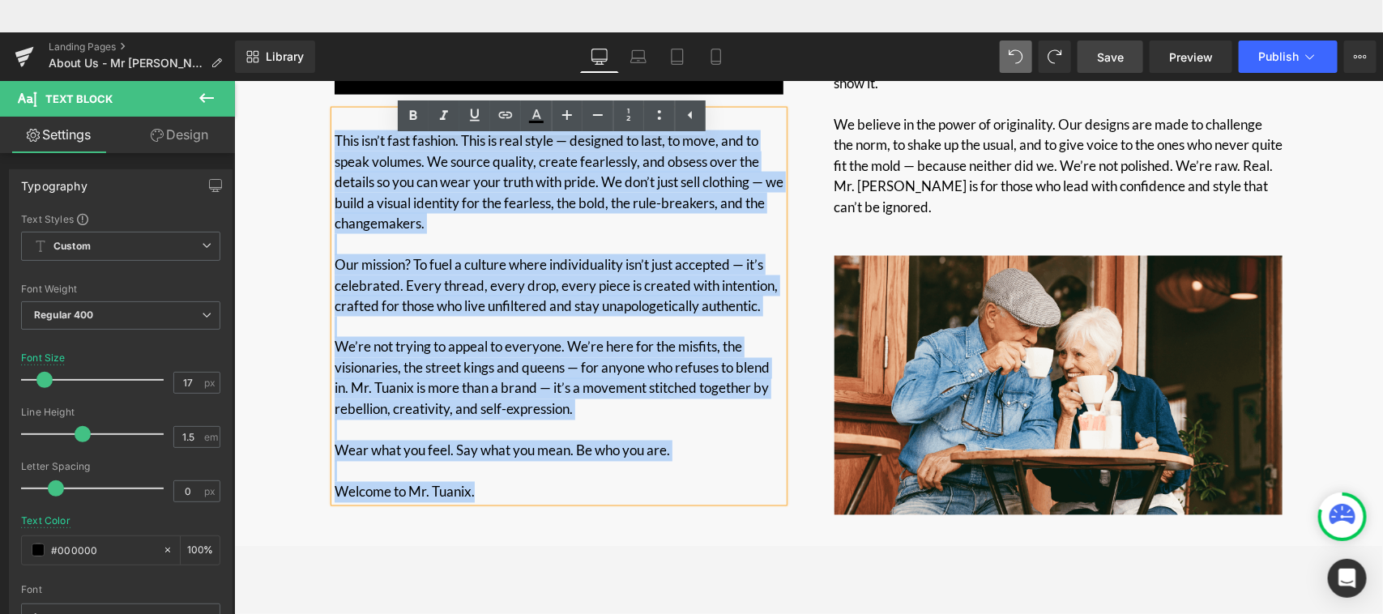
drag, startPoint x: 468, startPoint y: 492, endPoint x: 311, endPoint y: 129, distance: 395.4
click at [311, 129] on div "ABOUT US Heading Row Image We’re not here to fit in — we’re here to stand out. …" at bounding box center [807, 117] width 1148 height 2072
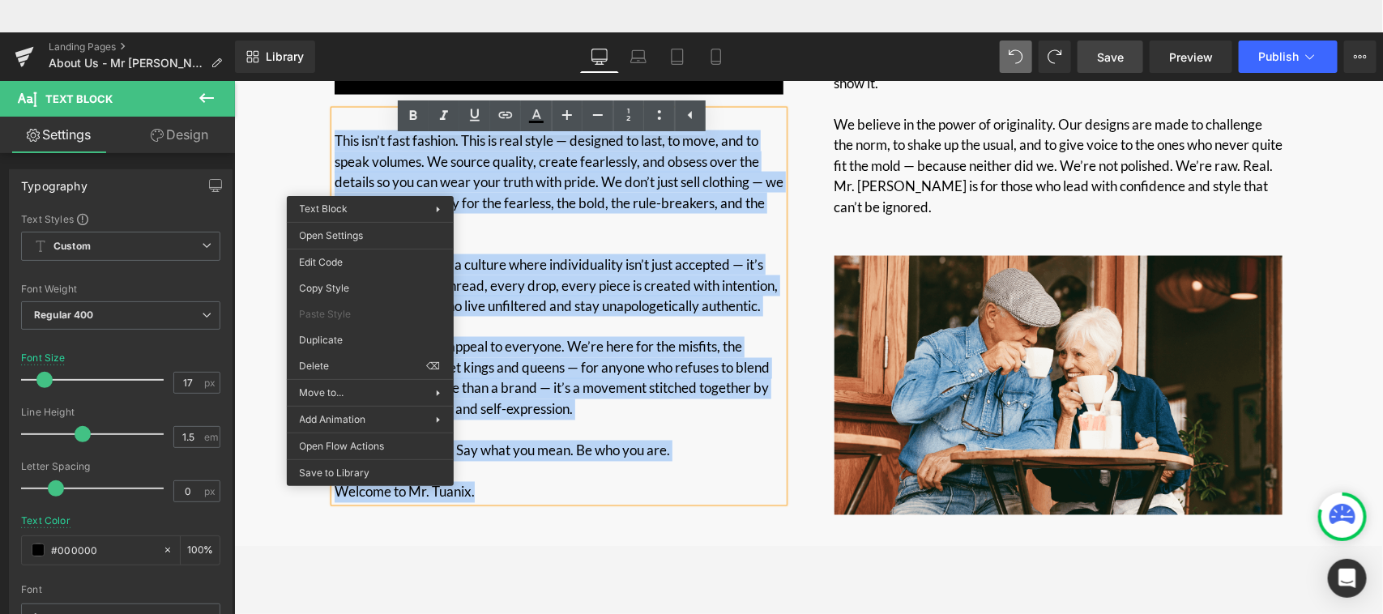
click at [513, 186] on p "This isn’t fast fashion. This is real style — designed to last, to move, and to…" at bounding box center [558, 182] width 449 height 104
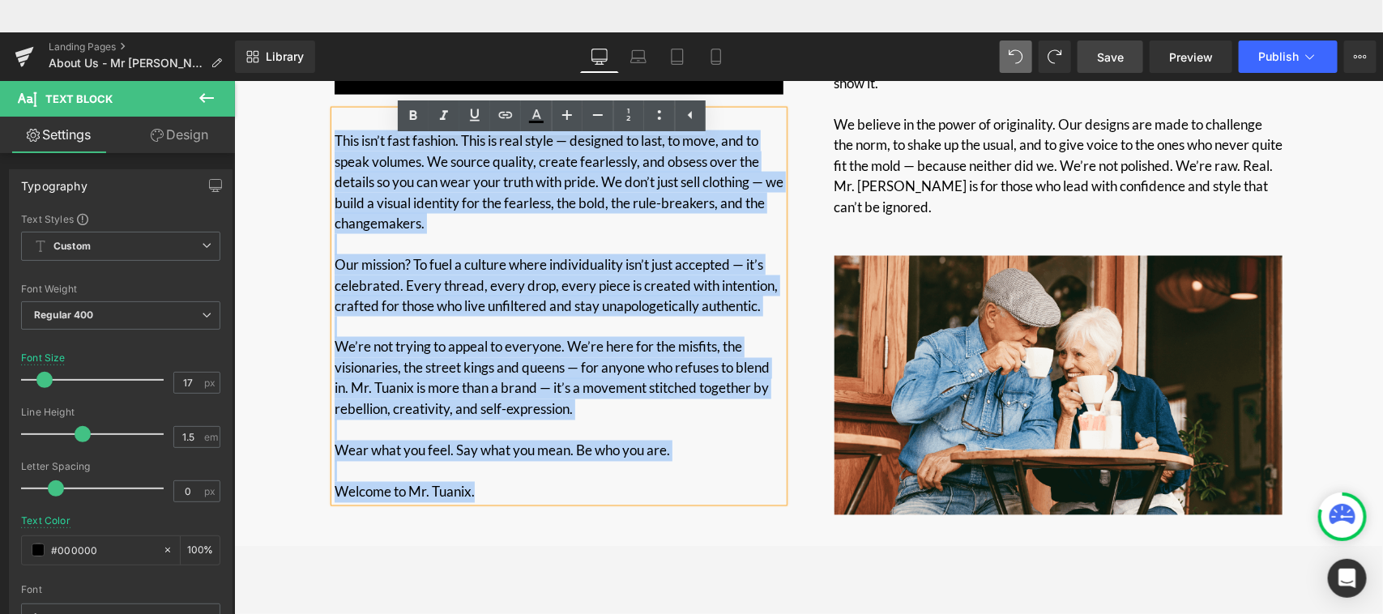
drag, startPoint x: 470, startPoint y: 493, endPoint x: 327, endPoint y: 138, distance: 382.3
click at [334, 138] on div "This isn’t fast fashion. This is real style — designed to last, to move, and to…" at bounding box center [558, 305] width 449 height 391
copy div "This isn’t fast fashion. This is real style — designed to last, to move, and to…"
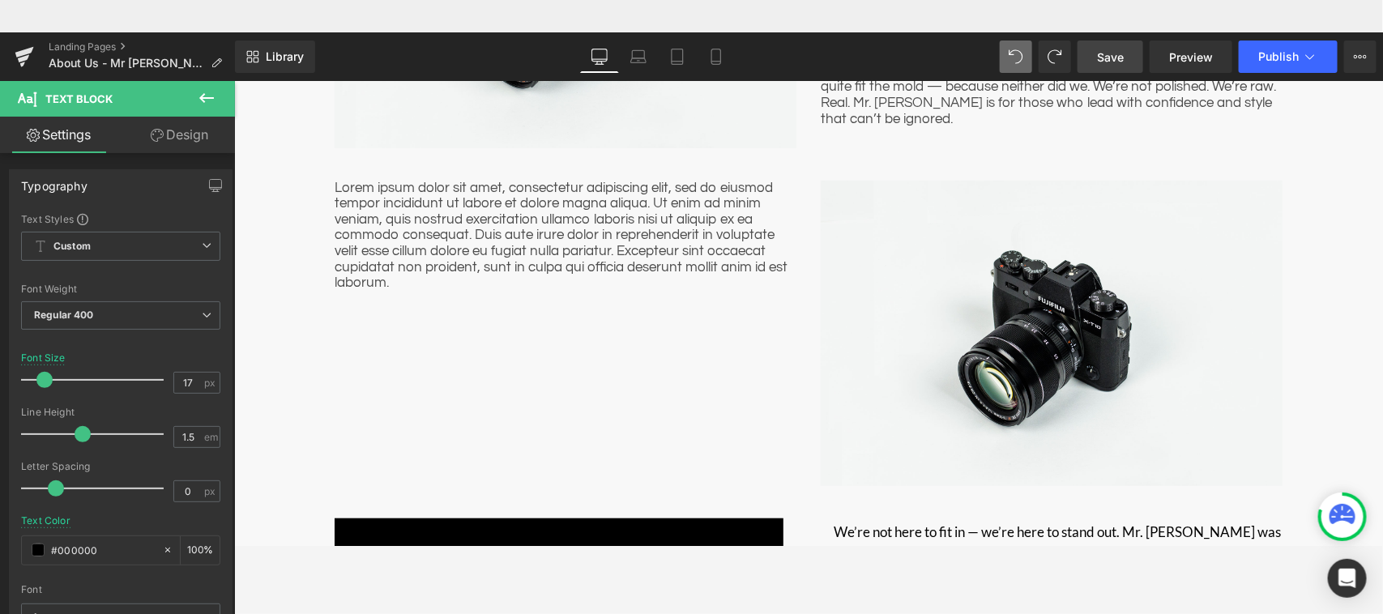
scroll to position [334, 0]
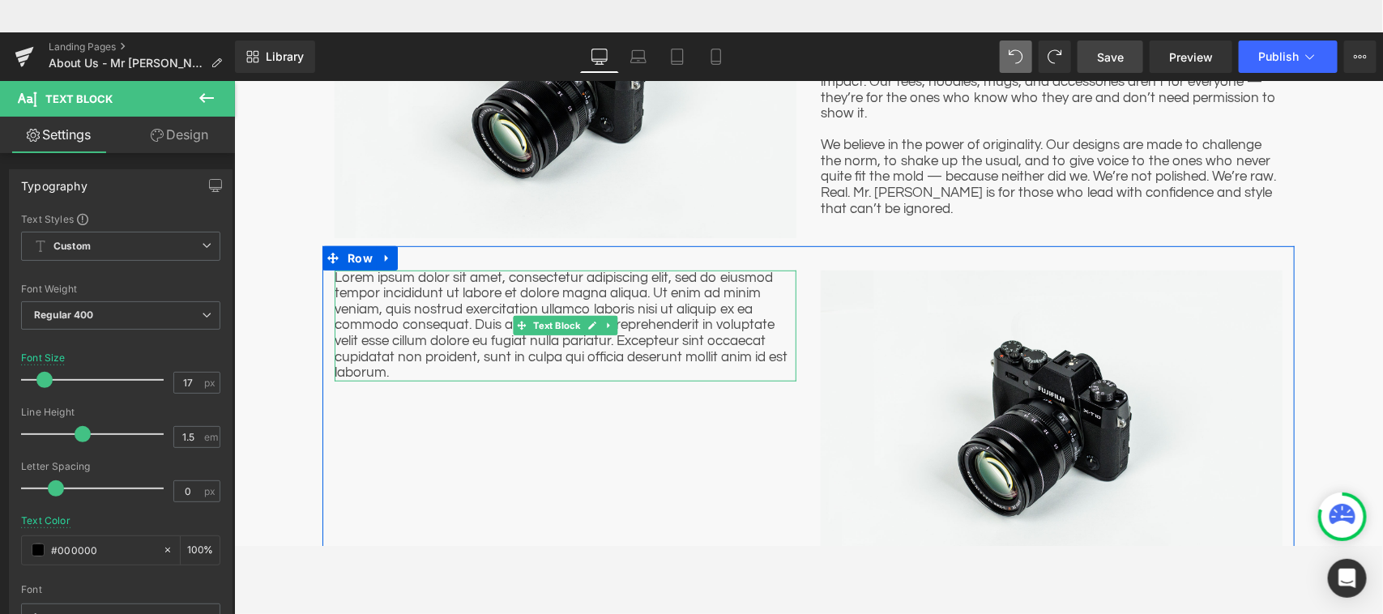
click at [683, 356] on p "Lorem ipsum dolor sit amet, consectetur adipiscing elit, sed do eiusmod tempor …" at bounding box center [565, 325] width 462 height 111
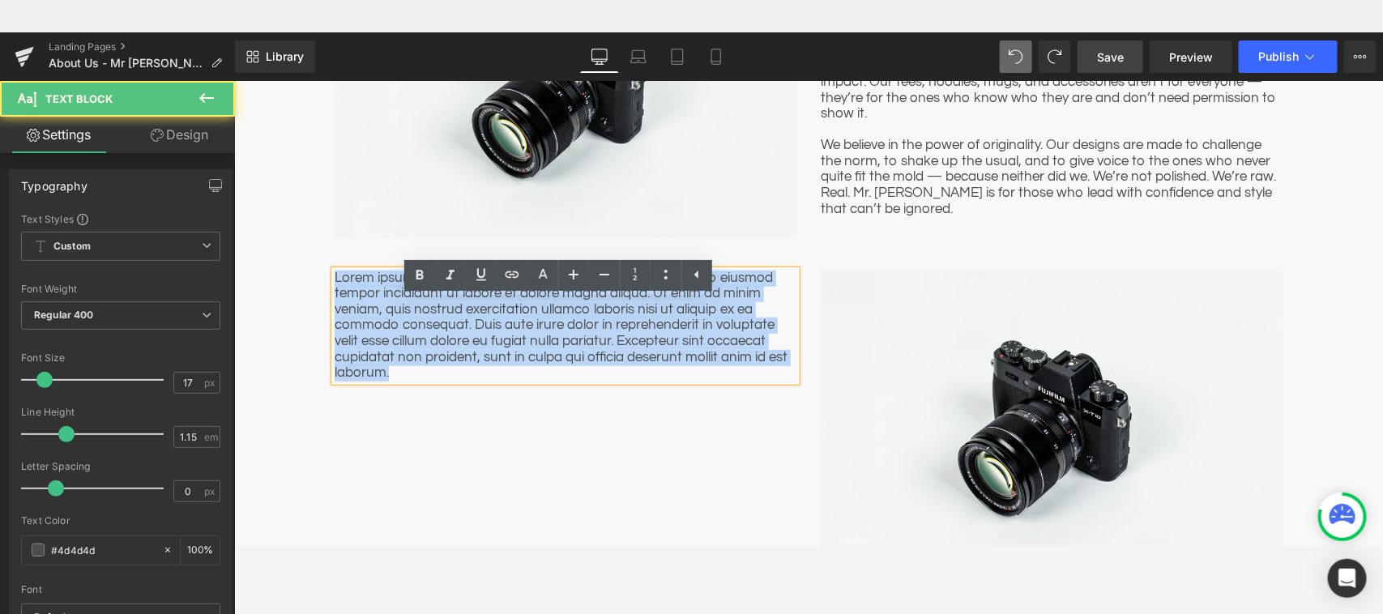
drag, startPoint x: 403, startPoint y: 368, endPoint x: 328, endPoint y: 257, distance: 134.1
click at [328, 257] on div "Lorem ipsum dolor sit amet, consectetur adipiscing elit, sed do eiusmod tempor …" at bounding box center [808, 414] width 972 height 339
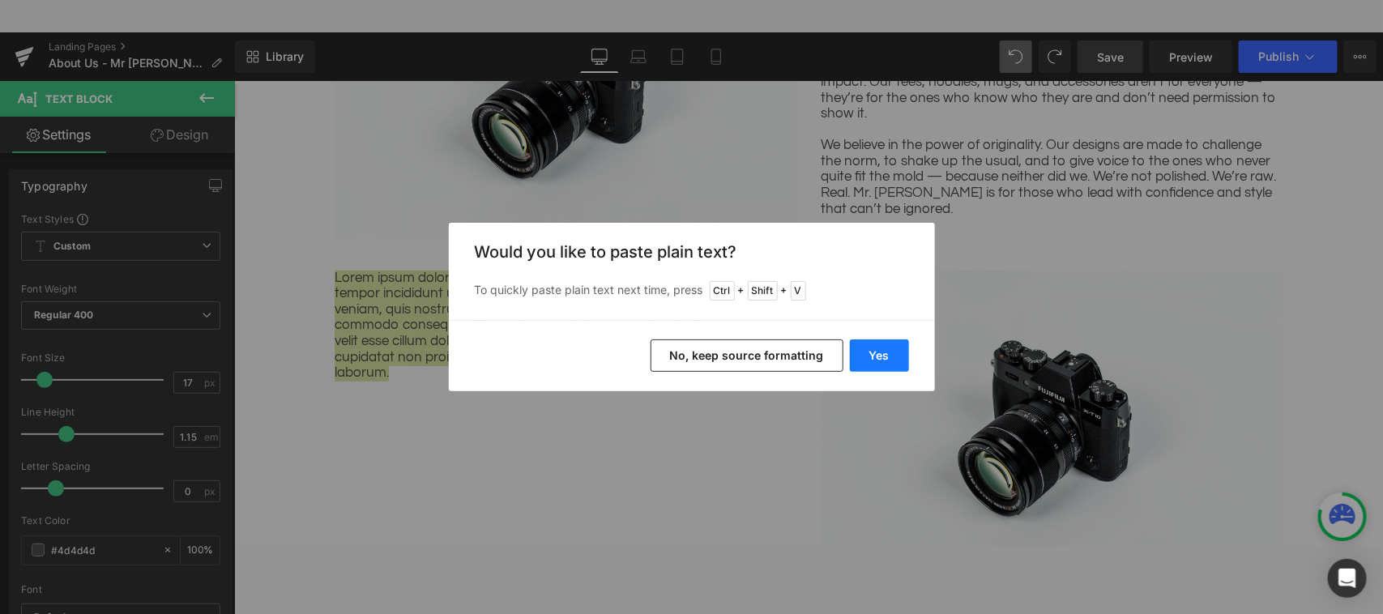
click at [891, 359] on button "Yes" at bounding box center [879, 355] width 59 height 32
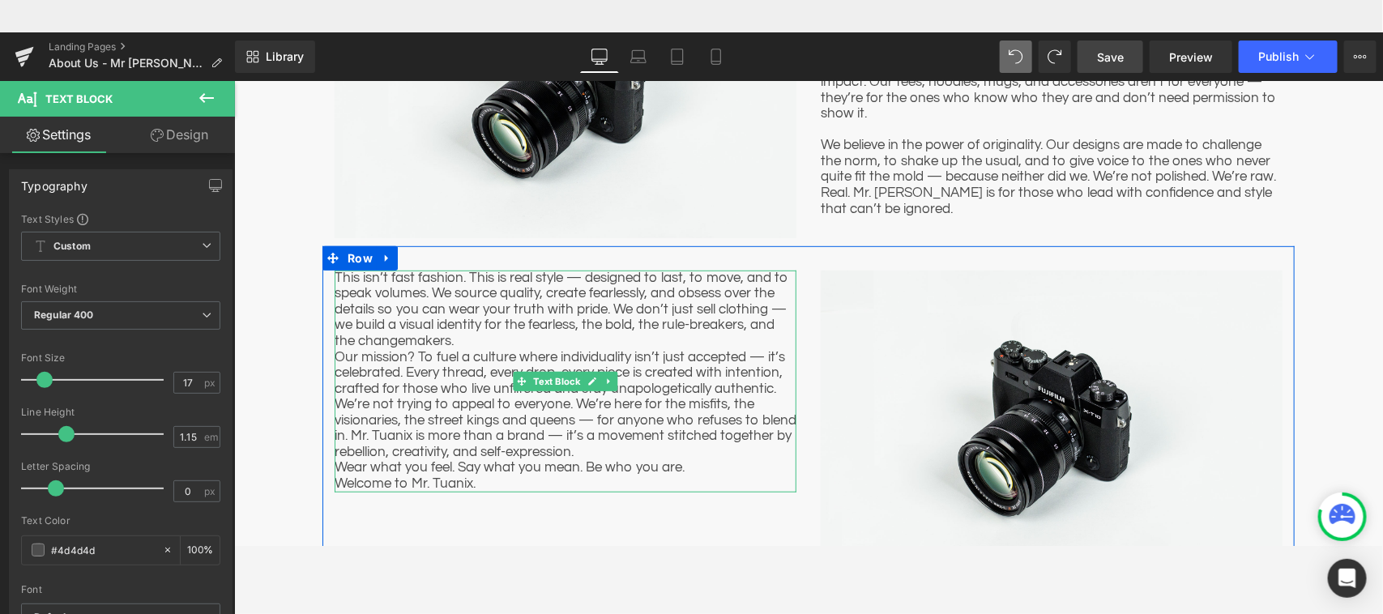
click at [445, 337] on p "This isn’t fast fashion. This is real style — designed to last, to move, and to…" at bounding box center [565, 309] width 462 height 79
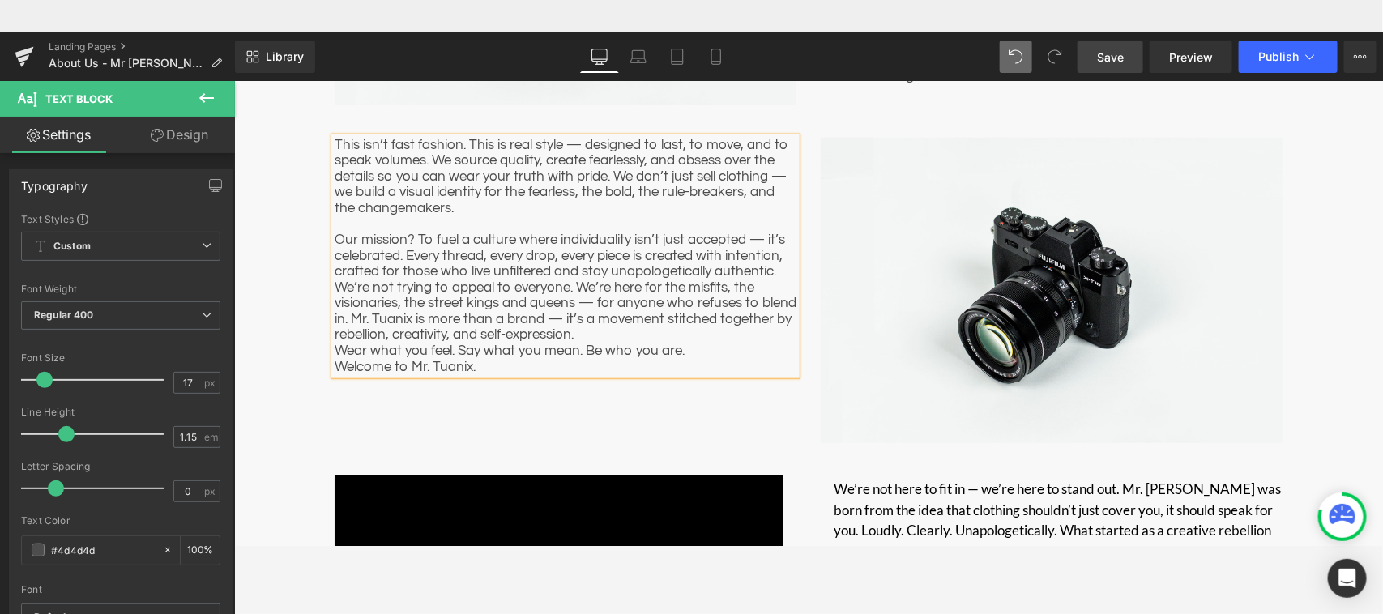
scroll to position [454, 0]
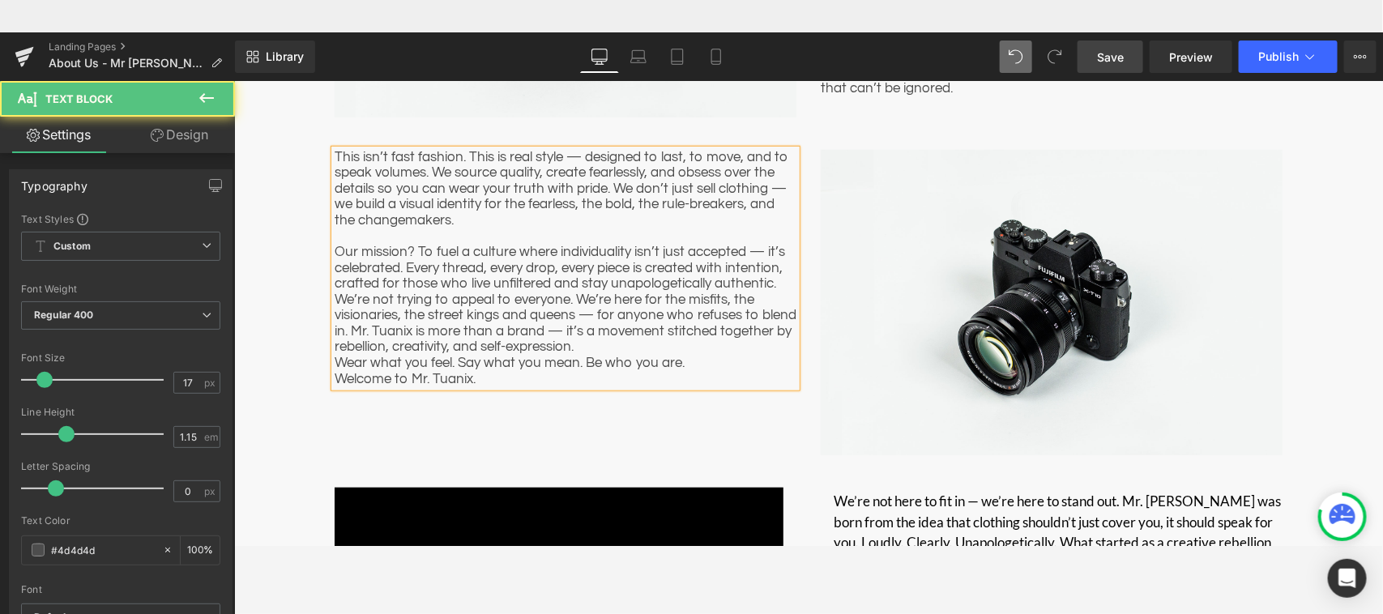
click at [773, 280] on p "Our mission? To fuel a culture where individuality isn’t just accepted — it’s c…" at bounding box center [565, 268] width 462 height 48
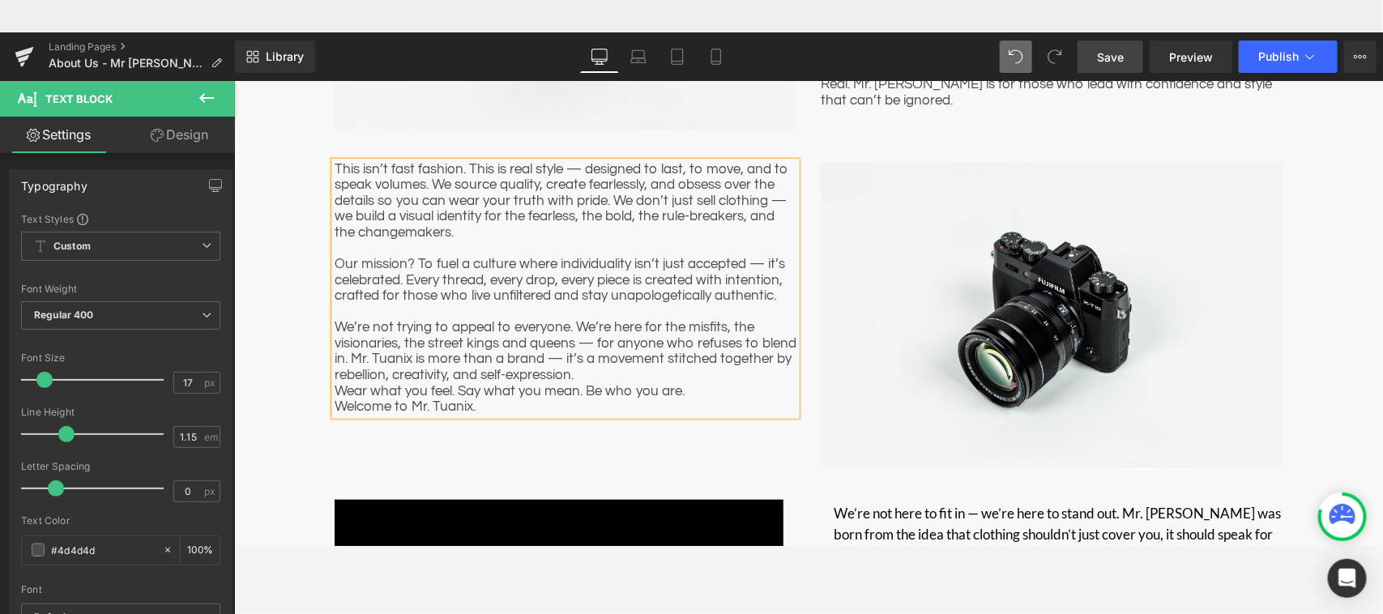
scroll to position [448, 0]
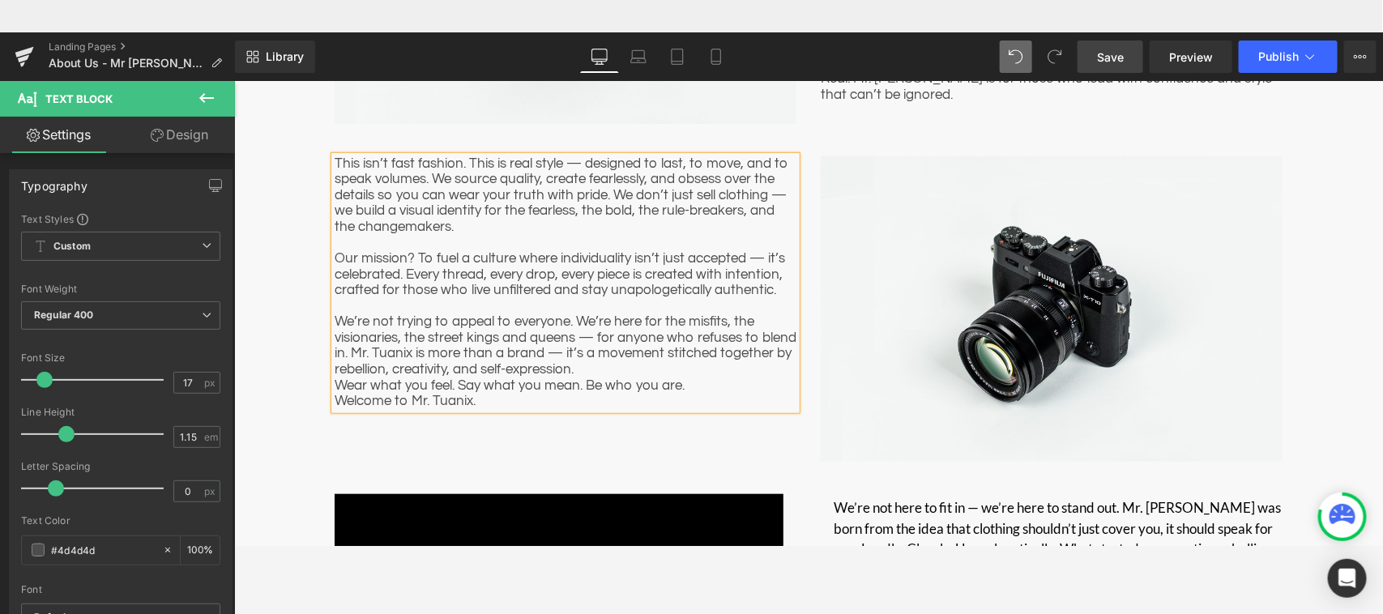
click at [590, 369] on p "We’re not trying to appeal to everyone. We’re here for the misfits, the visiona…" at bounding box center [565, 344] width 462 height 63
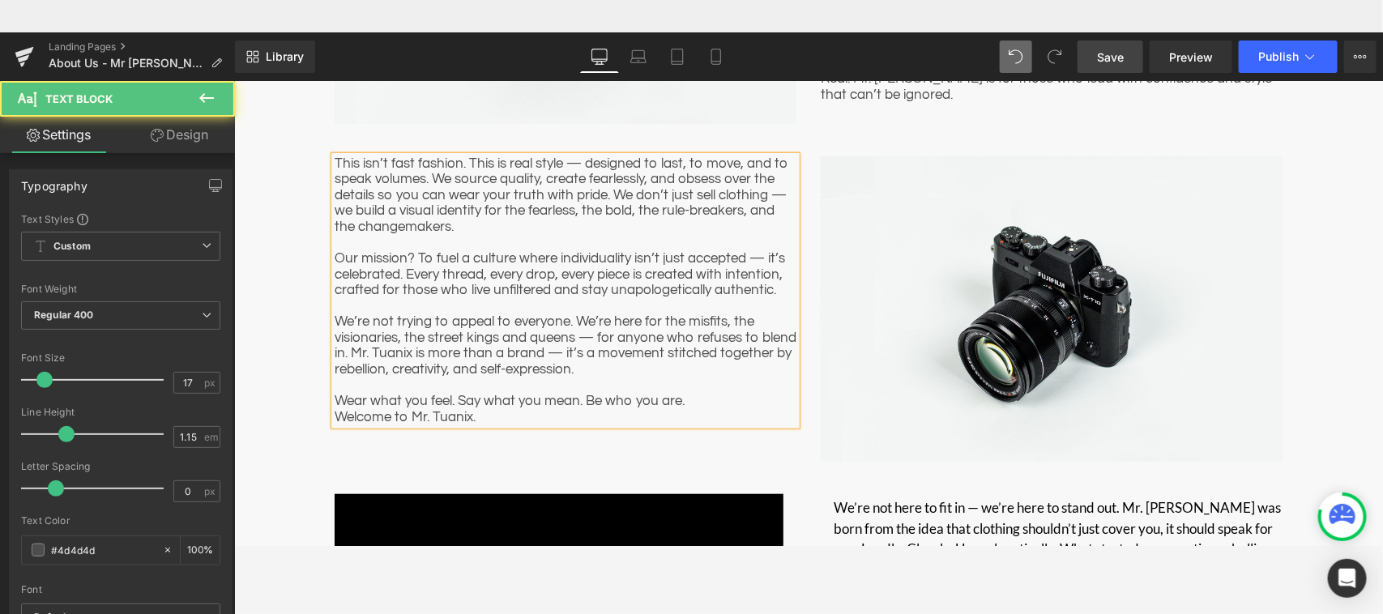
click at [686, 398] on p "Wear what you feel. Say what you mean. Be who you are." at bounding box center [565, 401] width 462 height 16
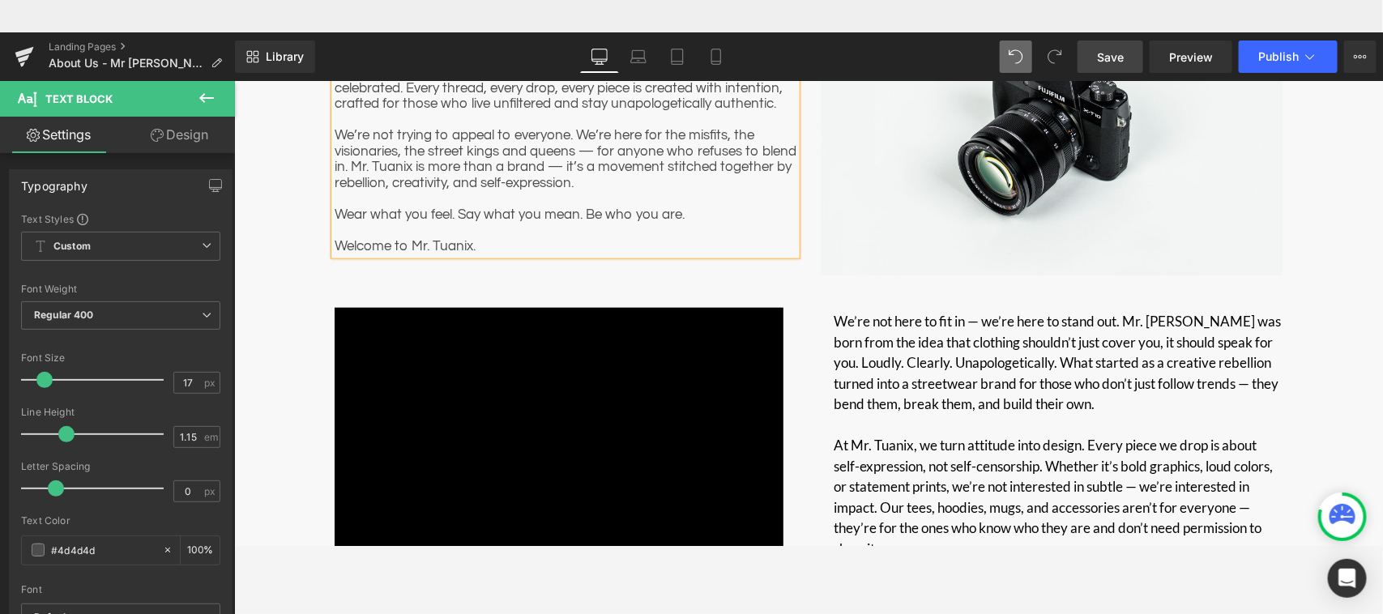
scroll to position [665, 0]
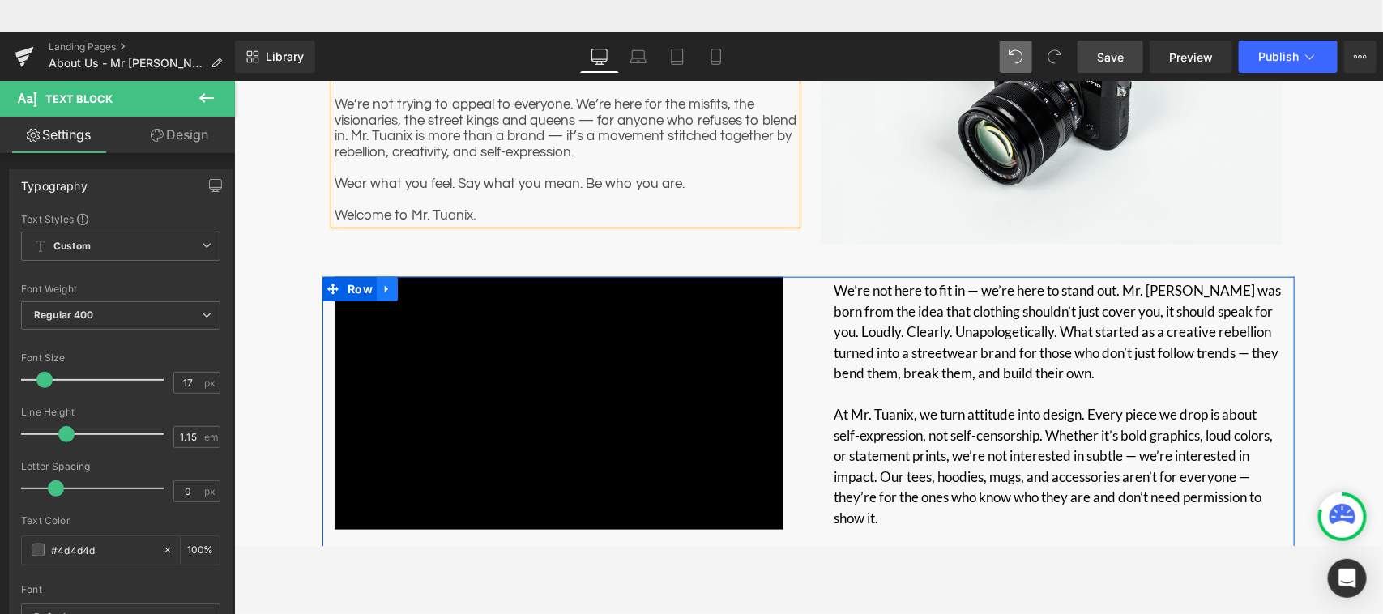
click at [381, 292] on icon "Main content" at bounding box center [386, 289] width 11 height 12
click at [423, 287] on icon "Main content" at bounding box center [428, 289] width 11 height 12
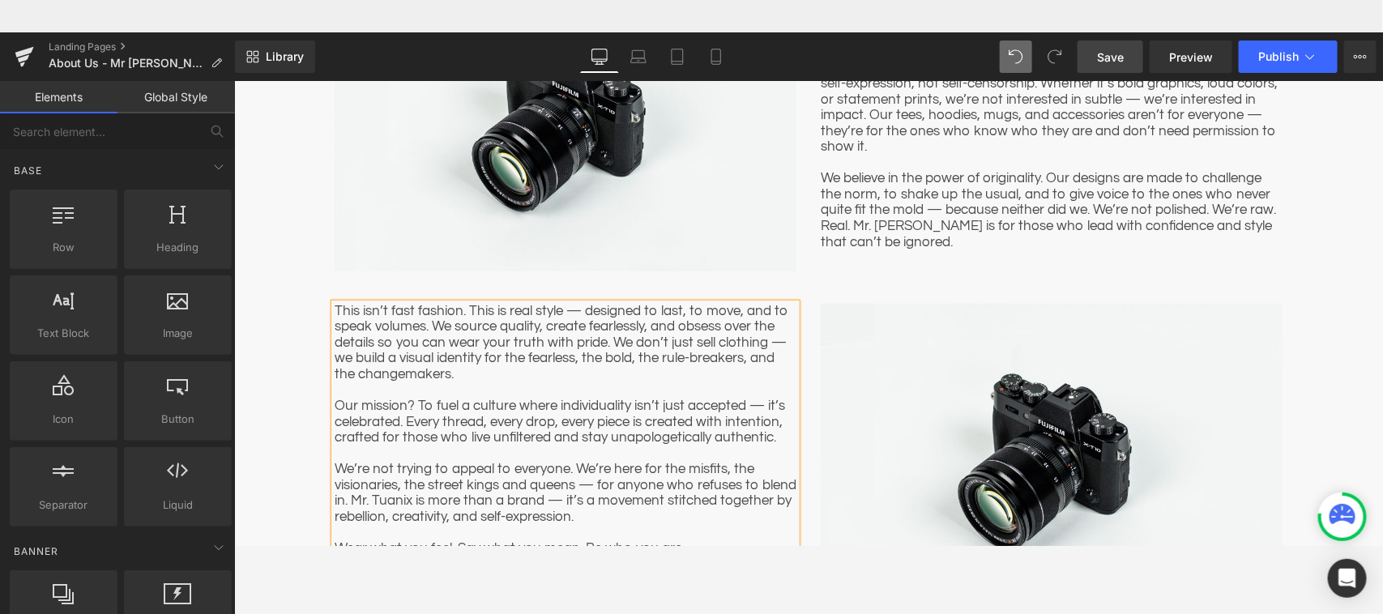
scroll to position [459, 0]
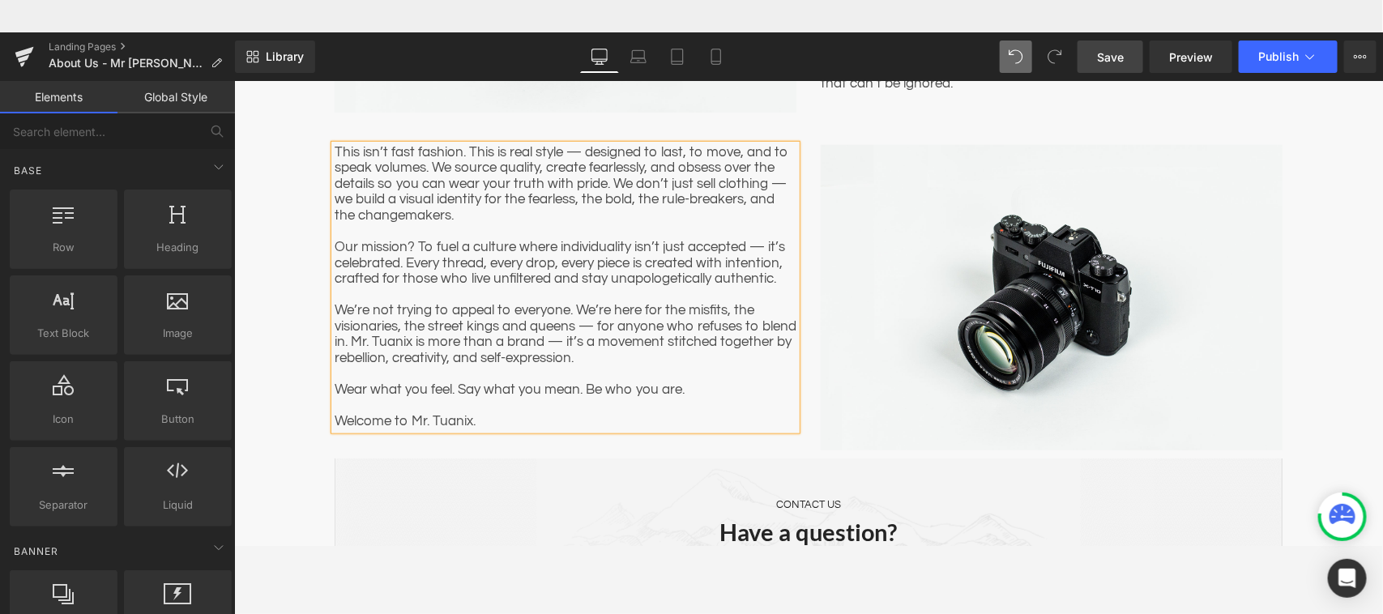
click at [776, 325] on p "We’re not trying to appeal to everyone. We’re here for the misfits, the visiona…" at bounding box center [565, 333] width 462 height 63
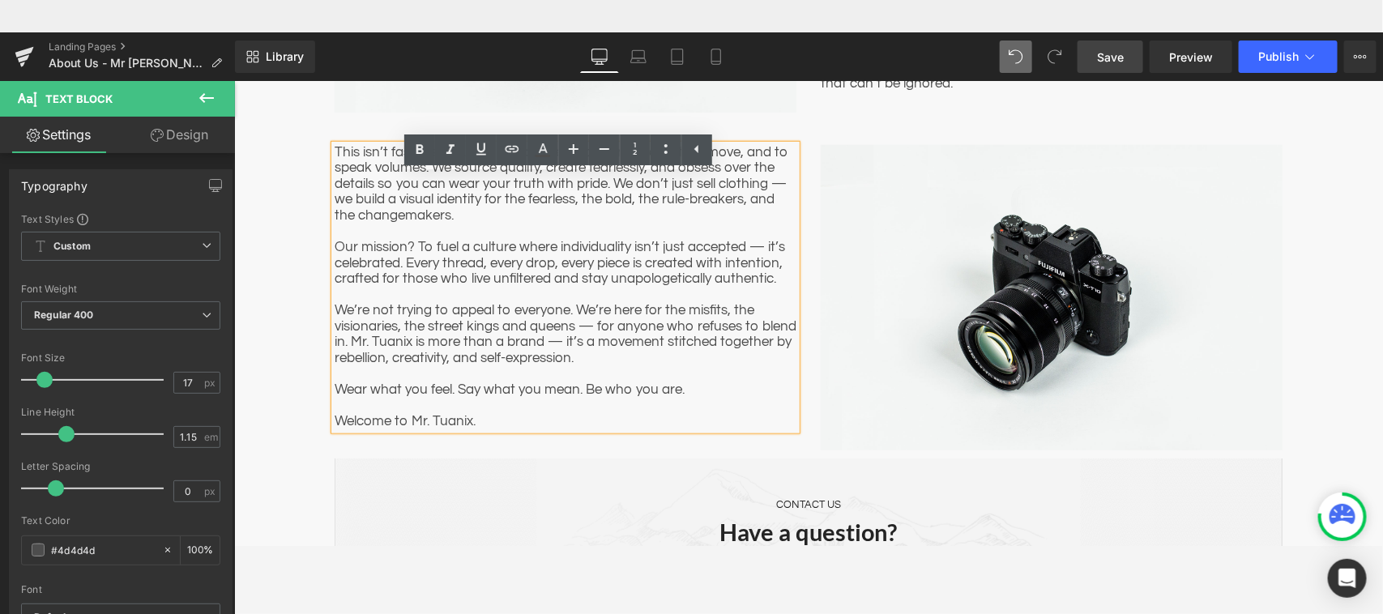
click at [1228, 288] on div "ABOUT US Heading Row Image We’re not here to fit in — we’re here to stand out. …" at bounding box center [807, 363] width 1148 height 1284
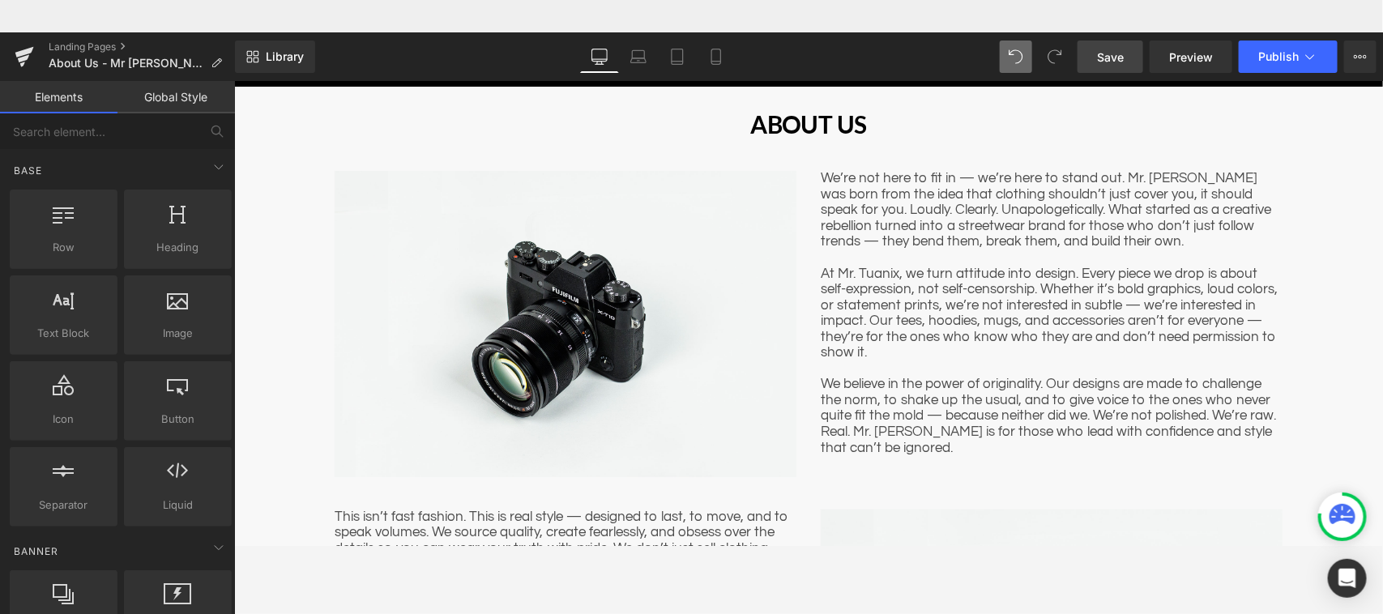
scroll to position [86, 0]
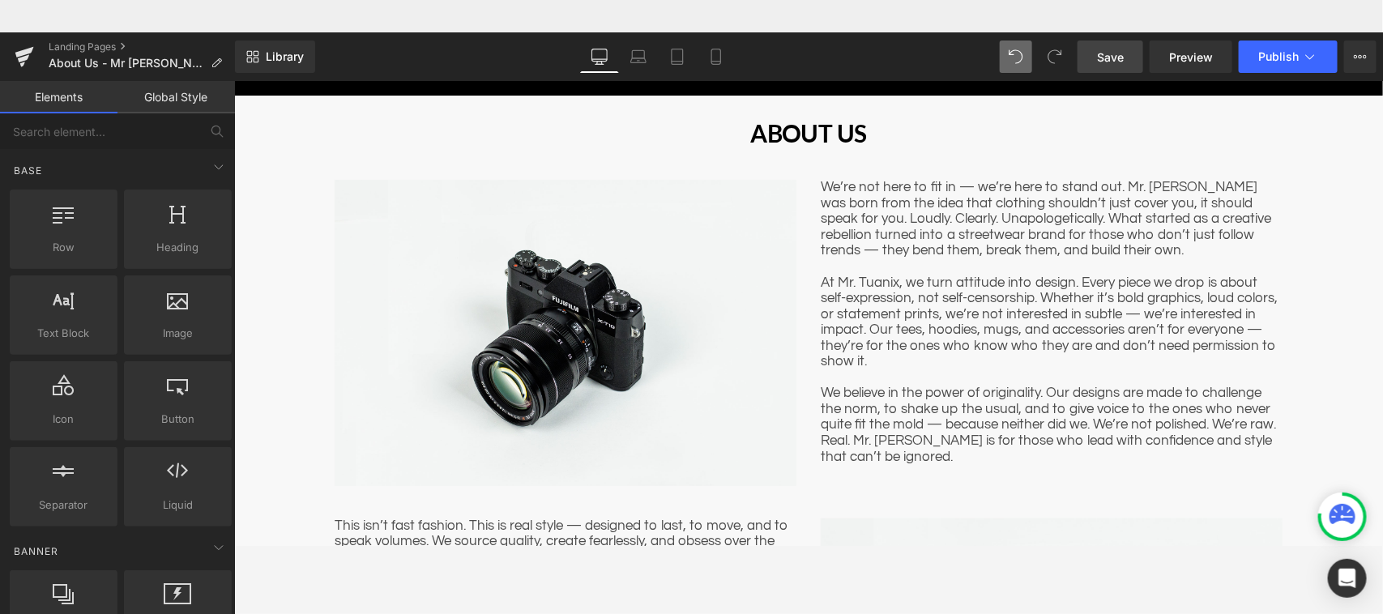
click at [1106, 58] on span "Save" at bounding box center [1110, 57] width 27 height 17
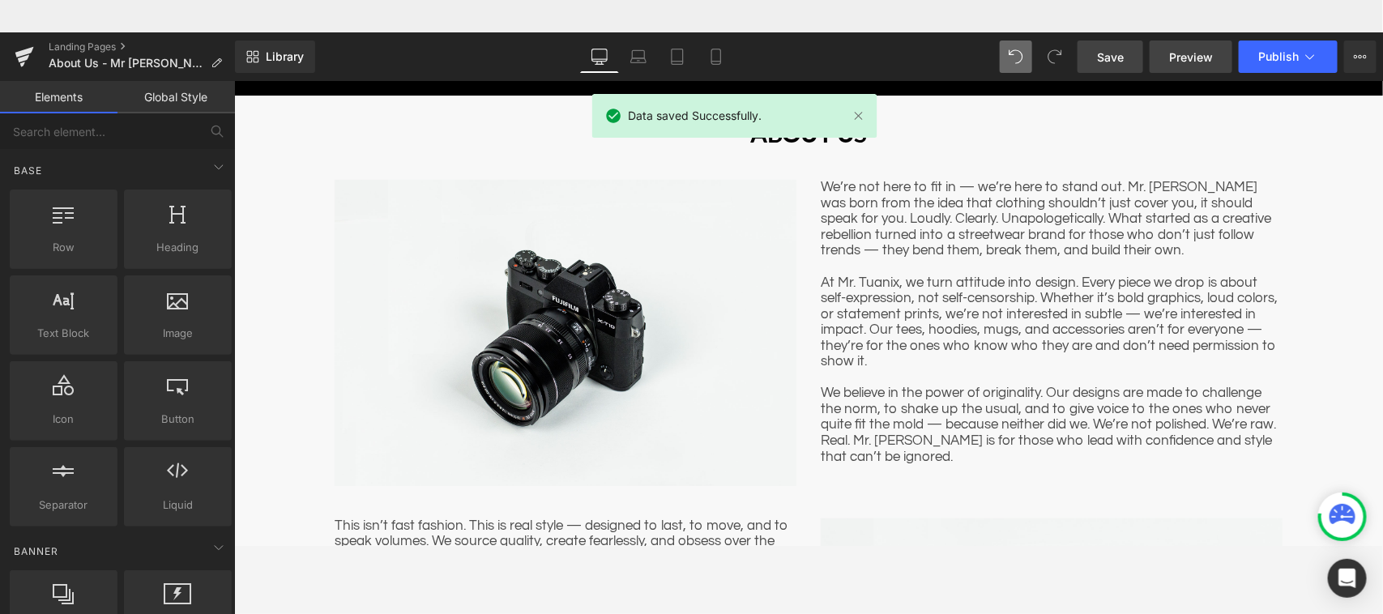
click at [1199, 55] on span "Preview" at bounding box center [1191, 57] width 44 height 17
